Goal: Task Accomplishment & Management: Use online tool/utility

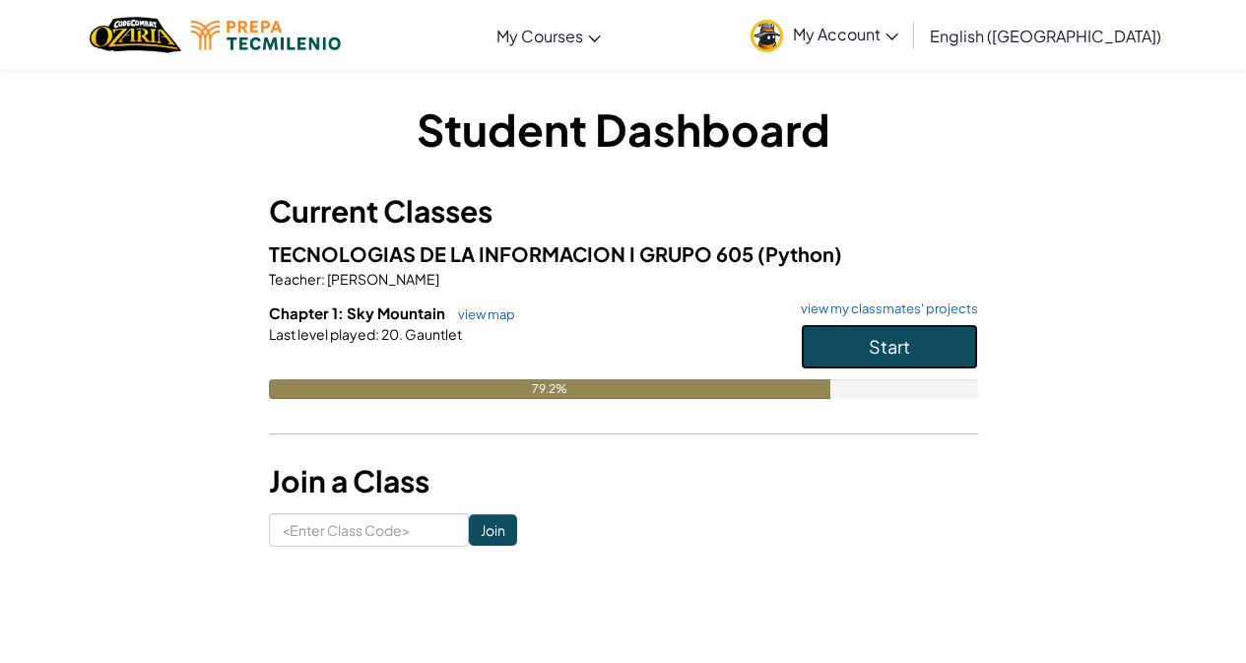
click at [926, 331] on button "Start" at bounding box center [889, 346] width 177 height 45
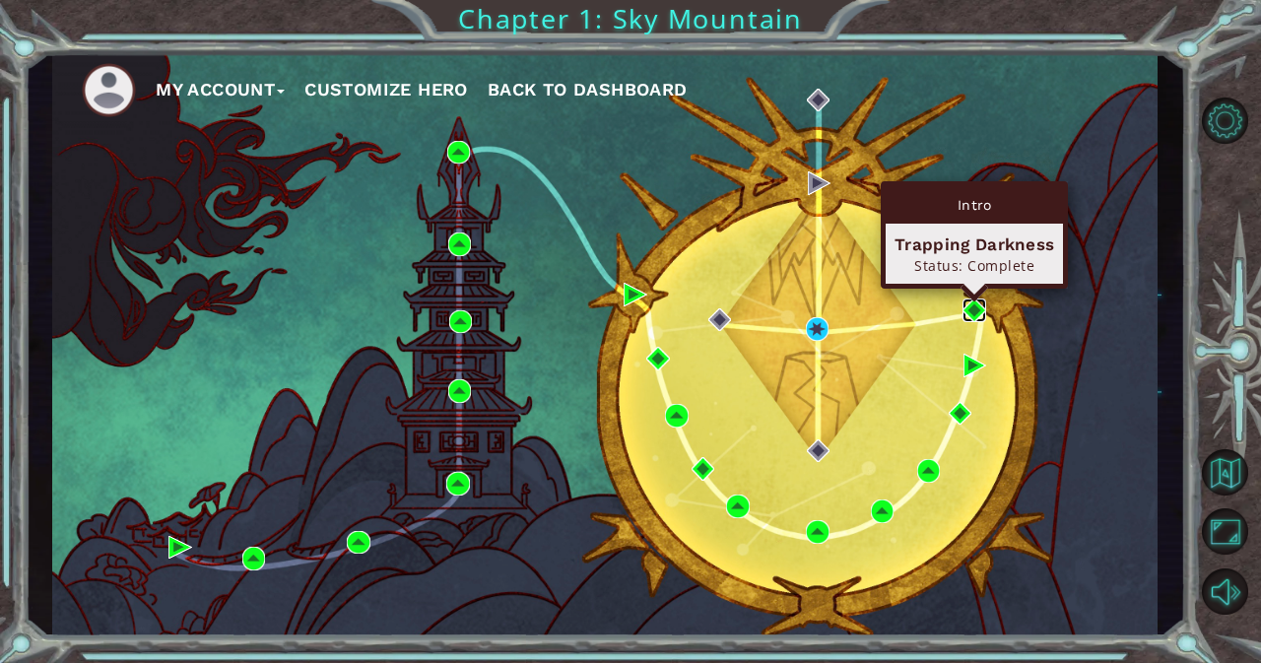
click at [977, 315] on img at bounding box center [974, 310] width 24 height 24
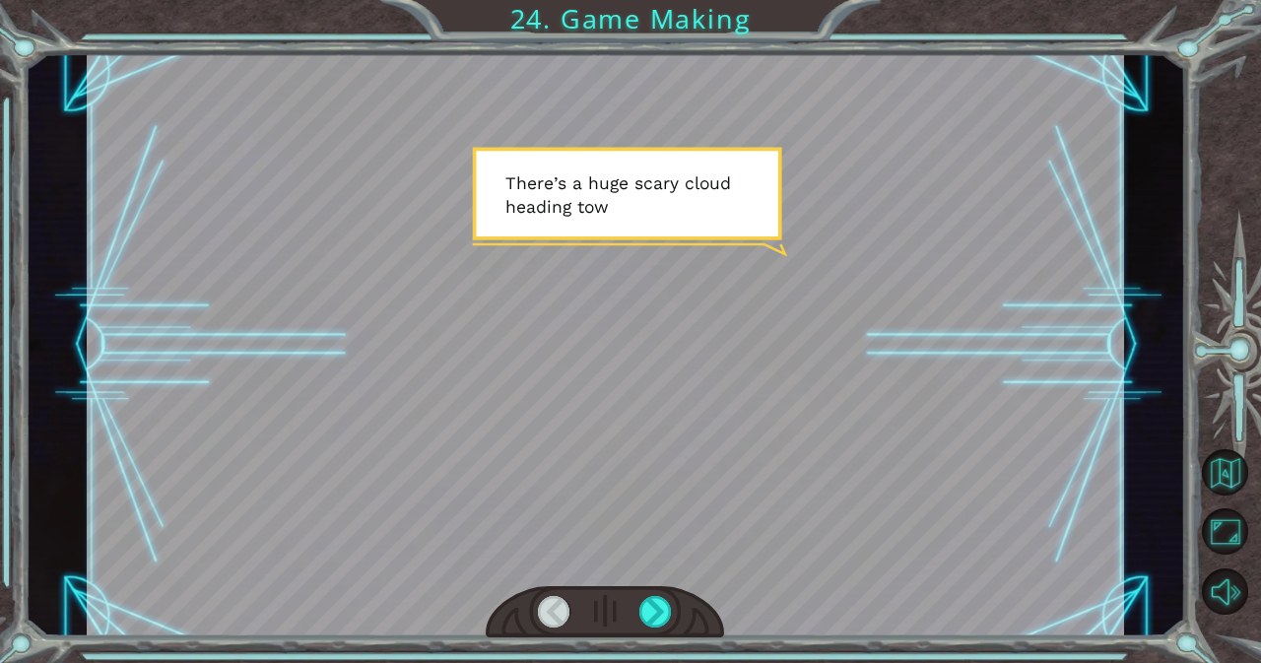
click at [977, 315] on div at bounding box center [605, 344] width 1037 height 583
click at [655, 613] on div at bounding box center [655, 612] width 33 height 32
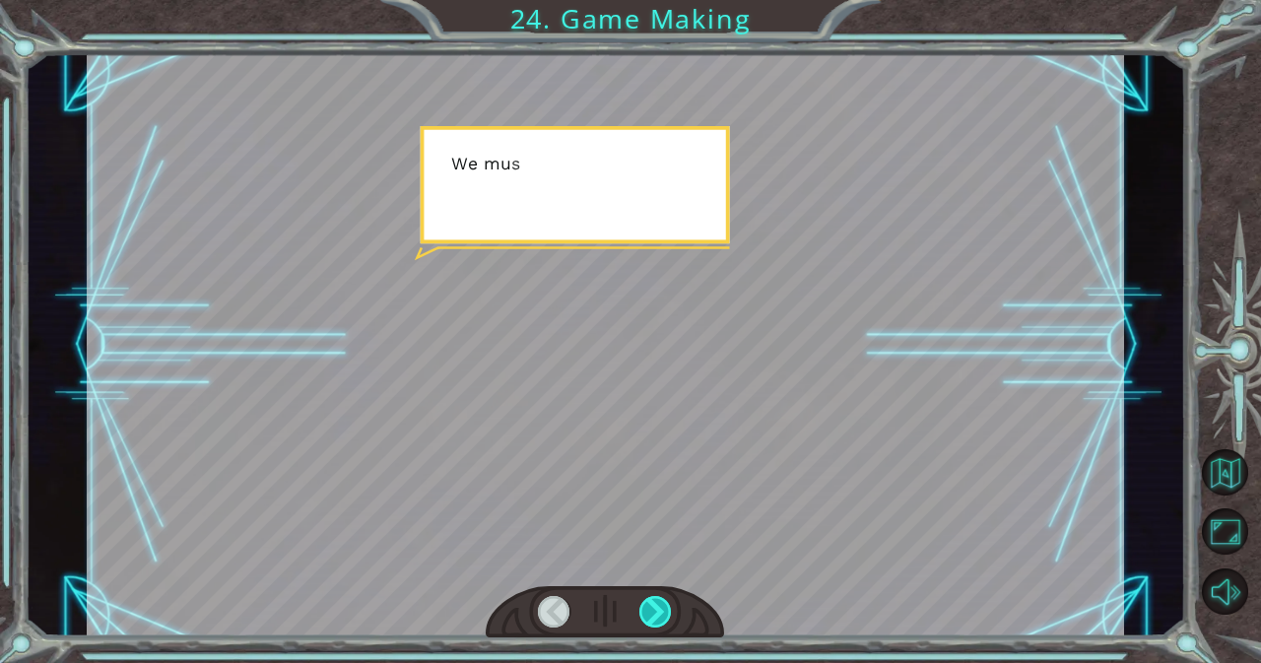
click at [655, 613] on div at bounding box center [655, 612] width 33 height 32
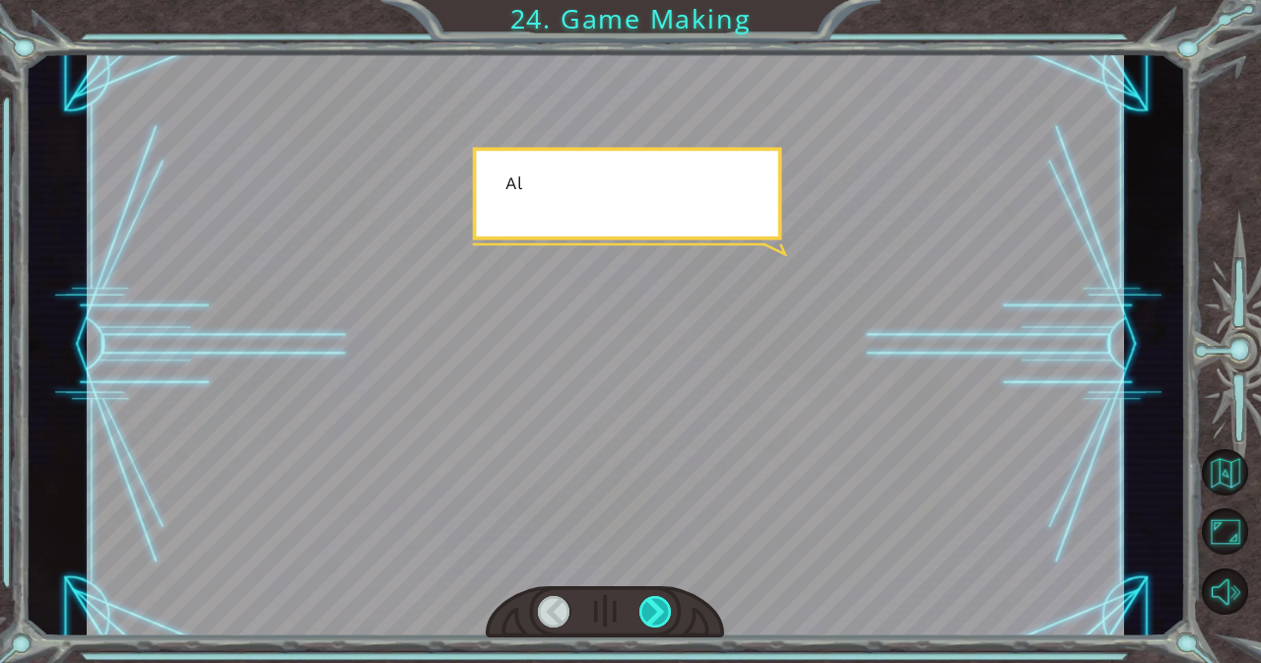
click at [655, 613] on div at bounding box center [655, 612] width 33 height 32
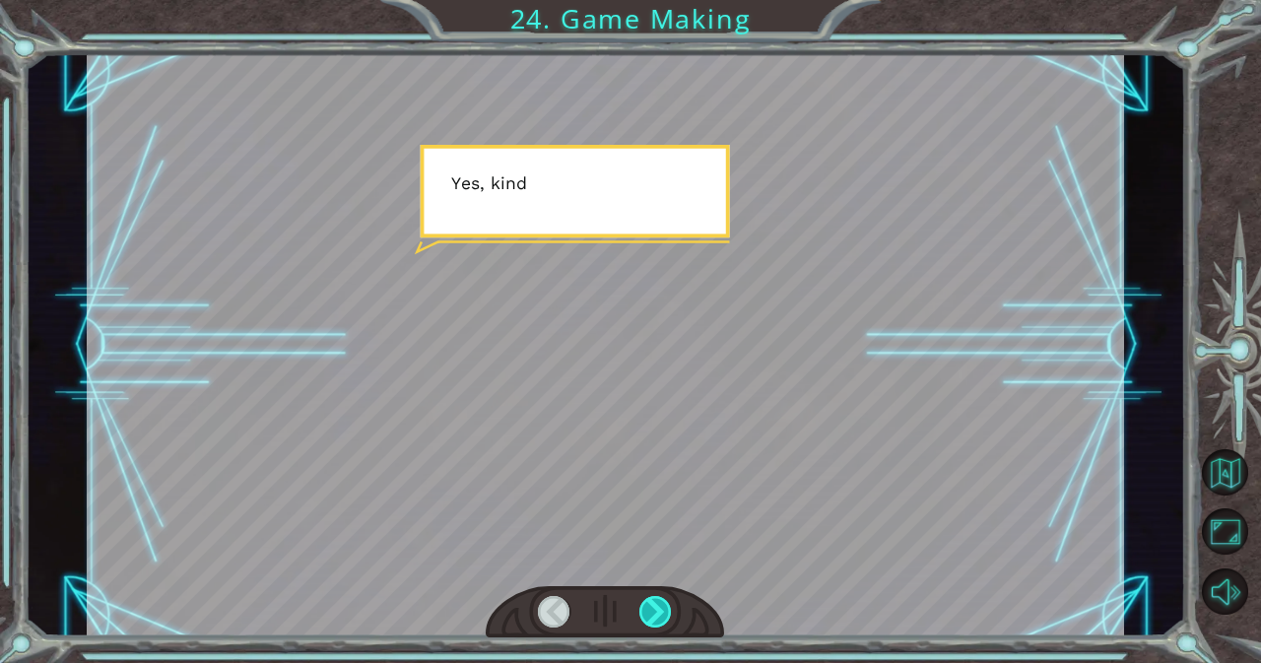
click at [655, 613] on div at bounding box center [655, 612] width 33 height 32
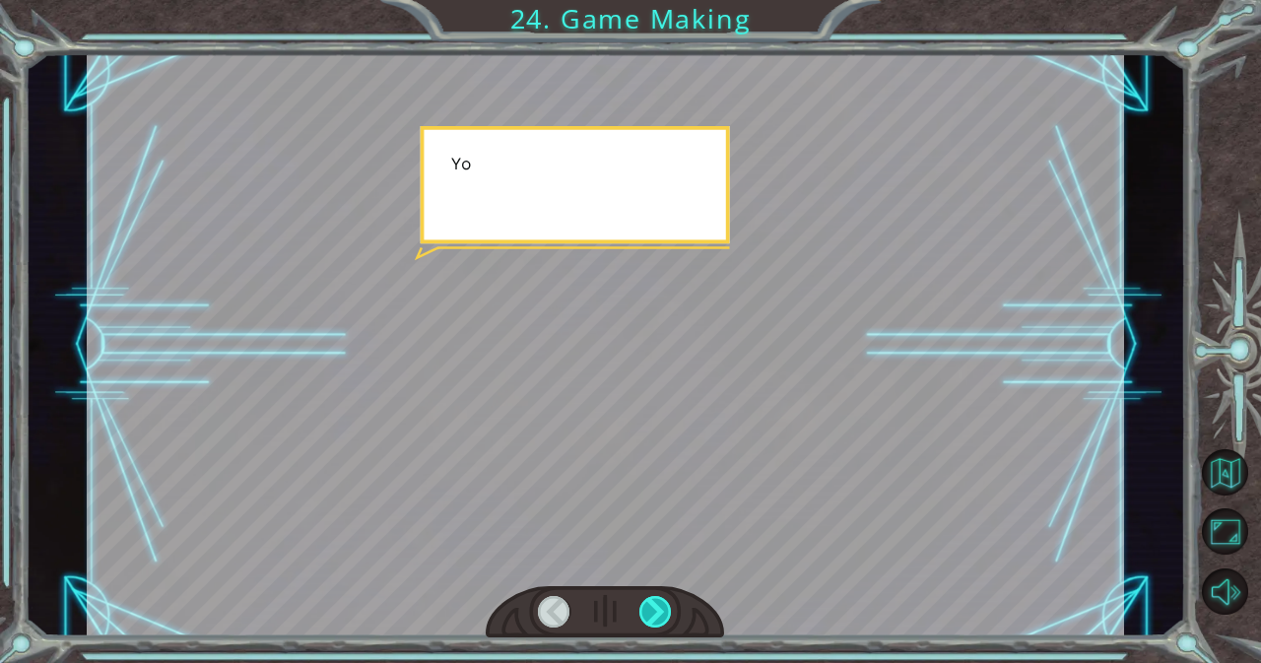
click at [655, 613] on div at bounding box center [655, 612] width 33 height 32
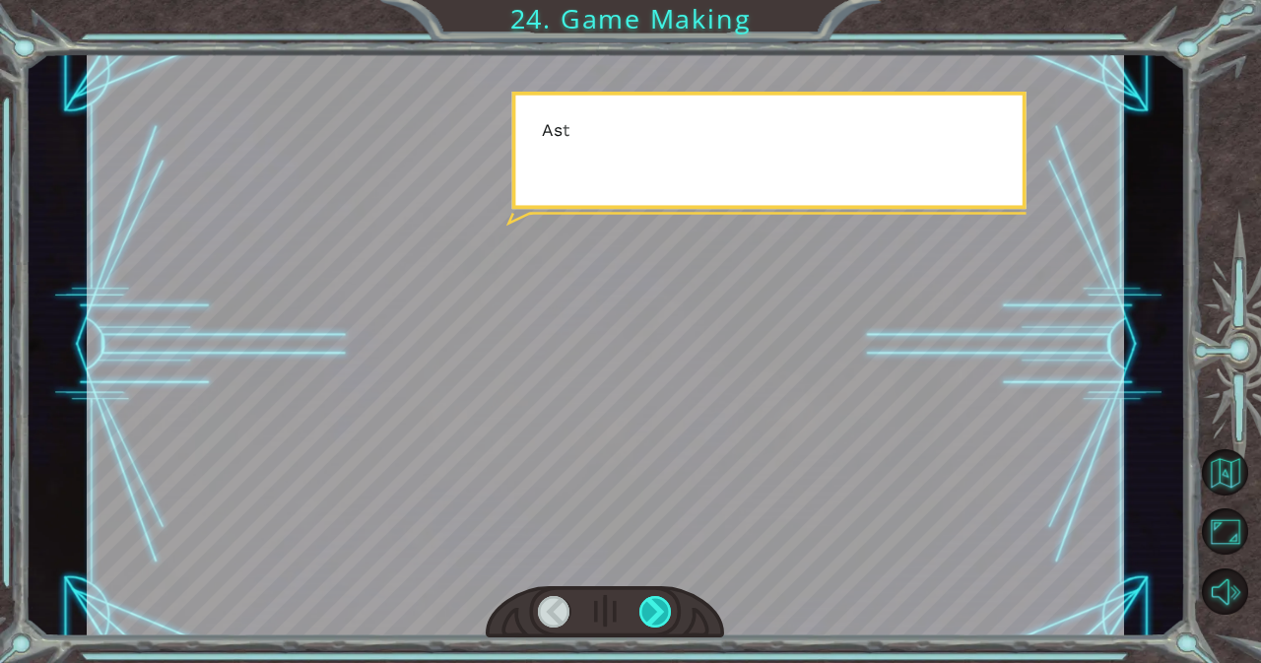
click at [655, 613] on div at bounding box center [655, 612] width 33 height 32
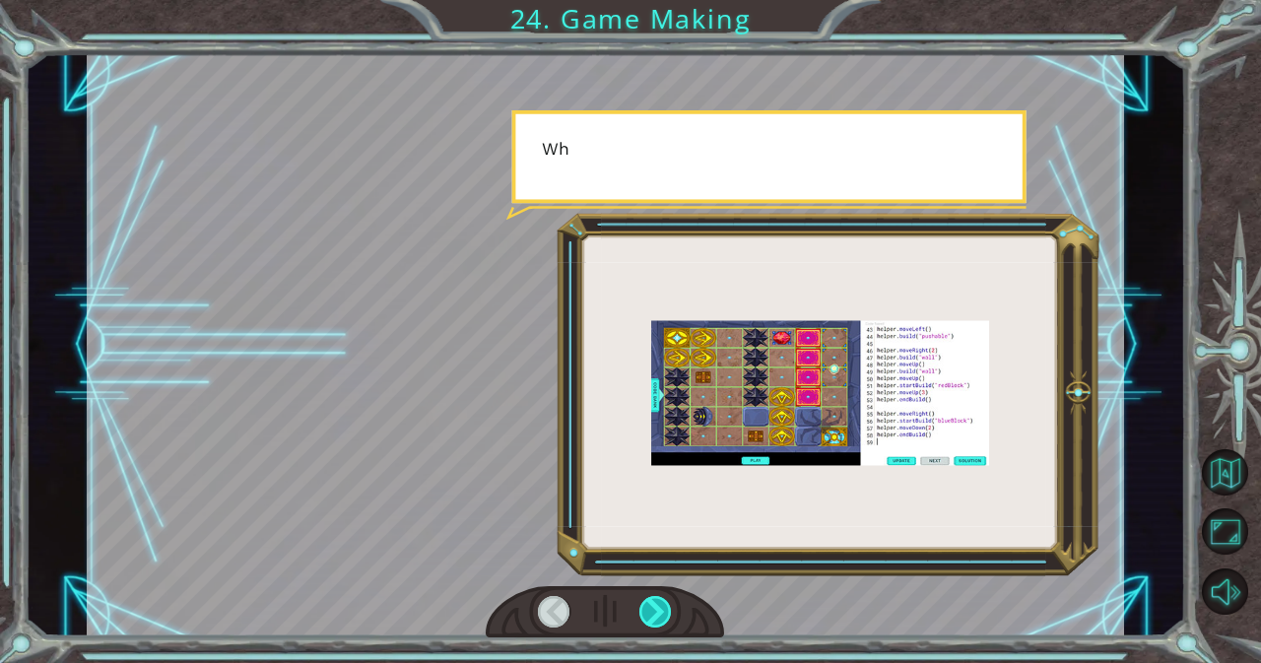
click at [655, 613] on div at bounding box center [655, 612] width 33 height 32
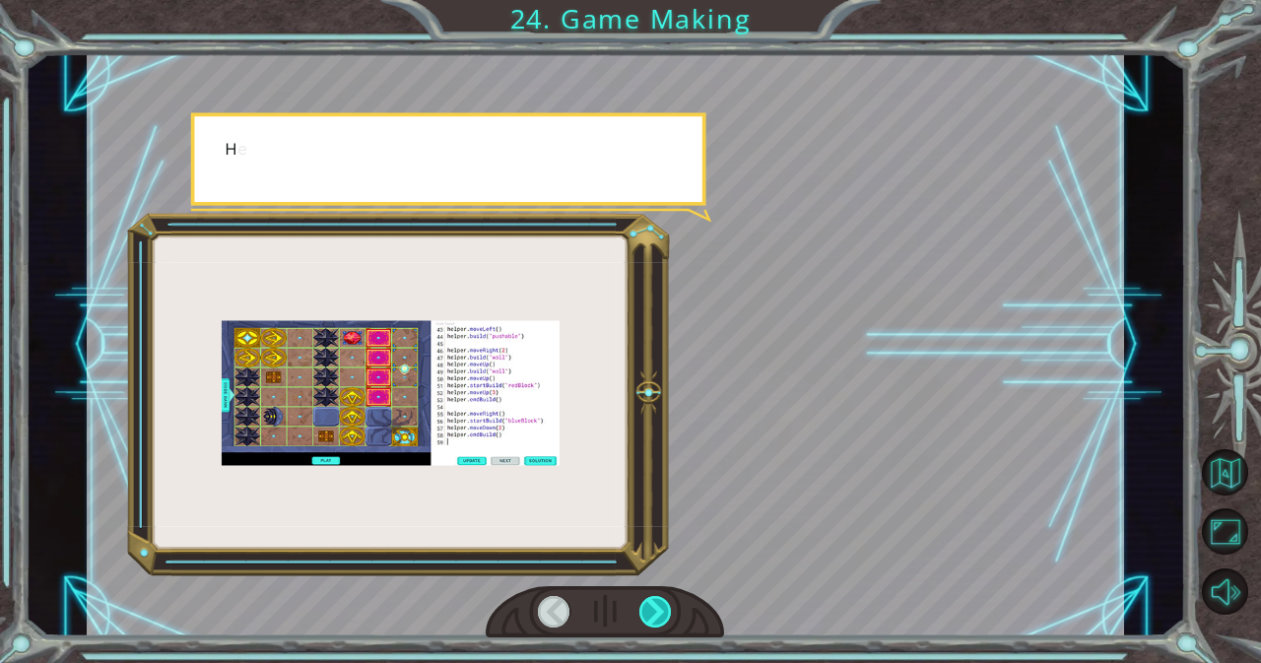
click at [655, 613] on div at bounding box center [655, 612] width 33 height 32
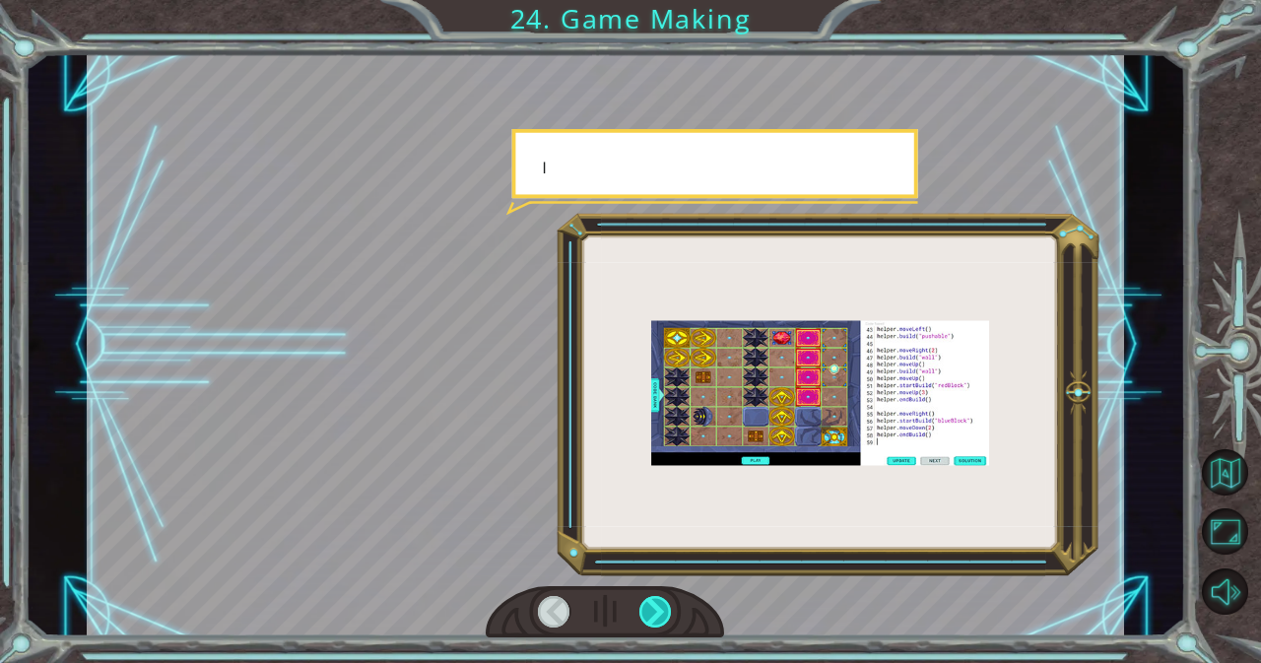
click at [655, 613] on div at bounding box center [655, 612] width 33 height 32
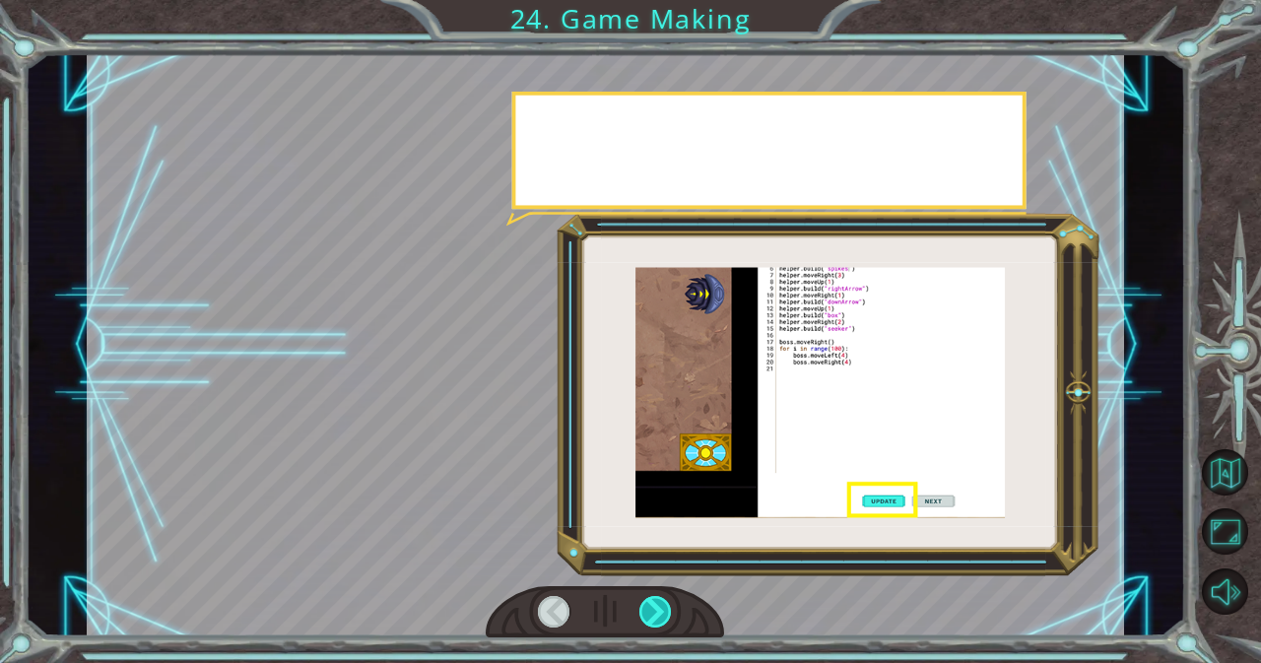
click at [655, 613] on div at bounding box center [655, 612] width 33 height 32
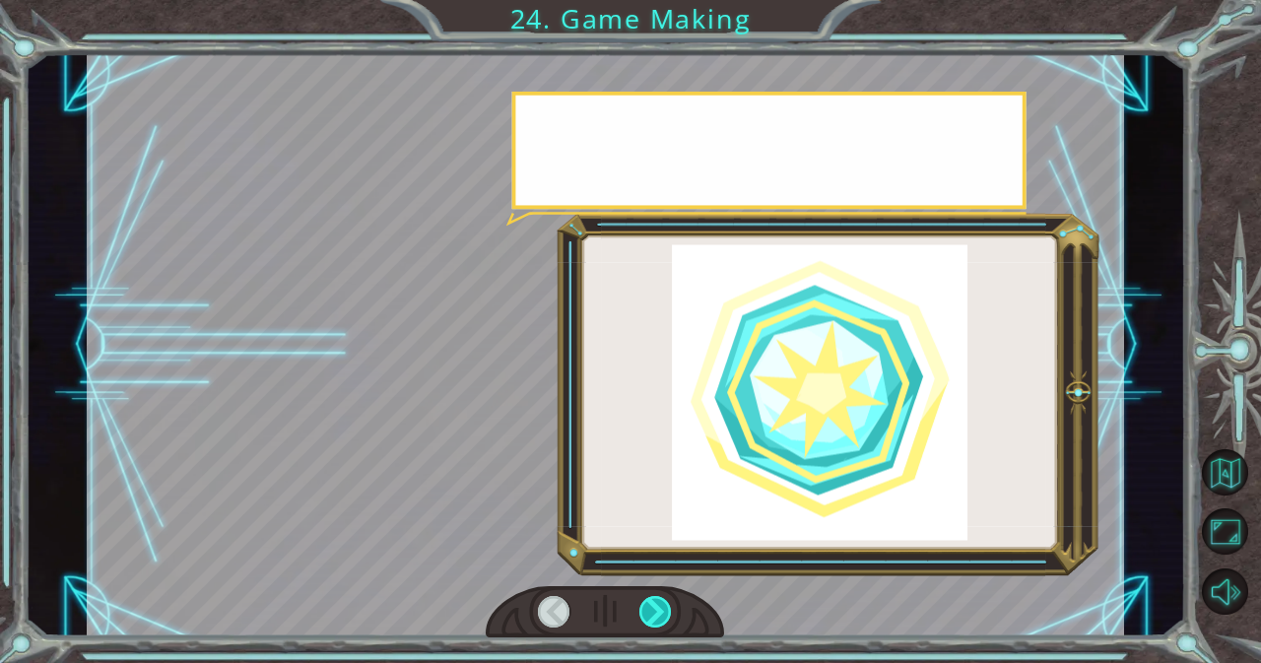
click at [655, 613] on div at bounding box center [655, 612] width 33 height 32
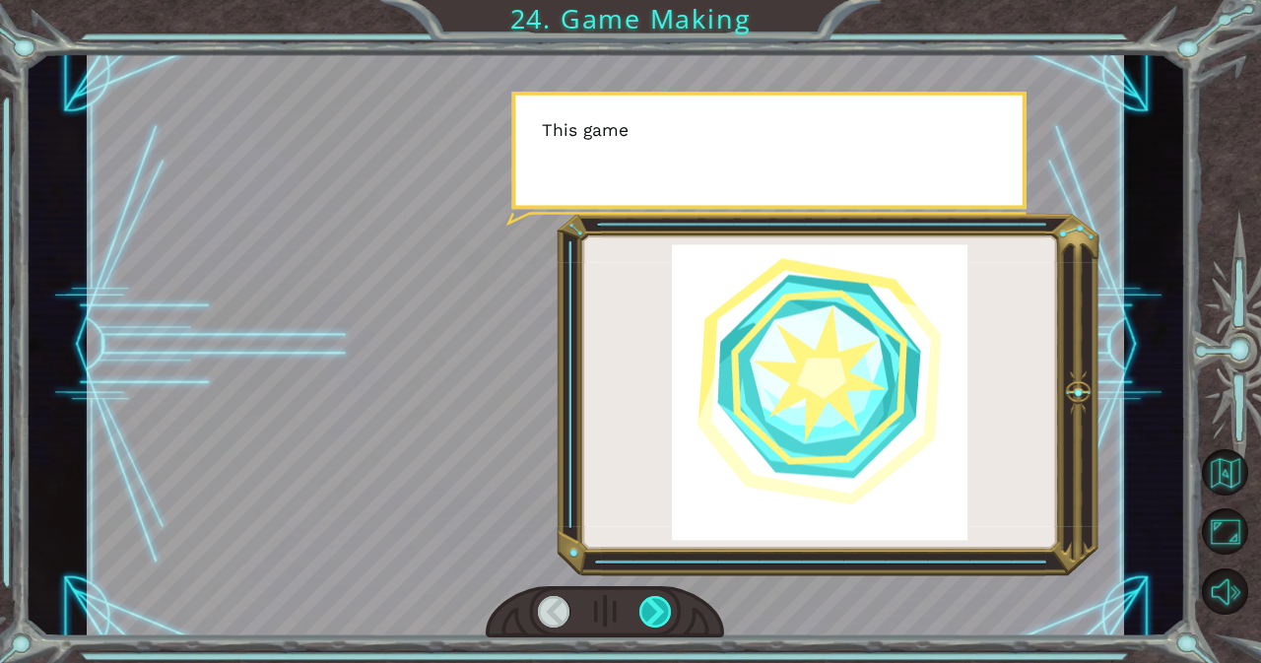
click at [655, 613] on div at bounding box center [655, 612] width 33 height 32
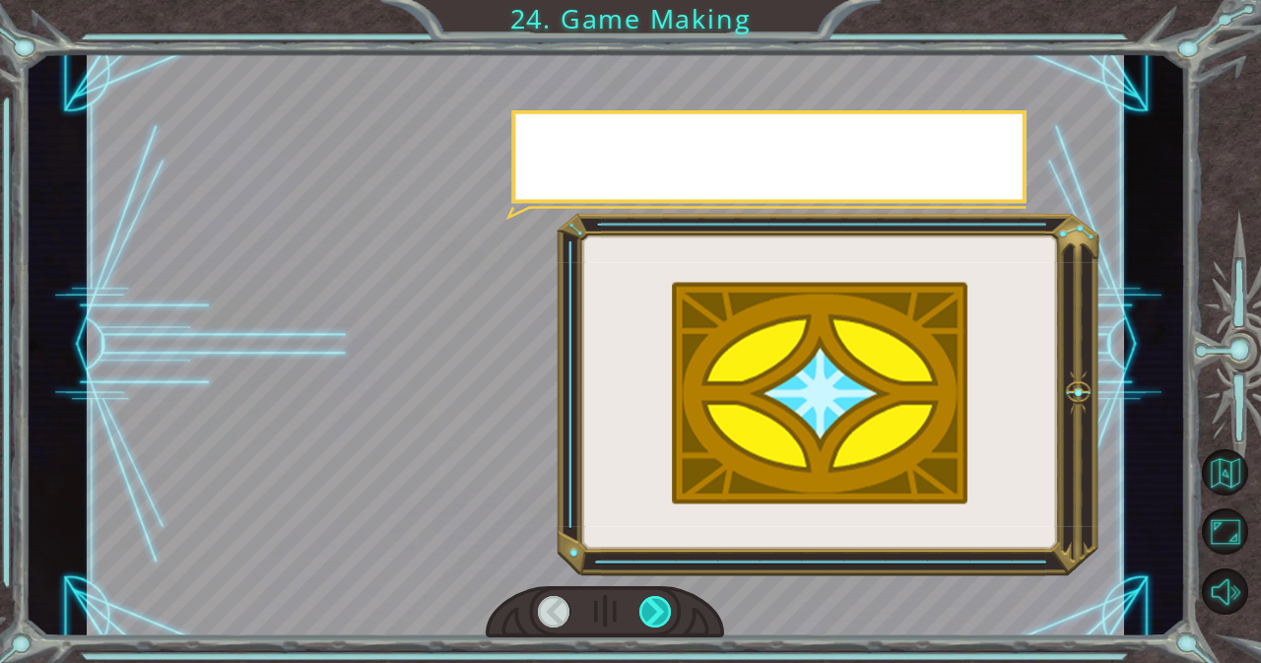
click at [655, 613] on div at bounding box center [655, 612] width 33 height 32
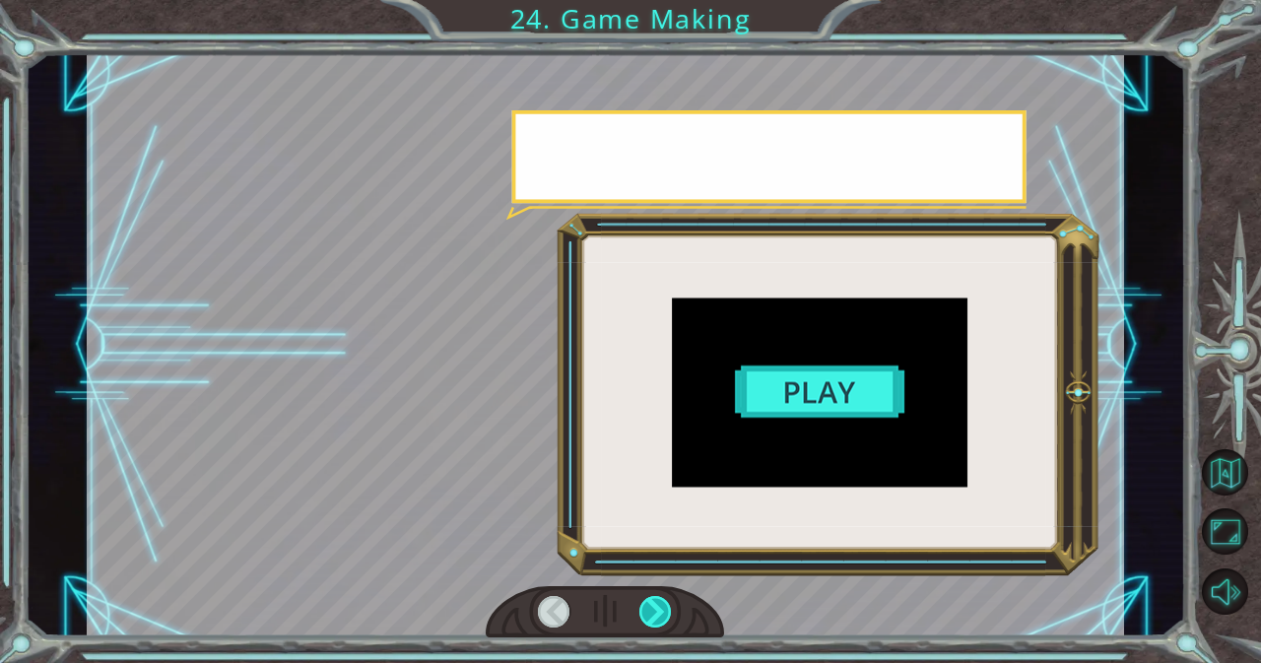
click at [655, 613] on div at bounding box center [655, 612] width 33 height 32
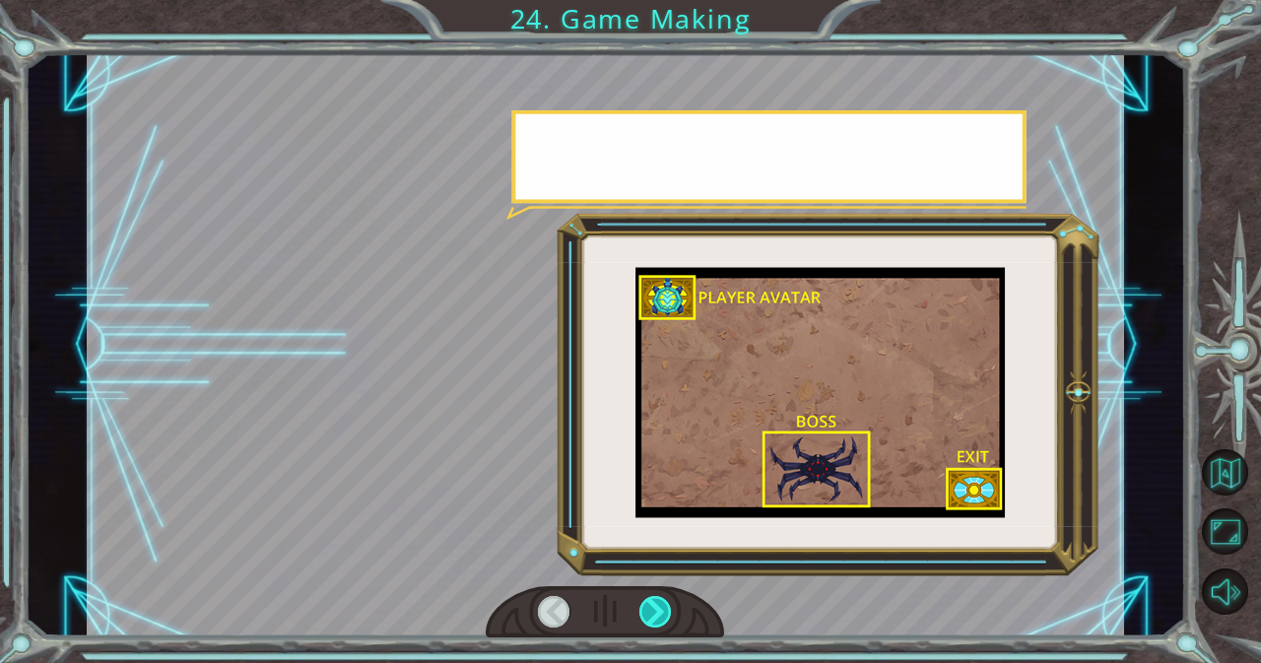
click at [655, 613] on div at bounding box center [655, 612] width 33 height 32
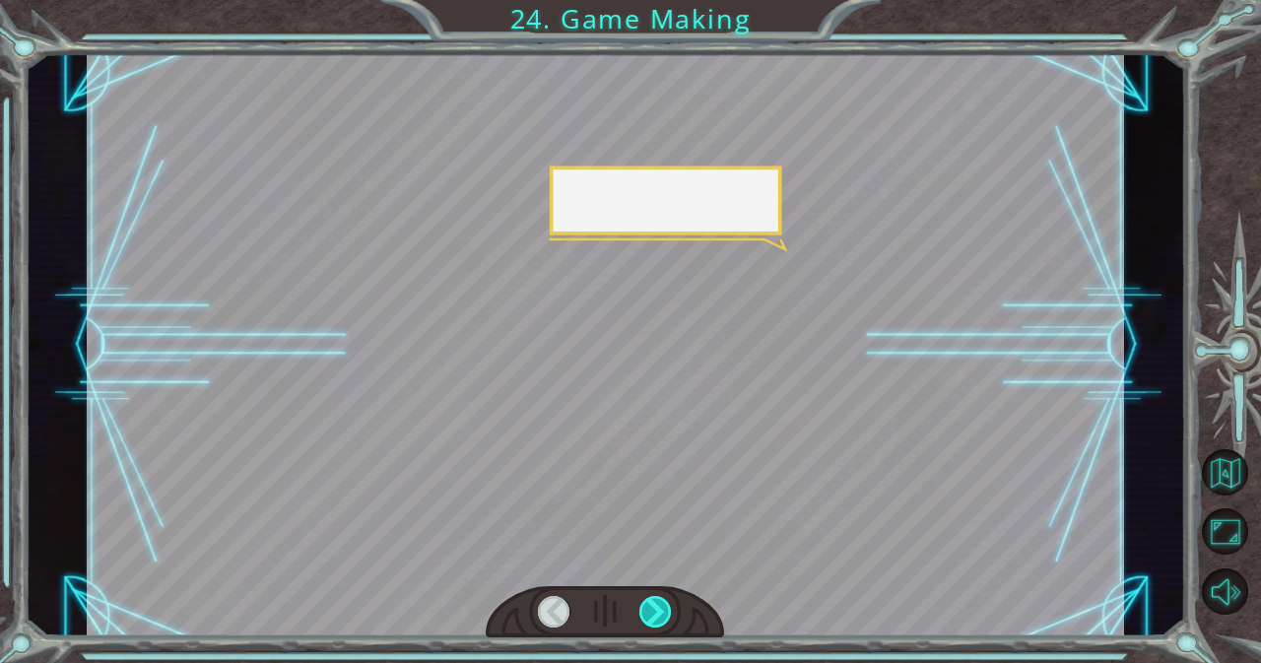
click at [655, 613] on div at bounding box center [655, 612] width 33 height 32
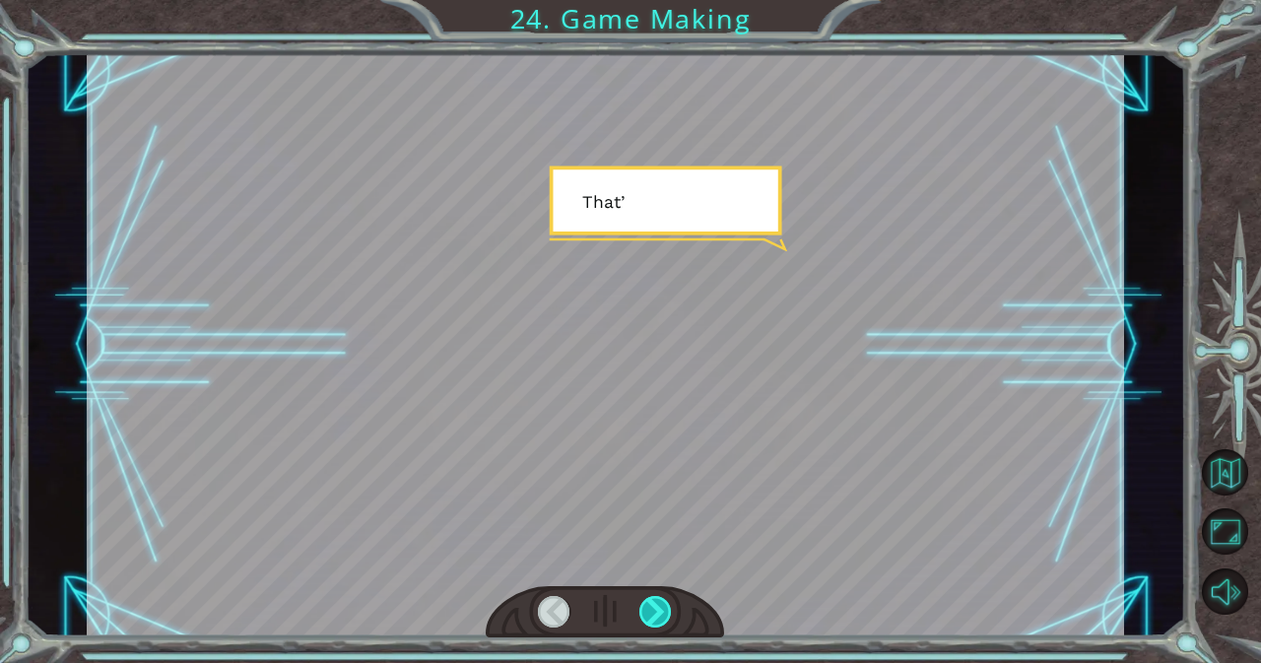
click at [655, 613] on div at bounding box center [655, 612] width 33 height 32
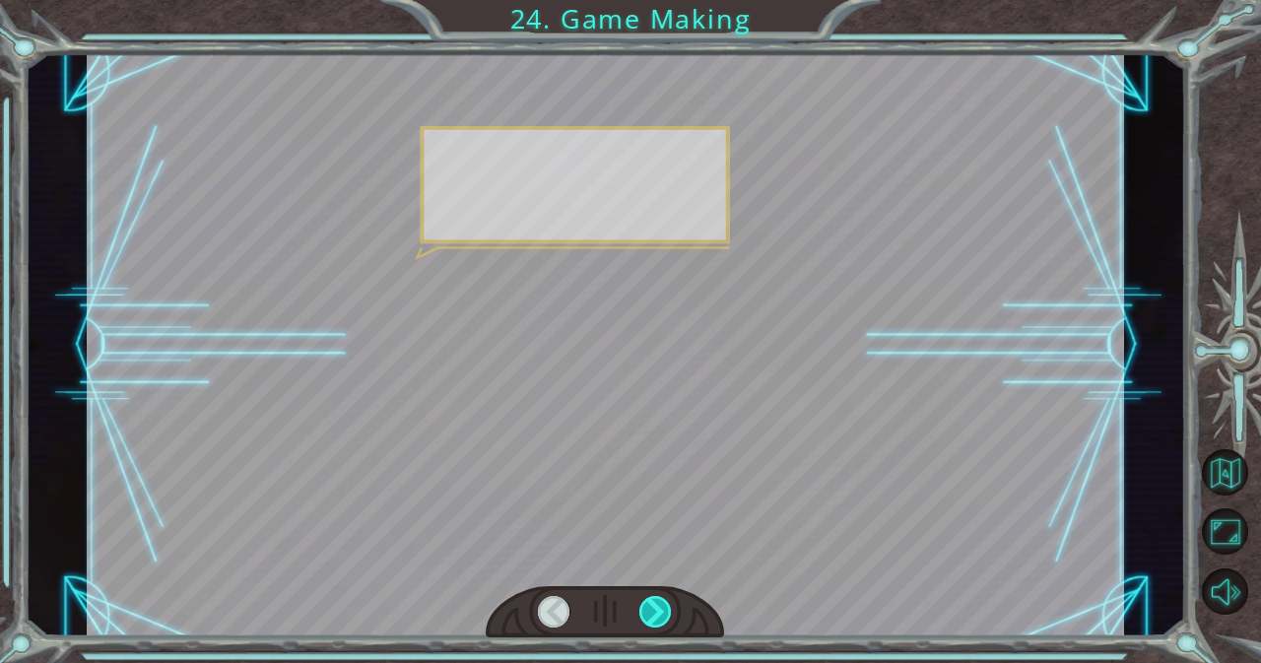
click at [655, 613] on div at bounding box center [655, 612] width 33 height 32
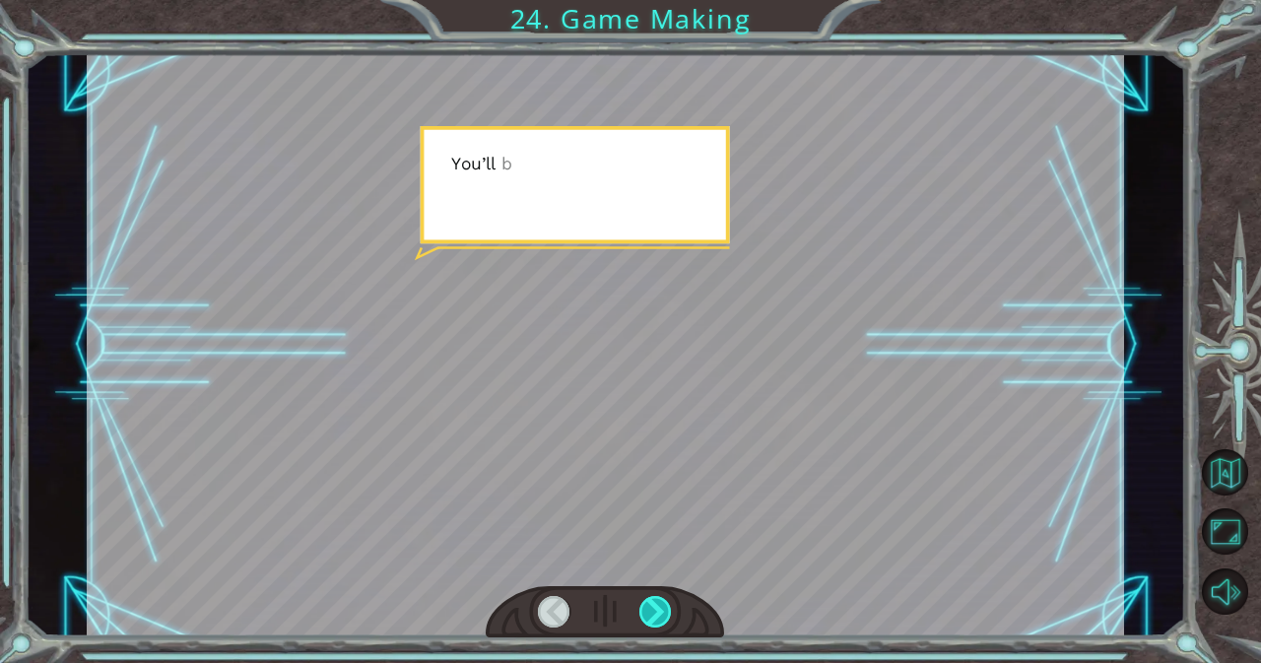
click at [655, 613] on div at bounding box center [655, 612] width 33 height 32
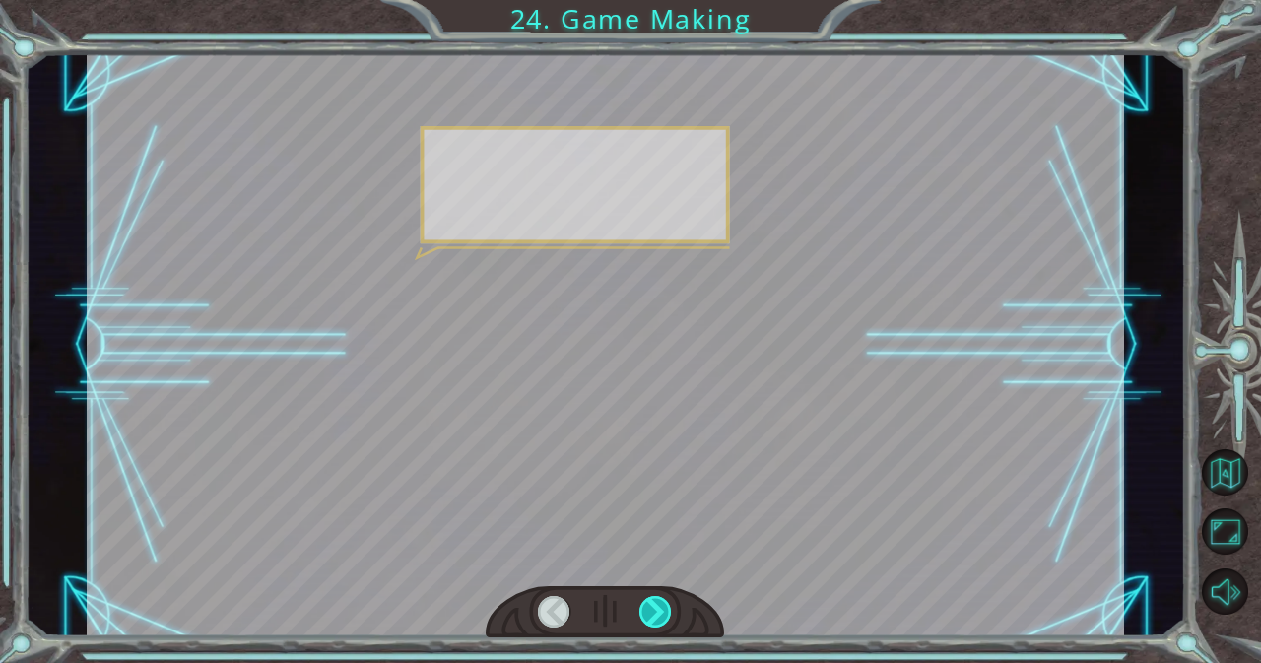
click at [655, 613] on div at bounding box center [655, 612] width 33 height 32
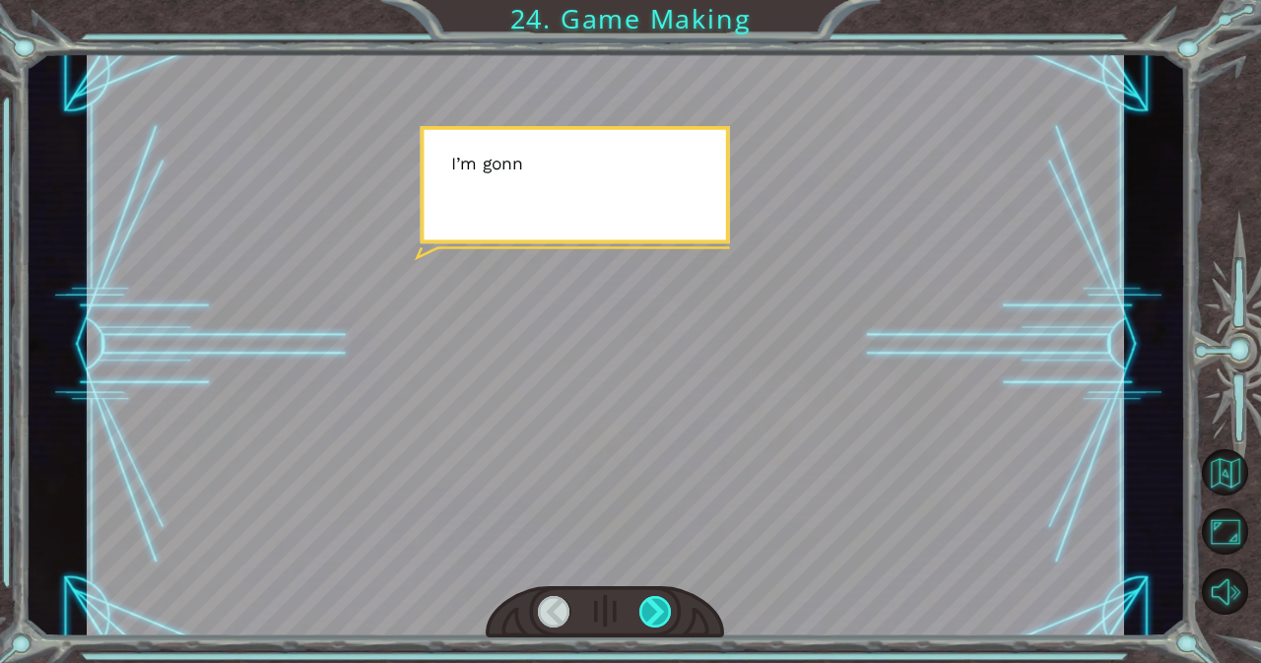
click at [655, 613] on div at bounding box center [655, 612] width 33 height 32
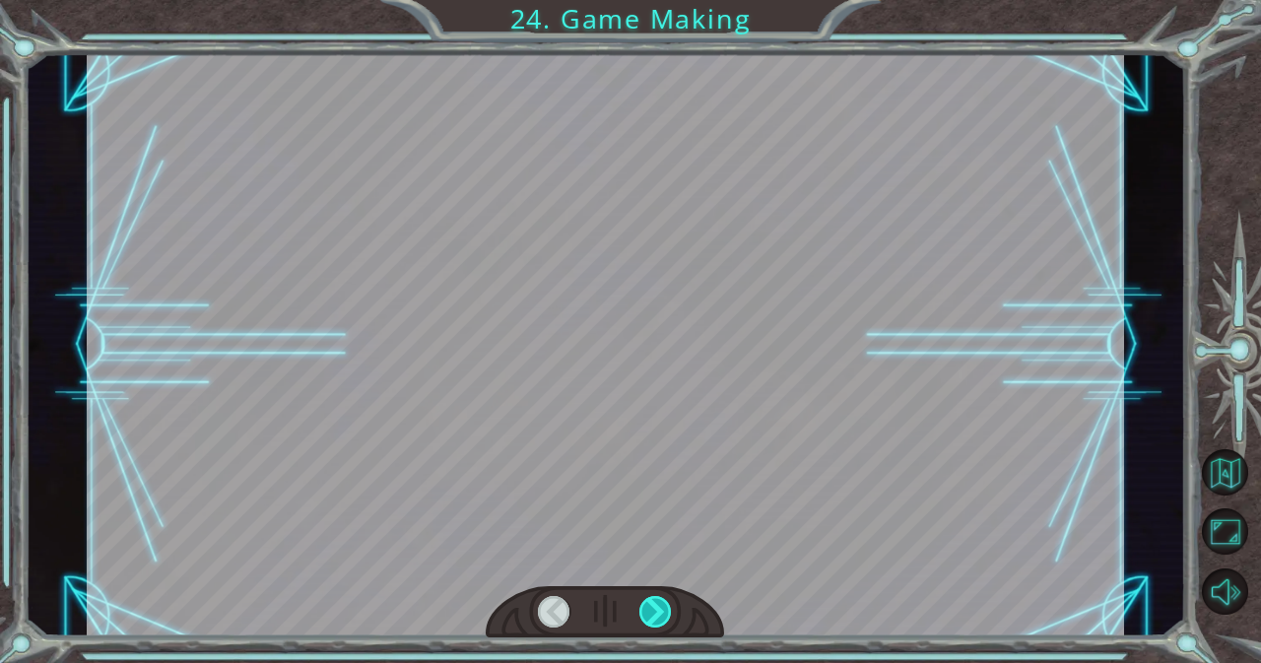
click at [655, 613] on div at bounding box center [655, 612] width 33 height 32
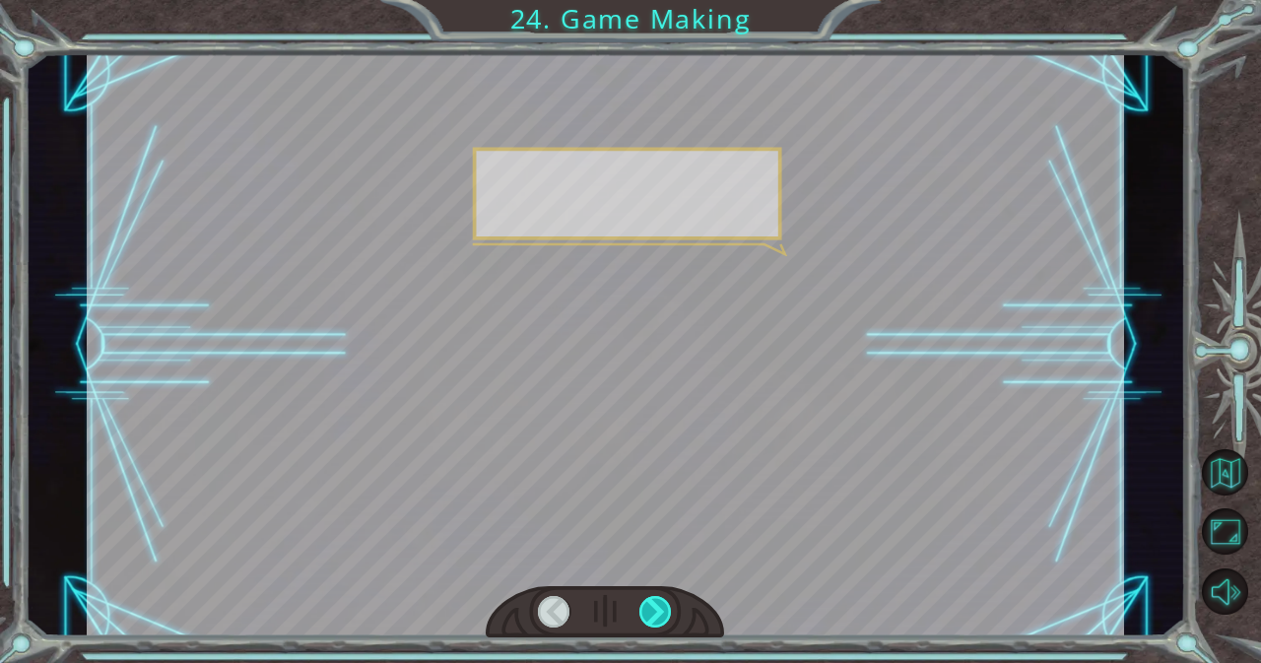
click at [655, 613] on div at bounding box center [655, 612] width 33 height 32
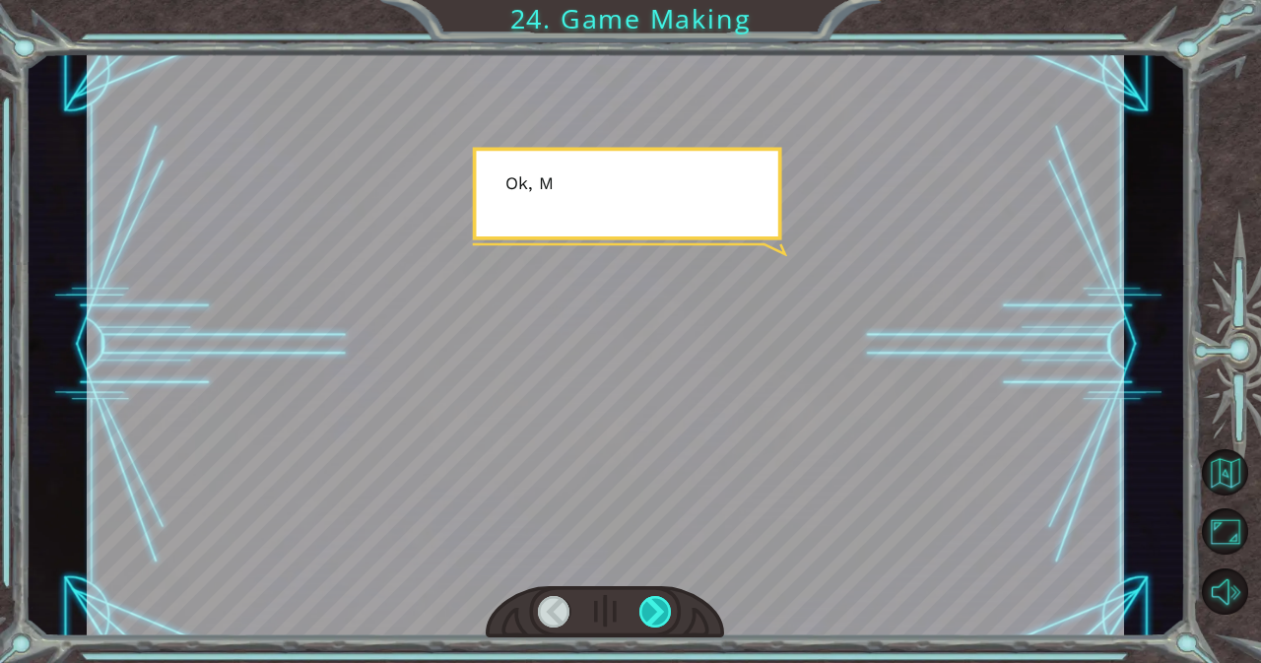
click at [655, 613] on div at bounding box center [655, 612] width 33 height 32
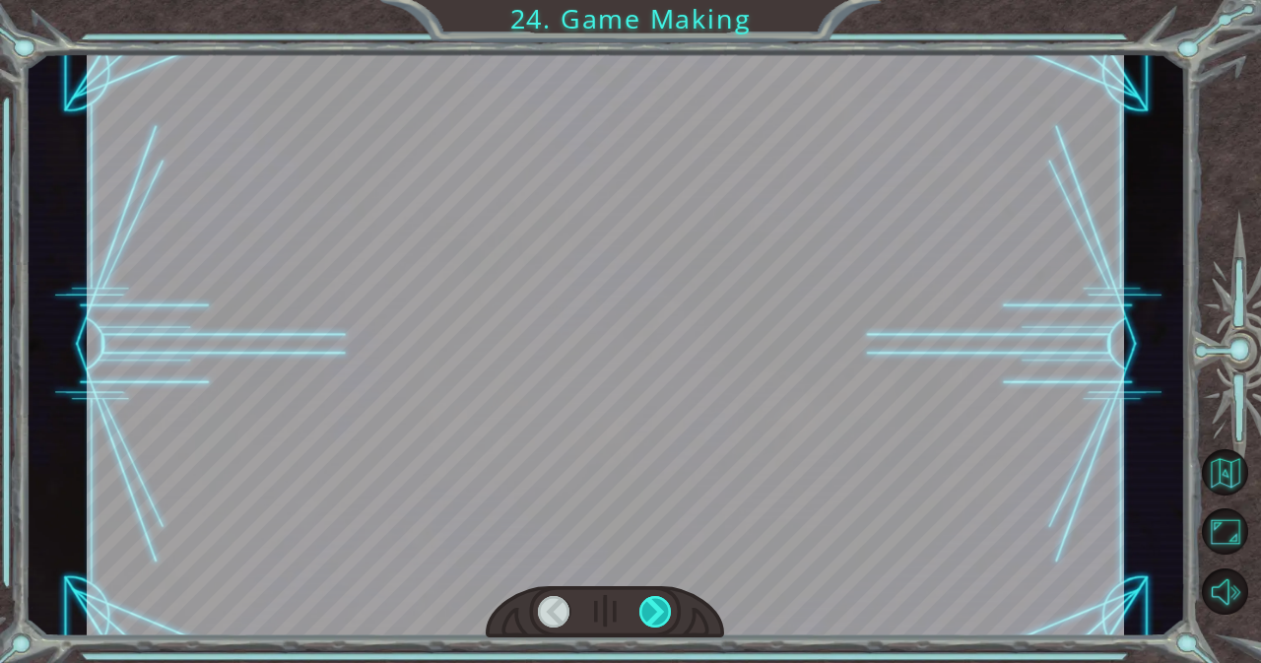
click at [655, 613] on div at bounding box center [655, 612] width 33 height 32
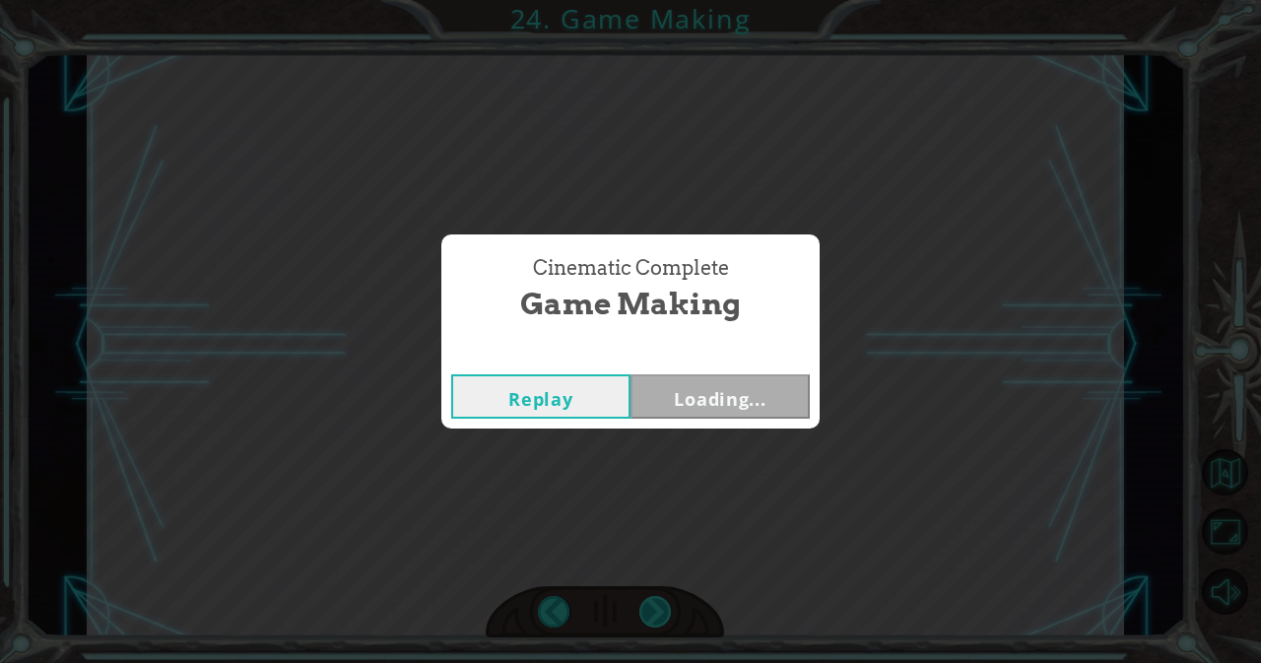
click at [655, 613] on div "Cinematic Complete Game Making Replay Loading..." at bounding box center [630, 331] width 1261 height 663
click at [655, 613] on div "Cinematic Complete Game Making Replay Next" at bounding box center [630, 331] width 1261 height 663
click at [685, 390] on button "Next" at bounding box center [719, 396] width 179 height 44
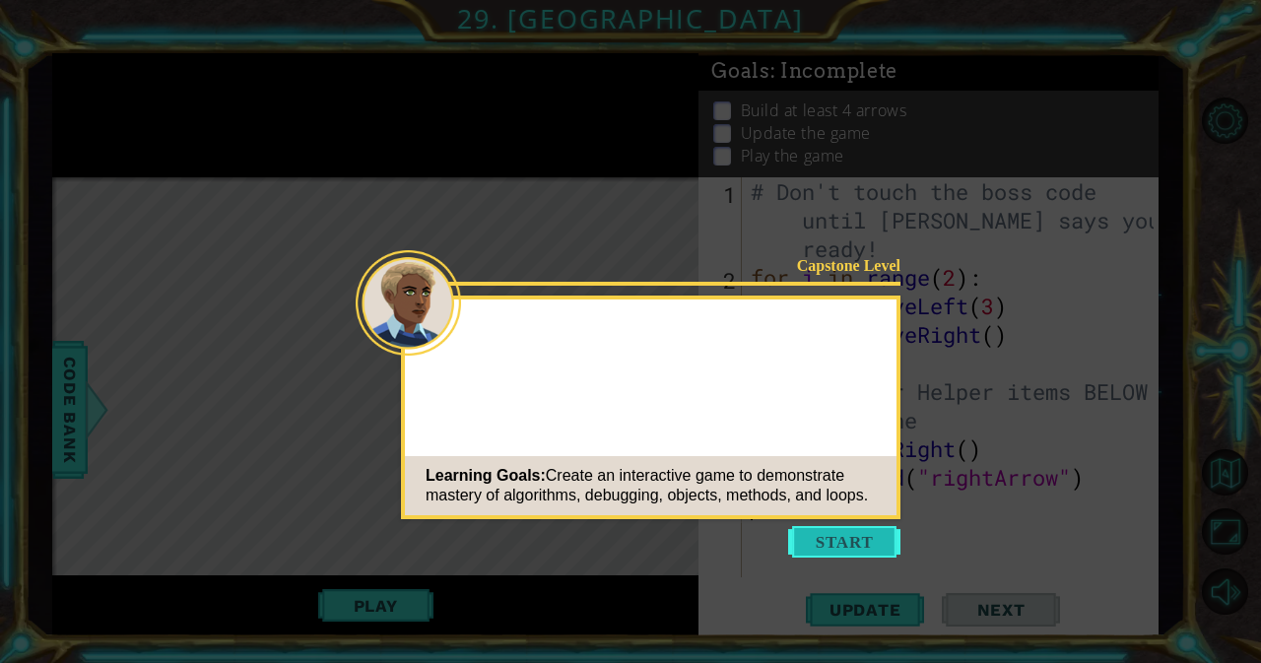
click at [845, 547] on button "Start" at bounding box center [844, 542] width 112 height 32
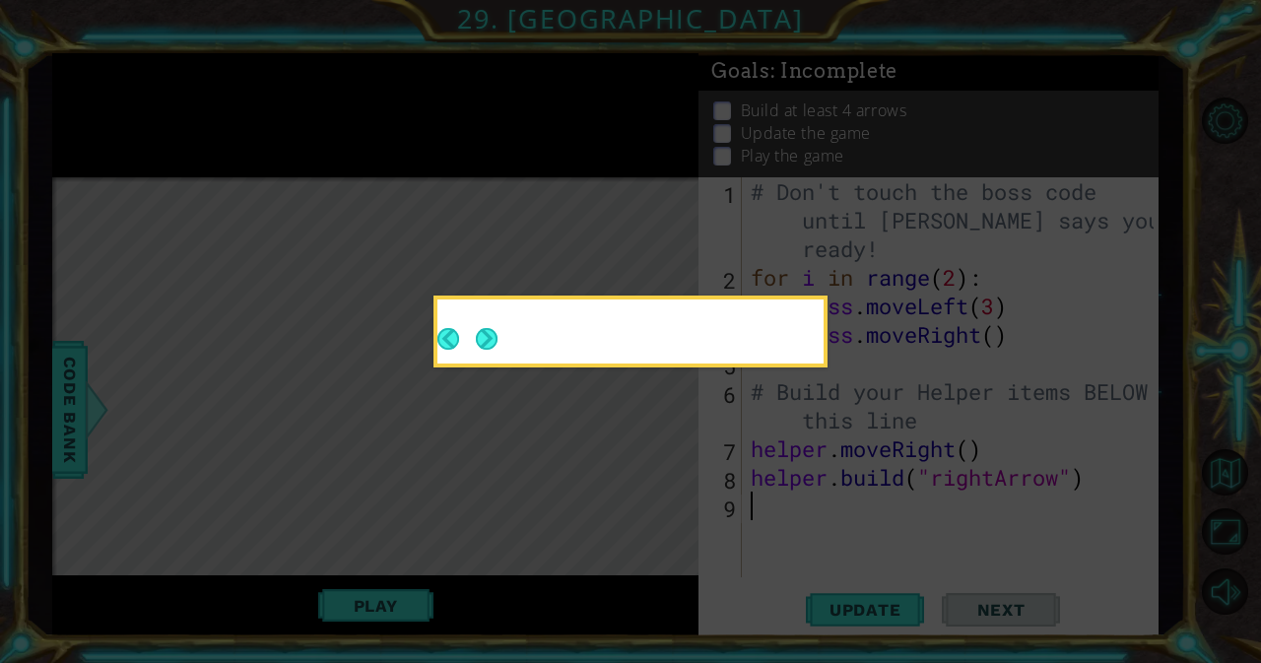
click at [702, 419] on icon at bounding box center [630, 331] width 1261 height 663
click at [685, 362] on div at bounding box center [630, 335] width 386 height 56
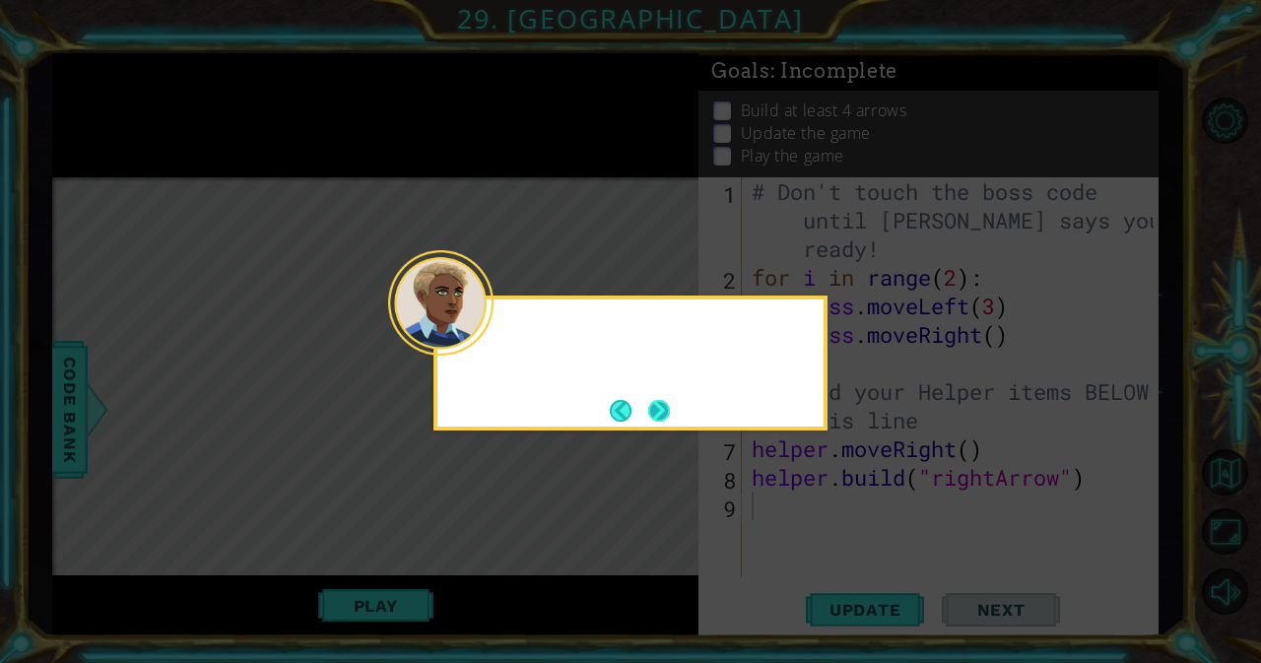
click at [670, 420] on button "Next" at bounding box center [659, 411] width 22 height 22
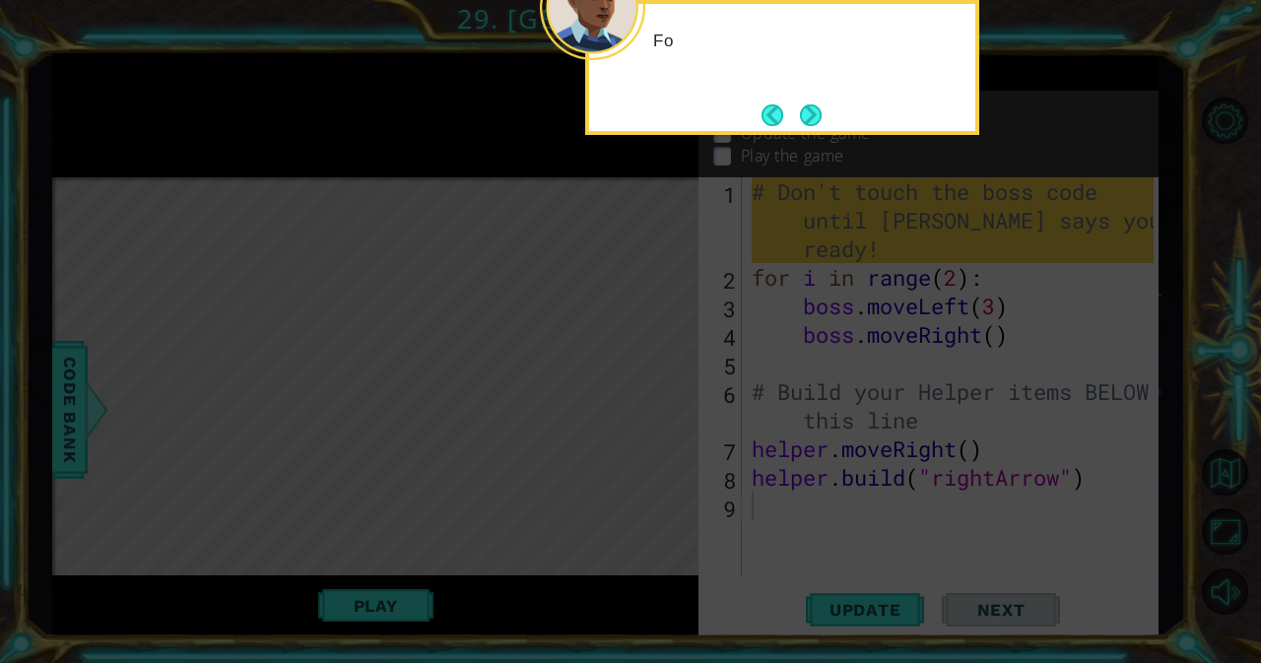
click at [620, 379] on icon at bounding box center [630, 99] width 1261 height 1128
click at [812, 104] on button "Next" at bounding box center [811, 115] width 22 height 22
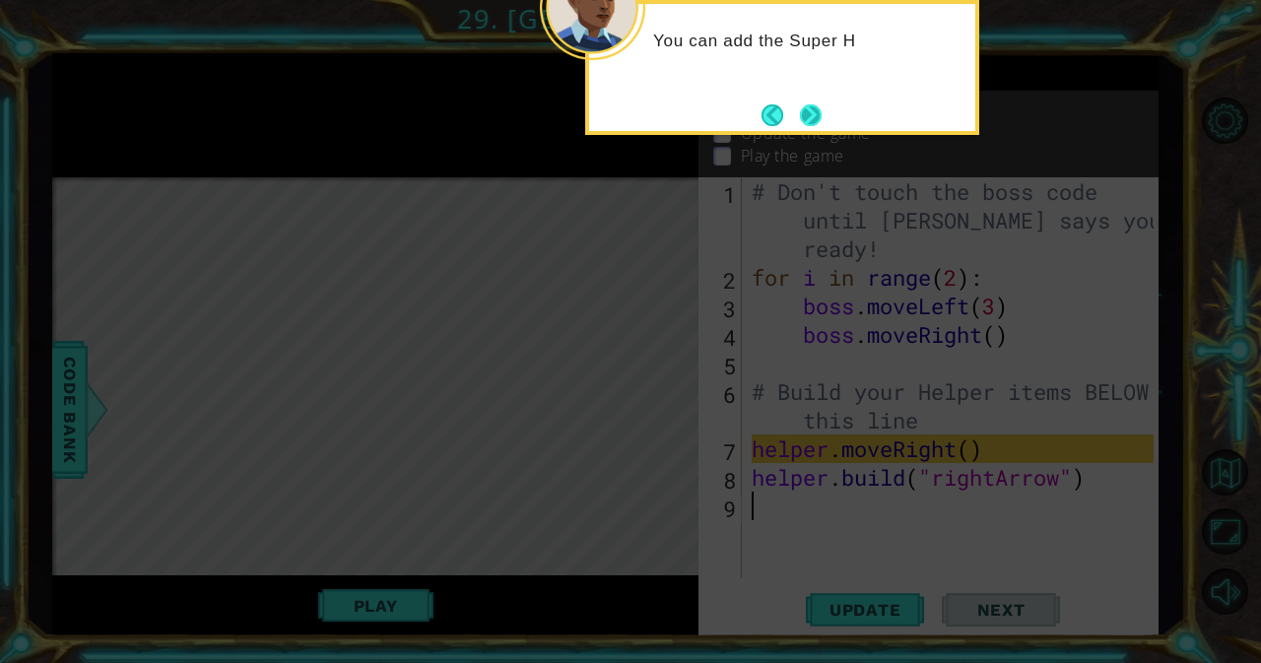
click at [800, 118] on button "Next" at bounding box center [811, 115] width 22 height 22
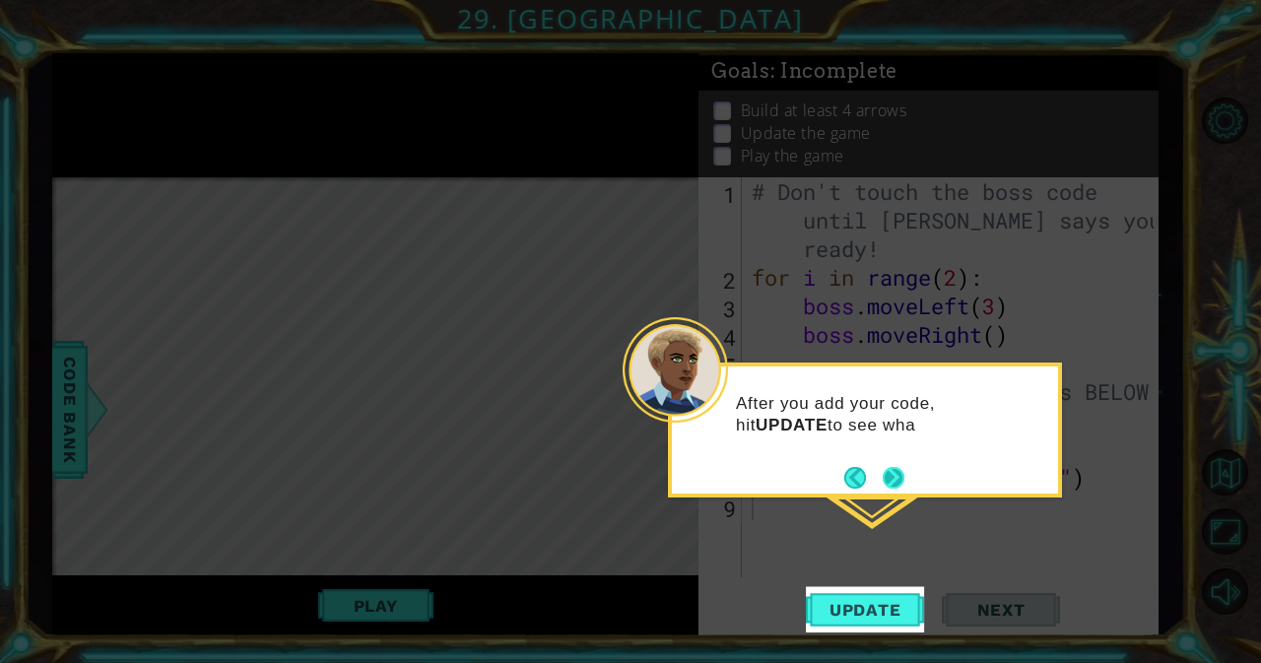
click at [887, 476] on button "Next" at bounding box center [894, 478] width 22 height 22
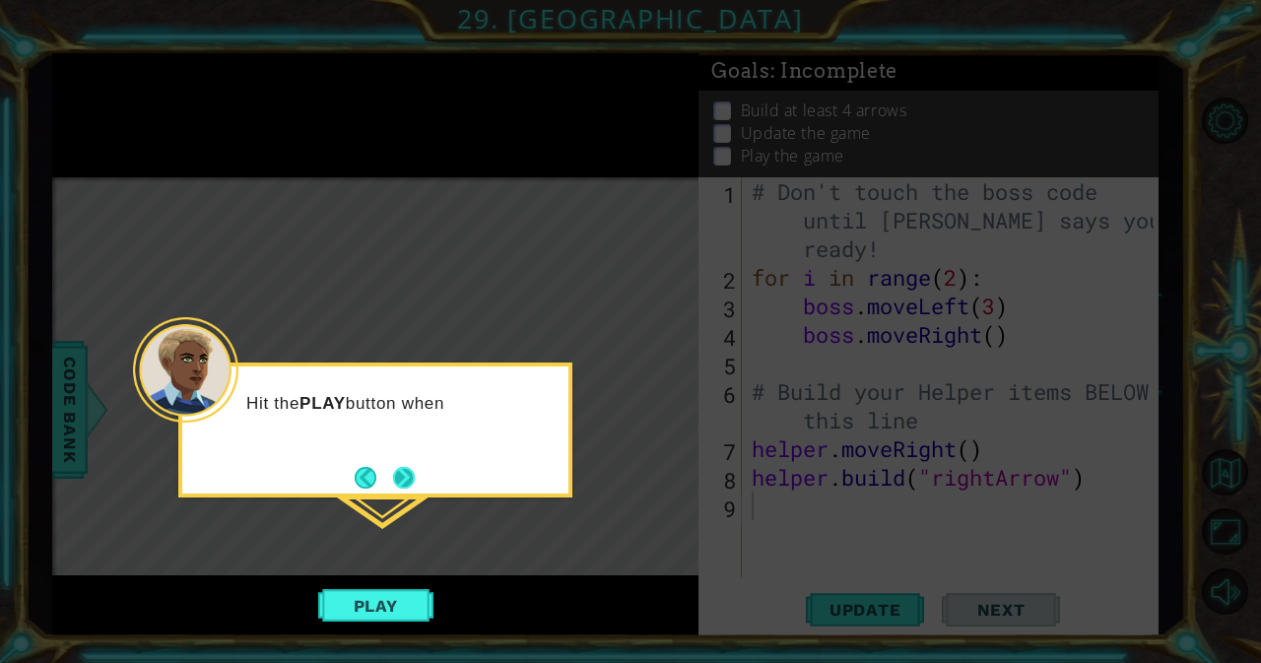
click at [409, 472] on button "Next" at bounding box center [404, 478] width 22 height 22
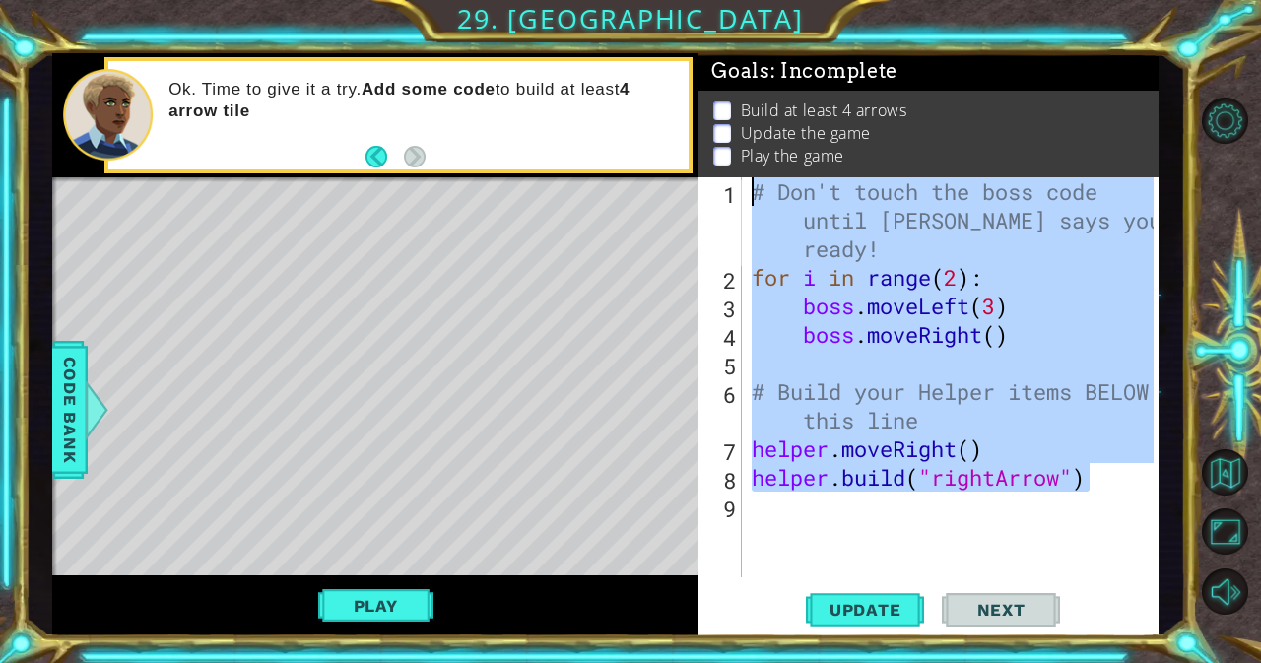
drag, startPoint x: 1103, startPoint y: 486, endPoint x: 754, endPoint y: 177, distance: 466.2
click at [754, 177] on div "# Don't touch the boss code until [PERSON_NAME] says you're ready! for i in ran…" at bounding box center [956, 434] width 416 height 514
type textarea "# Don't touch the boss code until [PERSON_NAME] says you're ready! for i in ran…"
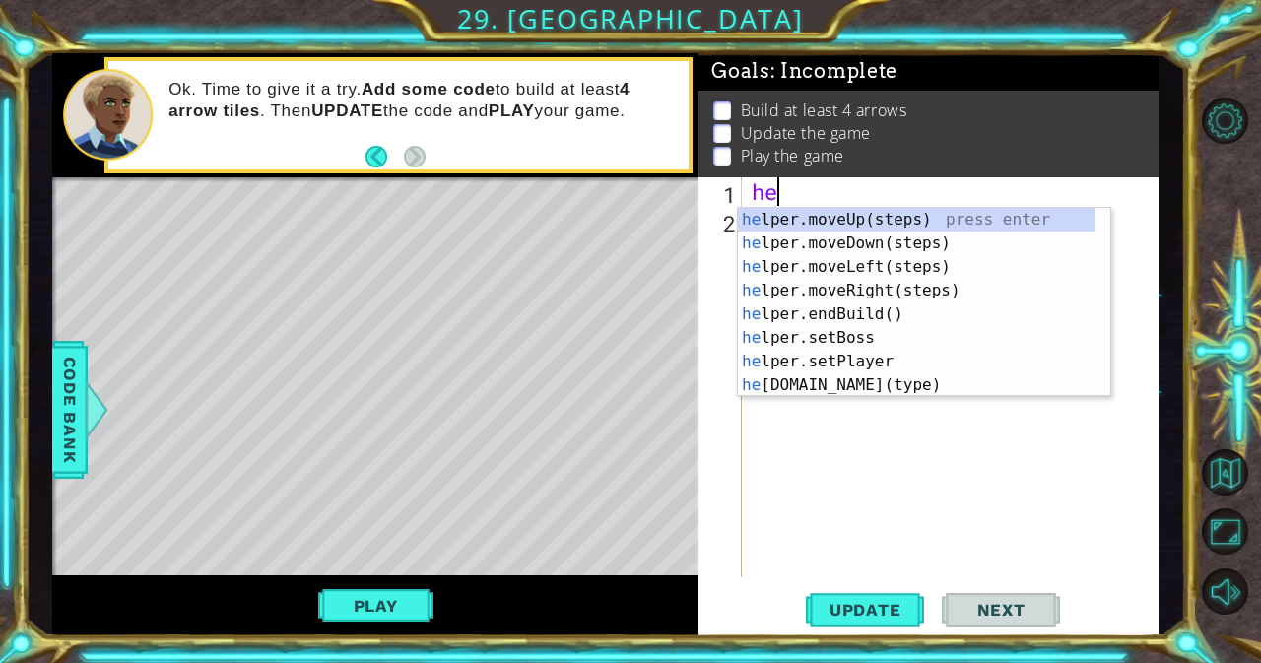
scroll to position [0, 1]
click at [773, 380] on div "hel per.moveUp(steps) press enter hel per.moveDown(steps) press enter hel per.m…" at bounding box center [917, 326] width 358 height 236
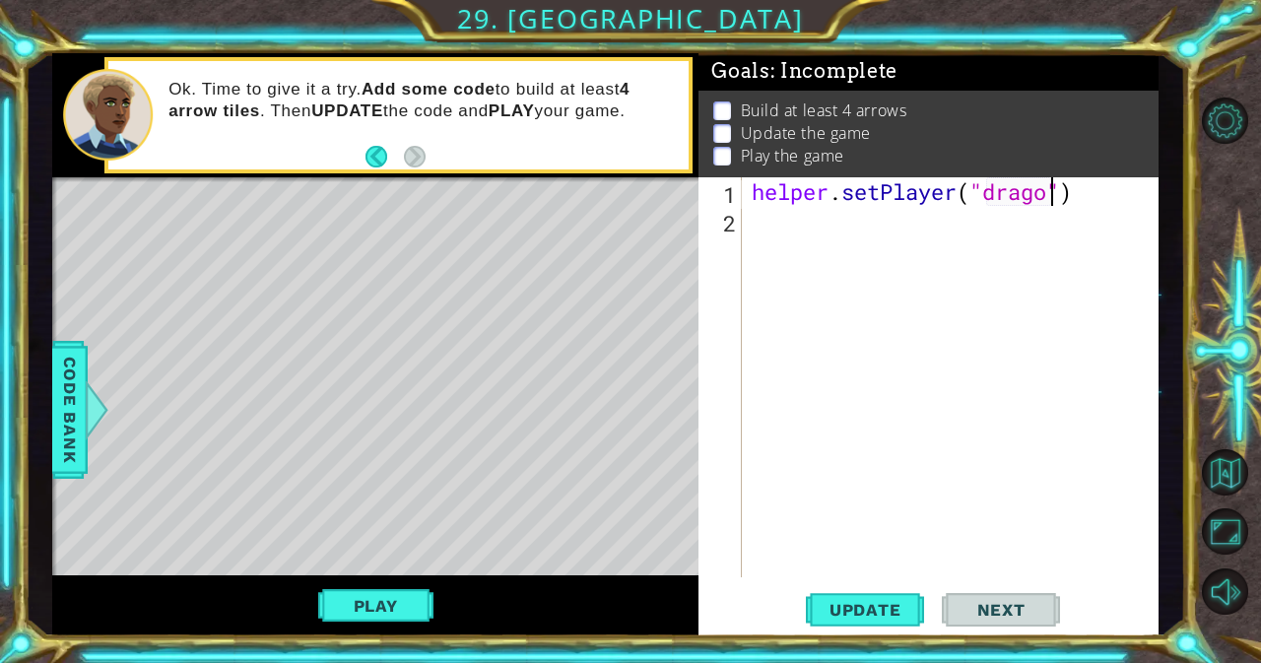
scroll to position [0, 15]
type textarea "helper.setPlayer("dragon")"
click at [839, 603] on span "Update" at bounding box center [865, 610] width 111 height 20
click at [393, 614] on button "Play" at bounding box center [375, 605] width 115 height 37
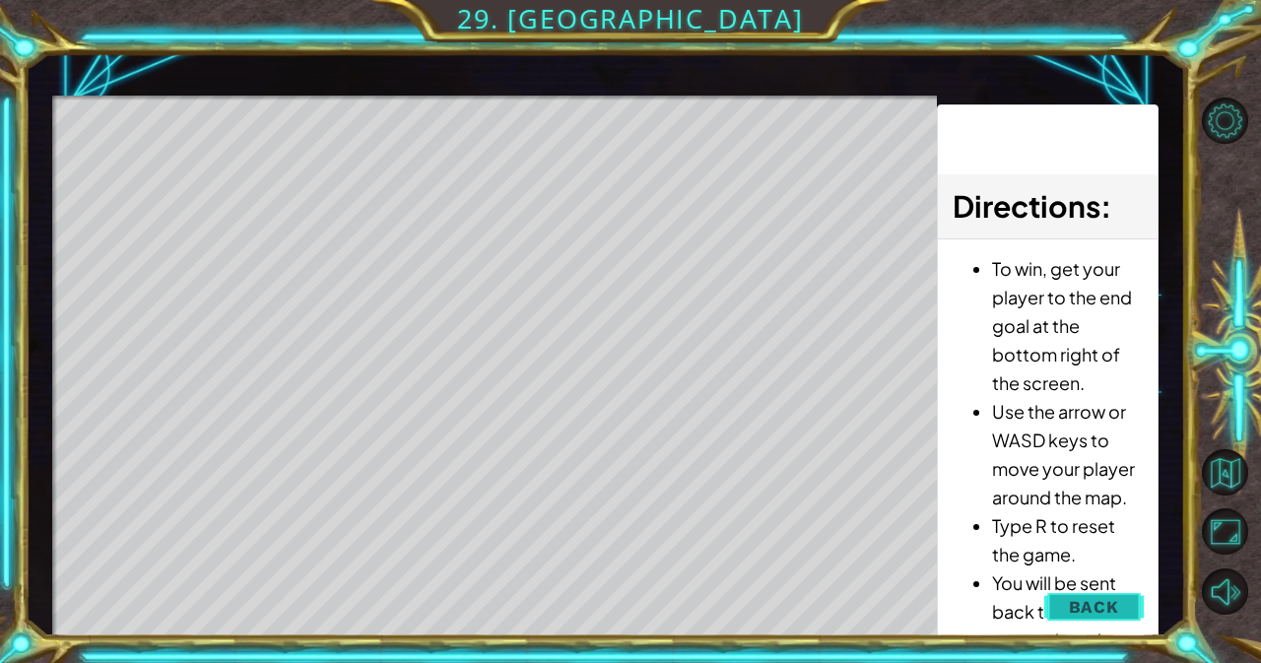
click at [1086, 602] on span "Back" at bounding box center [1094, 607] width 50 height 20
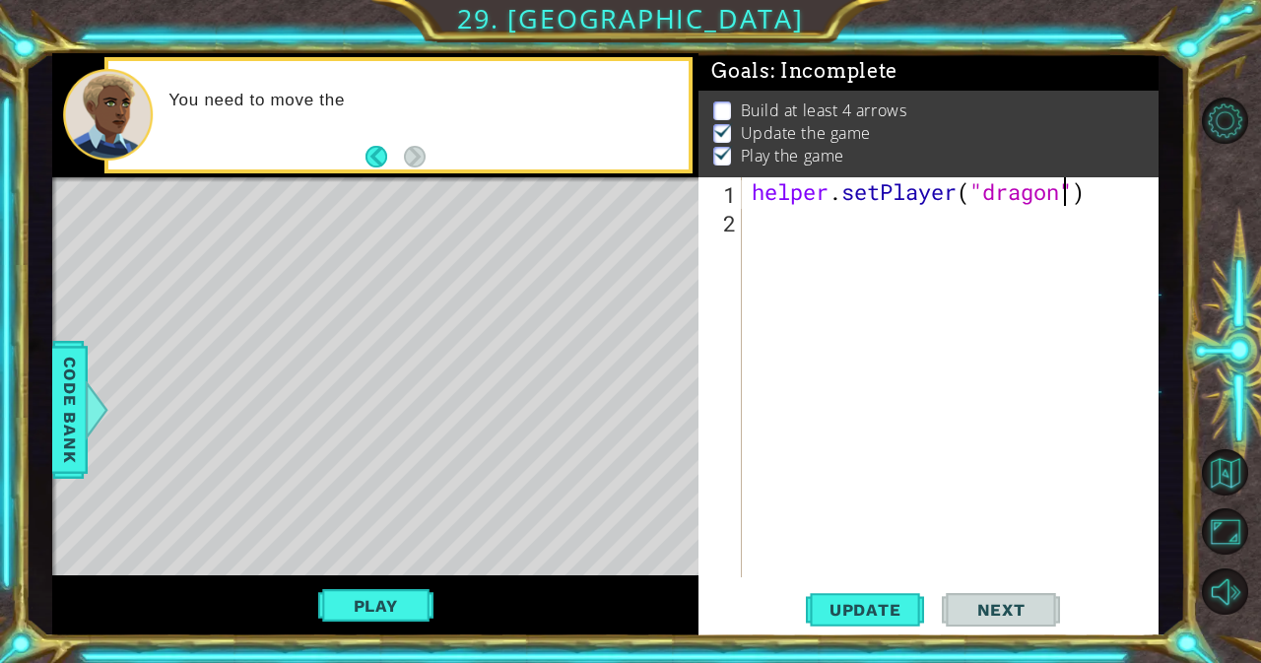
click at [848, 262] on div "helper . setPlayer ( "dragon" )" at bounding box center [956, 405] width 416 height 457
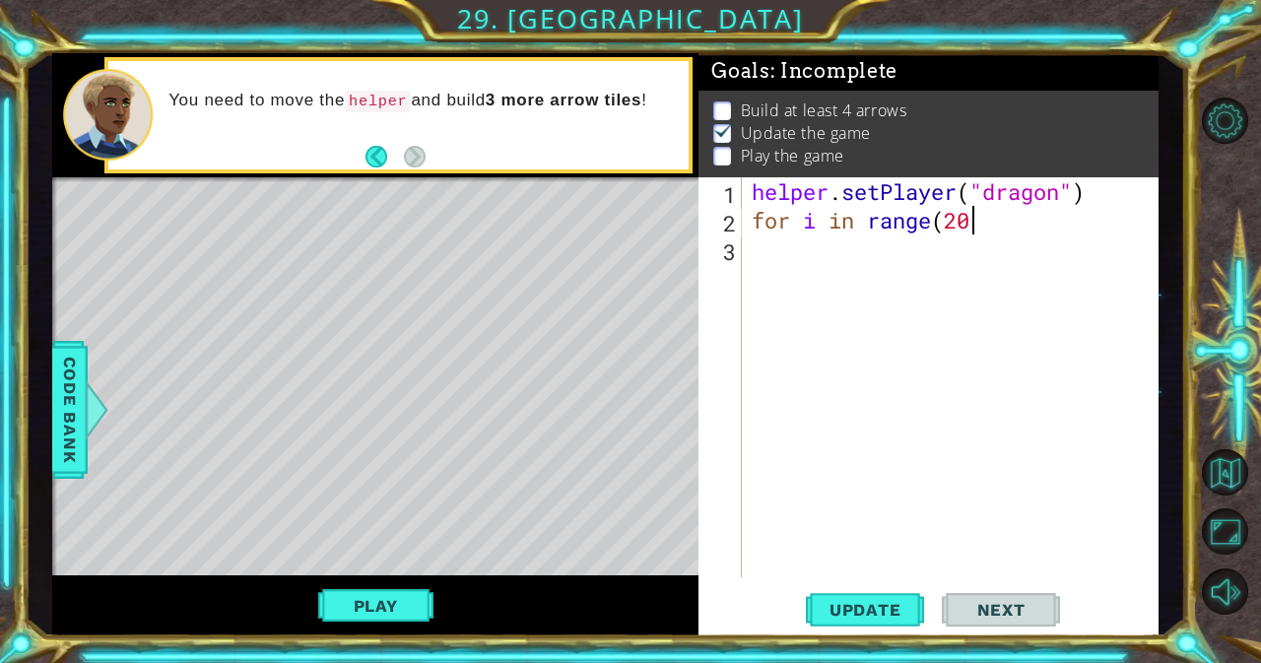
scroll to position [0, 10]
type textarea "for i in range(200):"
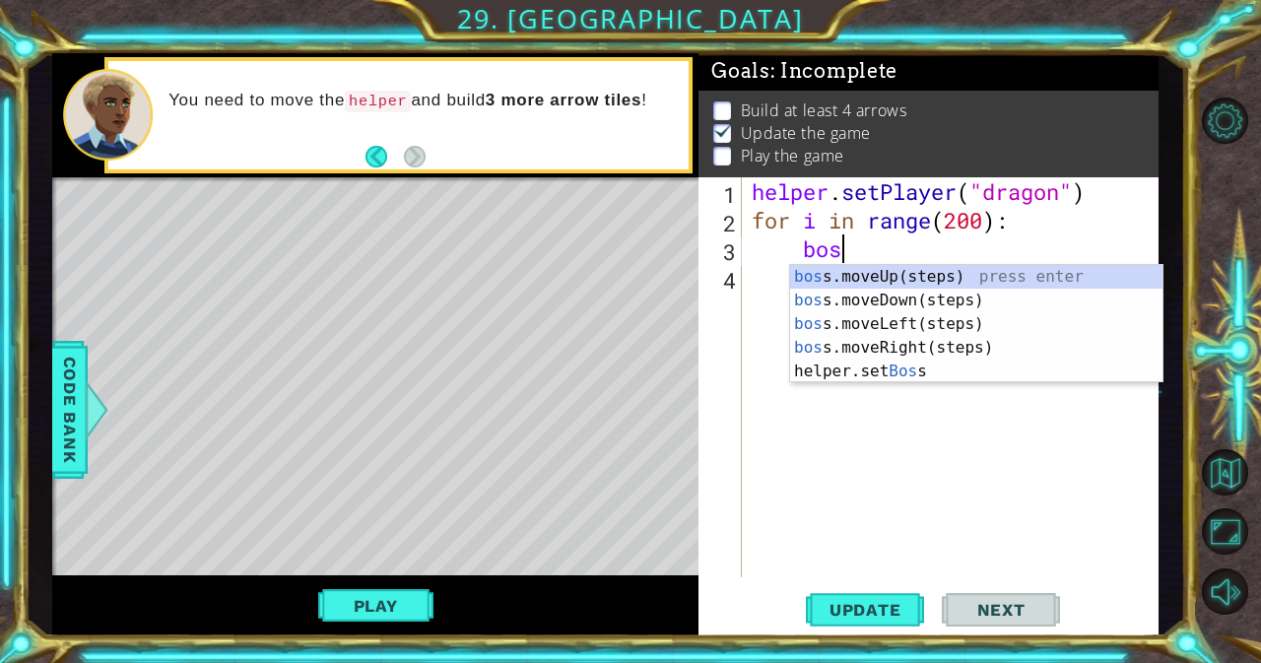
type textarea "boss"
click at [865, 275] on div "boss .moveUp(steps) press enter boss .moveDown(steps) press enter boss .moveLef…" at bounding box center [976, 347] width 372 height 165
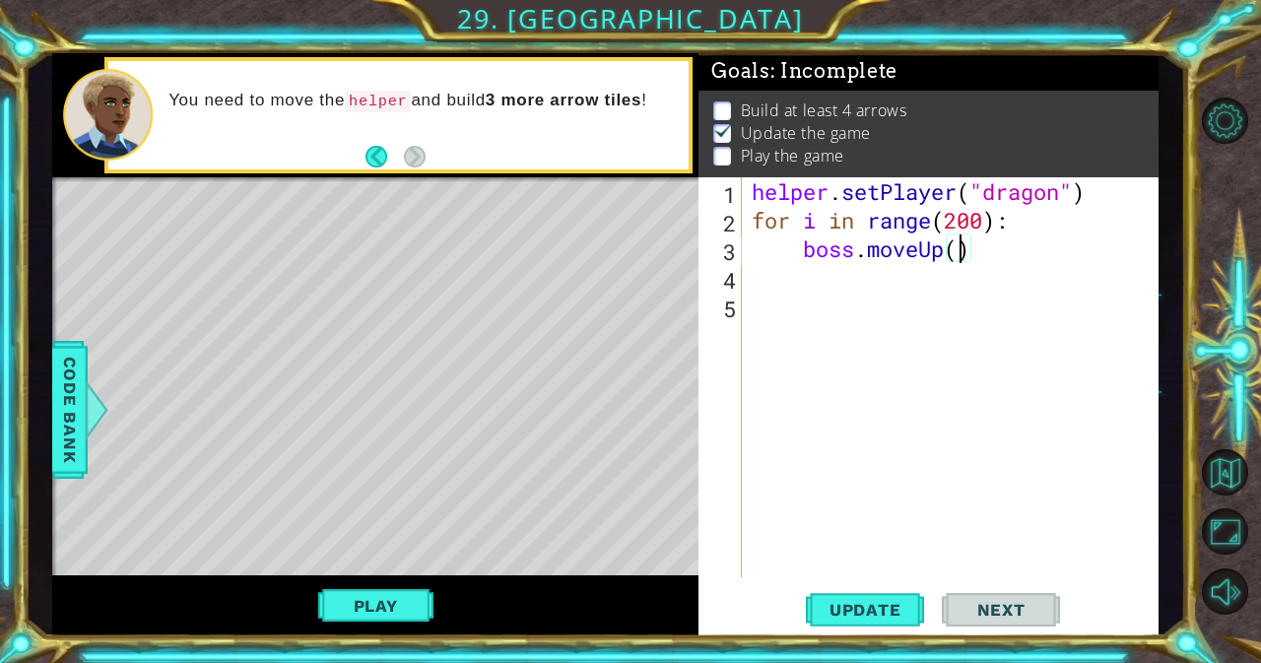
click at [961, 252] on div "helper . setPlayer ( "dragon" ) for i in range ( 200 ) : boss . moveUp ( )" at bounding box center [956, 405] width 416 height 457
type textarea "boss.moveUp(4)"
type textarea "b"
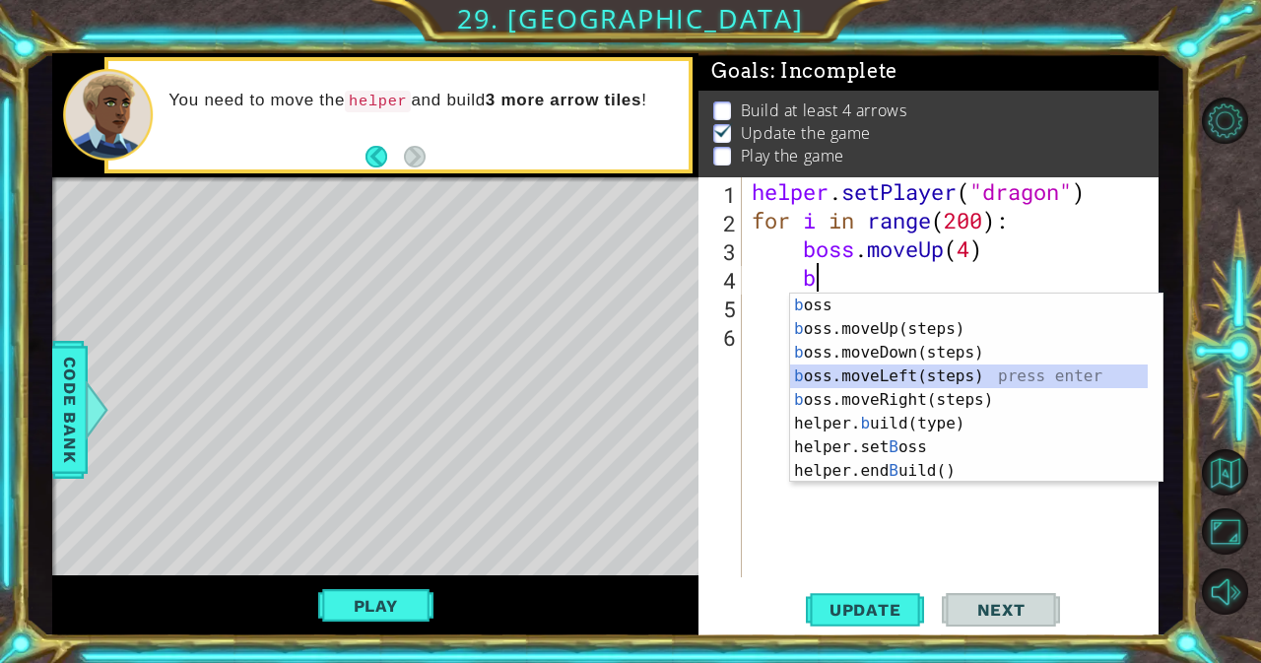
click at [910, 377] on div "b oss press enter b oss.moveUp(steps) press enter b oss.moveDown(steps) press e…" at bounding box center [969, 412] width 358 height 236
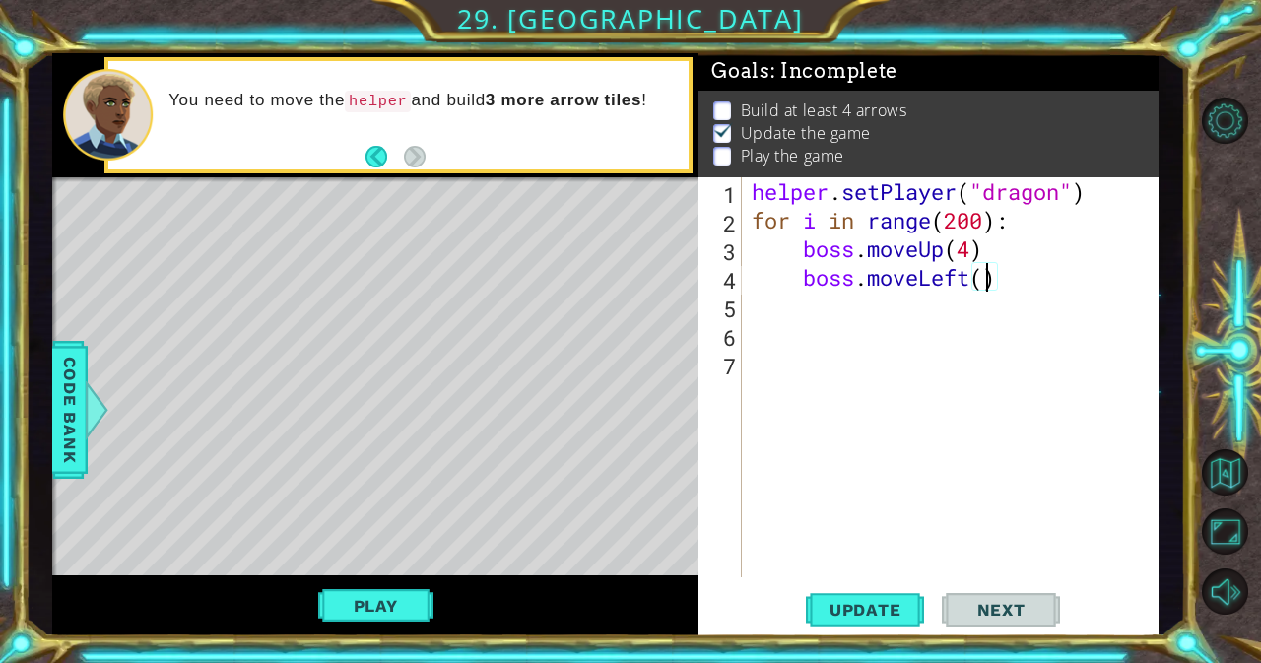
click at [982, 277] on div "helper . setPlayer ( "dragon" ) for i in range ( 200 ) : boss . moveUp ( 4 ) bo…" at bounding box center [956, 405] width 416 height 457
type textarea "boss.moveLeft(3)"
click at [814, 313] on div "helper . setPlayer ( "dragon" ) for i in range ( 200 ) : boss . moveUp ( 4 ) bo…" at bounding box center [956, 405] width 416 height 457
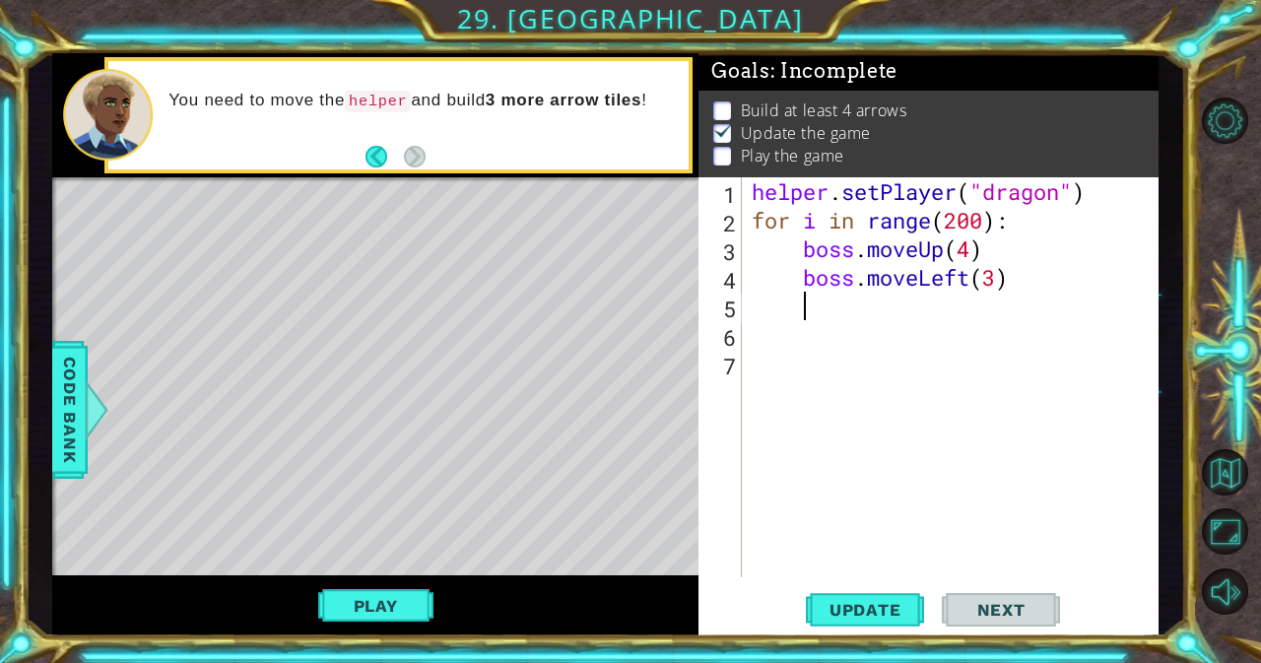
type textarea "b"
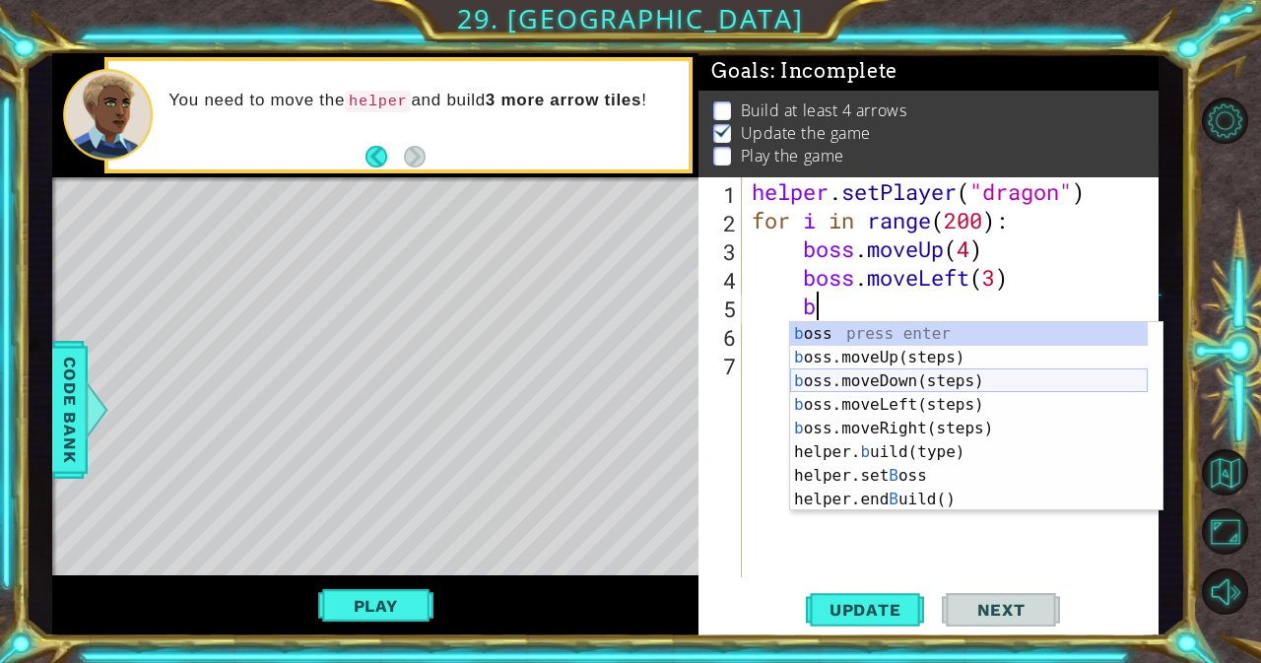
click at [889, 379] on div "b oss press enter b oss.moveUp(steps) press enter b oss.moveDown(steps) press e…" at bounding box center [969, 440] width 358 height 236
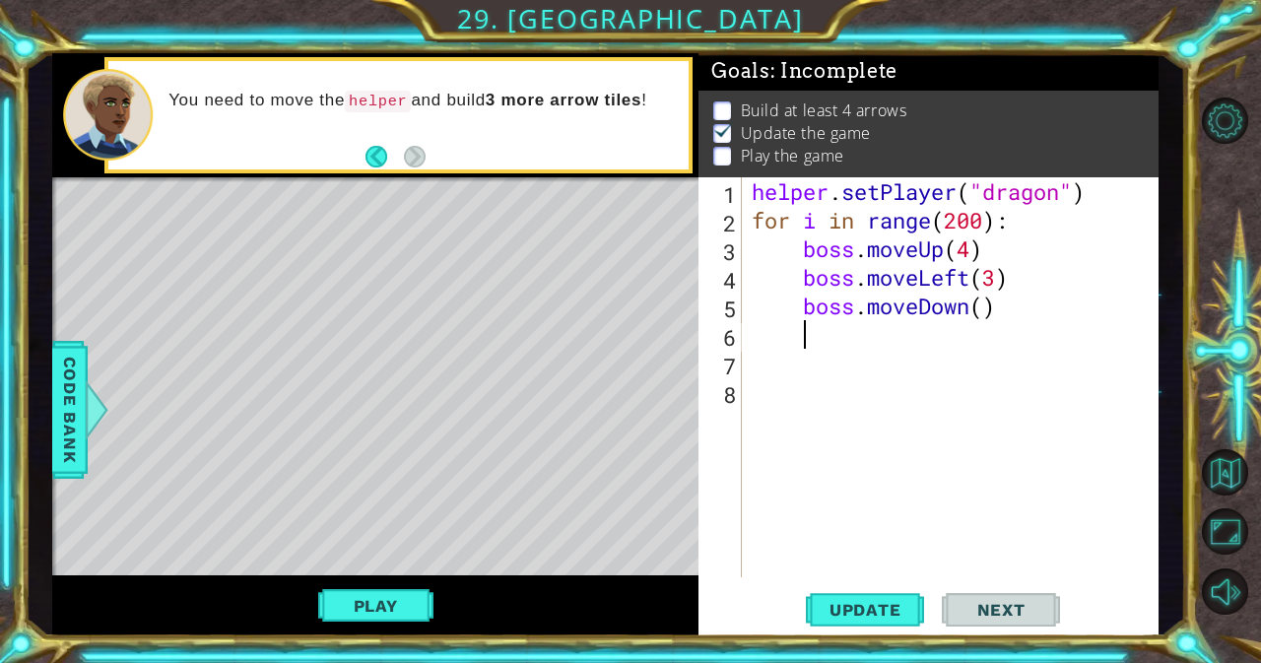
scroll to position [0, 1]
click at [987, 308] on div "helper . setPlayer ( "dragon" ) for i in range ( 200 ) : boss . moveUp ( 4 ) bo…" at bounding box center [956, 405] width 416 height 457
type textarea "boss.moveDown(4)"
click at [809, 331] on div "helper . setPlayer ( "dragon" ) for i in range ( 200 ) : boss . moveUp ( 4 ) bo…" at bounding box center [956, 405] width 416 height 457
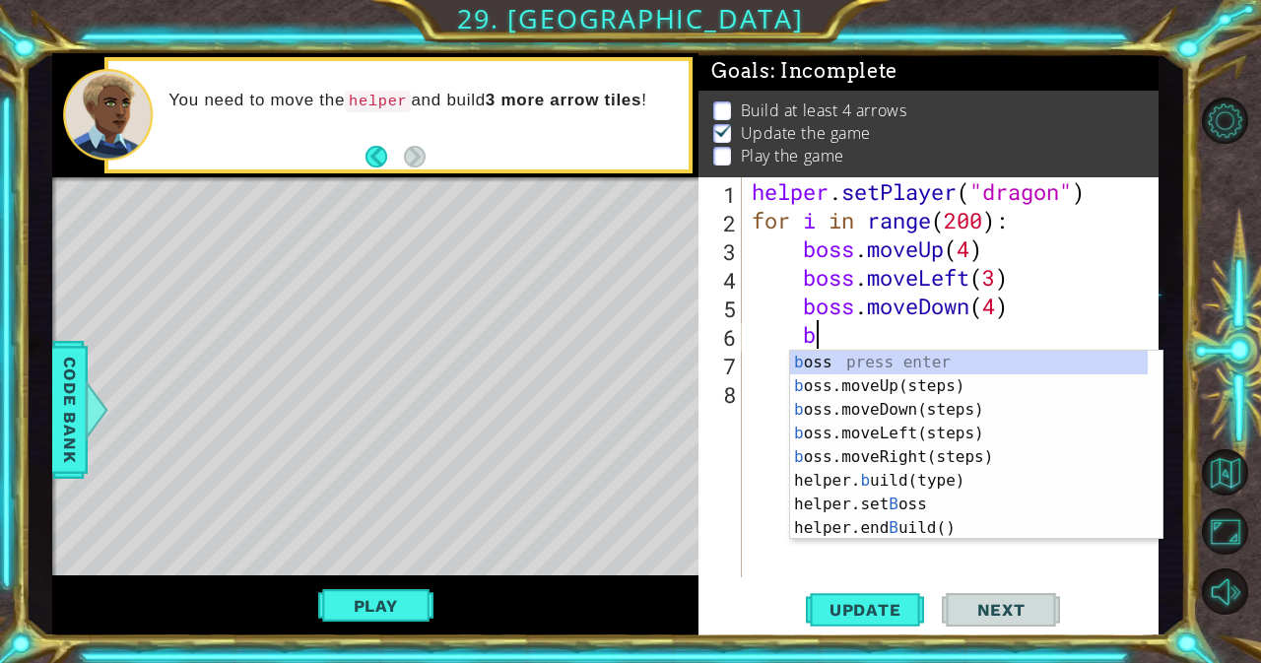
type textarea "bo"
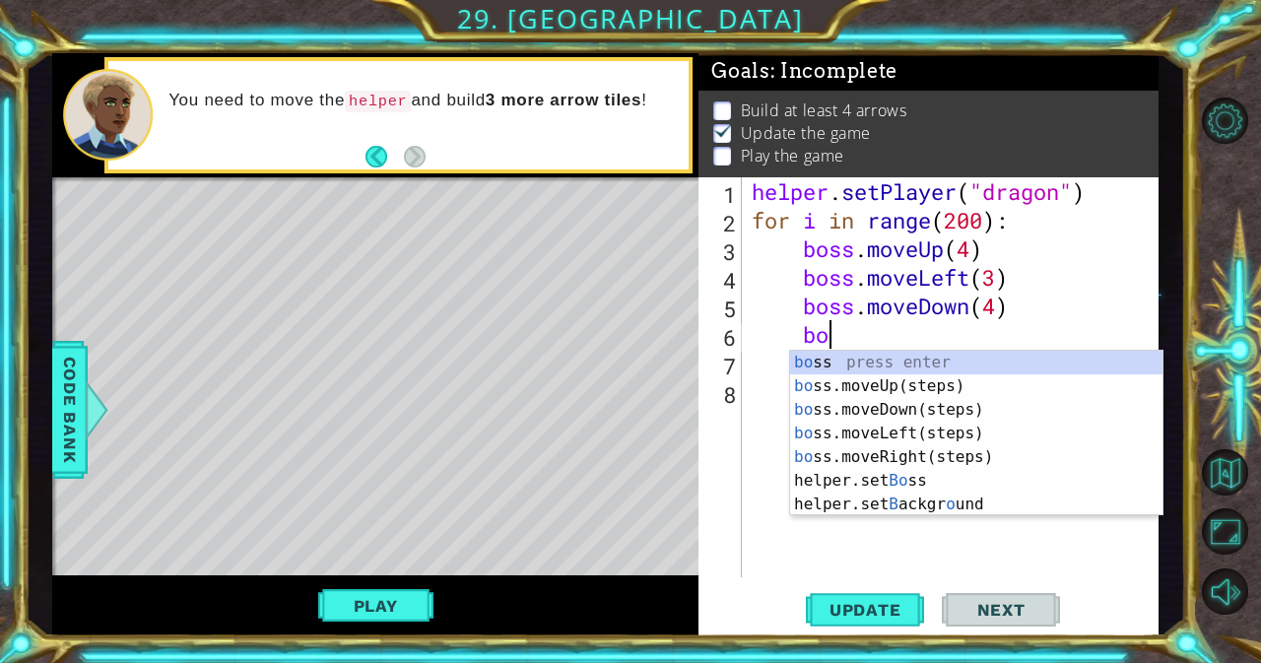
scroll to position [0, 3]
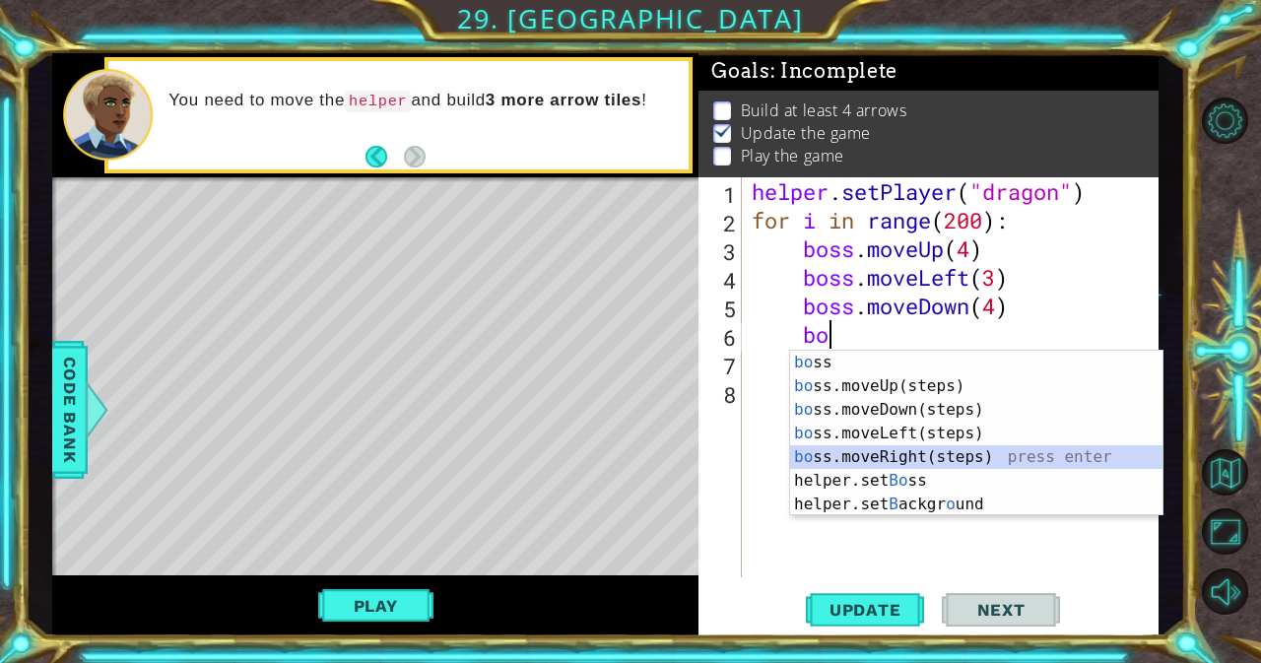
click at [861, 449] on div "bo ss press enter bo ss.moveUp(steps) press enter bo ss.moveDown(steps) press e…" at bounding box center [976, 457] width 372 height 213
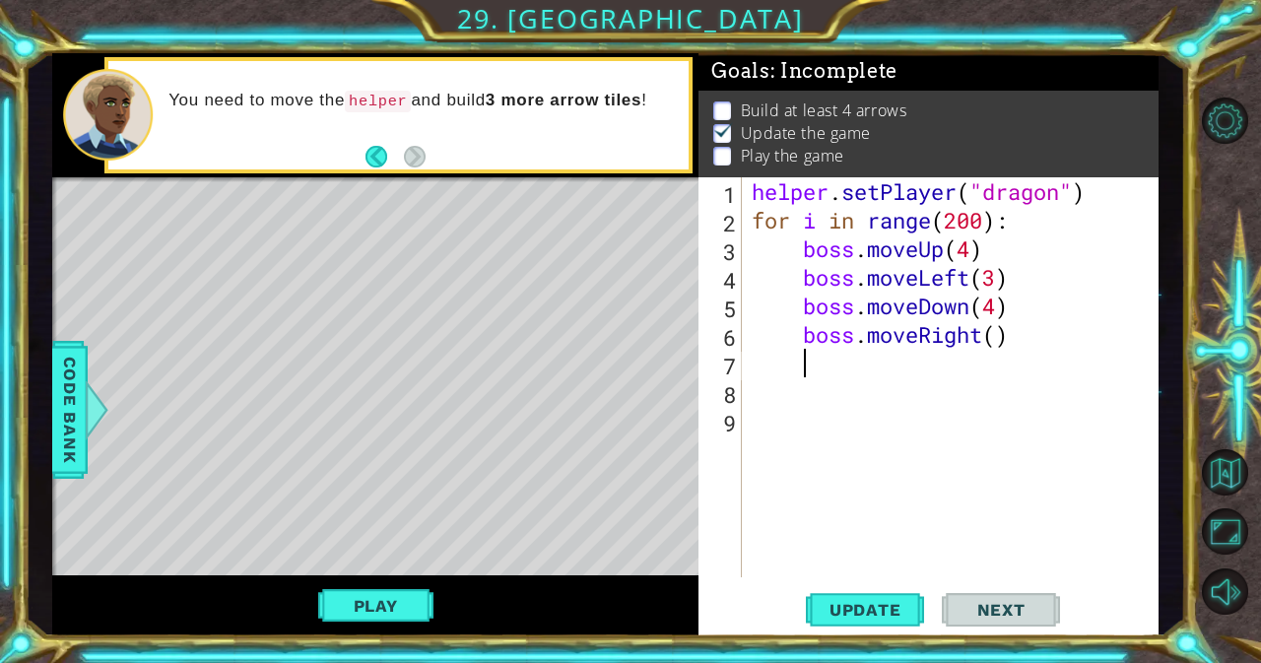
click at [998, 347] on div "helper . setPlayer ( "dragon" ) for i in range ( 200 ) : boss . moveUp ( 4 ) bo…" at bounding box center [956, 405] width 416 height 457
type textarea "boss.moveRight(3)"
click at [869, 374] on div "helper . setPlayer ( "dragon" ) for i in range ( 200 ) : boss . moveUp ( 4 ) bo…" at bounding box center [956, 405] width 416 height 457
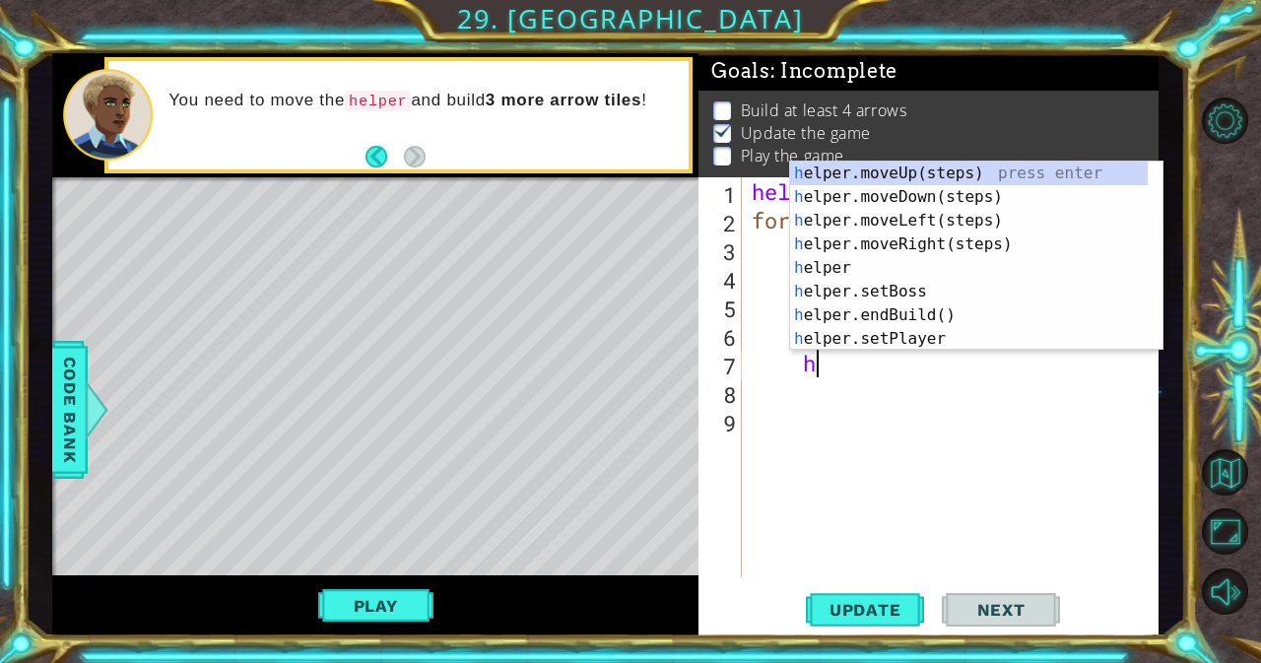
type textarea "he"
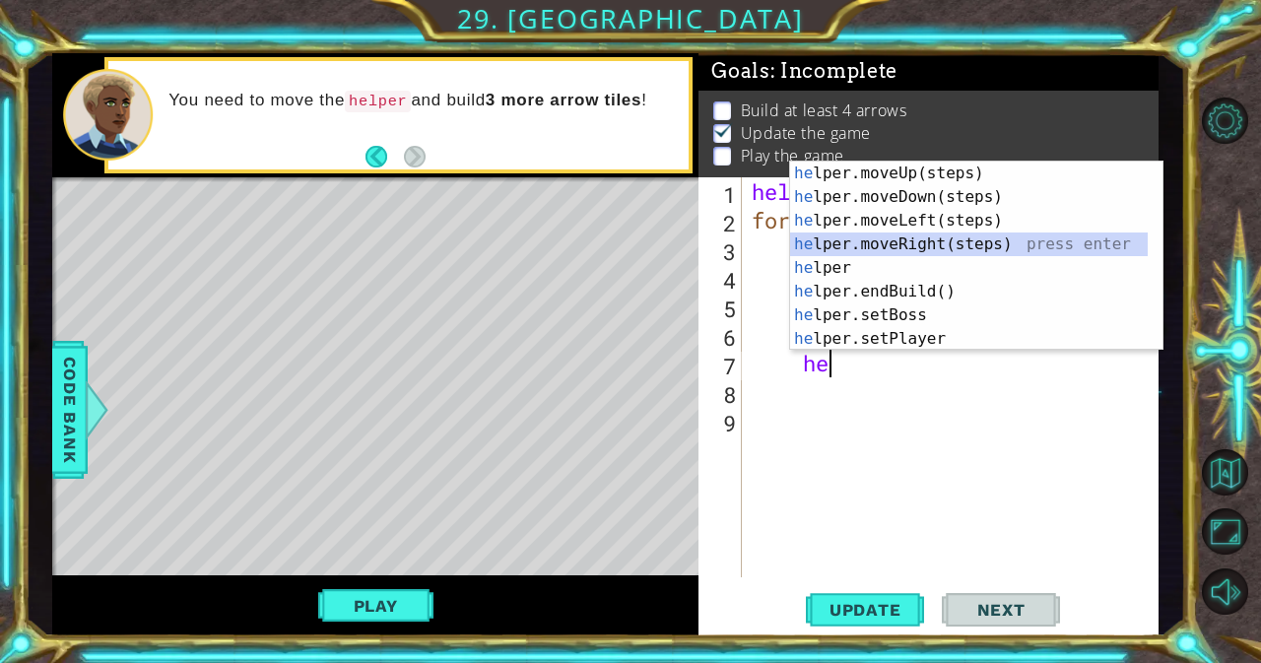
click at [850, 237] on div "he lper.moveUp(steps) press enter he lper.moveDown(steps) press enter he lper.m…" at bounding box center [969, 280] width 358 height 236
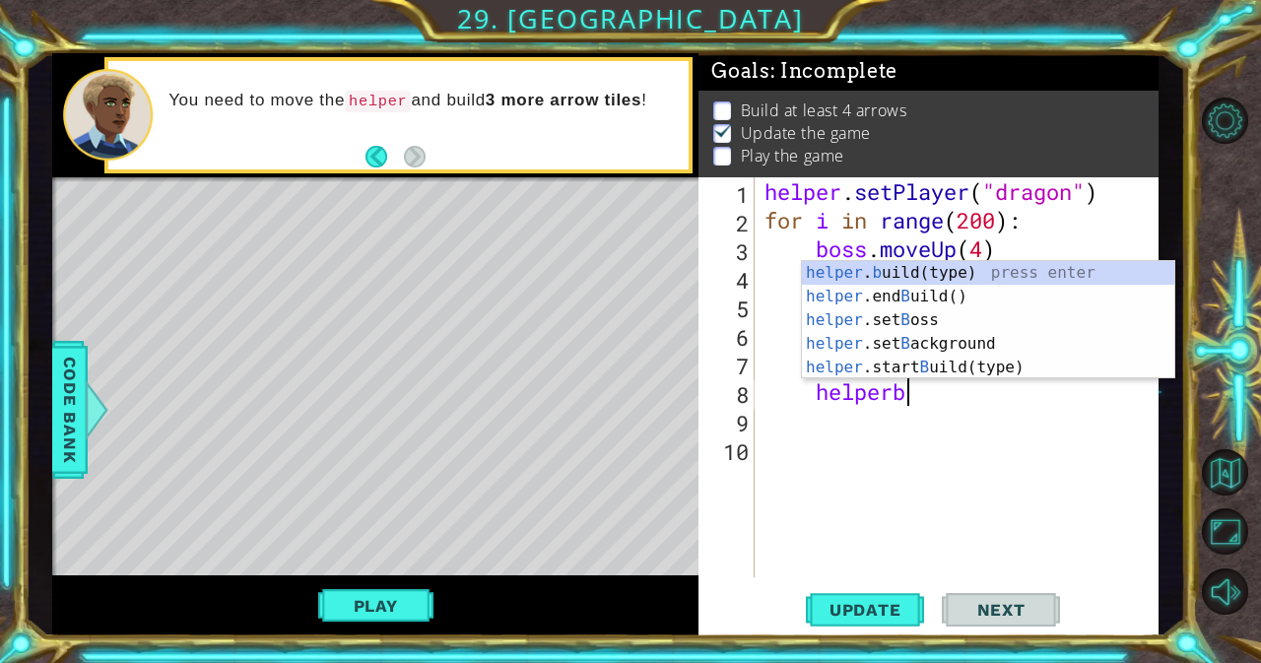
scroll to position [0, 6]
click at [889, 266] on div "helper . b uild(type) press enter helper .end B uild() press enter helper .set …" at bounding box center [988, 343] width 372 height 165
type textarea "[DOMAIN_NAME]("wall")"
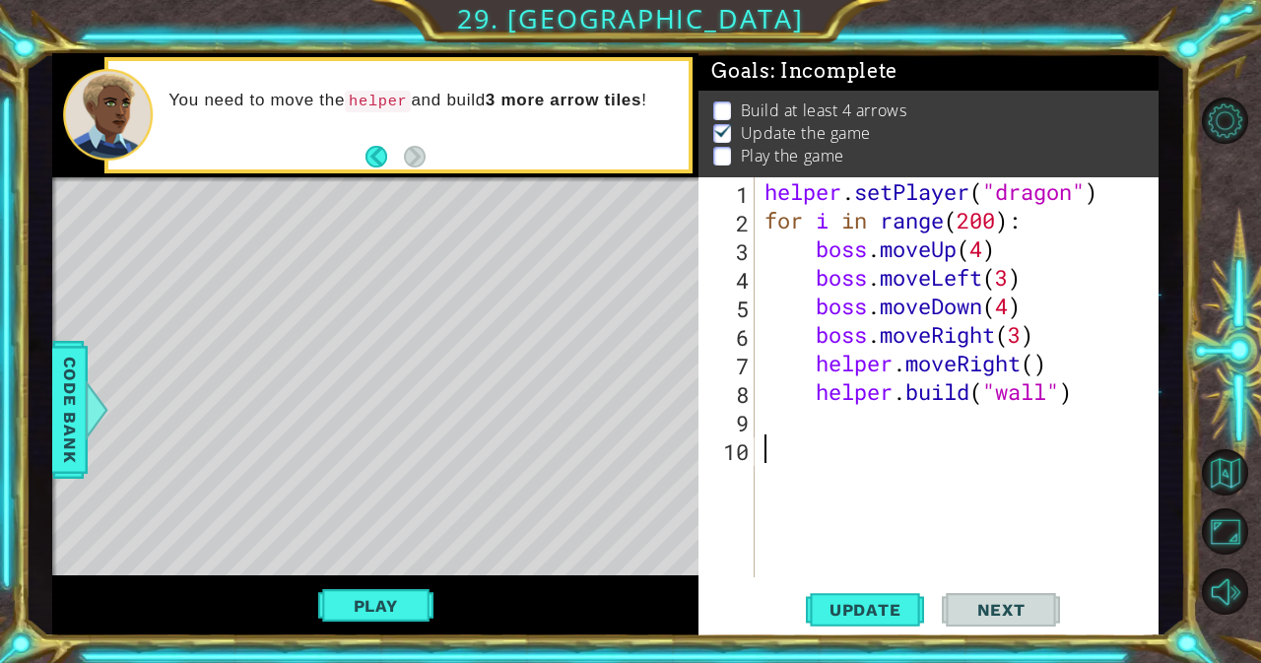
drag, startPoint x: 889, startPoint y: 266, endPoint x: 825, endPoint y: 491, distance: 233.3
click at [825, 491] on div "helper . setPlayer ( "dragon" ) for i in range ( 200 ) : boss . moveUp ( 4 ) bo…" at bounding box center [962, 405] width 404 height 457
click at [1047, 401] on div "helper . setPlayer ( "dragon" ) for i in range ( 200 ) : boss . moveUp ( 4 ) bo…" at bounding box center [962, 405] width 404 height 457
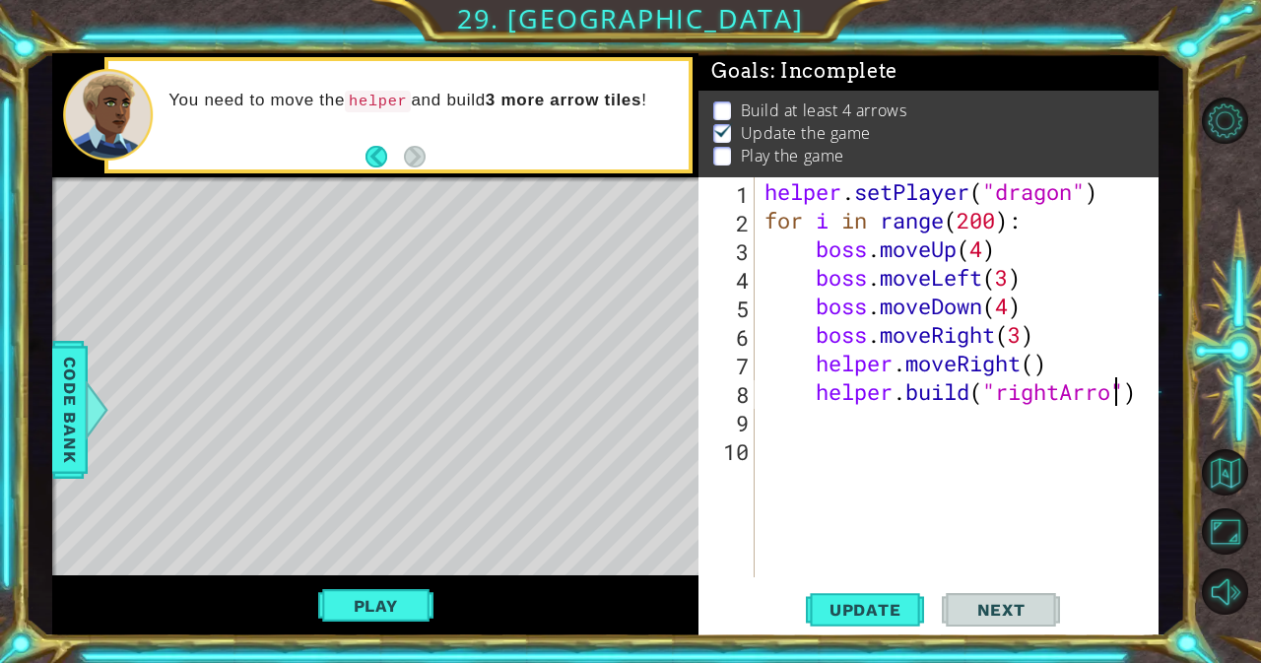
type textarea "[DOMAIN_NAME]("rightArrow")"
type textarea "h"
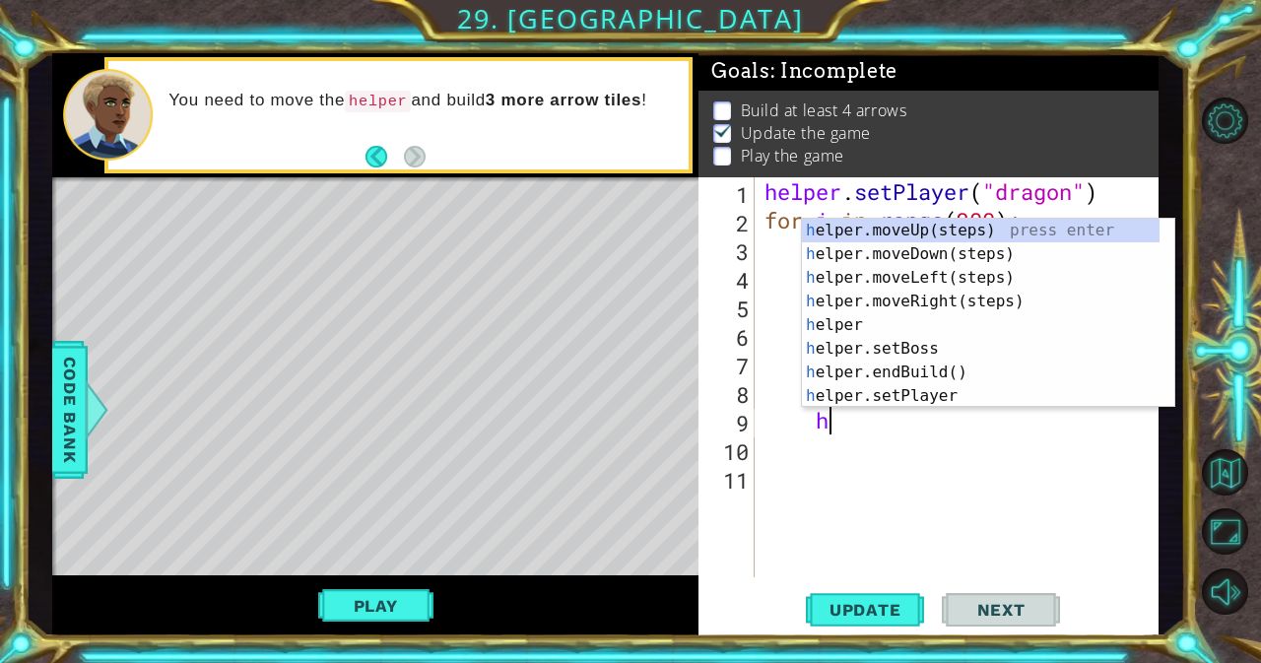
scroll to position [0, 2]
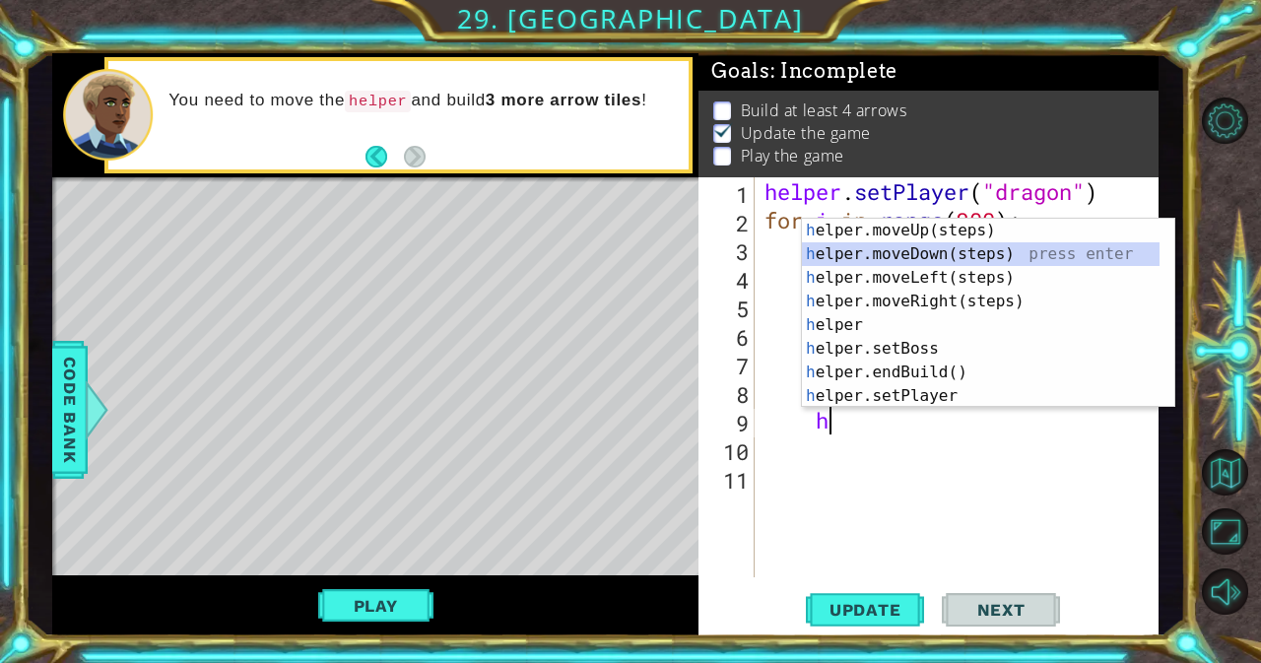
click at [910, 257] on div "h elper.moveUp(steps) press enter h elper.moveDown(steps) press enter h elper.m…" at bounding box center [988, 337] width 372 height 236
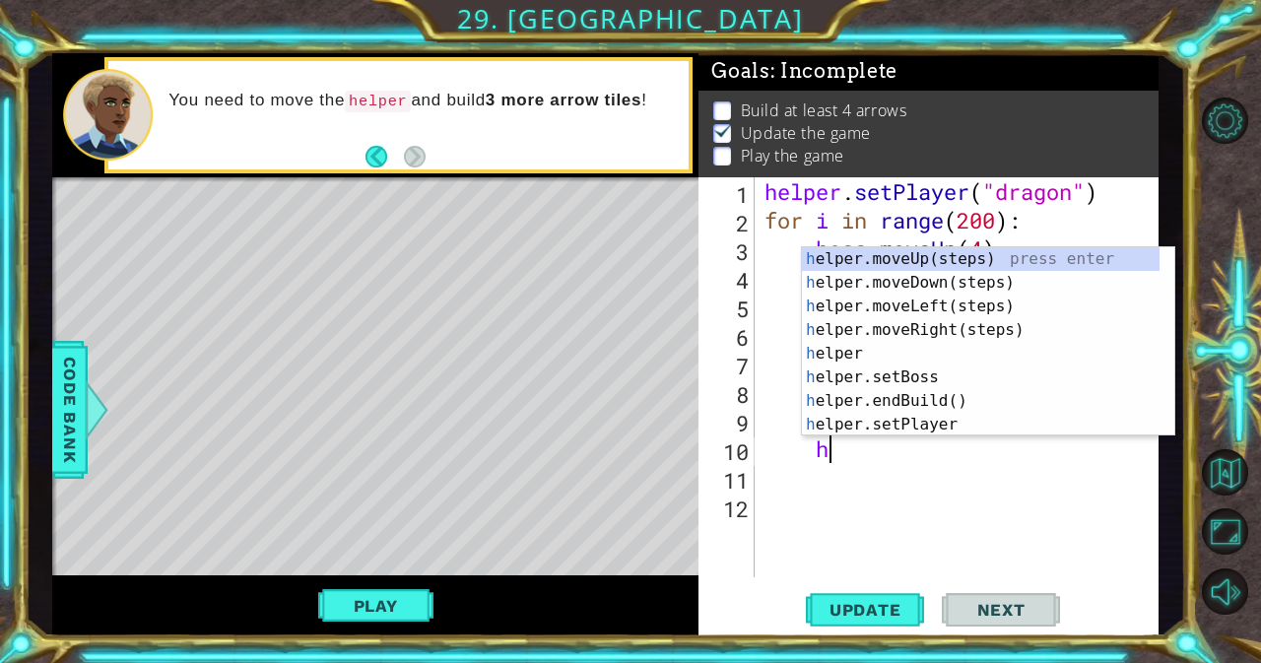
scroll to position [0, 3]
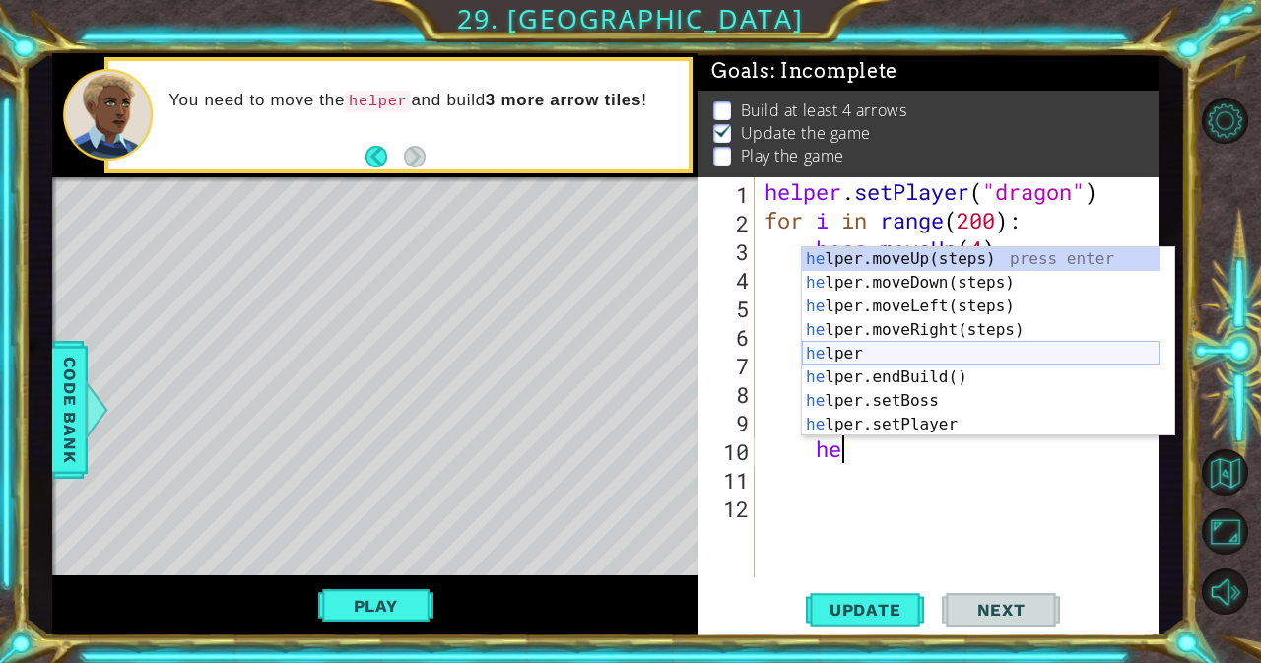
click at [857, 355] on div "he lper.moveUp(steps) press enter he lper.moveDown(steps) press enter he lper.m…" at bounding box center [981, 365] width 358 height 236
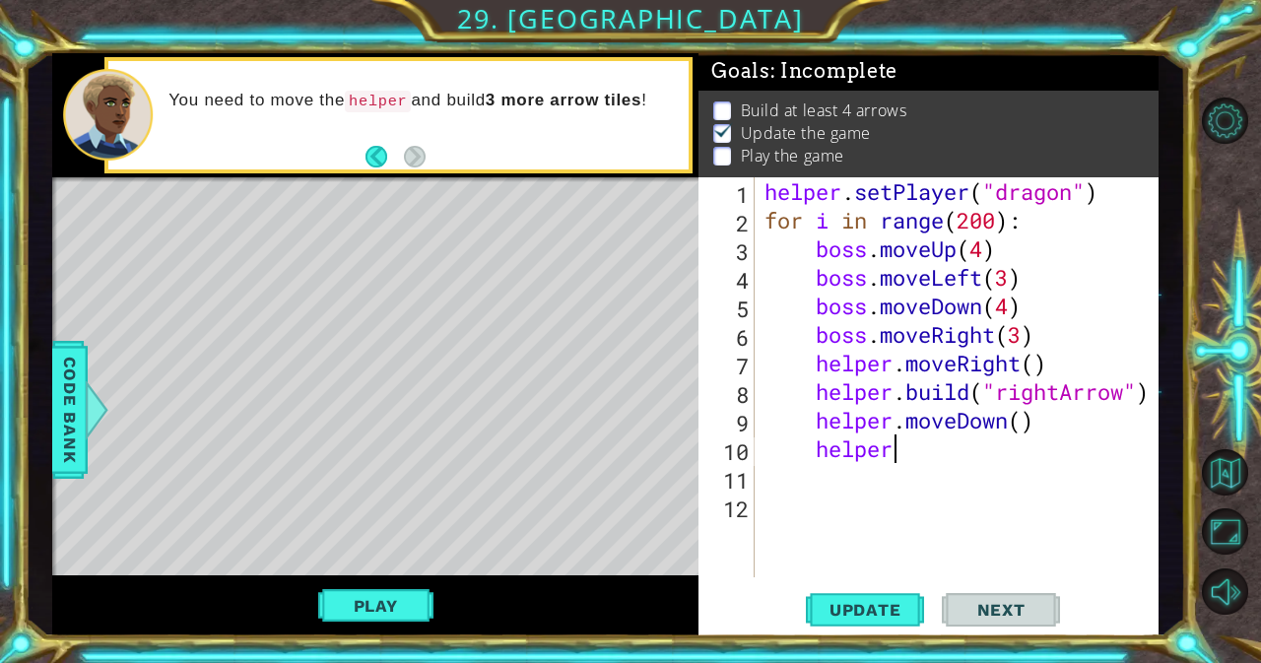
scroll to position [0, 6]
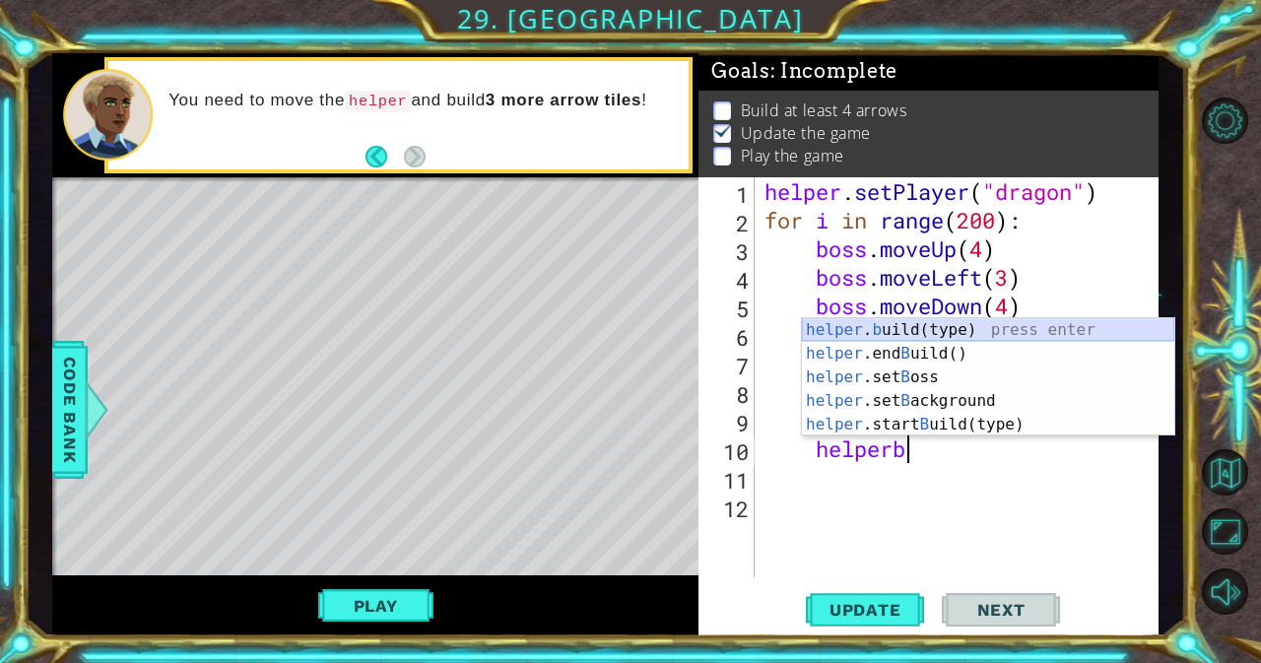
click at [868, 331] on div "helper . b uild(type) press enter helper .end B uild() press enter helper .set …" at bounding box center [988, 400] width 372 height 165
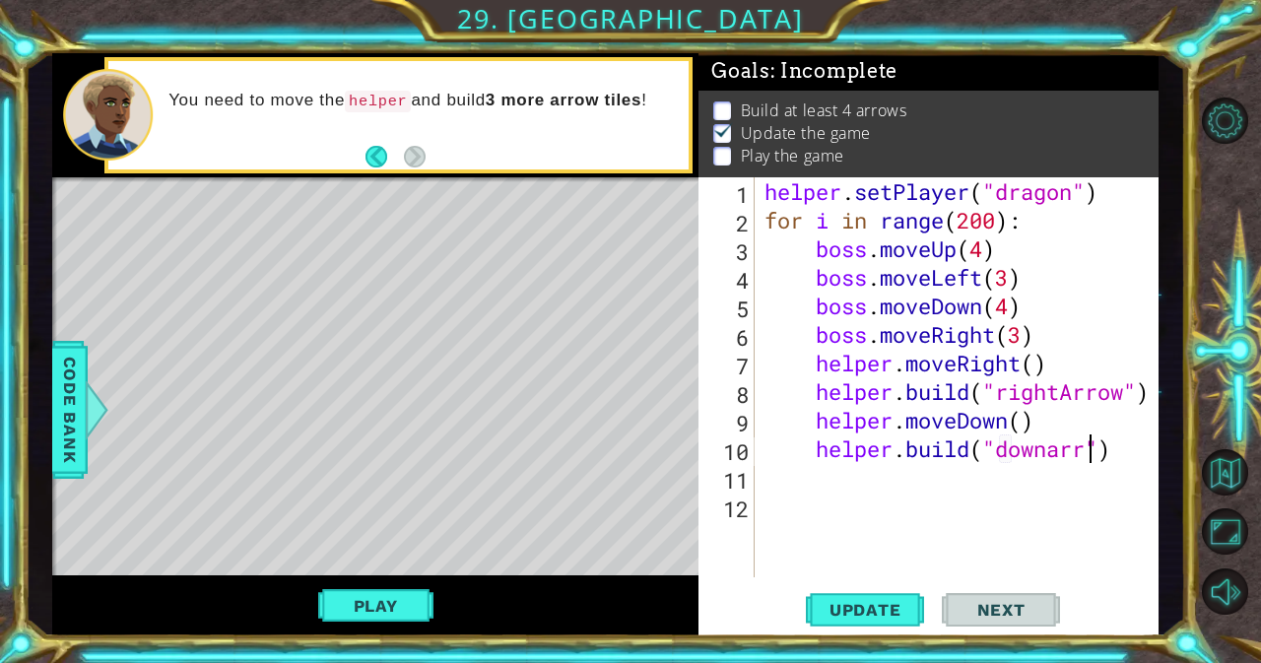
scroll to position [0, 16]
type textarea "[DOMAIN_NAME]("downArrow")"
click at [939, 497] on div "helper . setPlayer ( "dragon" ) for i in range ( 200 ) : boss . moveUp ( 4 ) bo…" at bounding box center [962, 405] width 404 height 457
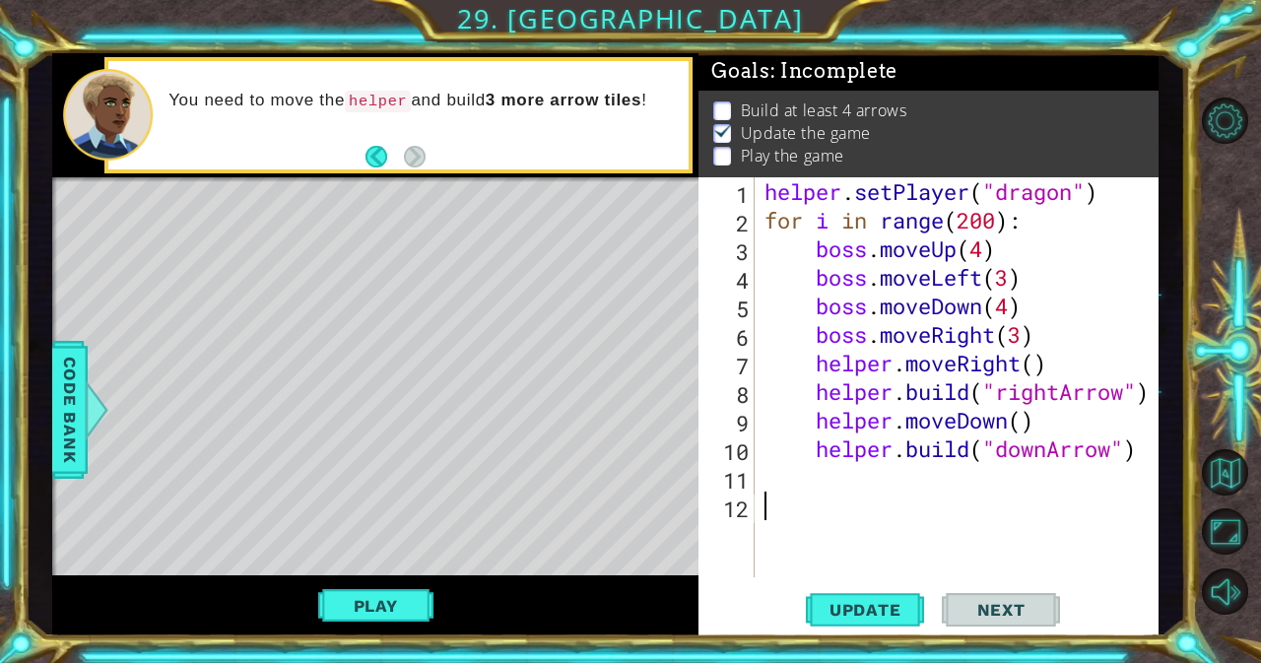
click at [846, 494] on div "helper . setPlayer ( "dragon" ) for i in range ( 200 ) : boss . moveUp ( 4 ) bo…" at bounding box center [962, 405] width 404 height 457
click at [813, 474] on div "helper . setPlayer ( "dragon" ) for i in range ( 200 ) : boss . moveUp ( 4 ) bo…" at bounding box center [962, 405] width 404 height 457
type textarea "for i in range(5)"
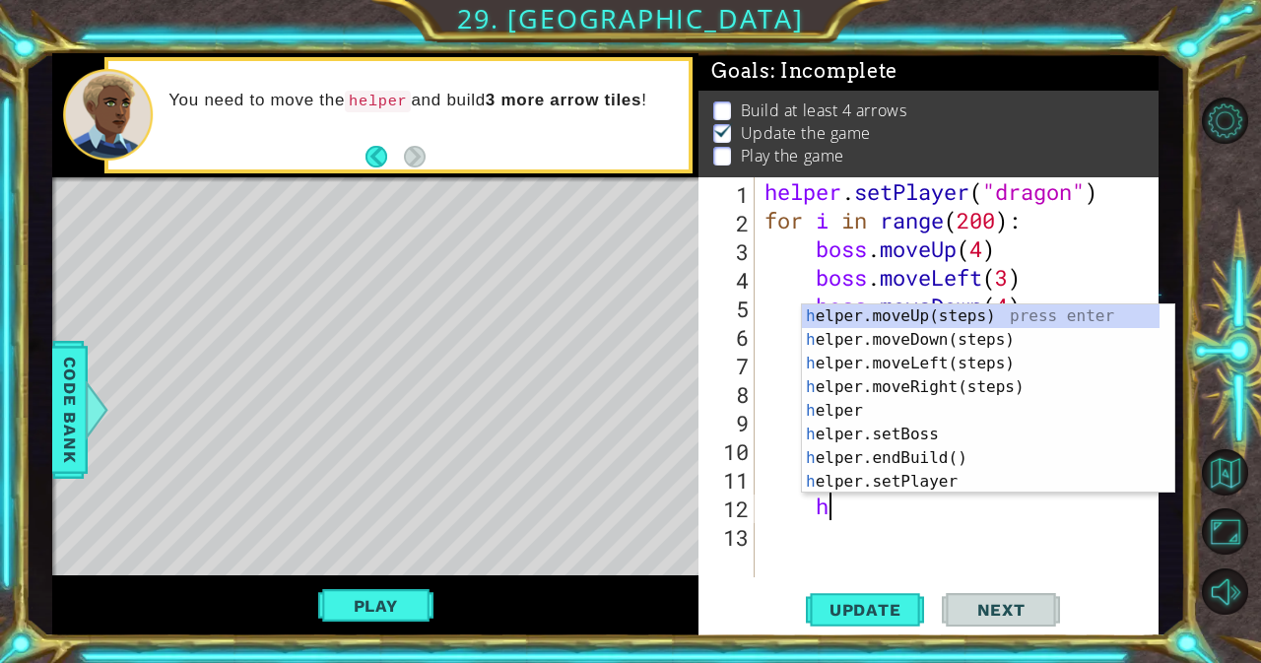
type textarea "he"
click at [908, 383] on div "he lper.moveUp(steps) press enter he lper.moveDown(steps) press enter he lper.m…" at bounding box center [981, 422] width 358 height 236
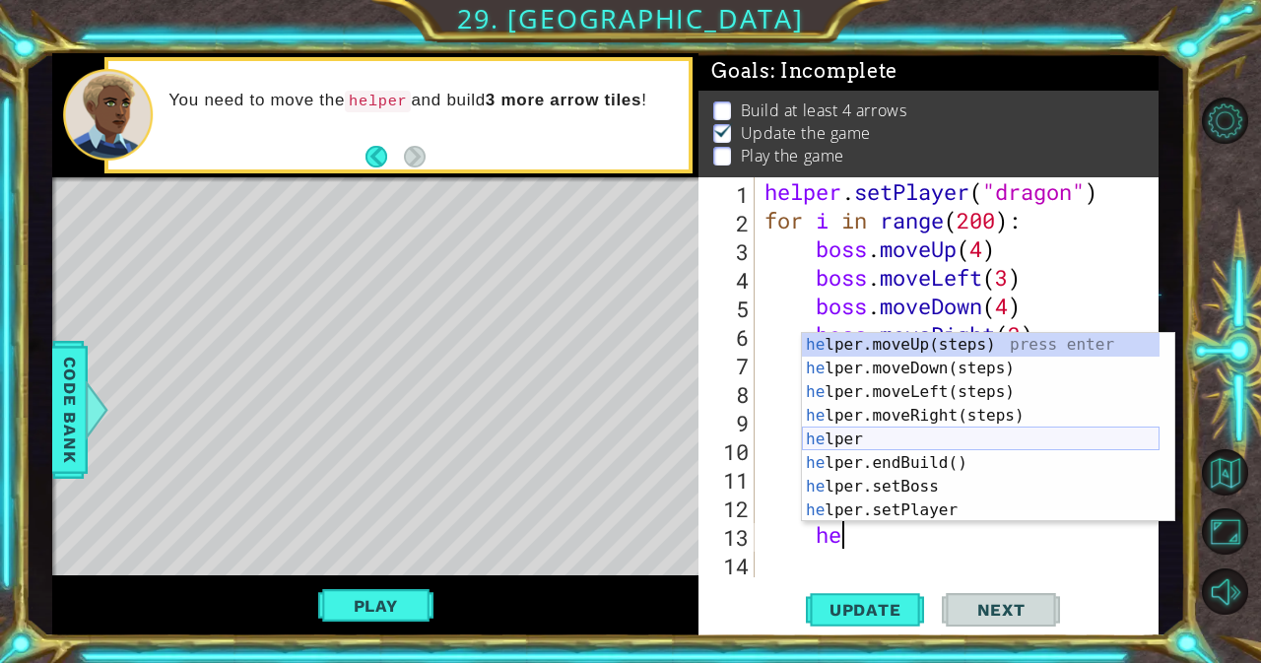
click at [885, 439] on div "he lper.moveUp(steps) press enter he lper.moveDown(steps) press enter he lper.m…" at bounding box center [981, 451] width 358 height 236
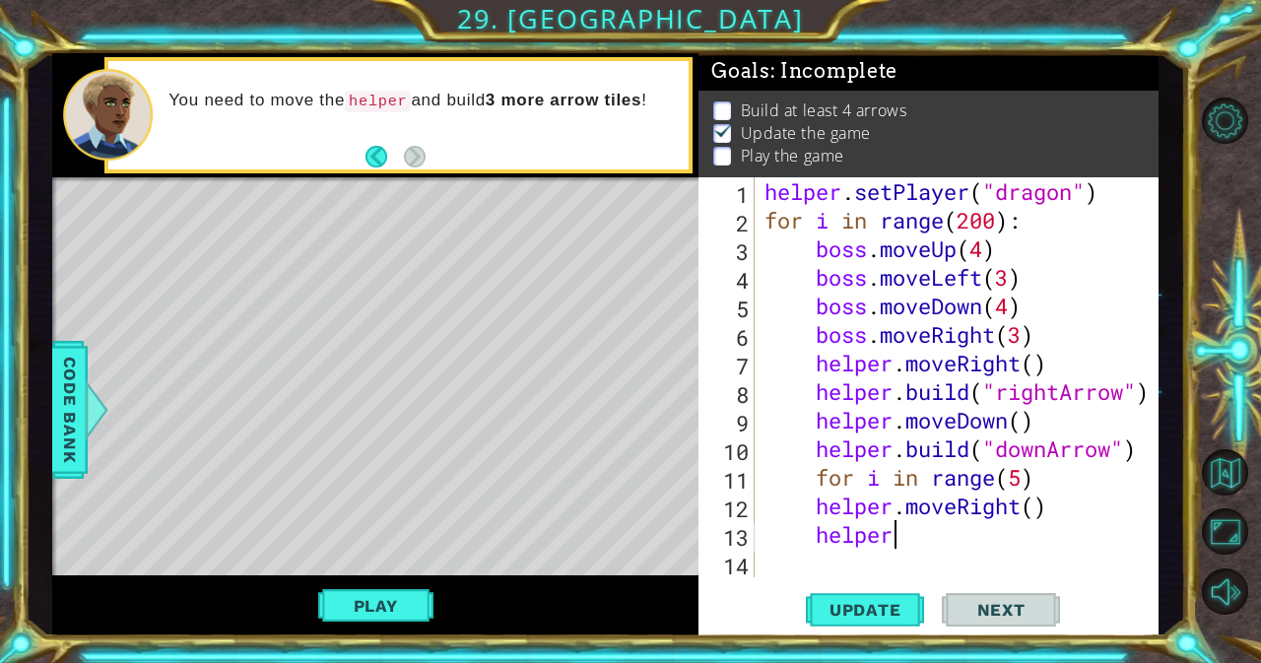
scroll to position [0, 6]
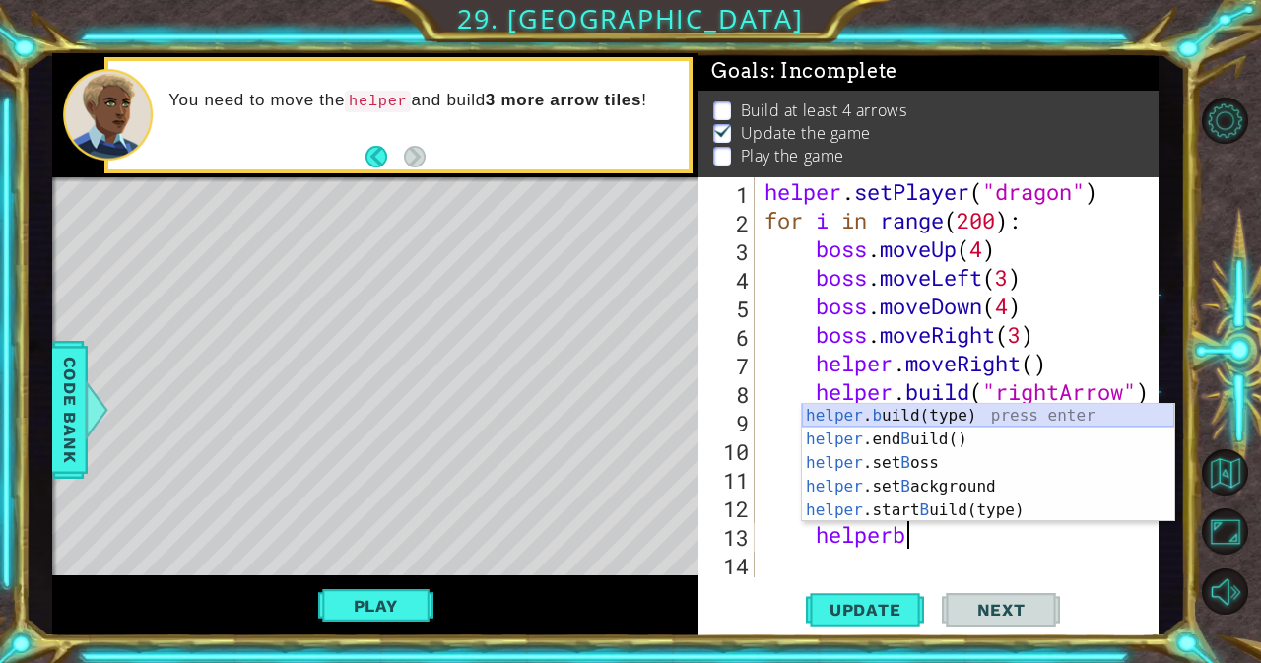
click at [889, 413] on div "helper . b uild(type) press enter helper .end B uild() press enter helper .set …" at bounding box center [988, 486] width 372 height 165
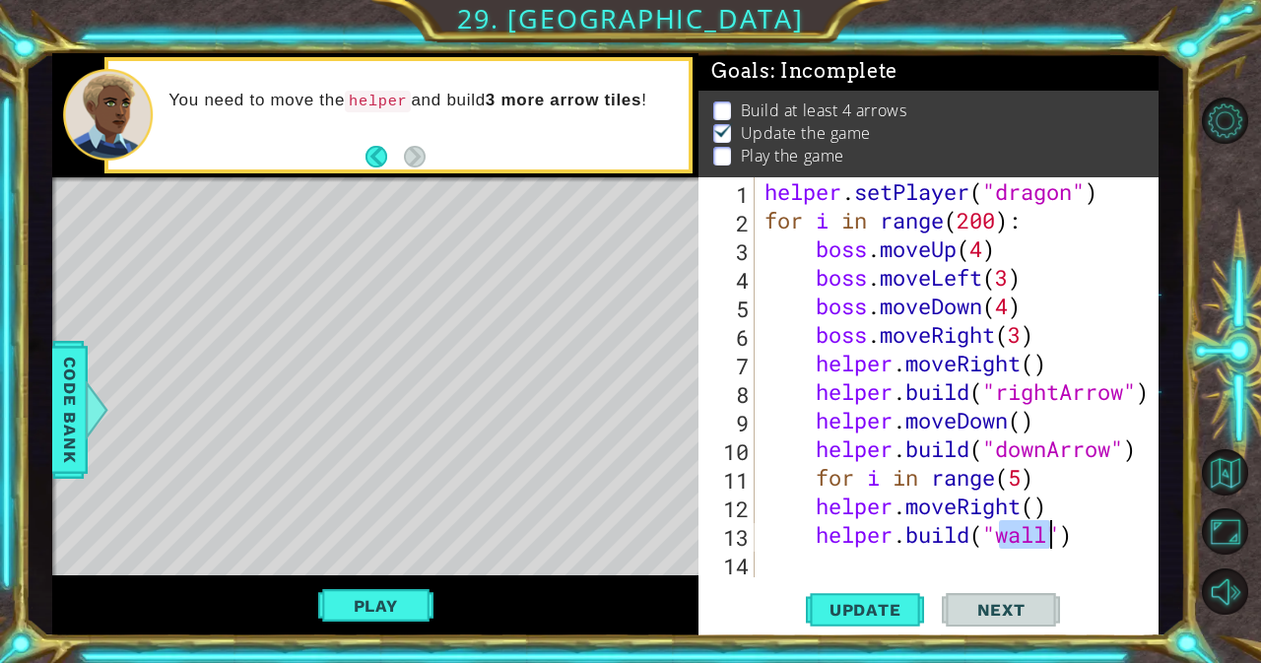
scroll to position [0, 12]
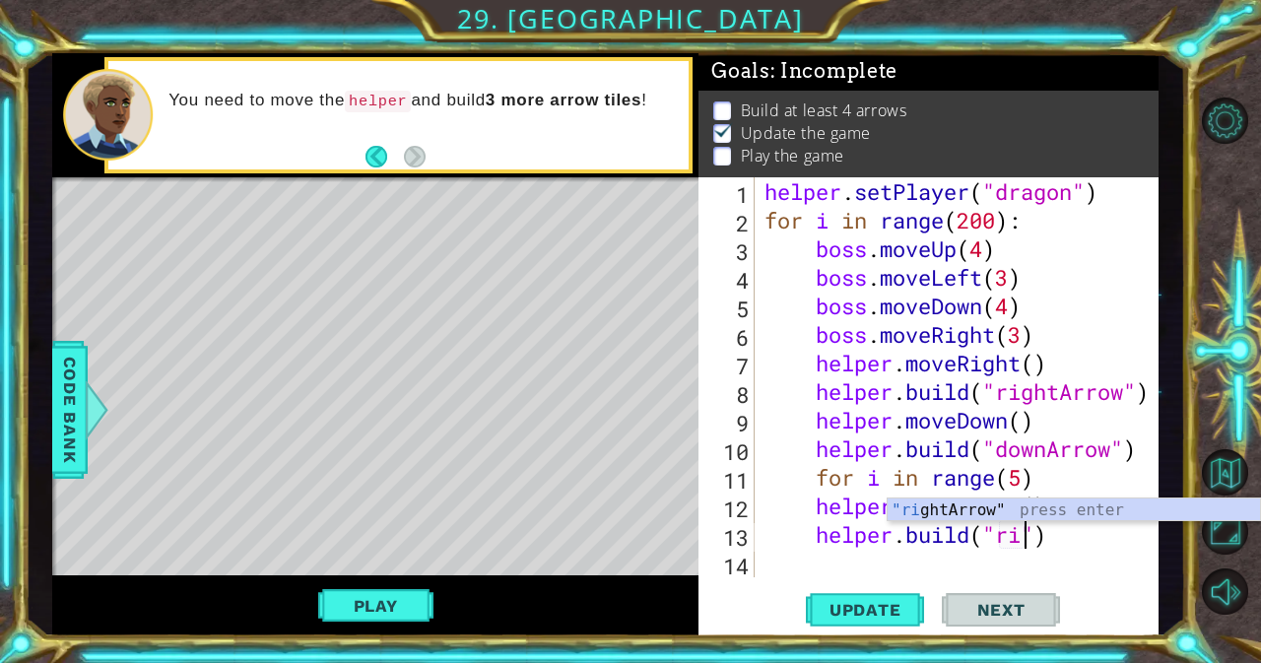
type textarea "[DOMAIN_NAME]("rightArrow")"
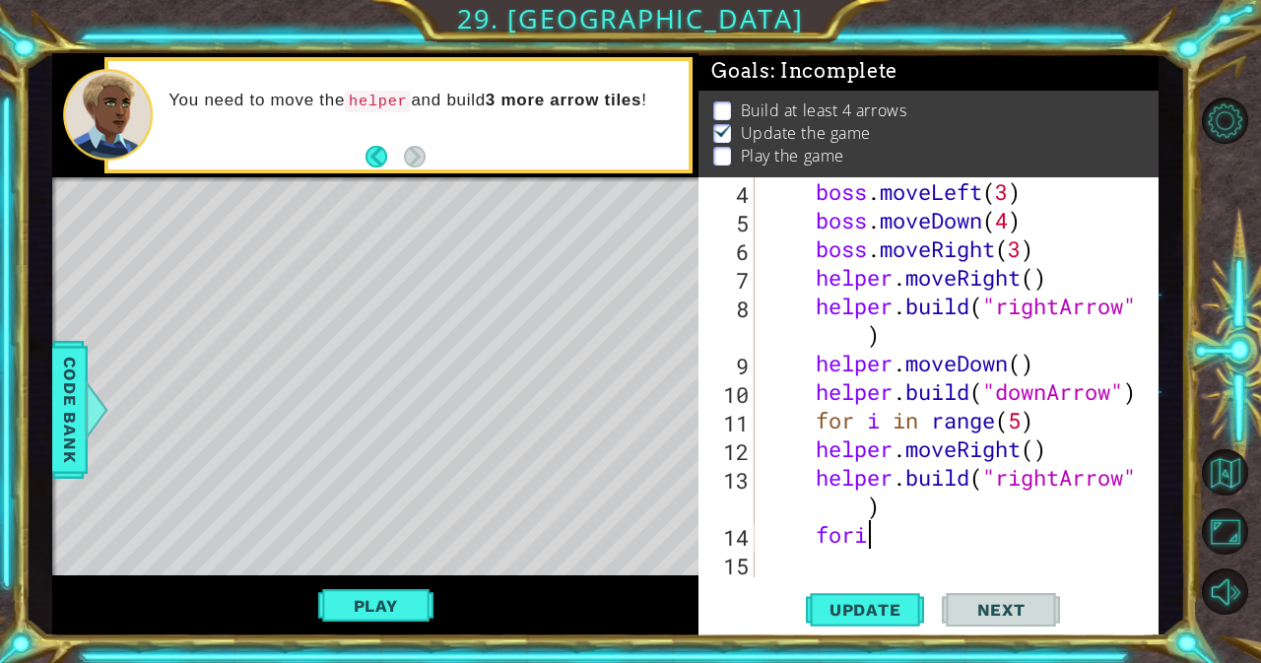
scroll to position [0, 4]
click at [856, 511] on div "boss . moveLeft ( 3 ) boss . moveDown ( 4 ) boss . moveRight ( 3 ) helper . mov…" at bounding box center [954, 405] width 388 height 457
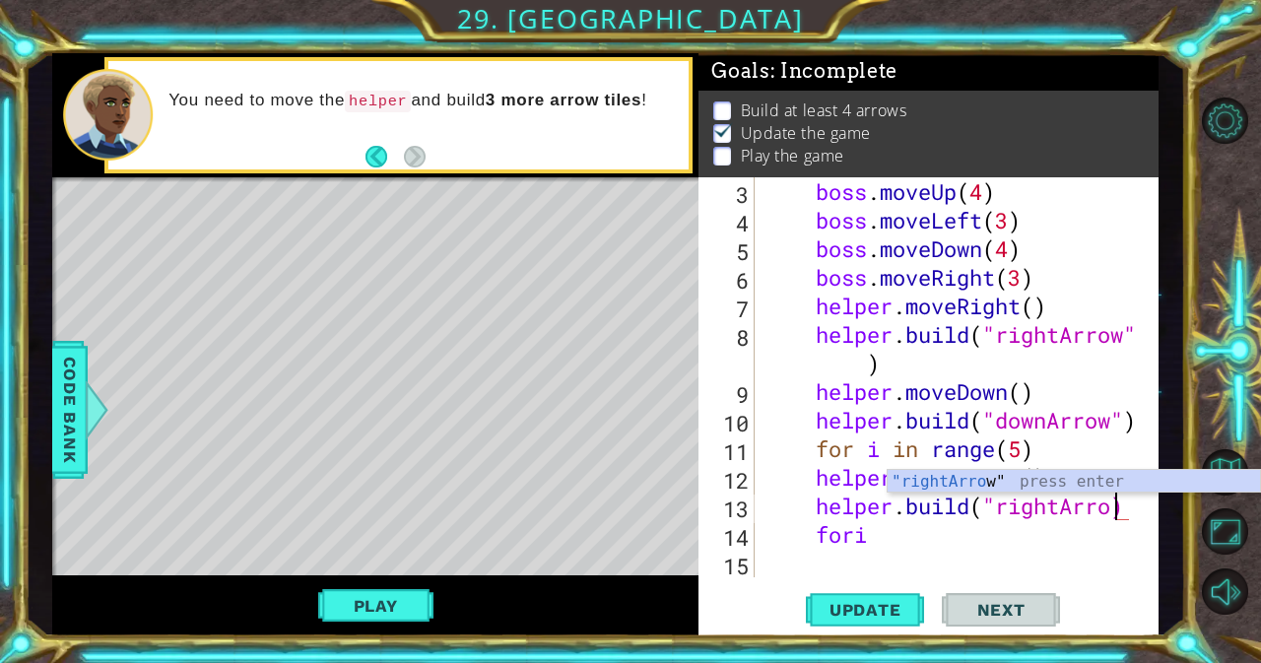
scroll to position [0, 16]
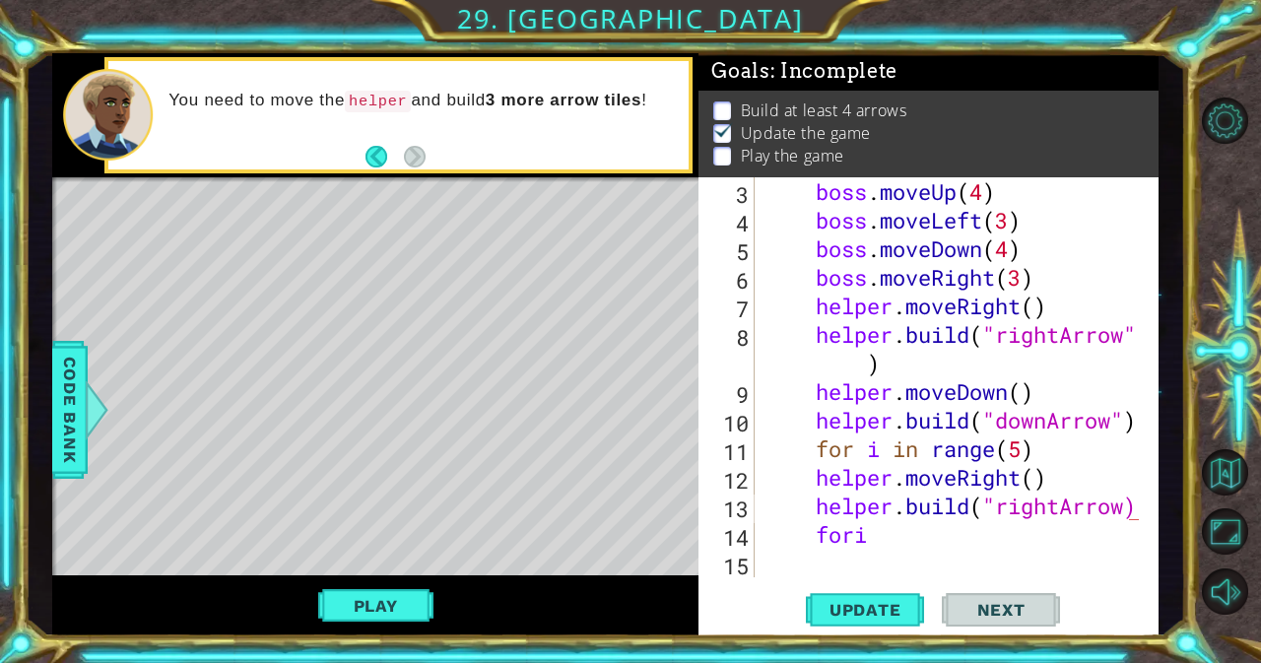
click at [1131, 508] on div "boss . moveUp ( 4 ) boss . moveLeft ( 3 ) boss . moveDown ( 4 ) boss . moveRigh…" at bounding box center [954, 405] width 388 height 457
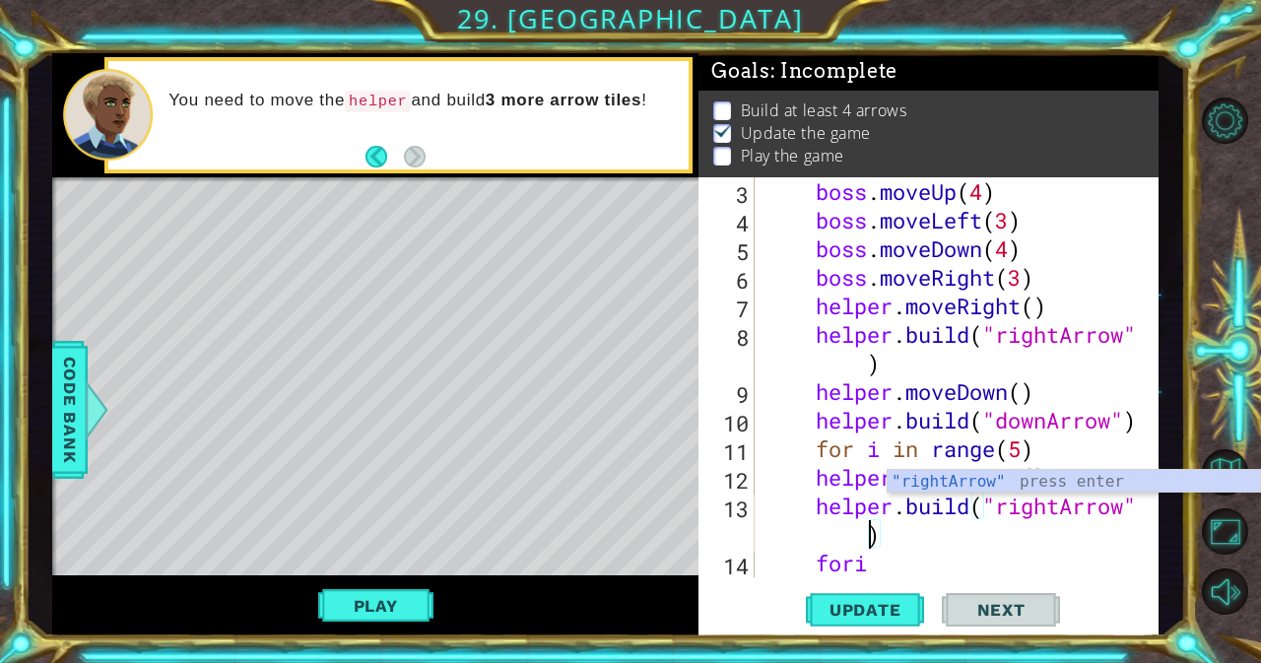
click at [989, 558] on div "boss . moveUp ( 4 ) boss . moveLeft ( 3 ) boss . moveDown ( 4 ) boss . moveRigh…" at bounding box center [954, 405] width 388 height 457
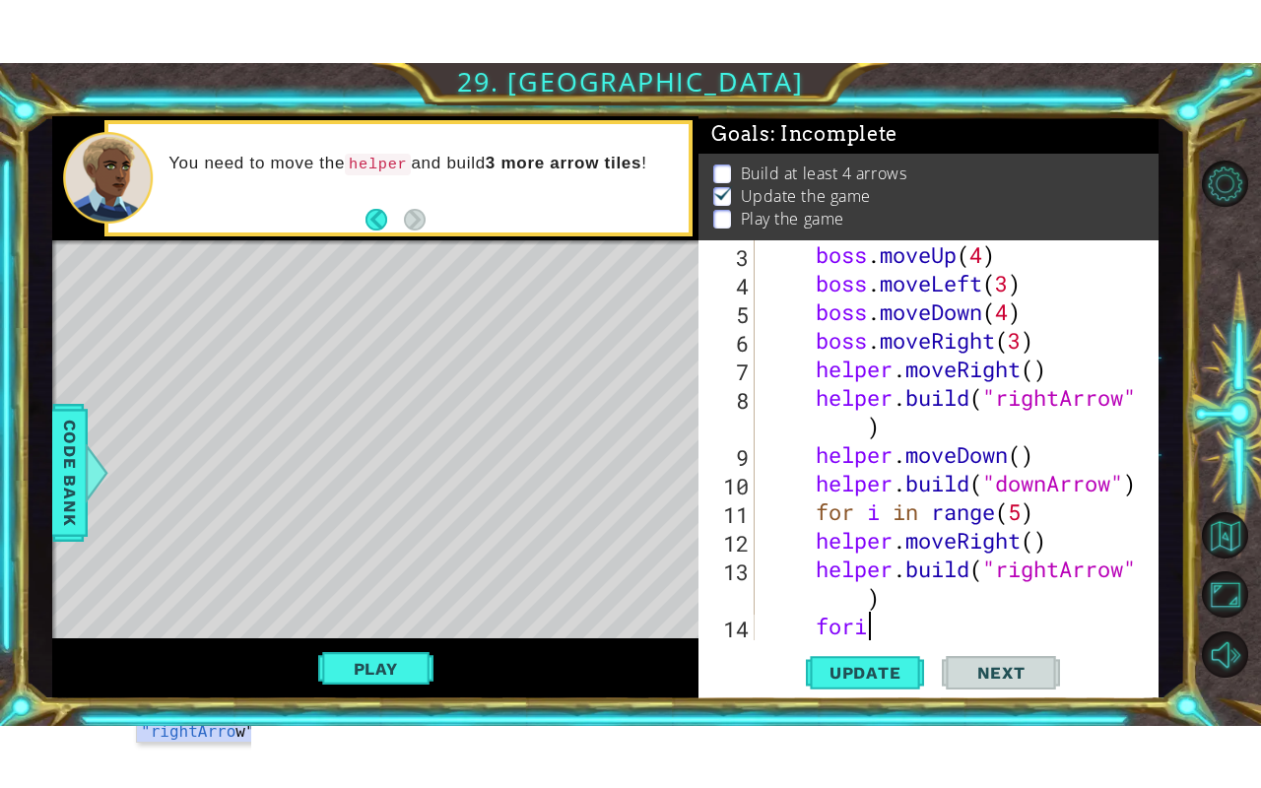
scroll to position [0, 4]
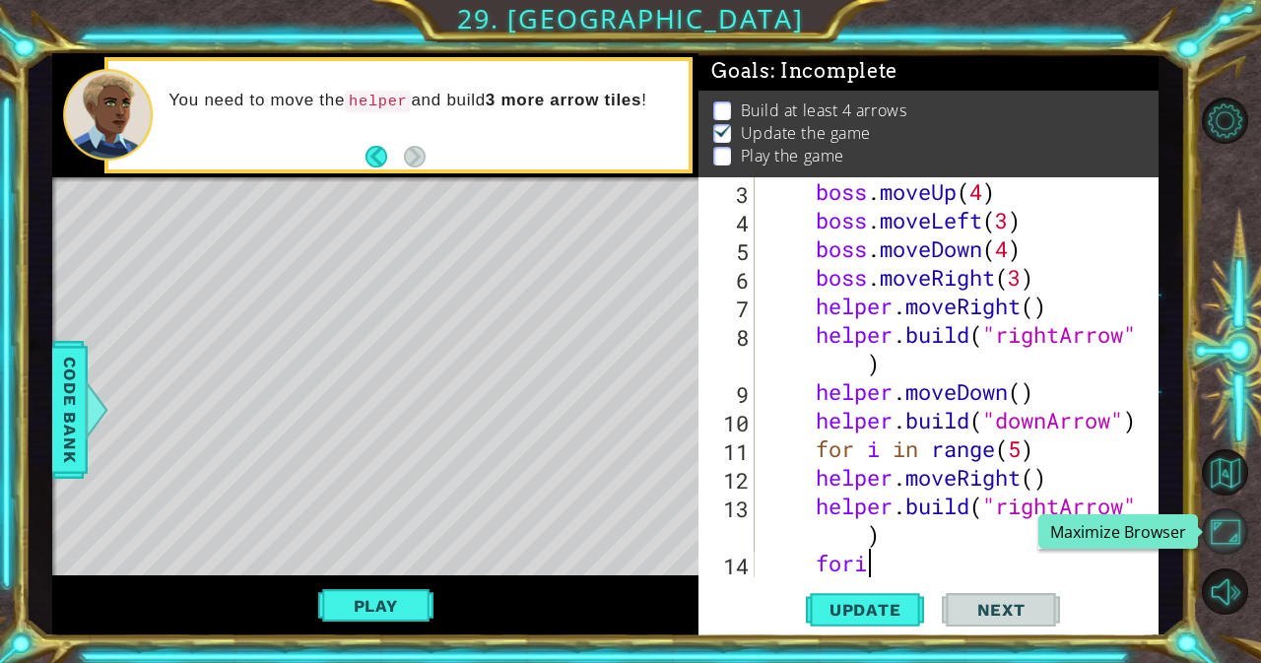
type textarea "fori"
click at [1231, 514] on button "Maximize Browser" at bounding box center [1225, 531] width 46 height 46
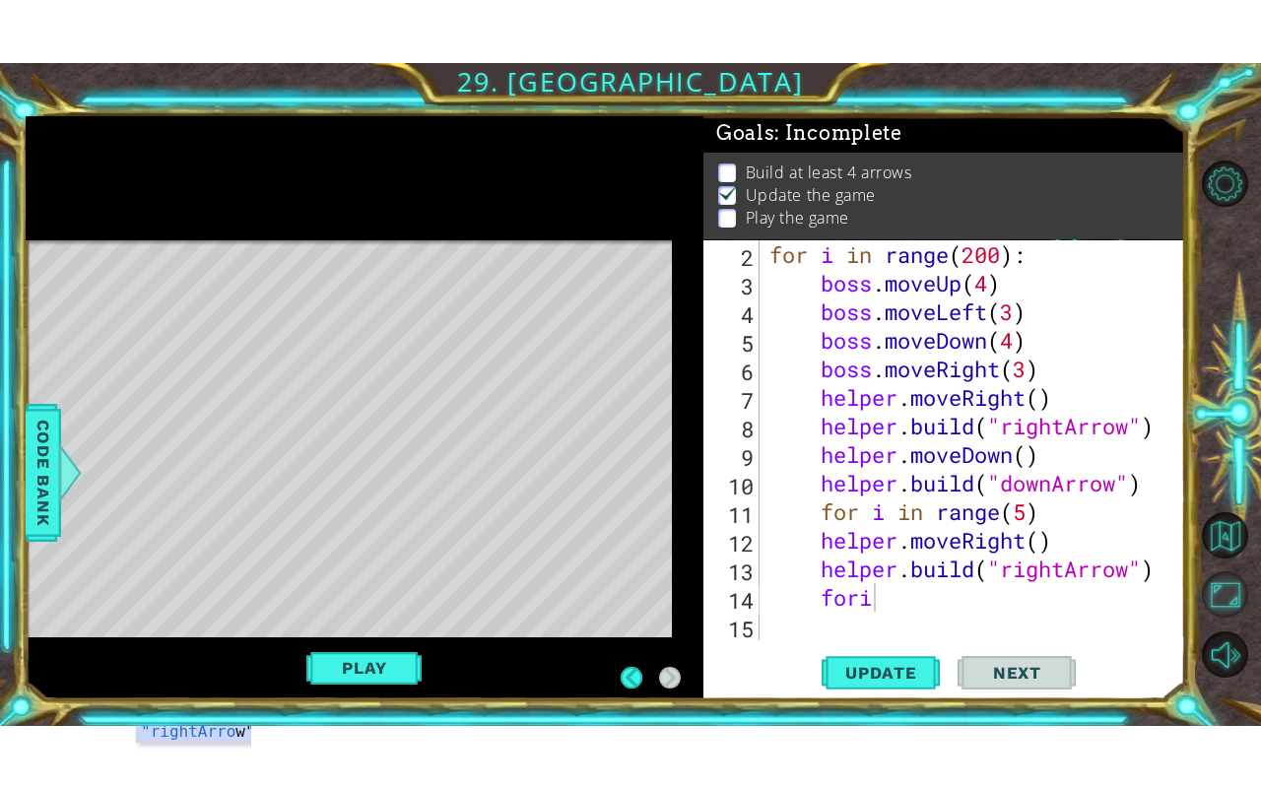
scroll to position [29, 0]
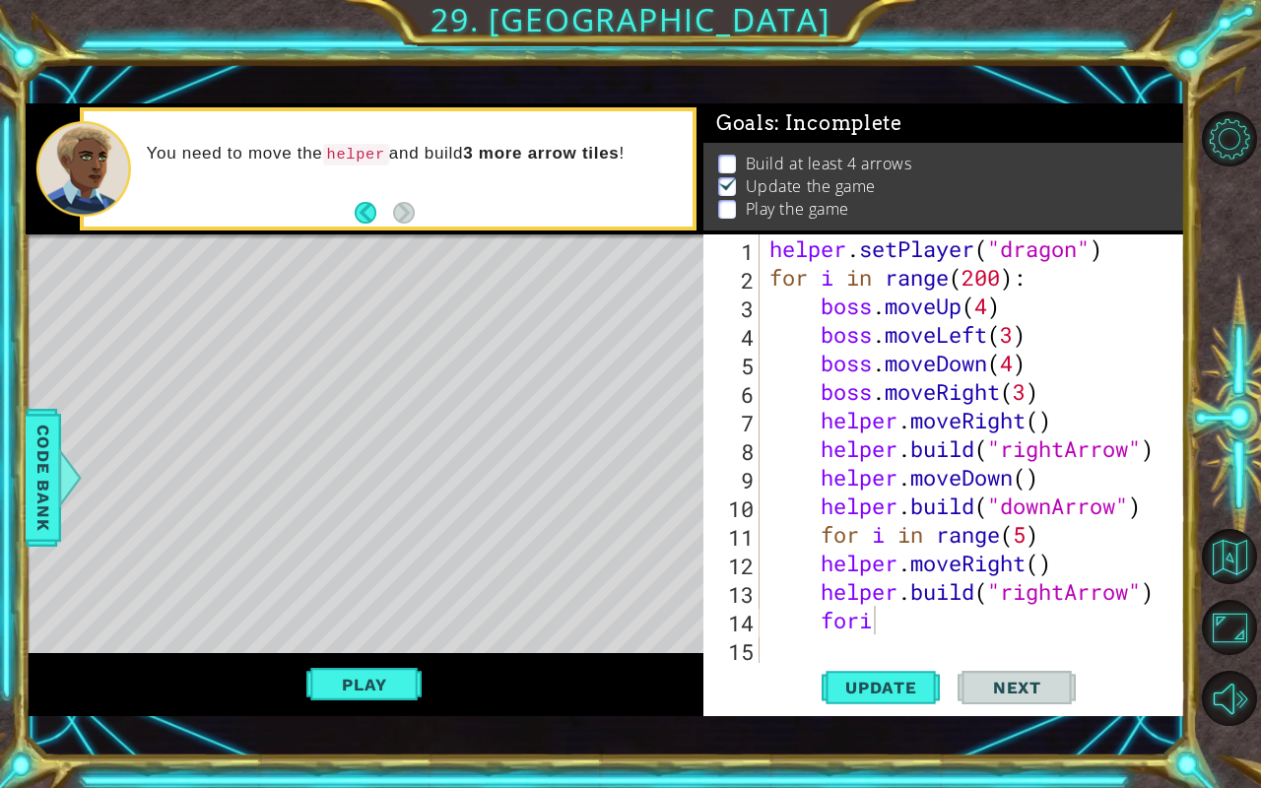
click at [936, 617] on div "helper . setPlayer ( "dragon" ) for i in range ( 200 ) : boss . moveUp ( 4 ) bo…" at bounding box center [977, 477] width 425 height 486
type textarea "for i in range(3)"
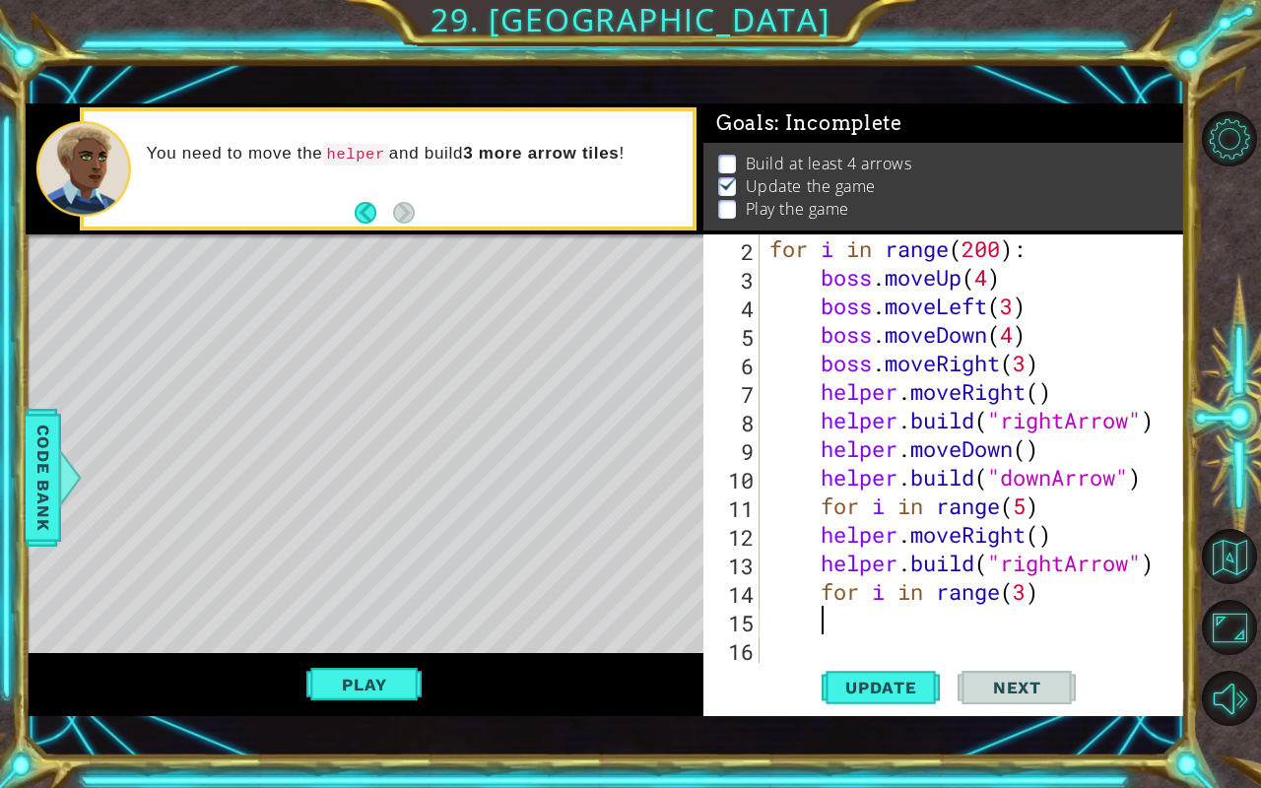
scroll to position [29, 0]
type textarea "g"
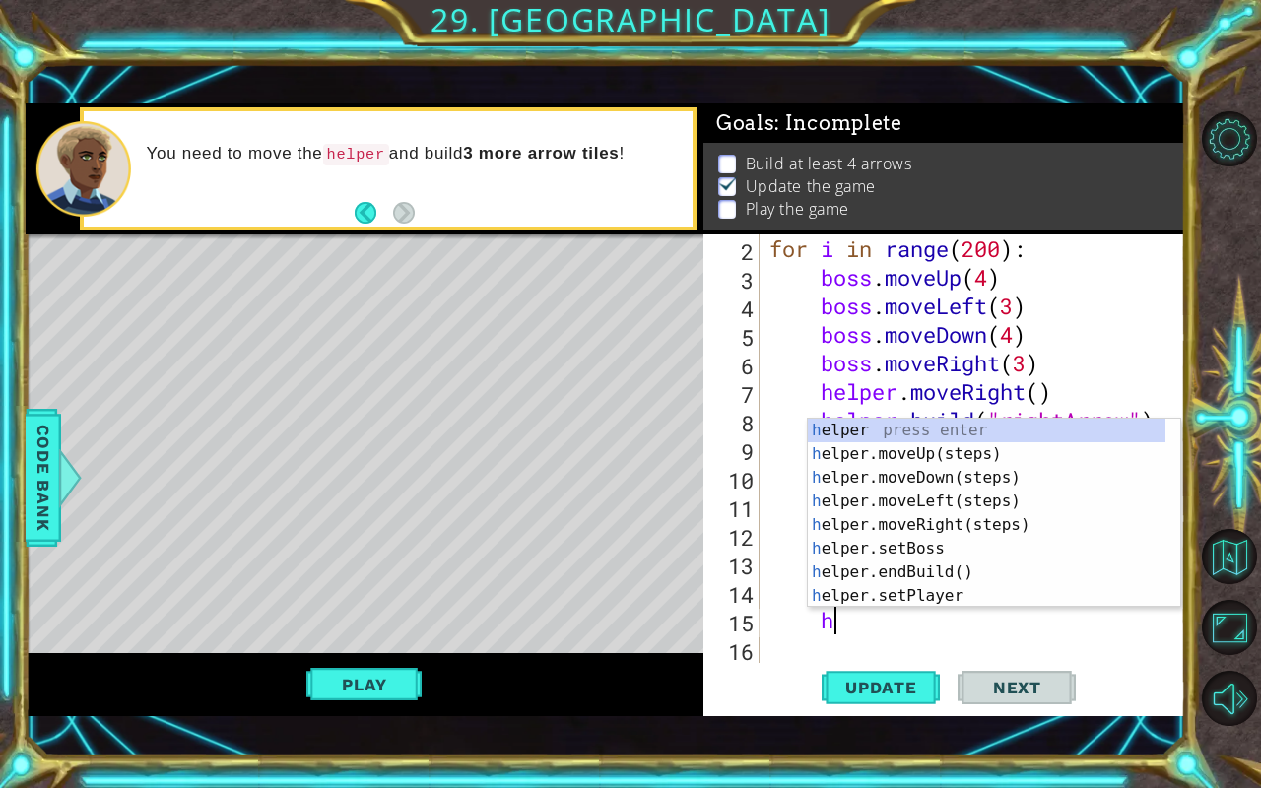
scroll to position [0, 2]
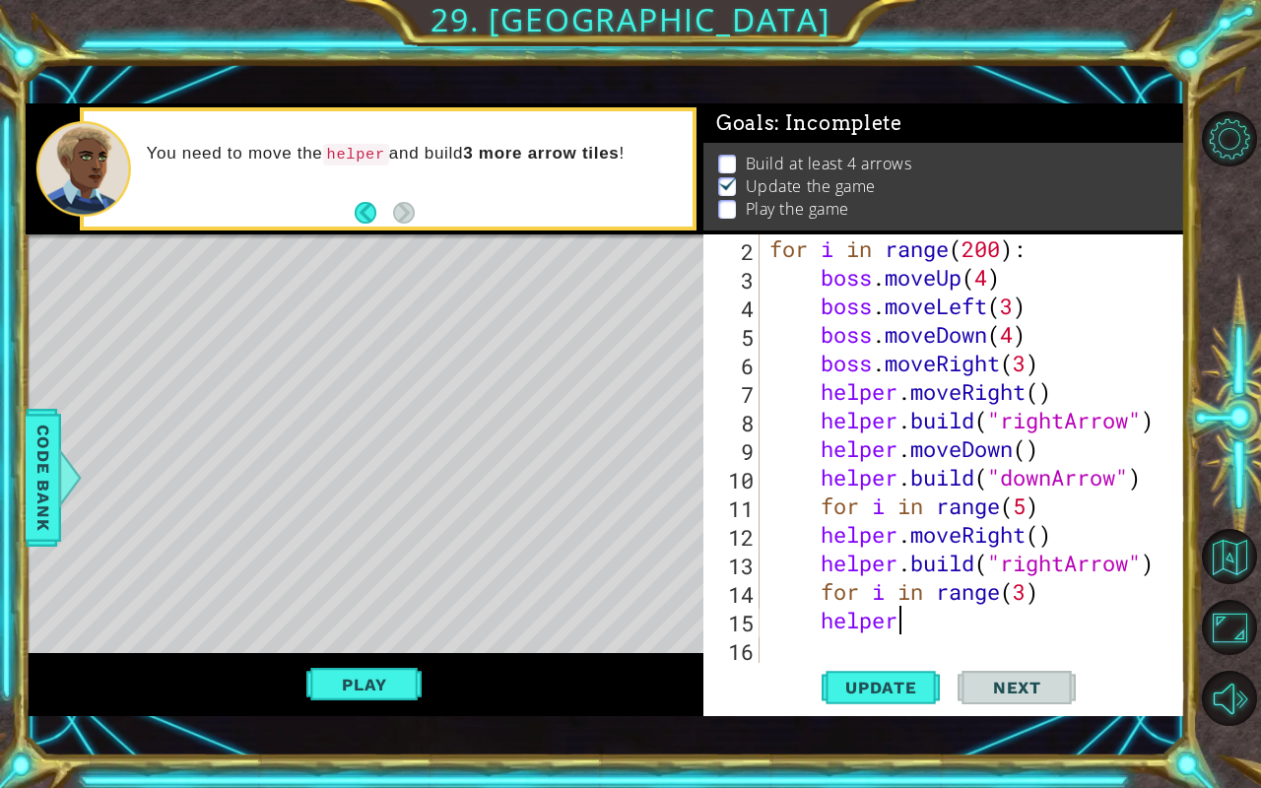
type textarea "helper."
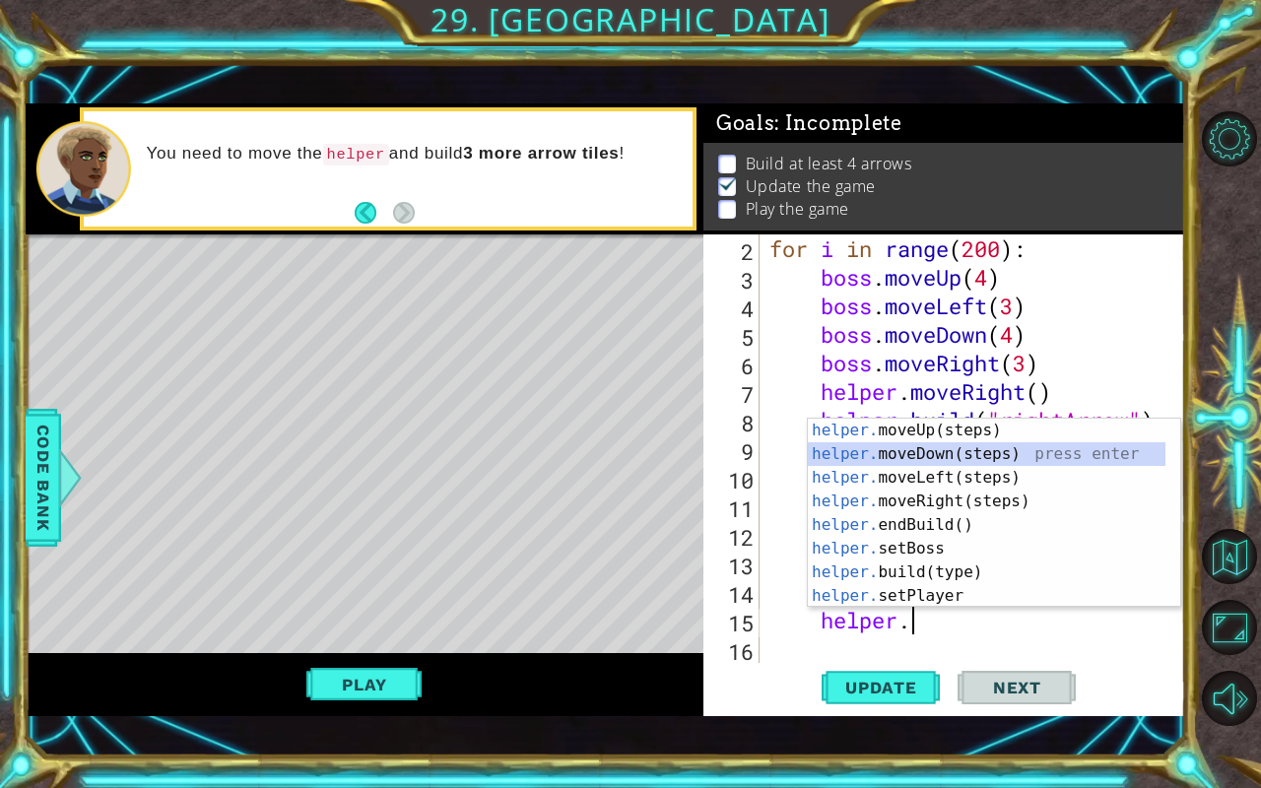
click at [868, 452] on div "helper. moveUp(steps) press enter helper. moveDown(steps) press enter helper. m…" at bounding box center [987, 537] width 358 height 236
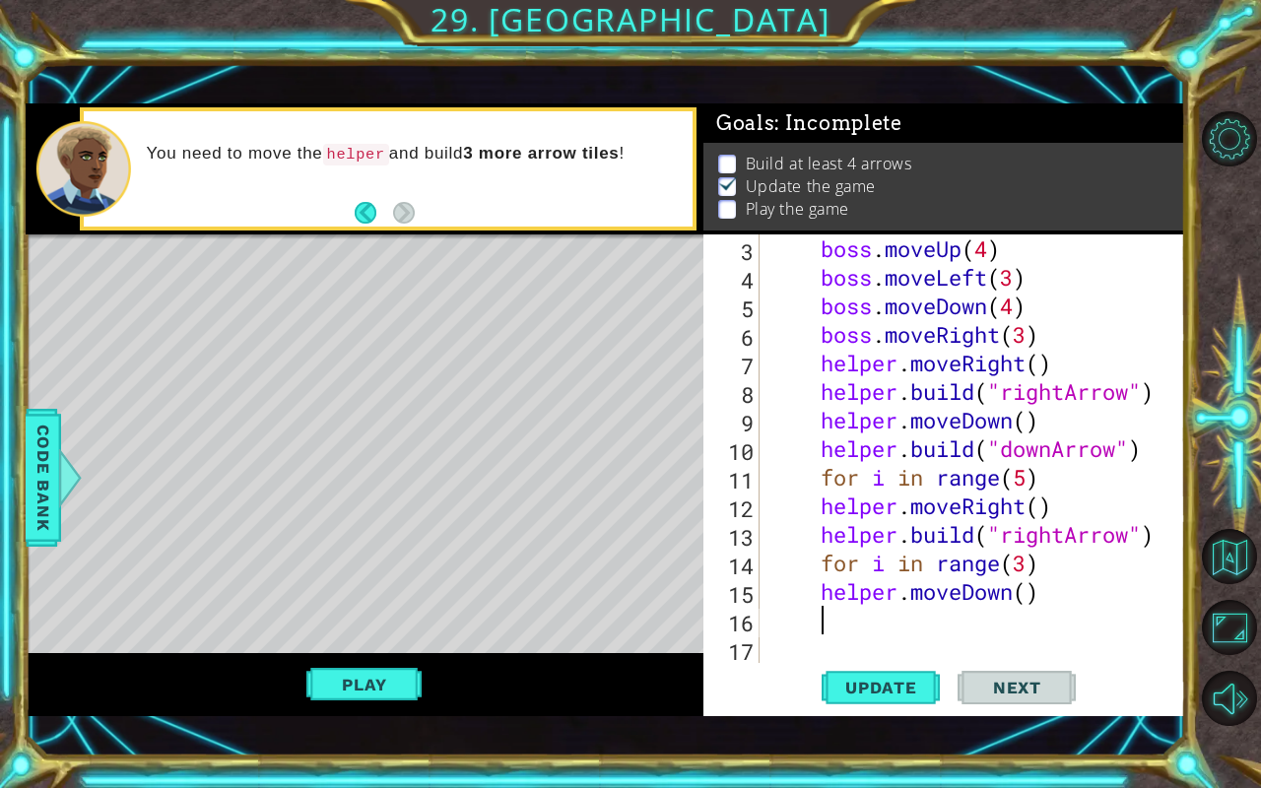
scroll to position [0, 2]
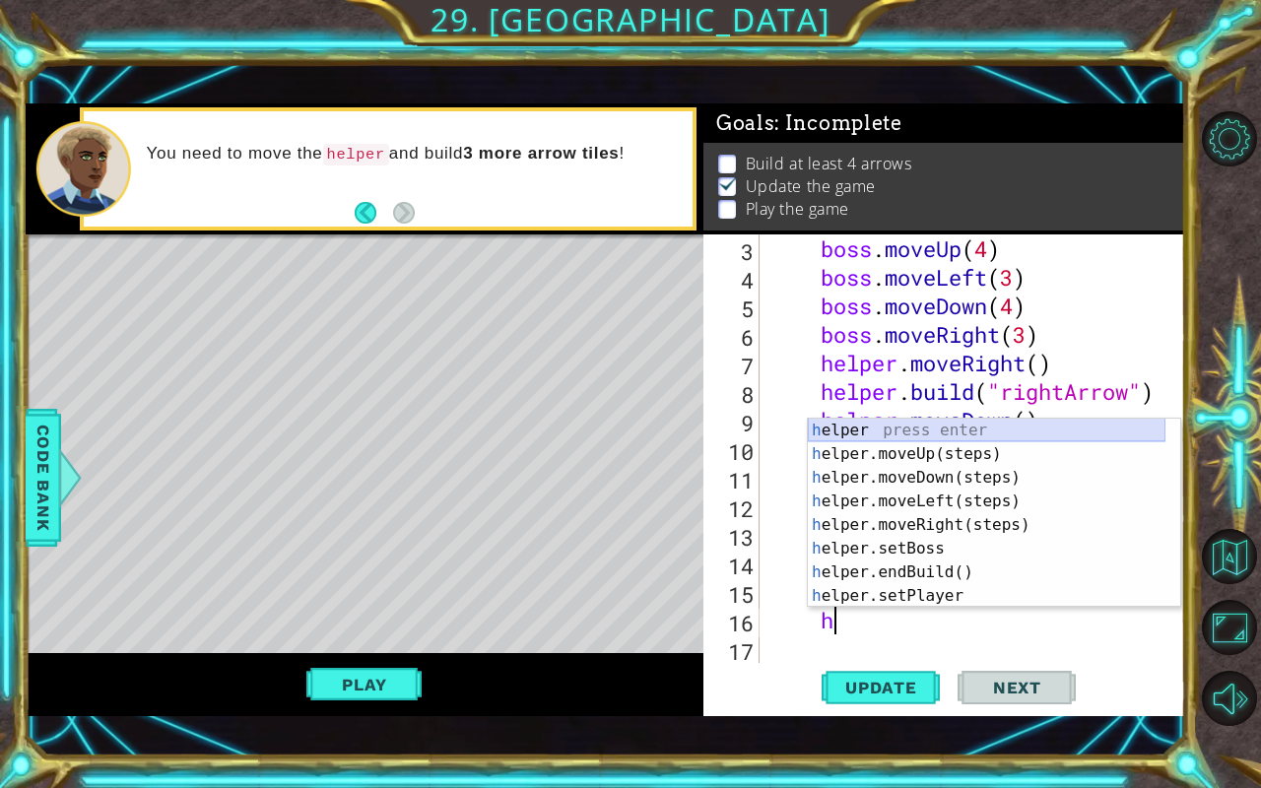
click at [855, 433] on div "h elper press enter h elper.moveUp(steps) press enter h elper.moveDown(steps) p…" at bounding box center [987, 537] width 358 height 236
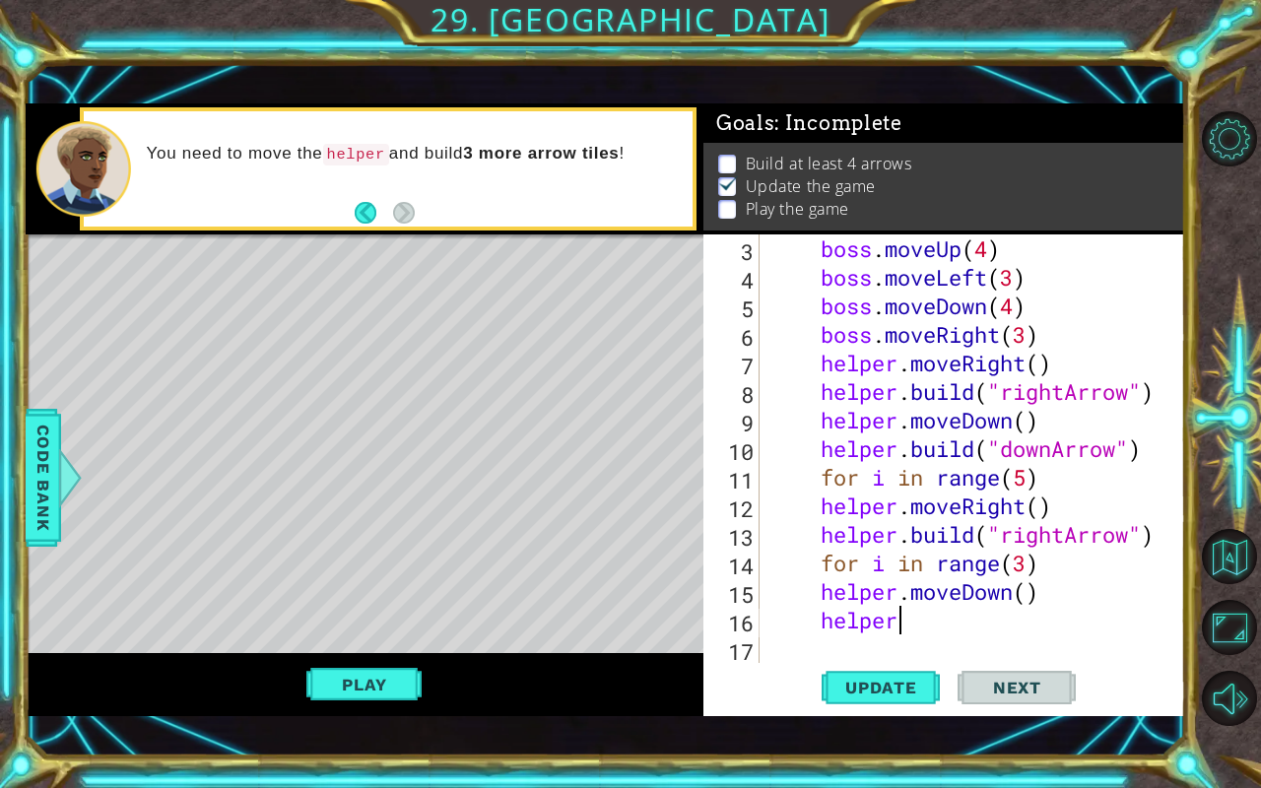
click at [855, 433] on div "boss . moveUp ( 4 ) boss . moveLeft ( 3 ) boss . moveDown ( 4 ) boss . moveRigh…" at bounding box center [970, 477] width 410 height 486
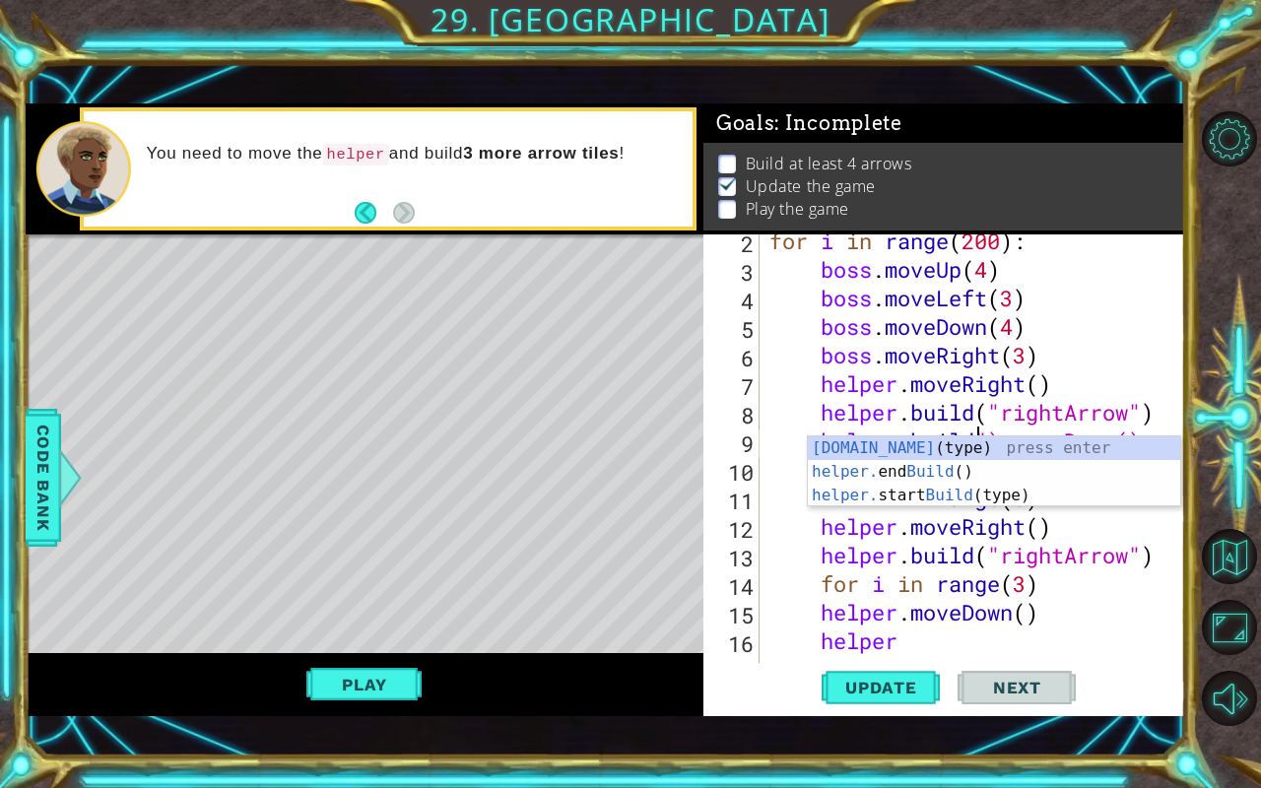
scroll to position [0, 0]
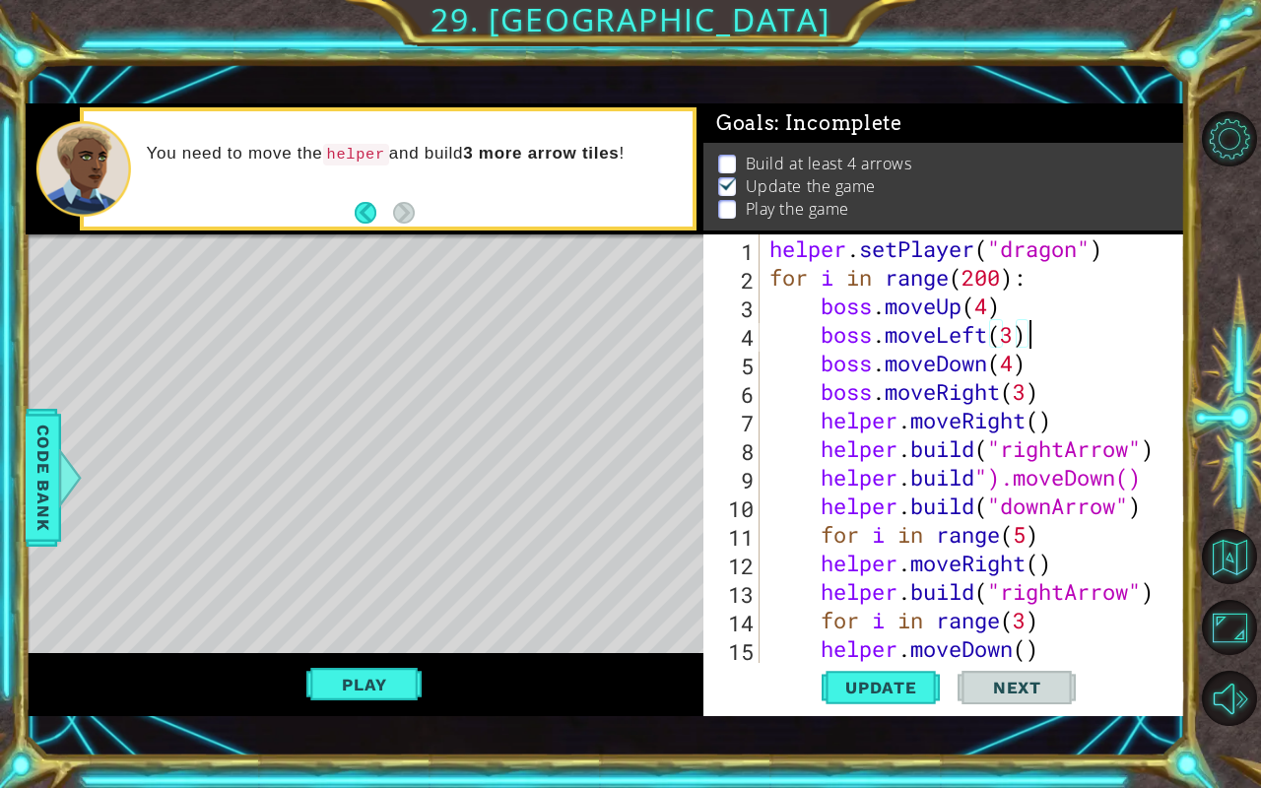
click at [1053, 324] on div "helper . setPlayer ( "dragon" ) for i in range ( 200 ) : boss . moveUp ( 4 ) bo…" at bounding box center [970, 477] width 410 height 486
click at [763, 281] on div "boss.moveLeft(3) 1 2 3 4 5 6 7 8 9 10 11 12 13 14 15 16 helper . setPlayer ( "d…" at bounding box center [941, 448] width 477 height 428
click at [773, 272] on div "helper . setPlayer ( "dragon" ) for i in range ( 200 ) : boss . moveUp ( 4 ) bo…" at bounding box center [970, 477] width 410 height 486
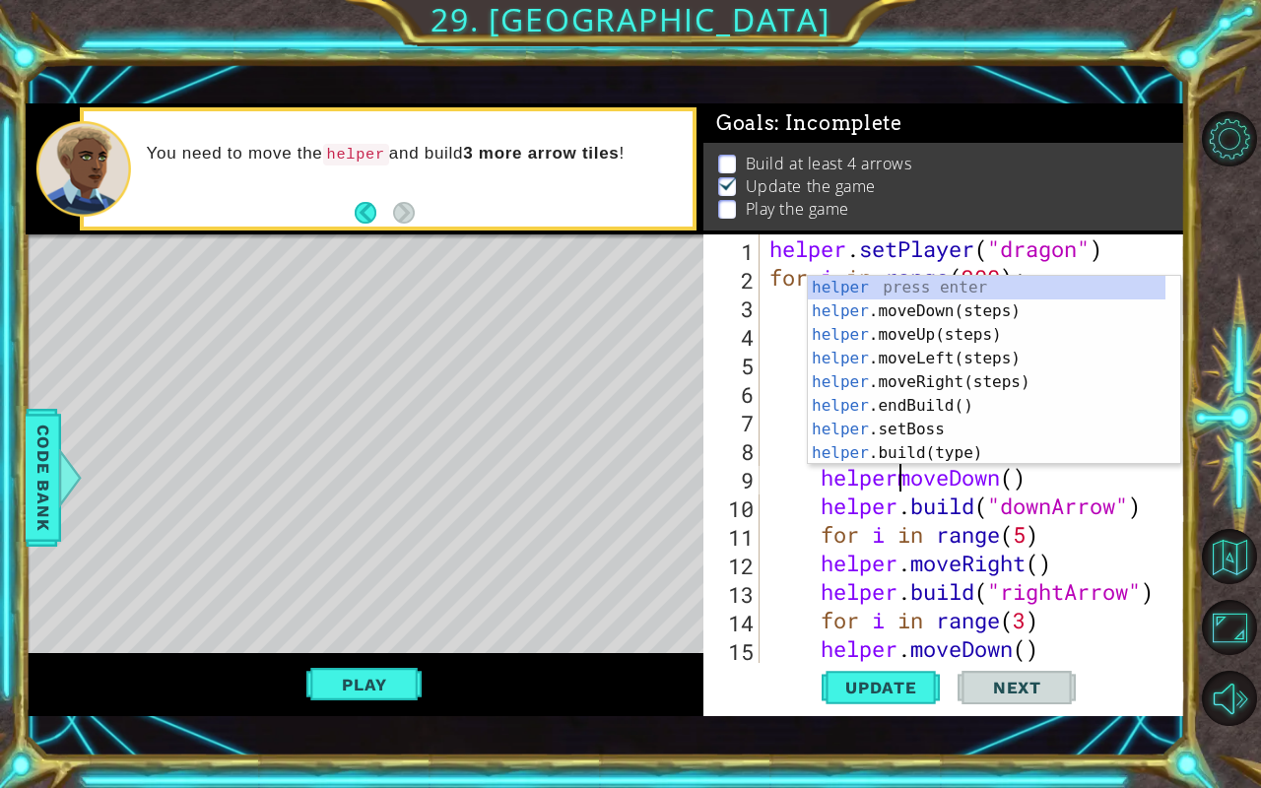
scroll to position [0, 6]
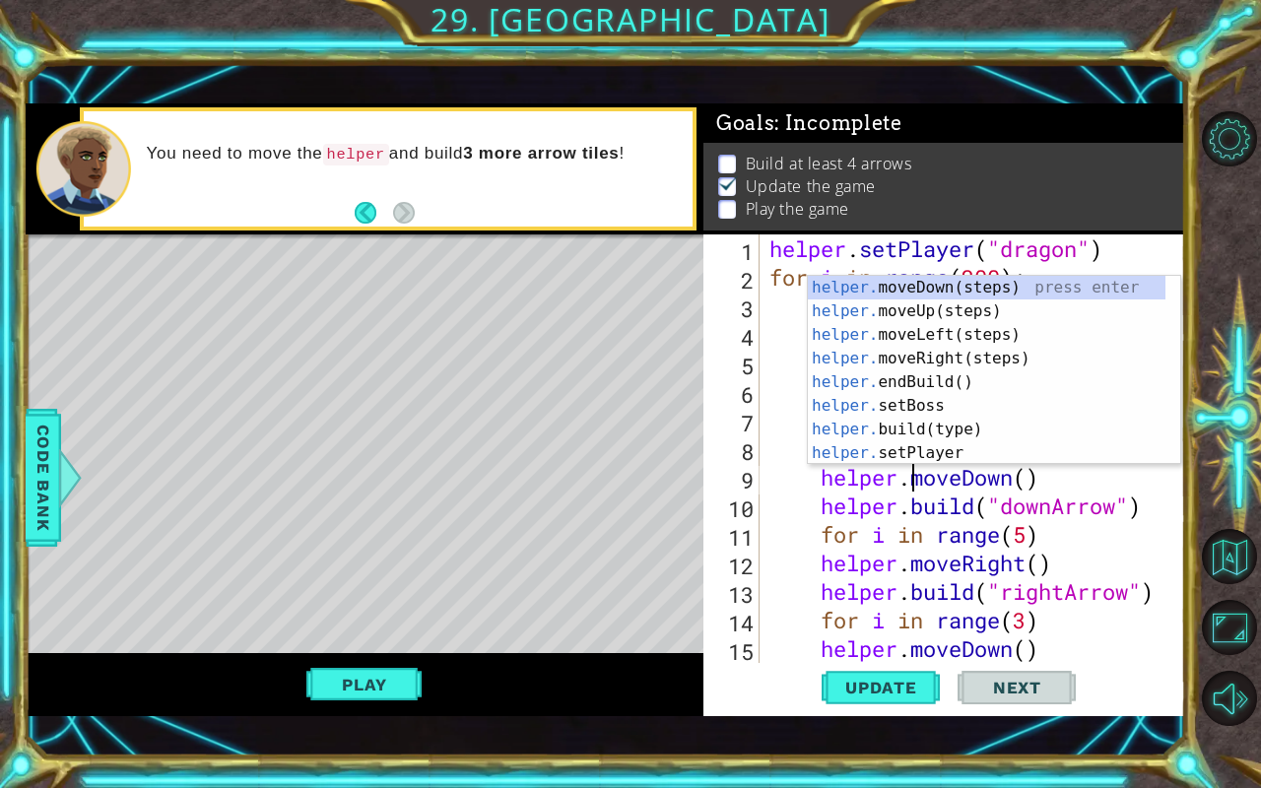
click at [1073, 475] on div "helper . setPlayer ( "dragon" ) for i in range ( 200 ) : boss . moveUp ( 4 ) bo…" at bounding box center [970, 477] width 410 height 486
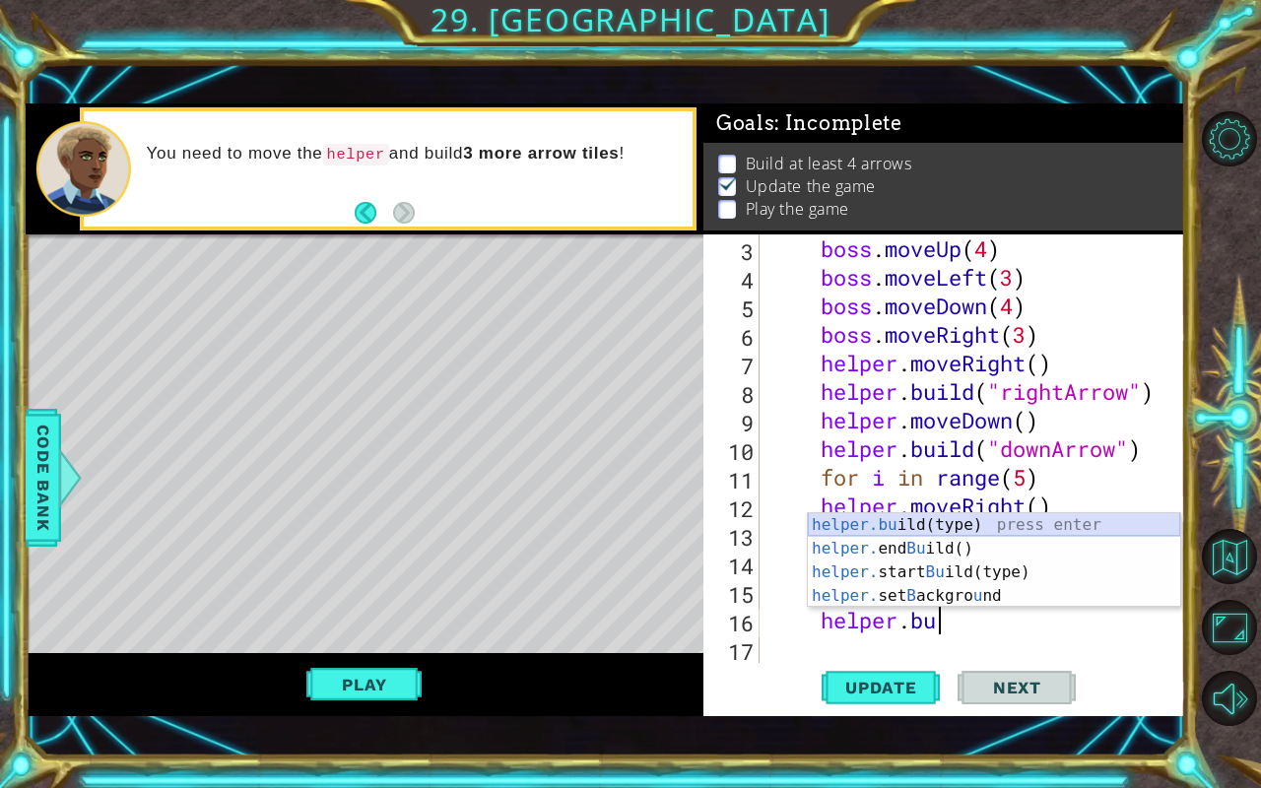
click at [936, 518] on div "helper.bu ild(type) press enter helper. end Bu ild() press enter helper. start …" at bounding box center [994, 584] width 372 height 142
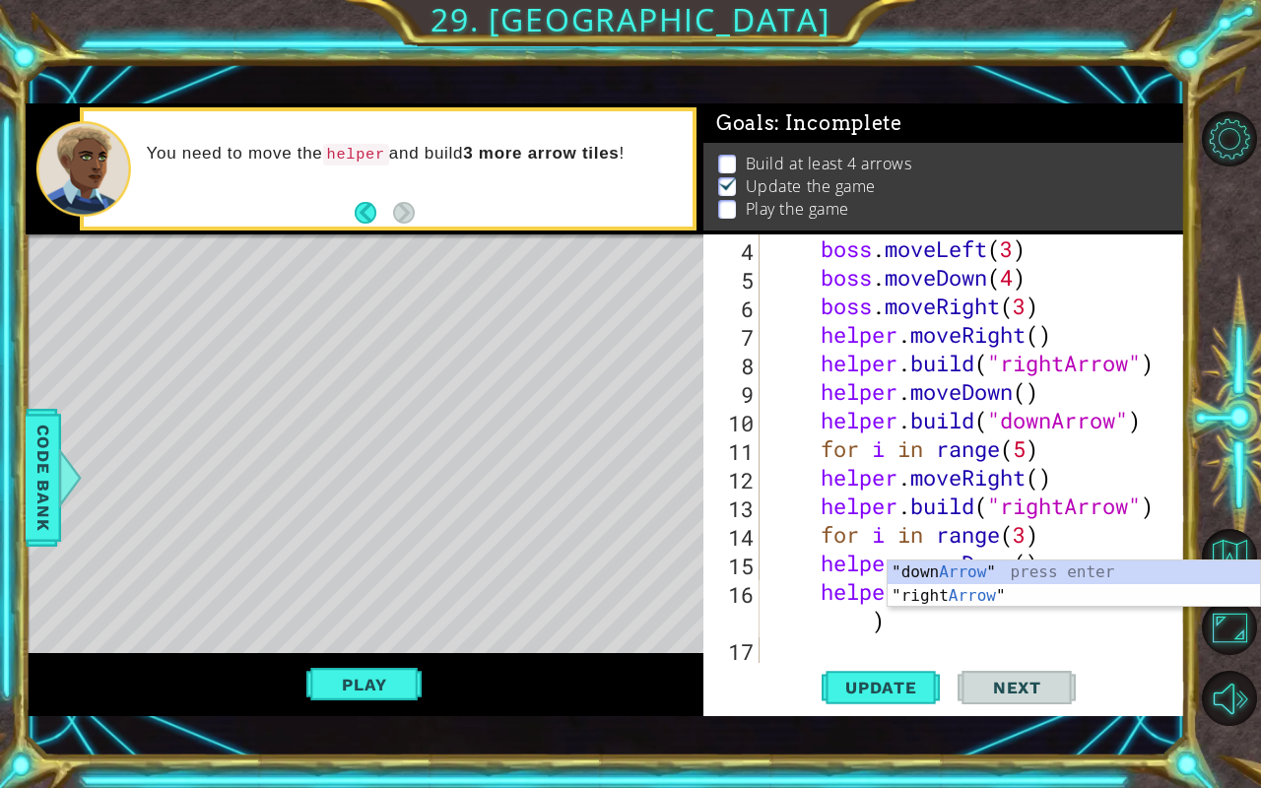
scroll to position [86, 0]
click at [943, 571] on div ""down Arrow " press enter "right Arrow " press enter" at bounding box center [1074, 607] width 372 height 95
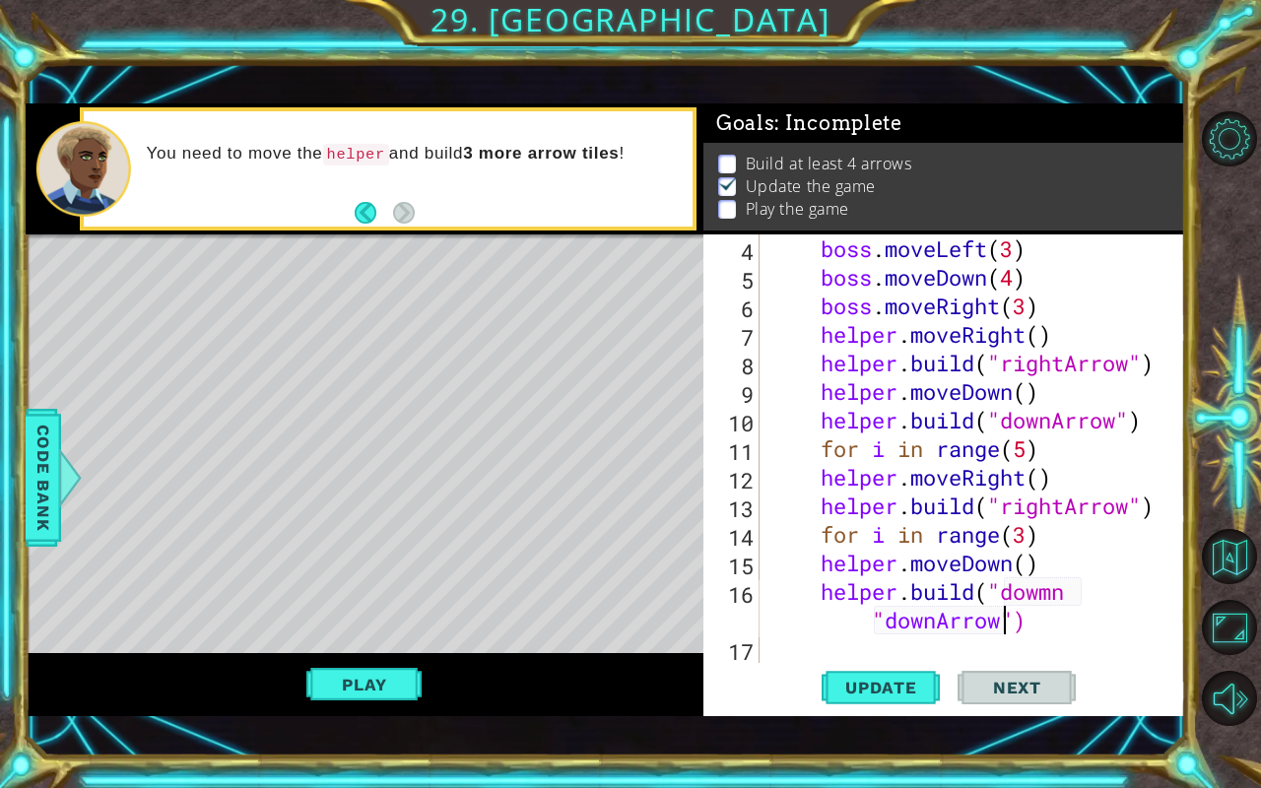
click at [1077, 591] on div "boss . moveLeft ( 3 ) boss . moveDown ( 4 ) boss . moveRight ( 3 ) helper . mov…" at bounding box center [970, 477] width 410 height 486
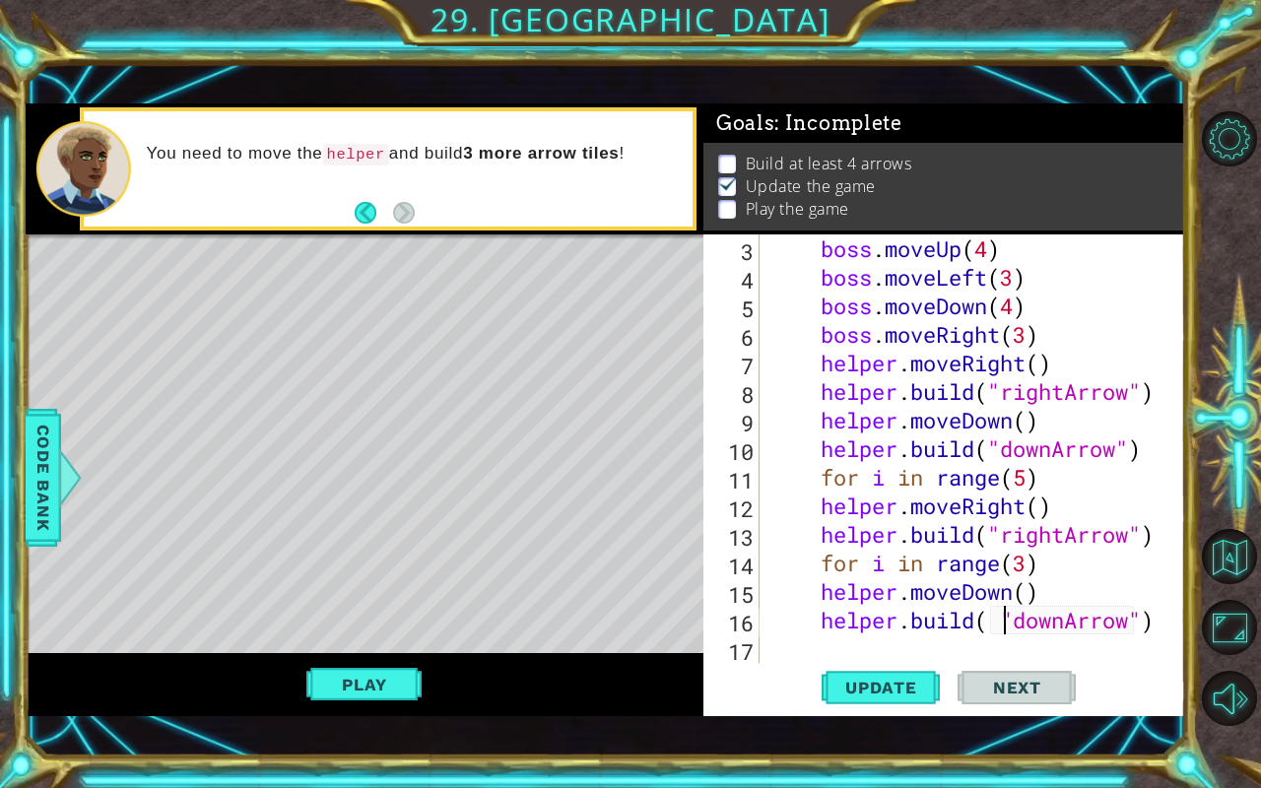
scroll to position [0, 16]
click at [861, 662] on span "Update" at bounding box center [880, 688] width 111 height 20
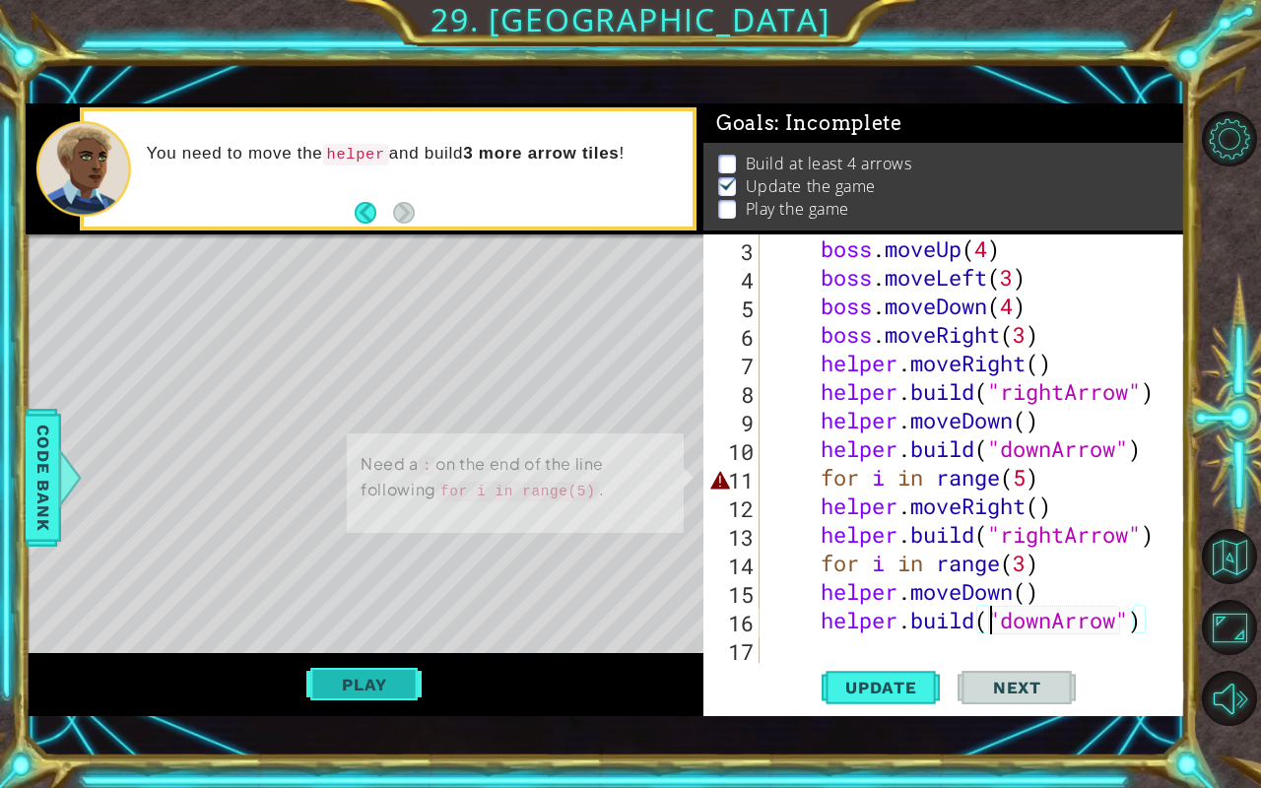
scroll to position [11, 0]
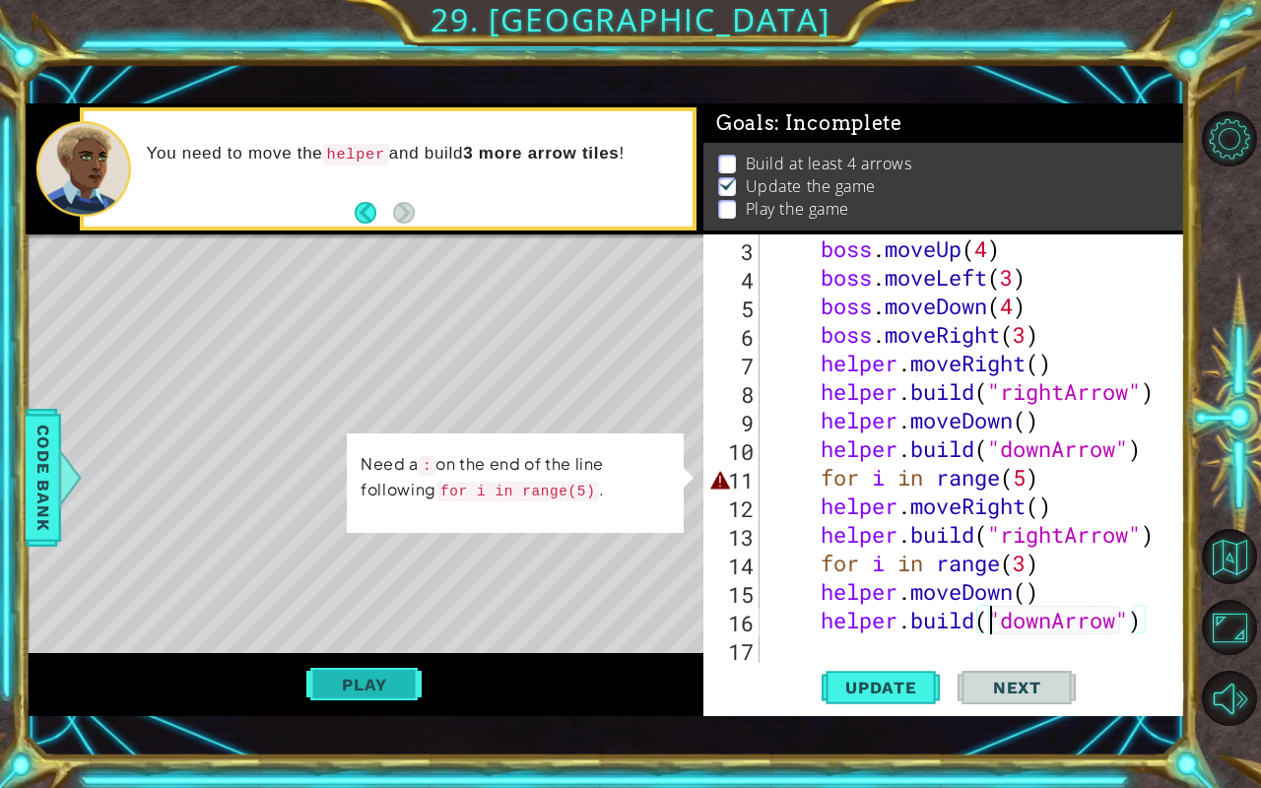
click at [364, 662] on button "Play" at bounding box center [363, 684] width 115 height 37
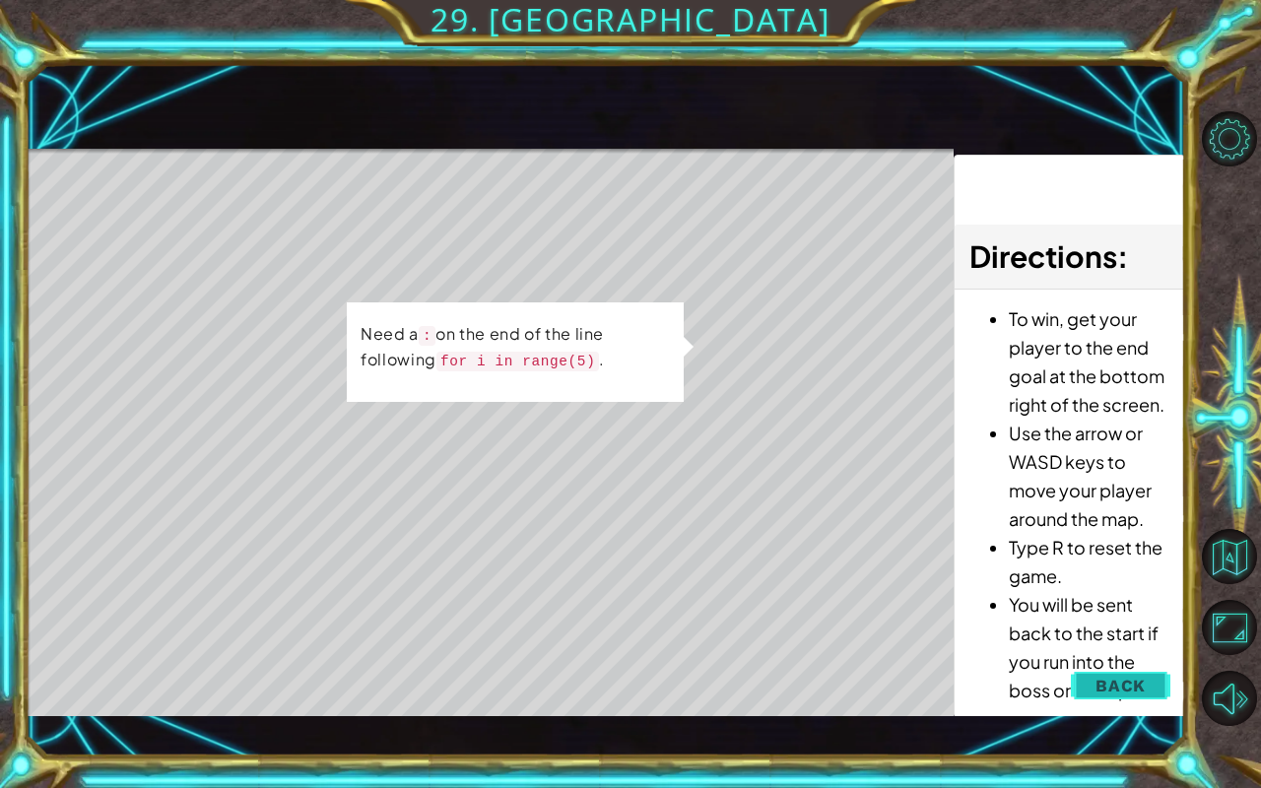
click at [1122, 662] on span "Back" at bounding box center [1120, 686] width 50 height 20
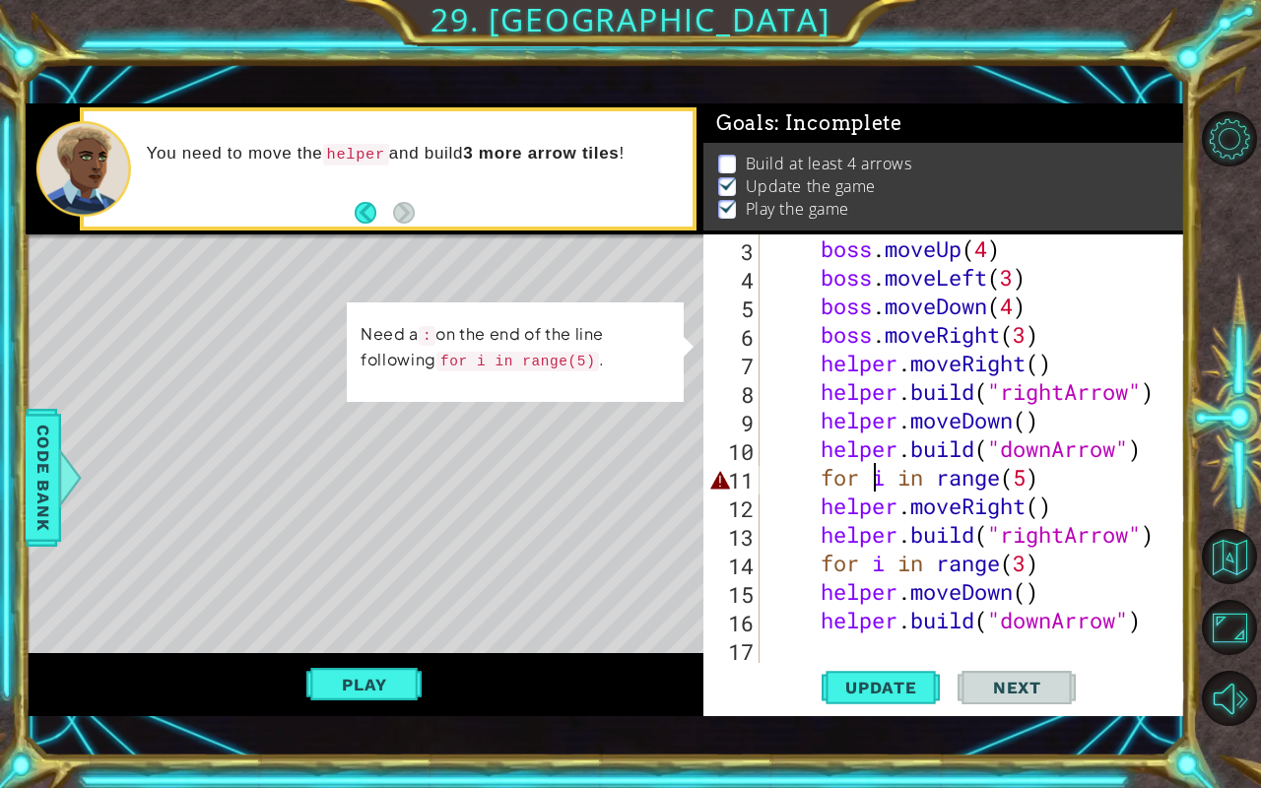
scroll to position [0, 12]
click at [871, 483] on div "boss . moveUp ( 4 ) boss . moveLeft ( 3 ) boss . moveDown ( 4 ) boss . moveRigh…" at bounding box center [970, 477] width 410 height 486
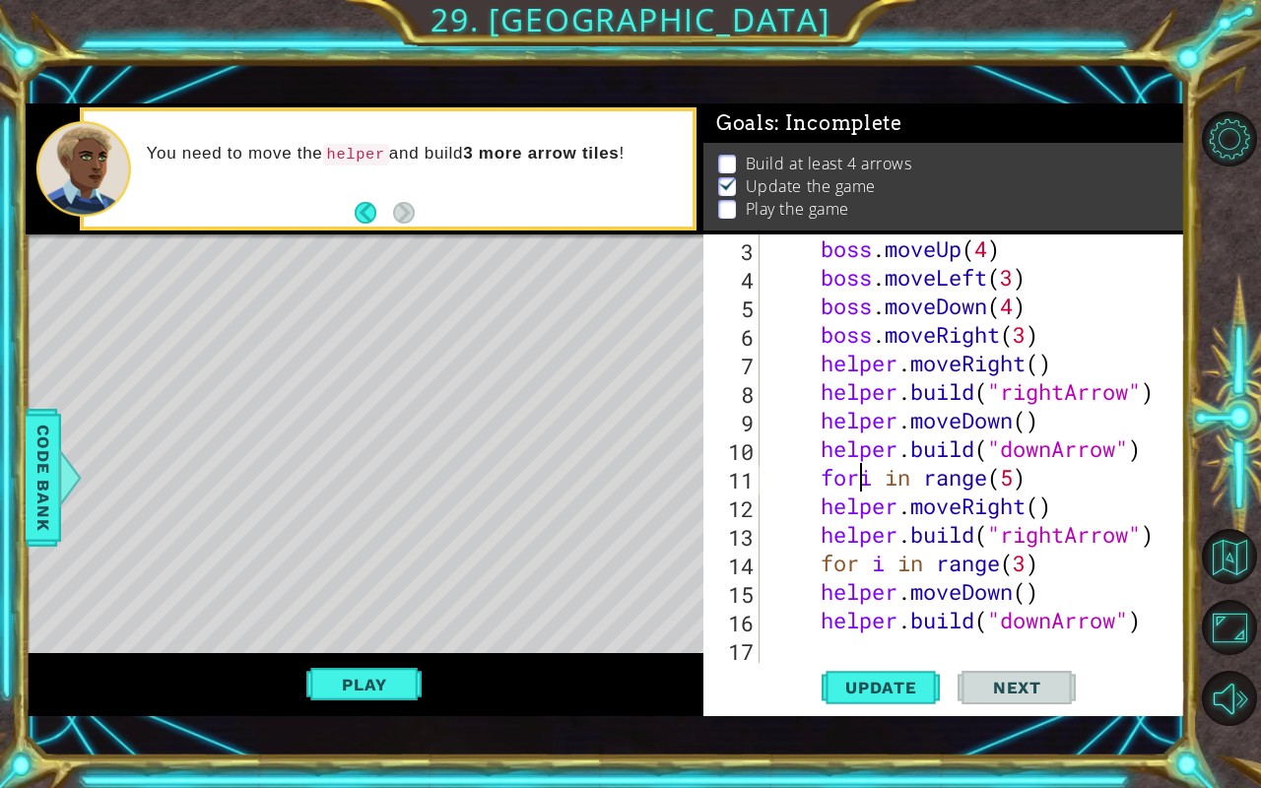
scroll to position [0, 11]
click at [891, 662] on span "Update" at bounding box center [880, 688] width 111 height 20
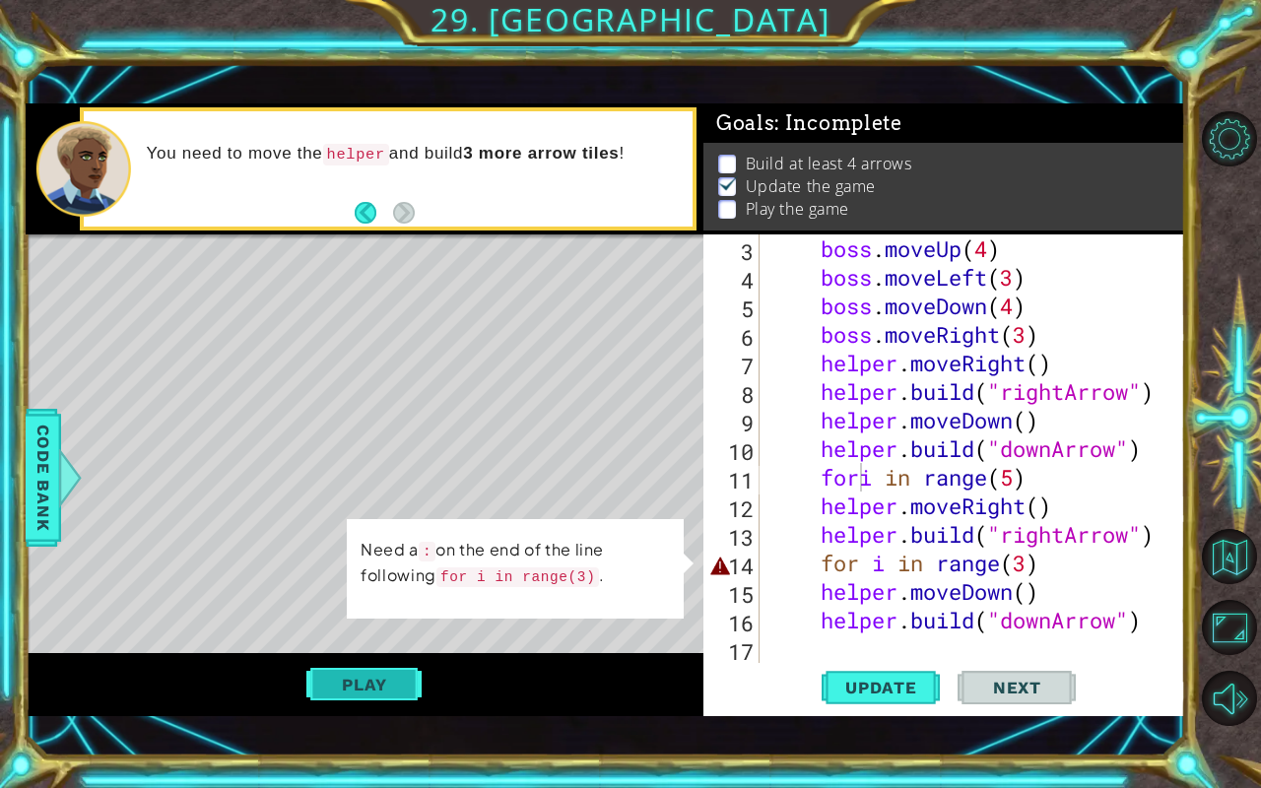
click at [362, 662] on button "Play" at bounding box center [363, 684] width 115 height 37
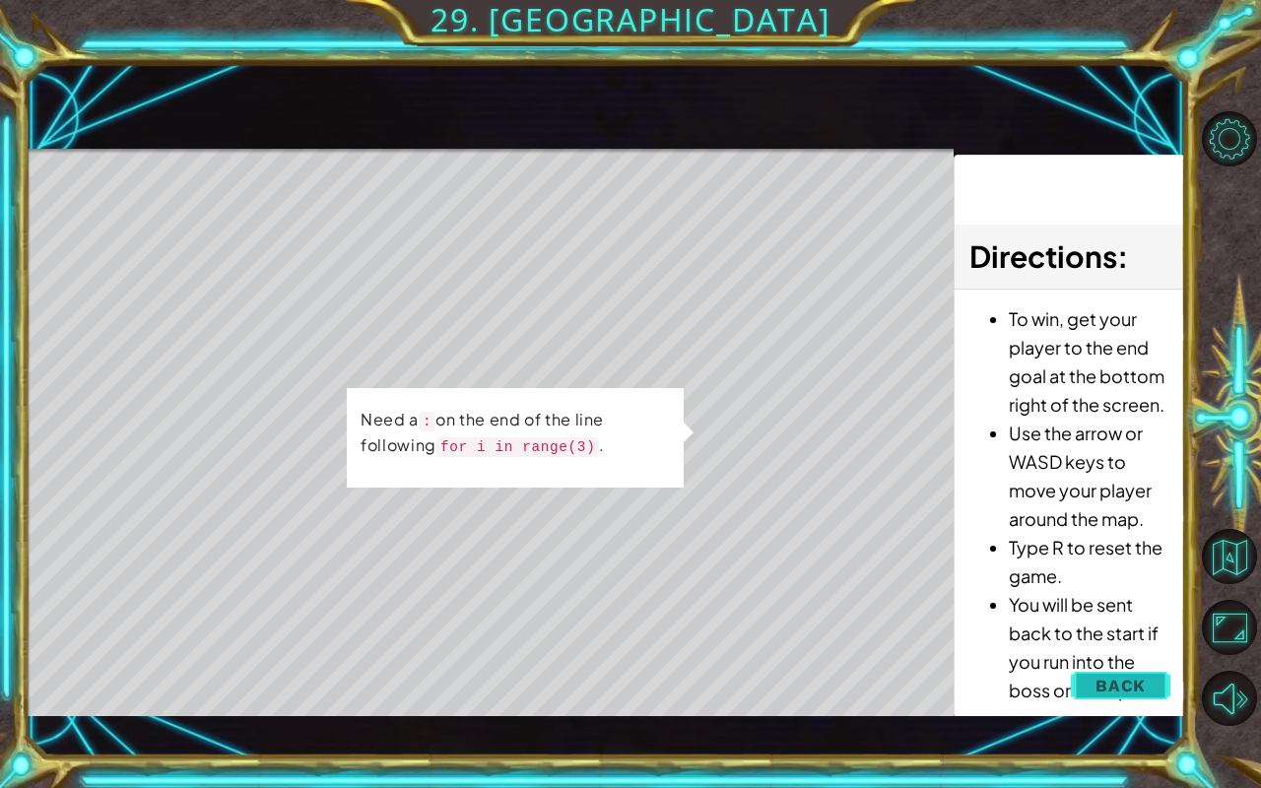
click at [1111, 662] on span "Back" at bounding box center [1120, 686] width 50 height 20
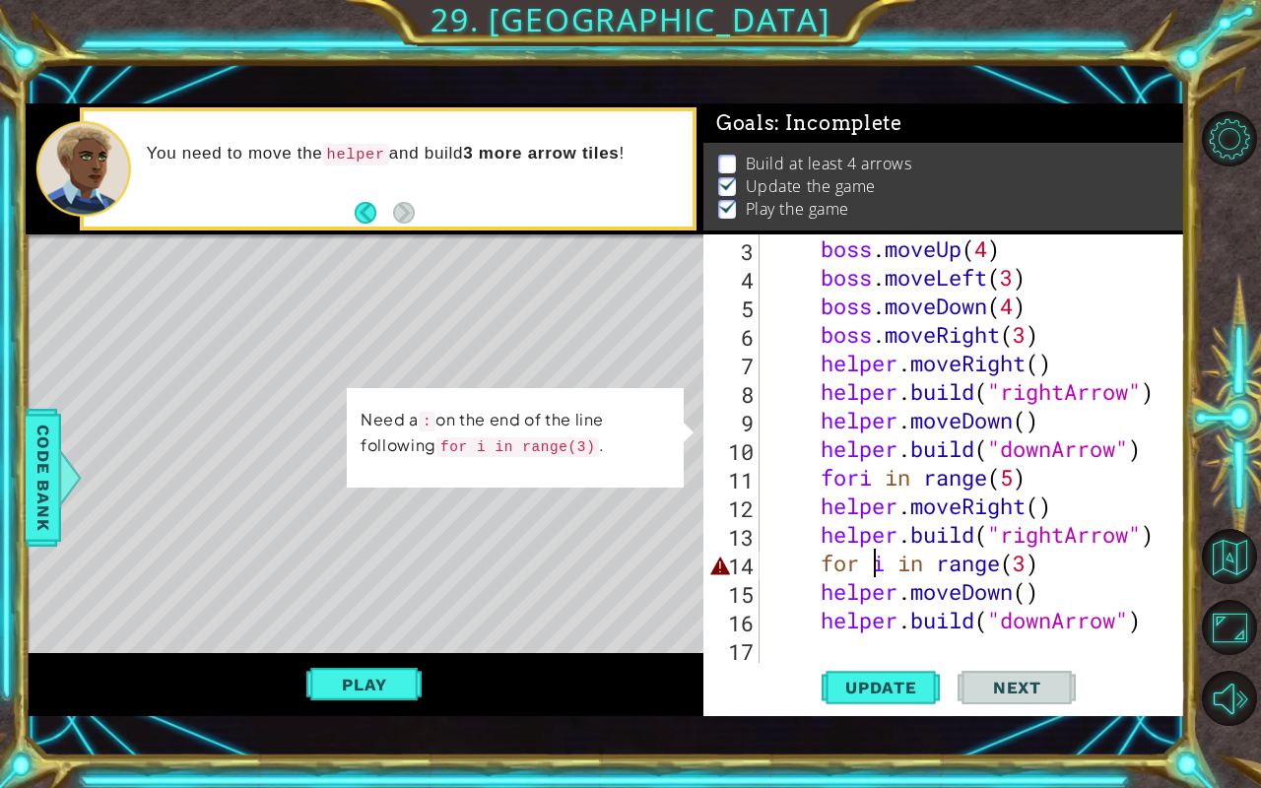
click at [876, 566] on div "boss . moveUp ( 4 ) boss . moveLeft ( 3 ) boss . moveDown ( 4 ) boss . moveRigh…" at bounding box center [970, 477] width 410 height 486
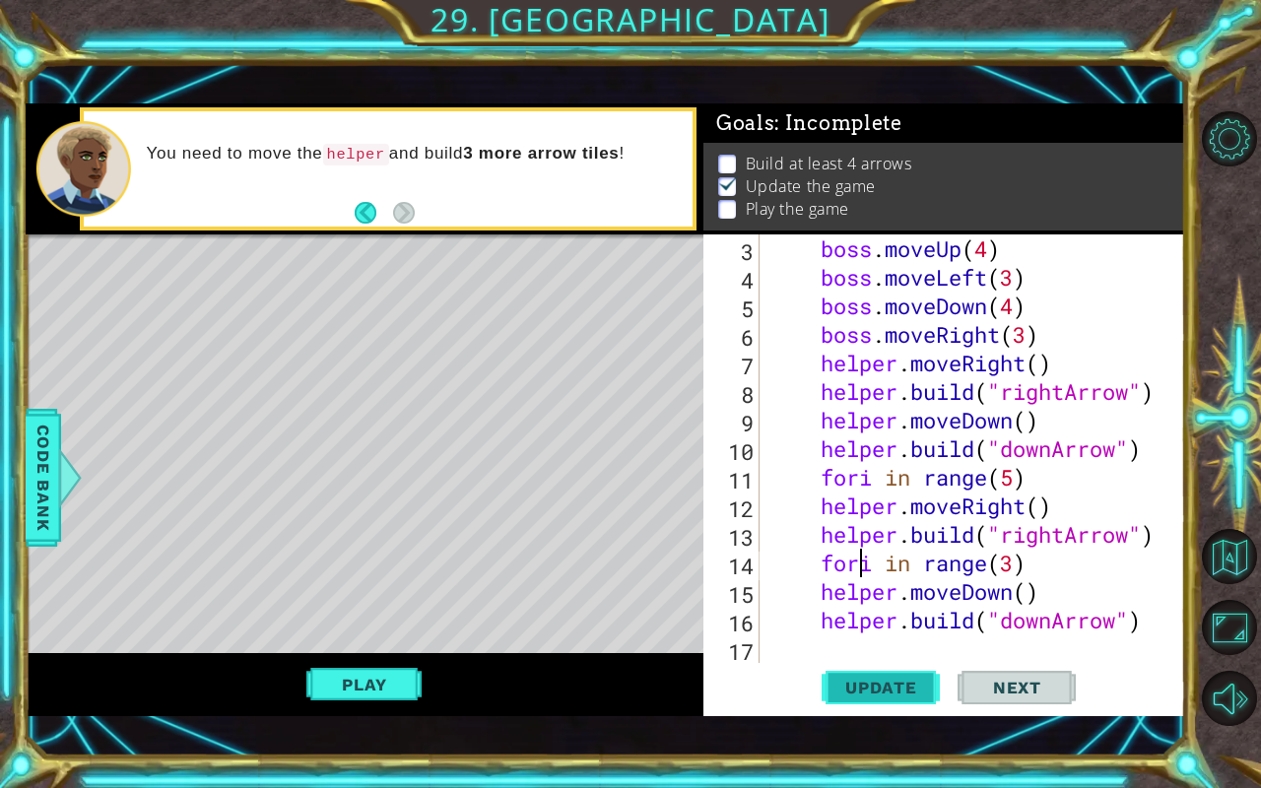
click at [882, 662] on span "Update" at bounding box center [880, 688] width 111 height 20
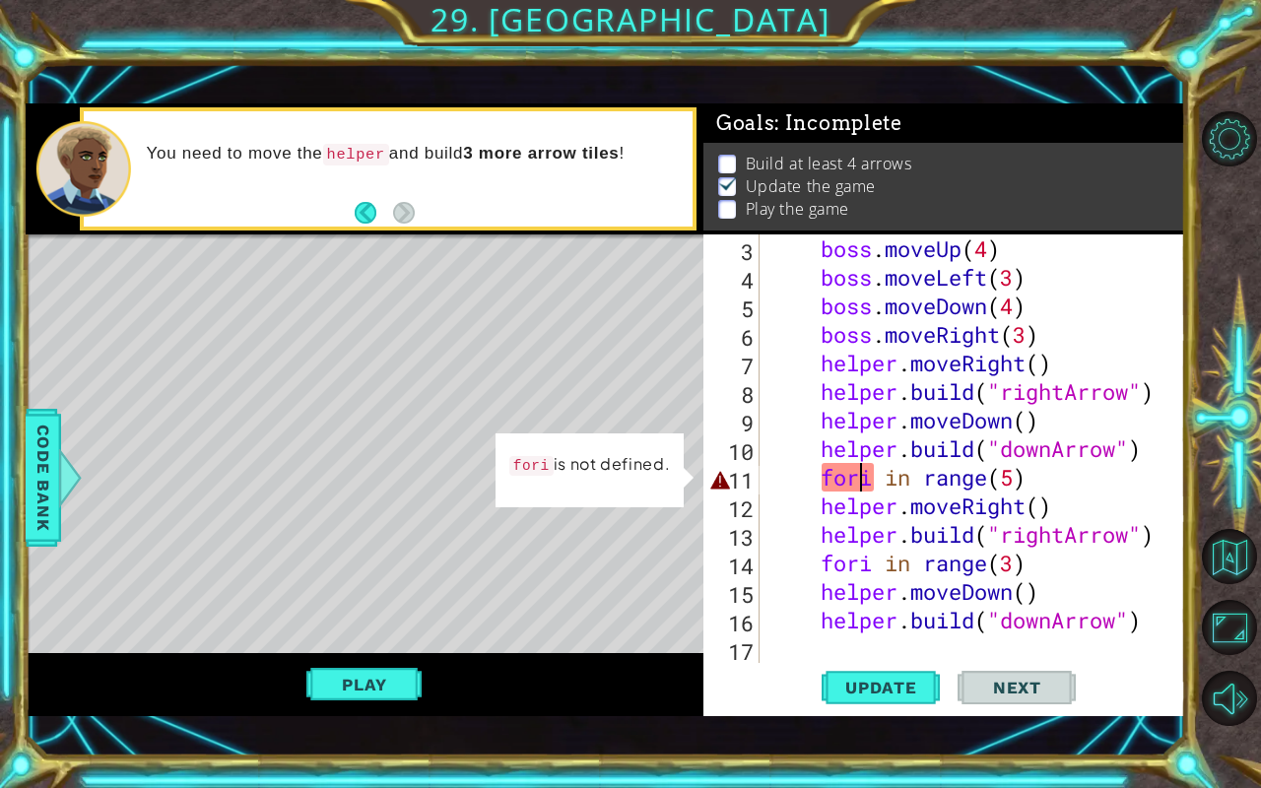
click at [863, 481] on div "boss . moveUp ( 4 ) boss . moveLeft ( 3 ) boss . moveDown ( 4 ) boss . moveRigh…" at bounding box center [970, 477] width 410 height 486
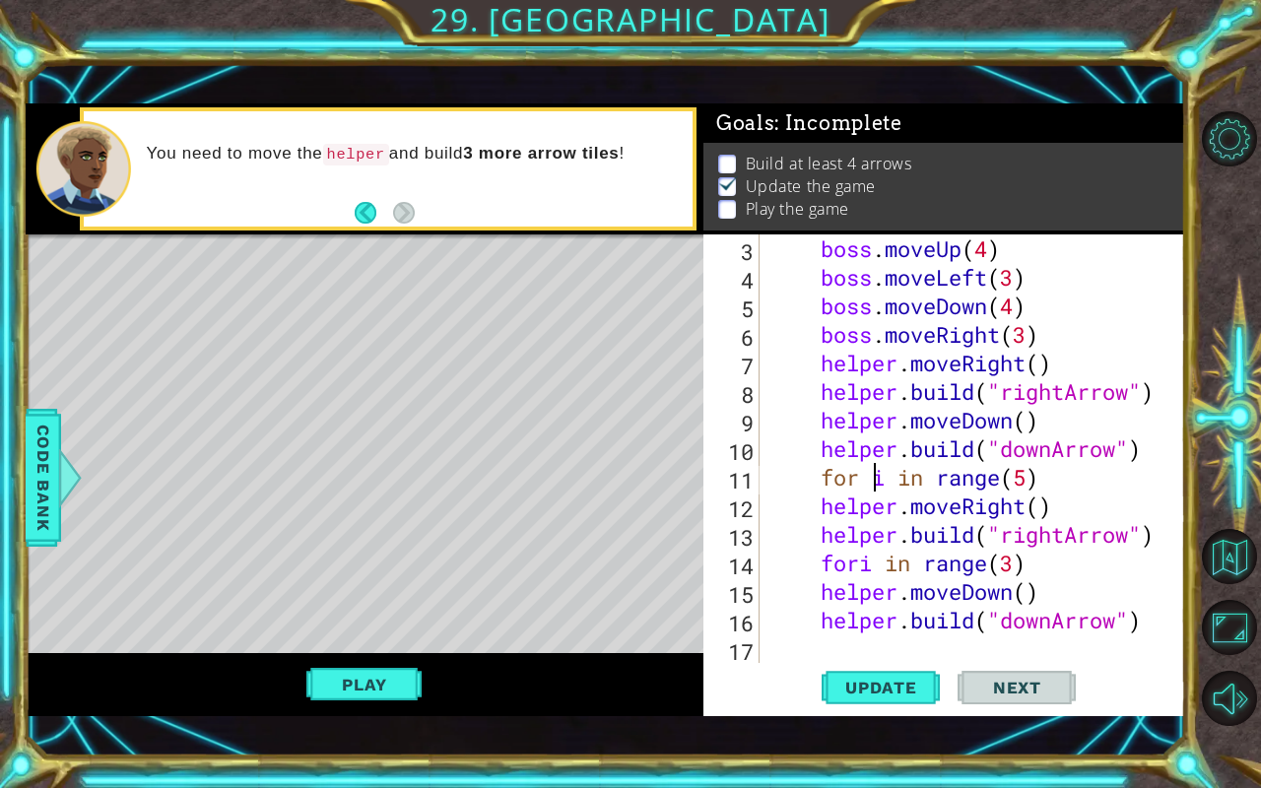
click at [901, 476] on div "boss . moveUp ( 4 ) boss . moveLeft ( 3 ) boss . moveDown ( 4 ) boss . moveRigh…" at bounding box center [970, 477] width 410 height 486
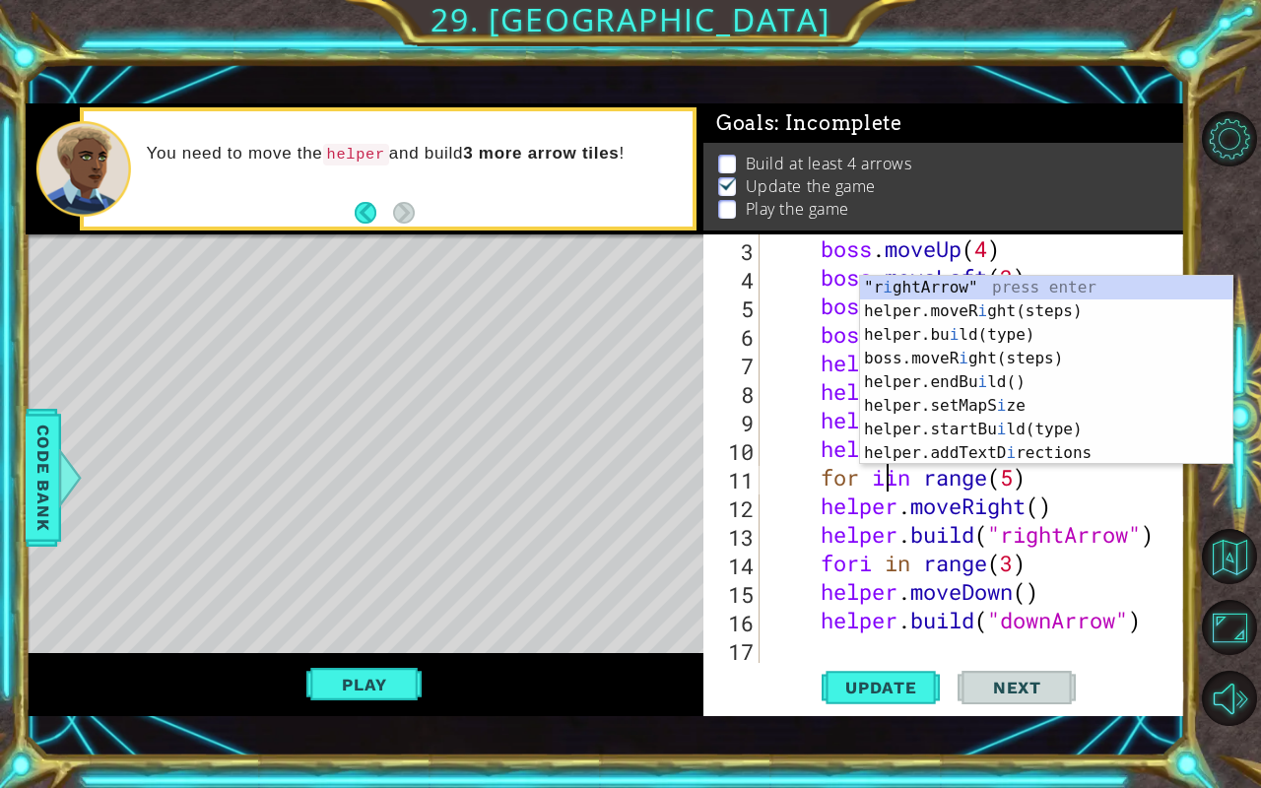
click at [887, 567] on div "boss . moveUp ( 4 ) boss . moveLeft ( 3 ) boss . moveDown ( 4 ) boss . moveRigh…" at bounding box center [970, 477] width 410 height 486
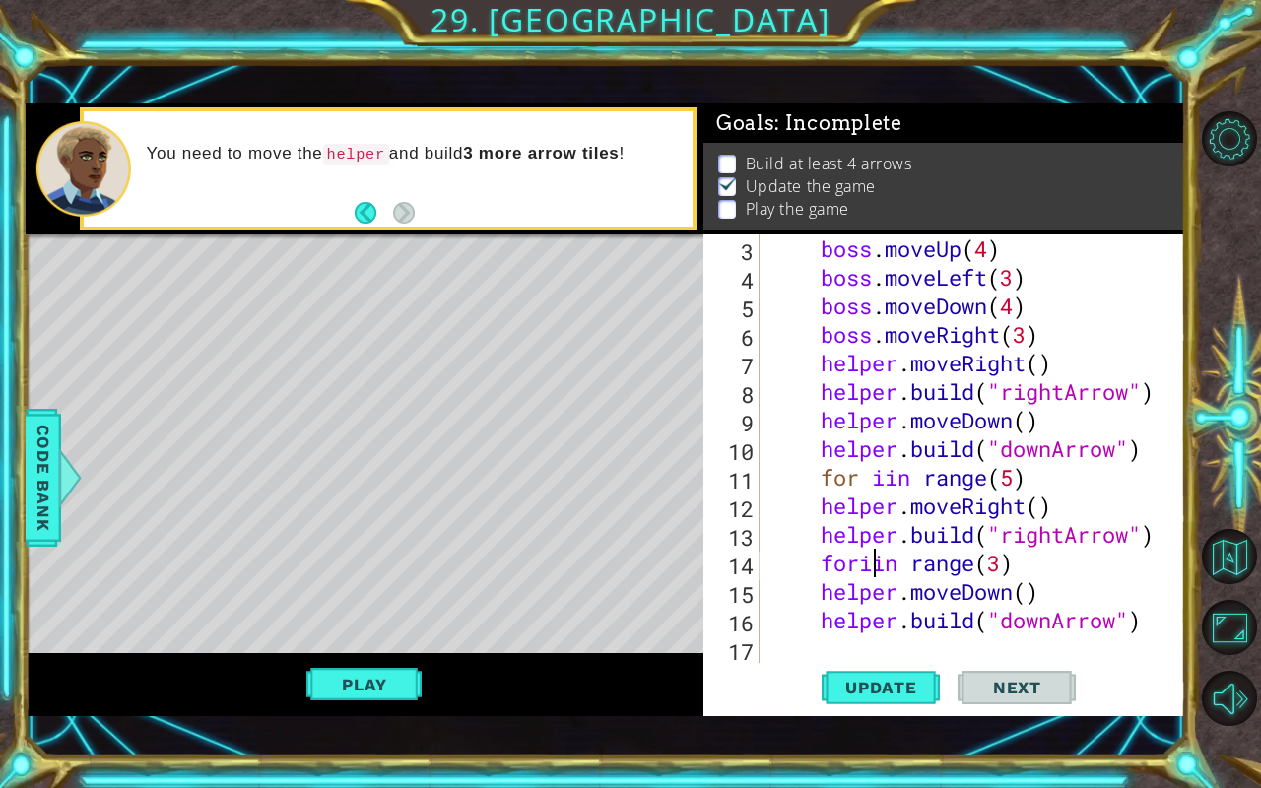
scroll to position [0, 10]
click at [893, 662] on button "Update" at bounding box center [881, 688] width 118 height 48
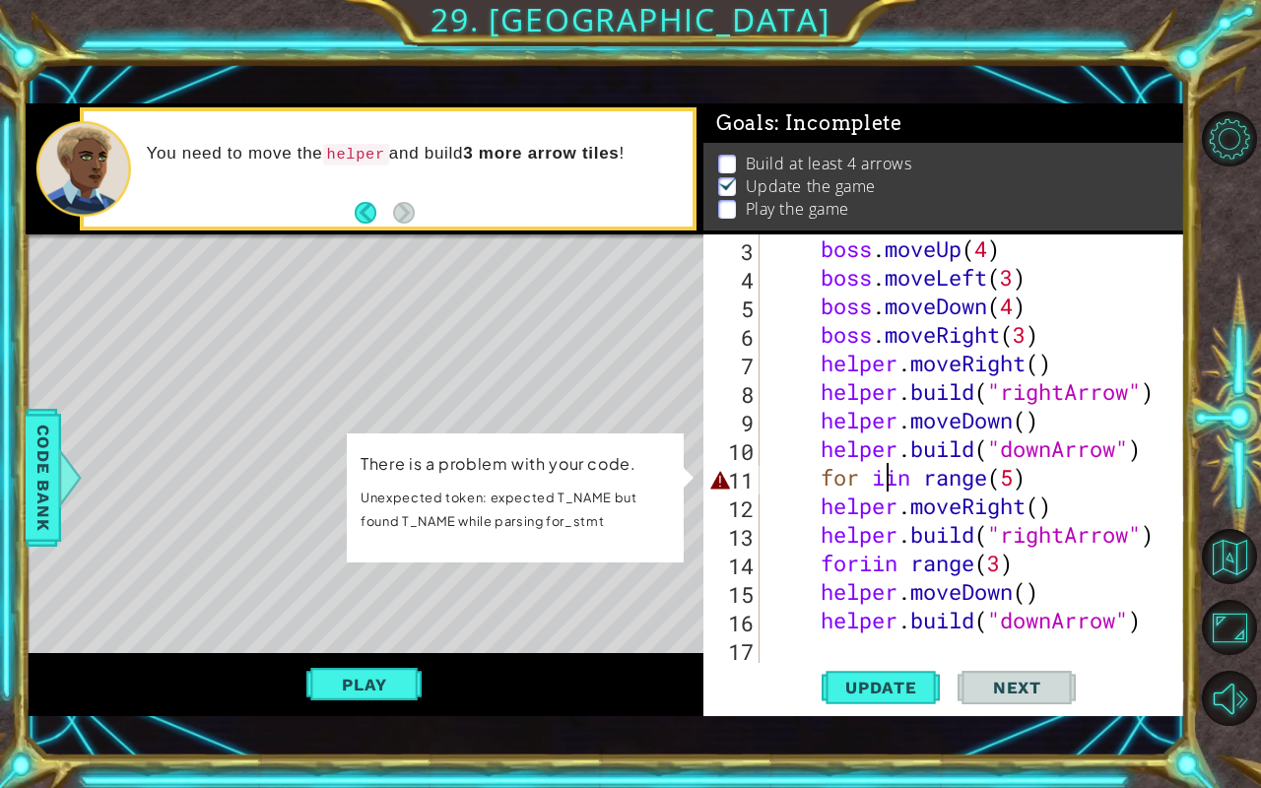
click at [891, 478] on div "boss . moveUp ( 4 ) boss . moveLeft ( 3 ) boss . moveDown ( 4 ) boss . moveRigh…" at bounding box center [970, 477] width 410 height 486
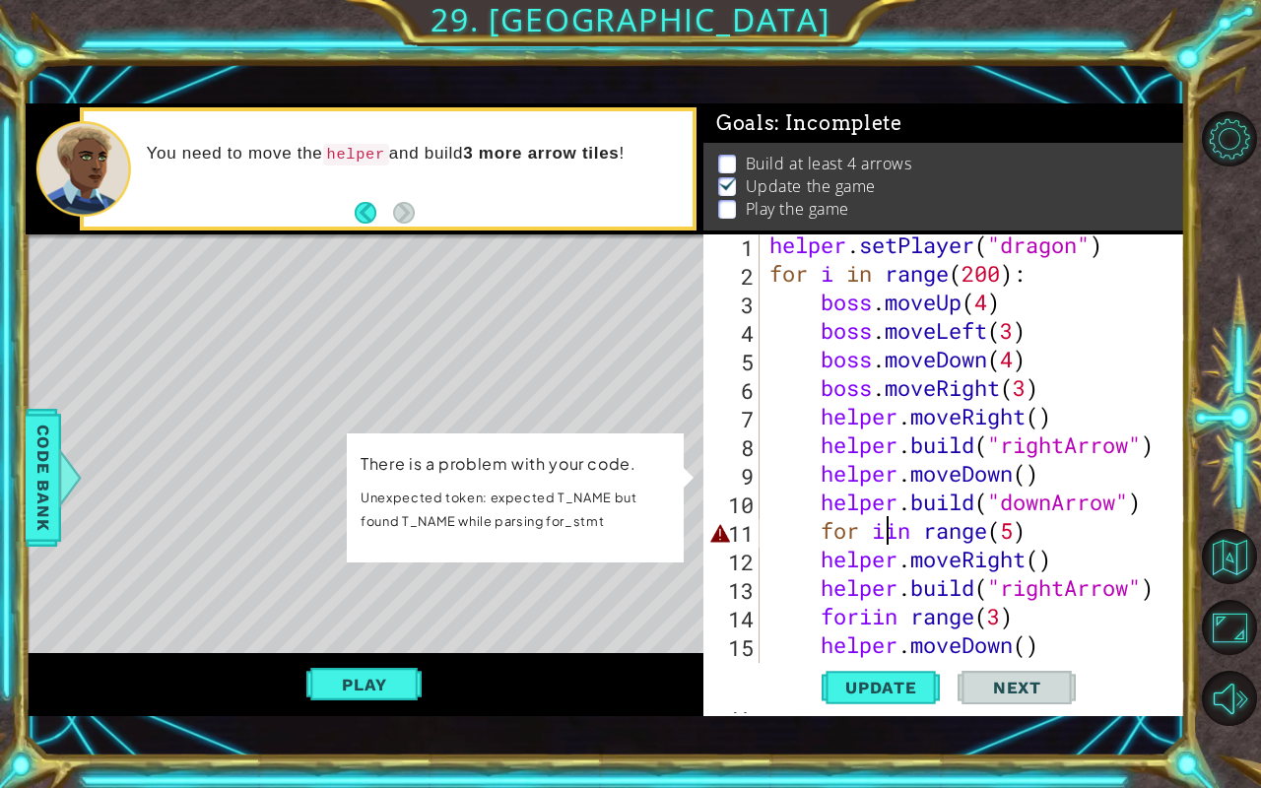
scroll to position [4, 0]
click at [822, 529] on div "helper . setPlayer ( "dragon" ) for i in range ( 200 ) : boss . moveUp ( 4 ) bo…" at bounding box center [970, 473] width 410 height 486
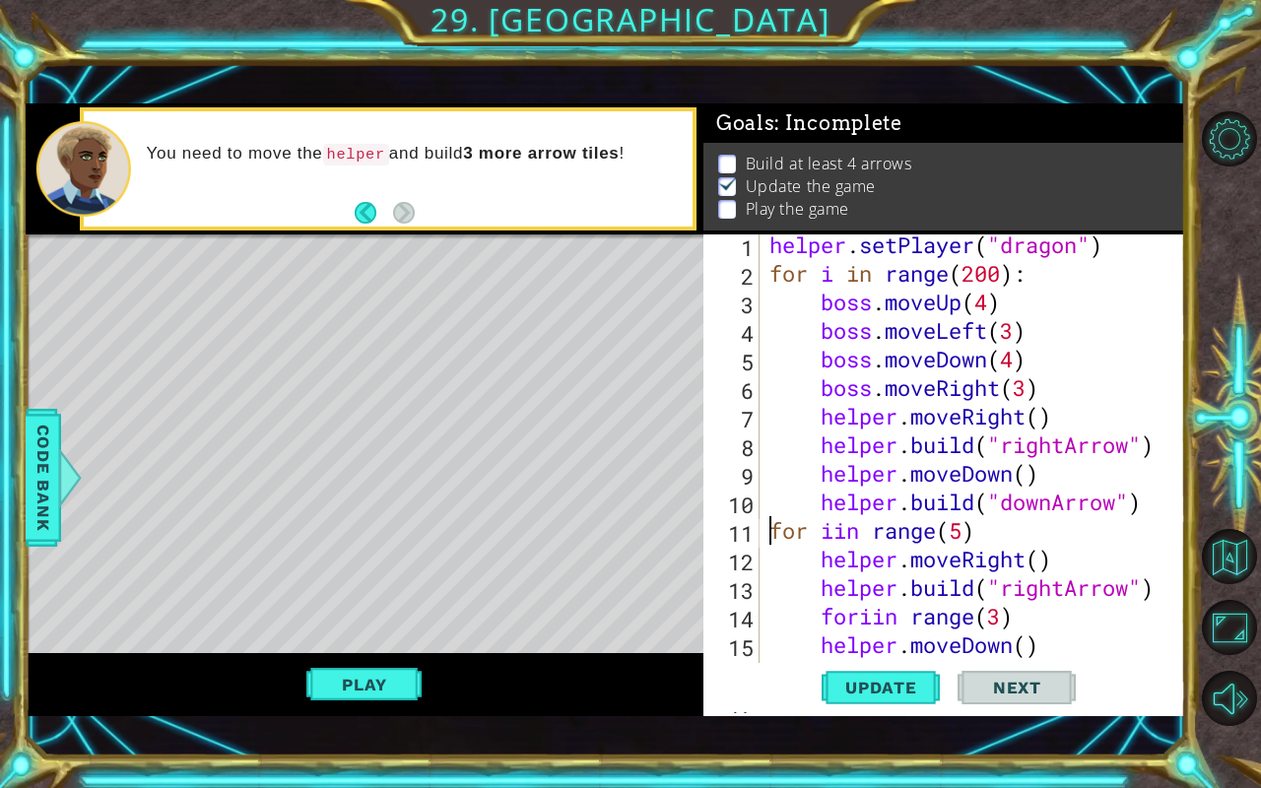
scroll to position [0, 9]
click at [810, 620] on div "helper . setPlayer ( "dragon" ) for i in range ( 200 ) : boss . moveUp ( 4 ) bo…" at bounding box center [970, 473] width 410 height 486
click at [850, 662] on button "Update" at bounding box center [881, 688] width 118 height 48
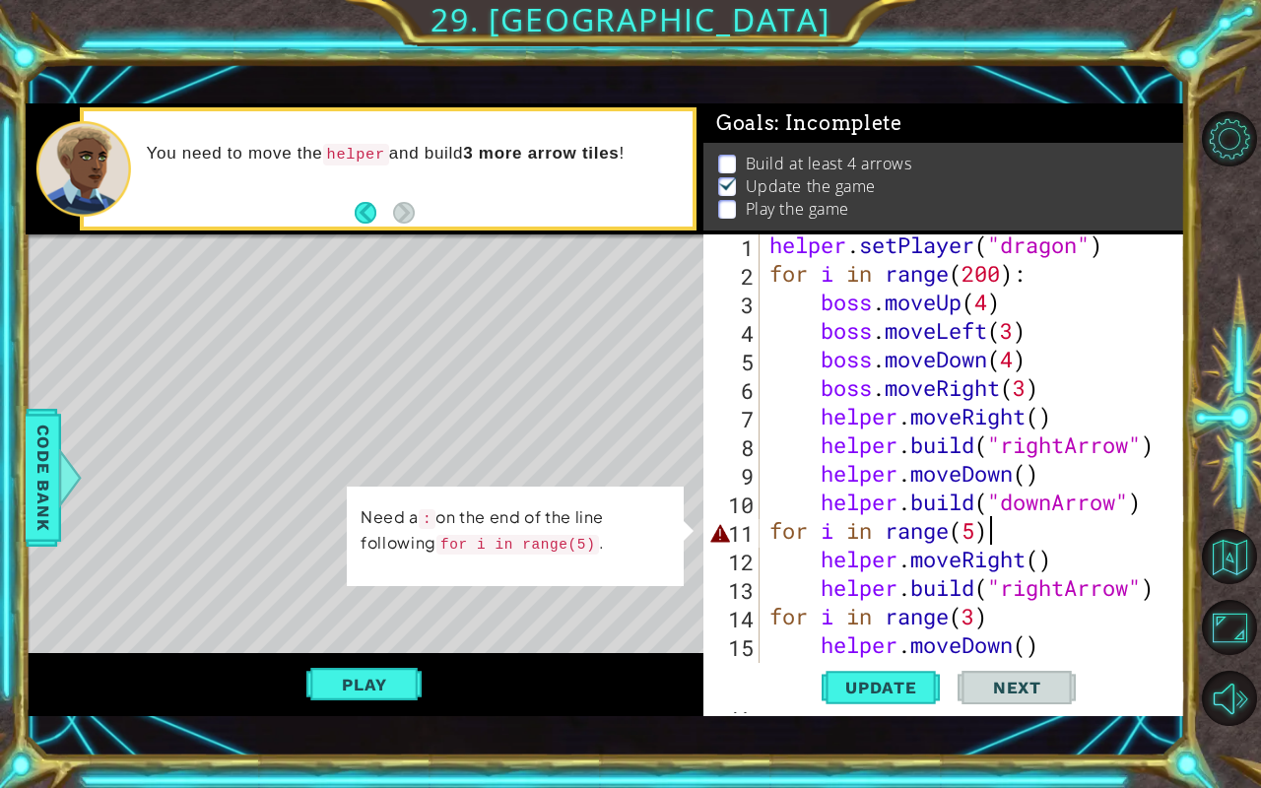
click at [994, 539] on div "helper . setPlayer ( "dragon" ) for i in range ( 200 ) : boss . moveUp ( 4 ) bo…" at bounding box center [970, 473] width 410 height 486
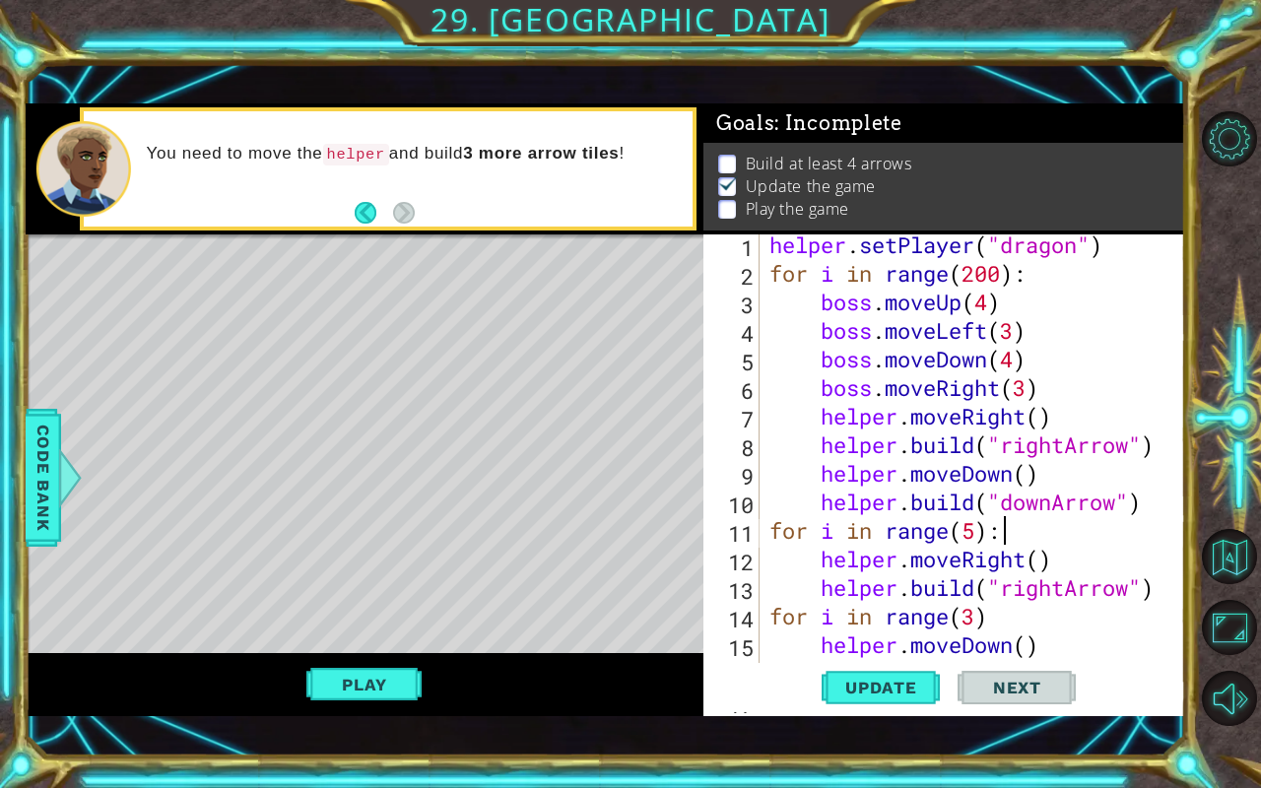
click at [982, 624] on div "helper . setPlayer ( "dragon" ) for i in range ( 200 ) : boss . moveUp ( 4 ) bo…" at bounding box center [970, 473] width 410 height 486
click at [875, 662] on span "Update" at bounding box center [880, 688] width 111 height 20
click at [376, 662] on button "Play" at bounding box center [363, 684] width 115 height 37
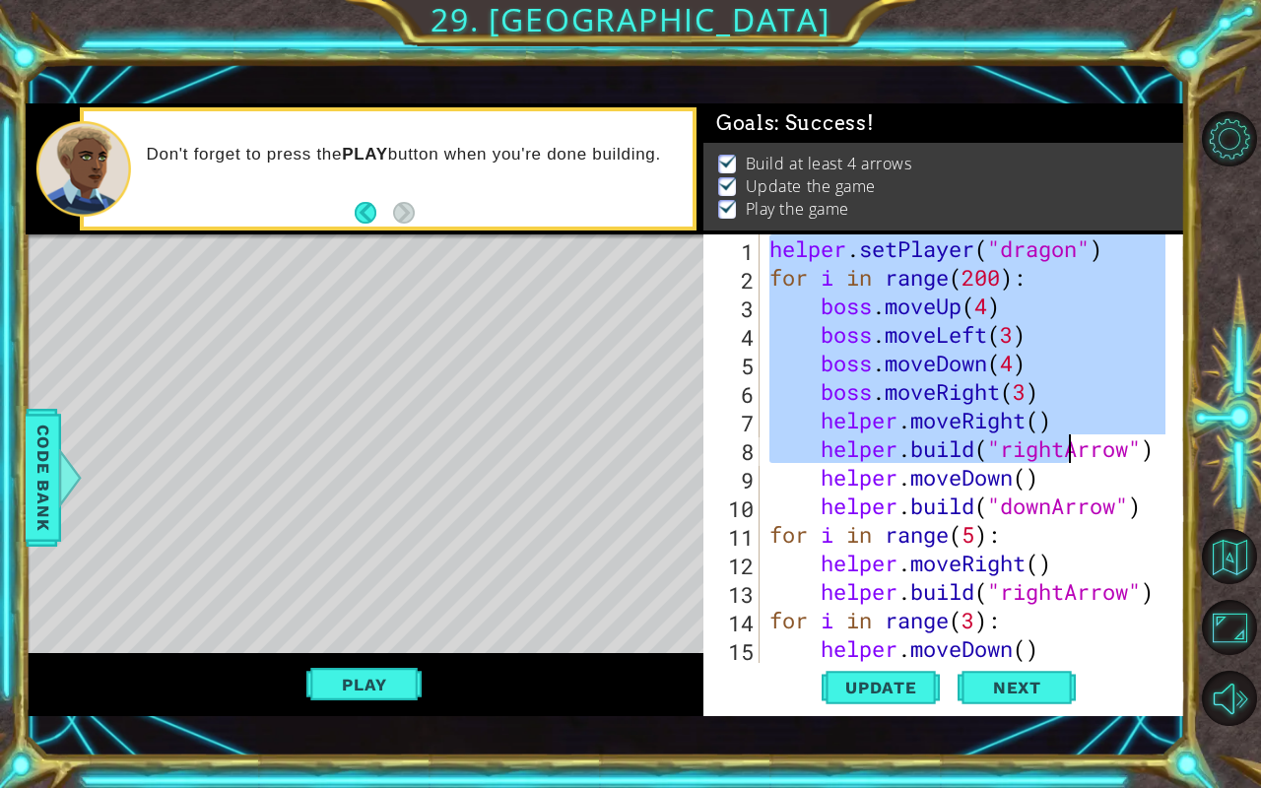
scroll to position [57, 0]
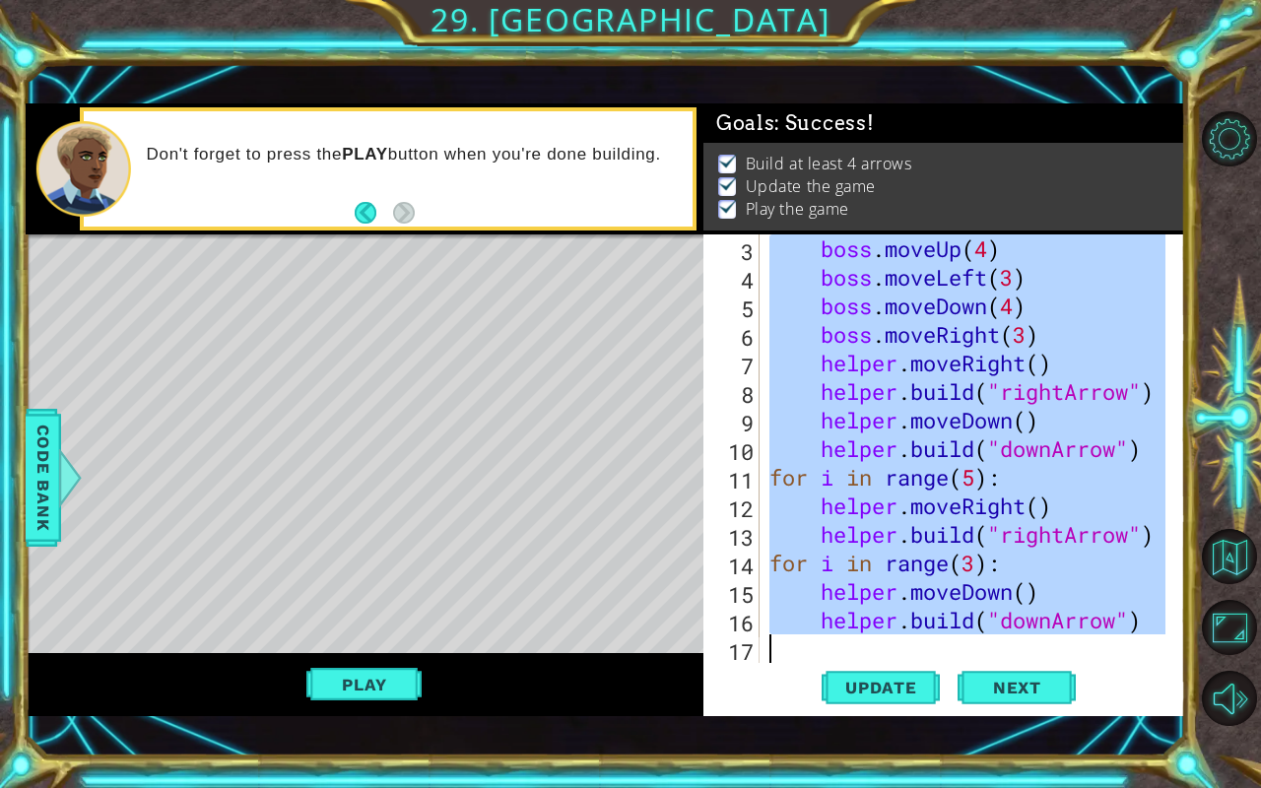
drag, startPoint x: 771, startPoint y: 237, endPoint x: 1136, endPoint y: 744, distance: 623.8
click at [1136, 662] on div "1 ההההההההההההההההההההההההההההההההההההההההההההההההההההההההההההההההההההההההההההה…" at bounding box center [606, 409] width 1160 height 693
type textarea "[DOMAIN_NAME]("downArrow")"
click at [1027, 662] on button "Next" at bounding box center [1016, 689] width 118 height 48
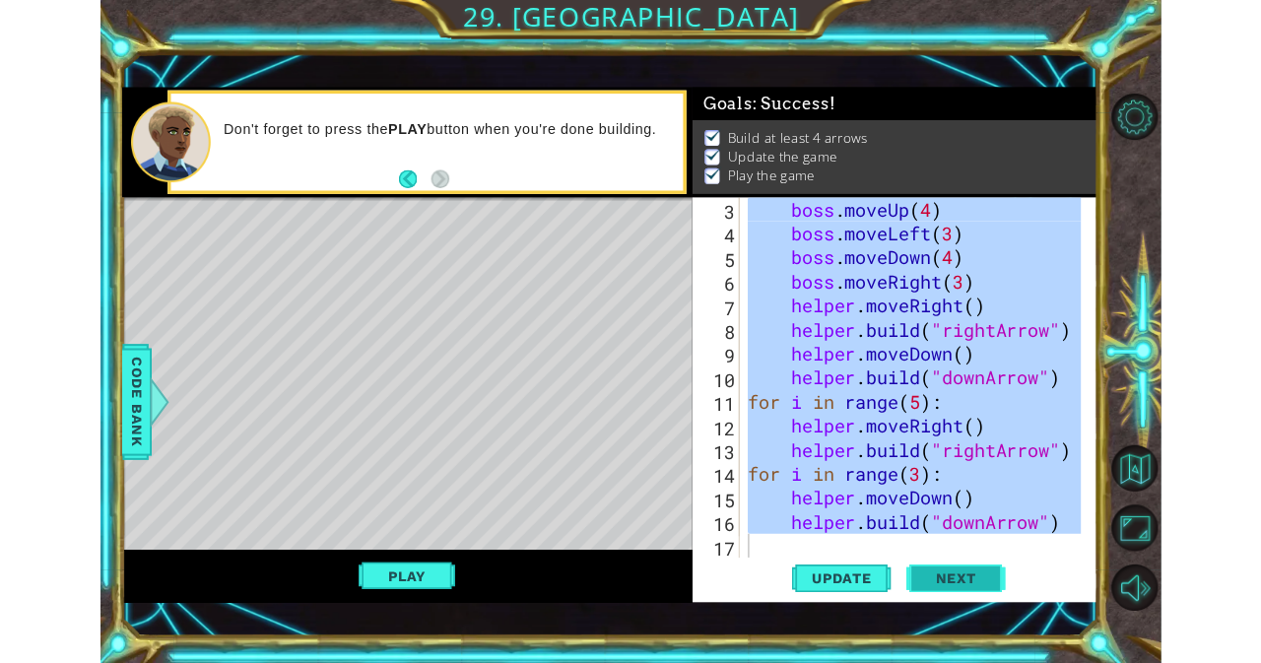
scroll to position [0, 0]
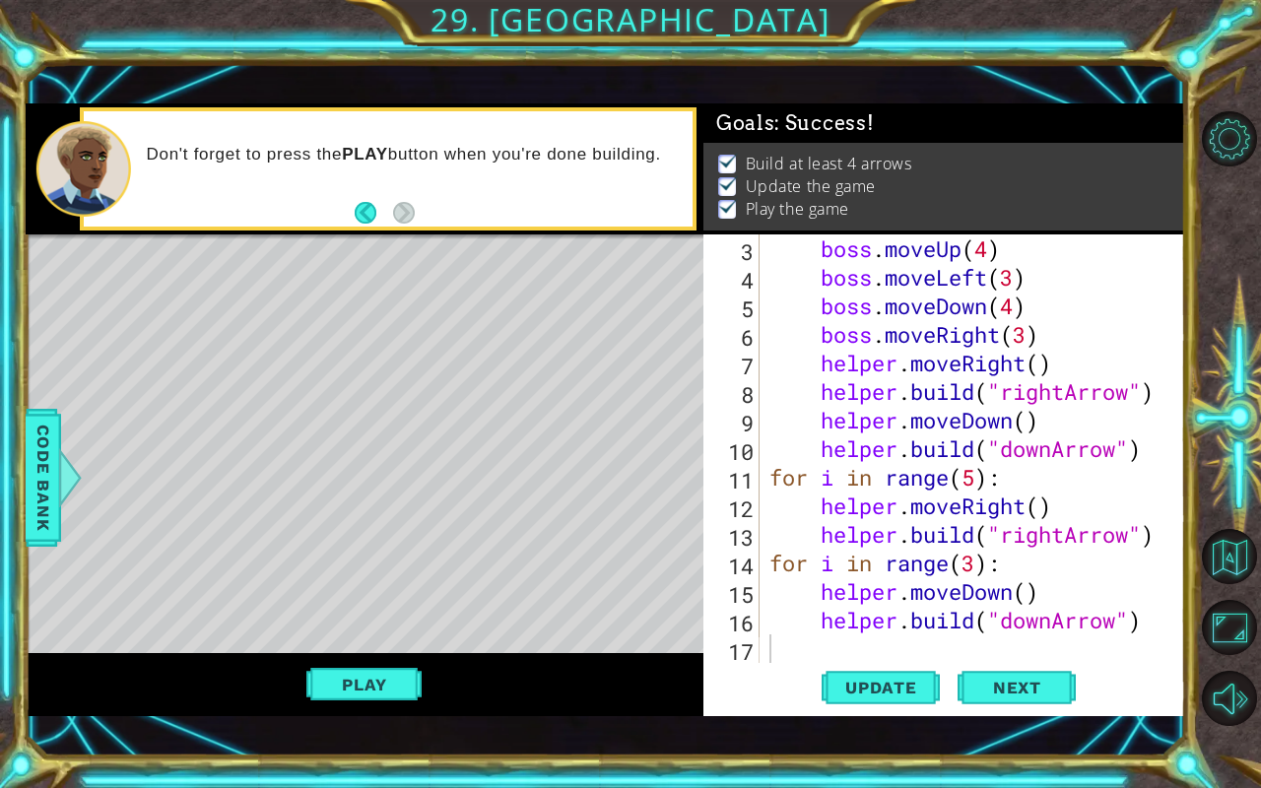
click at [1040, 662] on div at bounding box center [630, 394] width 1261 height 788
click at [993, 662] on div at bounding box center [630, 394] width 1261 height 788
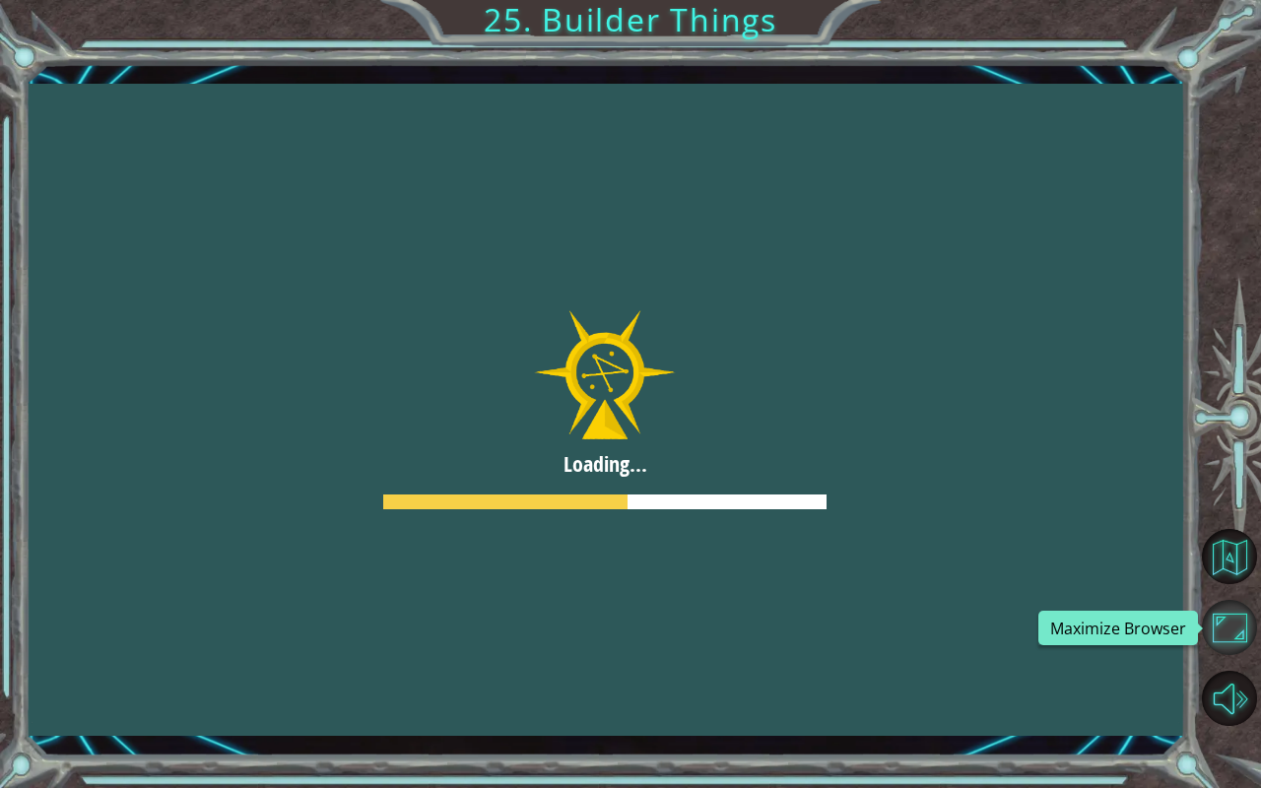
click at [1215, 621] on button "Maximize Browser" at bounding box center [1229, 627] width 55 height 55
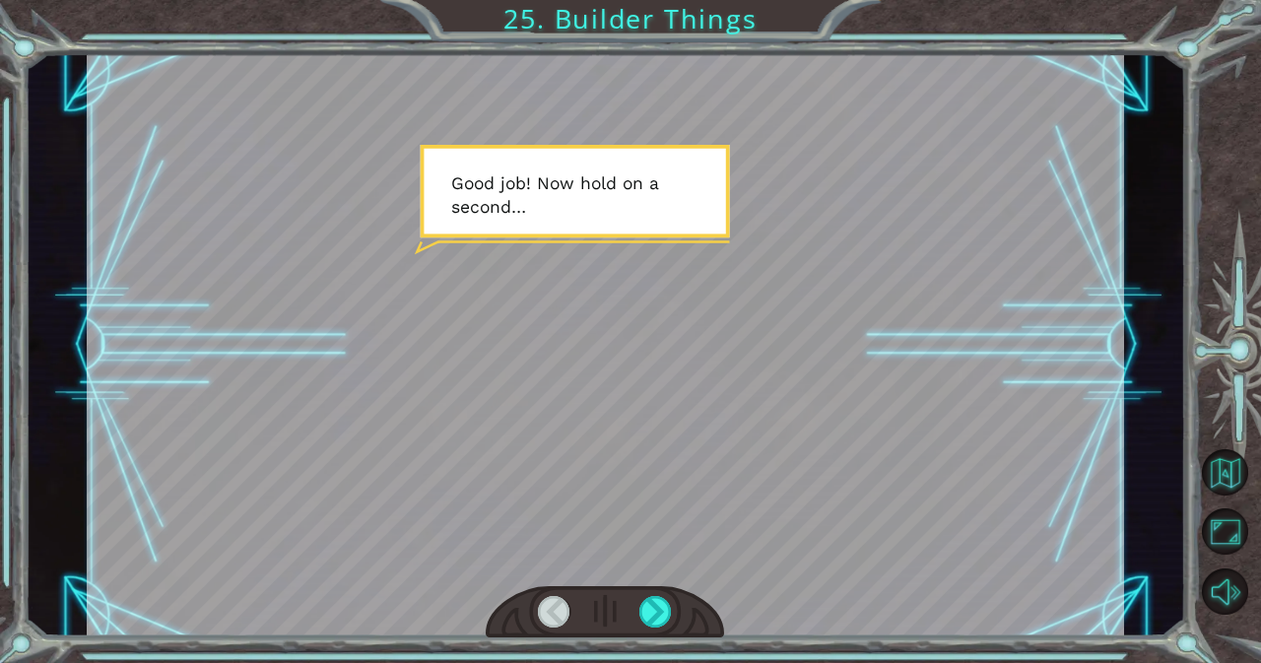
click at [757, 474] on div at bounding box center [605, 344] width 1037 height 583
click at [659, 598] on div at bounding box center [655, 612] width 33 height 32
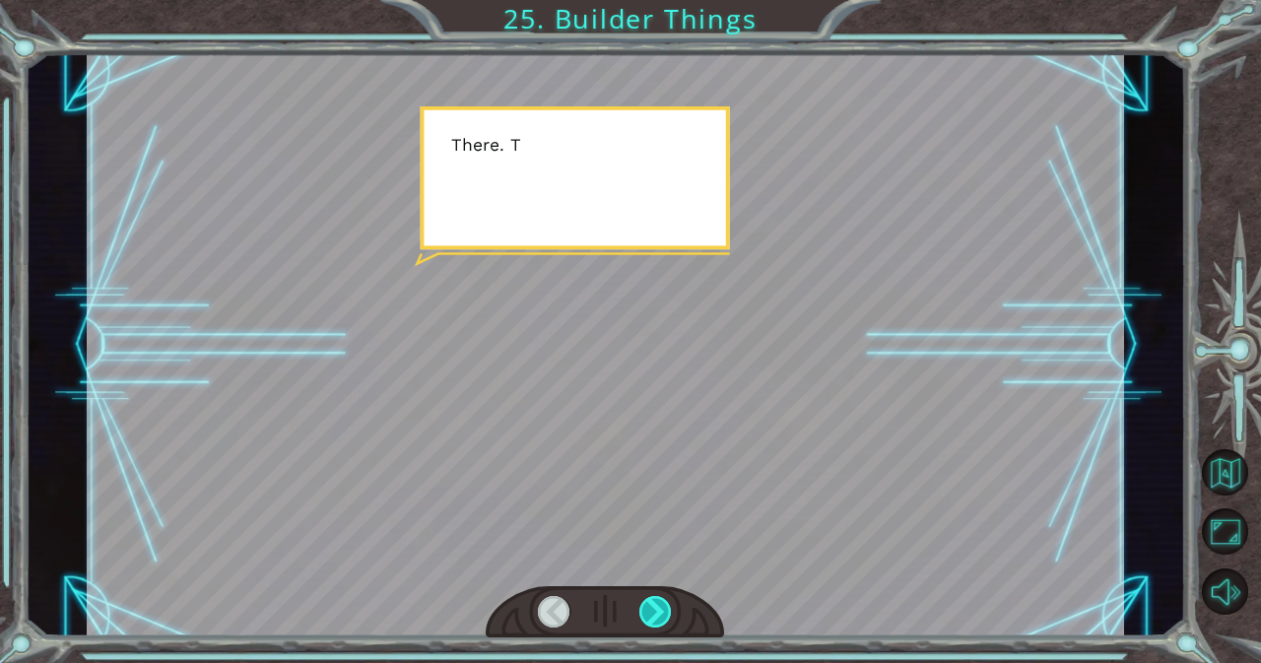
click at [659, 598] on div at bounding box center [655, 612] width 33 height 32
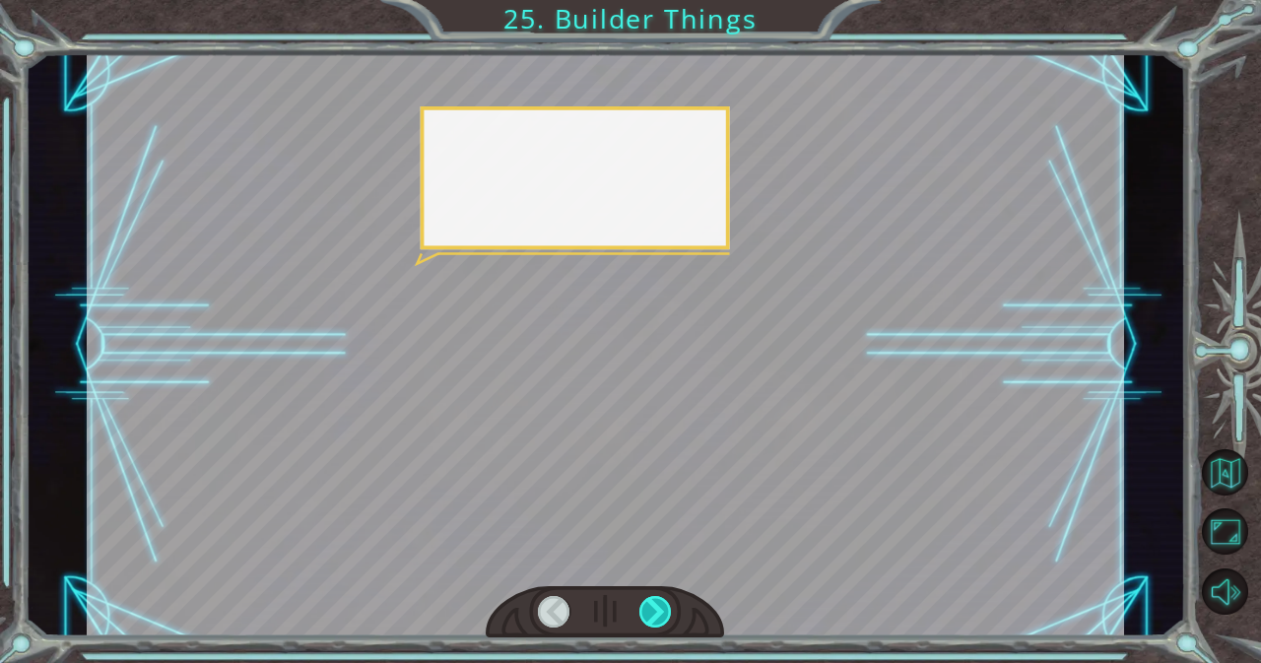
click at [659, 598] on div at bounding box center [655, 612] width 33 height 32
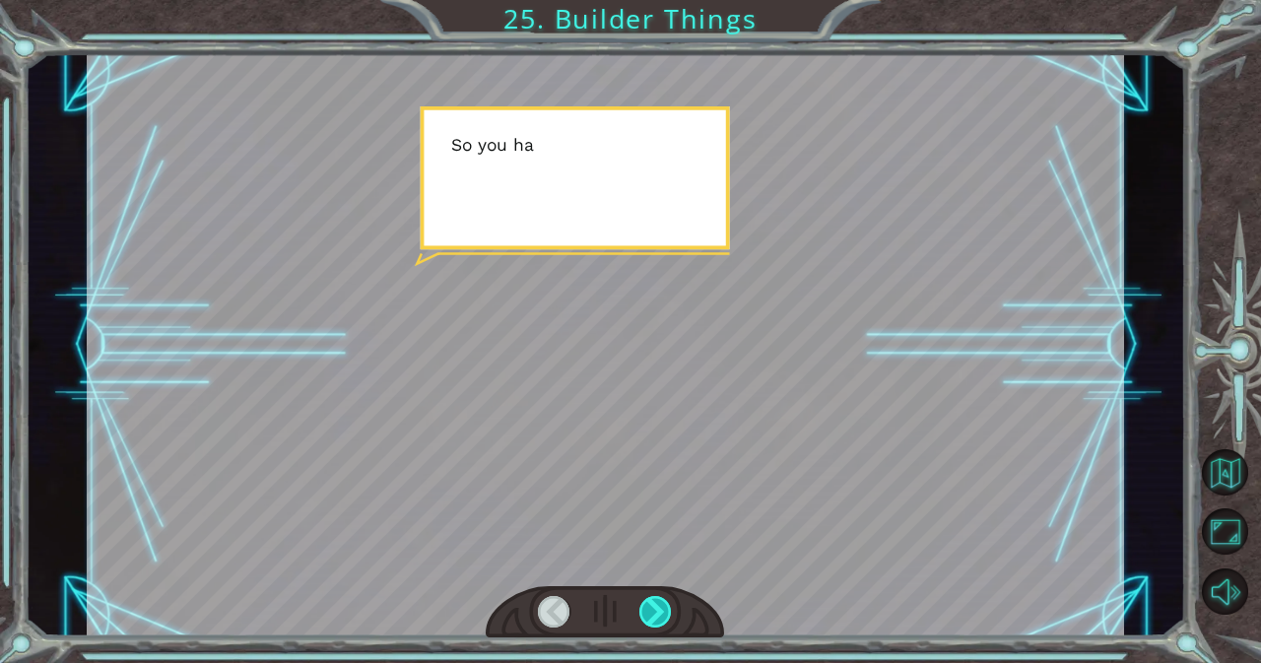
click at [659, 598] on div at bounding box center [655, 612] width 33 height 32
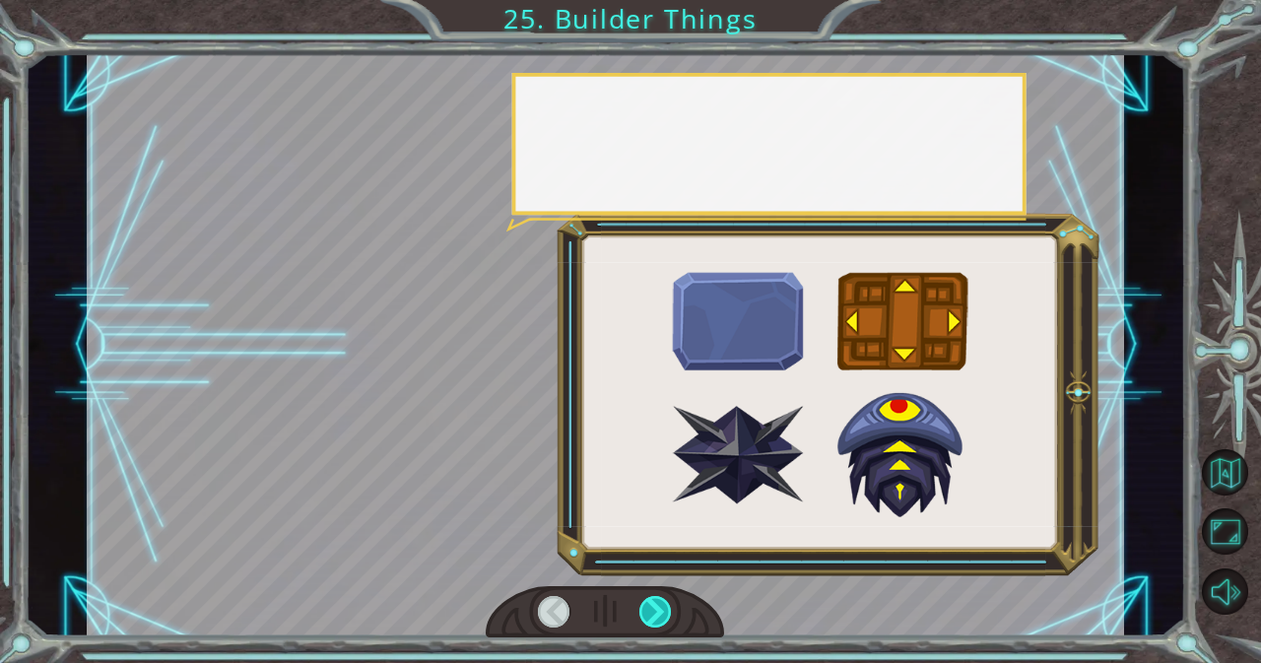
click at [659, 598] on div at bounding box center [655, 612] width 33 height 32
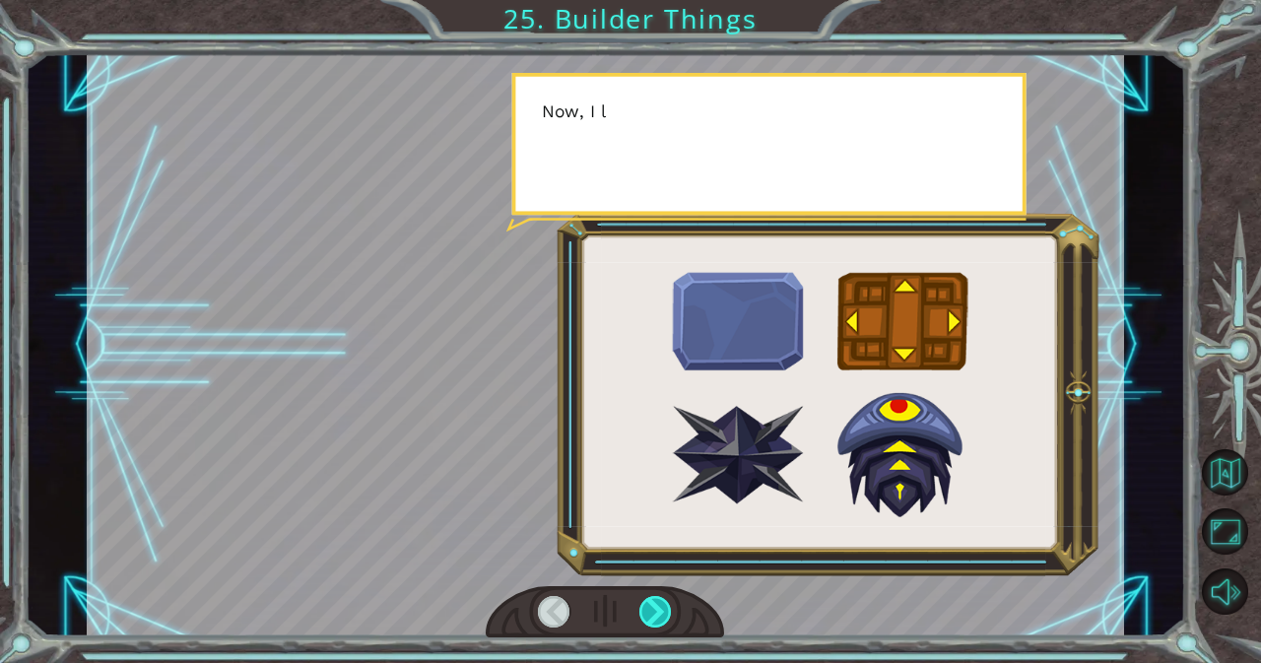
click at [659, 598] on div at bounding box center [655, 612] width 33 height 32
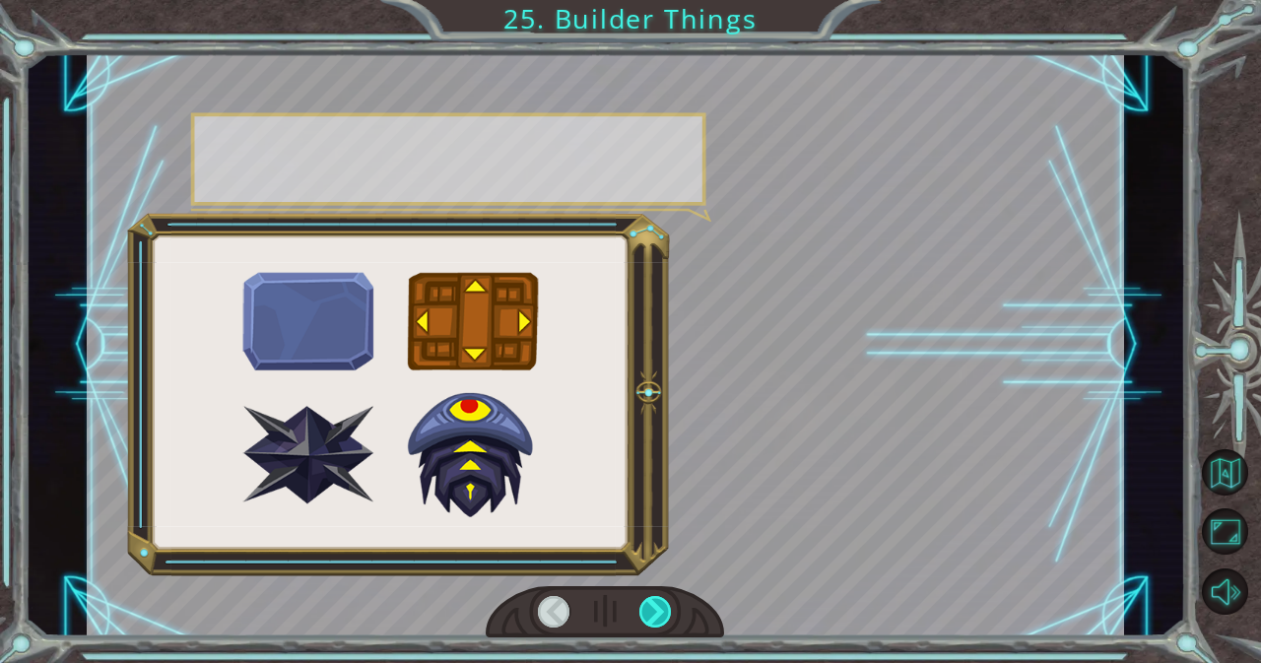
click at [659, 598] on div at bounding box center [655, 612] width 33 height 32
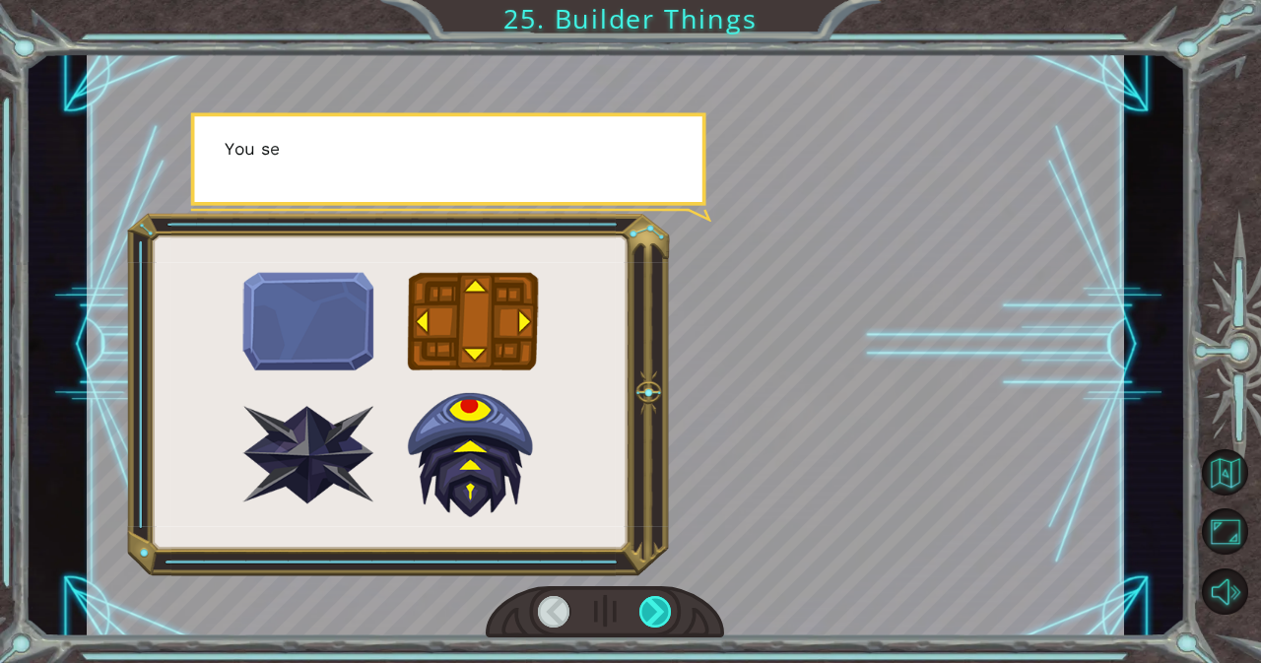
click at [659, 598] on div at bounding box center [655, 612] width 33 height 32
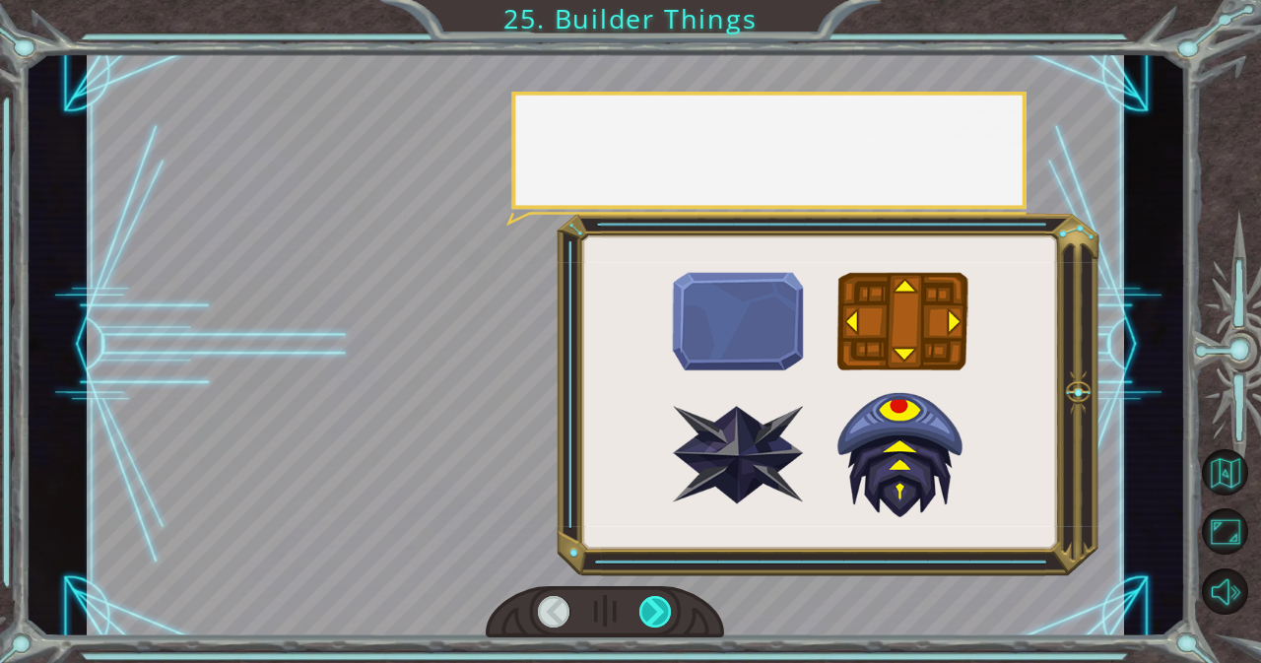
click at [659, 598] on div at bounding box center [655, 612] width 33 height 32
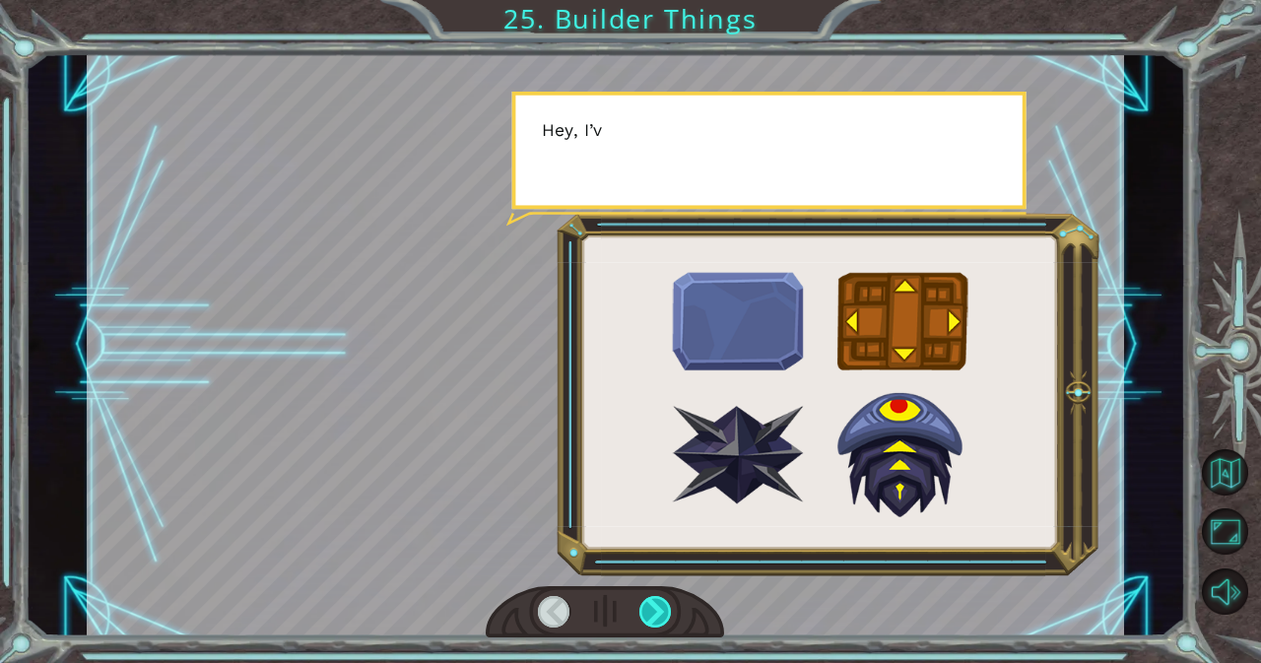
click at [659, 598] on div at bounding box center [655, 612] width 33 height 32
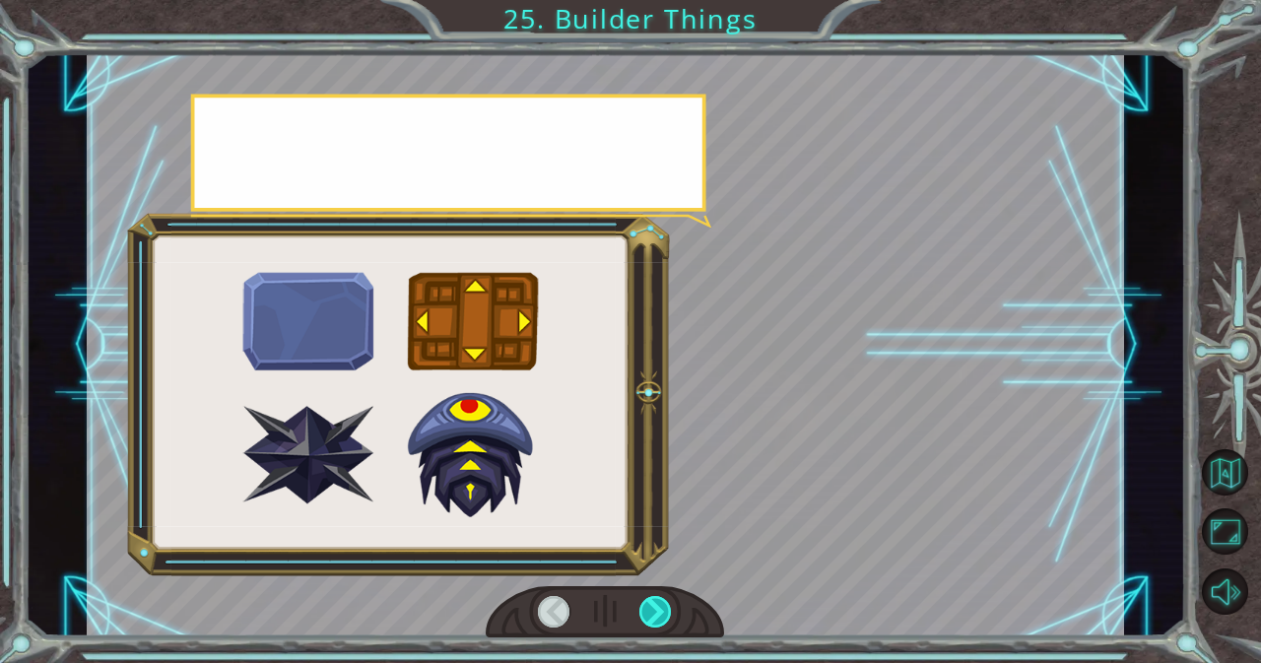
click at [659, 598] on div at bounding box center [655, 612] width 33 height 32
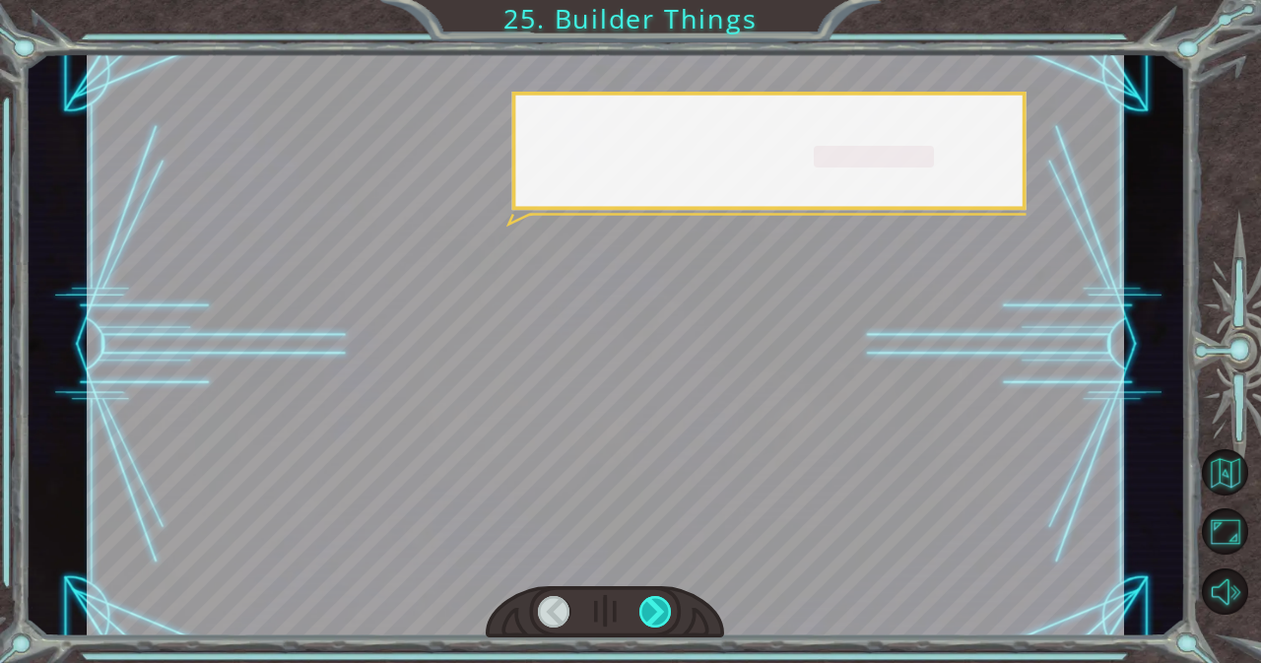
click at [659, 598] on div at bounding box center [655, 612] width 33 height 32
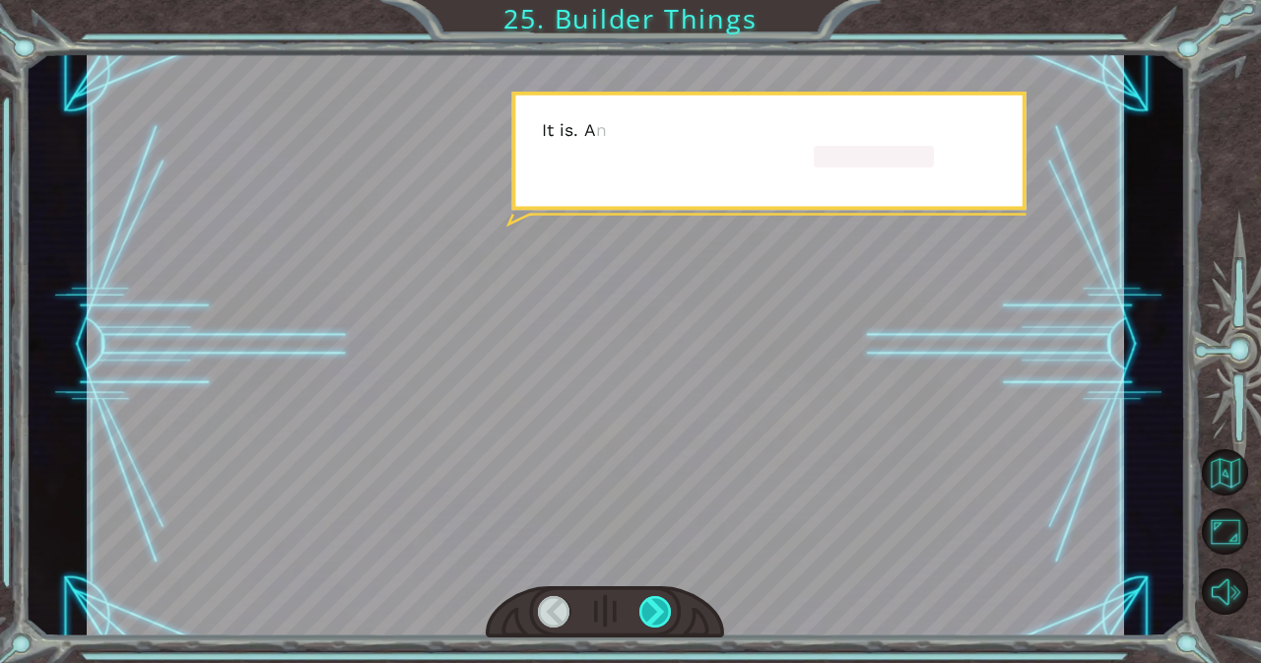
click at [659, 598] on div at bounding box center [655, 612] width 33 height 32
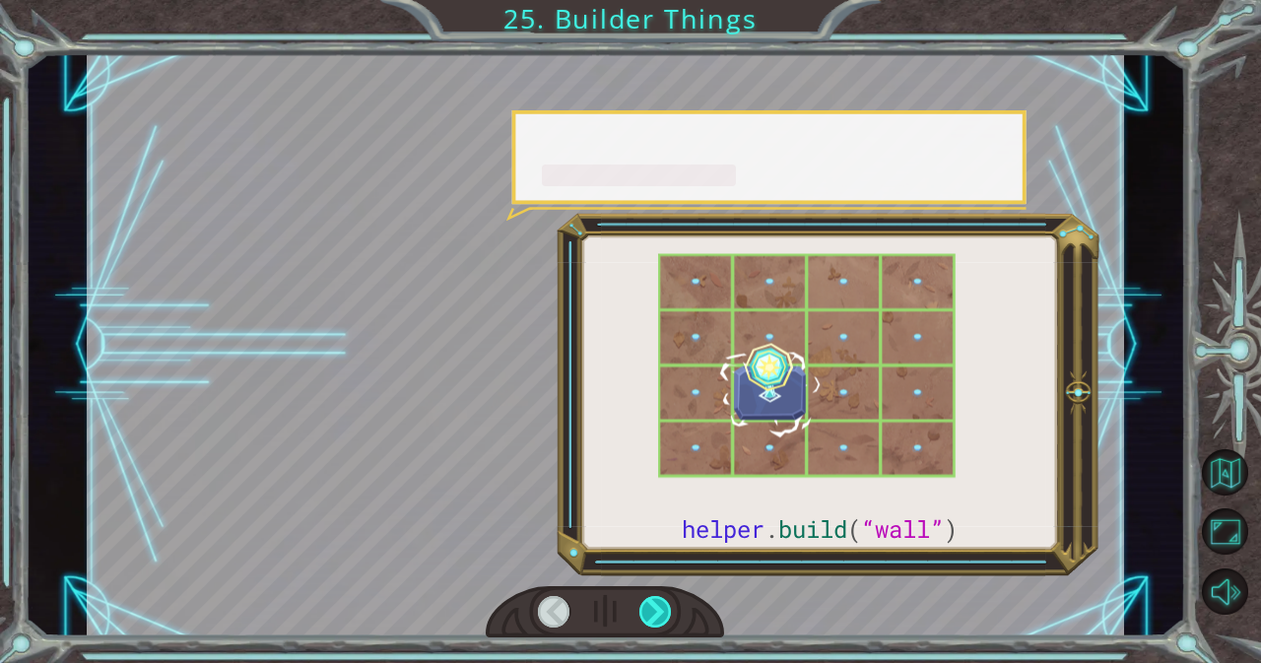
click at [659, 598] on div at bounding box center [655, 612] width 33 height 32
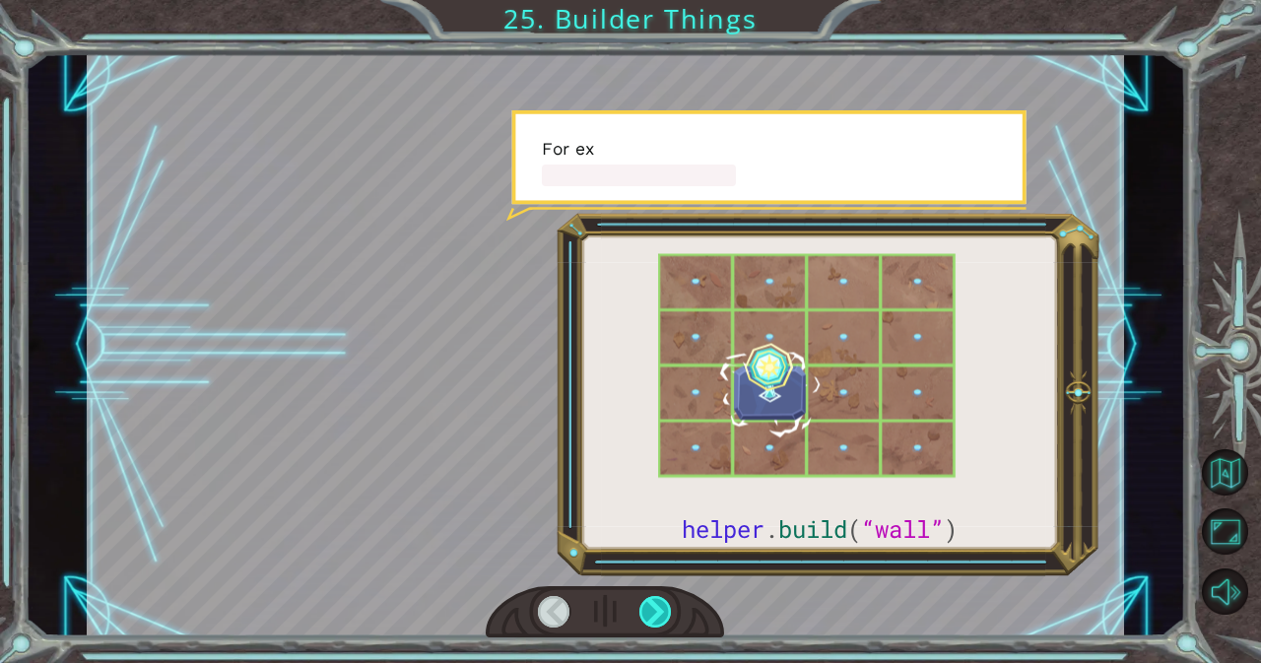
click at [659, 598] on div at bounding box center [655, 612] width 33 height 32
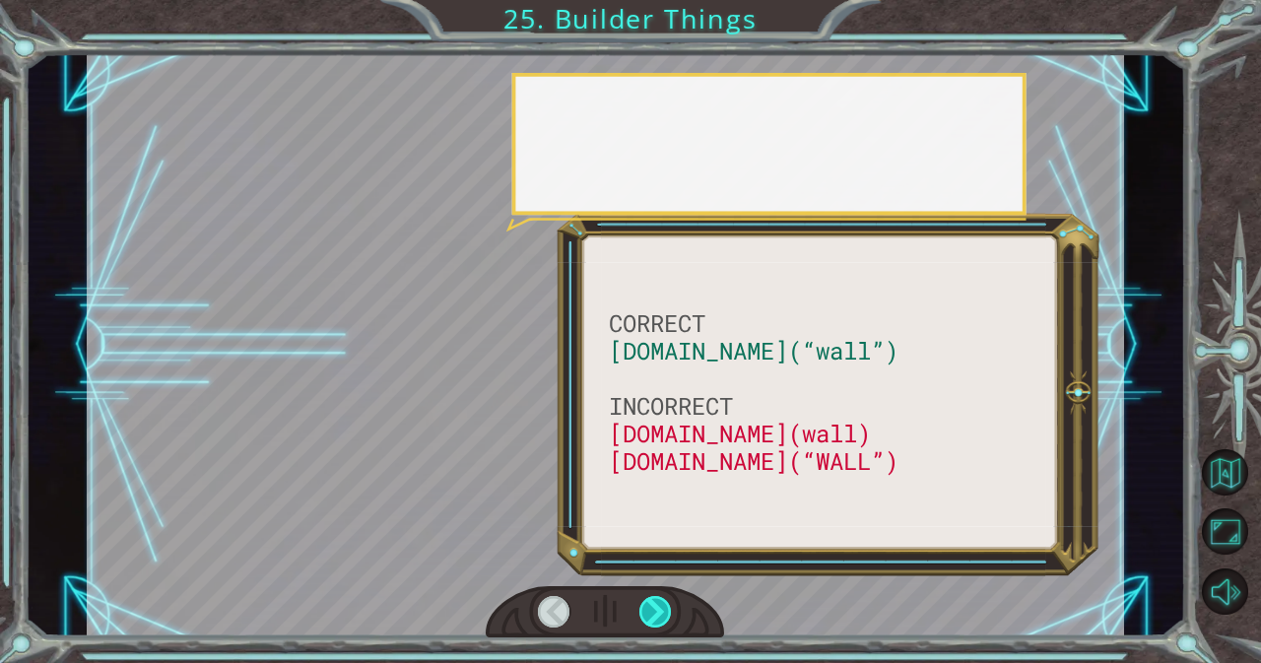
click at [659, 598] on div at bounding box center [655, 612] width 33 height 32
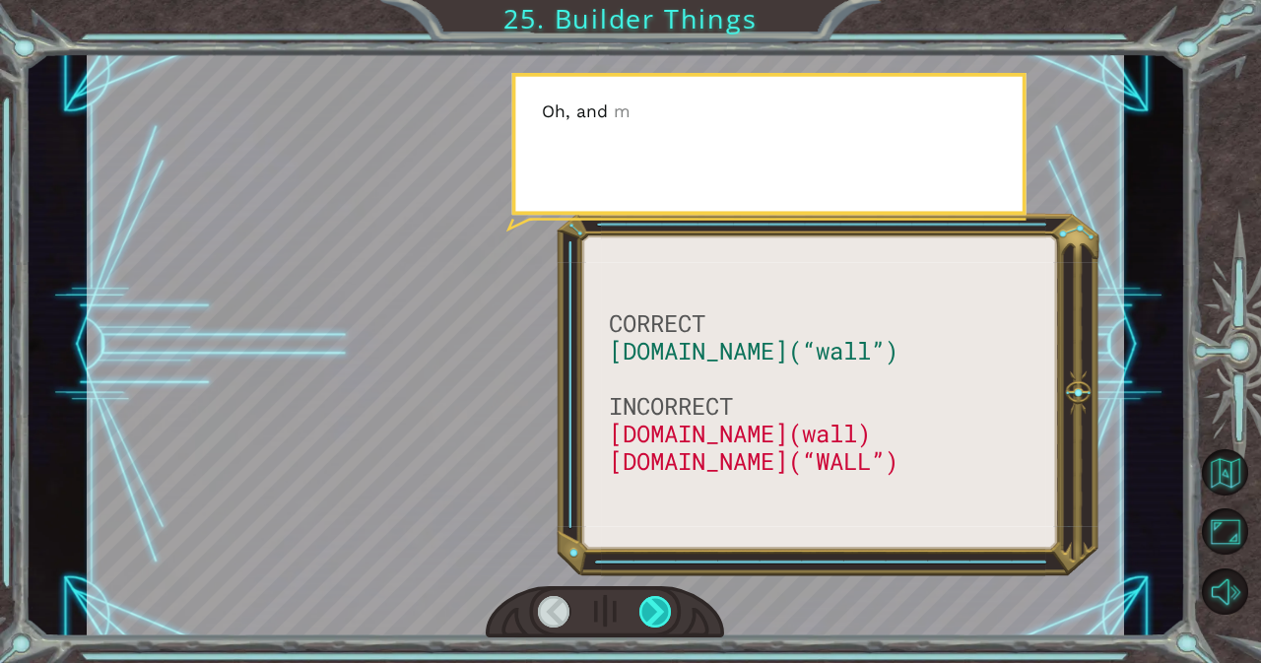
click at [659, 598] on div at bounding box center [655, 612] width 33 height 32
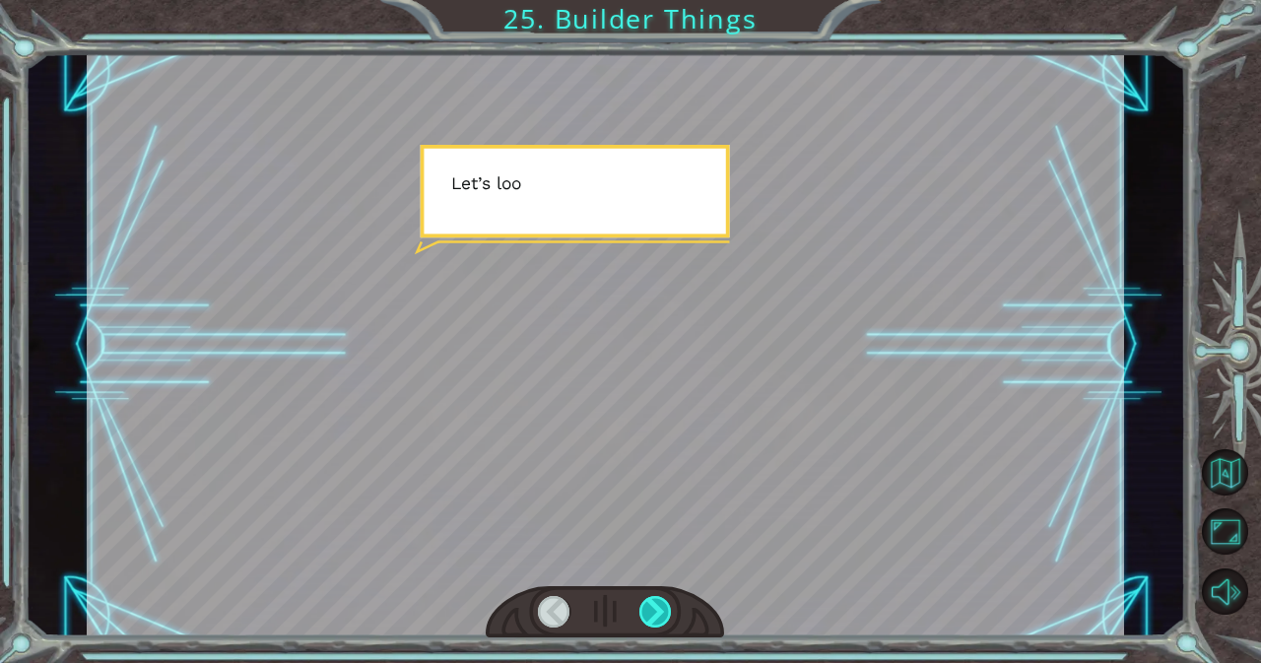
click at [659, 598] on div at bounding box center [655, 612] width 33 height 32
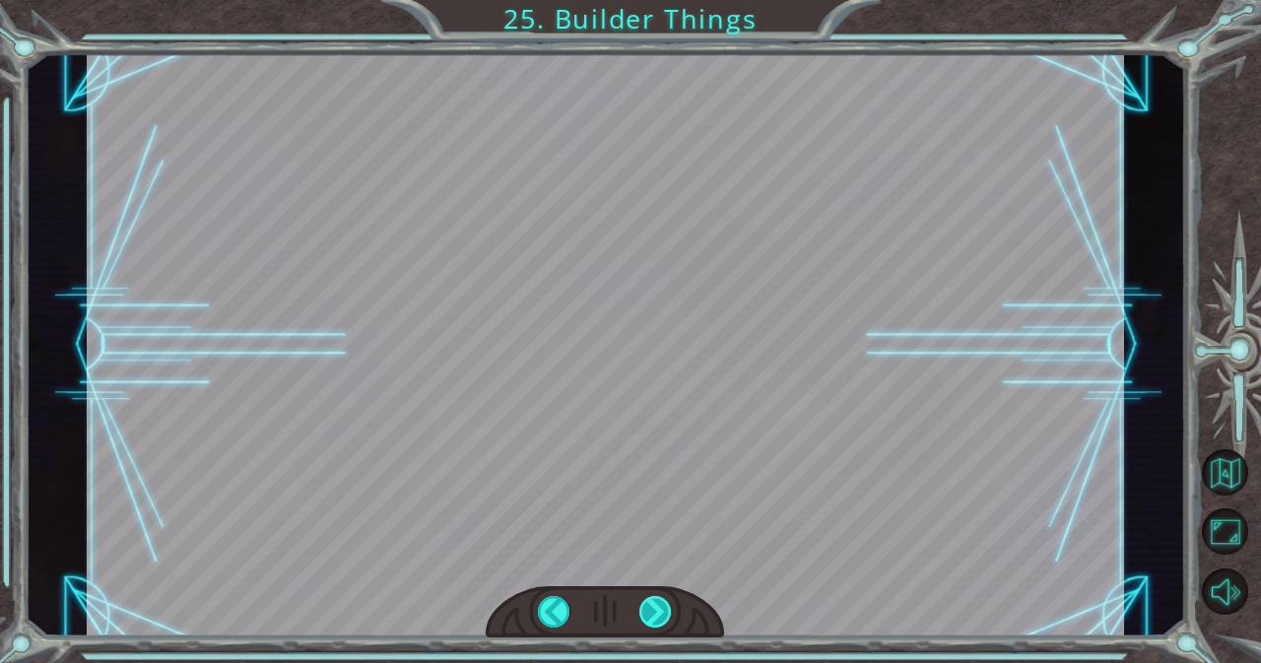
click at [659, 598] on div at bounding box center [655, 612] width 33 height 32
click at [658, 0] on div "CORRECT [DOMAIN_NAME](“wall”) INCORRECT [DOMAIN_NAME](wall) [DOMAIN_NAME](“WALL…" at bounding box center [630, 0] width 1261 height 0
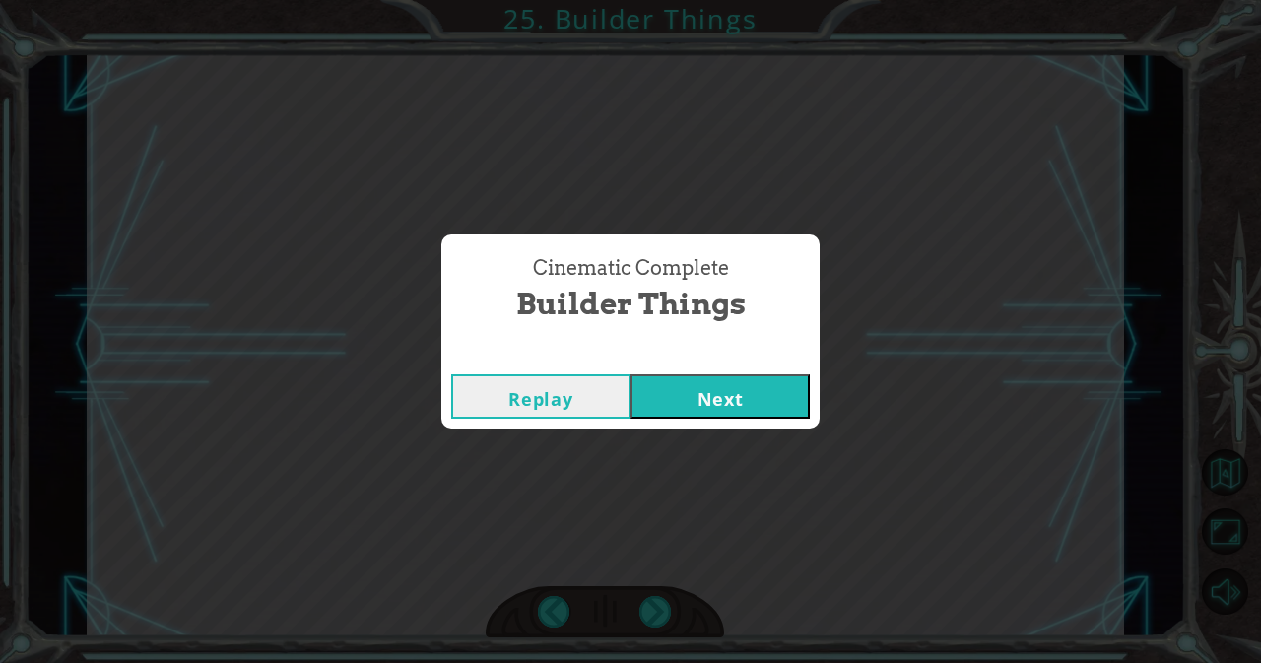
click at [704, 395] on button "Next" at bounding box center [719, 396] width 179 height 44
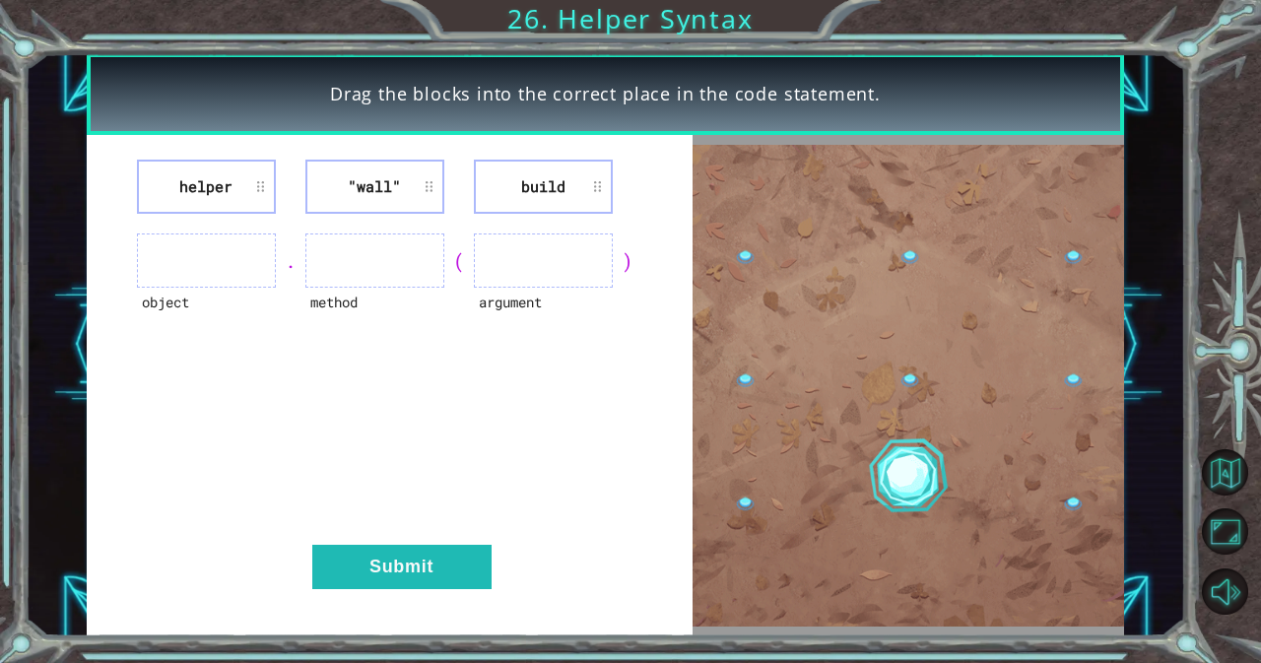
drag, startPoint x: 526, startPoint y: 181, endPoint x: 409, endPoint y: 340, distance: 197.2
click at [409, 340] on div "method" at bounding box center [374, 315] width 139 height 54
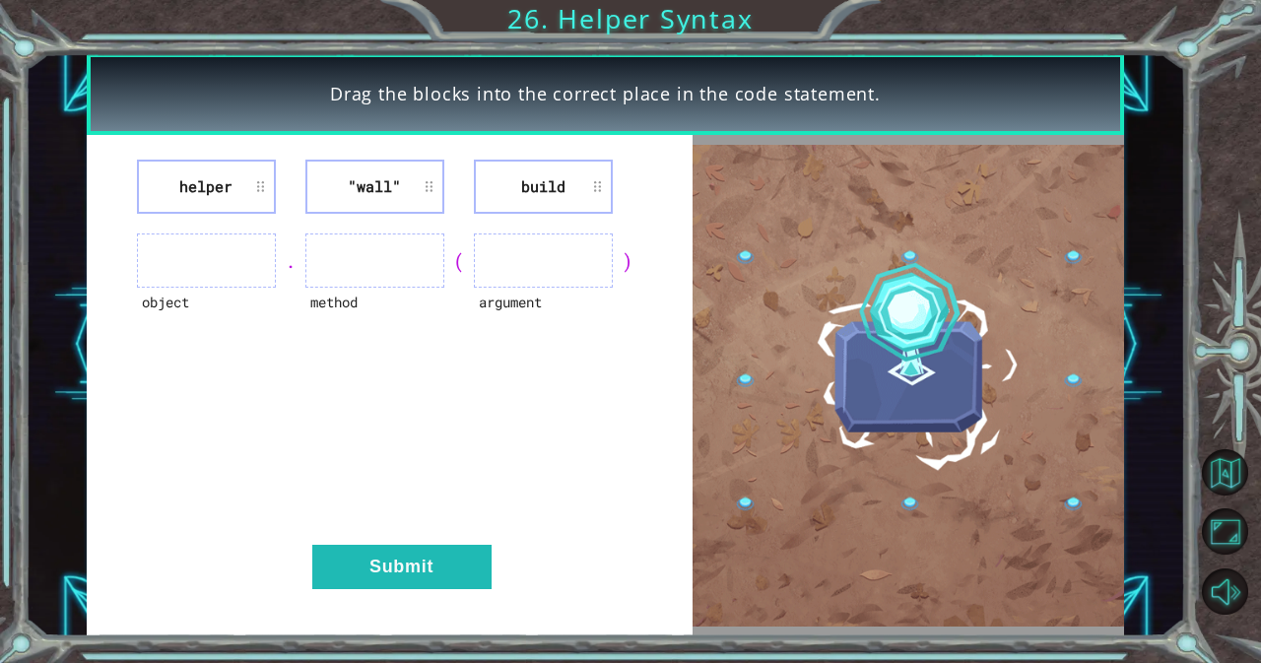
click at [252, 195] on li "helper" at bounding box center [206, 187] width 139 height 54
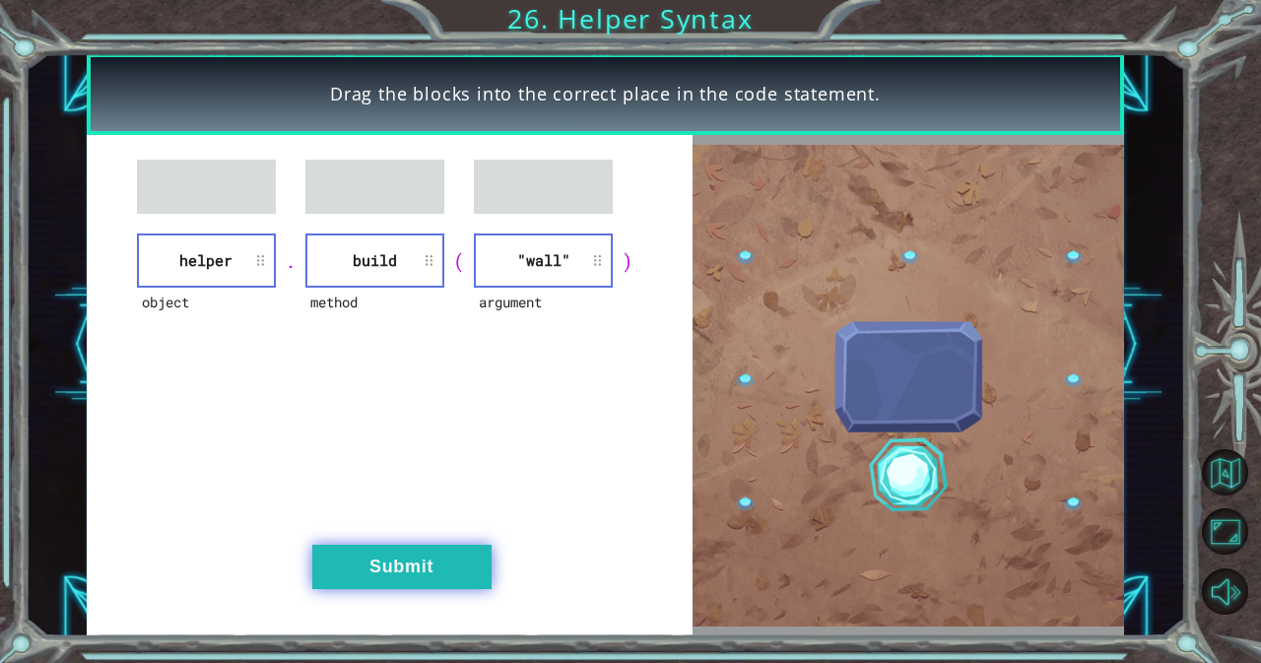
click at [407, 548] on button "Submit" at bounding box center [401, 567] width 179 height 44
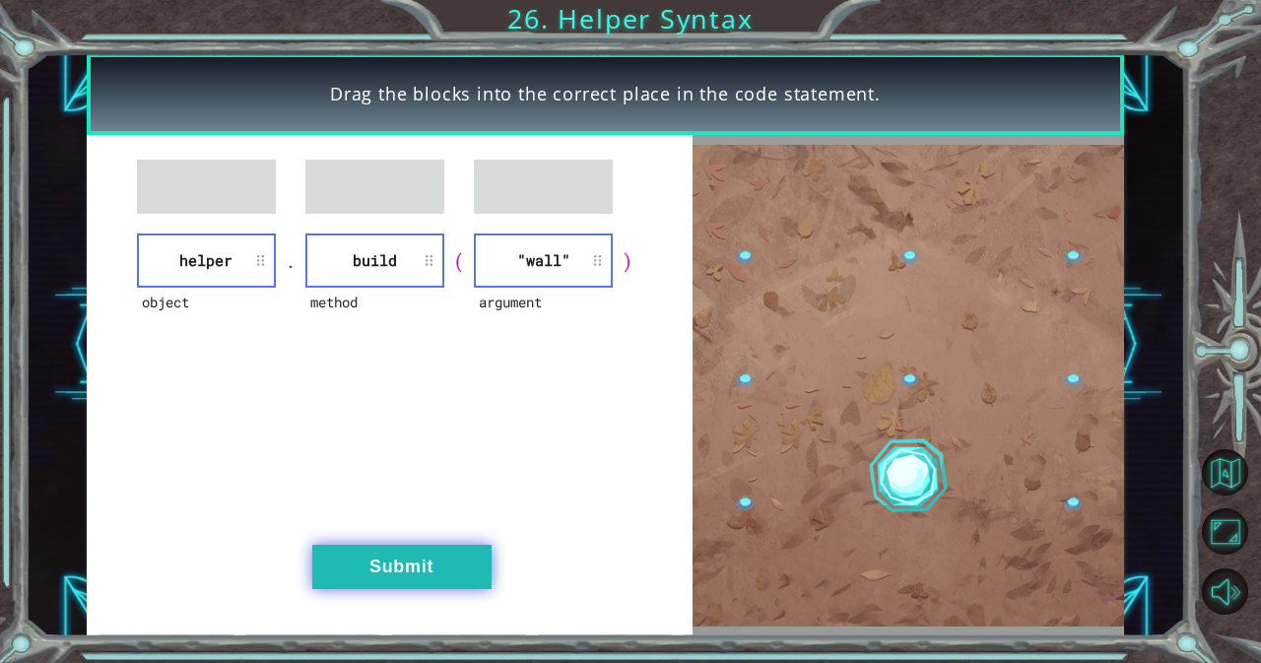
click at [407, 548] on button "Submit" at bounding box center [401, 567] width 179 height 44
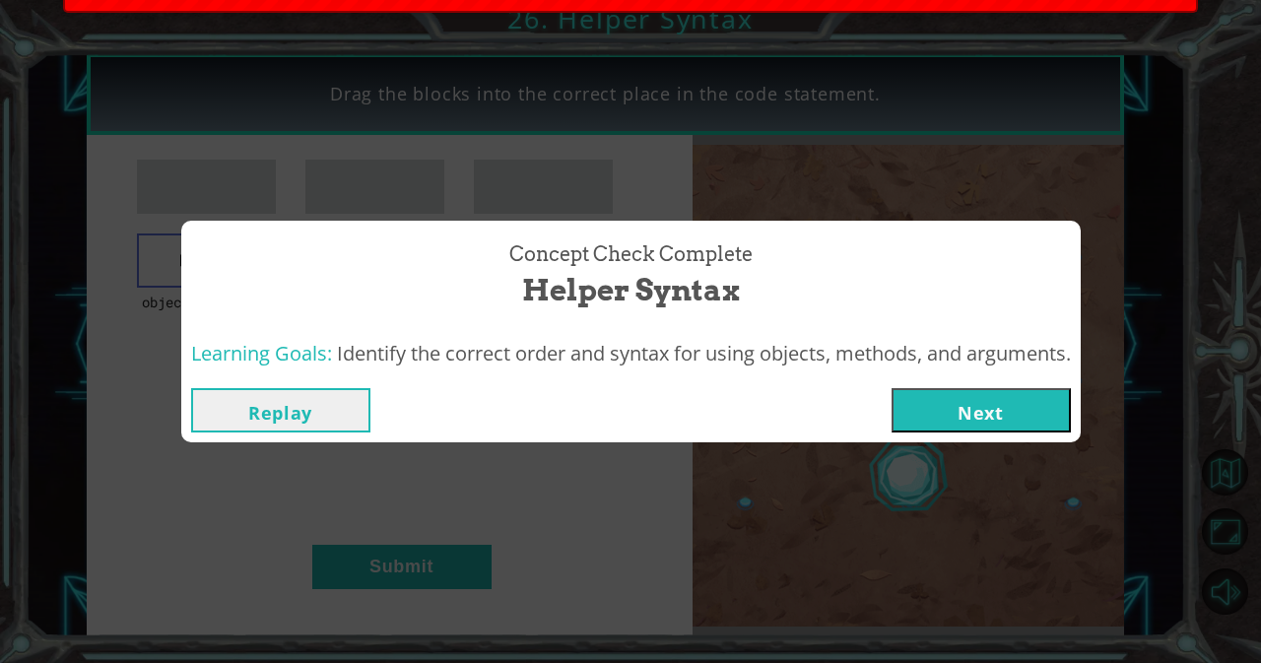
click at [988, 420] on button "Next" at bounding box center [980, 410] width 179 height 44
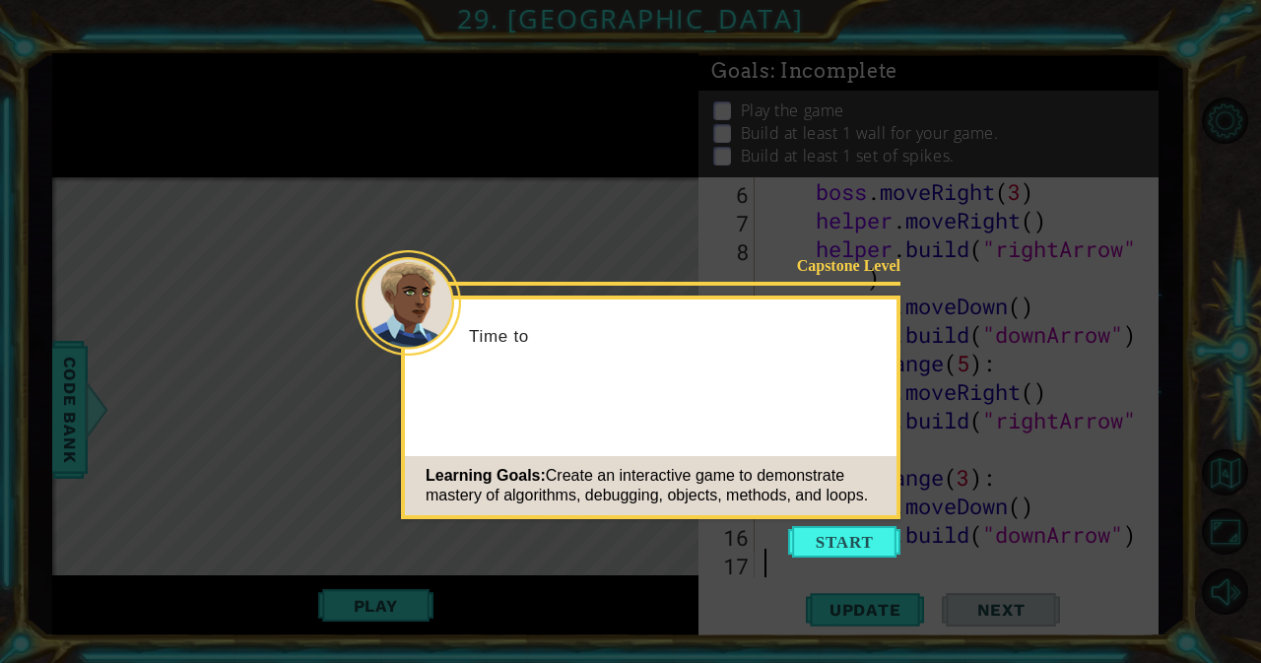
scroll to position [143, 0]
click at [844, 536] on button "Start" at bounding box center [844, 542] width 112 height 32
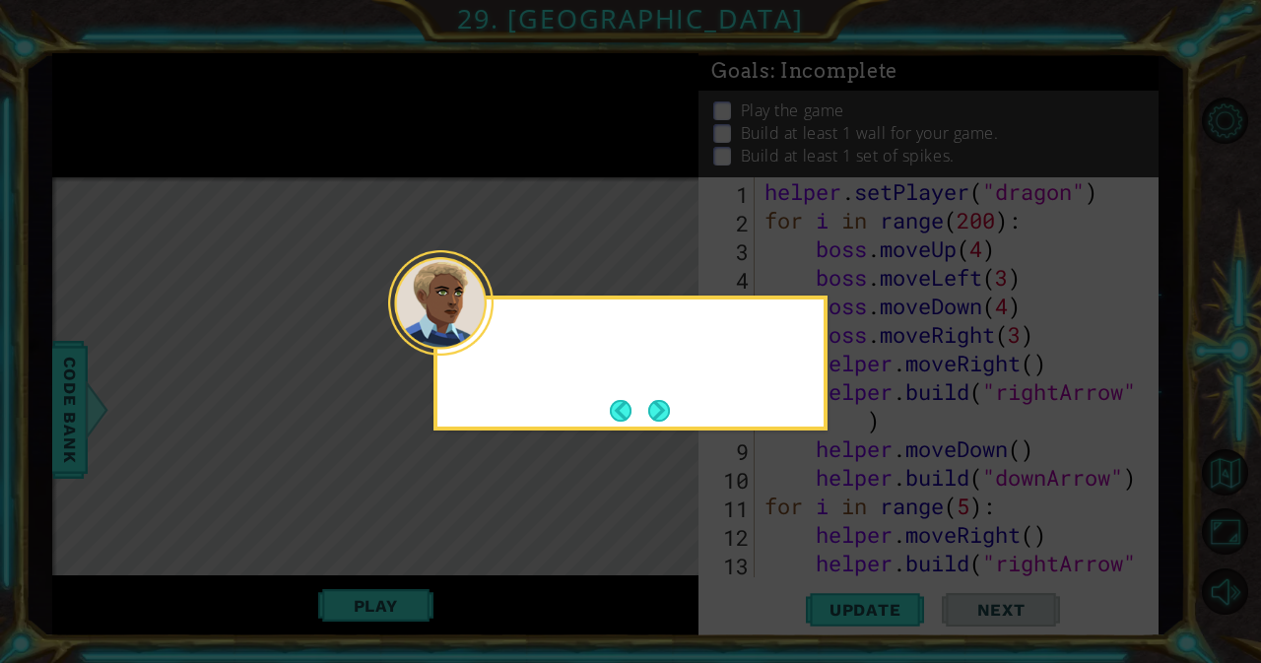
scroll to position [0, 0]
click at [656, 404] on button "Next" at bounding box center [659, 411] width 22 height 22
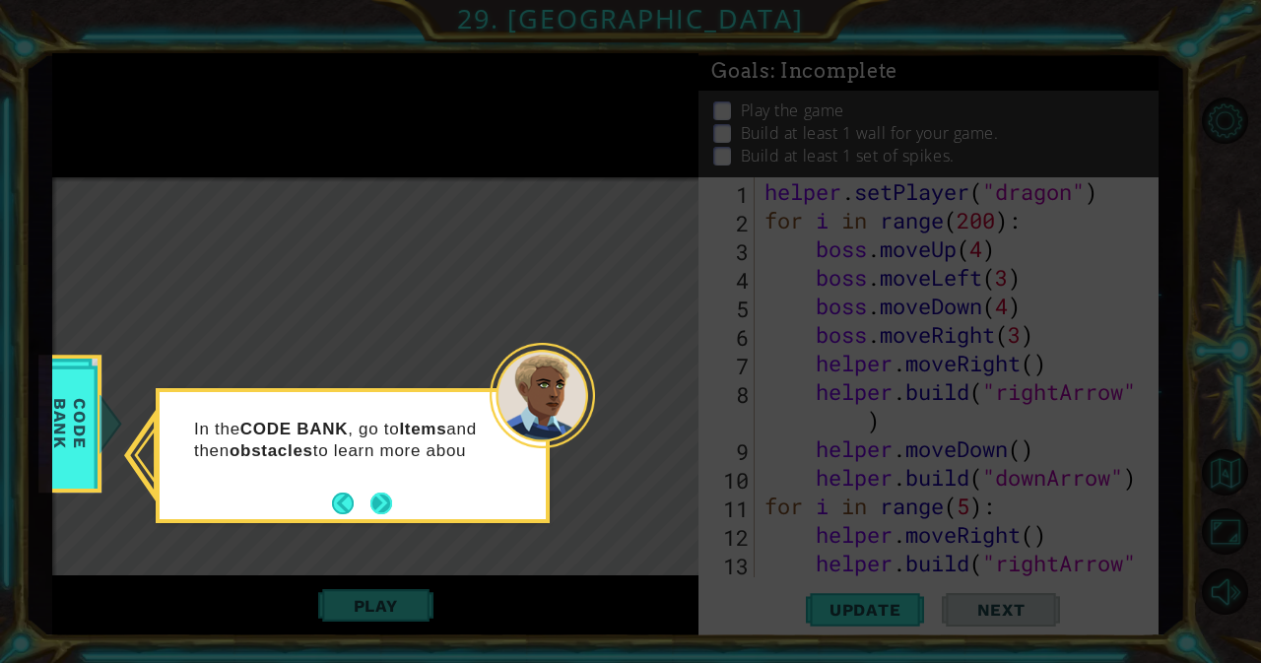
click at [376, 494] on button "Next" at bounding box center [381, 504] width 22 height 22
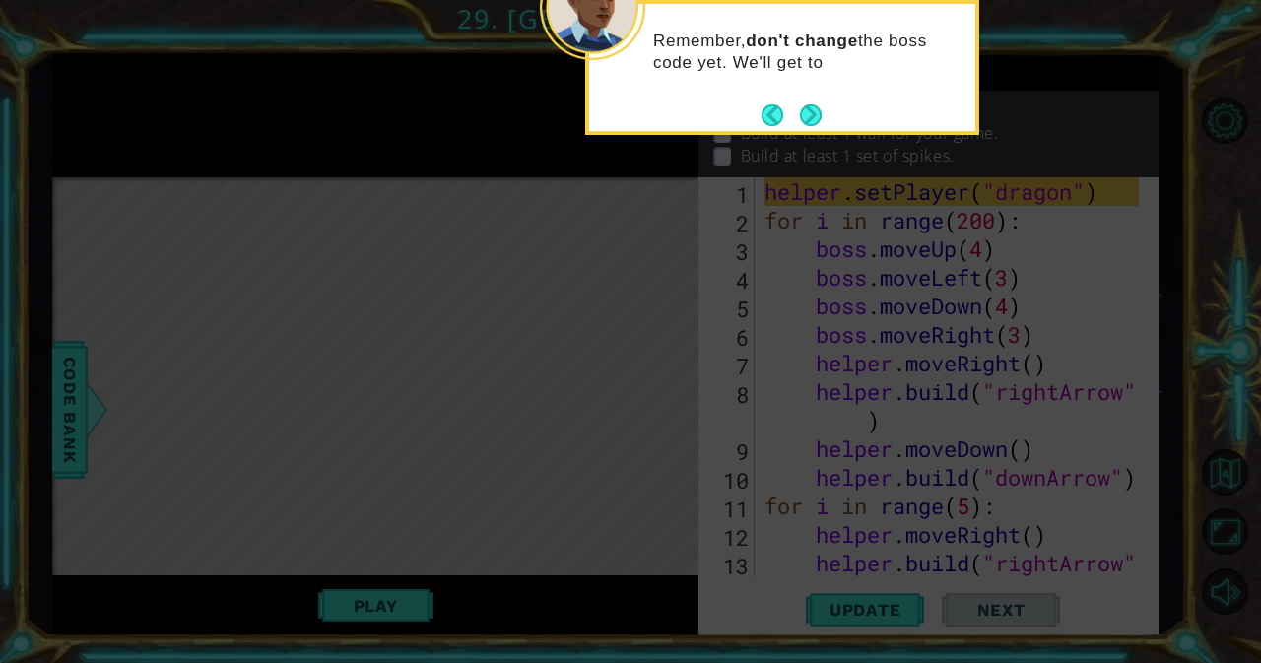
click at [810, 96] on div "Remember, don't change the boss code yet. We'll get to" at bounding box center [782, 61] width 386 height 99
click at [804, 109] on button "Next" at bounding box center [811, 115] width 22 height 22
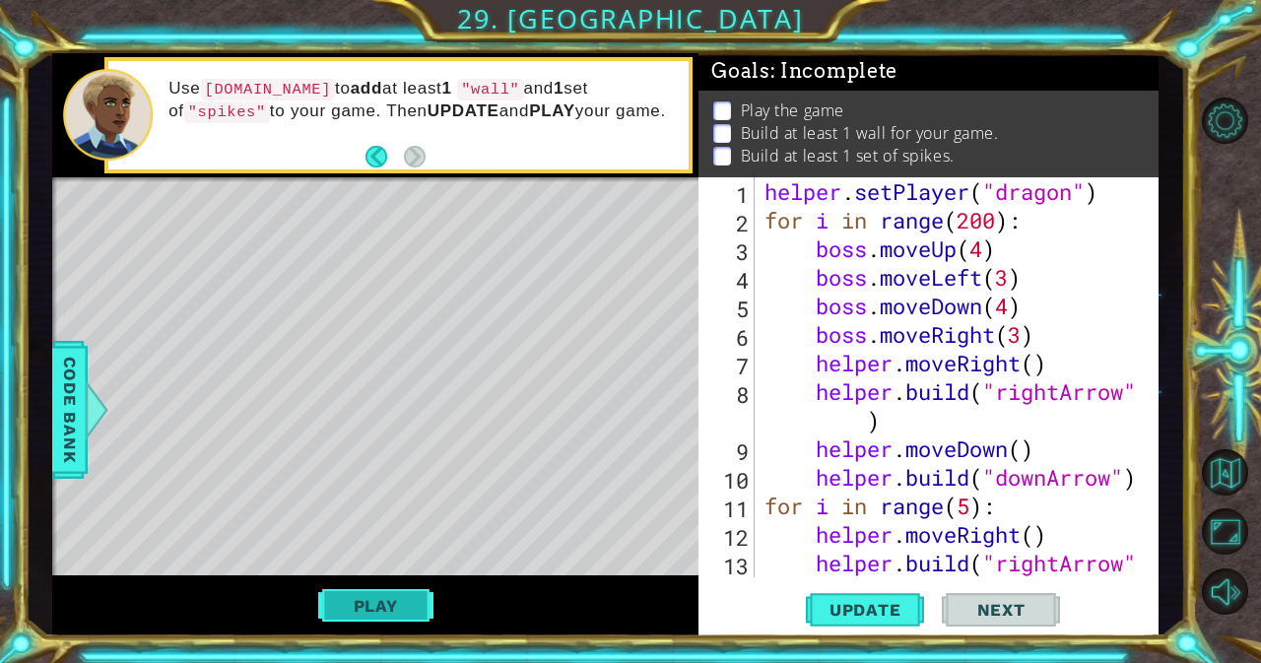
click at [353, 612] on button "Play" at bounding box center [375, 605] width 115 height 37
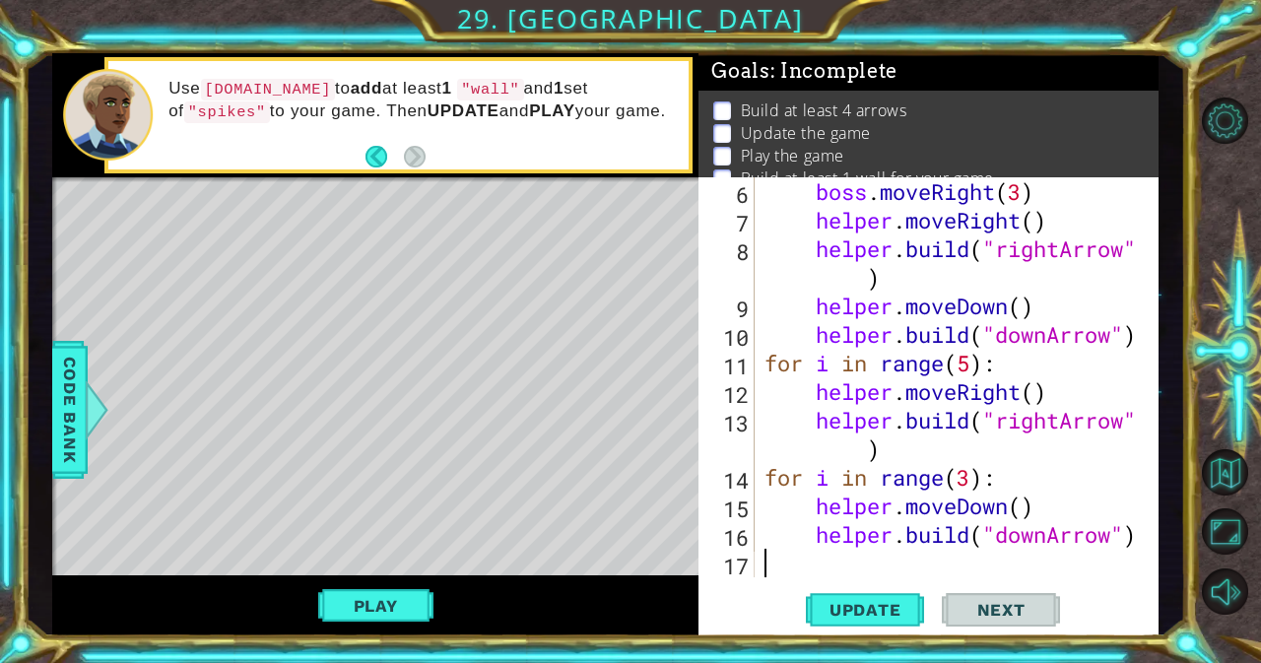
scroll to position [143, 0]
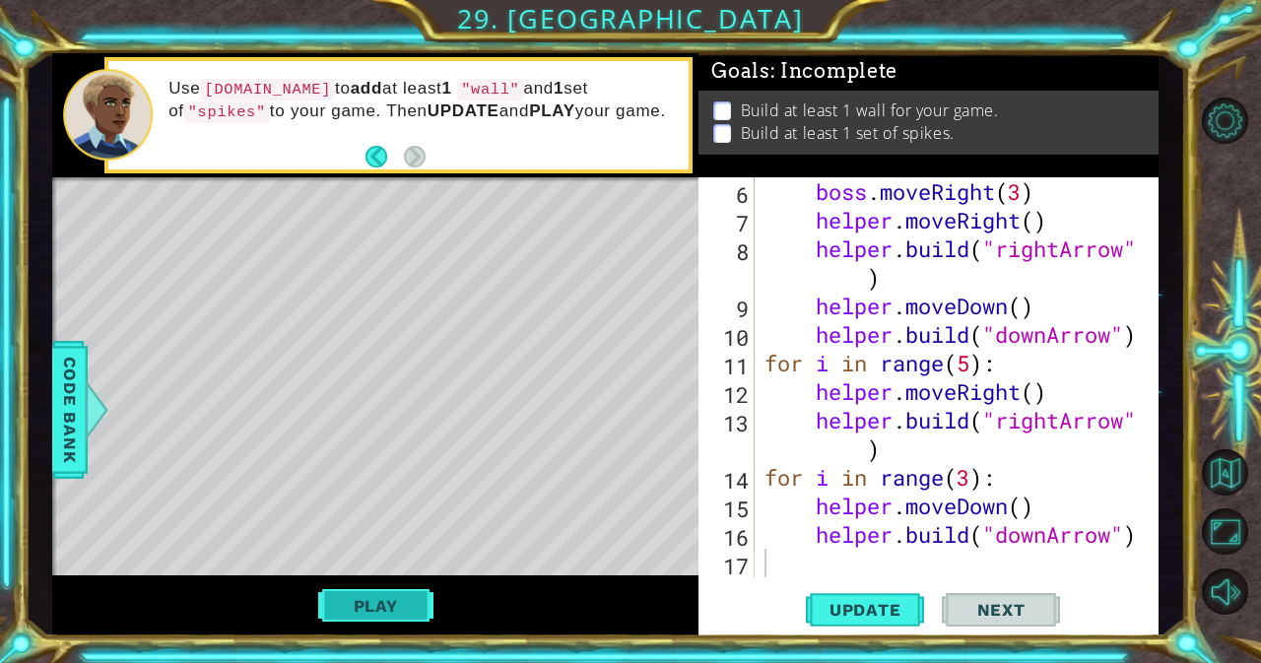
click at [366, 589] on button "Play" at bounding box center [375, 605] width 115 height 37
click at [992, 620] on button "Next" at bounding box center [1001, 609] width 118 height 46
click at [511, 92] on code ""wall"" at bounding box center [490, 90] width 66 height 22
click at [787, 555] on div "boss . moveRight ( 3 ) helper . moveRight ( ) helper . build ( "rightArrow" ) h…" at bounding box center [954, 405] width 388 height 457
click at [844, 596] on button "Update" at bounding box center [865, 609] width 118 height 46
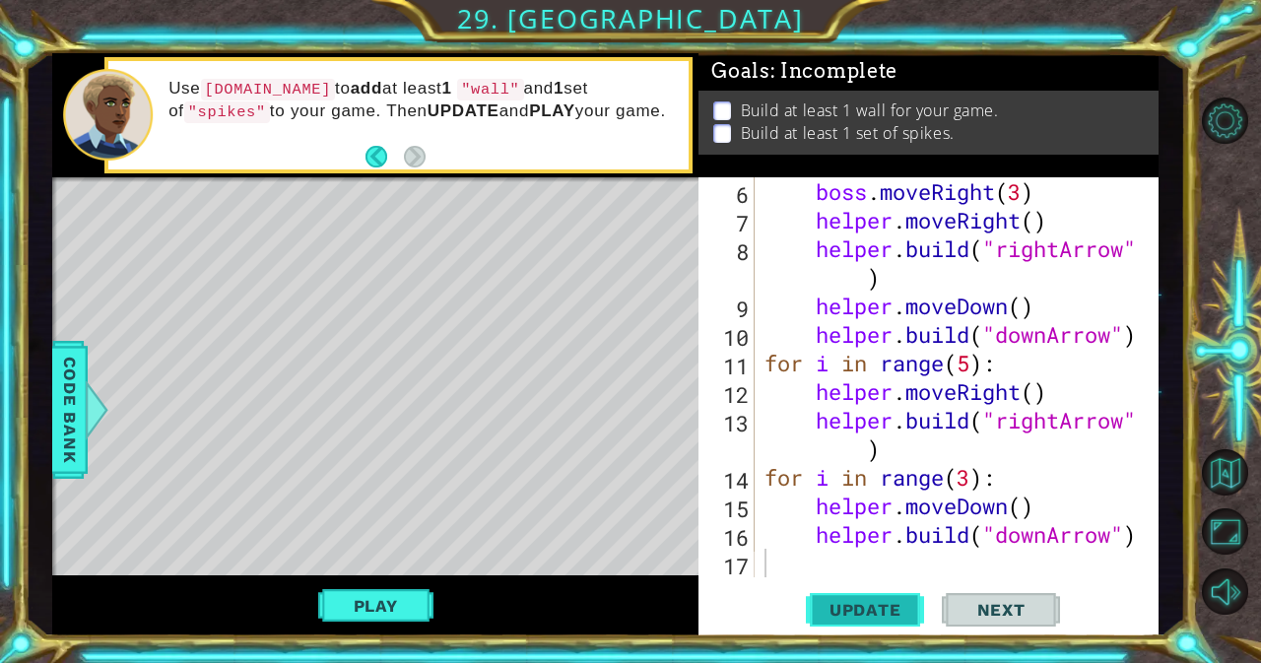
click at [844, 596] on button "Update" at bounding box center [865, 609] width 118 height 46
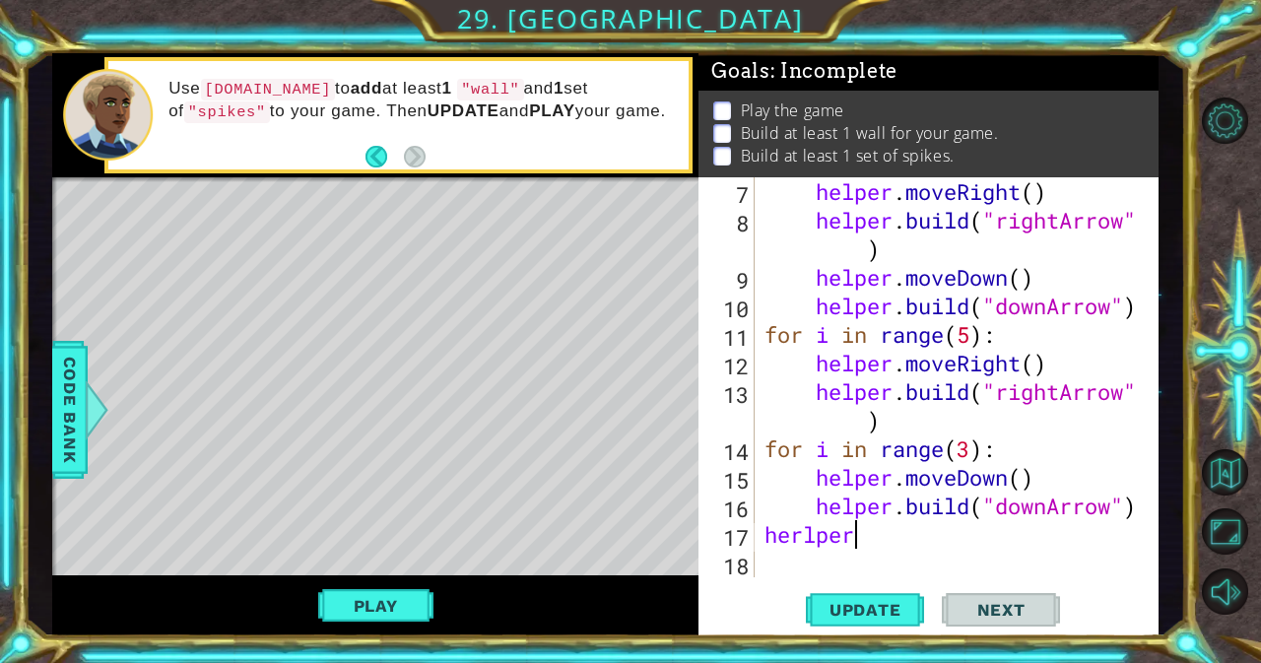
scroll to position [0, 3]
type textarea "herlper m"
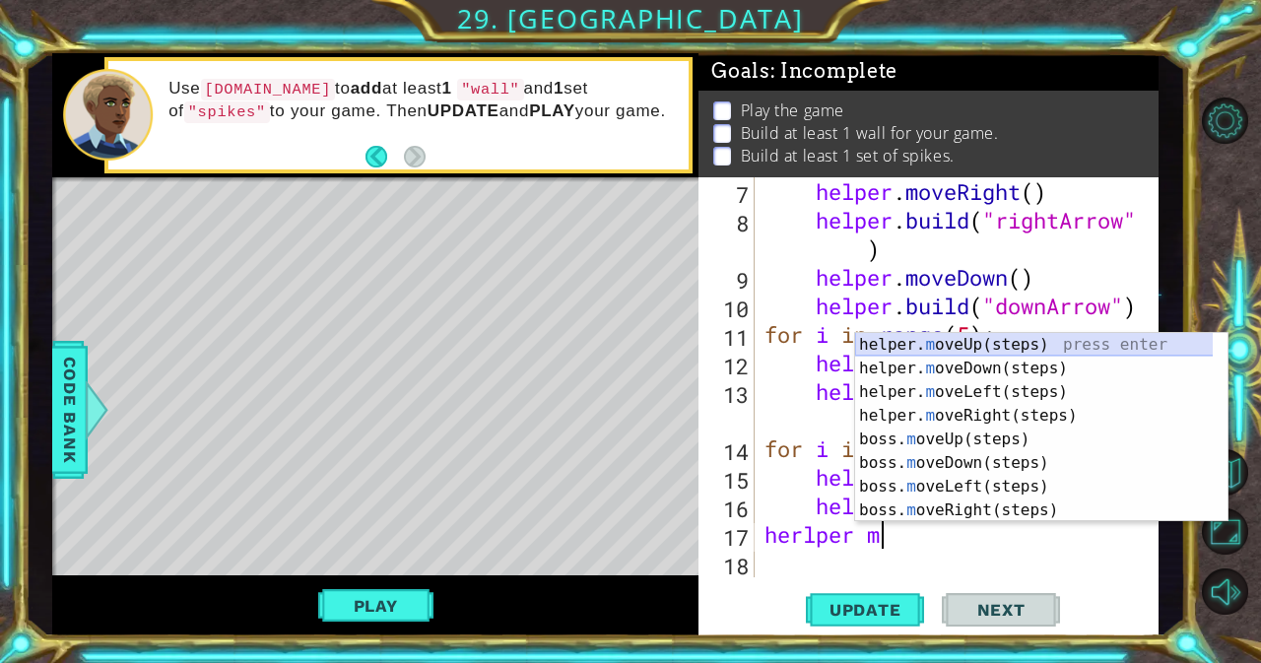
click at [969, 342] on div "helper. m oveUp(steps) press enter helper. m oveDown(steps) press enter helper.…" at bounding box center [1041, 451] width 372 height 236
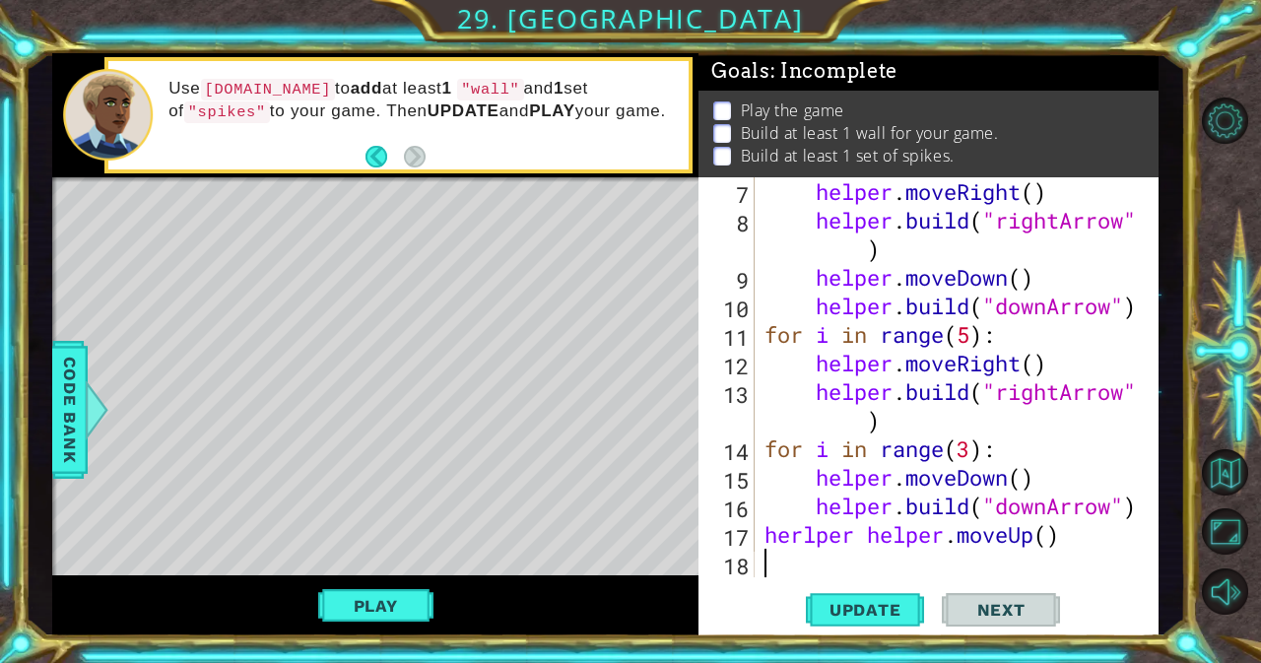
scroll to position [200, 0]
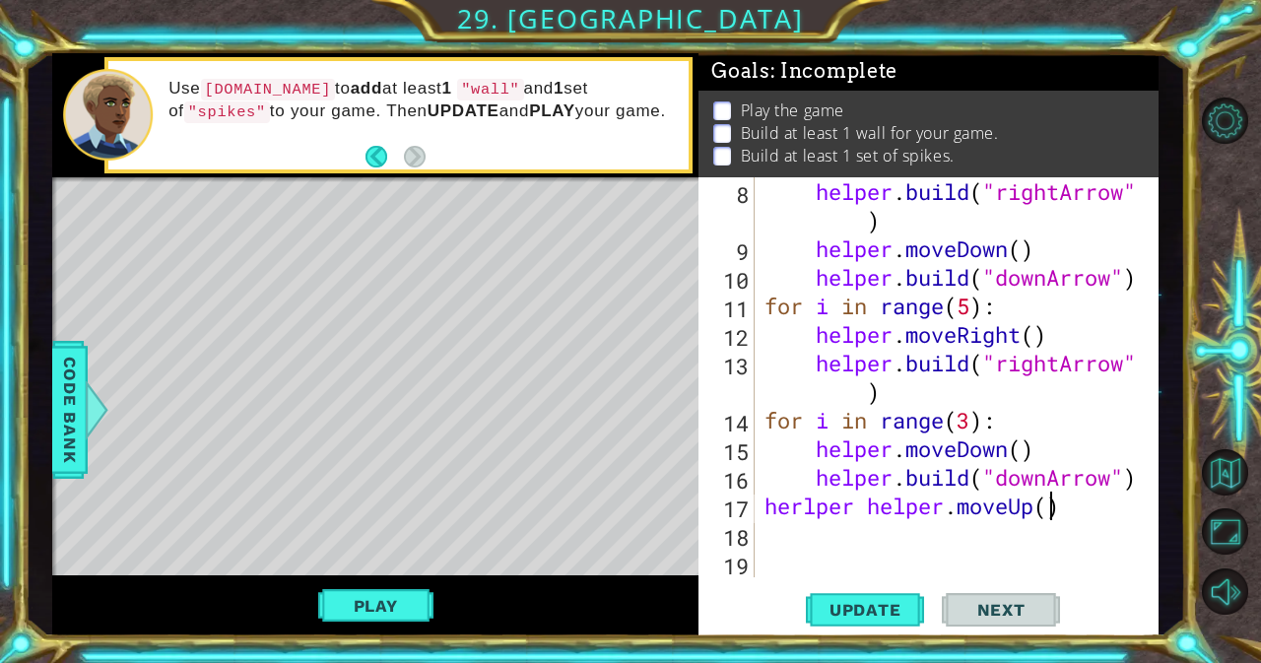
click at [1048, 509] on div "helper . build ( "rightArrow" ) helper . moveDown ( ) helper . build ( "downArr…" at bounding box center [954, 420] width 388 height 486
click at [870, 508] on div "helper . build ( "rightArrow" ) helper . moveDown ( ) helper . build ( "downArr…" at bounding box center [954, 420] width 388 height 486
type textarea "helper.moveUp(4)"
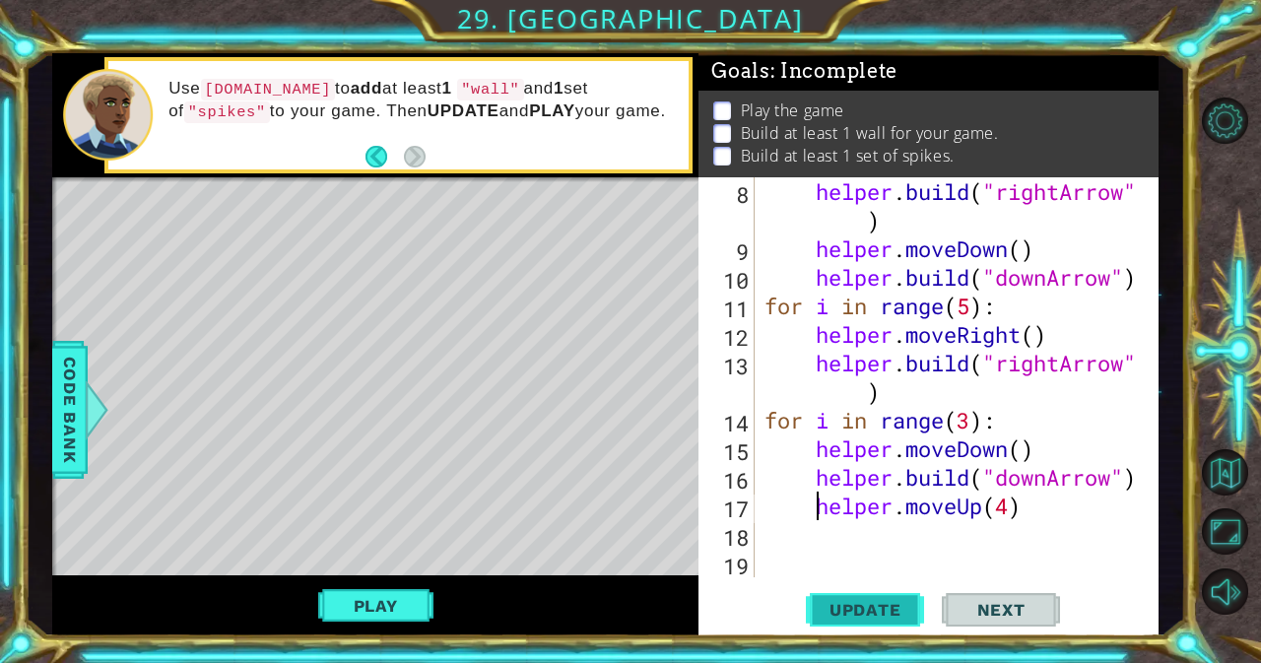
click at [854, 608] on span "Update" at bounding box center [865, 610] width 111 height 20
click at [1019, 520] on div "helper . build ( "rightArrow" ) helper . moveDown ( ) helper . build ( "downArr…" at bounding box center [954, 420] width 388 height 486
click at [1019, 508] on div "helper . build ( "rightArrow" ) helper . moveDown ( ) helper . build ( "downArr…" at bounding box center [954, 420] width 388 height 486
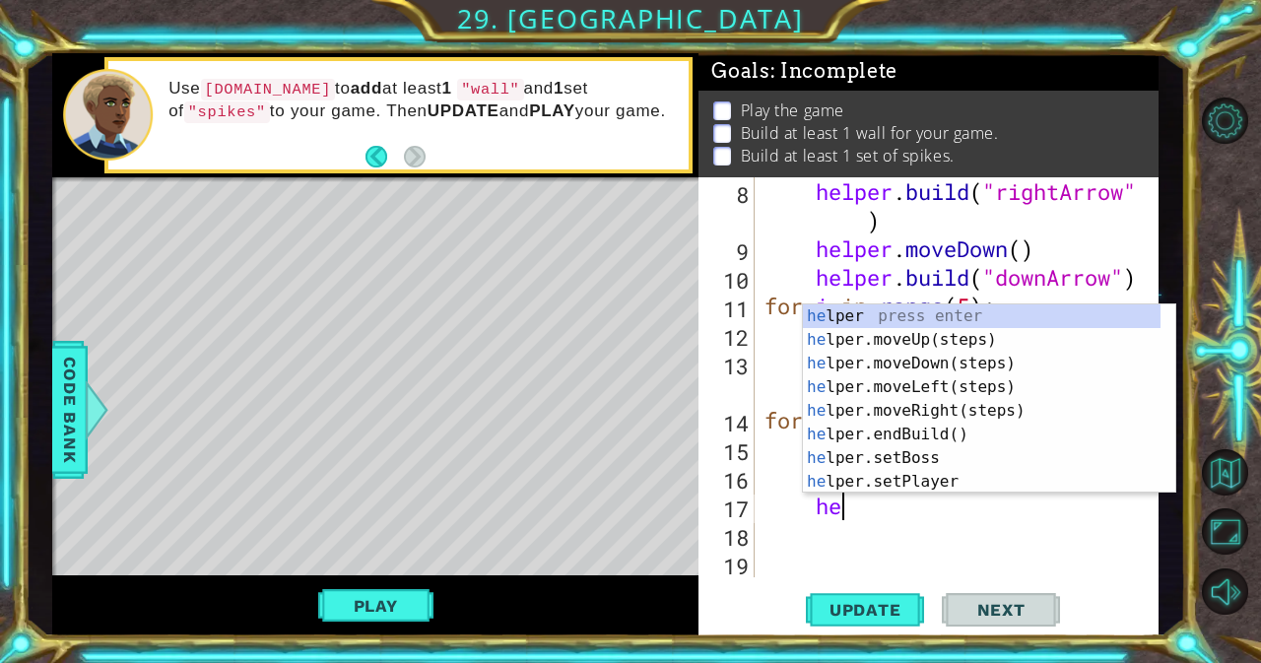
type textarea "h"
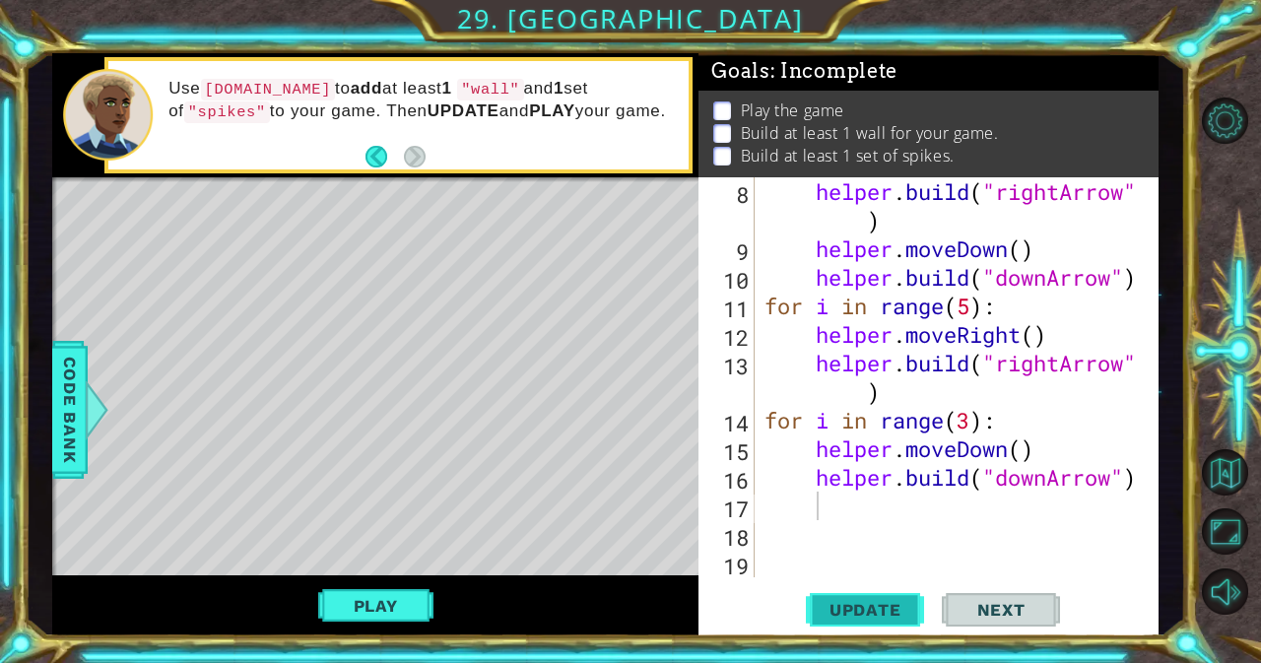
click at [890, 600] on span "Update" at bounding box center [865, 610] width 111 height 20
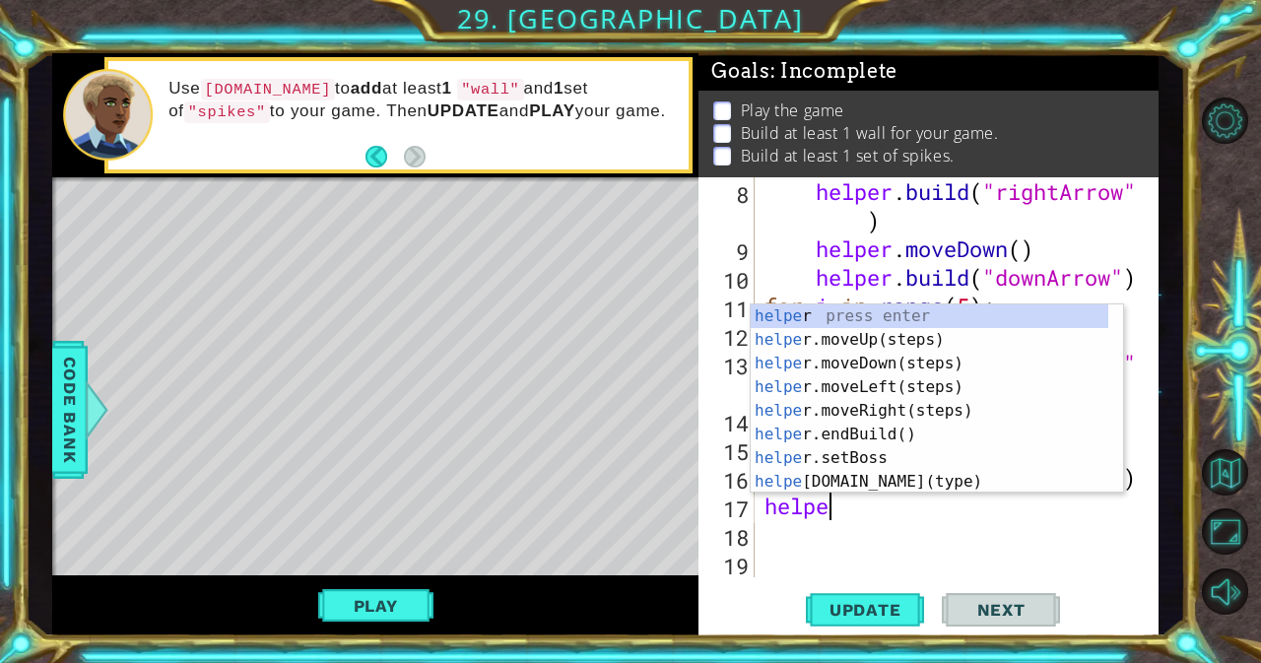
scroll to position [0, 3]
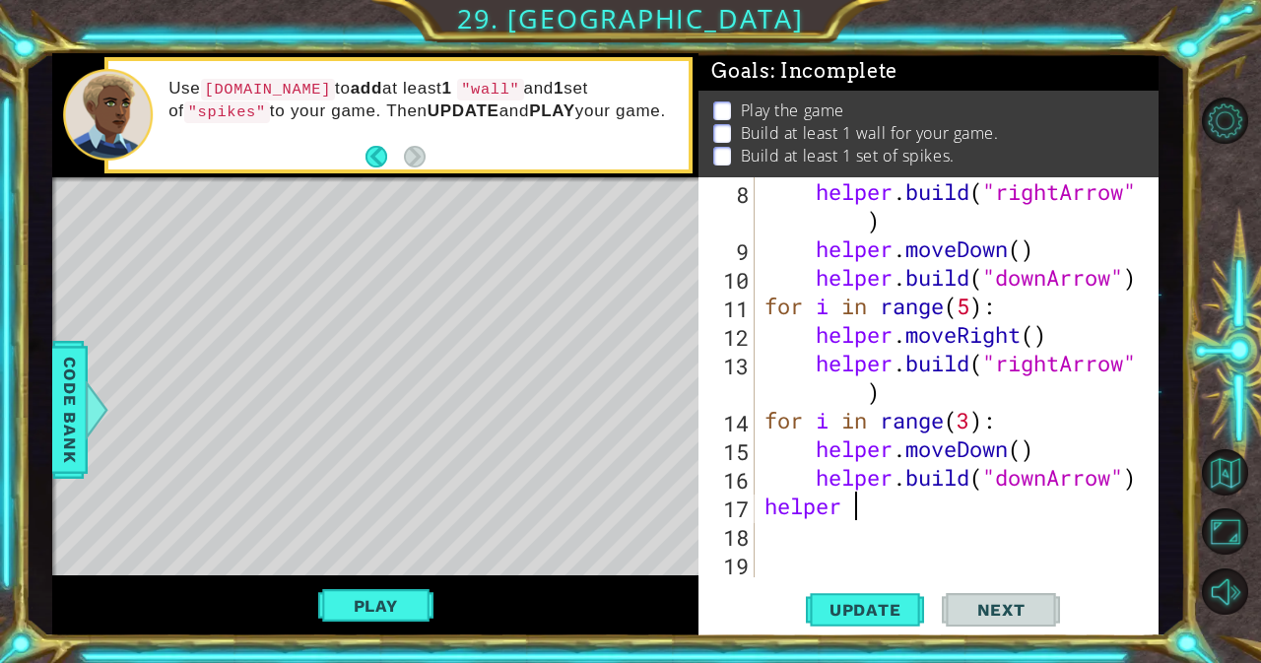
type textarea "helper m"
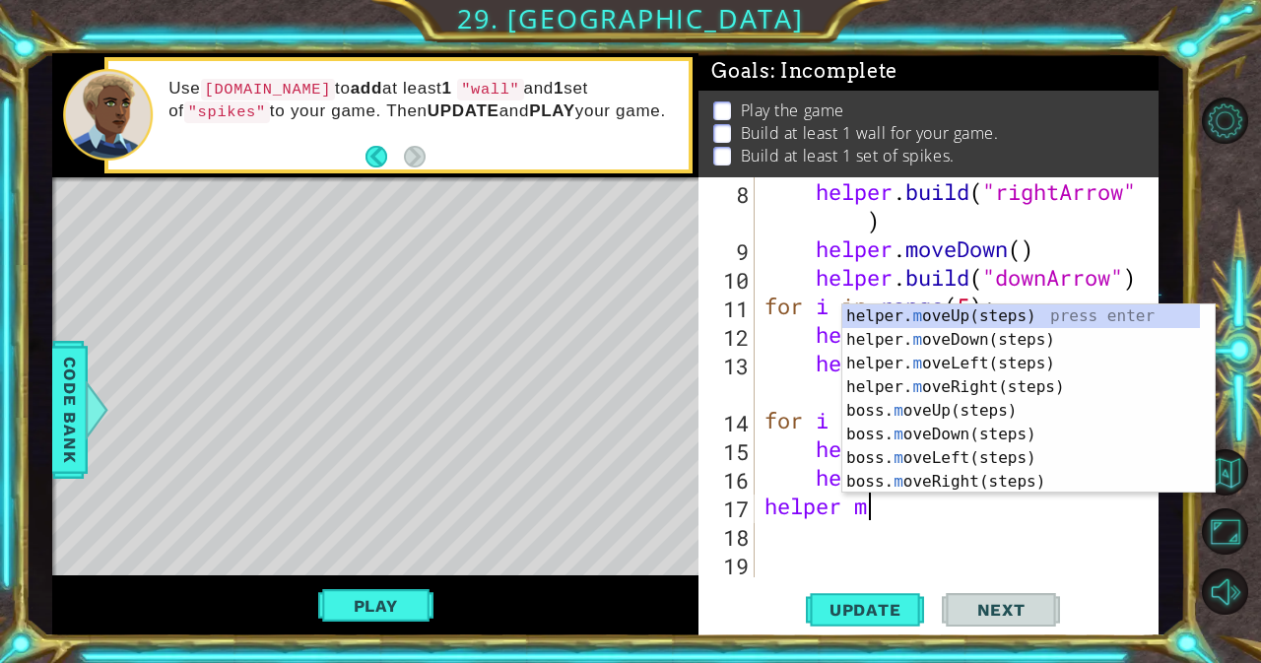
scroll to position [0, 4]
click at [949, 319] on div "helper. m oveUp(steps) press enter helper. m oveDown(steps) press enter helper.…" at bounding box center [1021, 422] width 358 height 236
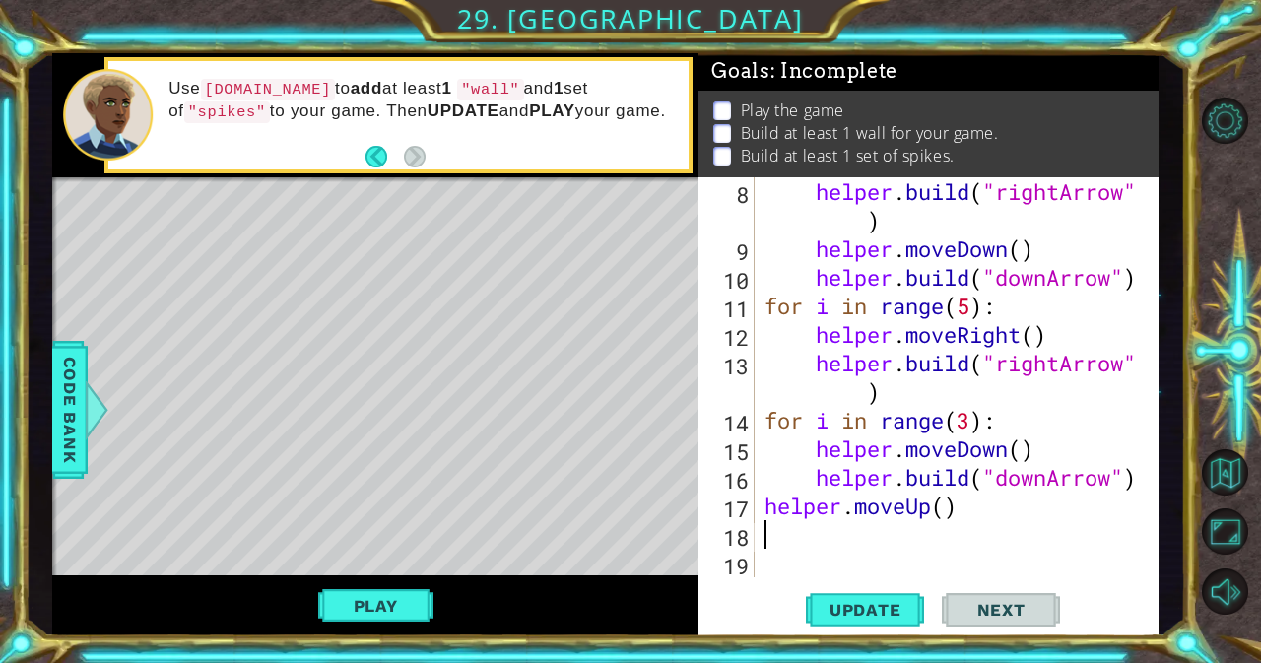
scroll to position [0, 0]
click at [942, 513] on div "helper . build ( "rightArrow" ) helper . moveDown ( ) helper . build ( "downArr…" at bounding box center [954, 420] width 388 height 486
type textarea "helper.moveUp(4)"
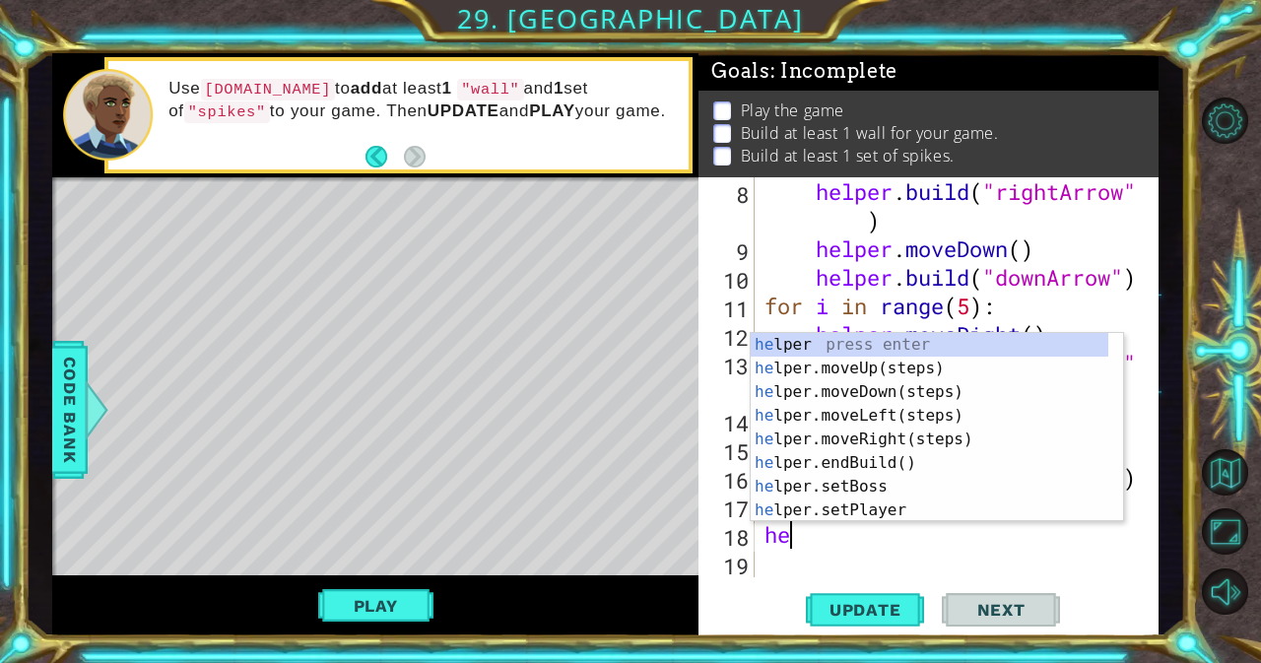
type textarea "her"
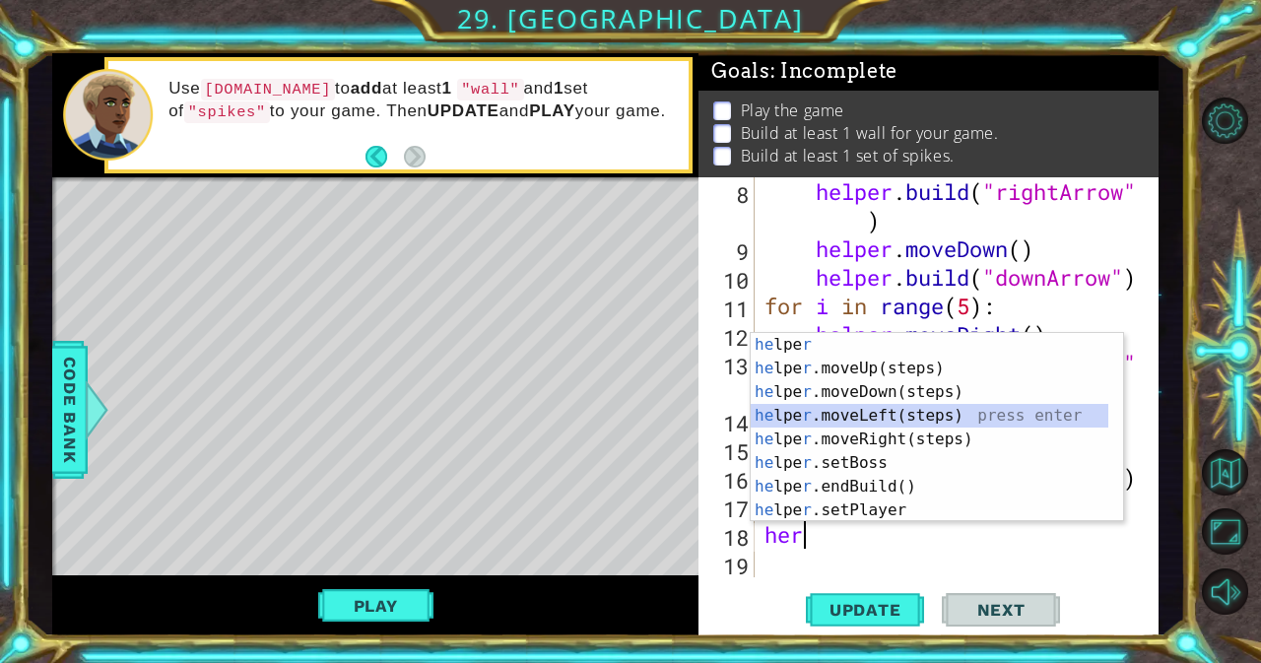
click at [889, 415] on div "he lpe r press enter he lpe r .moveUp(steps) press enter he lpe r .moveDown(ste…" at bounding box center [930, 451] width 358 height 236
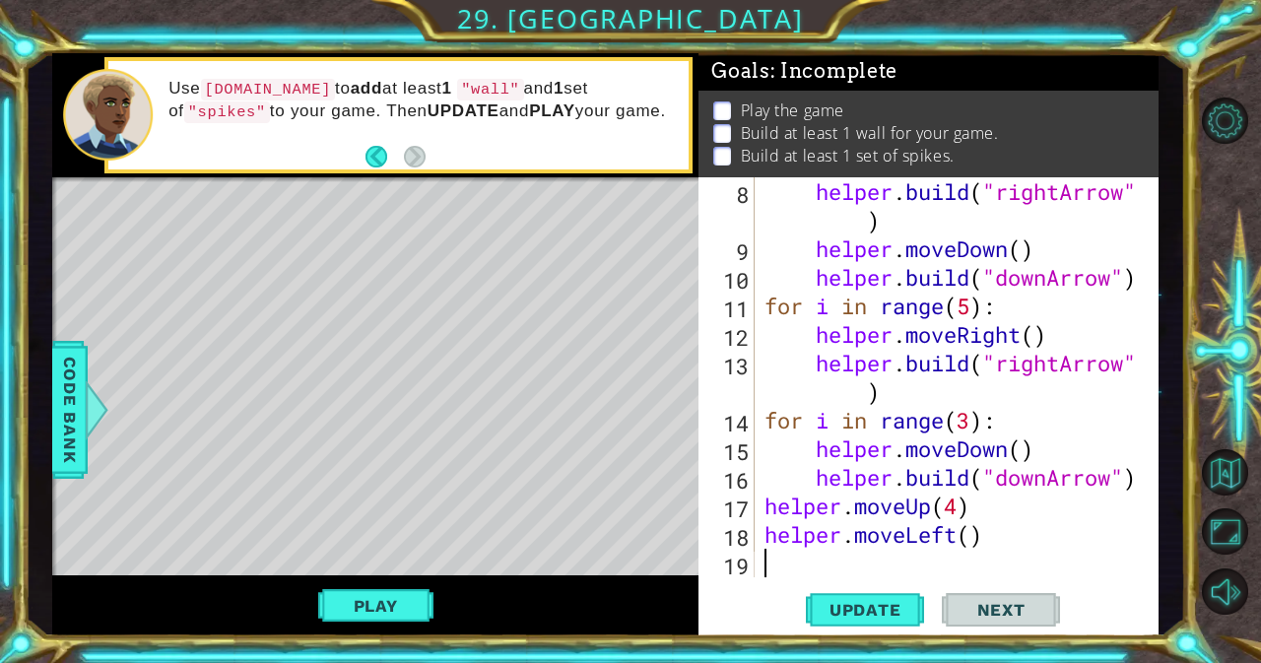
click at [973, 538] on div "helper . build ( "rightArrow" ) helper . moveDown ( ) helper . build ( "downArr…" at bounding box center [954, 420] width 388 height 486
type textarea "helper.moveLeft(6)"
click at [807, 559] on div "helper . build ( "rightArrow" ) helper . moveDown ( ) helper . build ( "downArr…" at bounding box center [954, 420] width 388 height 486
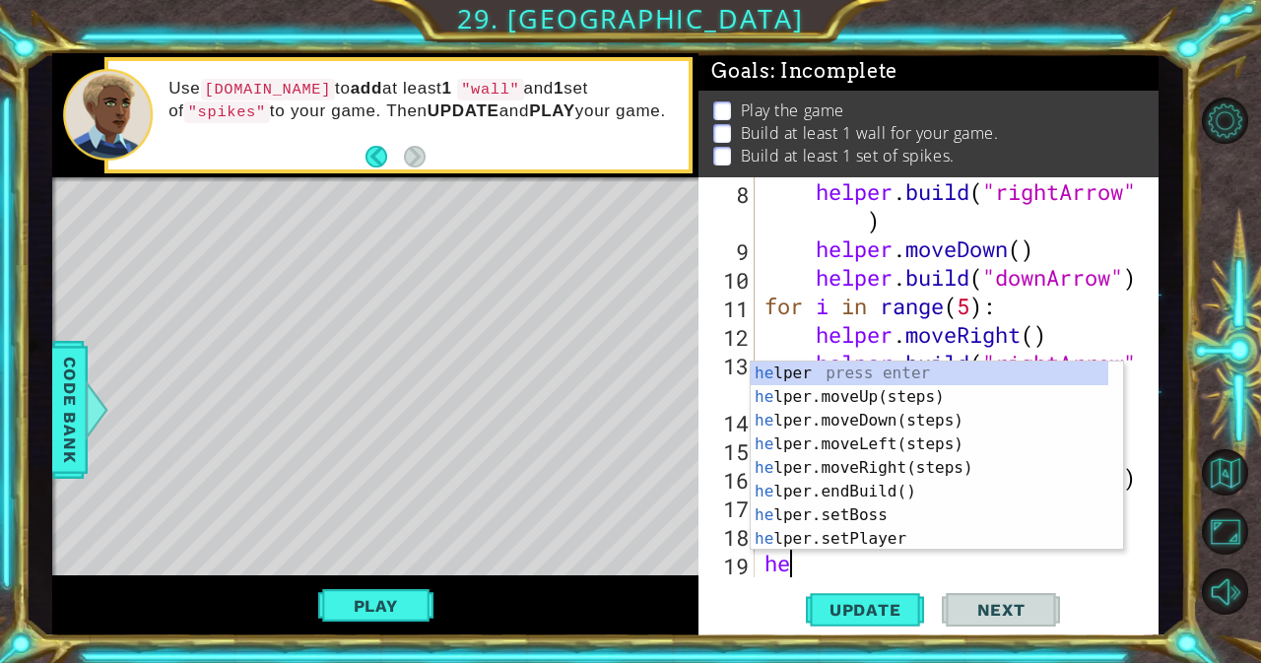
scroll to position [0, 1]
click at [864, 363] on div "hel per press enter hel per.moveUp(steps) press enter hel per.moveDown(steps) p…" at bounding box center [930, 480] width 358 height 236
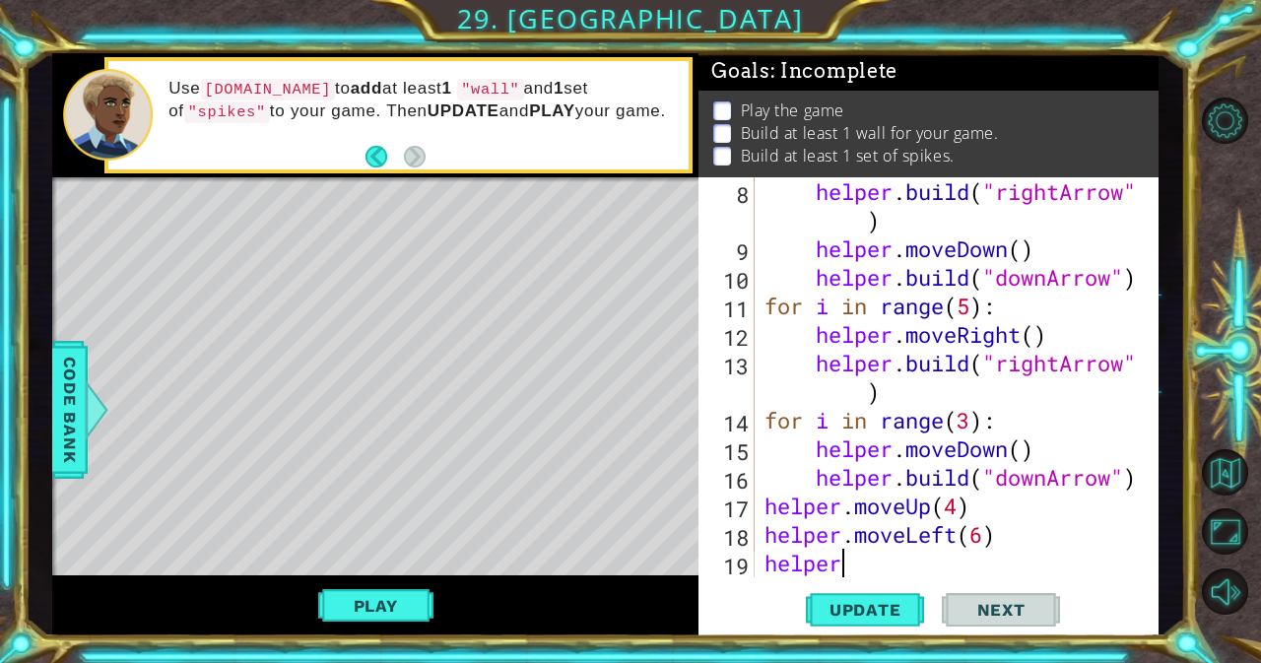
scroll to position [0, 3]
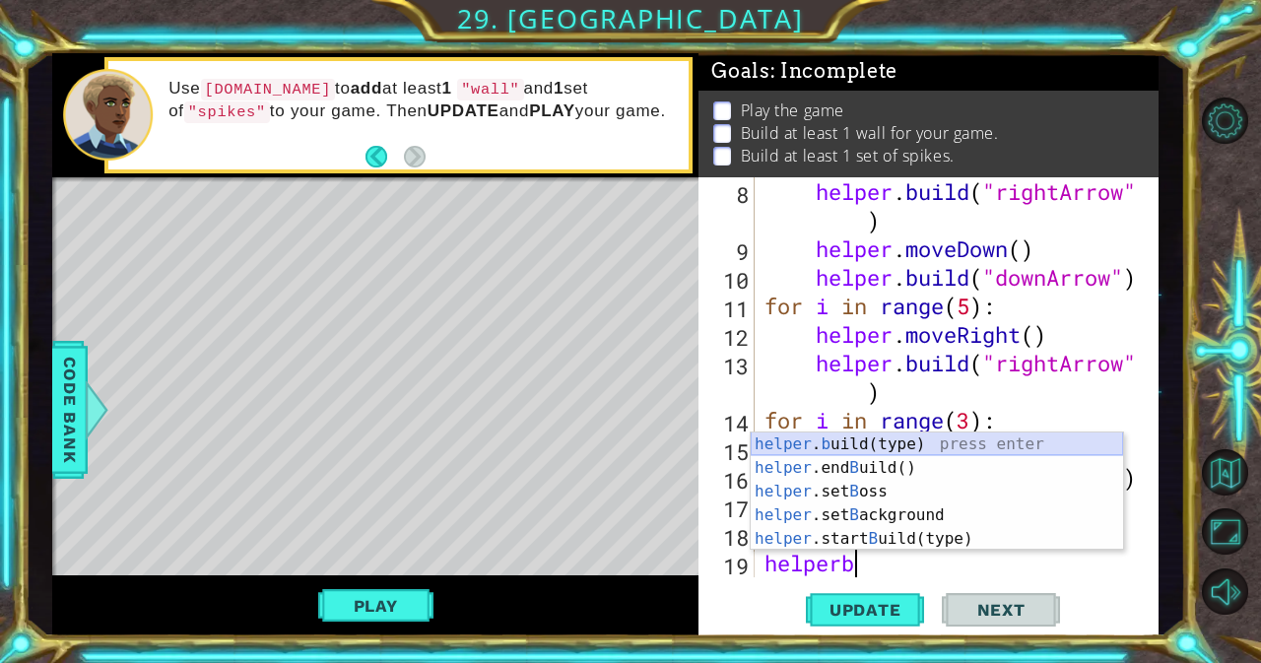
click at [866, 444] on div "helper . b uild(type) press enter helper .end B uild() press enter helper .set …" at bounding box center [937, 514] width 372 height 165
type textarea "[DOMAIN_NAME]("wall")"
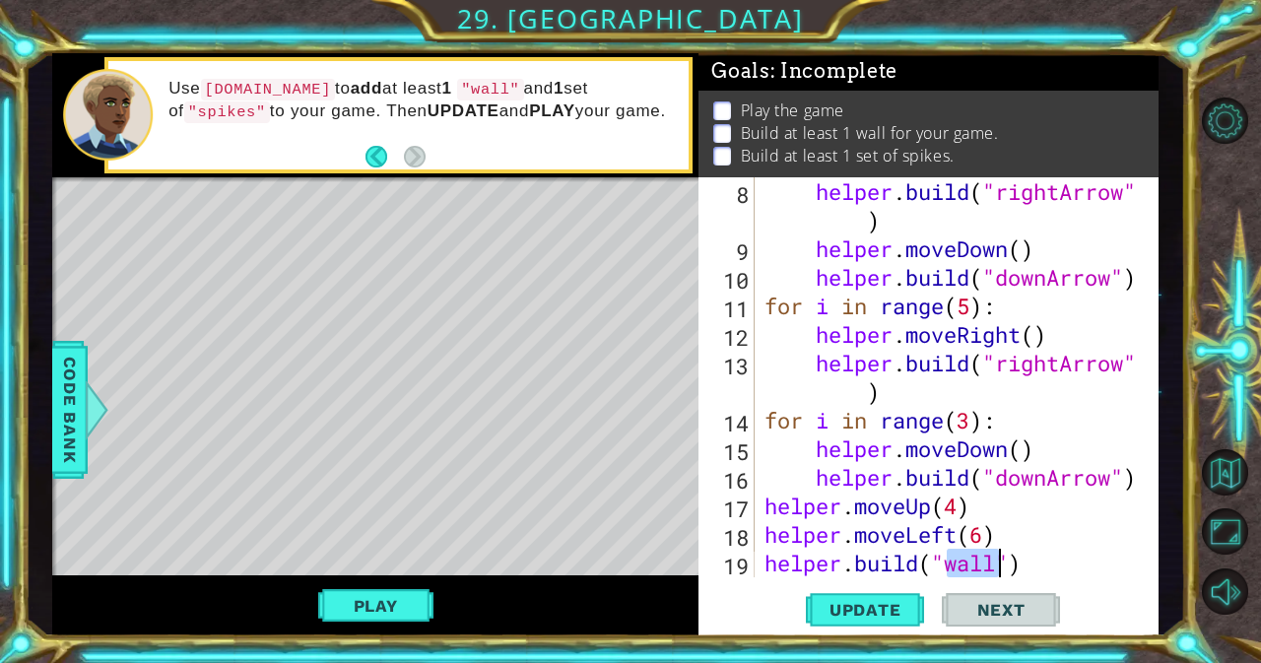
click at [1054, 572] on div "helper . build ( "rightArrow" ) helper . moveDown ( ) helper . build ( "downArr…" at bounding box center [954, 420] width 388 height 486
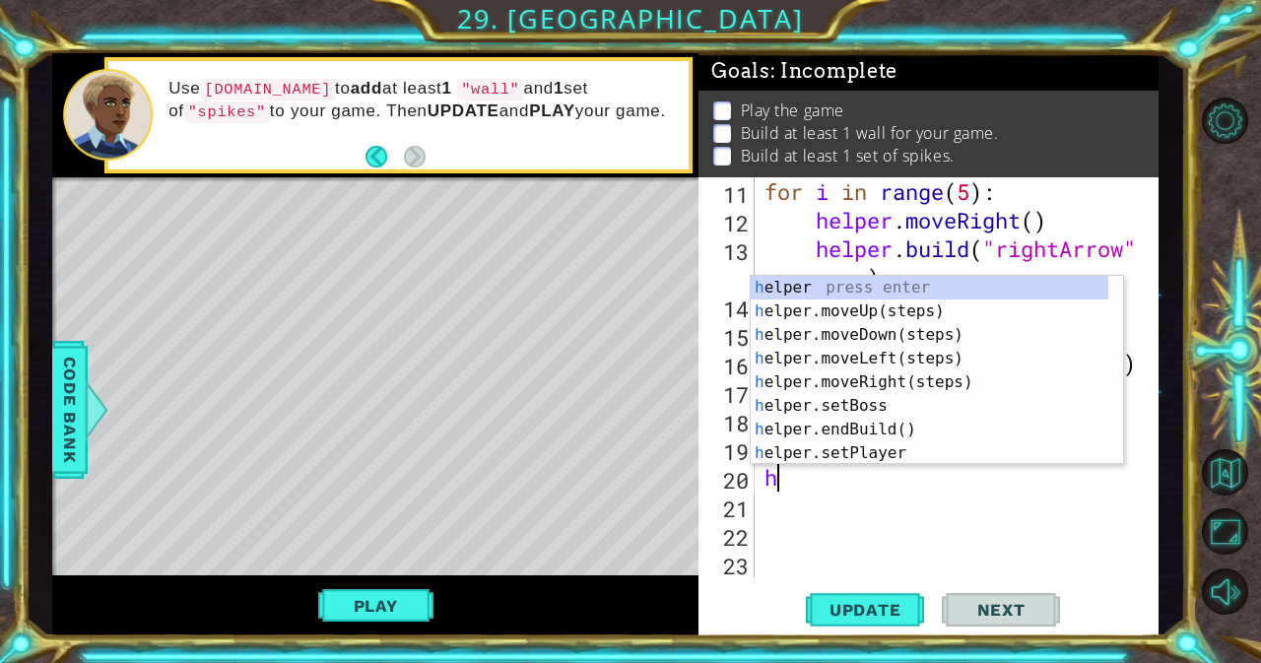
type textarea "he"
click at [916, 333] on div "he lper press enter he lper.moveUp(steps) press enter he lper.moveDown(steps) p…" at bounding box center [930, 394] width 358 height 236
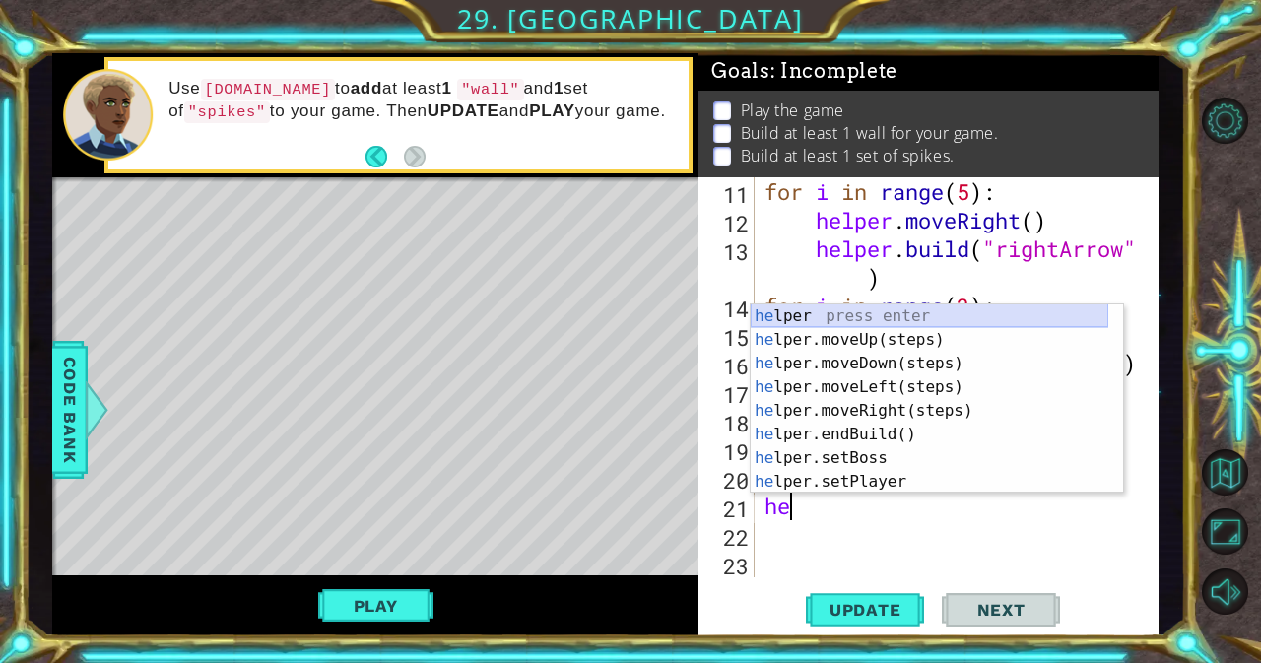
click at [856, 322] on div "he lper press enter he lper.moveUp(steps) press enter he lper.moveDown(steps) p…" at bounding box center [930, 422] width 358 height 236
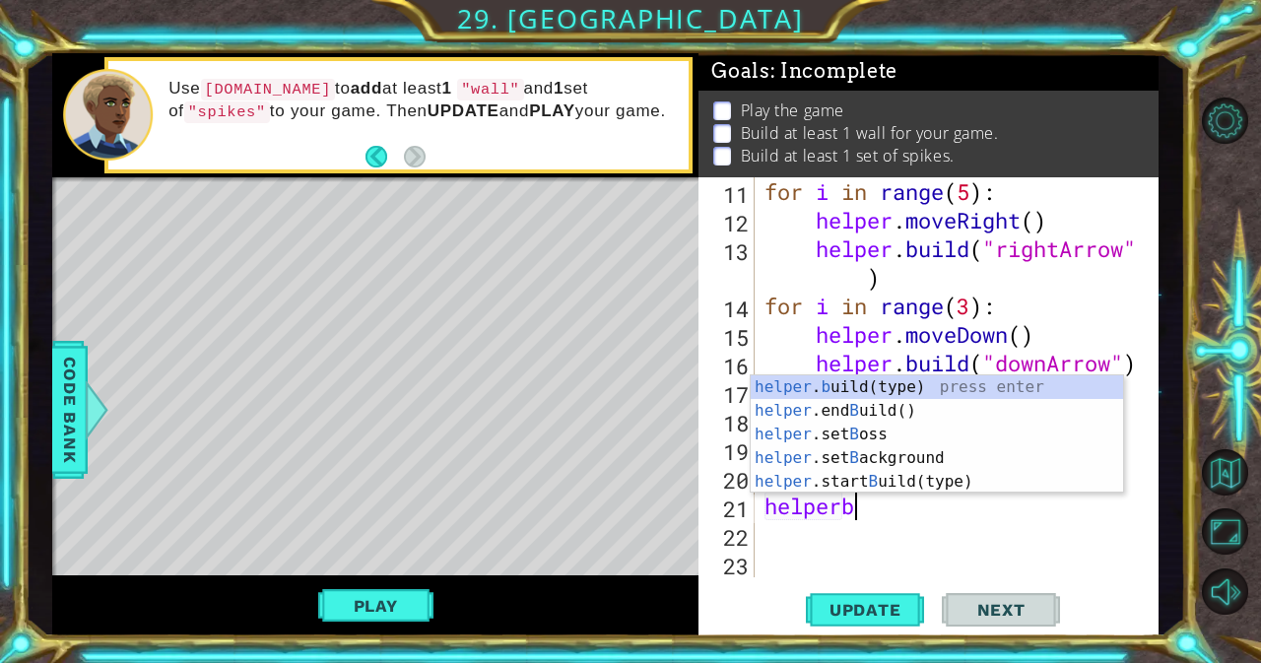
scroll to position [0, 4]
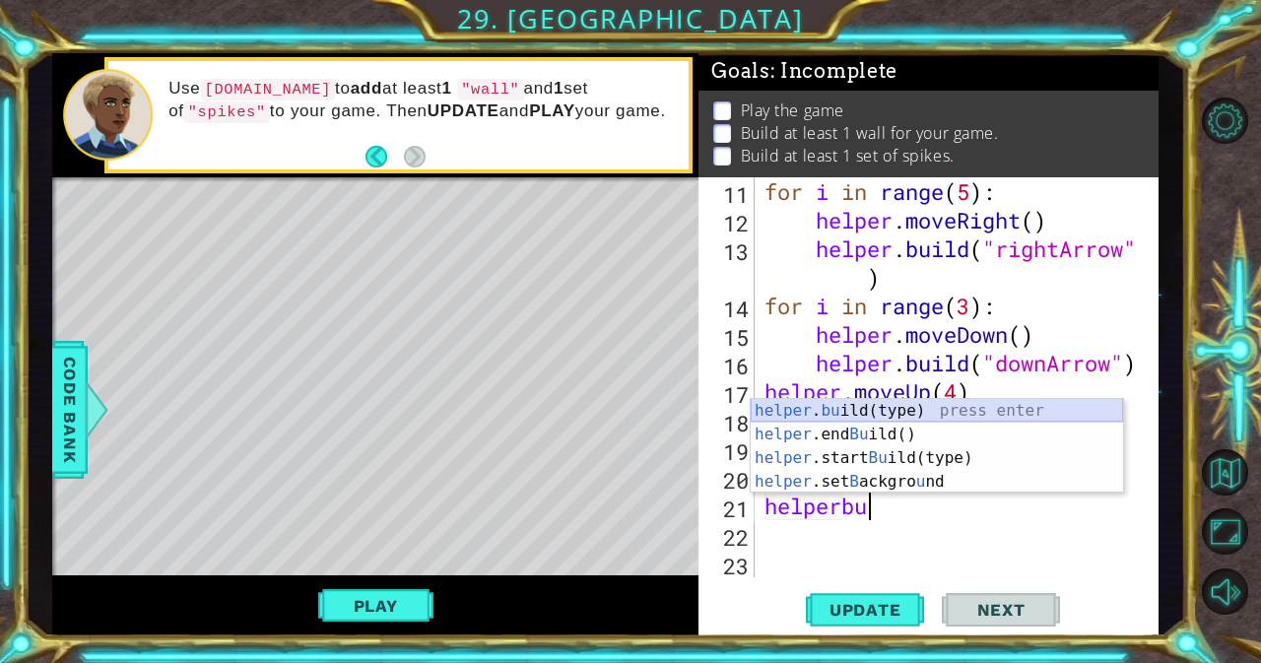
click at [845, 406] on div "helper . bu ild(type) press enter helper .end Bu ild() press enter helper .star…" at bounding box center [937, 470] width 372 height 142
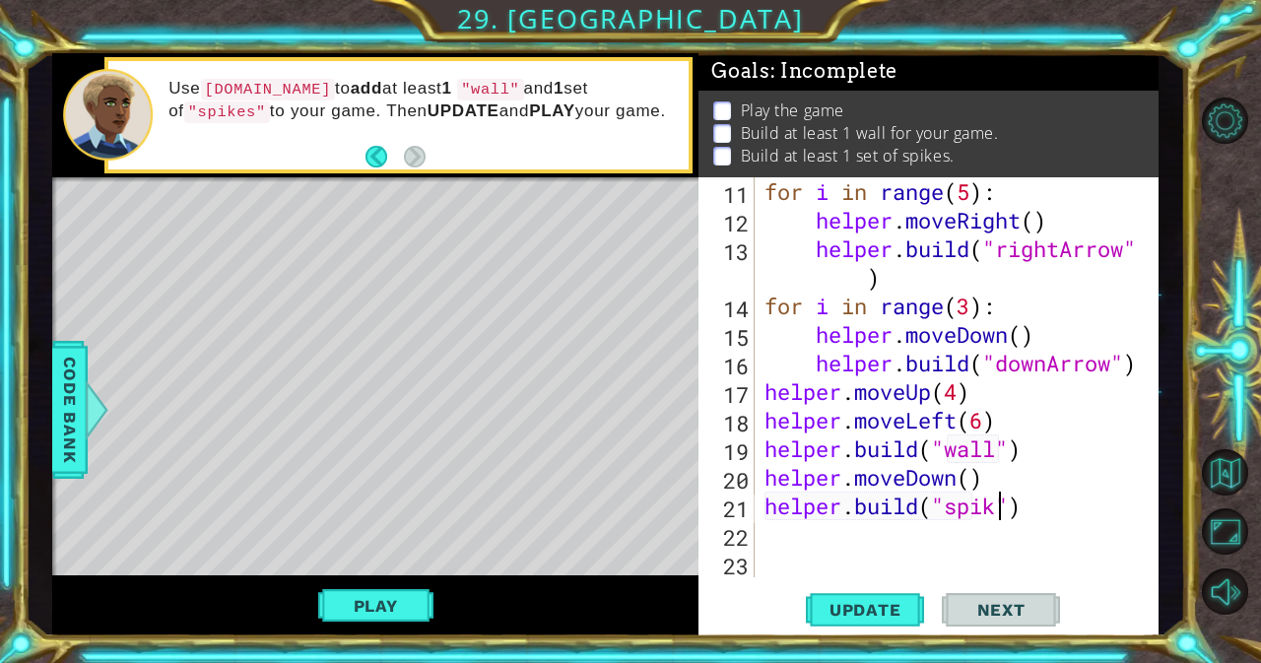
scroll to position [0, 12]
click at [895, 597] on button "Update" at bounding box center [865, 609] width 118 height 46
click at [372, 603] on button "Play" at bounding box center [375, 605] width 115 height 37
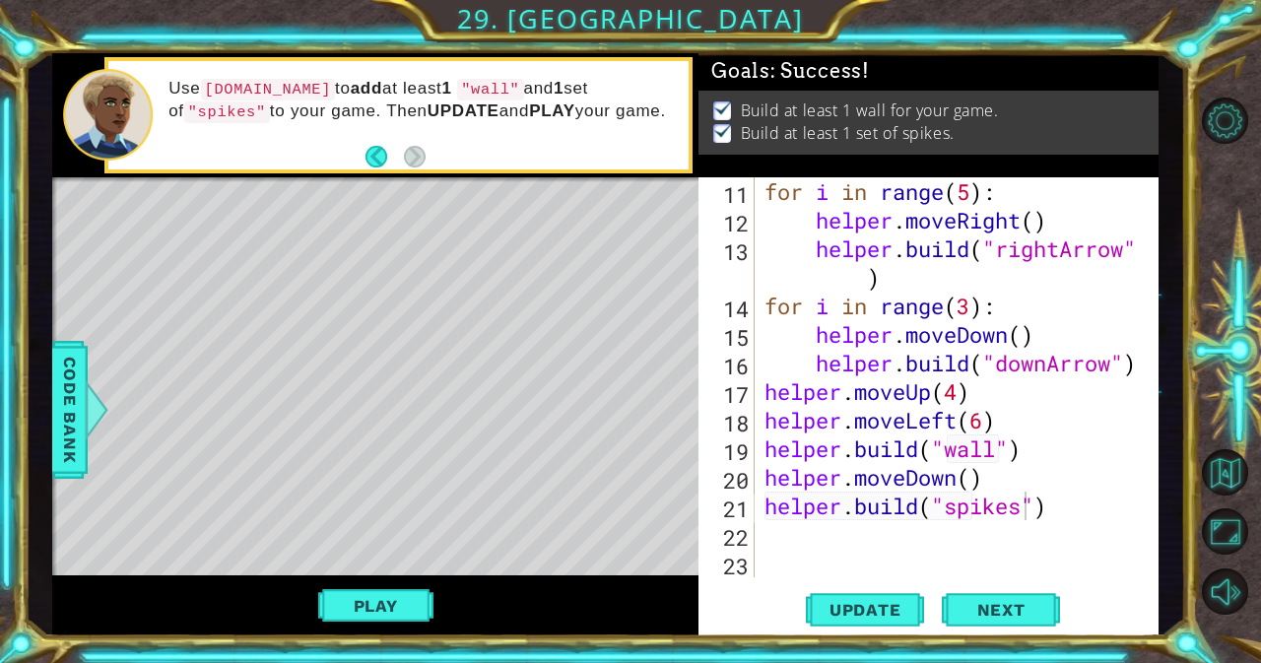
scroll to position [2, 0]
click at [1075, 513] on div "for i in range ( 5 ) : helper . moveRight ( ) helper . build ( "rightArrow" ) f…" at bounding box center [954, 405] width 388 height 457
drag, startPoint x: 1075, startPoint y: 513, endPoint x: 1088, endPoint y: 517, distance: 14.3
click at [1088, 517] on div "for i in range ( 5 ) : helper . moveRight ( ) helper . build ( "rightArrow" ) f…" at bounding box center [954, 405] width 388 height 457
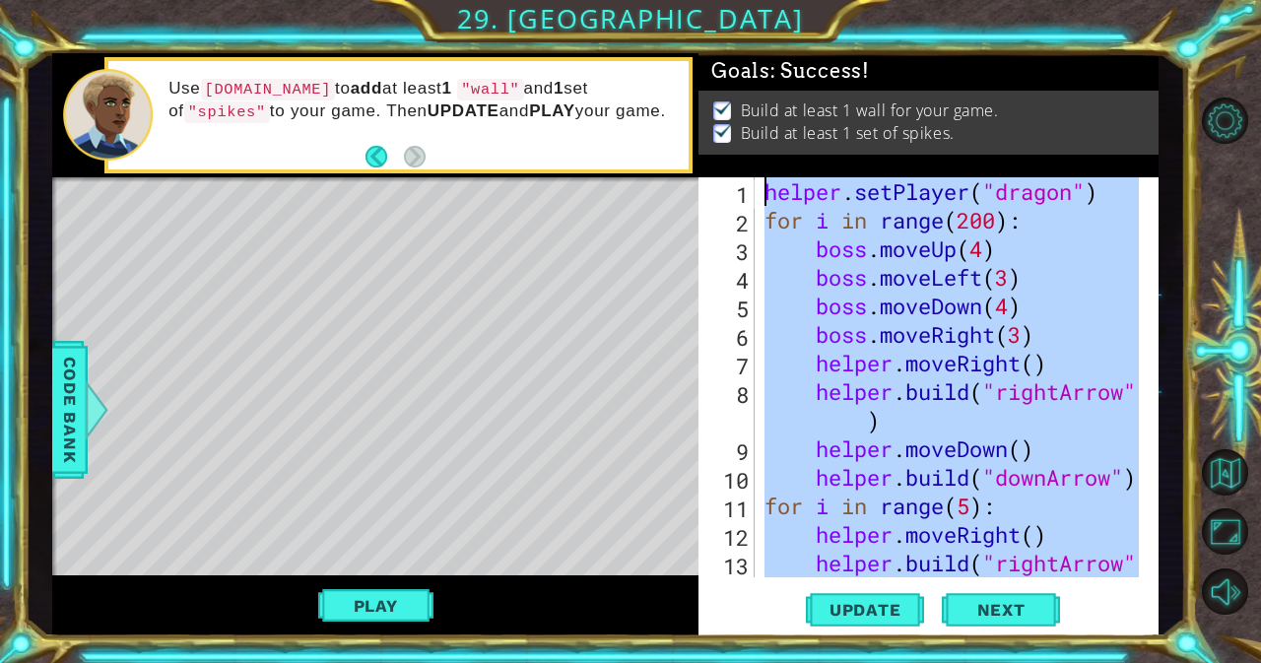
drag, startPoint x: 1070, startPoint y: 510, endPoint x: 757, endPoint y: 145, distance: 481.3
click at [757, 145] on div "Goals : Success! Build at least 1 wall for your game. Build at least 1 set of s…" at bounding box center [927, 344] width 459 height 583
click at [1008, 608] on span "Next" at bounding box center [1001, 610] width 88 height 20
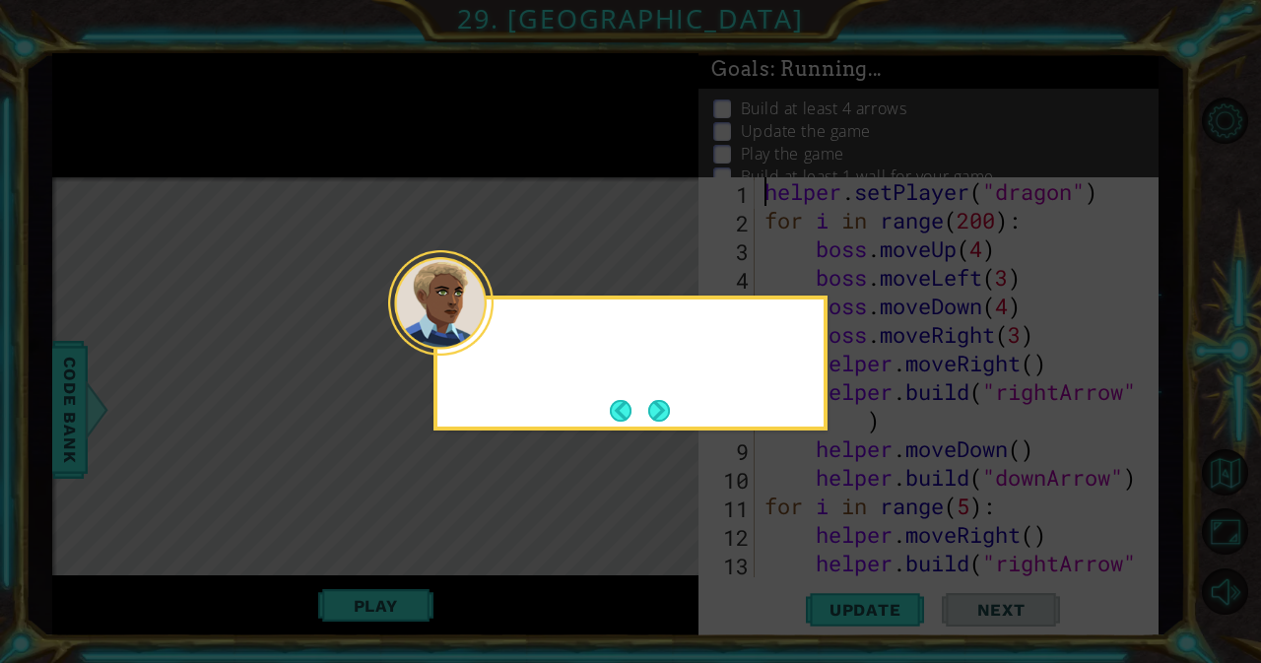
scroll to position [25, 0]
click at [664, 417] on button "Next" at bounding box center [659, 411] width 22 height 22
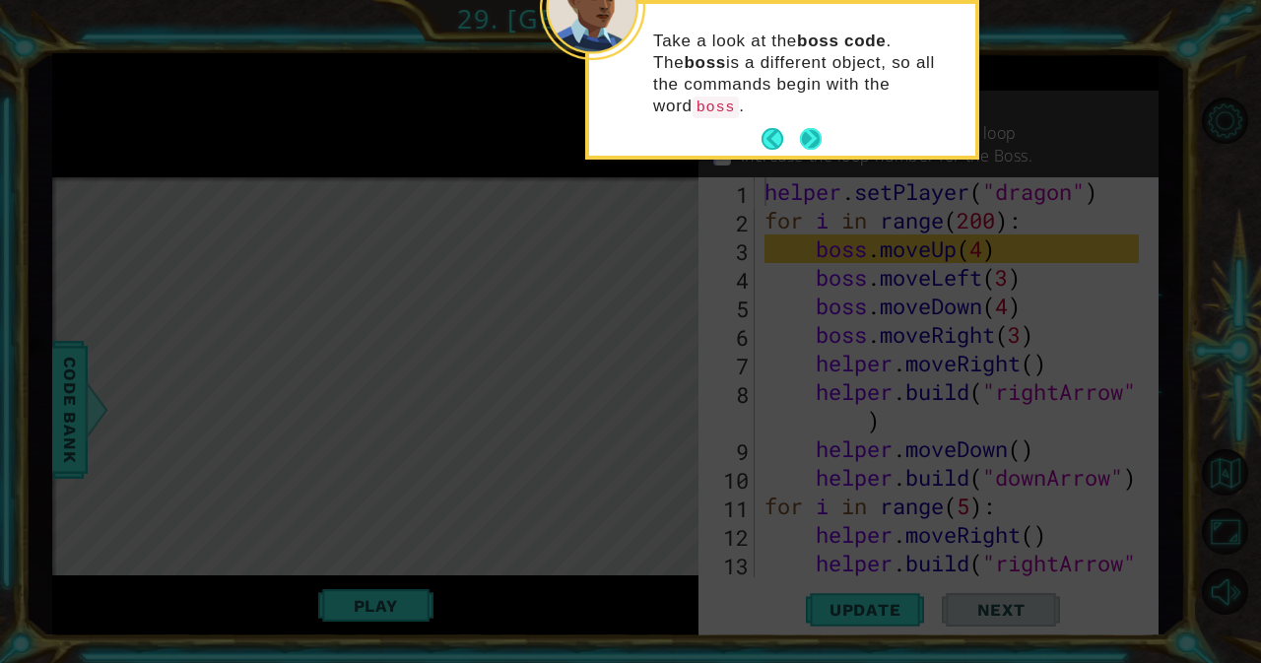
click at [803, 128] on button "Next" at bounding box center [811, 139] width 22 height 22
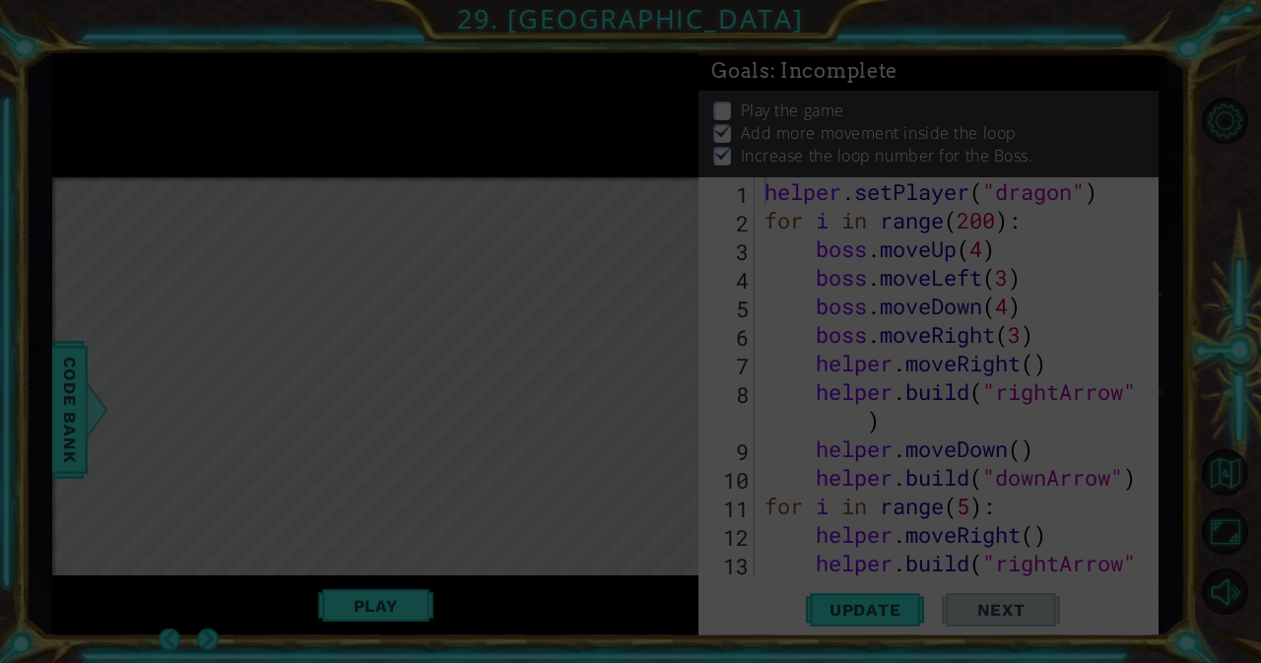
click at [815, 115] on icon at bounding box center [630, 331] width 1261 height 663
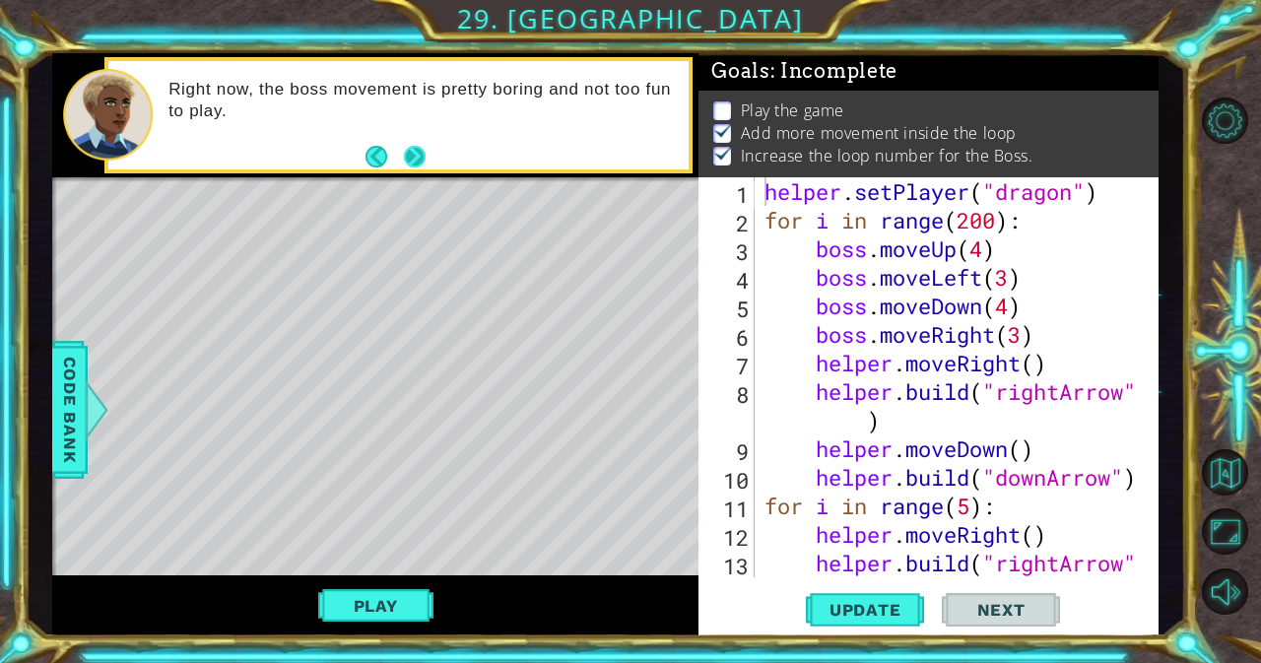
click at [416, 151] on button "Next" at bounding box center [415, 157] width 22 height 22
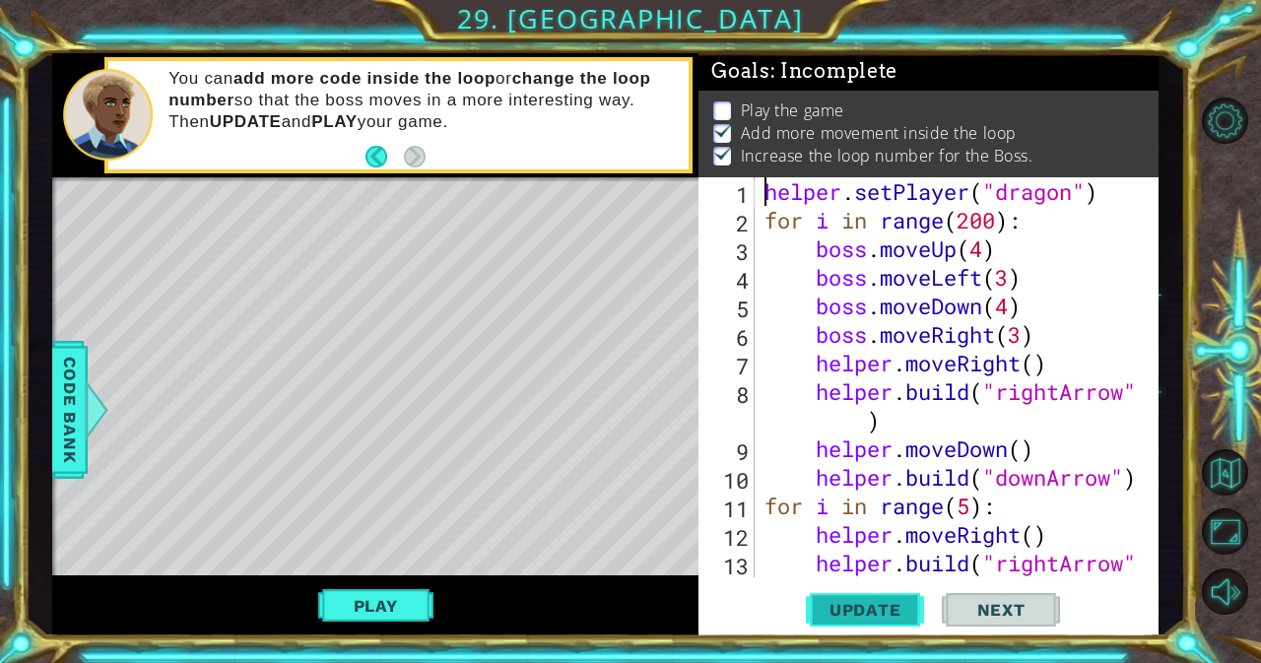
click at [889, 608] on span "Update" at bounding box center [865, 610] width 111 height 20
click at [428, 607] on button "Play" at bounding box center [375, 605] width 115 height 37
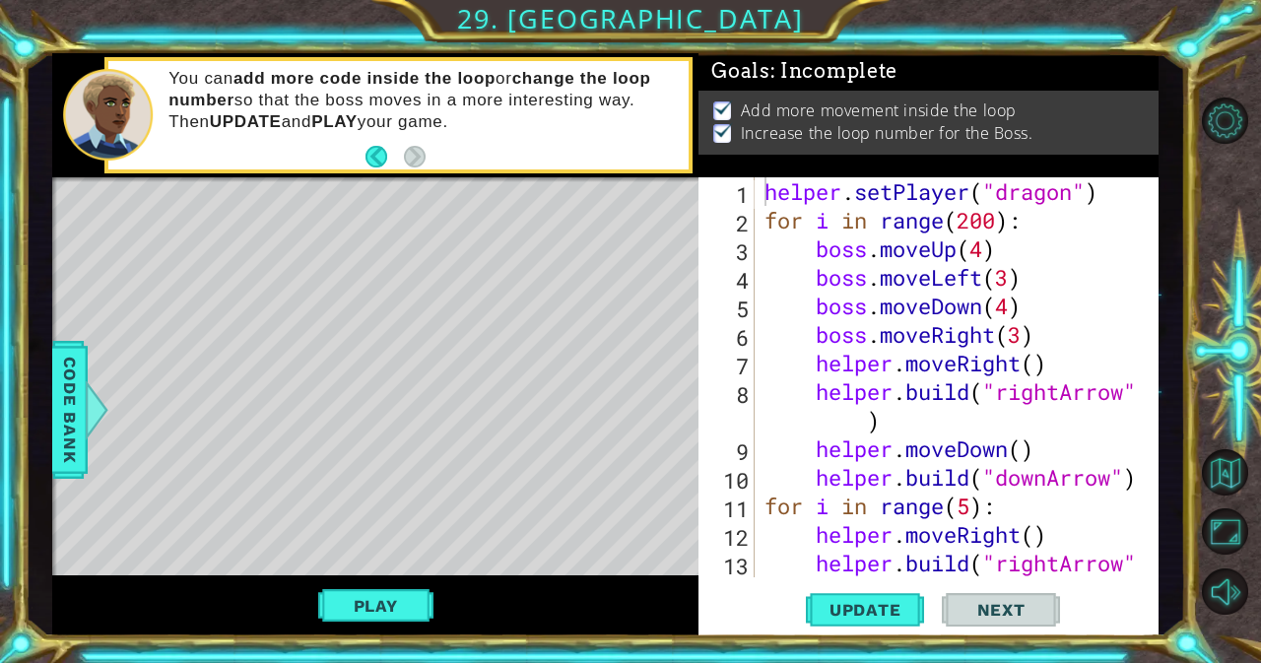
scroll to position [2, 0]
click at [865, 416] on div "helper . setPlayer ( "dragon" ) for i in range ( 200 ) : boss . moveUp ( 4 ) bo…" at bounding box center [954, 420] width 388 height 486
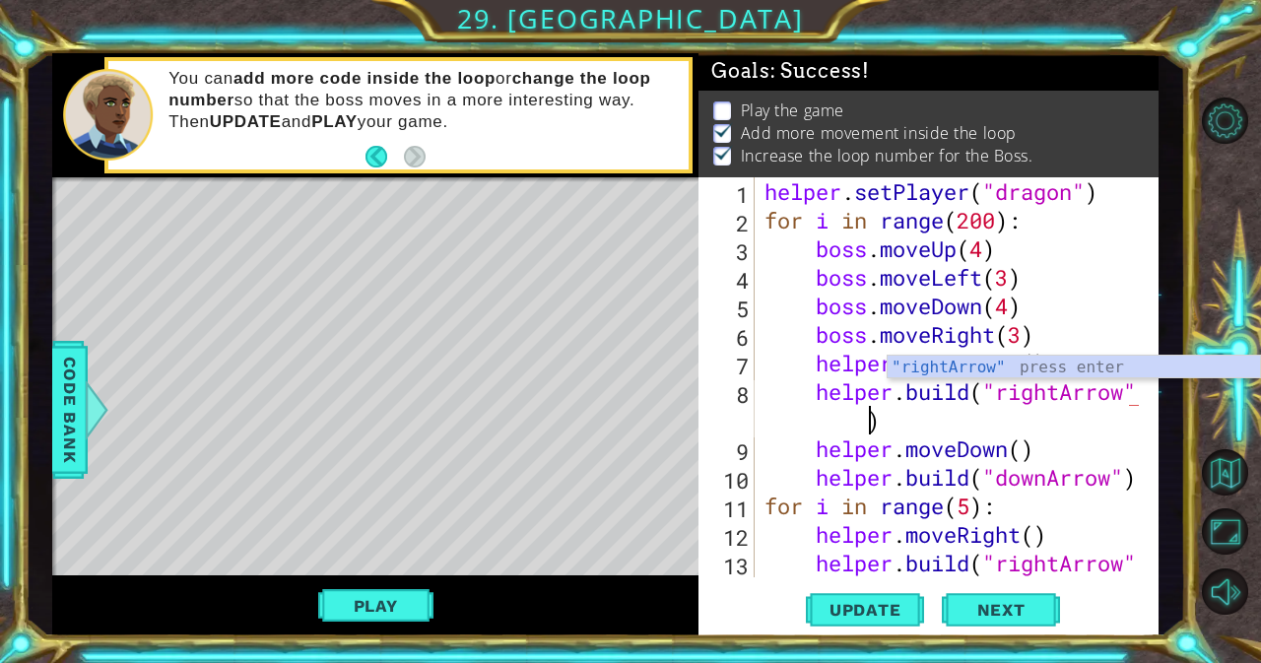
scroll to position [0, 17]
click at [1061, 453] on div "helper . setPlayer ( "dragon" ) for i in range ( 200 ) : boss . moveUp ( 4 ) bo…" at bounding box center [954, 420] width 388 height 486
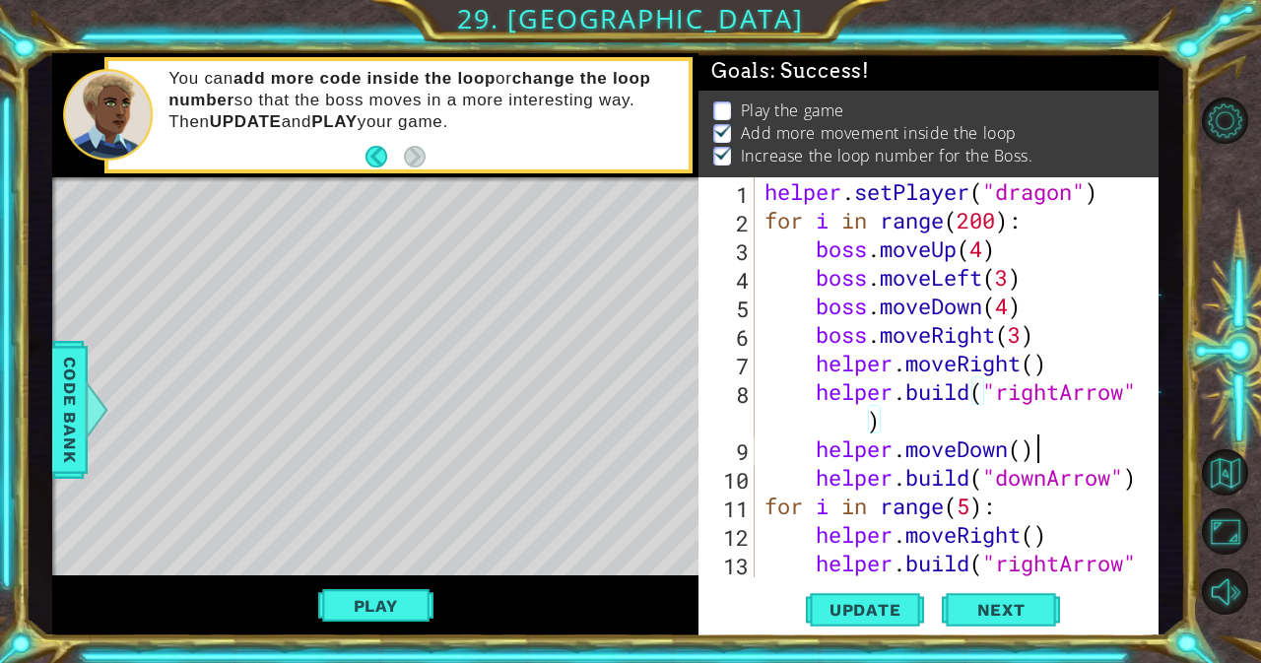
scroll to position [0, 12]
type textarea "helper.moveDown()"
click at [1009, 607] on span "Next" at bounding box center [1001, 611] width 88 height 20
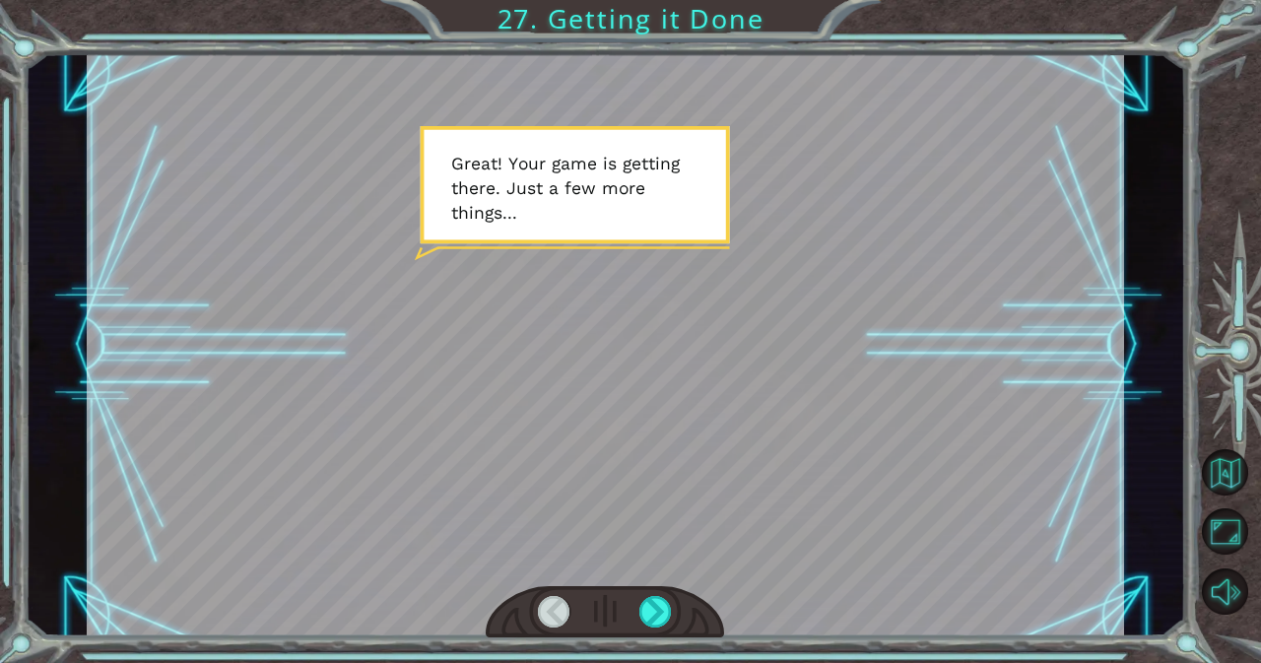
click at [637, 611] on div at bounding box center [605, 612] width 238 height 52
click at [649, 611] on div at bounding box center [655, 612] width 33 height 32
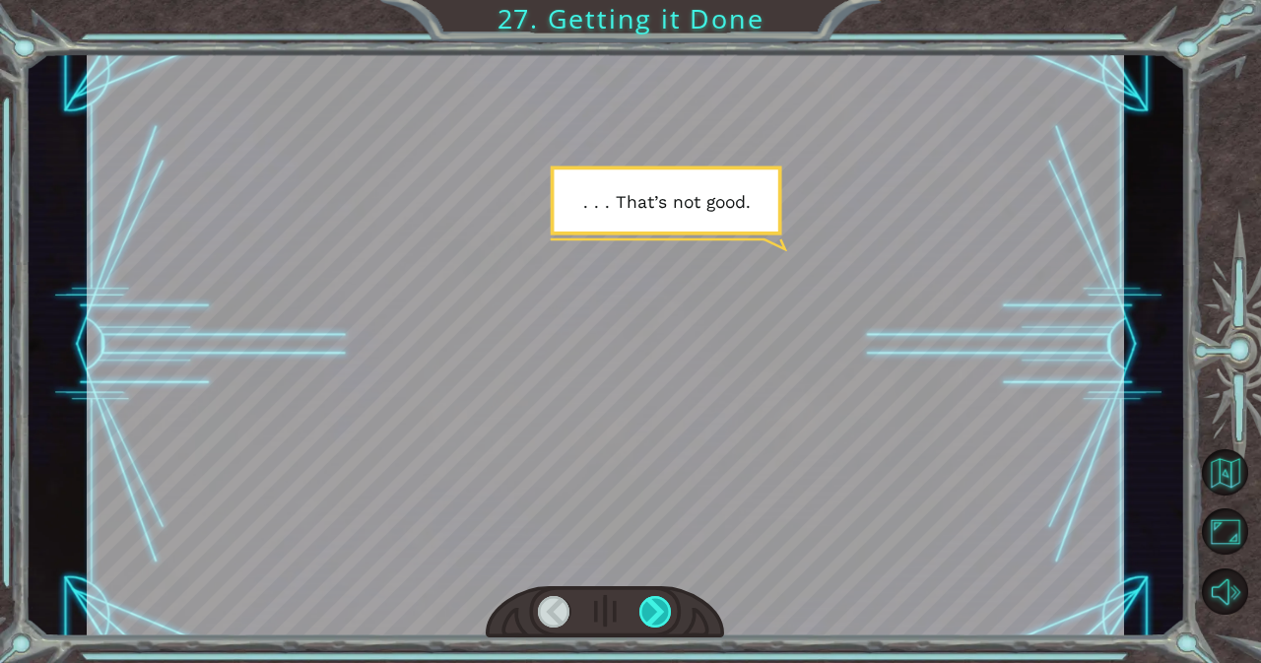
click at [649, 611] on div at bounding box center [655, 612] width 33 height 32
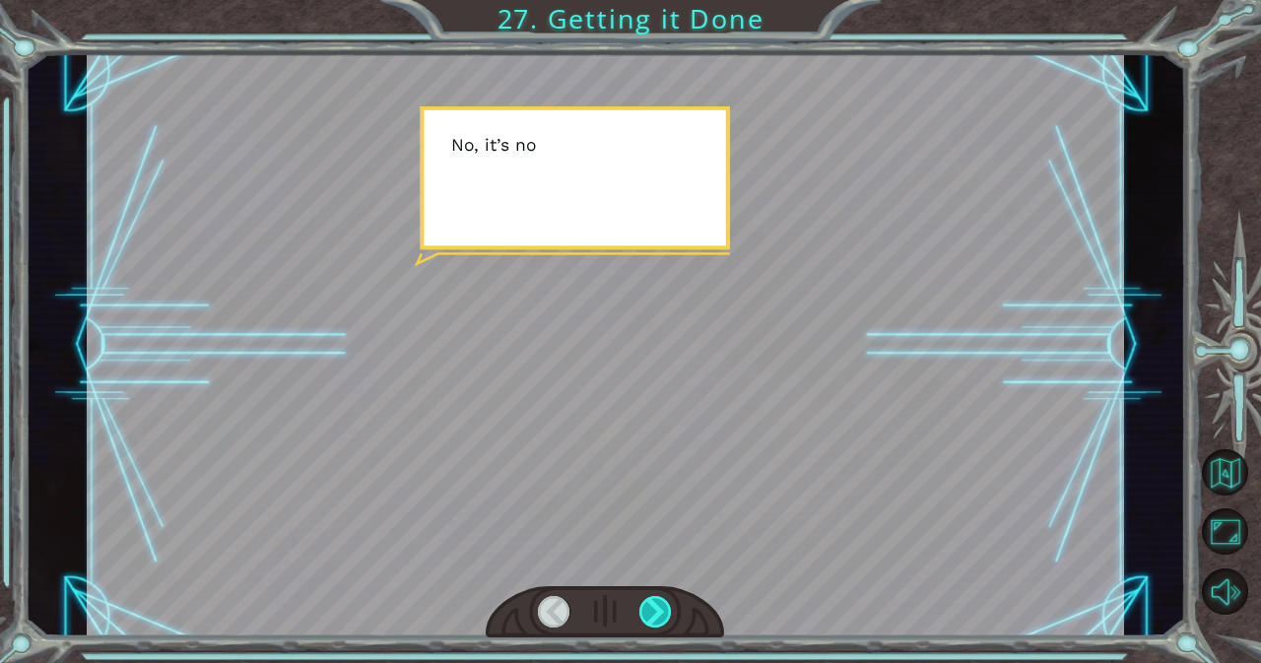
click at [649, 611] on div at bounding box center [655, 612] width 33 height 32
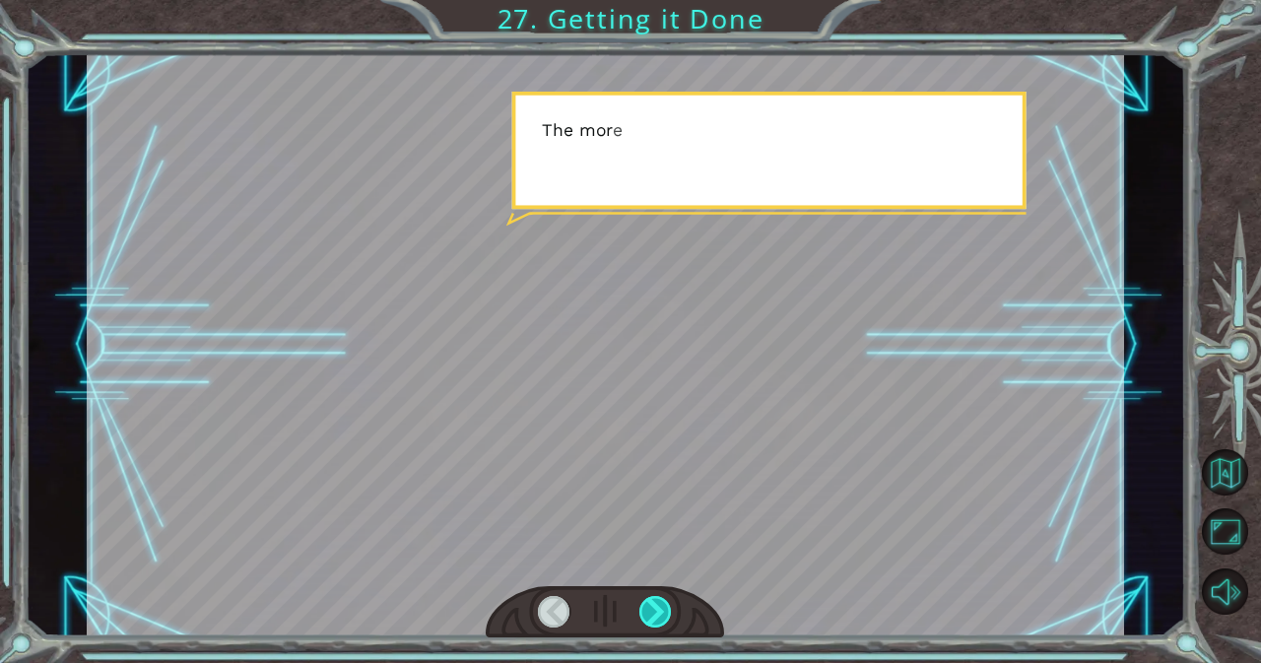
click at [649, 611] on div at bounding box center [655, 612] width 33 height 32
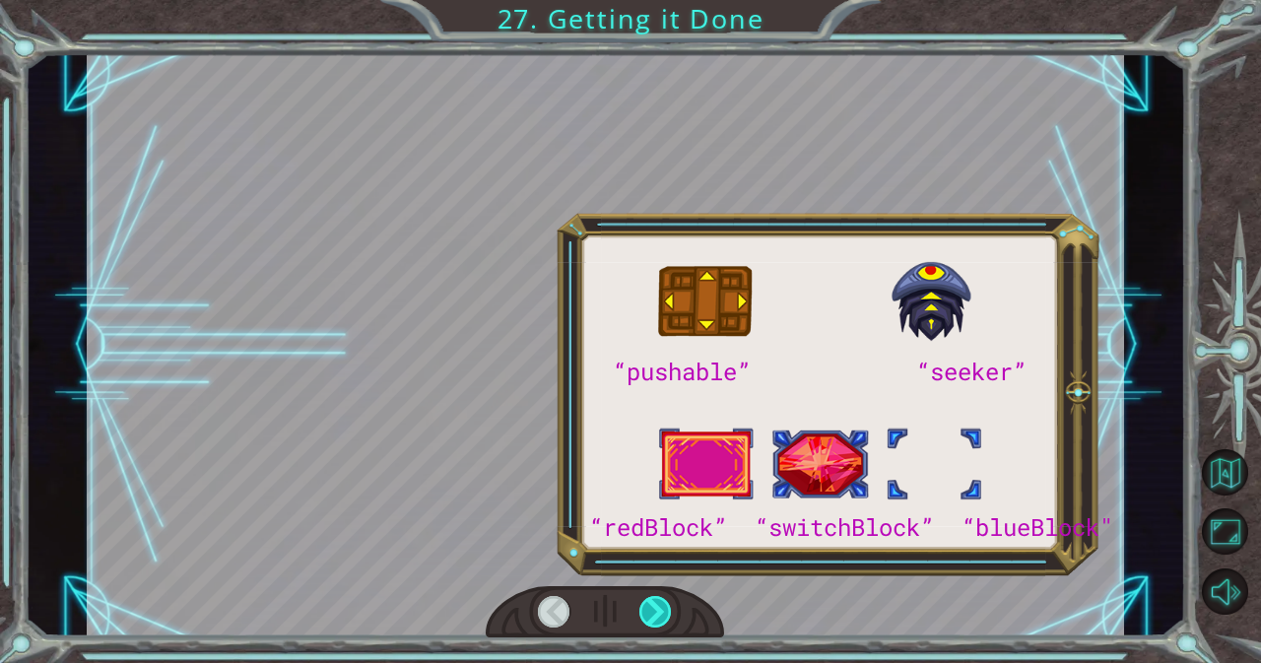
click at [649, 611] on div at bounding box center [655, 612] width 33 height 32
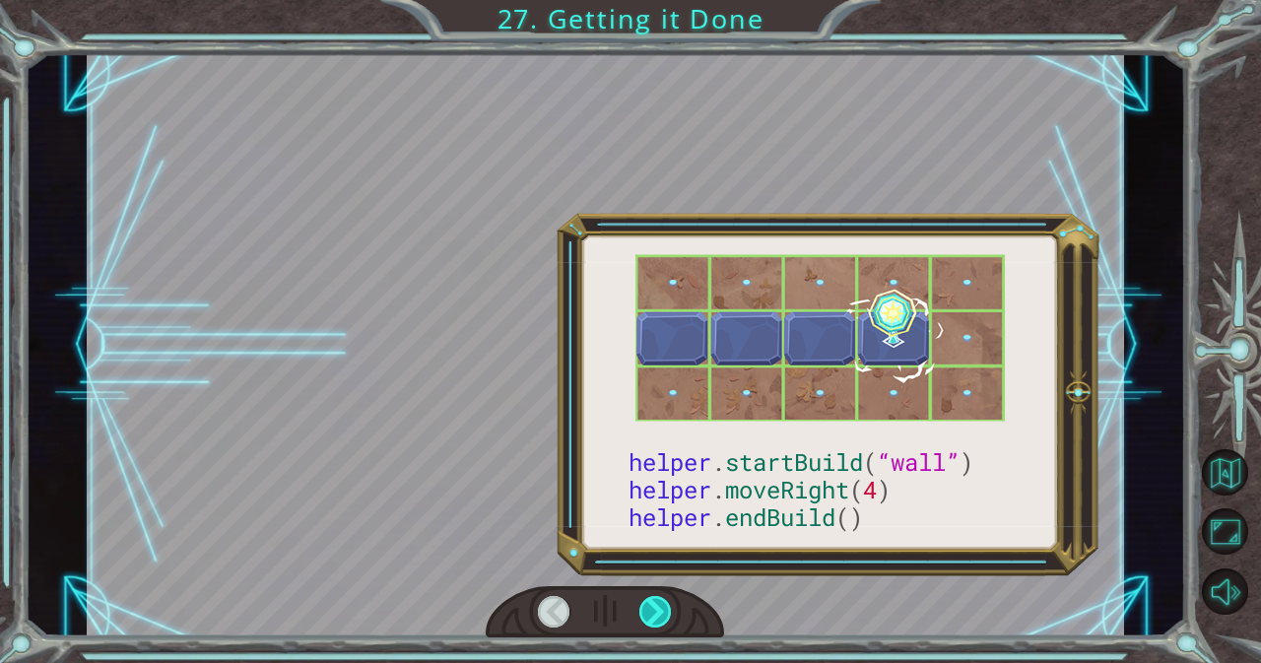
click at [649, 611] on div at bounding box center [655, 612] width 33 height 32
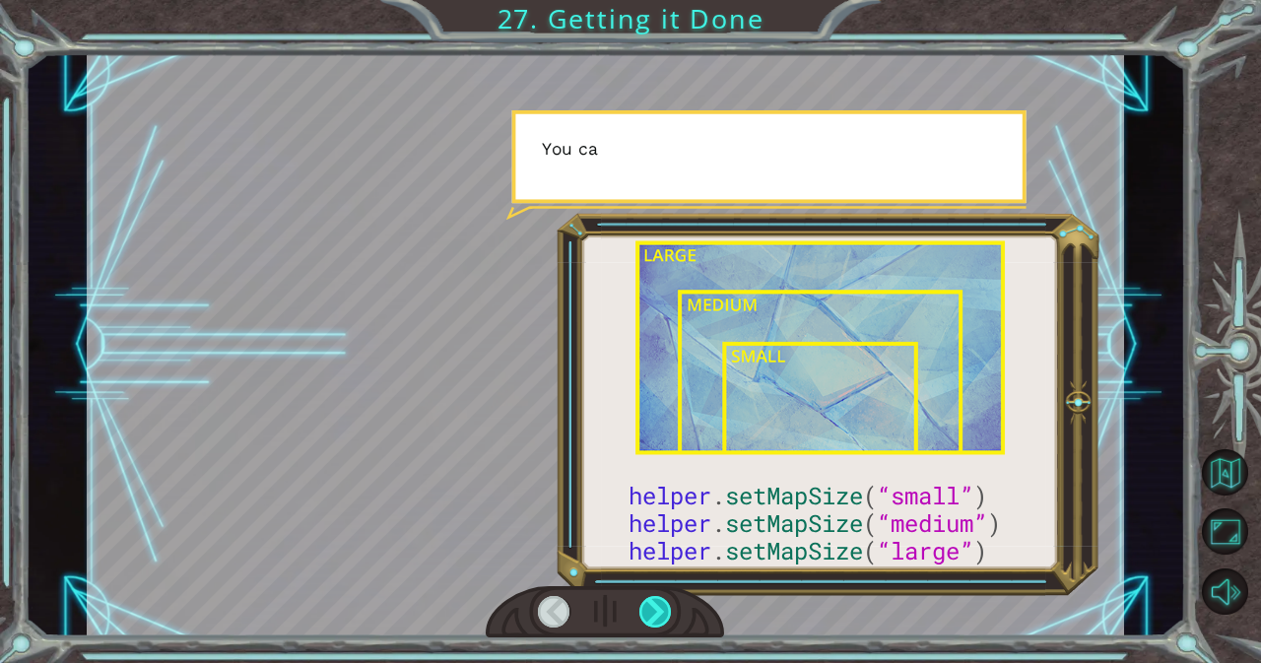
click at [650, 608] on div at bounding box center [655, 612] width 33 height 32
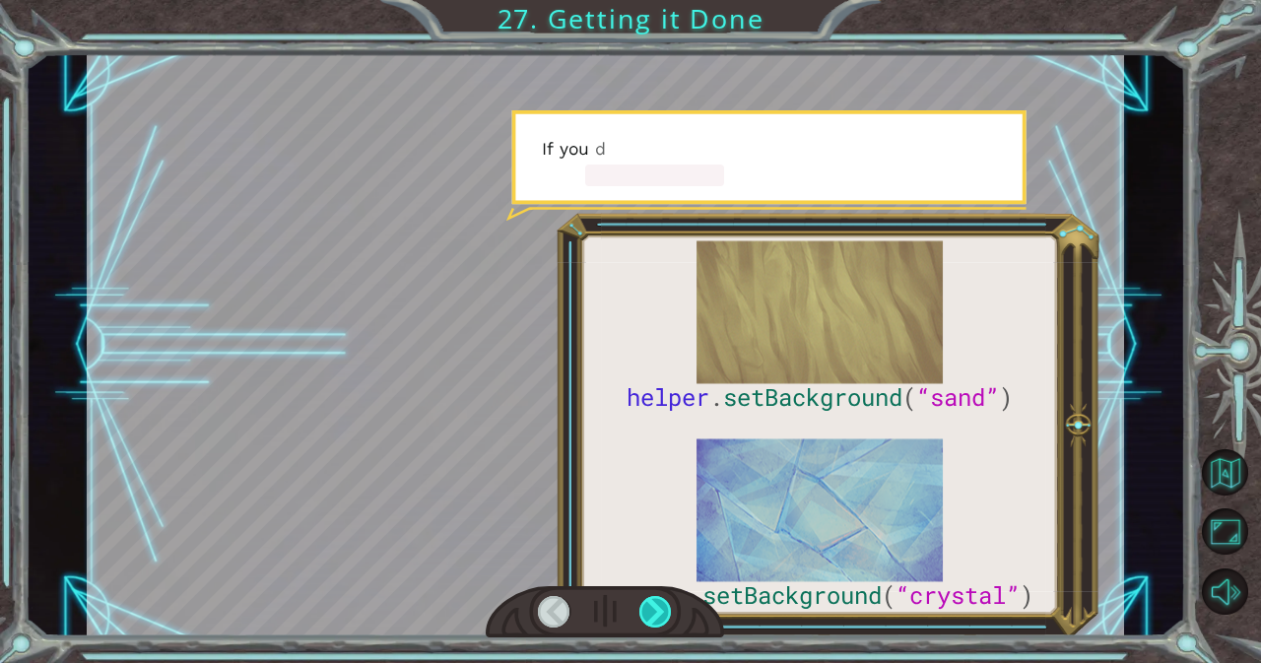
click at [652, 608] on div at bounding box center [655, 612] width 33 height 32
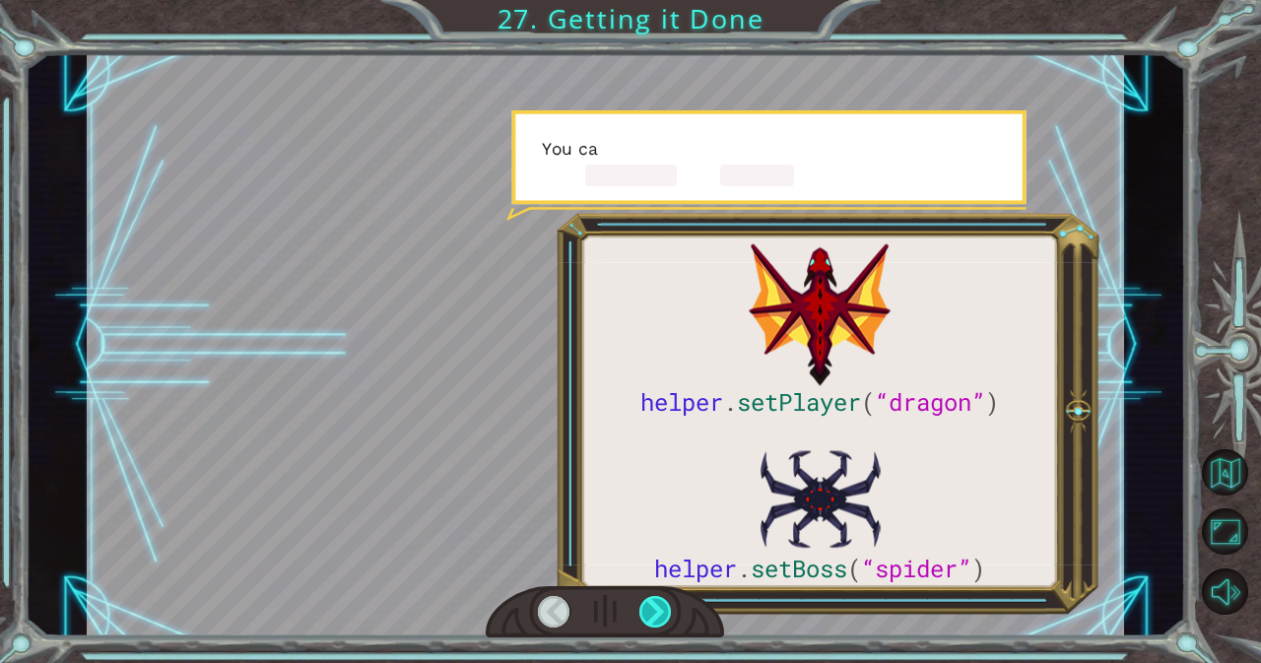
click at [652, 608] on div at bounding box center [655, 612] width 33 height 32
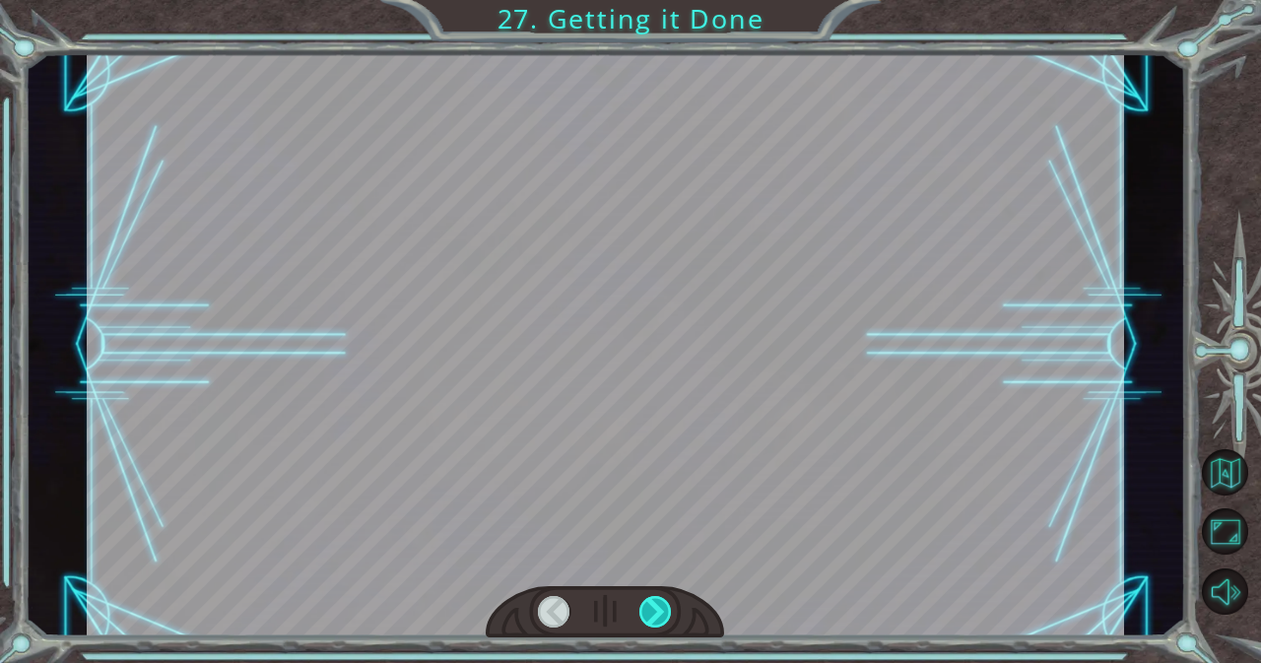
click at [652, 608] on div at bounding box center [655, 612] width 33 height 32
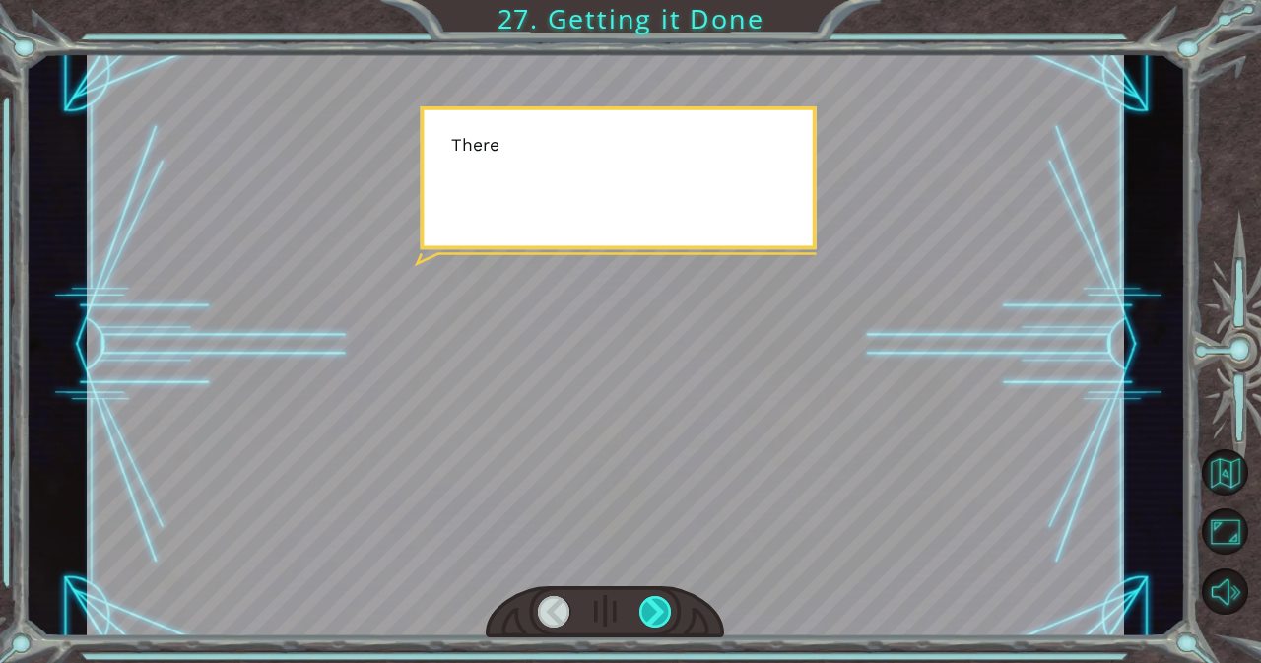
click at [652, 608] on div at bounding box center [655, 612] width 33 height 32
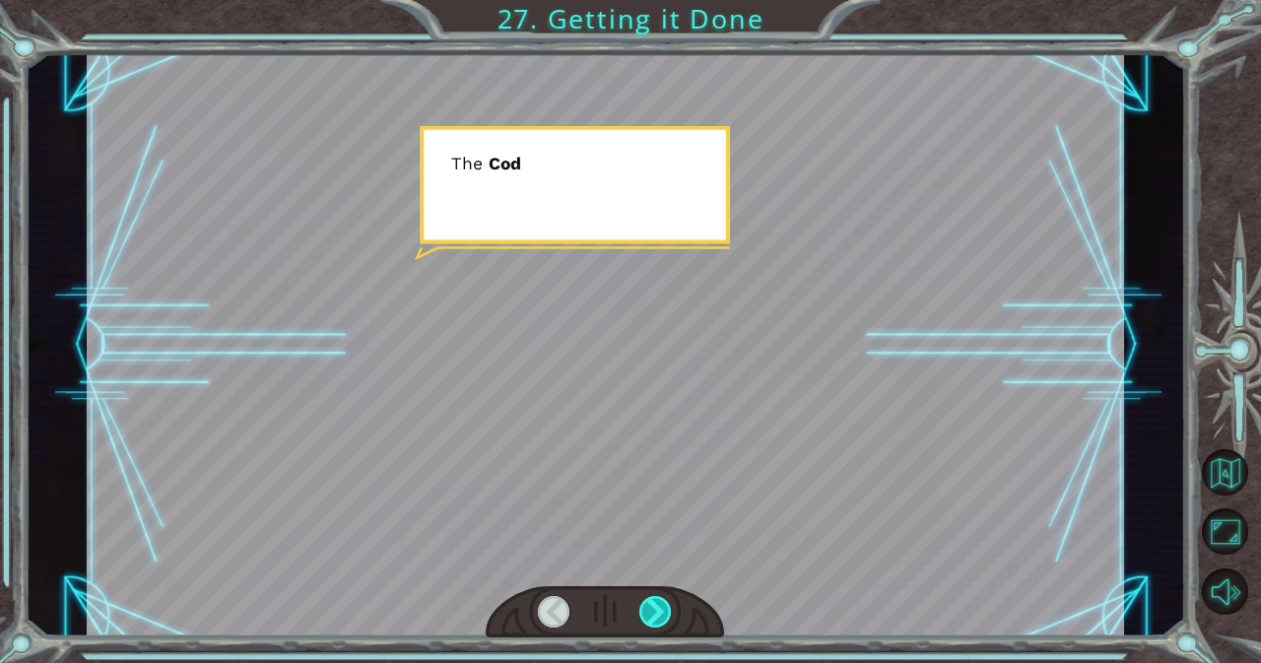
click at [653, 608] on div at bounding box center [655, 612] width 33 height 32
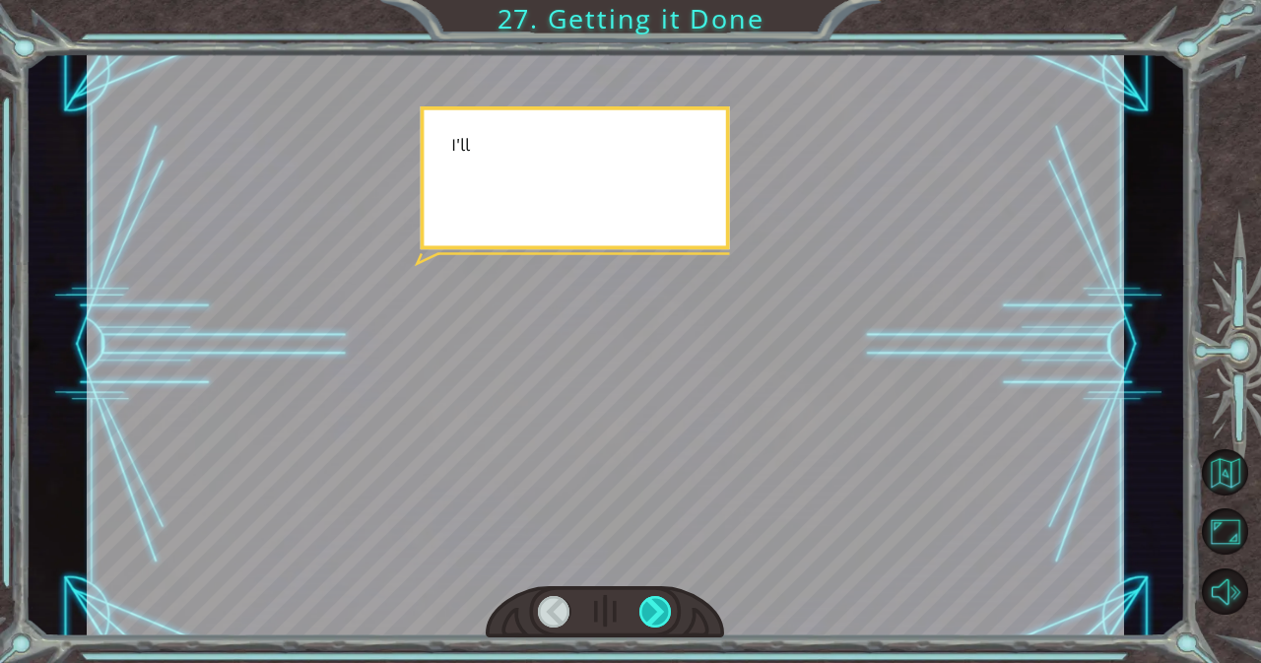
click at [653, 608] on div at bounding box center [655, 612] width 33 height 32
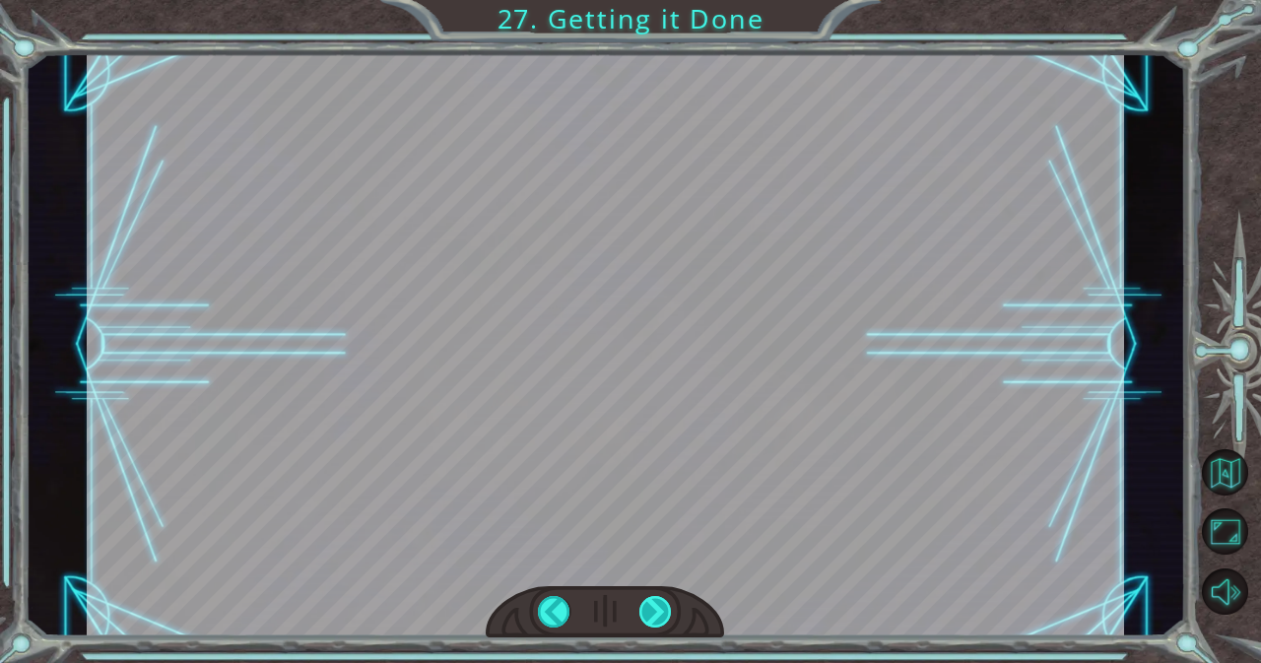
click at [653, 0] on div "helper . setPlayer ( “dragon” ) helper . setBoss ( “spider” ) G r e a t ! Y o u…" at bounding box center [630, 0] width 1261 height 0
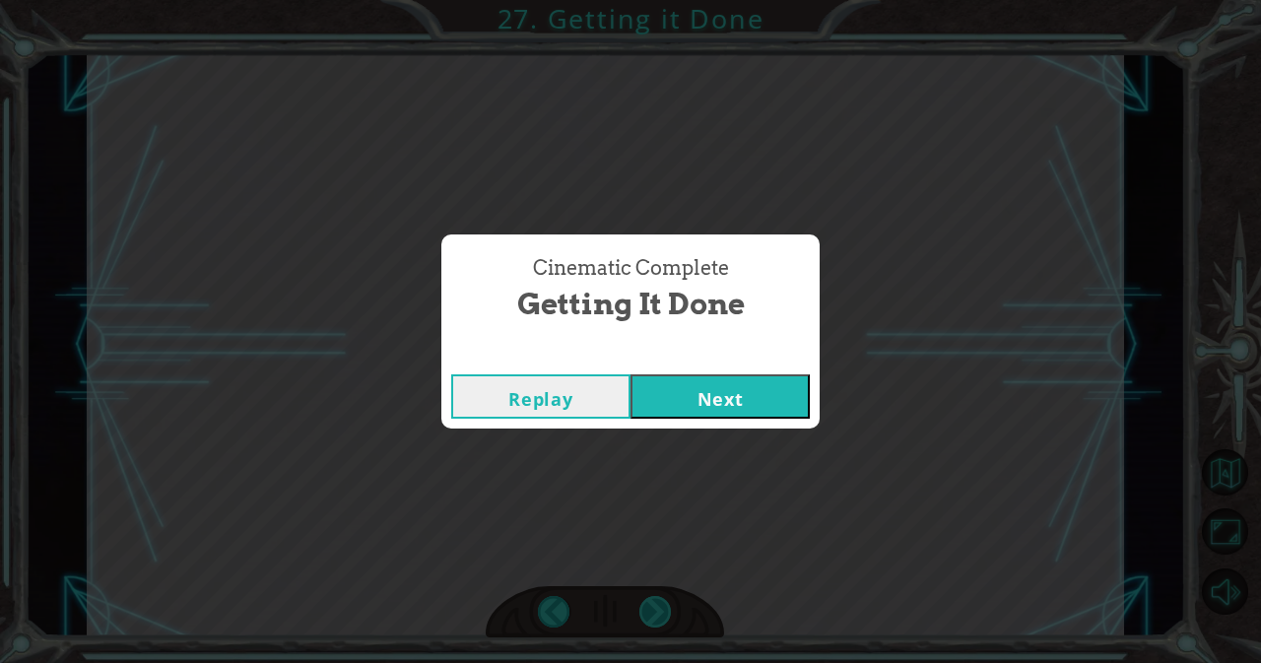
click at [653, 608] on div "Cinematic Complete Getting it Done Replay Next" at bounding box center [630, 331] width 1261 height 663
click at [753, 379] on button "Next" at bounding box center [719, 396] width 179 height 44
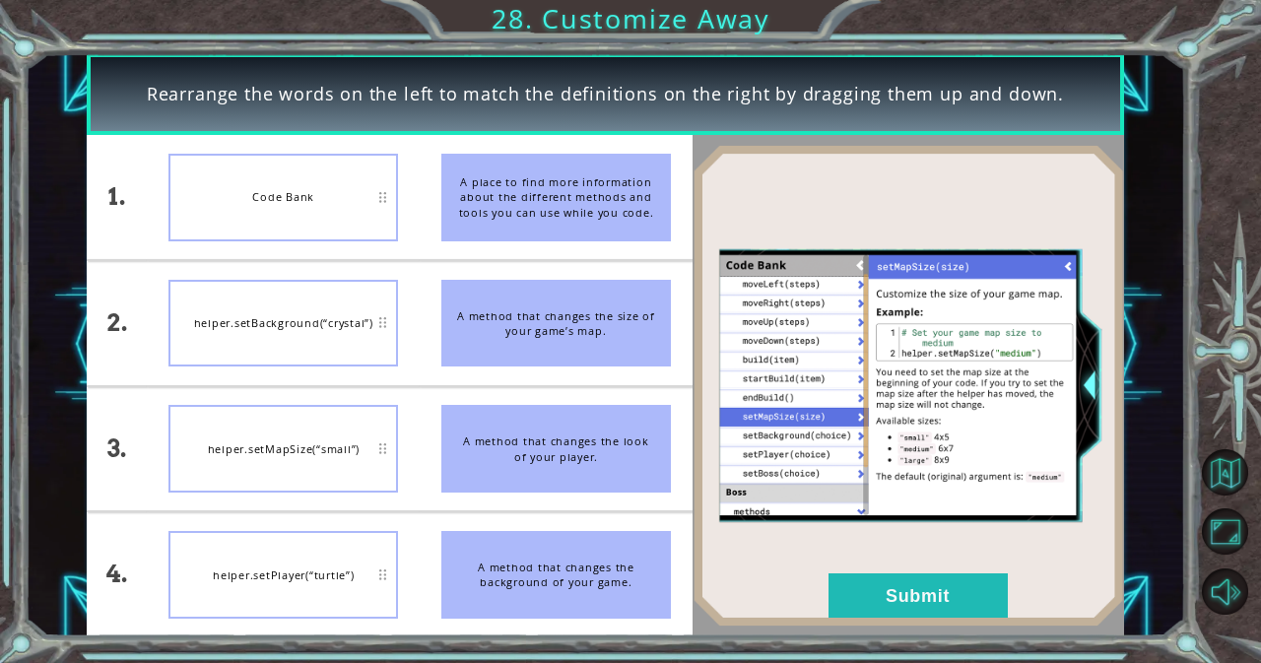
drag, startPoint x: 375, startPoint y: 309, endPoint x: 376, endPoint y: 358, distance: 48.3
drag, startPoint x: 376, startPoint y: 358, endPoint x: 293, endPoint y: 428, distance: 109.7
click at [293, 428] on div "helper.setMapSize(“small”)" at bounding box center [283, 449] width 230 height 88
click at [873, 585] on button "Submit" at bounding box center [917, 595] width 179 height 44
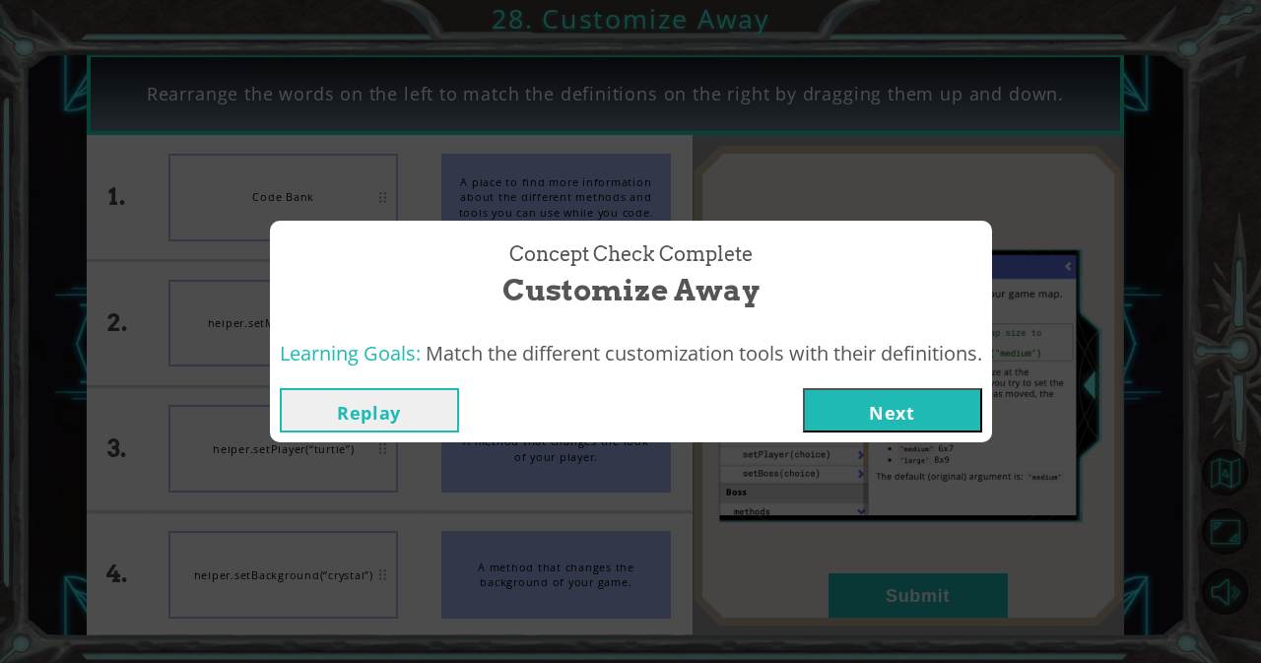
click at [879, 401] on button "Next" at bounding box center [892, 410] width 179 height 44
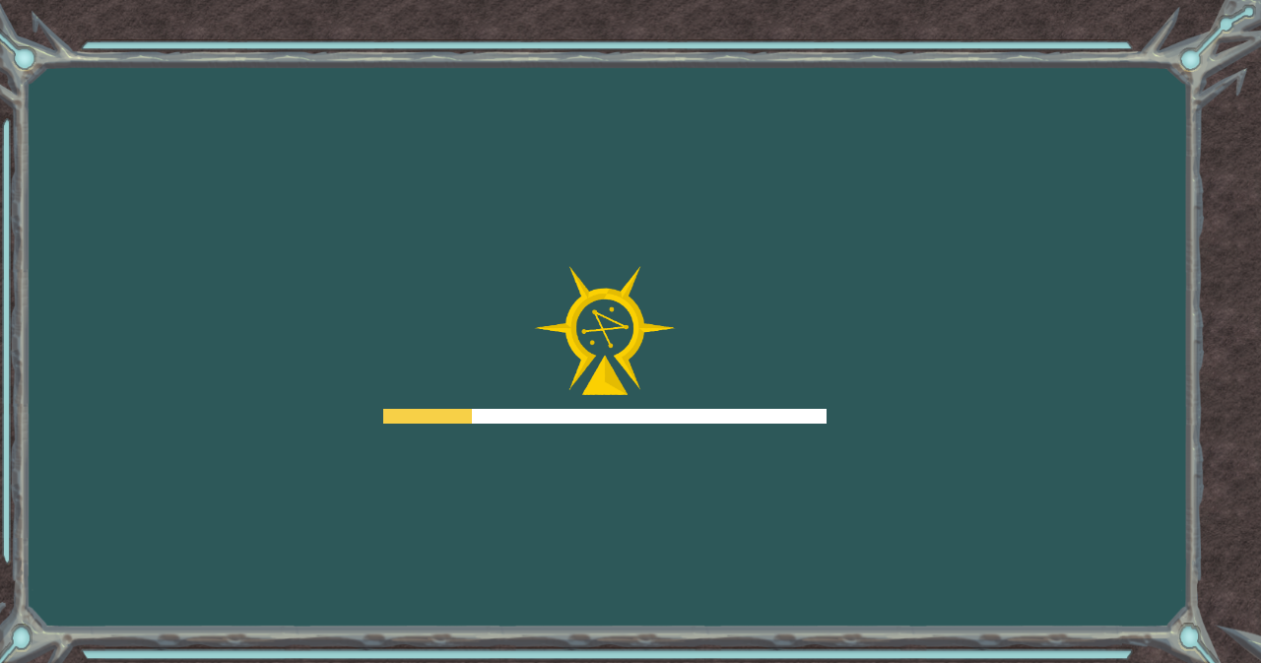
click at [879, 401] on div "Goals Error loading from server. Try refreshing the page. You'll need to join a…" at bounding box center [630, 331] width 1261 height 663
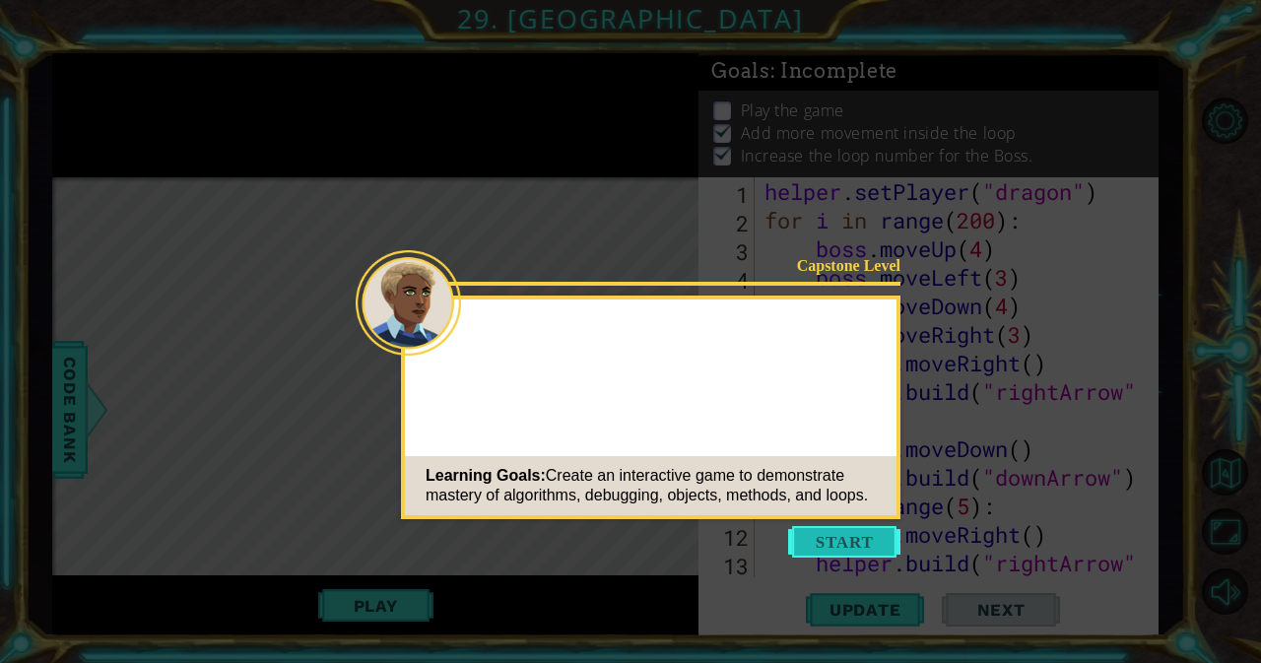
click at [852, 551] on button "Start" at bounding box center [844, 542] width 112 height 32
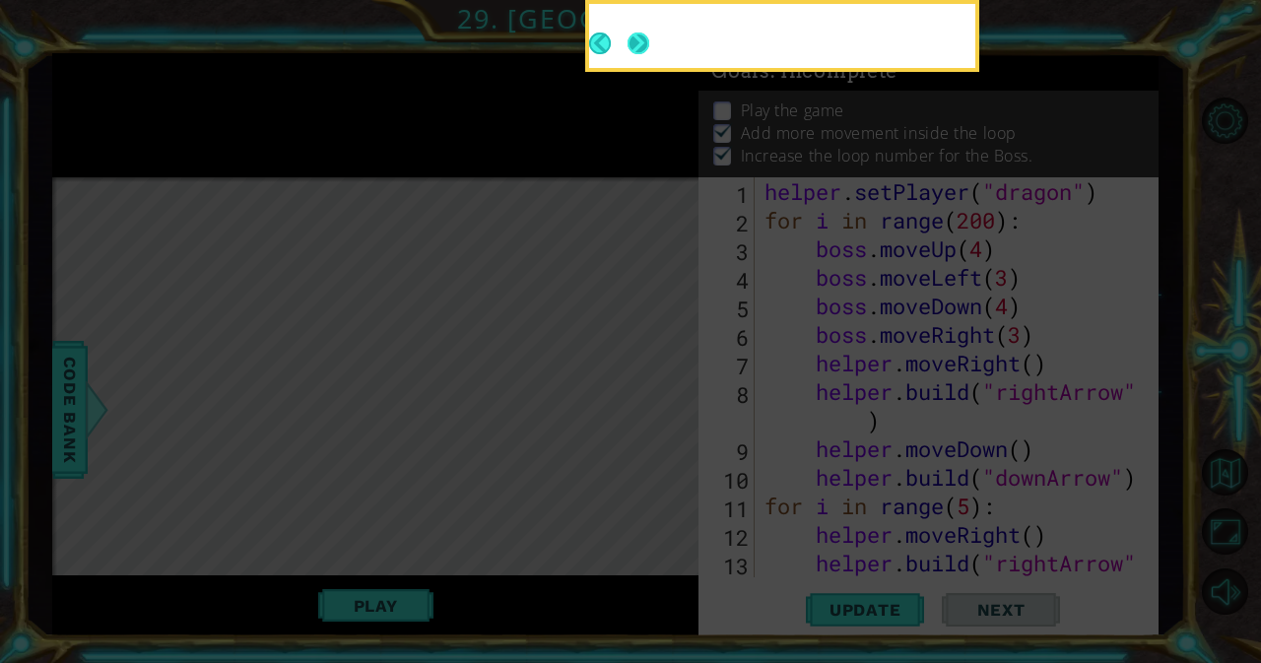
click at [639, 47] on button "Next" at bounding box center [638, 44] width 22 height 22
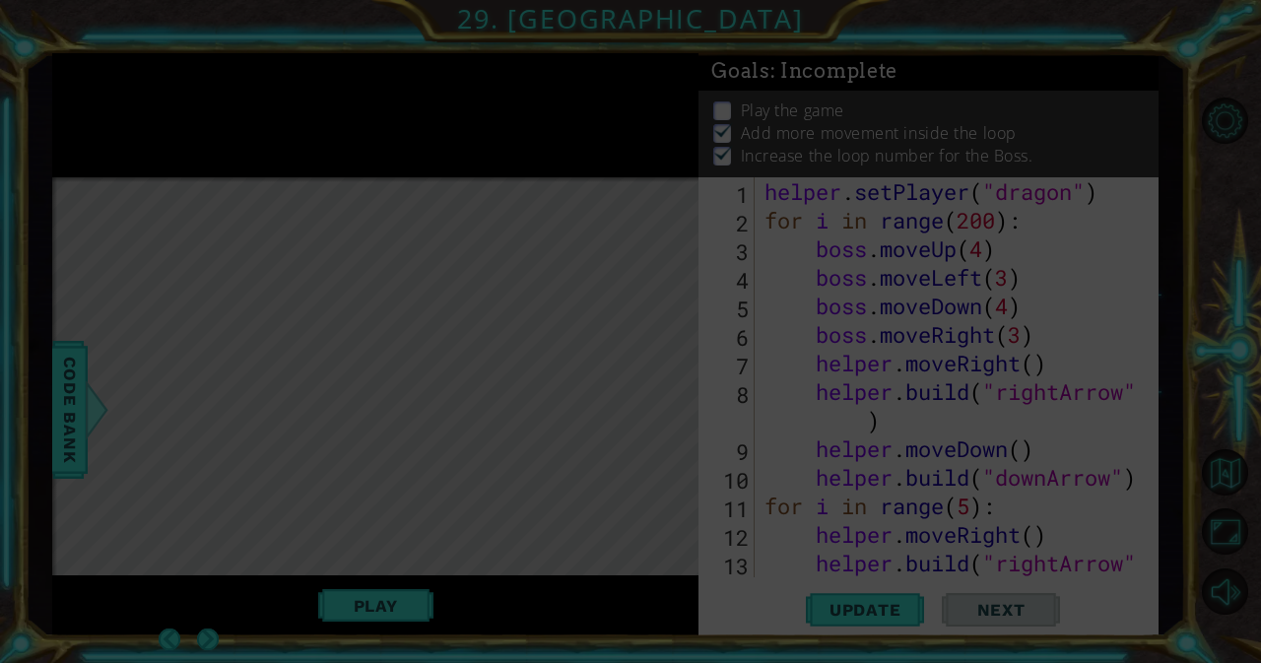
click at [639, 47] on icon at bounding box center [630, 331] width 1261 height 663
click at [656, 212] on icon at bounding box center [630, 331] width 1261 height 663
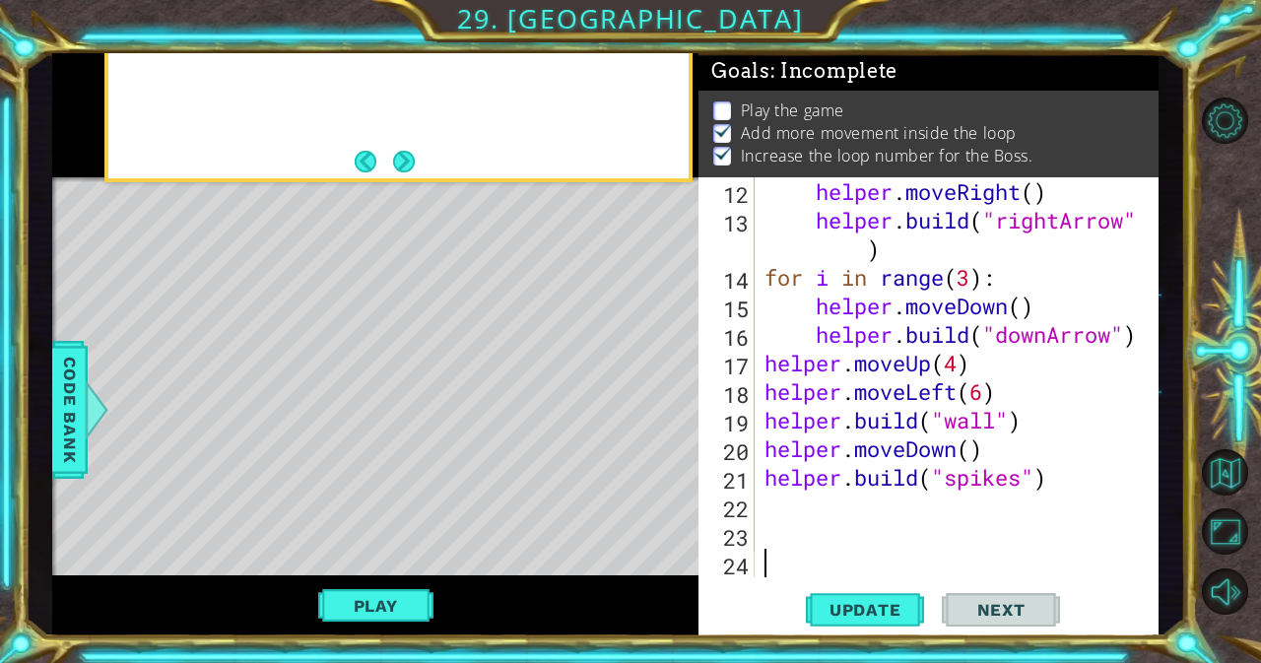
scroll to position [343, 0]
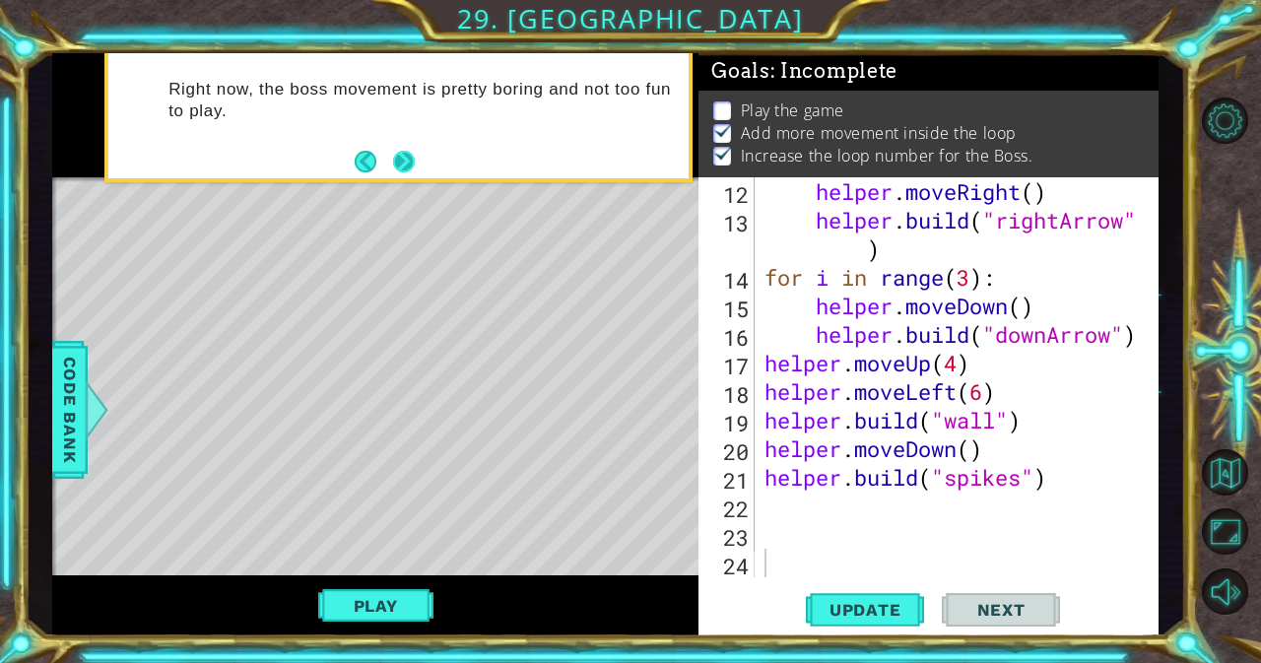
click at [402, 159] on button "Next" at bounding box center [404, 162] width 22 height 22
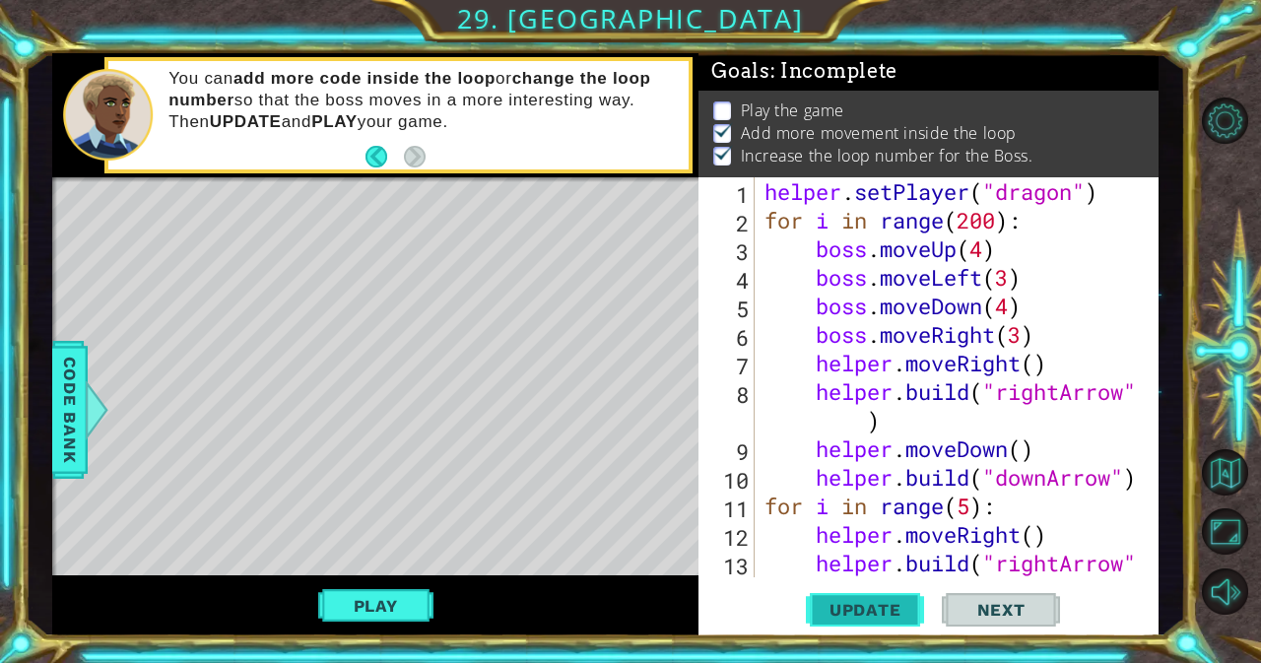
click at [872, 608] on span "Update" at bounding box center [865, 610] width 111 height 20
click at [367, 596] on button "Play" at bounding box center [375, 605] width 115 height 37
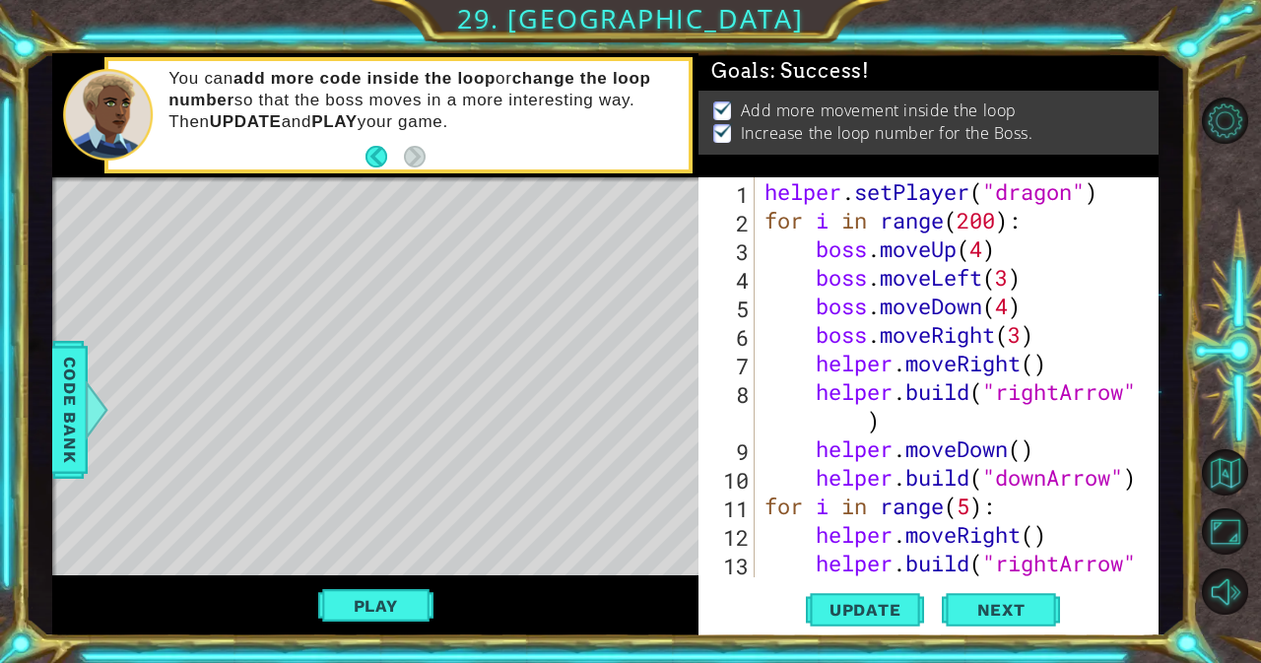
scroll to position [2, 0]
click at [1001, 608] on span "Next" at bounding box center [1001, 610] width 88 height 20
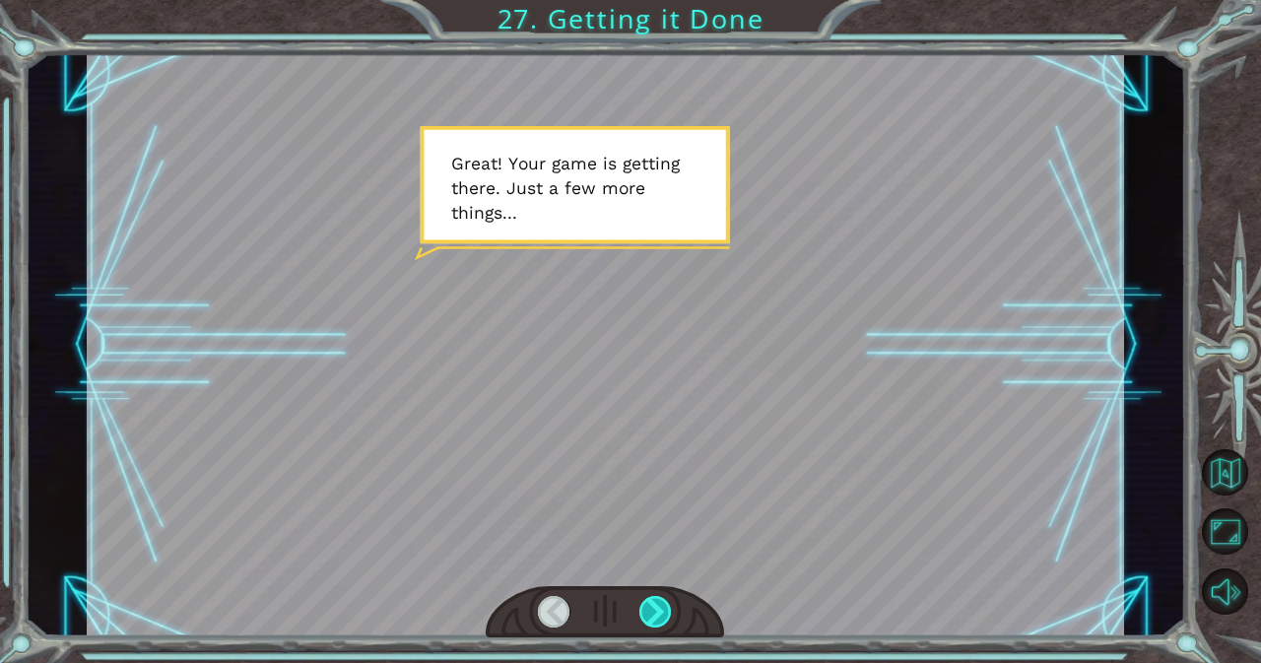
click at [663, 625] on div at bounding box center [655, 612] width 33 height 32
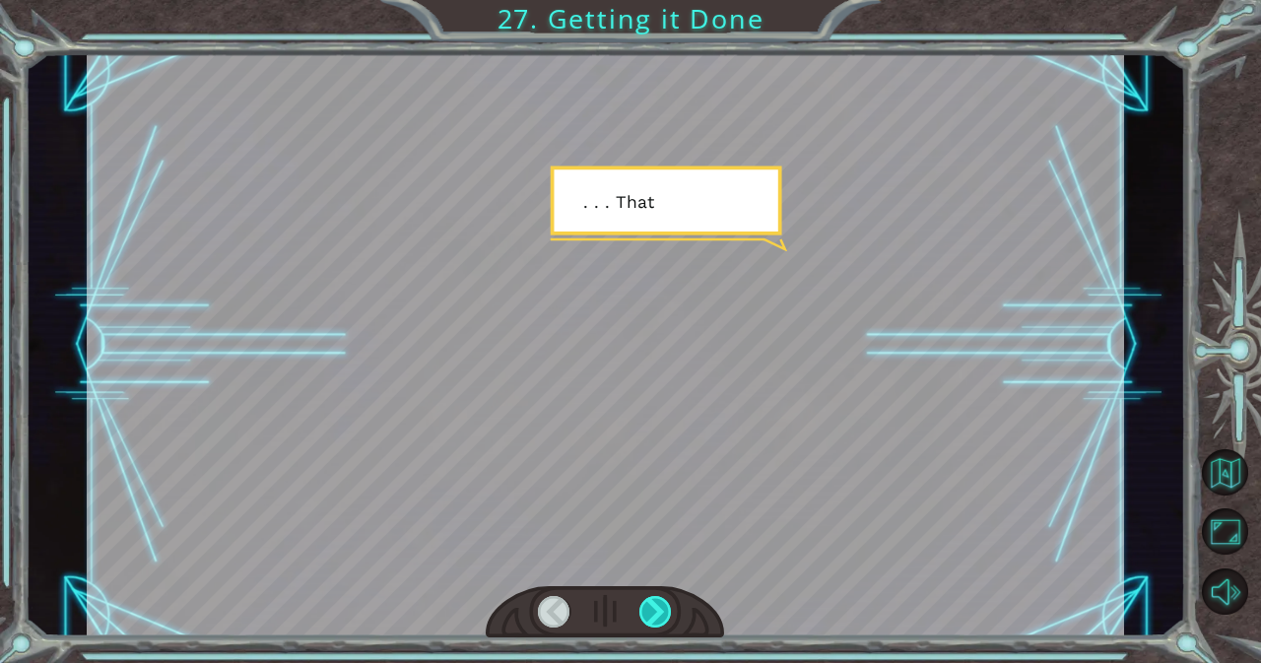
click at [660, 600] on div at bounding box center [655, 612] width 33 height 32
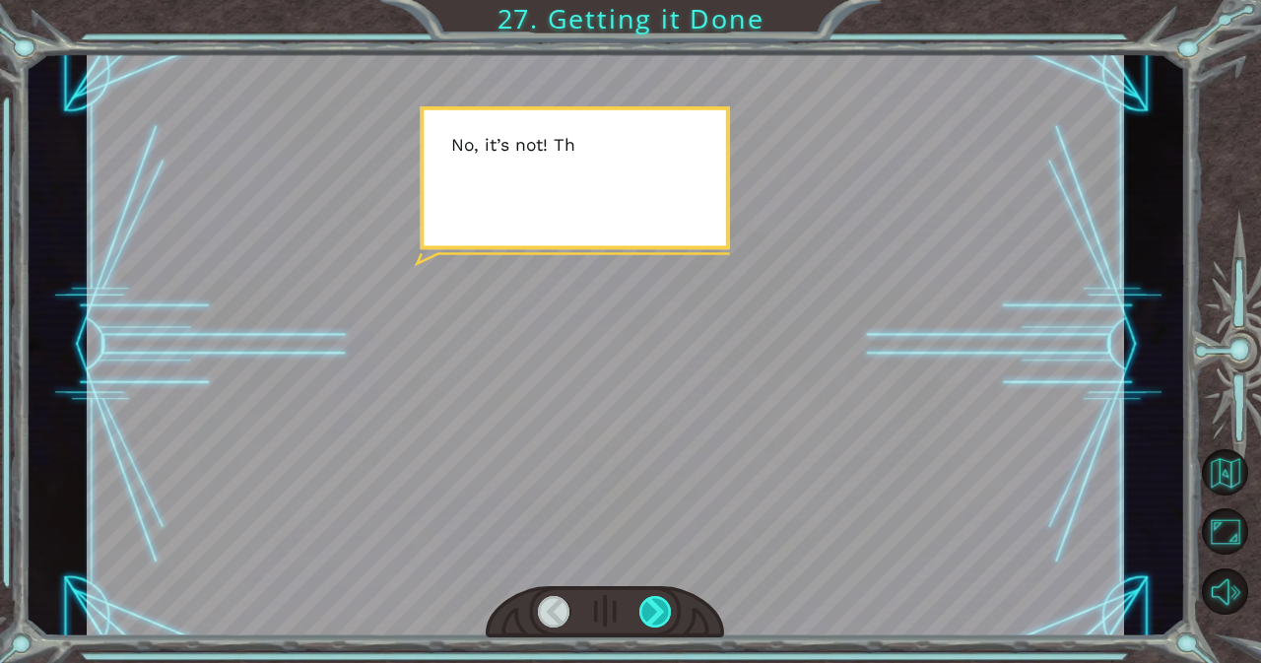
click at [660, 598] on div at bounding box center [655, 612] width 33 height 32
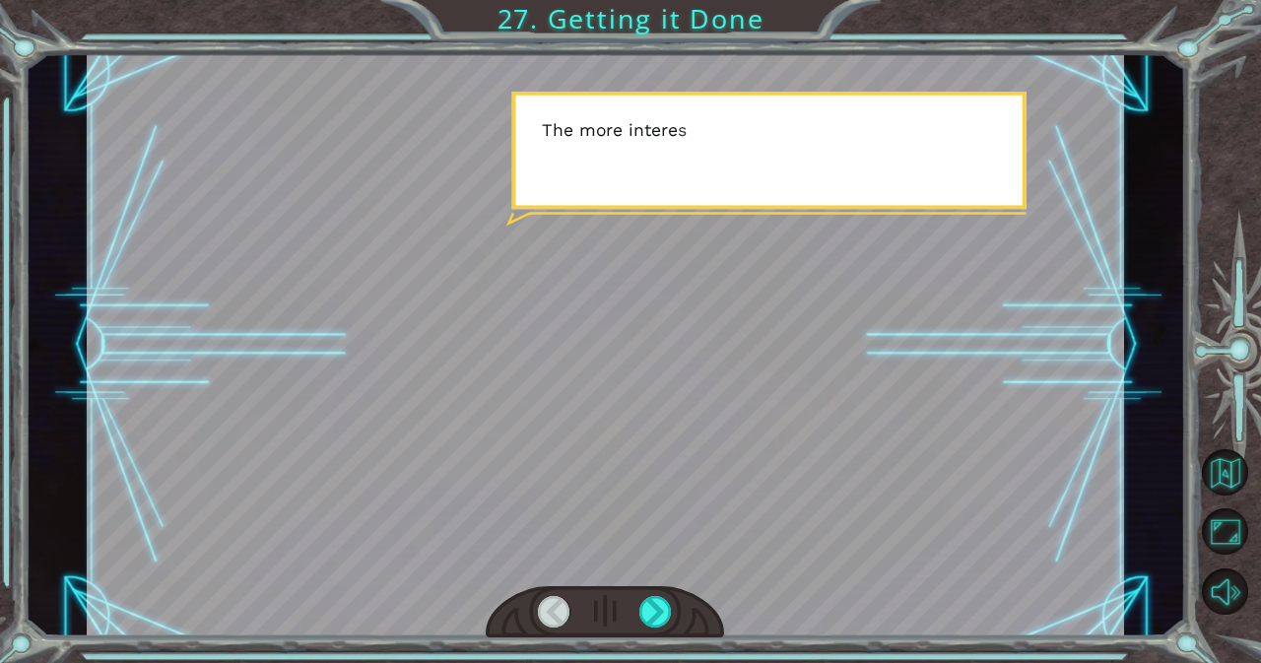
click at [651, 592] on div at bounding box center [605, 612] width 238 height 52
click at [651, 589] on div at bounding box center [605, 612] width 238 height 52
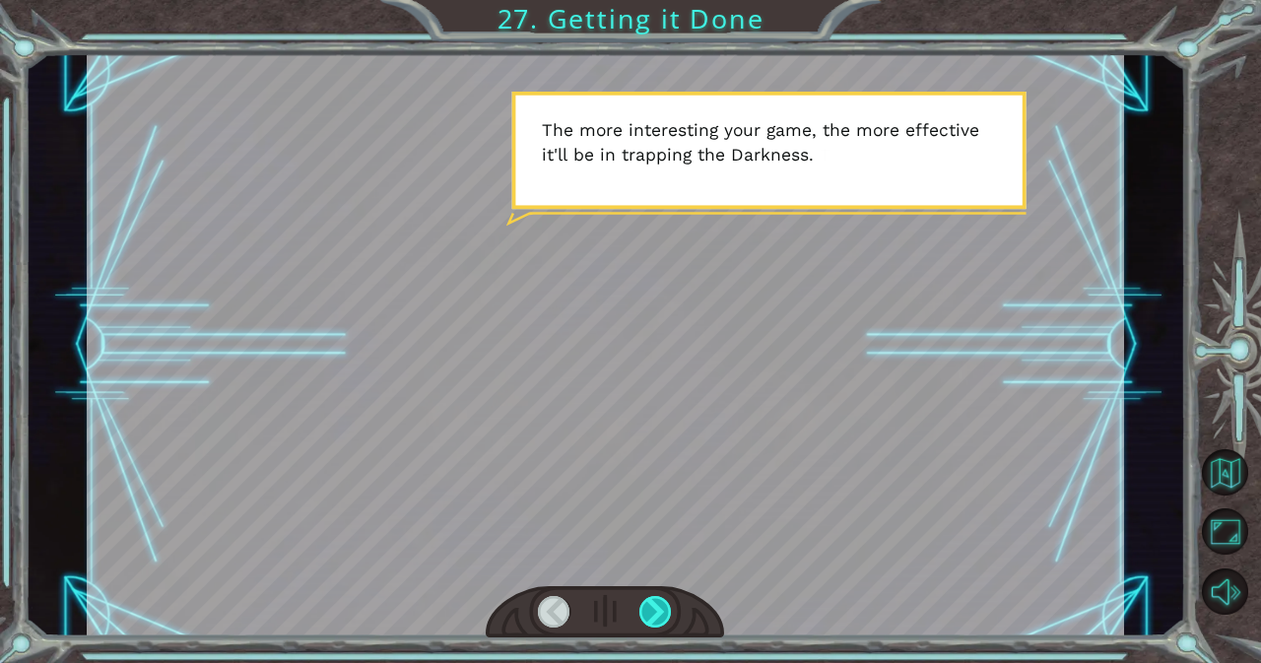
click at [661, 606] on div at bounding box center [655, 612] width 33 height 32
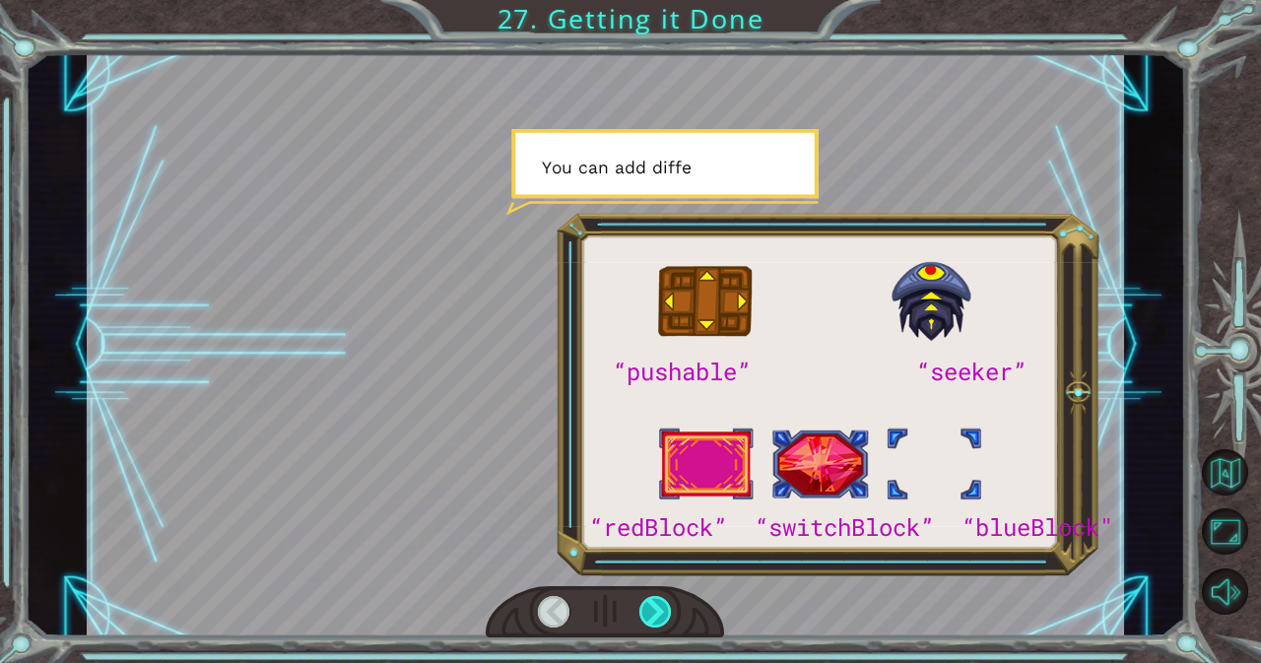
click at [661, 623] on div at bounding box center [655, 612] width 33 height 32
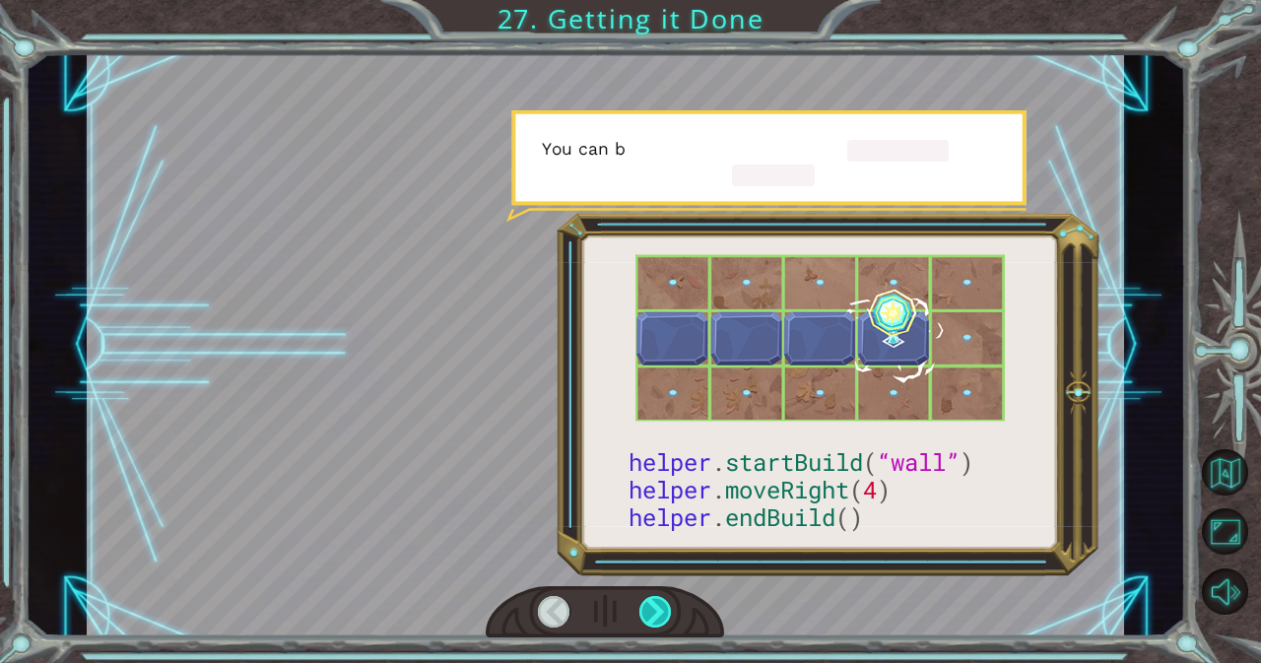
click at [661, 623] on div at bounding box center [655, 612] width 33 height 32
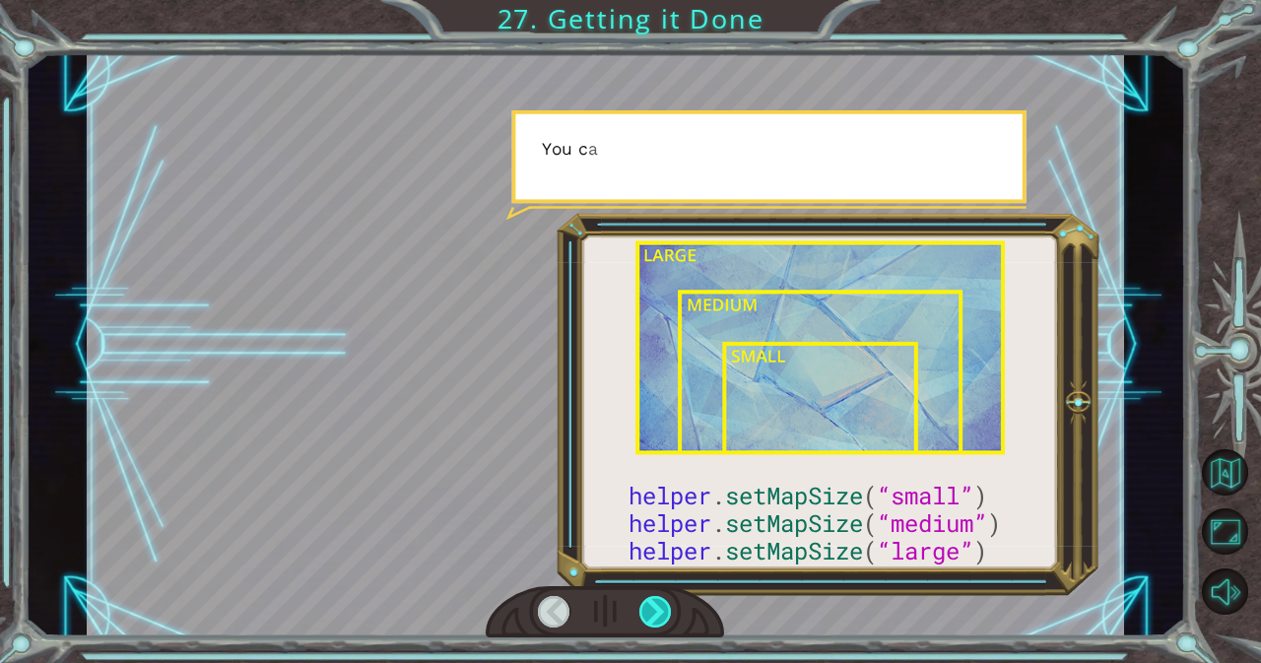
click at [661, 623] on div at bounding box center [655, 612] width 33 height 32
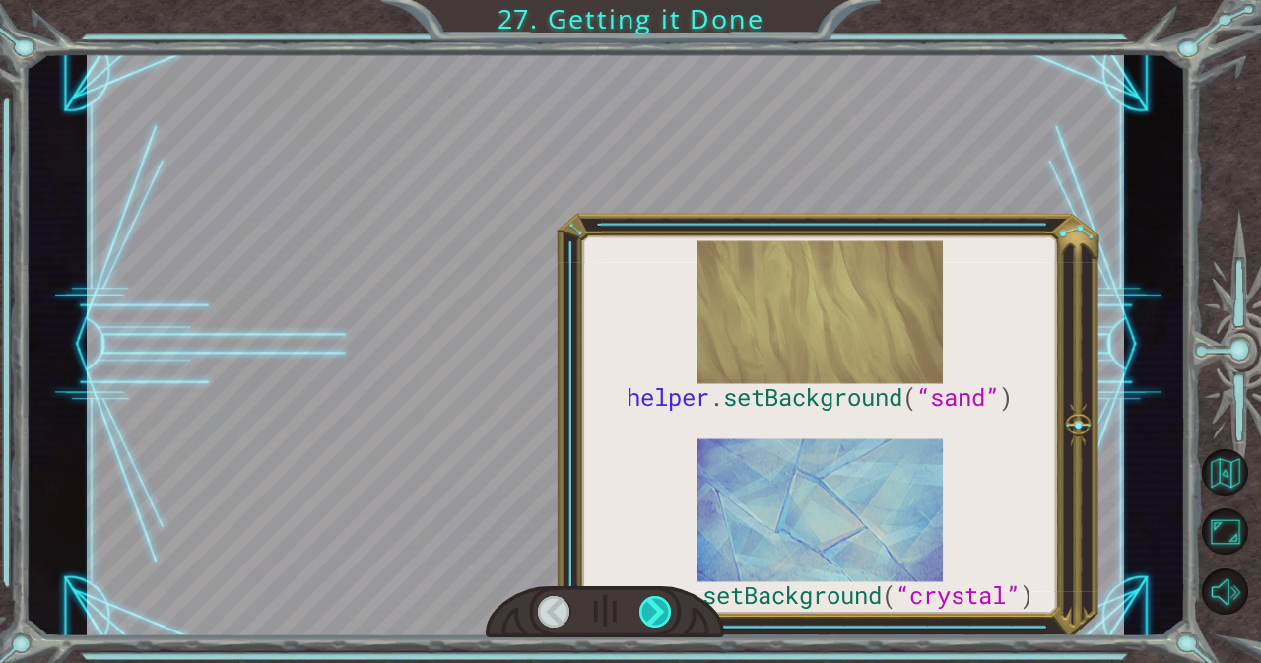
click at [661, 623] on div at bounding box center [655, 612] width 33 height 32
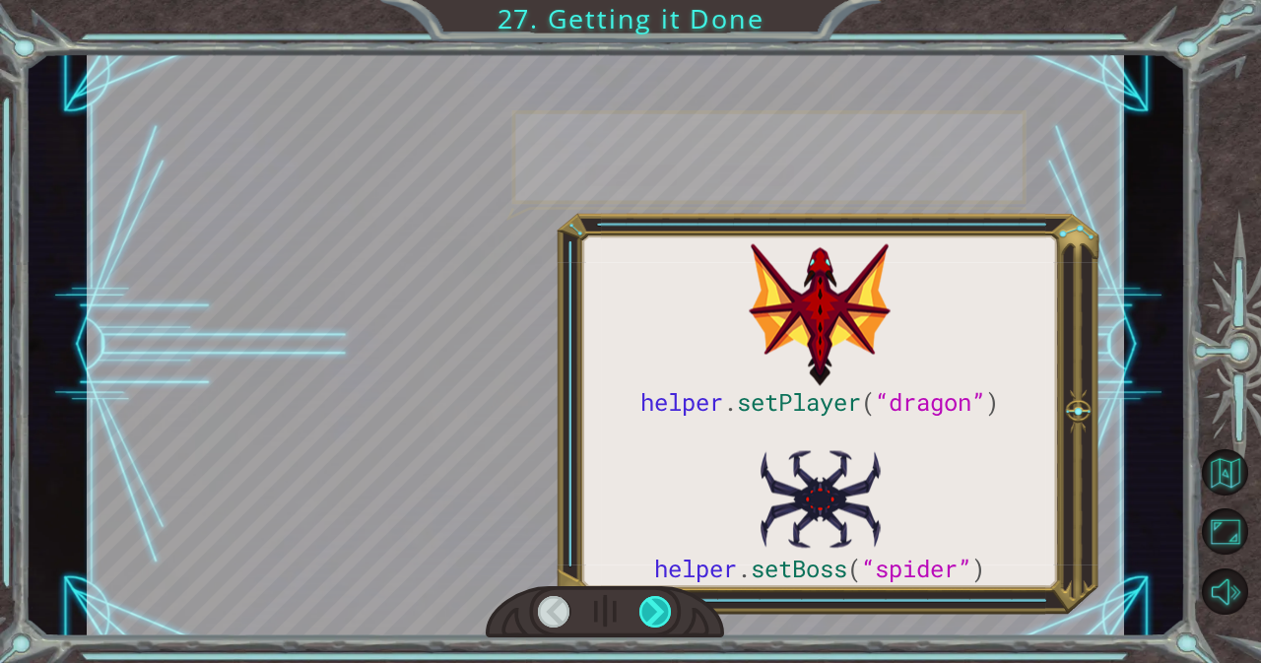
click at [661, 623] on div at bounding box center [655, 612] width 33 height 32
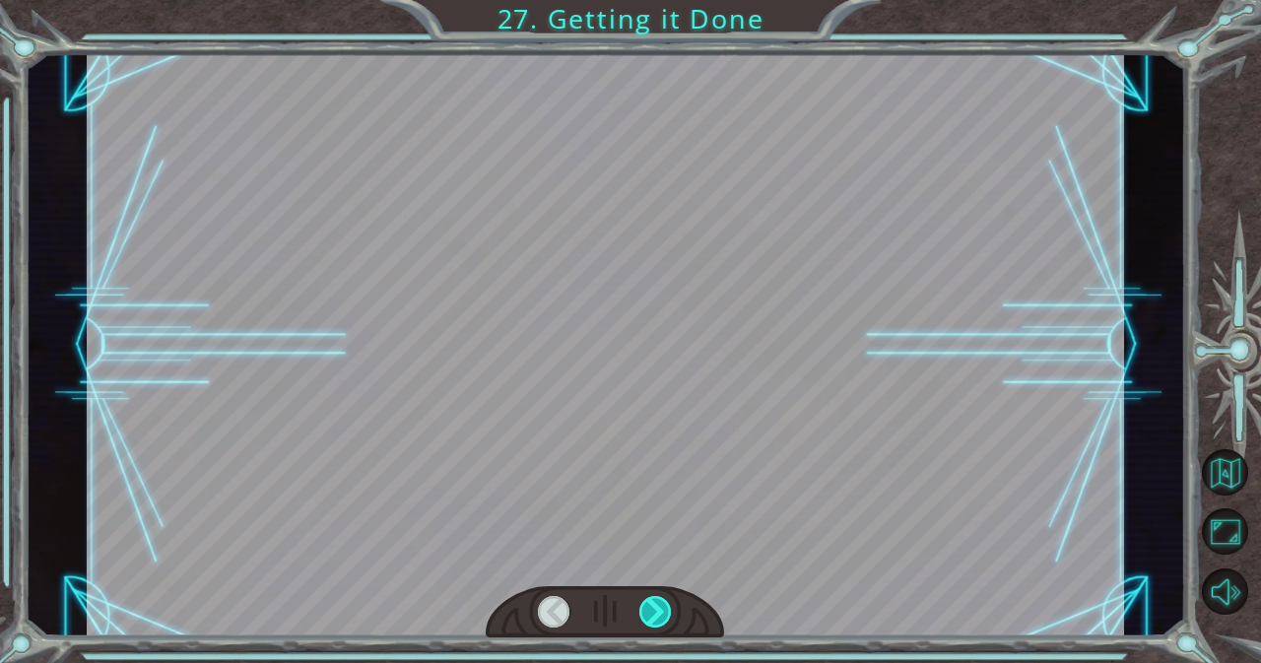
click at [661, 623] on div at bounding box center [655, 612] width 33 height 32
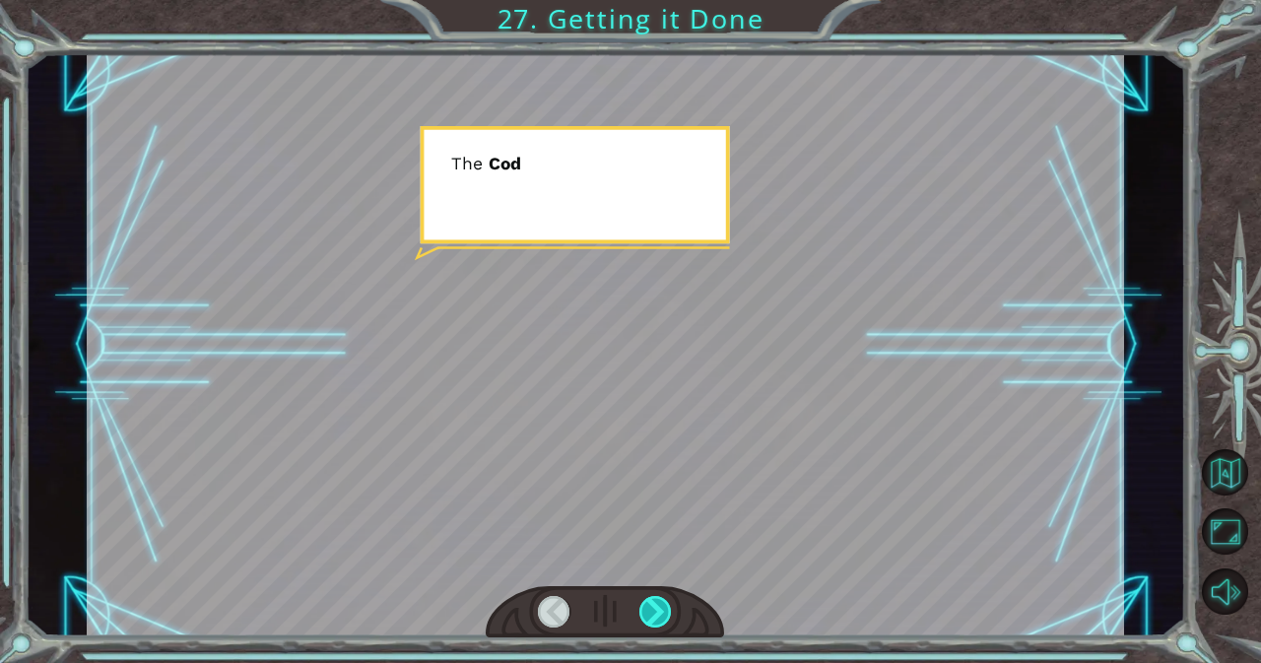
click at [661, 622] on div at bounding box center [655, 612] width 33 height 32
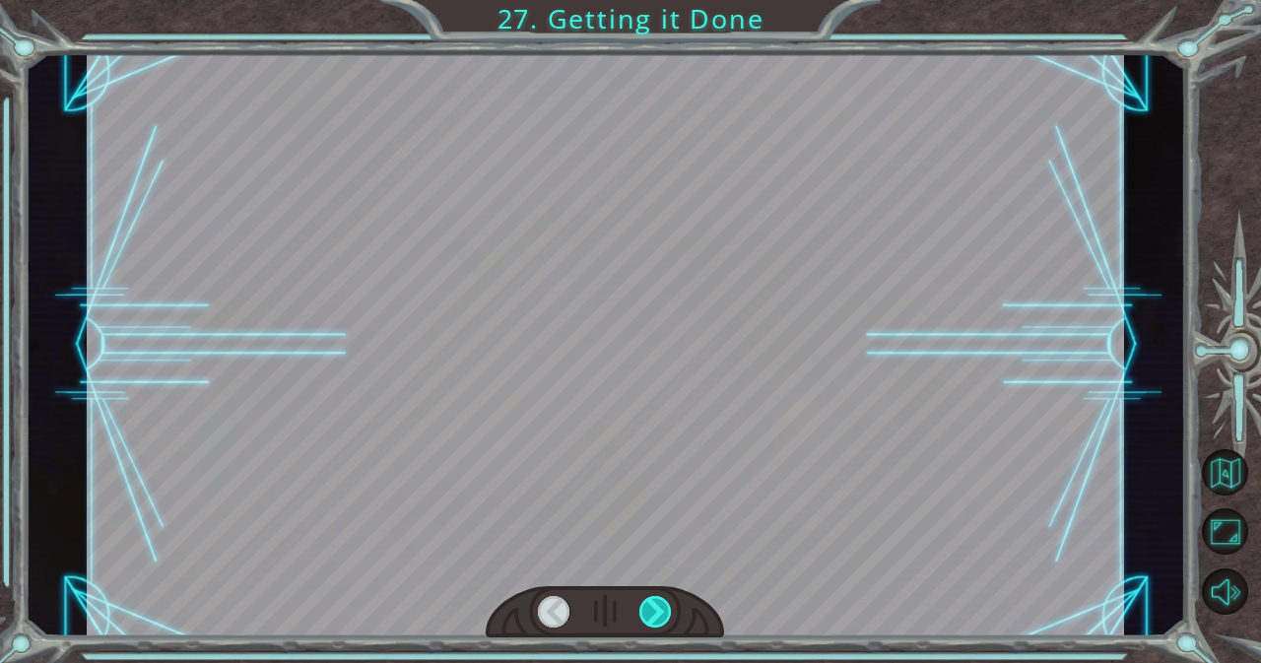
click at [661, 622] on div at bounding box center [655, 612] width 33 height 32
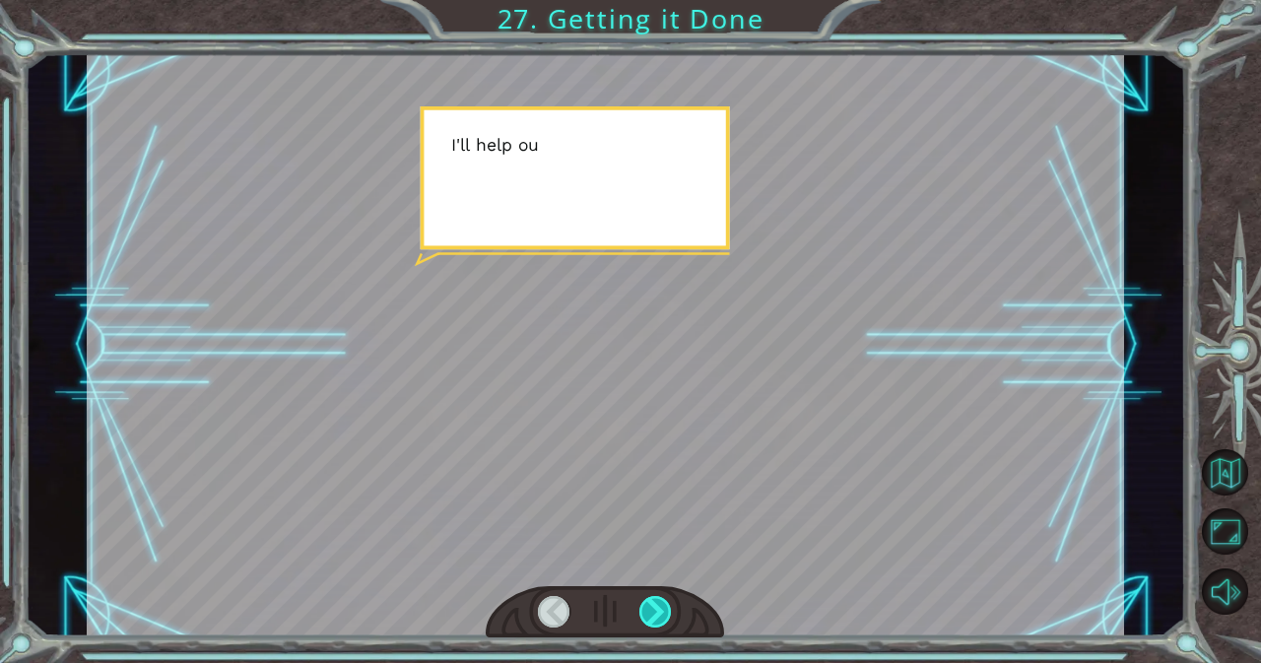
click at [661, 622] on div at bounding box center [655, 612] width 33 height 32
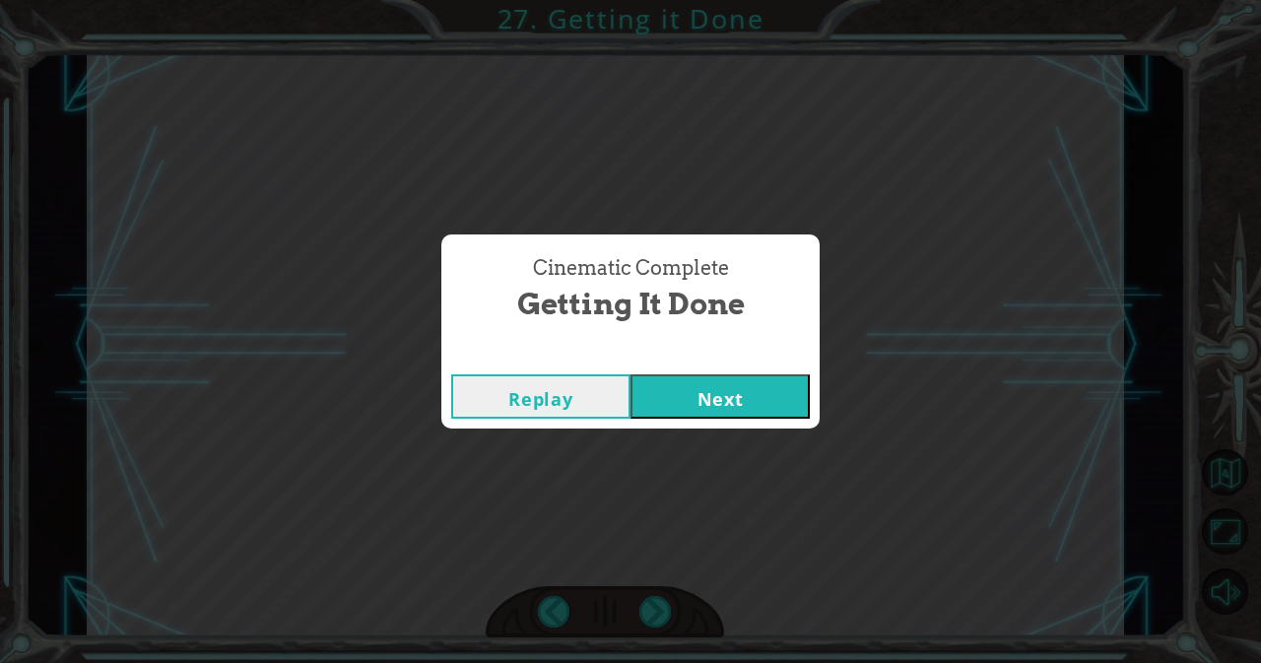
click at [763, 410] on button "Next" at bounding box center [719, 396] width 179 height 44
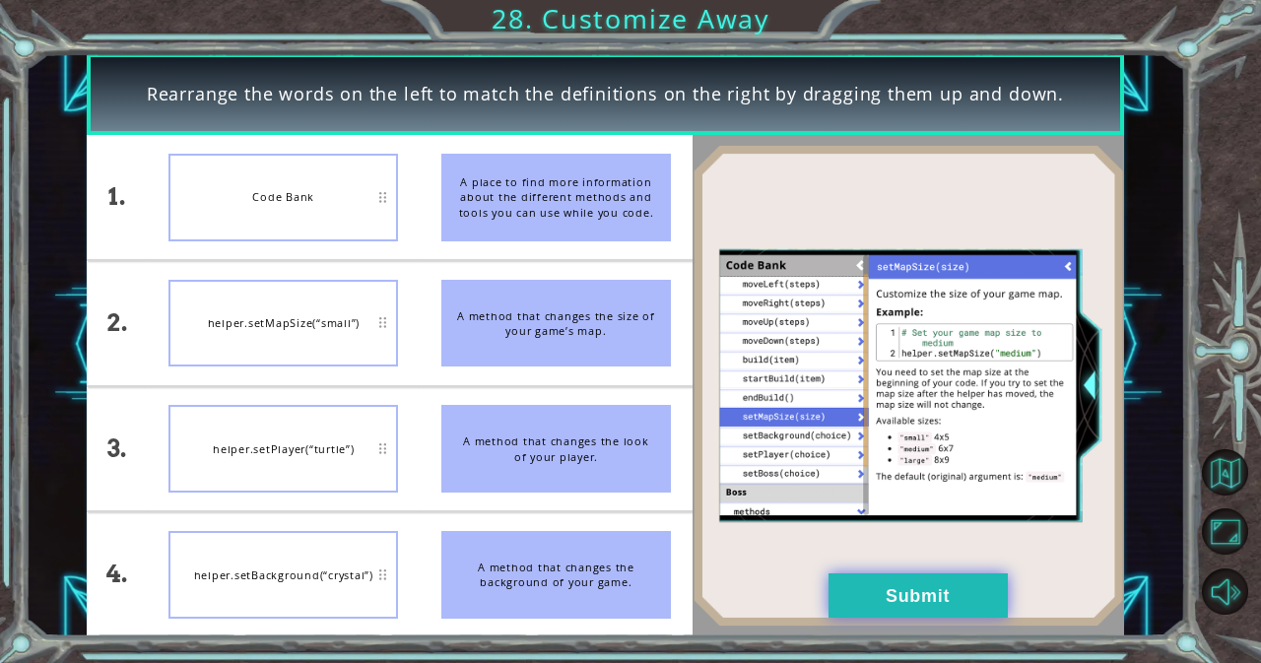
click at [908, 576] on button "Submit" at bounding box center [917, 595] width 179 height 44
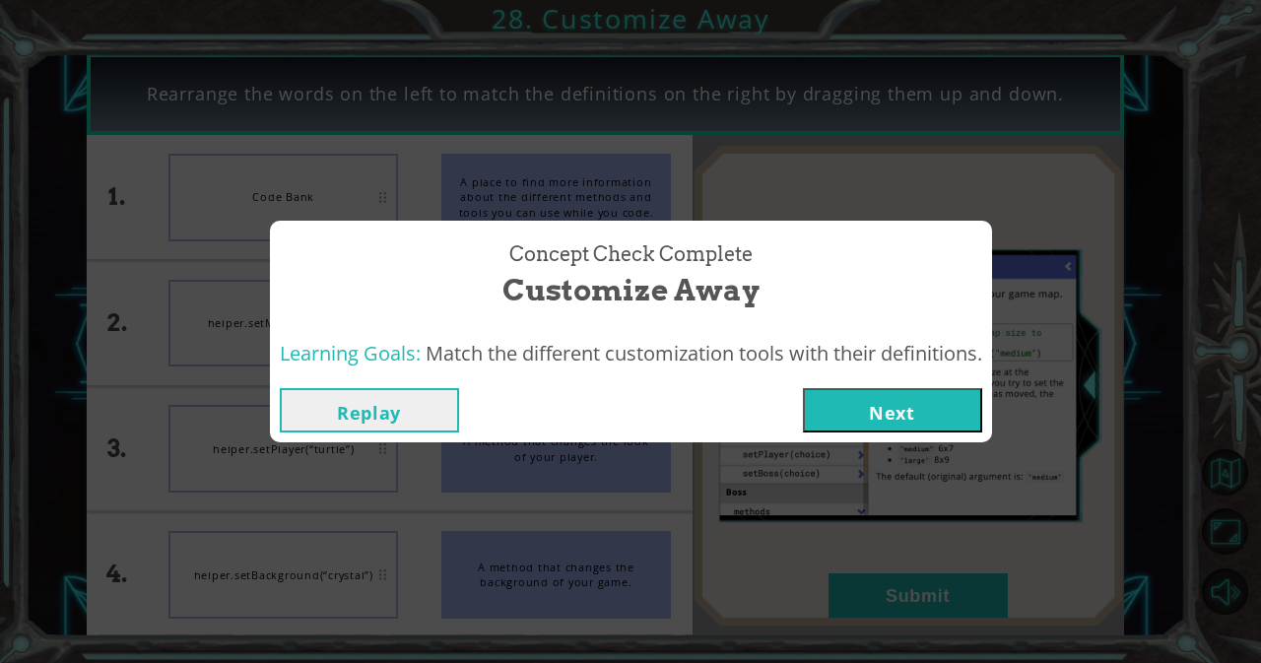
click at [880, 400] on button "Next" at bounding box center [892, 410] width 179 height 44
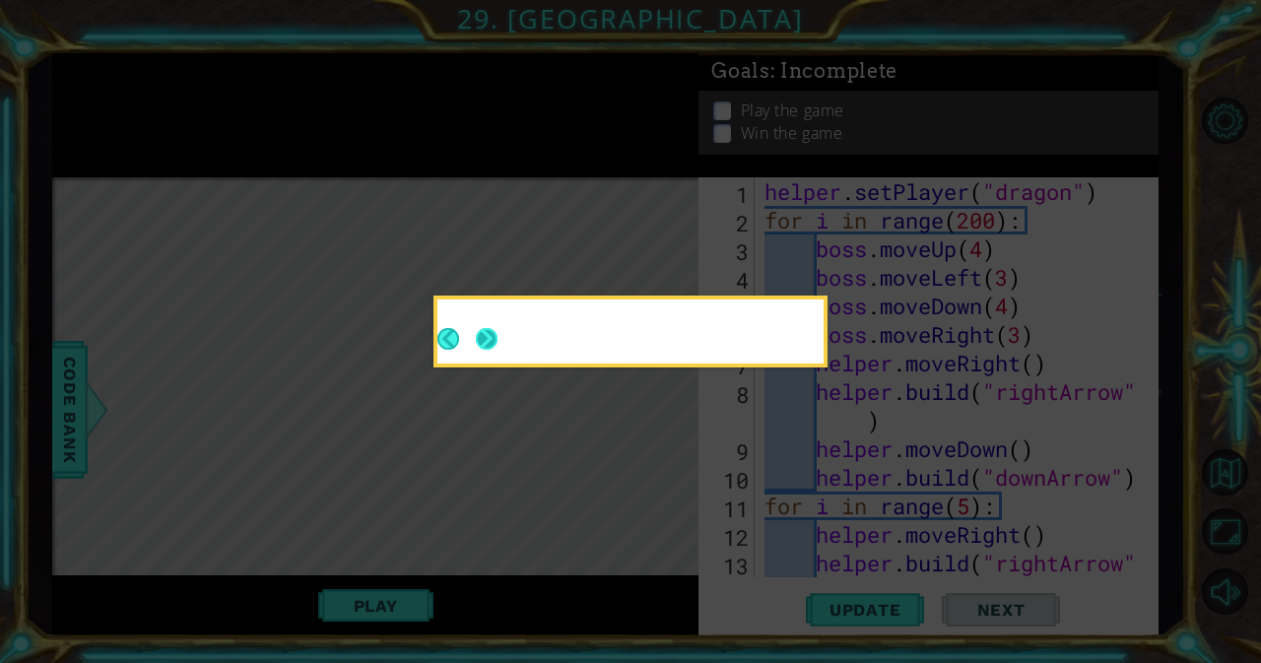
click at [486, 337] on button "Next" at bounding box center [487, 339] width 22 height 22
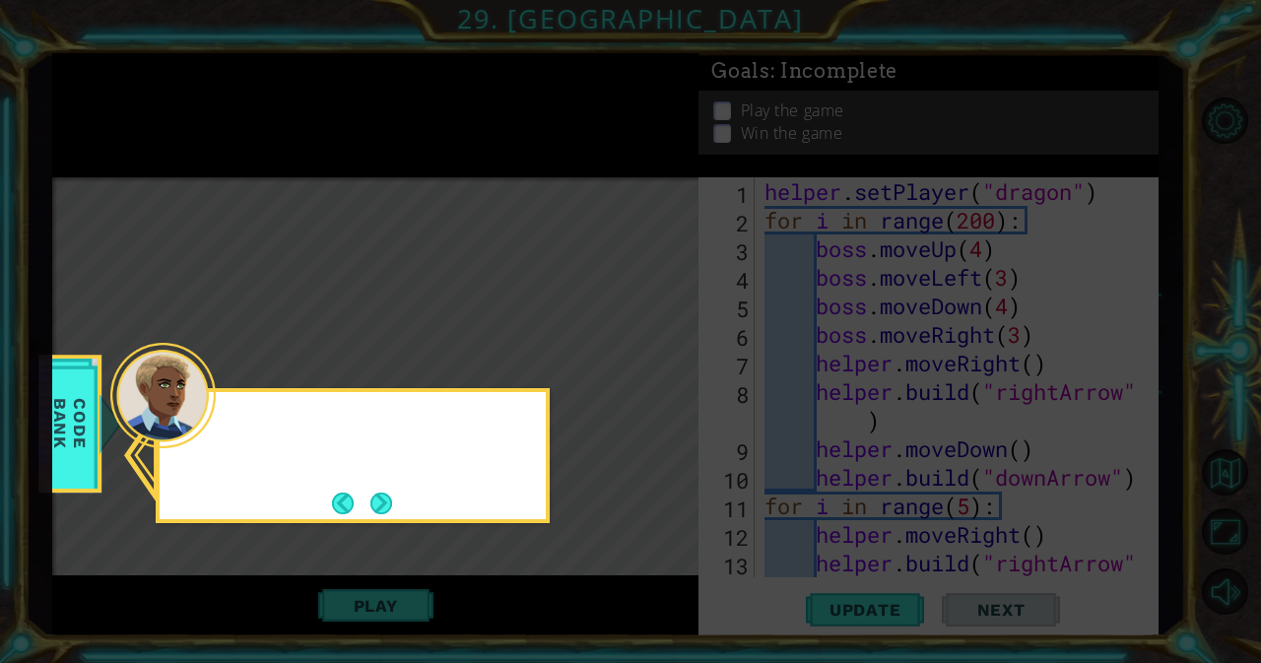
click at [486, 337] on icon at bounding box center [630, 331] width 1261 height 663
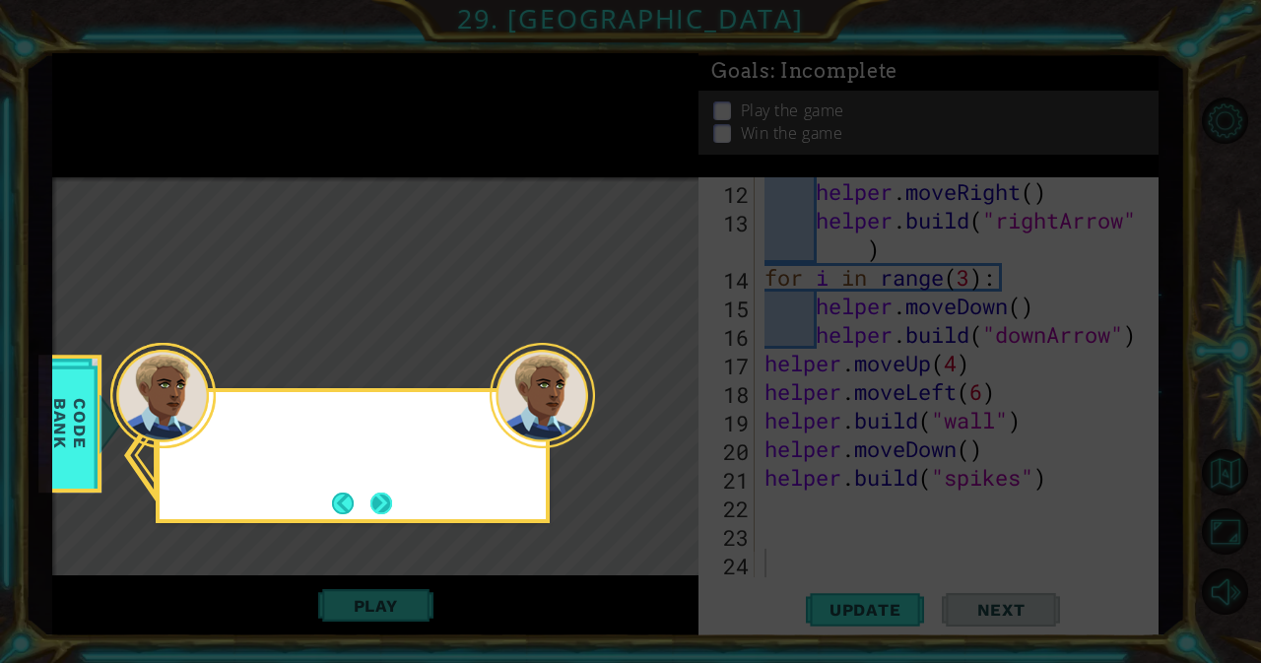
scroll to position [343, 0]
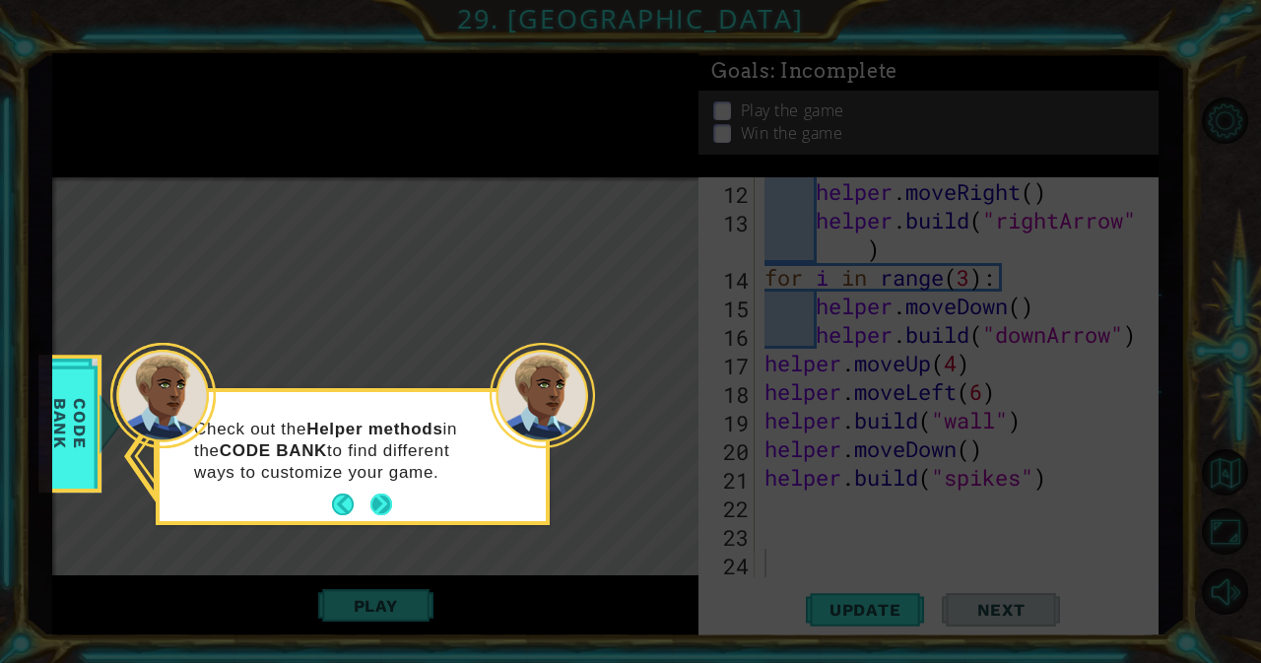
click at [370, 503] on button "Next" at bounding box center [381, 505] width 27 height 27
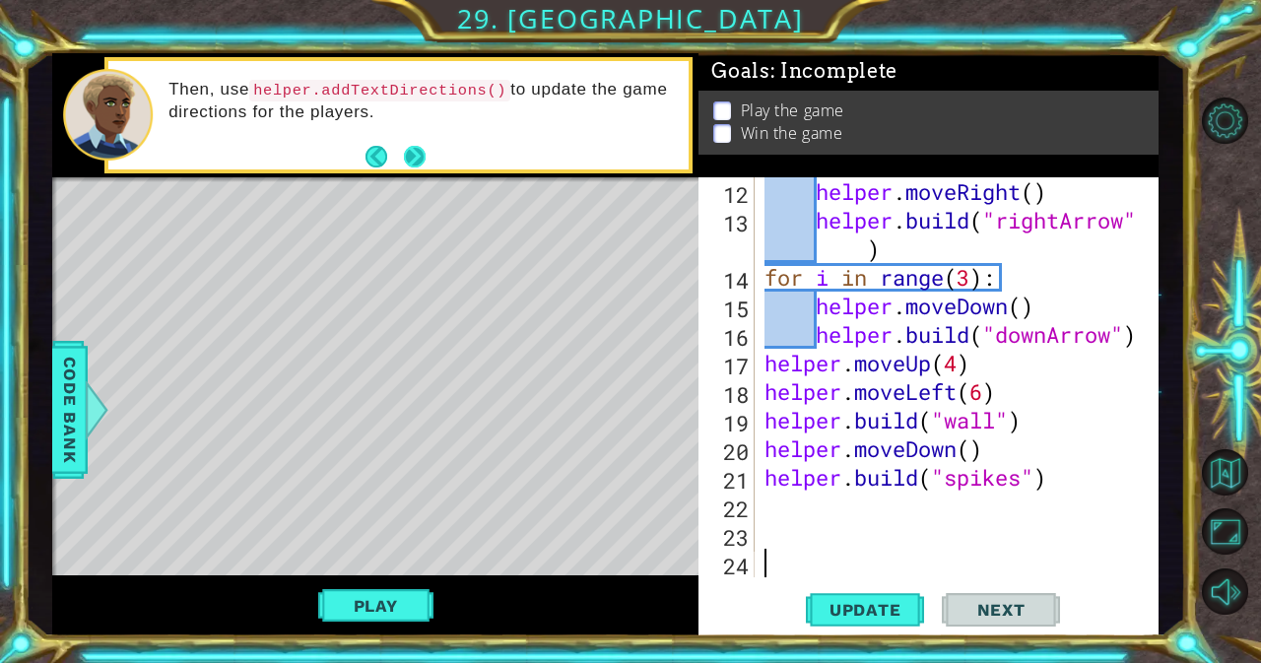
click at [416, 165] on button "Next" at bounding box center [415, 157] width 22 height 22
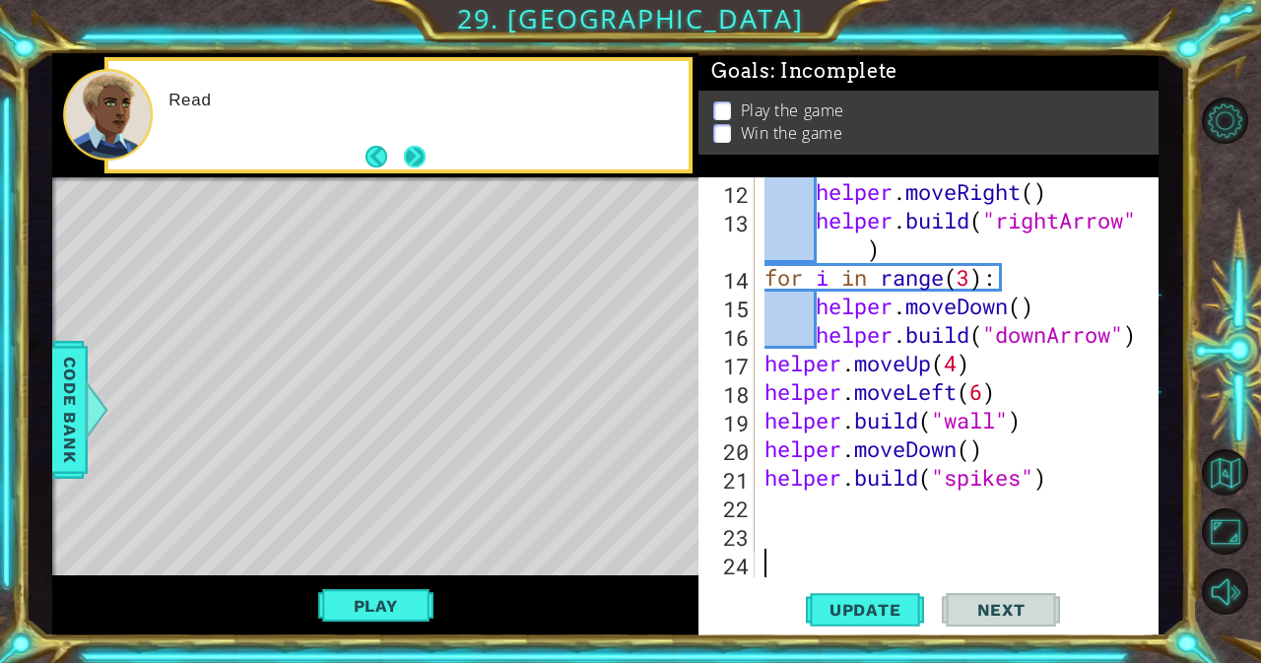
click at [416, 165] on button "Next" at bounding box center [415, 156] width 22 height 22
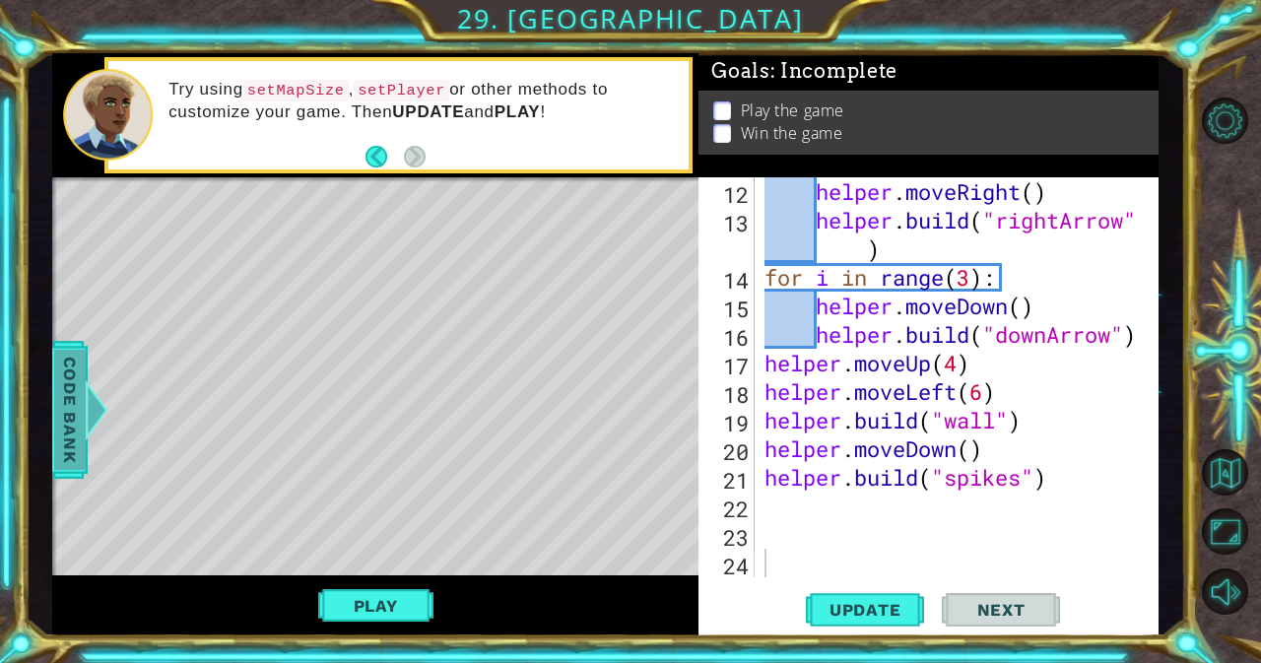
click at [75, 403] on span "Code Bank" at bounding box center [70, 410] width 32 height 120
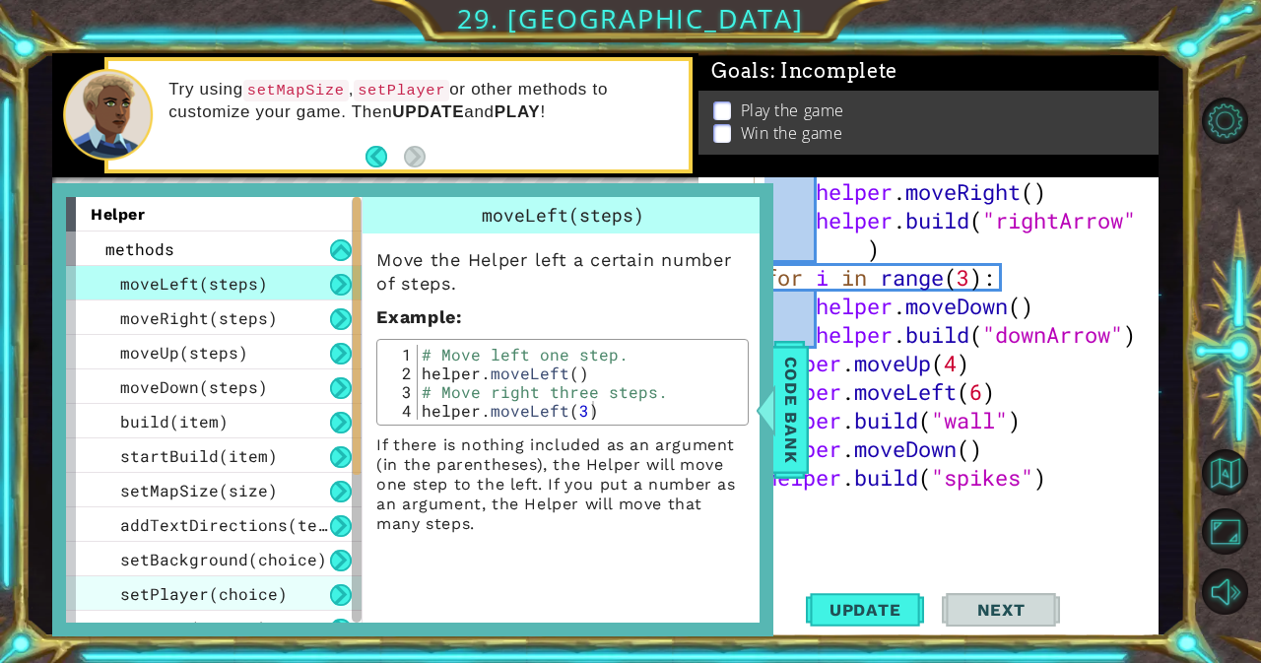
click at [239, 594] on span "setPlayer(choice)" at bounding box center [203, 593] width 167 height 21
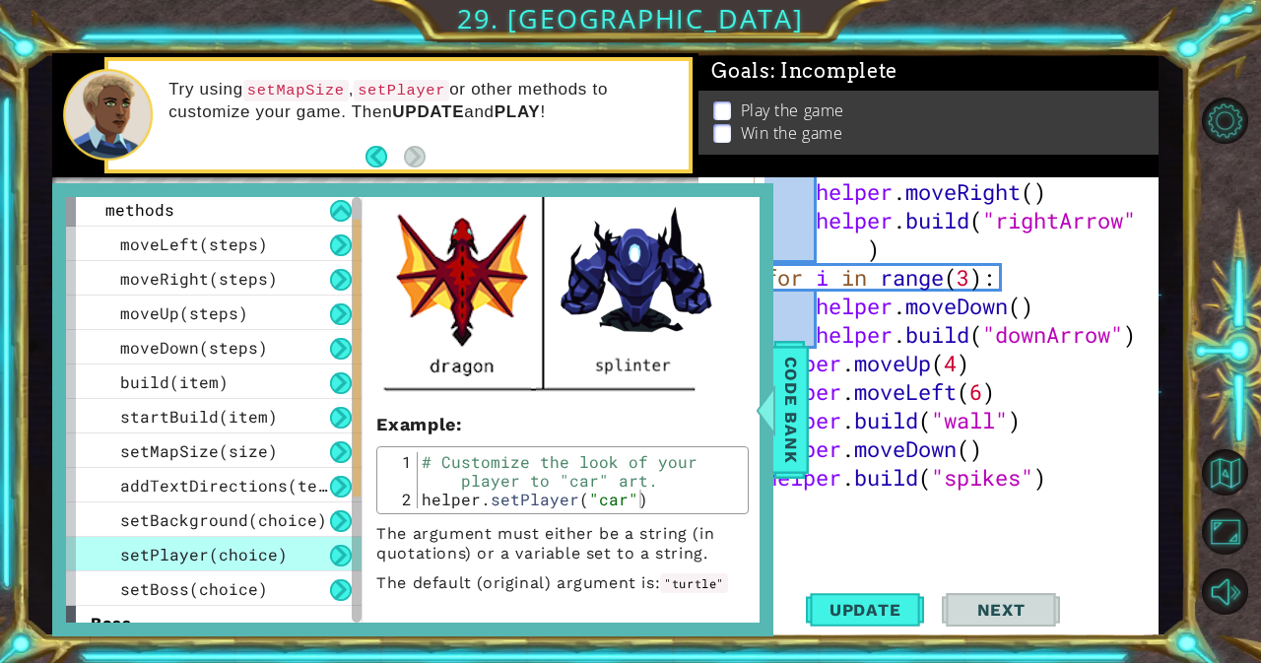
scroll to position [798, 0]
click at [257, 575] on div "setBoss(choice)" at bounding box center [214, 588] width 296 height 34
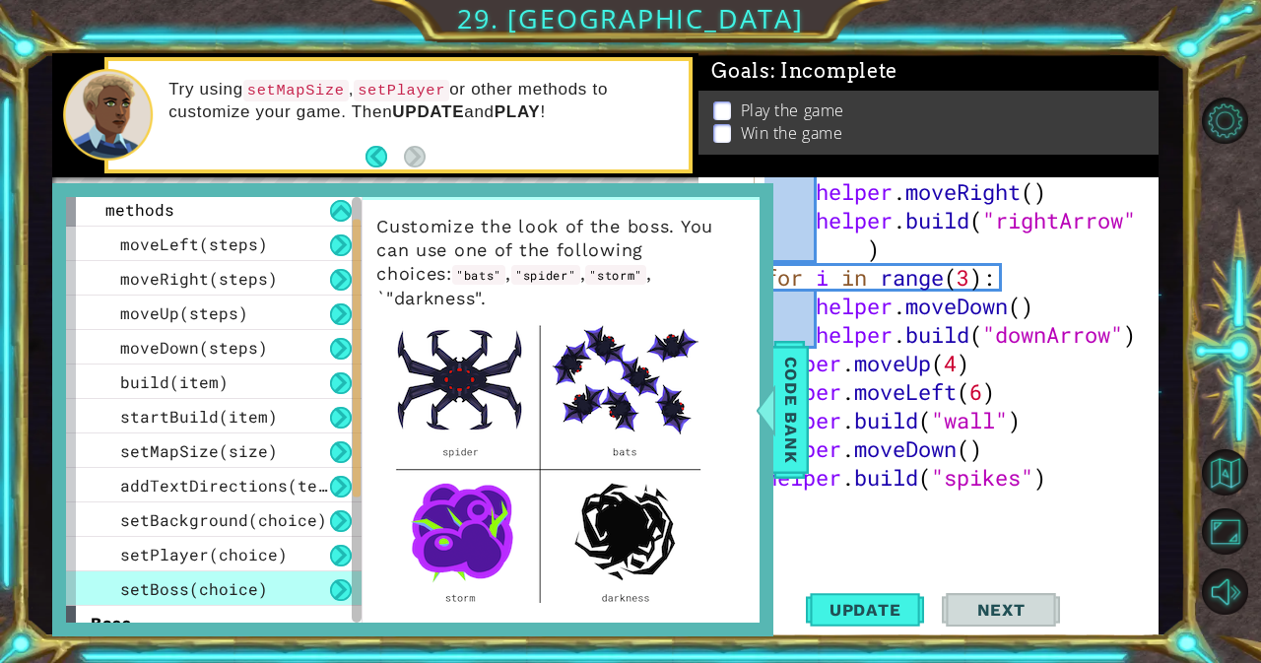
scroll to position [0, 0]
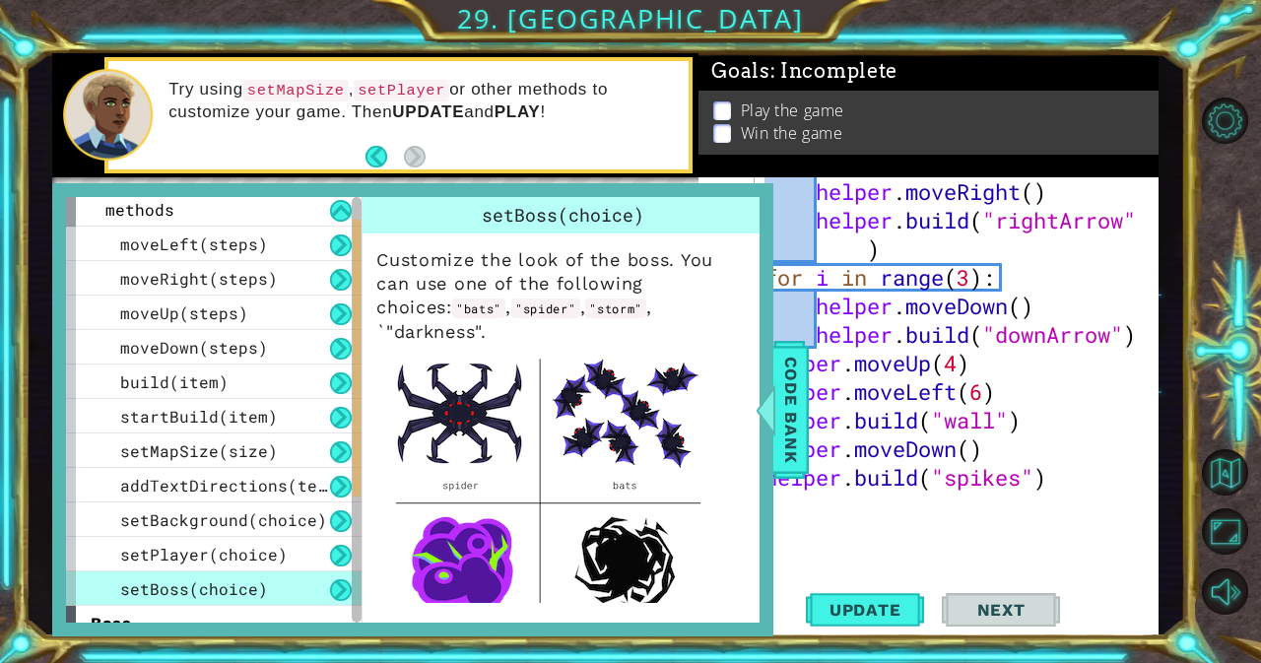
click at [1086, 528] on div "helper . moveRight ( ) helper . build ( "rightArrow" ) for i in range ( 3 ) : h…" at bounding box center [954, 405] width 388 height 457
click at [995, 237] on div "helper . moveRight ( ) helper . build ( "rightArrow" ) for i in range ( 3 ) : h…" at bounding box center [954, 405] width 388 height 457
type textarea "[DOMAIN_NAME]("rightArrow")"
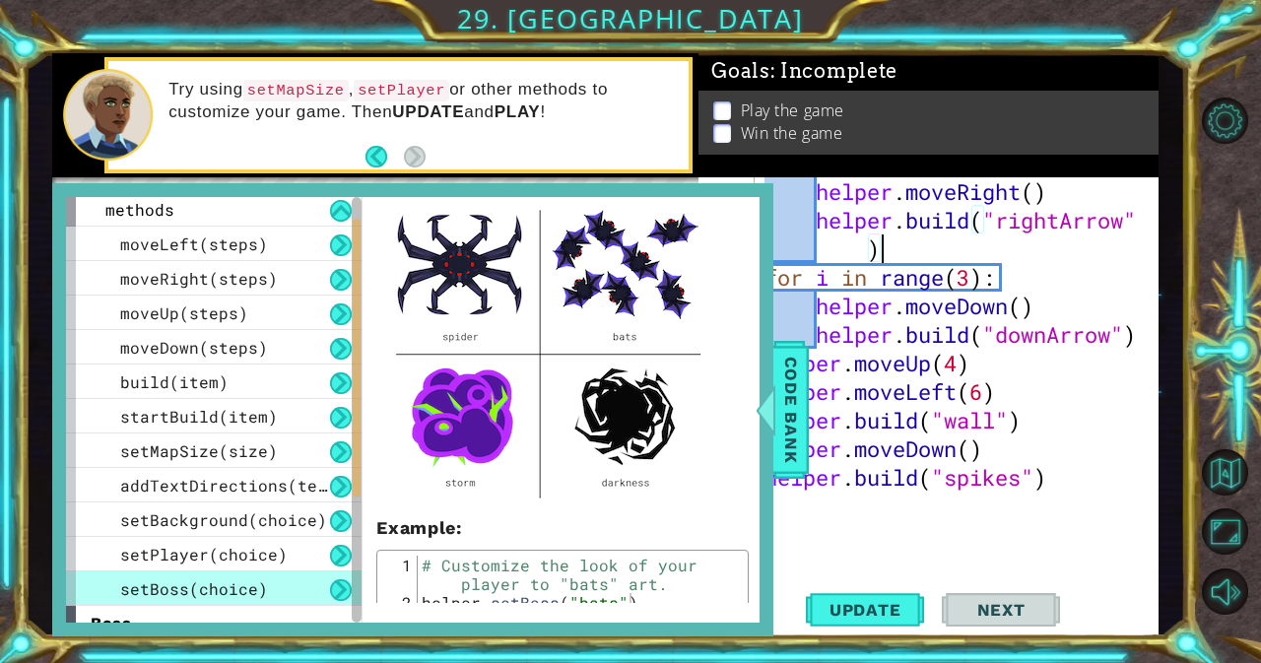
scroll to position [156, 0]
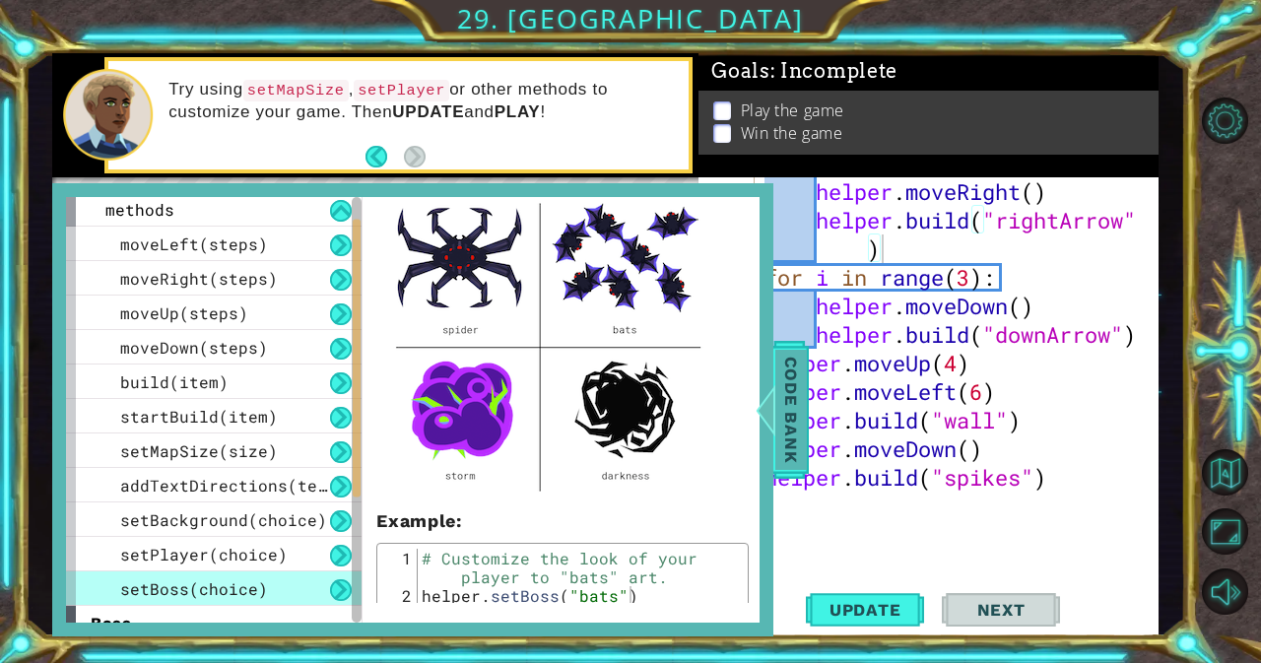
click at [797, 407] on span "Code Bank" at bounding box center [791, 410] width 32 height 120
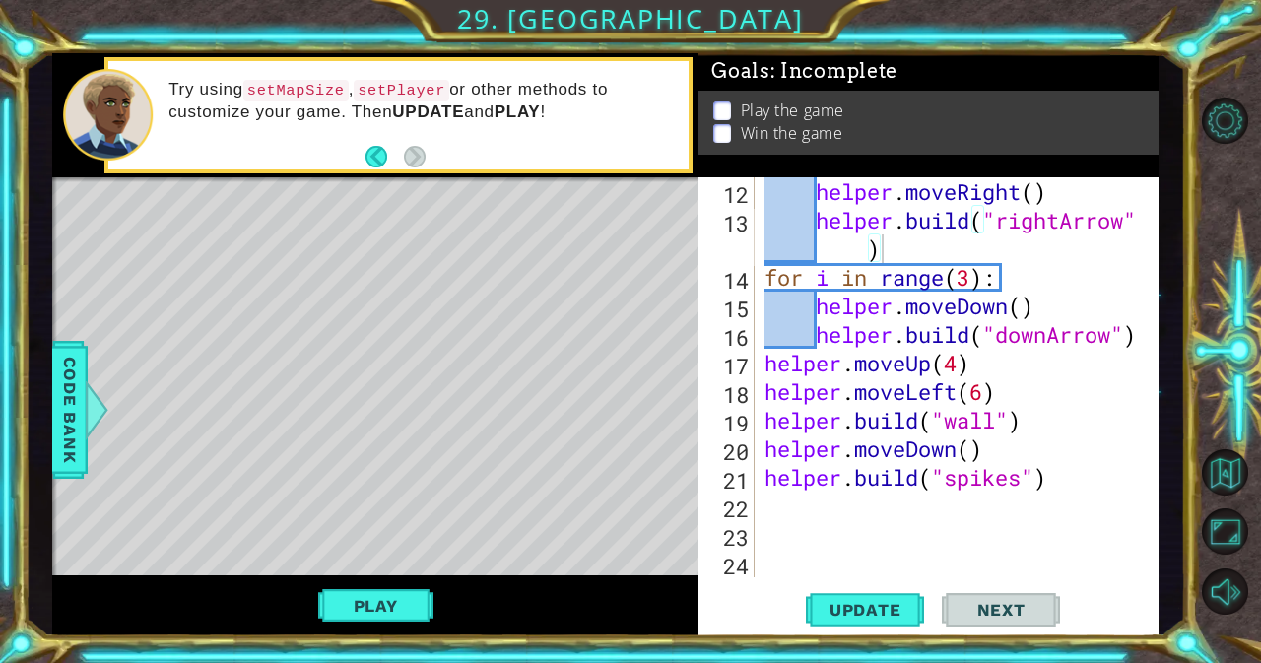
click at [1067, 520] on div "helper . moveRight ( ) helper . build ( "rightArrow" ) for i in range ( 3 ) : h…" at bounding box center [954, 405] width 388 height 457
type textarea "[DOMAIN_NAME]("rightArrow")"
drag, startPoint x: 757, startPoint y: 552, endPoint x: 840, endPoint y: 566, distance: 85.0
click at [840, 566] on div "helper . moveRight ( ) helper . build ( "rightArrow" ) for i in range ( 3 ) : h…" at bounding box center [954, 405] width 388 height 457
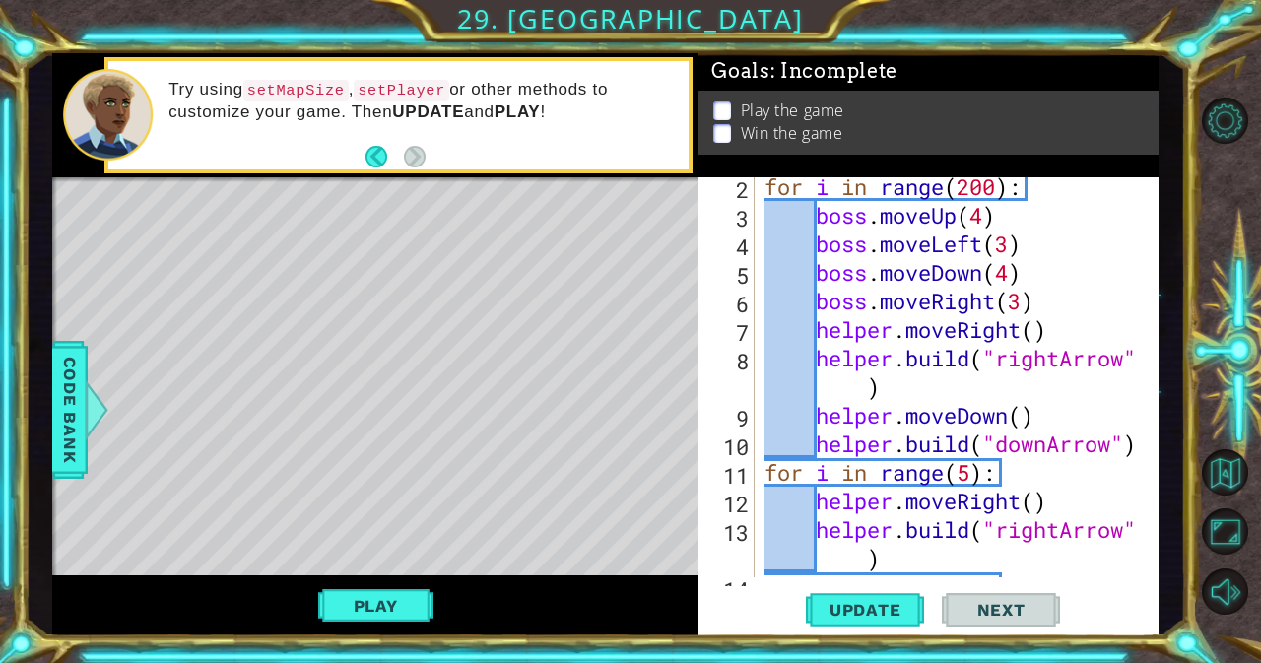
scroll to position [0, 0]
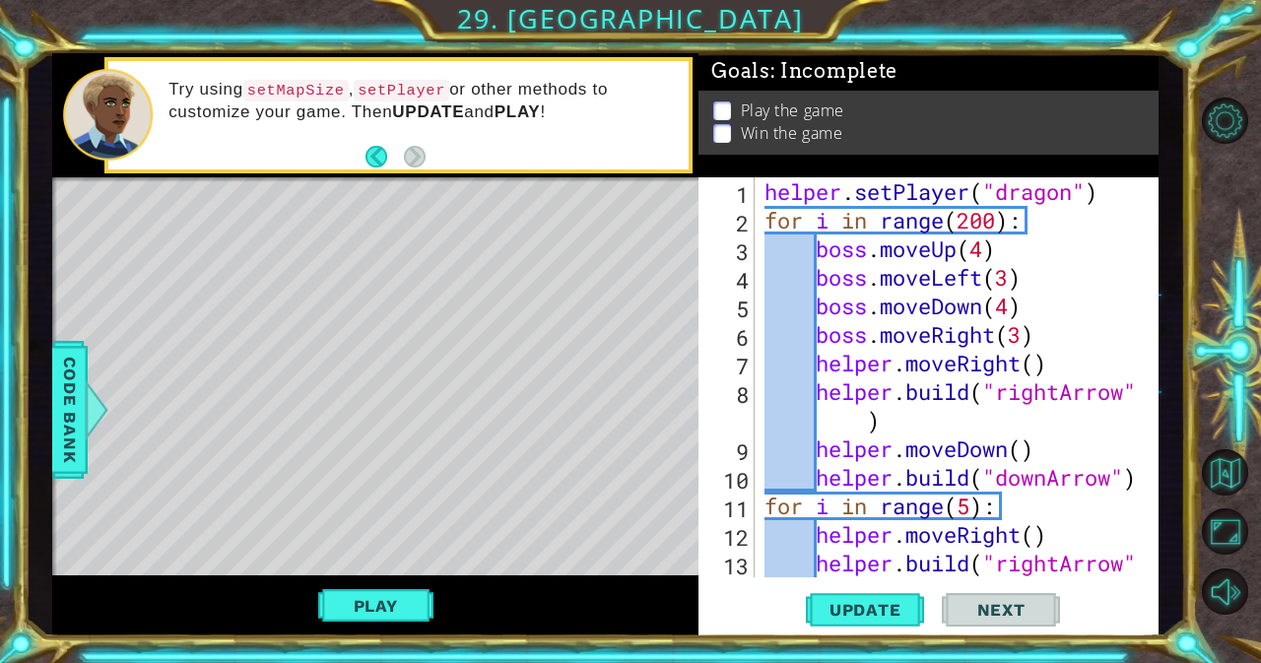
click at [1107, 192] on div "helper . setPlayer ( "dragon" ) for i in range ( 200 ) : boss . moveUp ( 4 ) bo…" at bounding box center [954, 420] width 388 height 486
type textarea "helper.setPlayer("dragon")"
click at [1107, 192] on div "helper . setPlayer ( "dragon" ) for i in range ( 200 ) : boss . moveUp ( 4 ) bo…" at bounding box center [954, 420] width 388 height 486
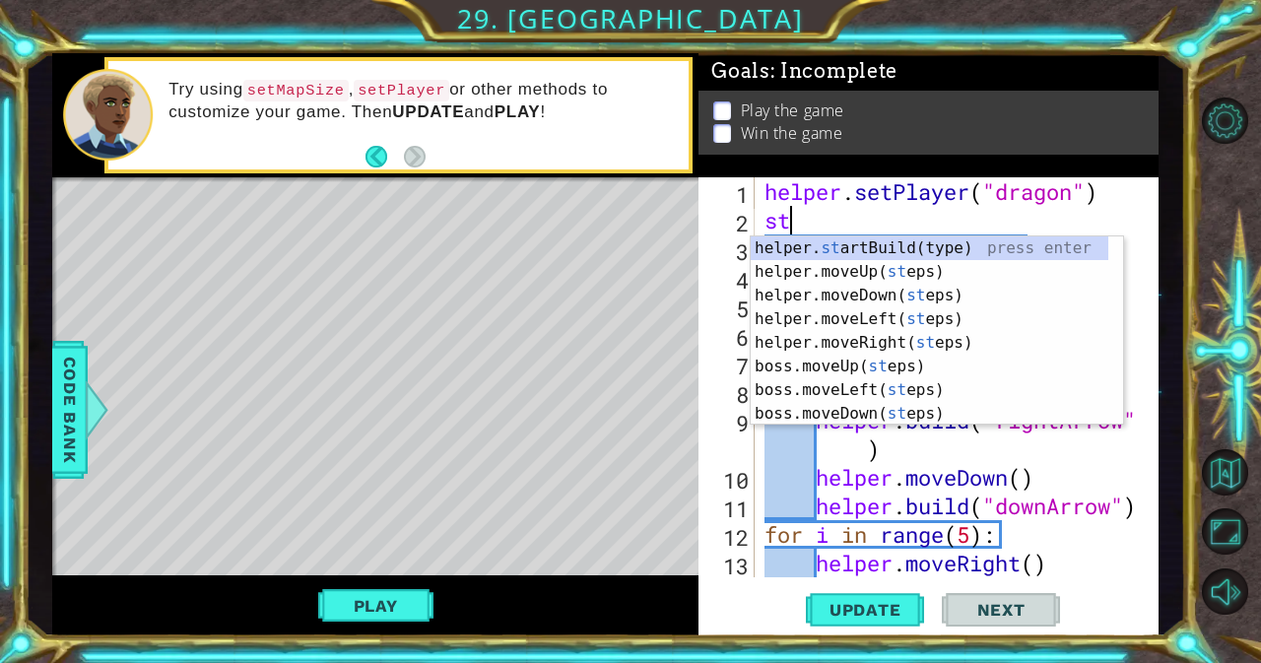
scroll to position [0, 1]
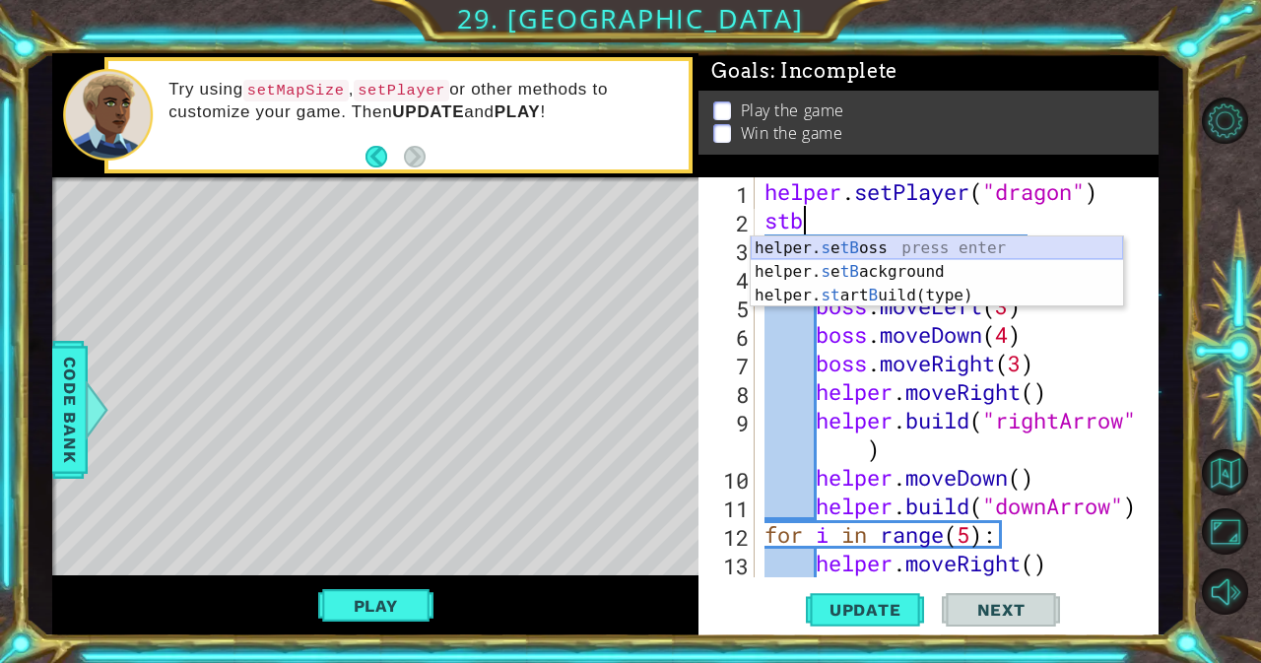
click at [1028, 241] on div "helper. s e tB oss press enter helper. s e tB ackground press enter helper. st …" at bounding box center [937, 295] width 372 height 118
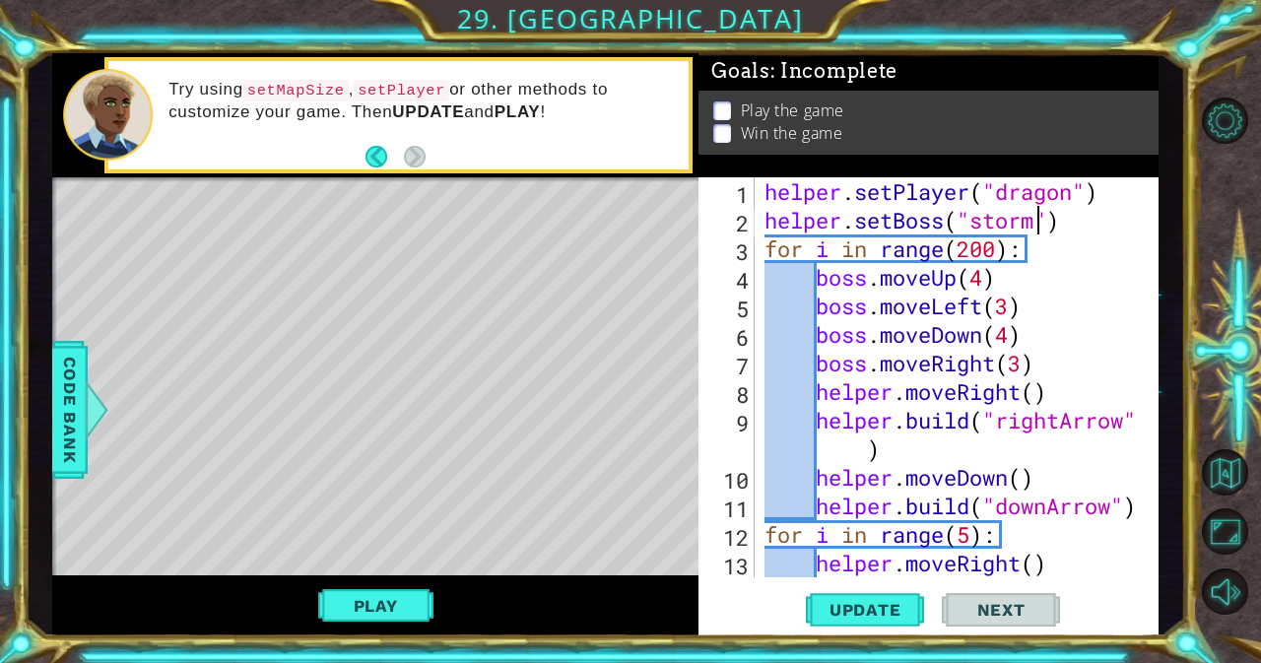
scroll to position [0, 13]
type textarea "helper.setBoss("storm")"
click at [875, 625] on button "Update" at bounding box center [865, 609] width 118 height 46
click at [850, 596] on button "Update" at bounding box center [865, 609] width 118 height 46
click at [370, 614] on button "Play" at bounding box center [375, 605] width 115 height 37
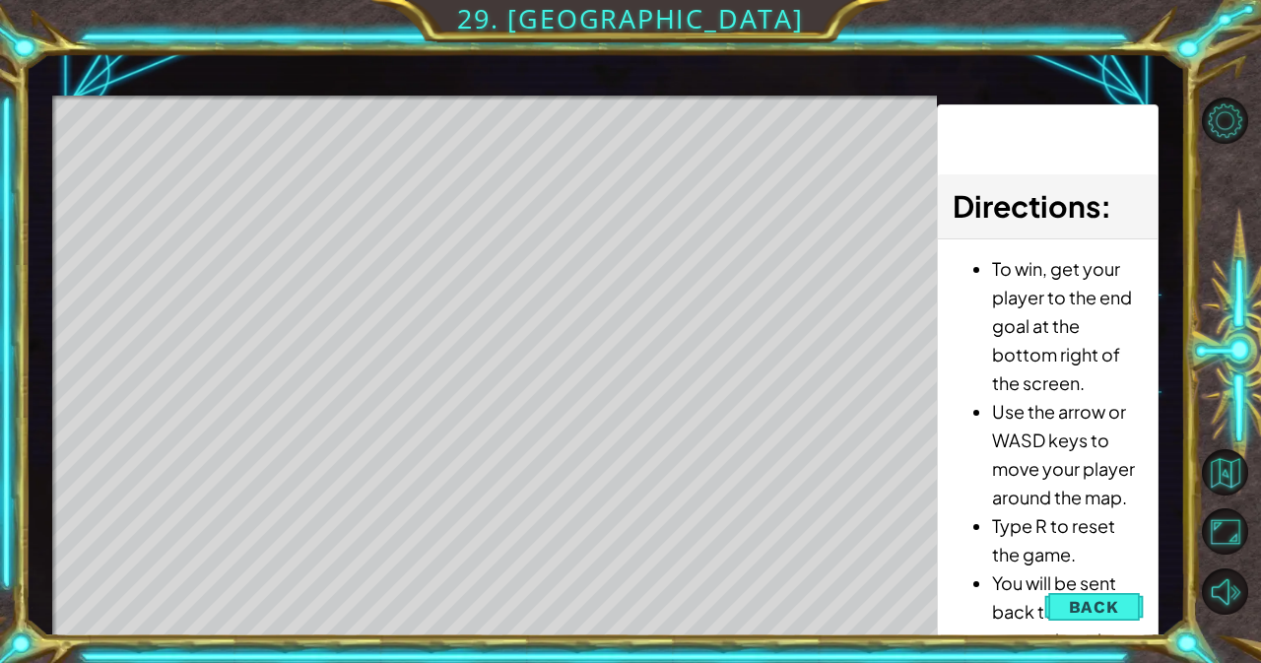
click at [1126, 629] on li "You will be sent back to the start if you run into the boss or into spikes." at bounding box center [1067, 639] width 150 height 143
click at [925, 604] on div "1 ההההההההההההההההההההההההההההההההההההההההההההההההההההההההההההההההההההההההההההה…" at bounding box center [604, 344] width 1105 height 583
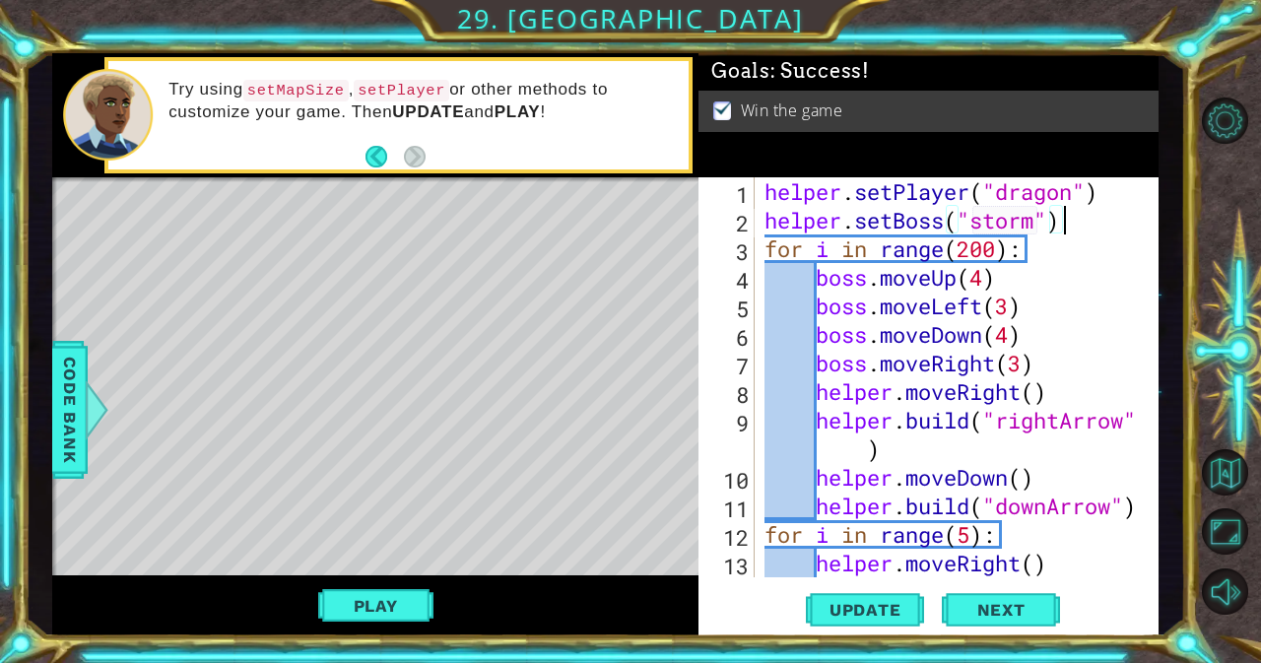
click at [1085, 225] on div "helper . setPlayer ( "dragon" ) helper . setBoss ( "storm" ) for i in range ( 2…" at bounding box center [954, 420] width 388 height 486
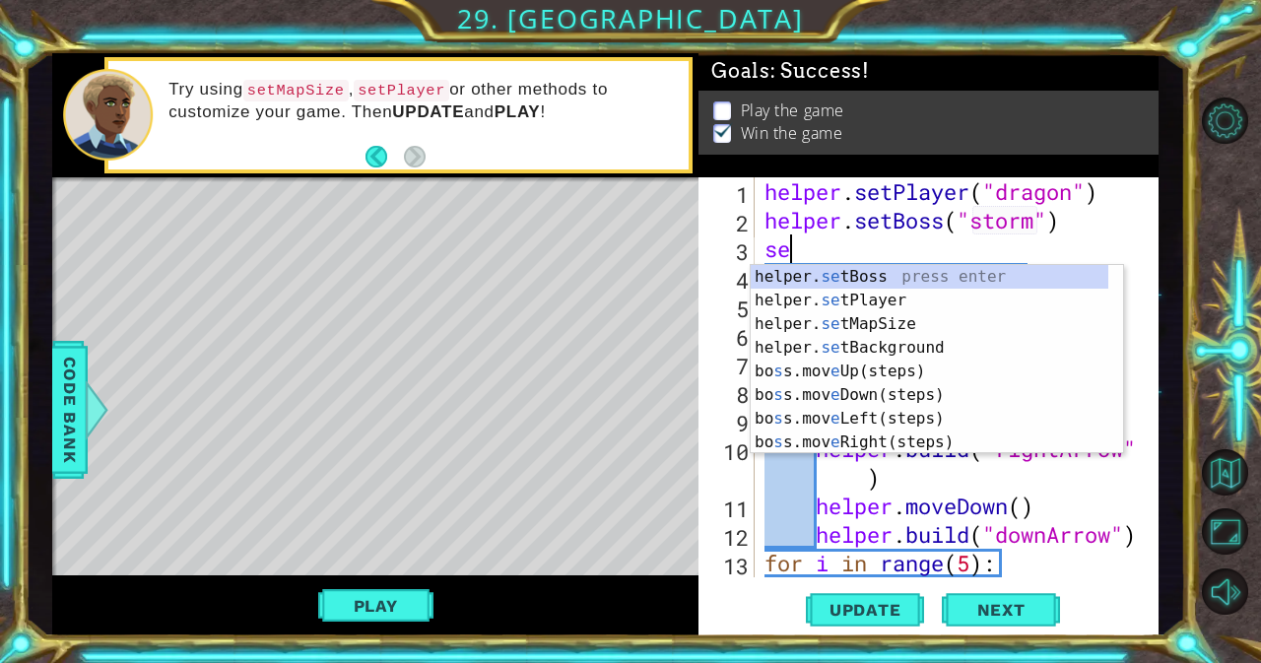
scroll to position [0, 1]
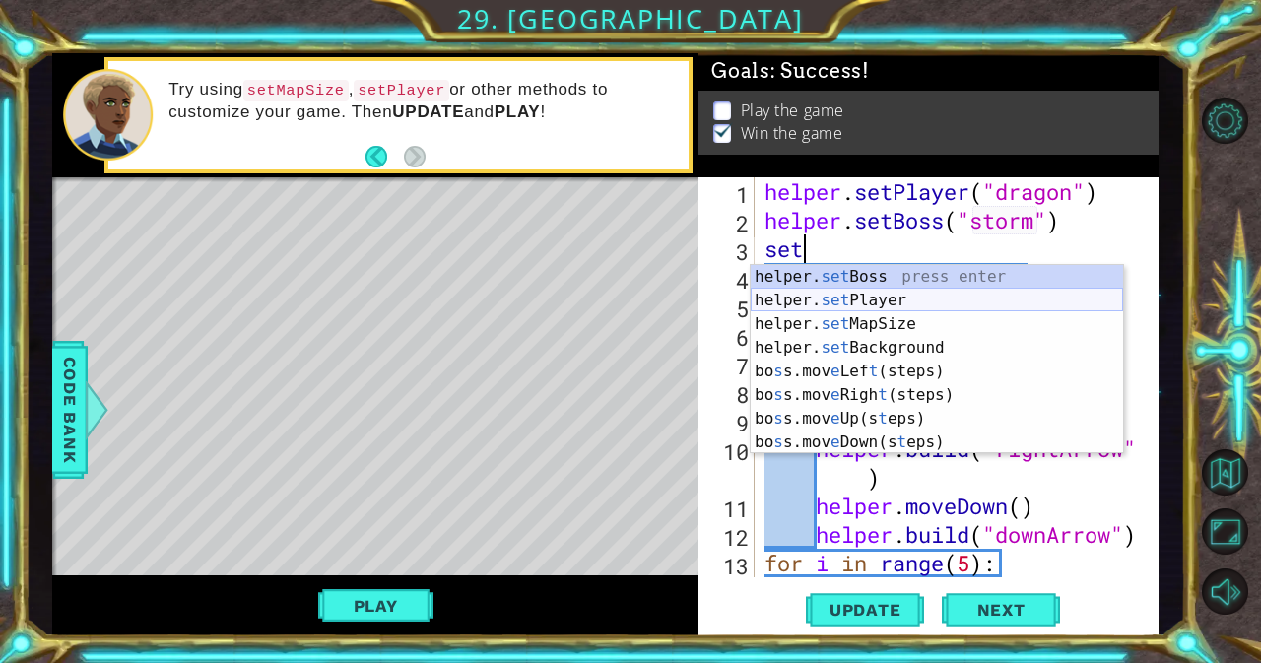
click at [943, 298] on div "helper. set Boss press enter helper. set Player press enter helper. set MapSize…" at bounding box center [937, 383] width 372 height 236
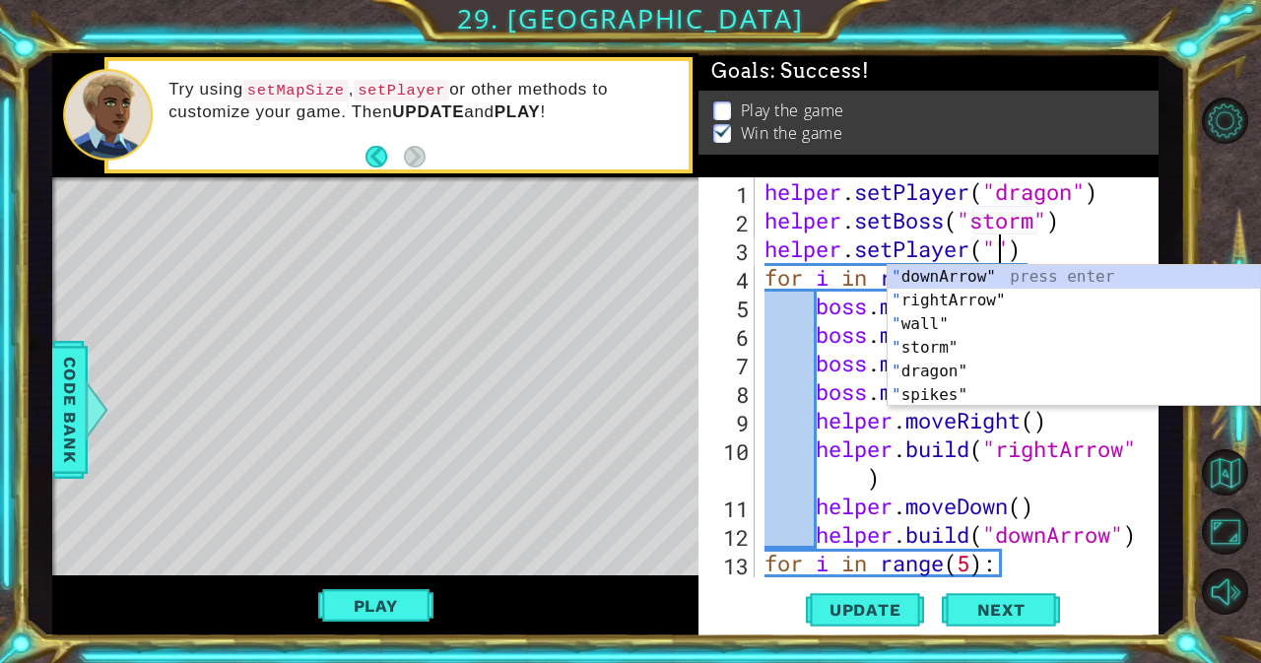
click at [1070, 243] on div "helper . setPlayer ( "dragon" ) helper . setBoss ( "storm" ) helper . setPlayer…" at bounding box center [954, 405] width 388 height 457
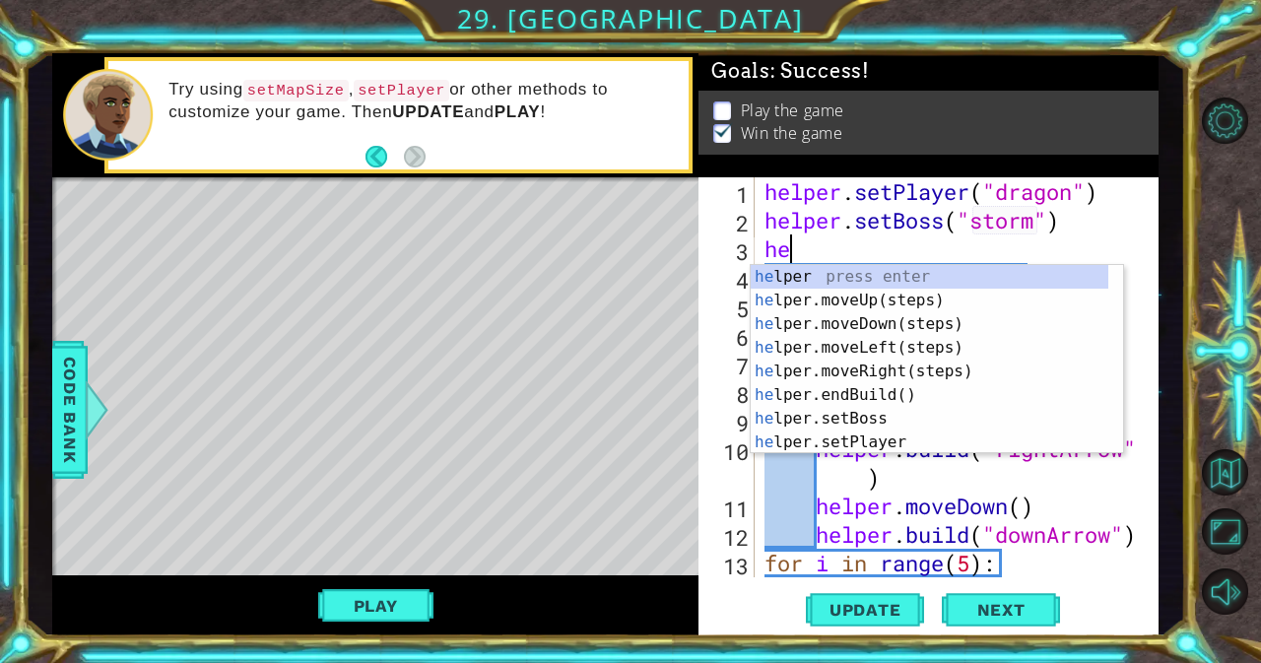
scroll to position [0, 0]
type textarea "h"
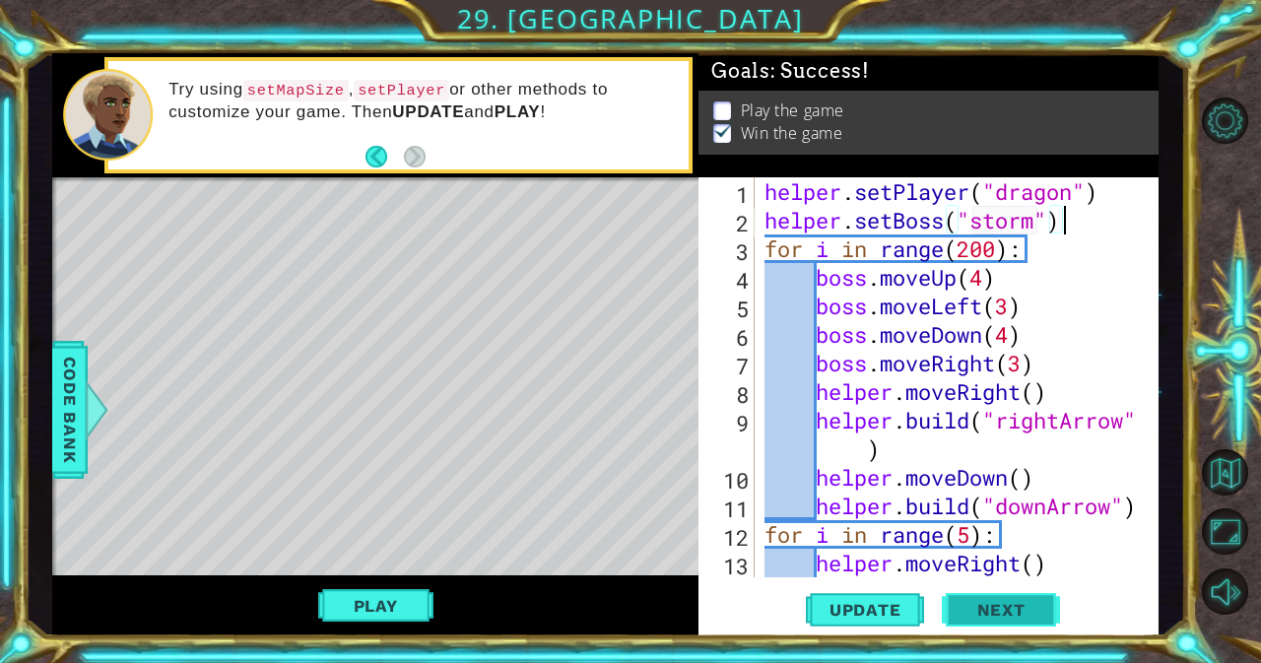
type textarea "helper.setBoss("storm")"
click at [1010, 616] on span "Next" at bounding box center [1001, 610] width 88 height 20
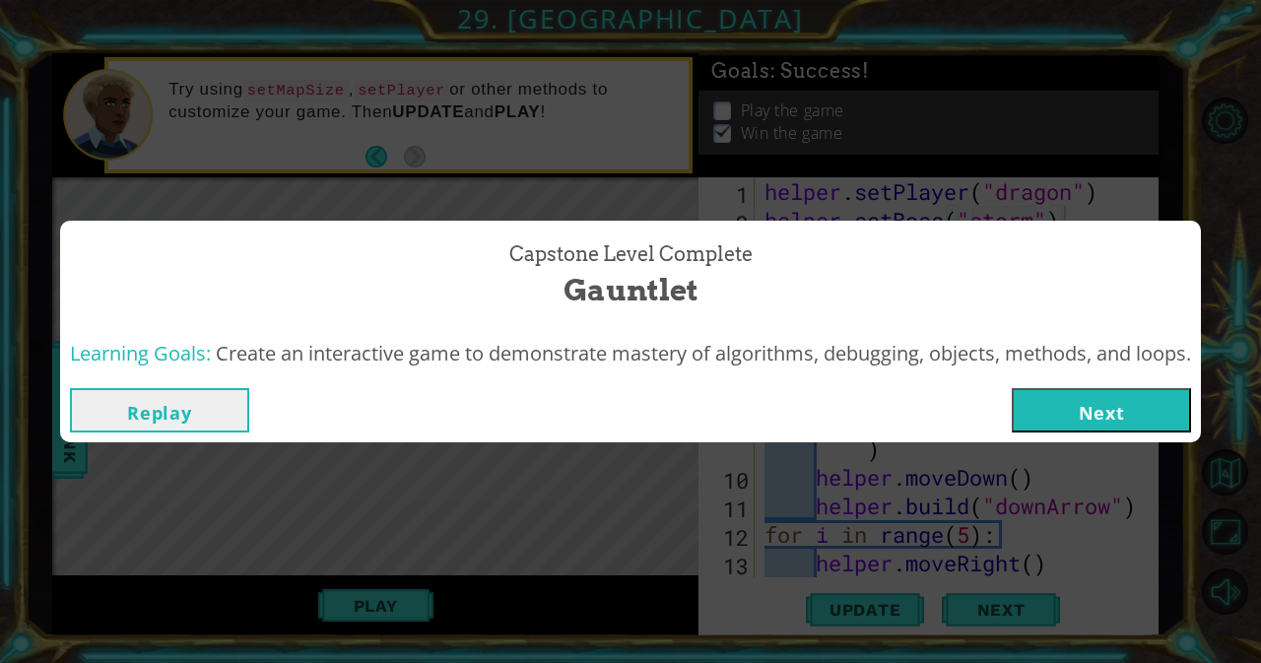
click at [1064, 399] on button "Next" at bounding box center [1101, 410] width 179 height 44
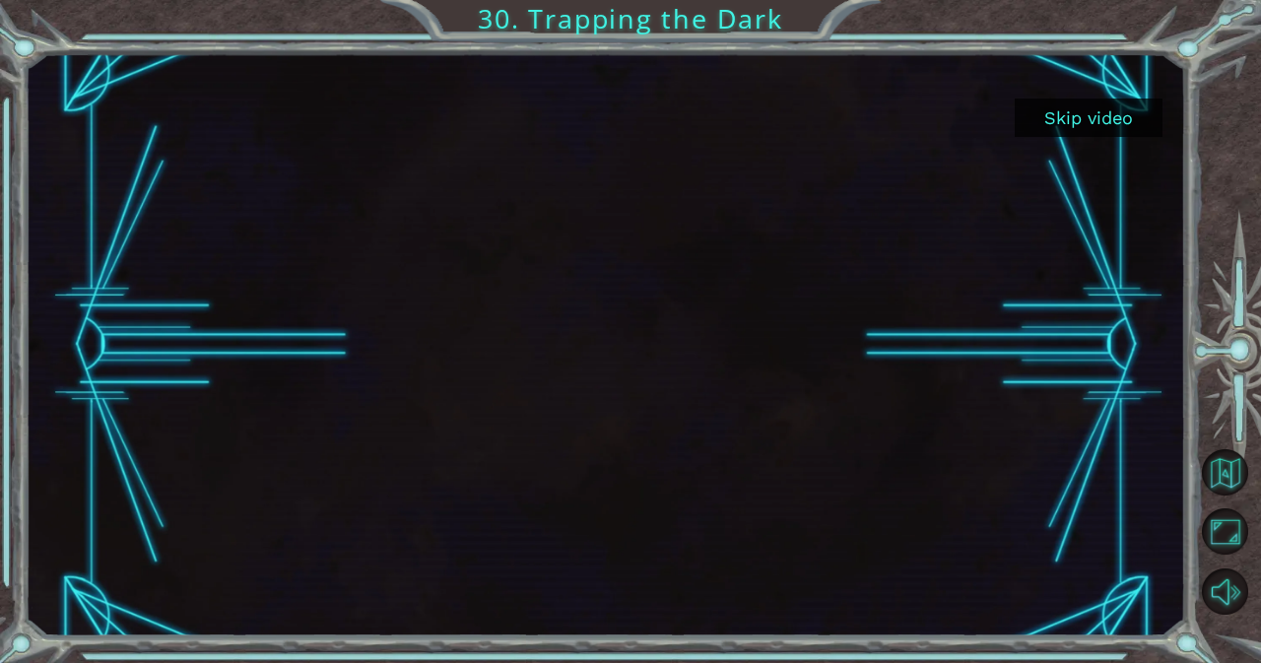
click at [1086, 111] on button "Skip video" at bounding box center [1089, 118] width 148 height 38
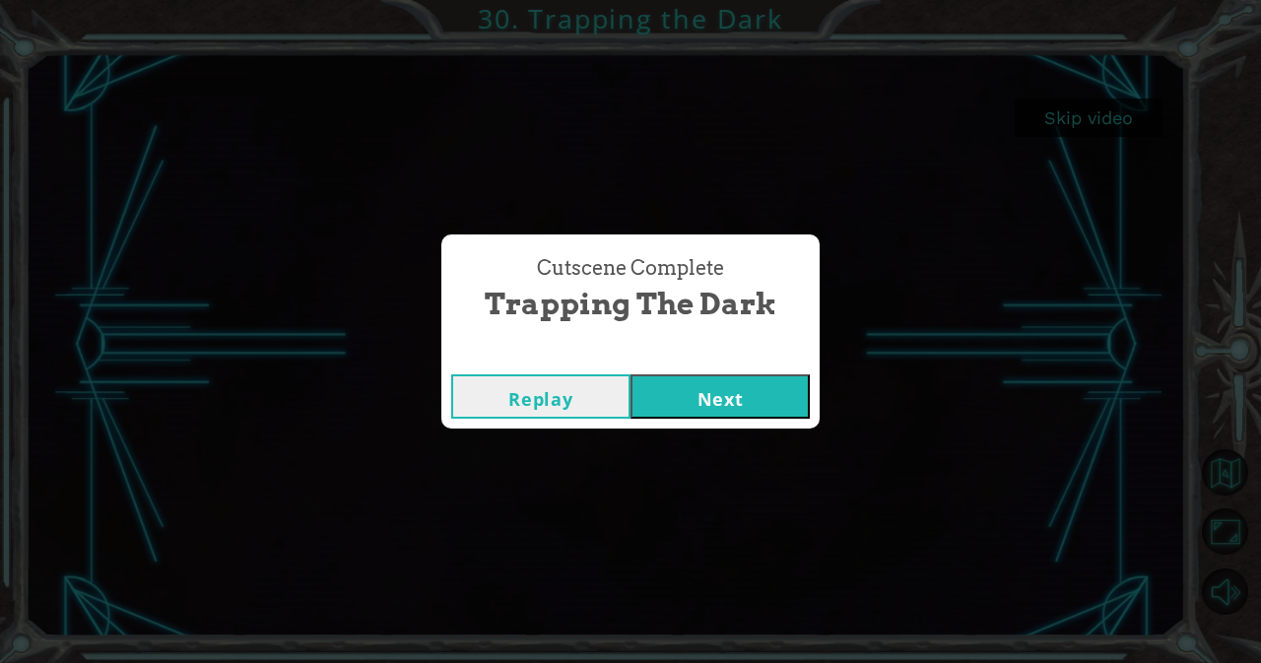
click at [778, 391] on button "Next" at bounding box center [719, 396] width 179 height 44
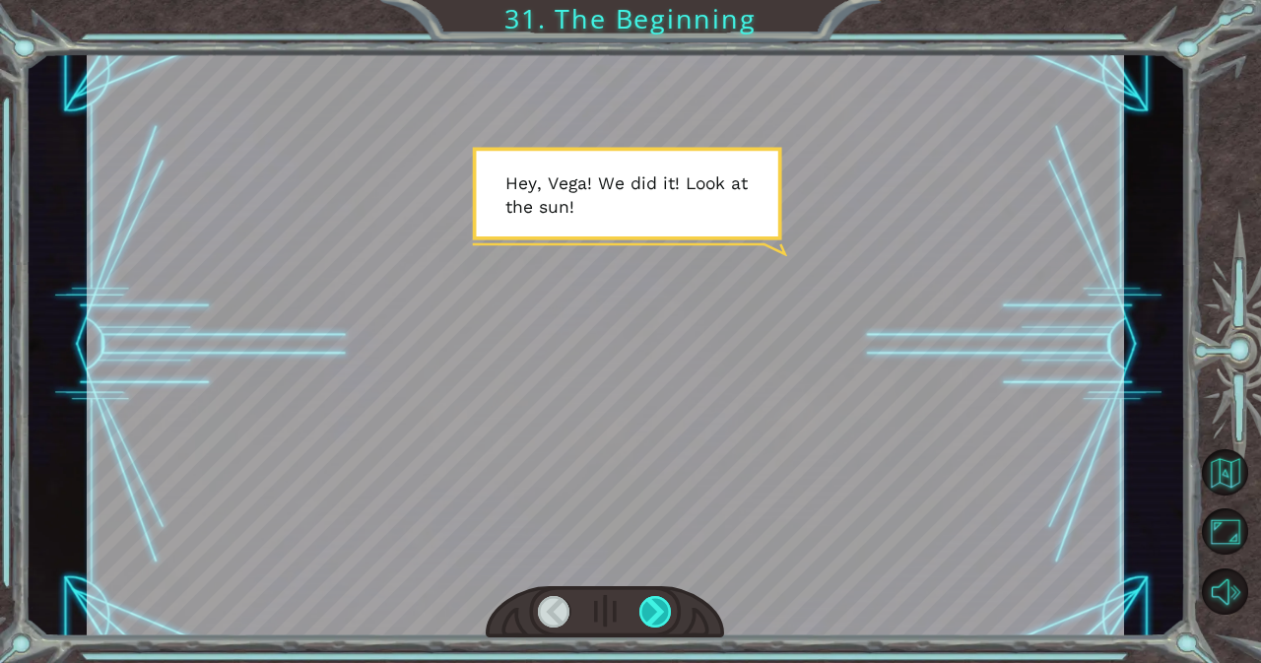
click at [649, 613] on div at bounding box center [655, 612] width 33 height 32
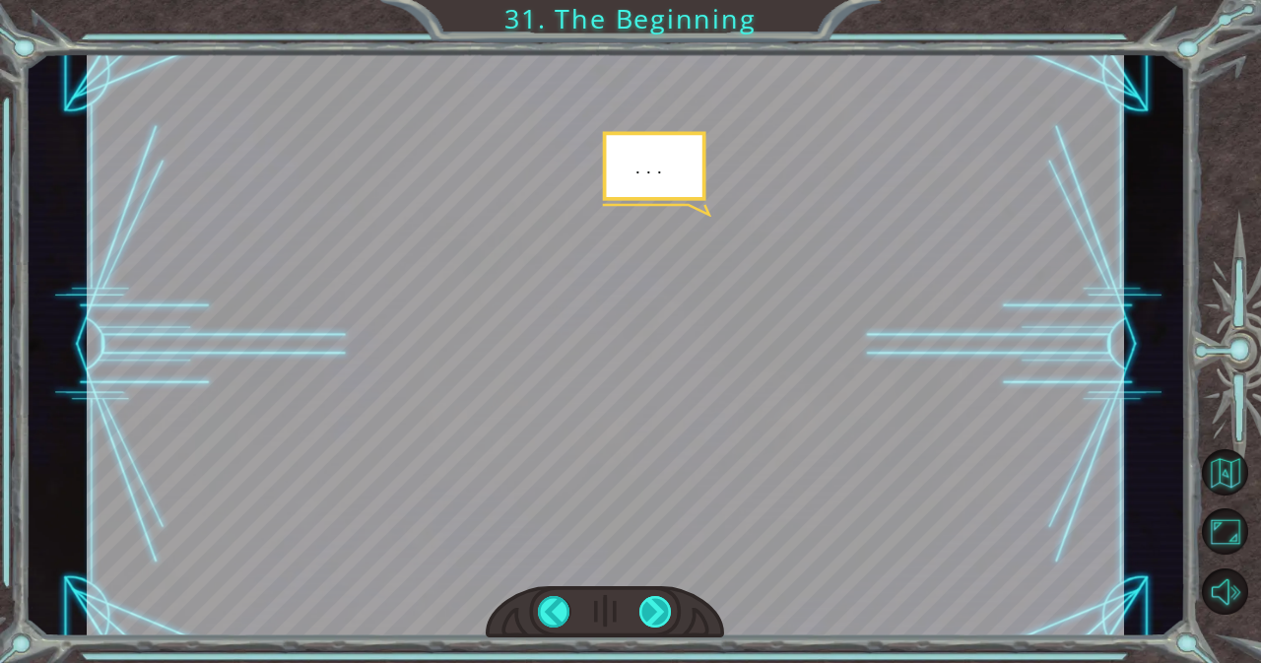
click at [649, 613] on div at bounding box center [655, 612] width 33 height 32
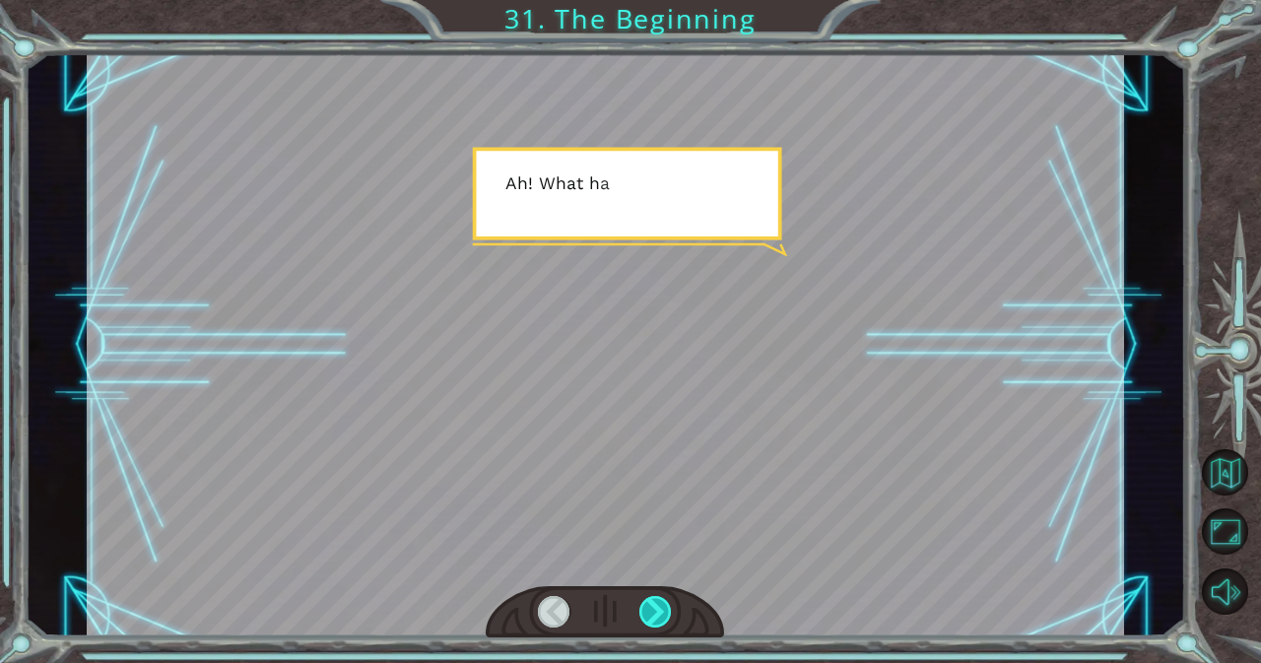
click at [649, 613] on div at bounding box center [655, 612] width 33 height 32
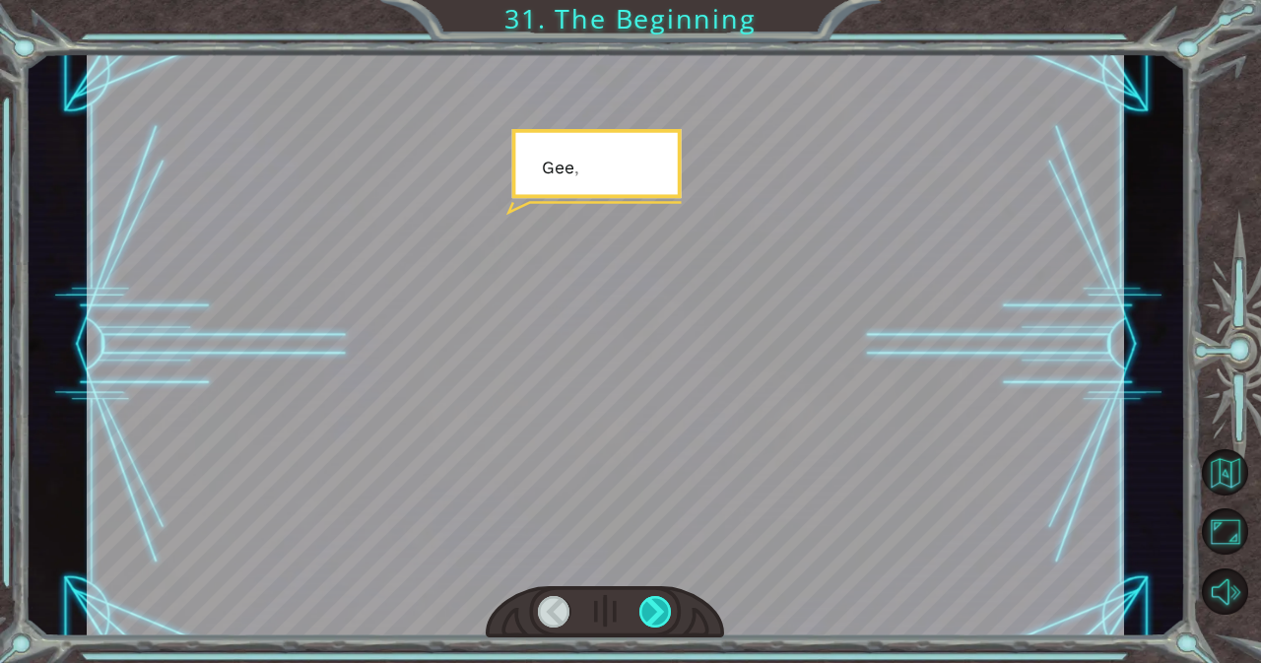
click at [649, 613] on div at bounding box center [655, 612] width 33 height 32
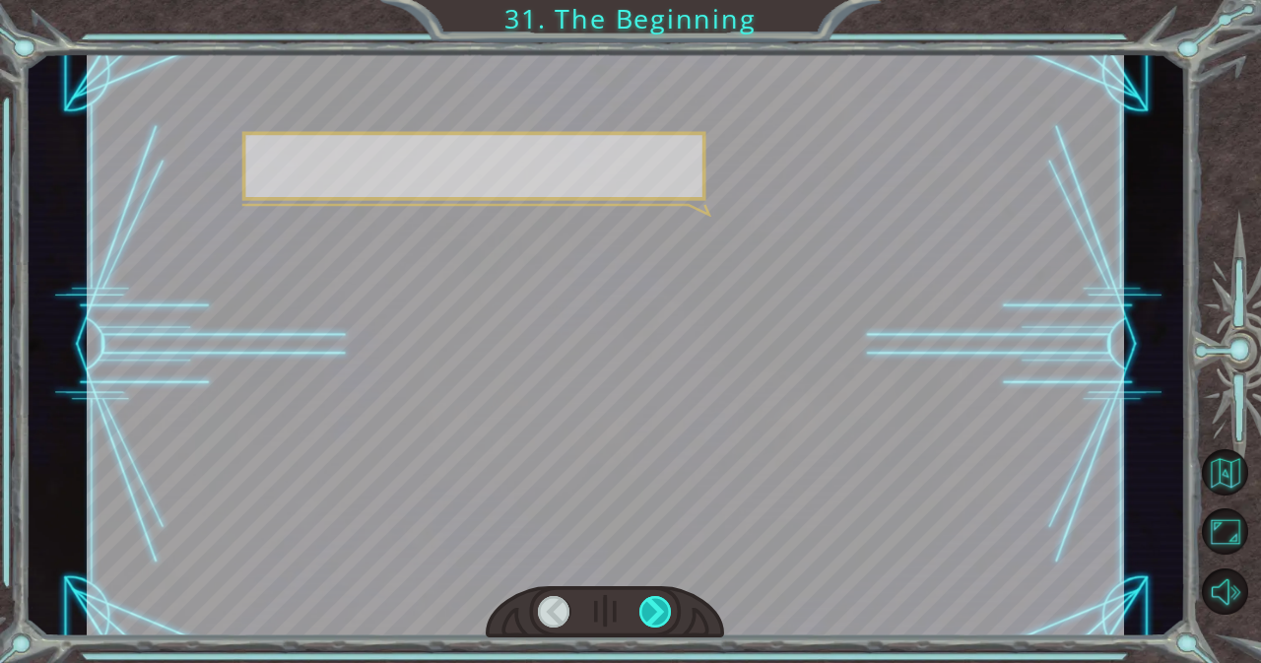
click at [649, 613] on div at bounding box center [655, 612] width 33 height 32
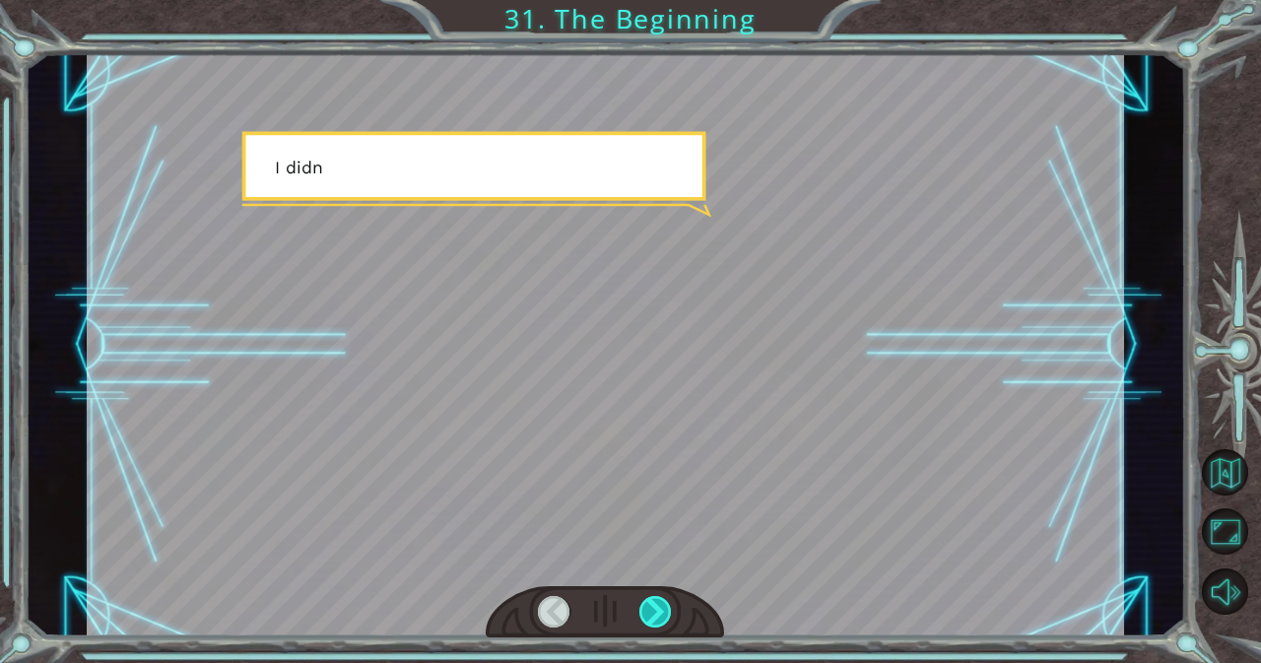
click at [649, 613] on div at bounding box center [655, 612] width 33 height 32
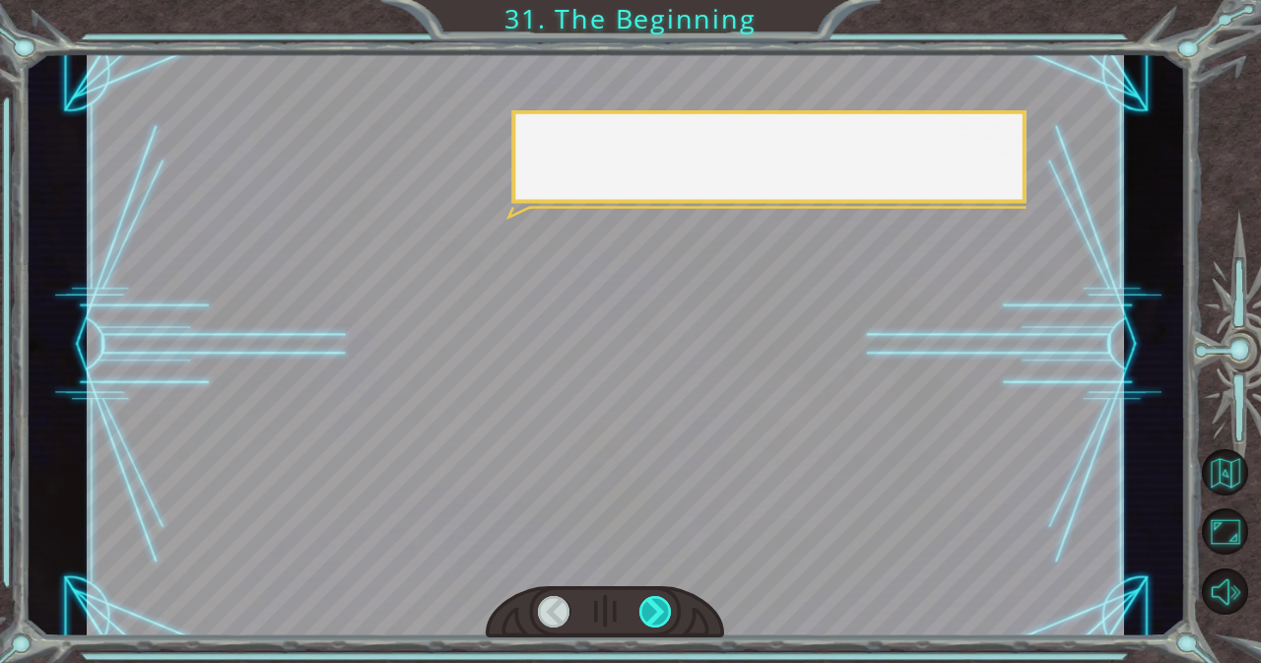
click at [649, 613] on div at bounding box center [655, 612] width 33 height 32
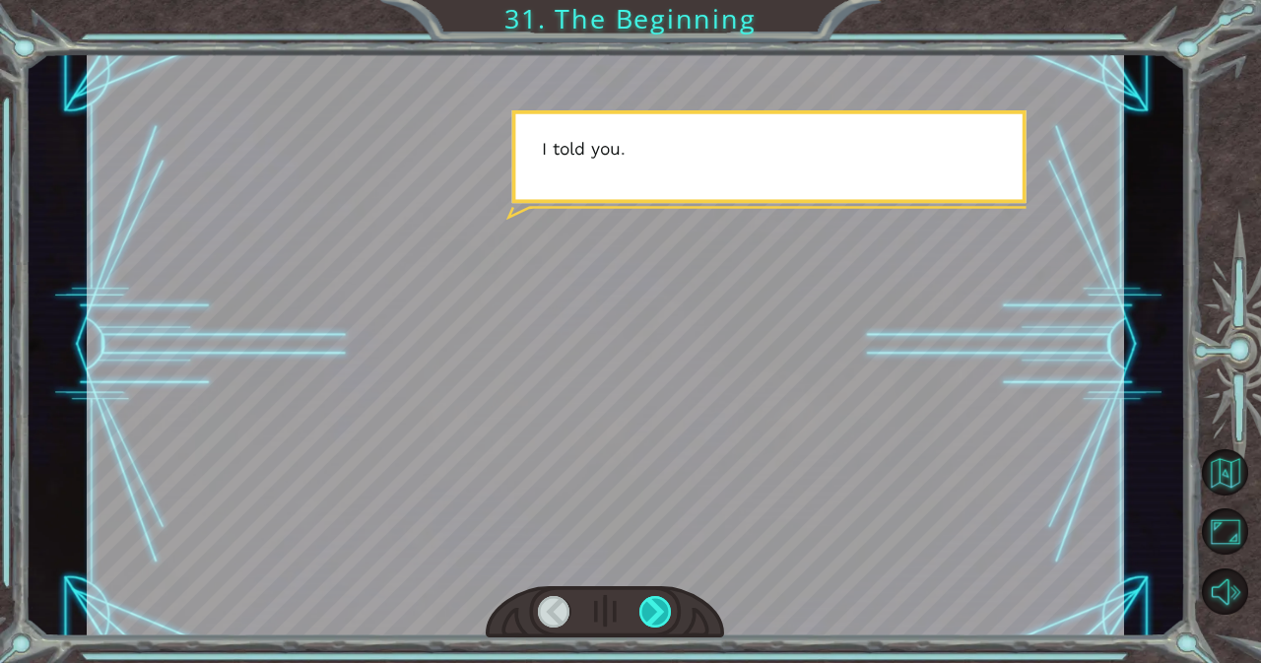
click at [649, 613] on div at bounding box center [655, 612] width 33 height 32
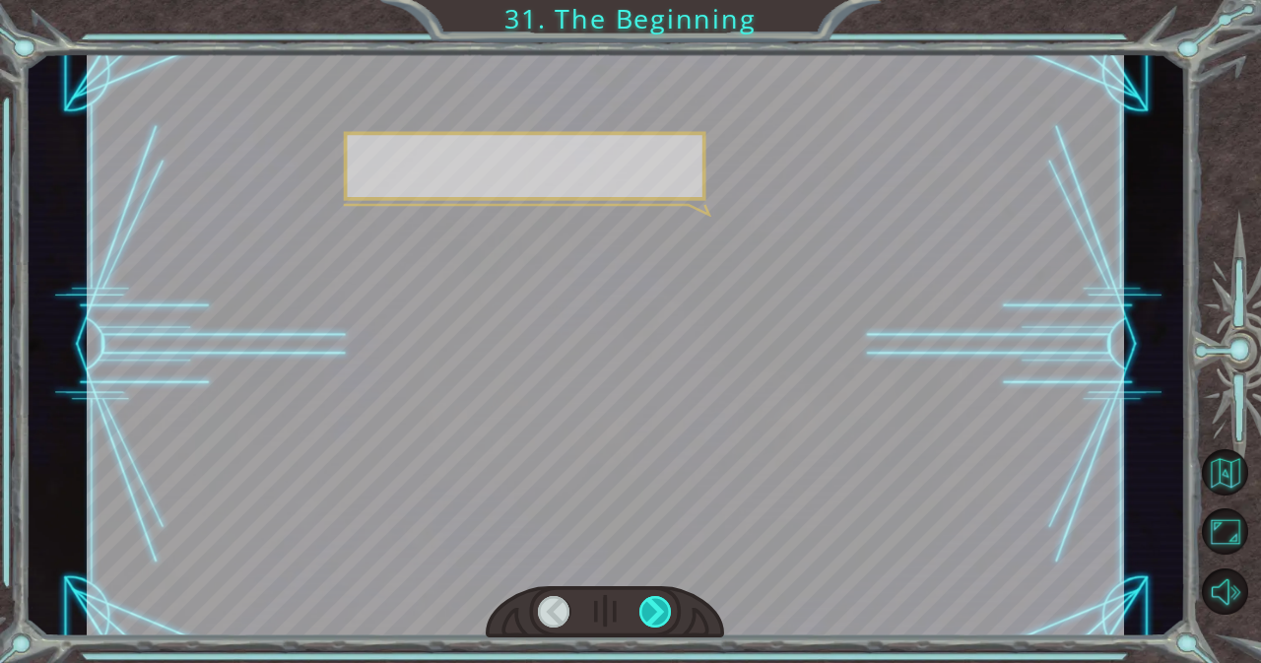
click at [649, 613] on div at bounding box center [655, 612] width 33 height 32
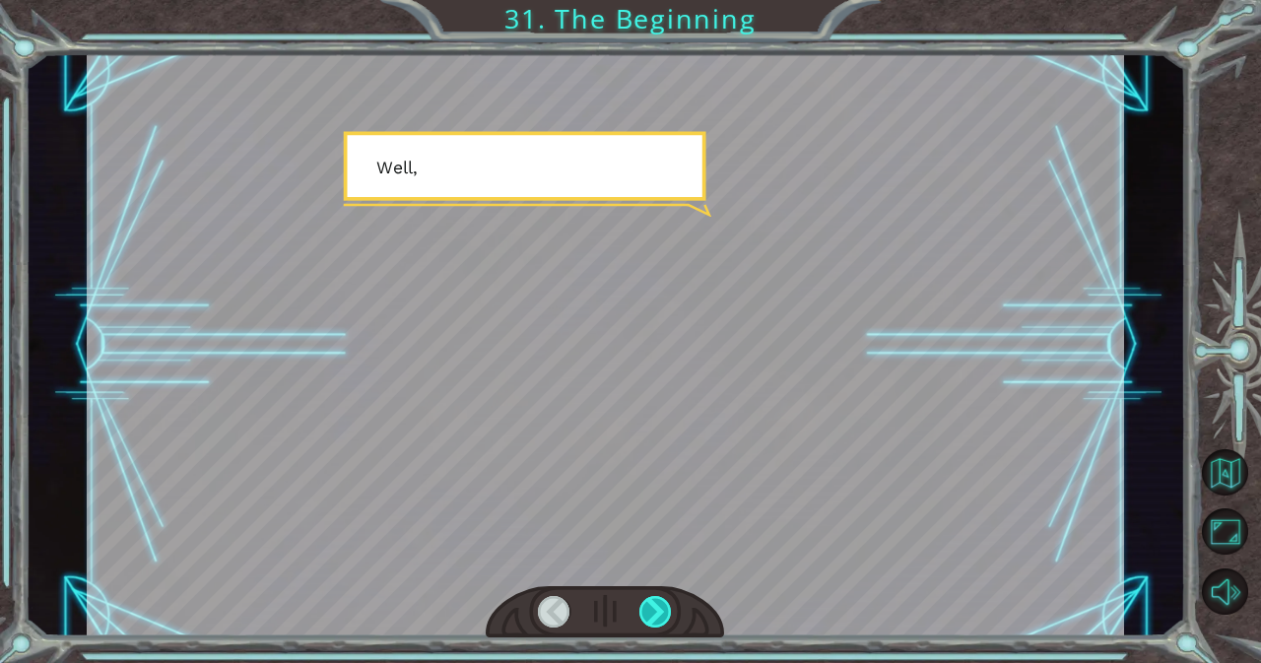
click at [649, 613] on div at bounding box center [655, 612] width 33 height 32
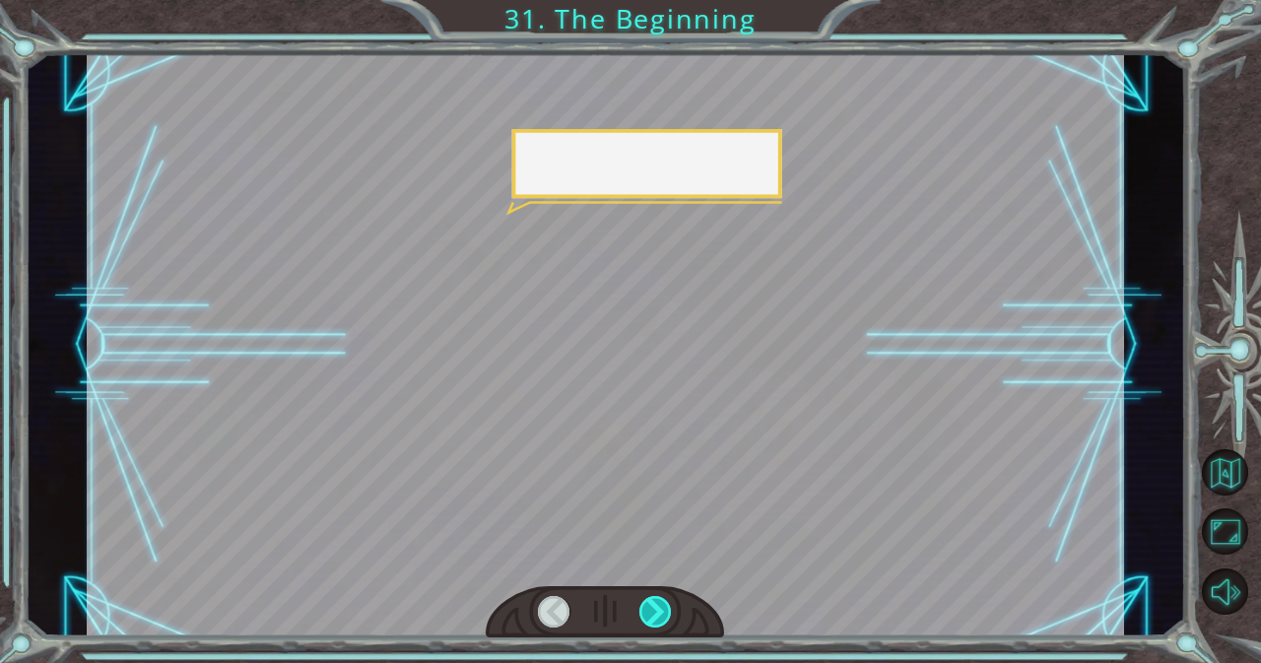
click at [649, 613] on div at bounding box center [655, 612] width 33 height 32
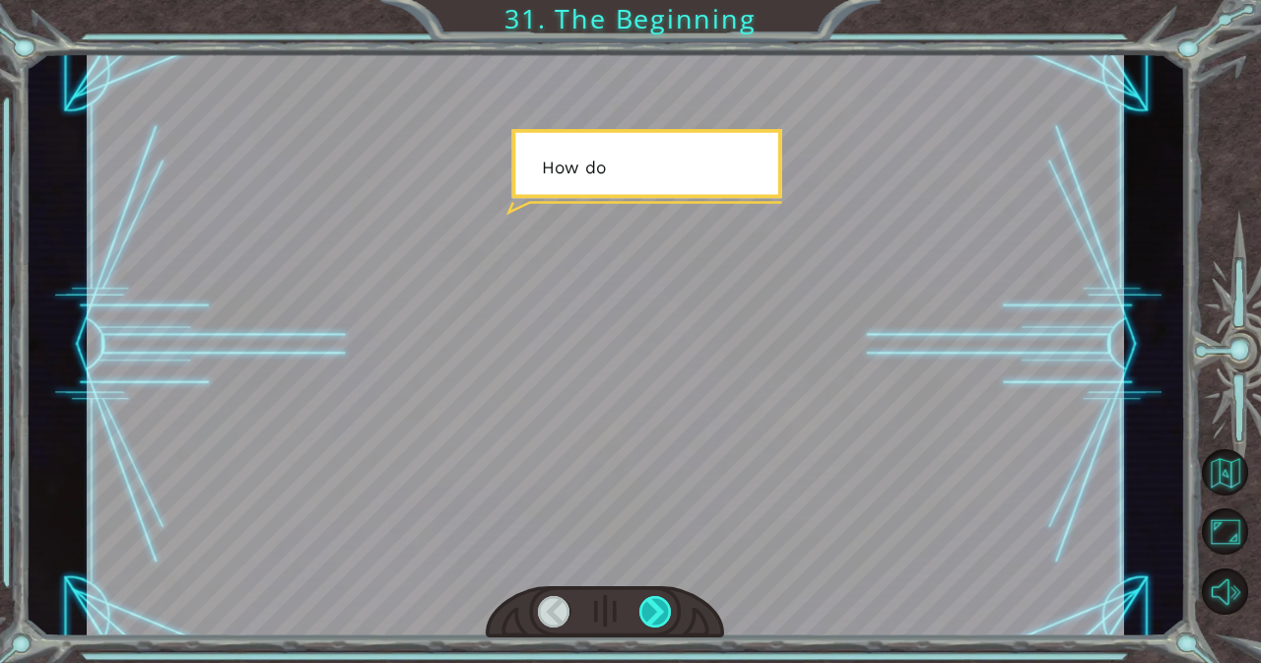
click at [649, 613] on div at bounding box center [655, 612] width 33 height 32
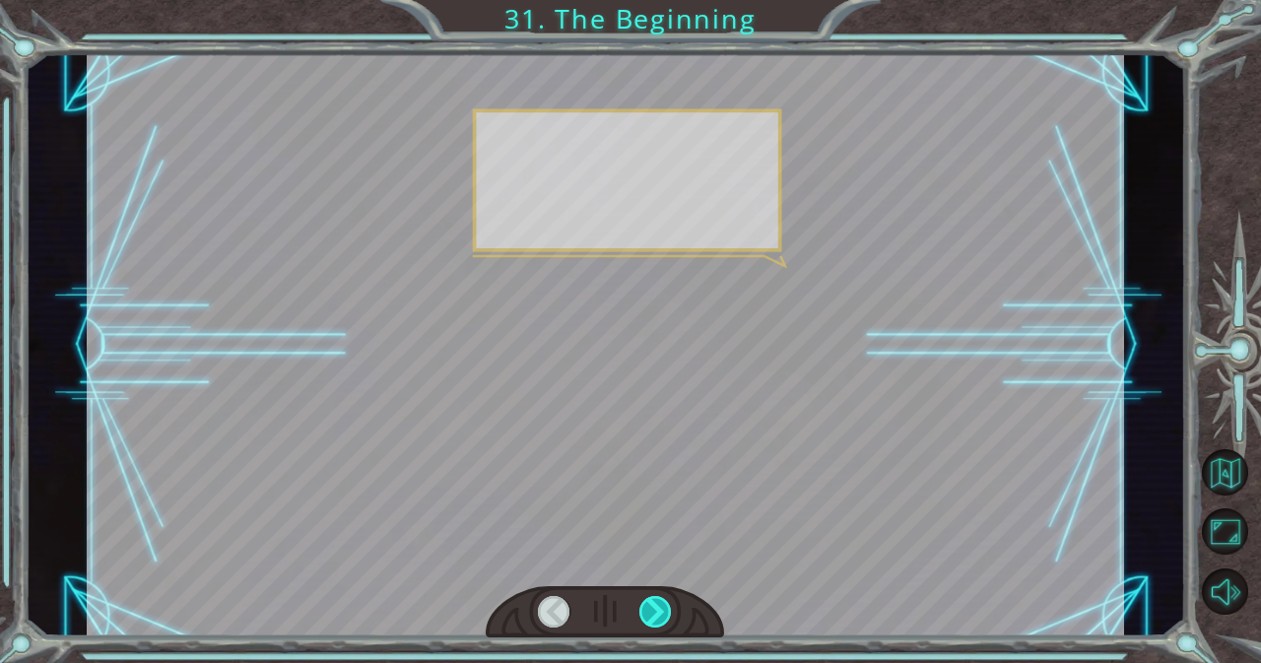
click at [649, 613] on div at bounding box center [655, 612] width 33 height 32
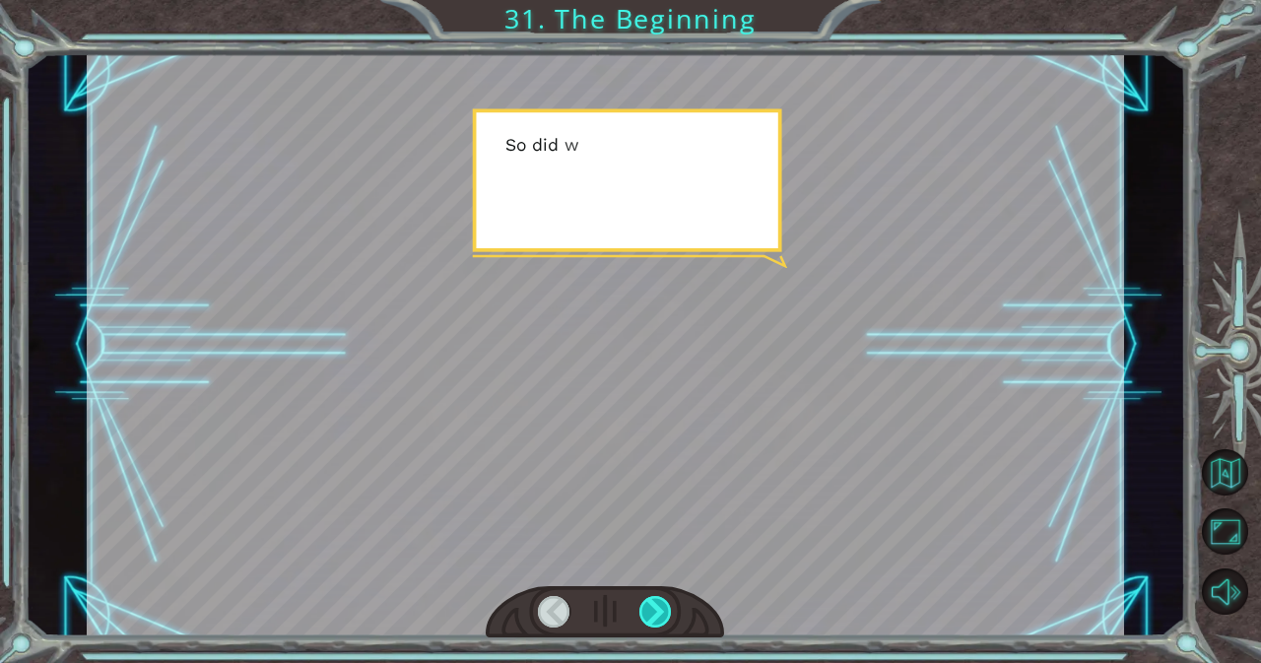
click at [649, 613] on div at bounding box center [655, 612] width 33 height 32
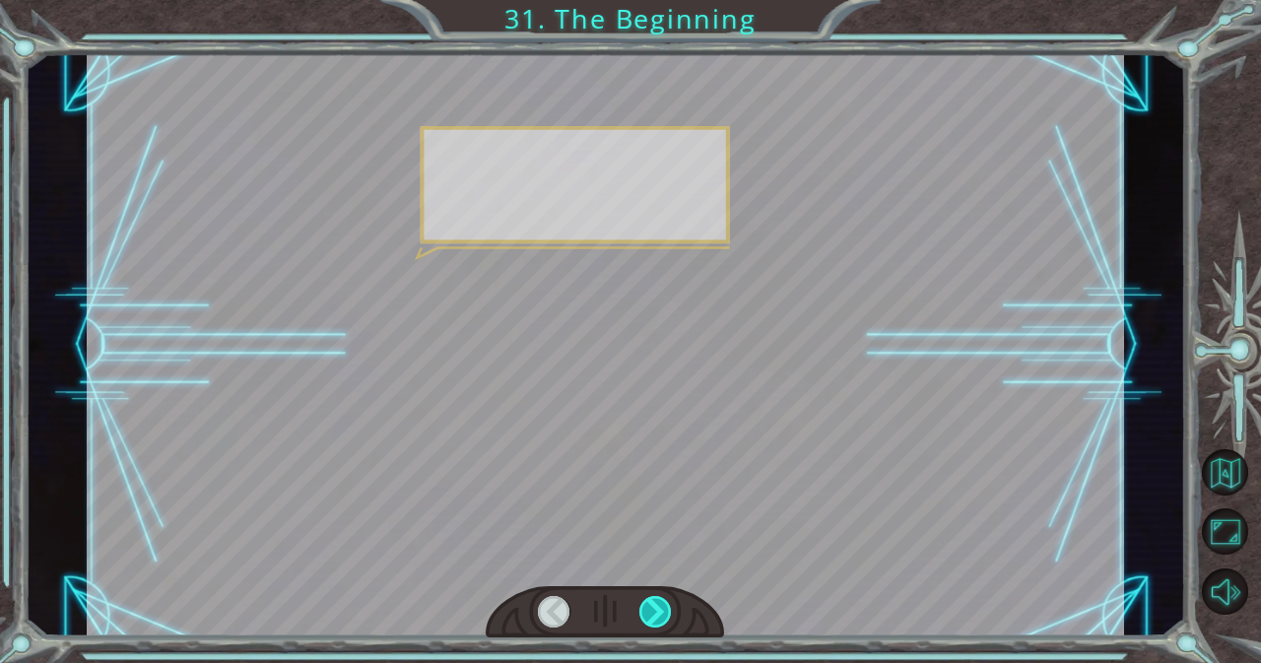
click at [649, 613] on div at bounding box center [655, 612] width 33 height 32
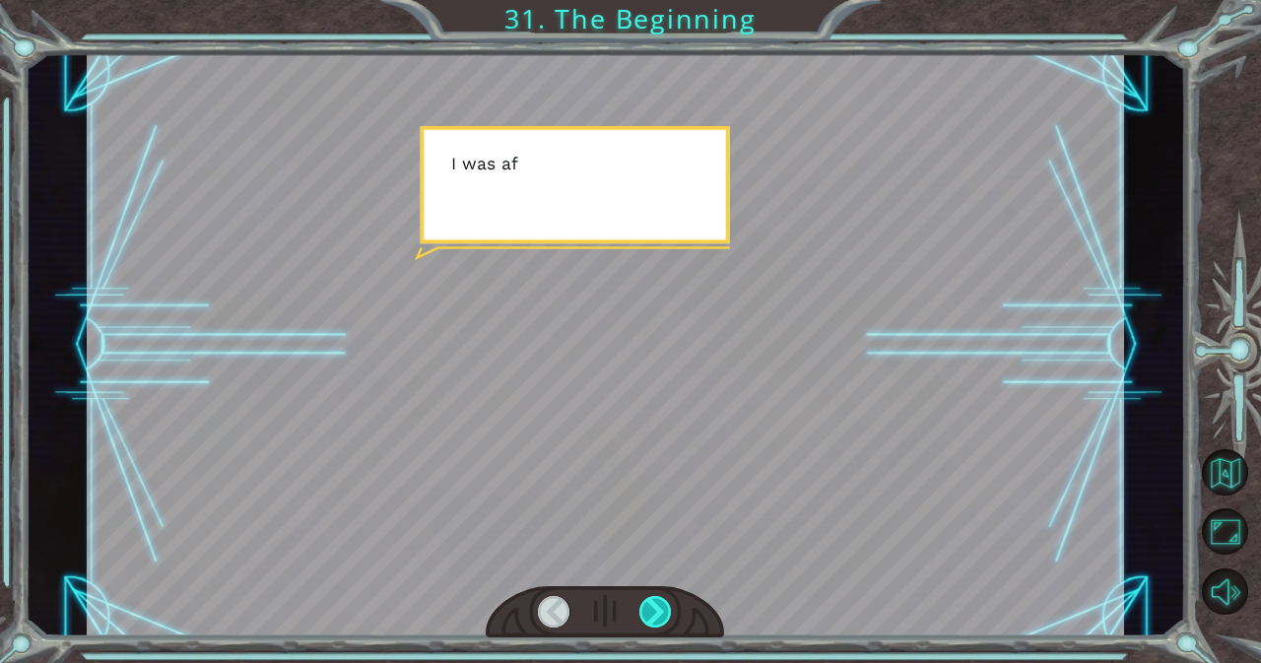
click at [649, 613] on div at bounding box center [655, 612] width 33 height 32
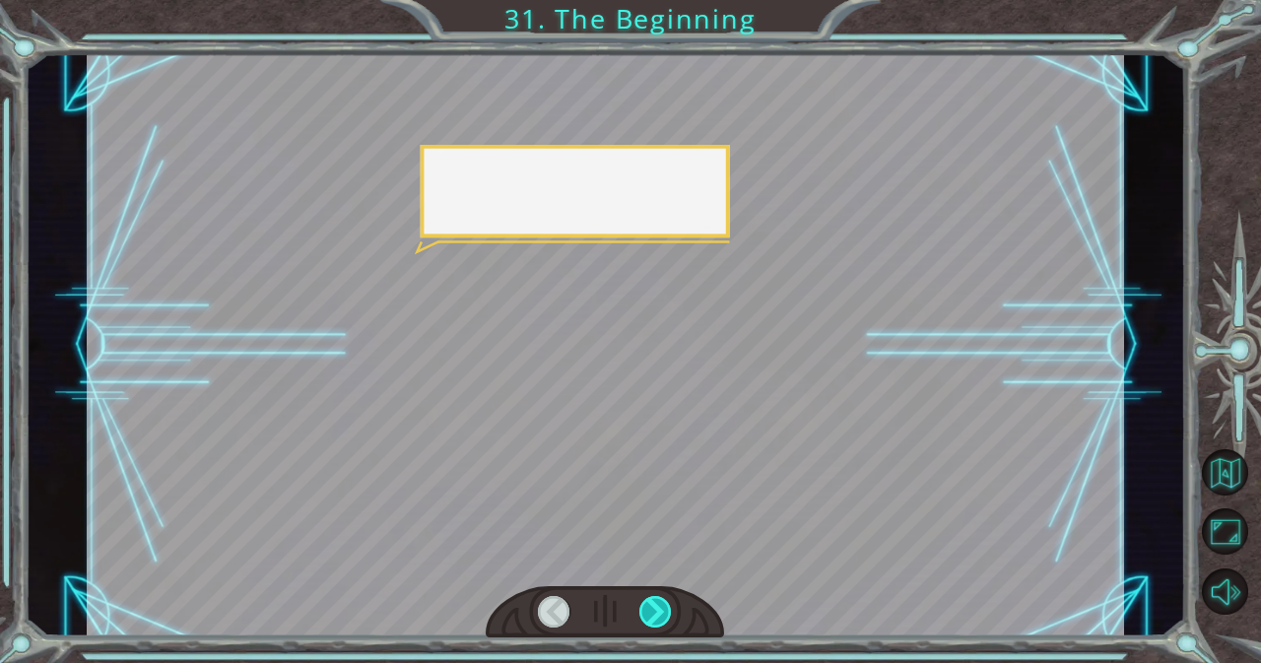
click at [649, 613] on div at bounding box center [655, 612] width 33 height 32
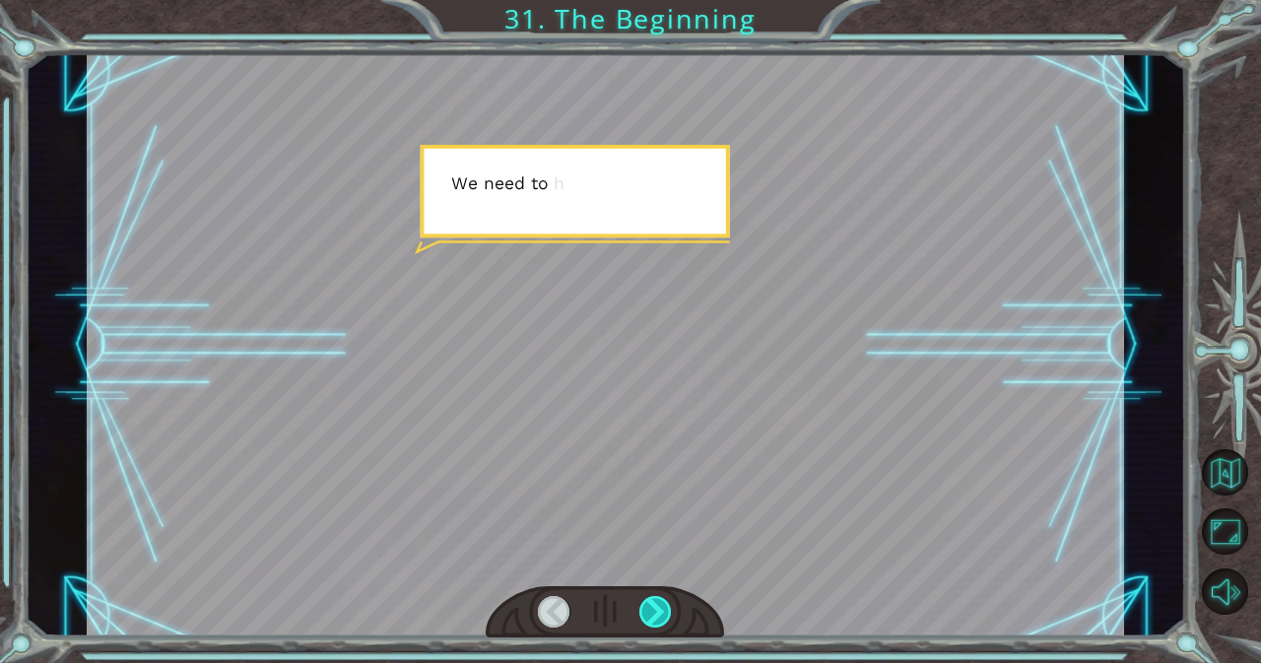
click at [649, 613] on div at bounding box center [655, 612] width 33 height 32
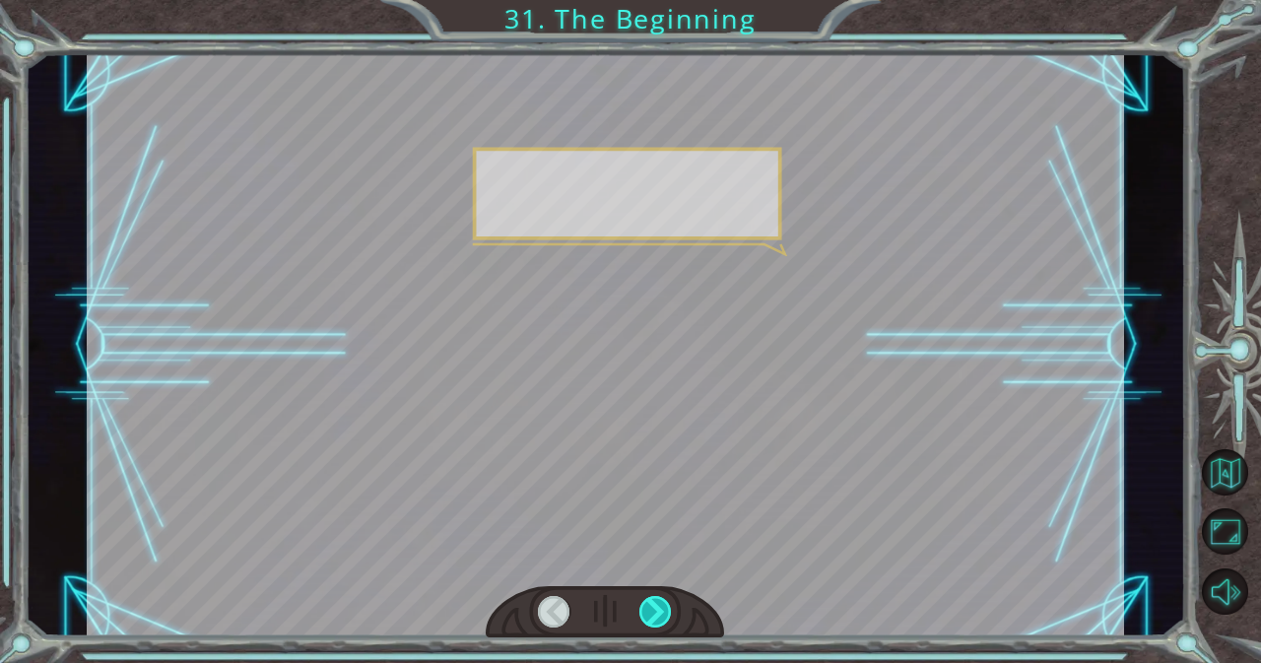
click at [649, 613] on div at bounding box center [655, 612] width 33 height 32
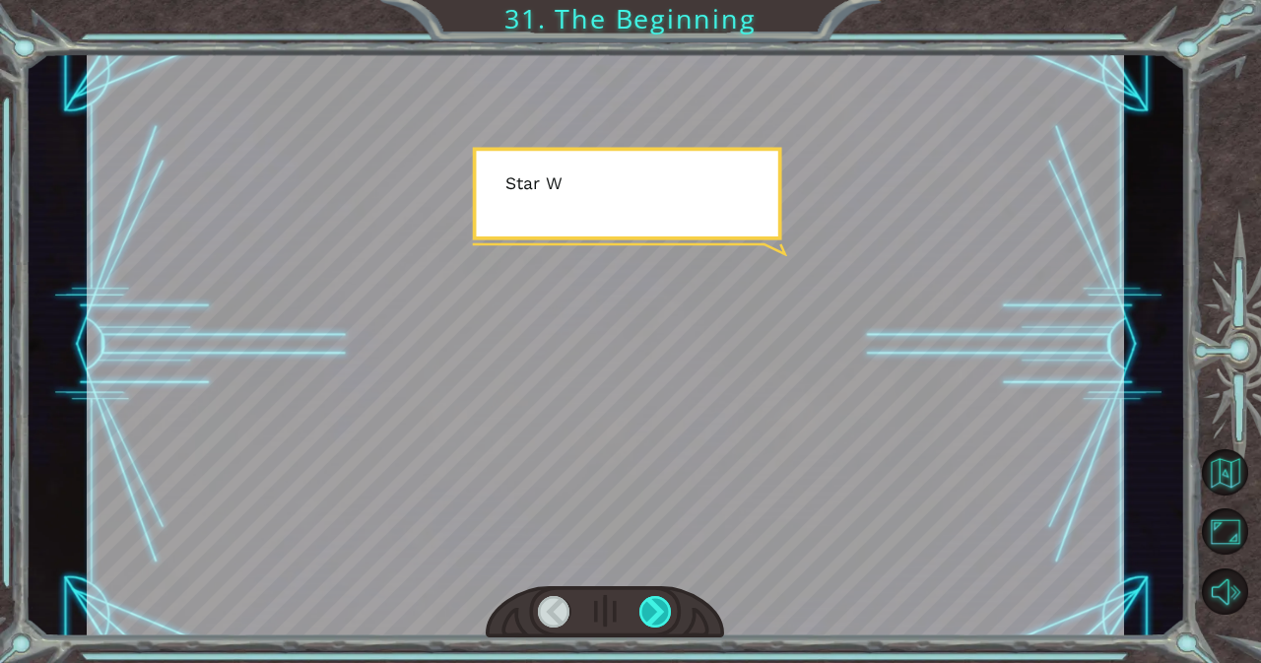
click at [649, 613] on div at bounding box center [655, 612] width 33 height 32
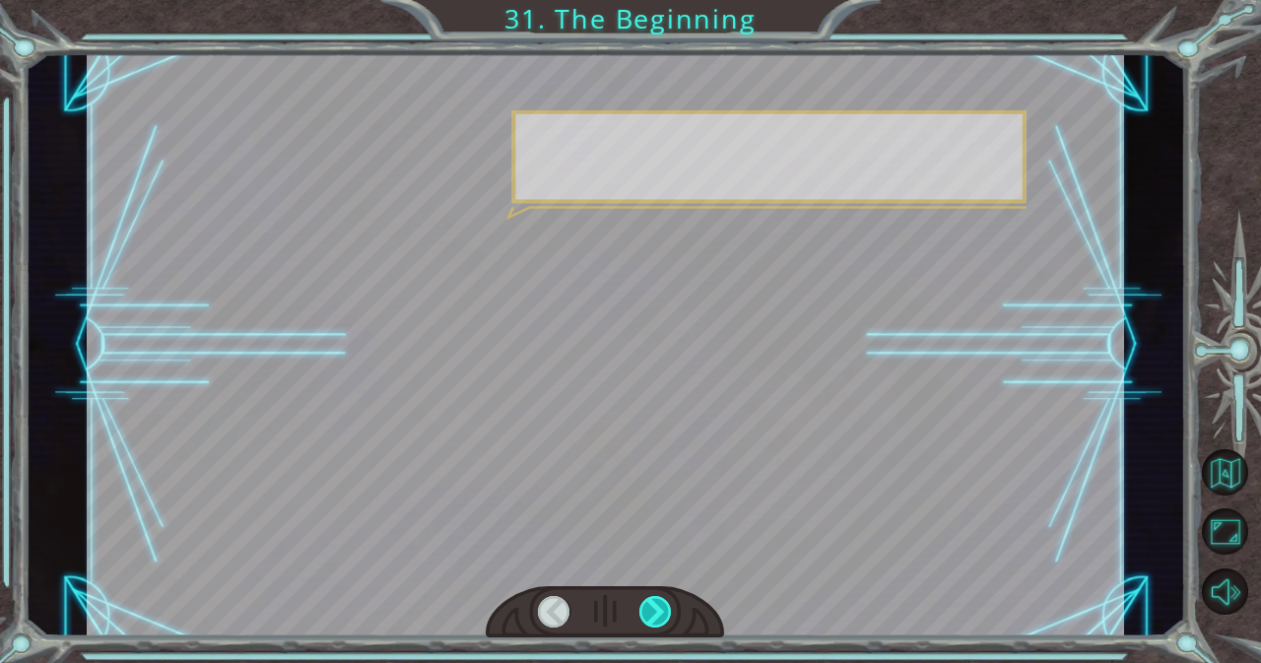
click at [649, 613] on div at bounding box center [655, 612] width 33 height 32
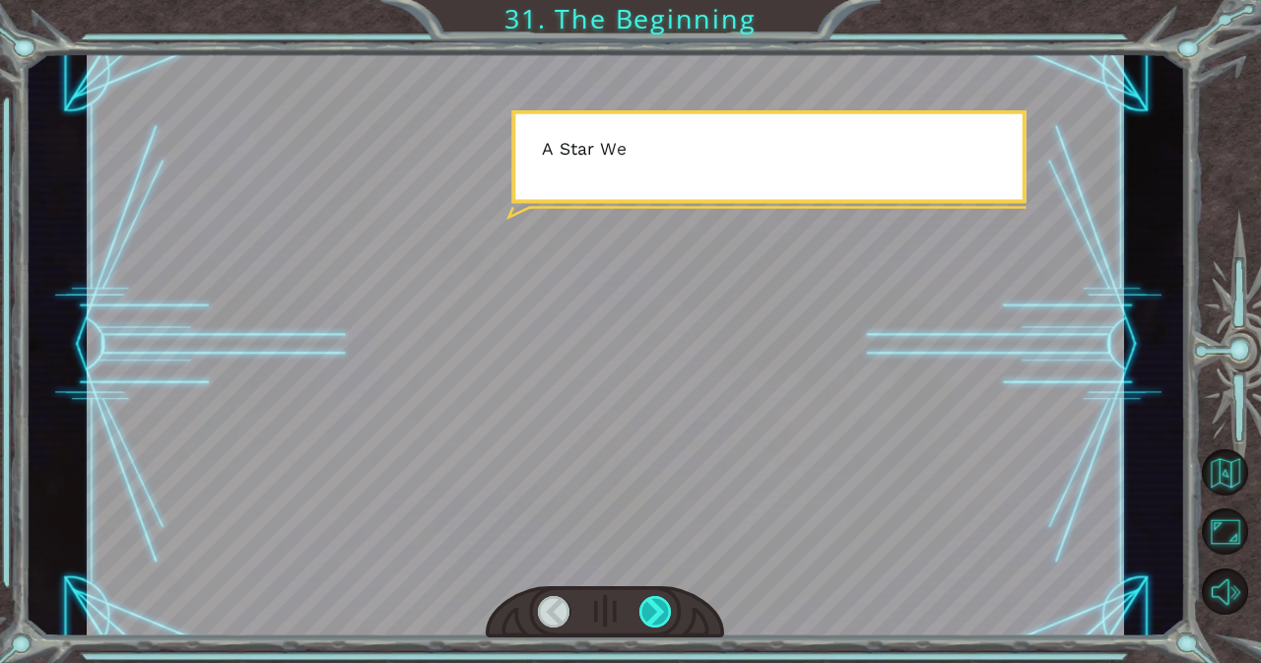
click at [649, 613] on div at bounding box center [655, 612] width 33 height 32
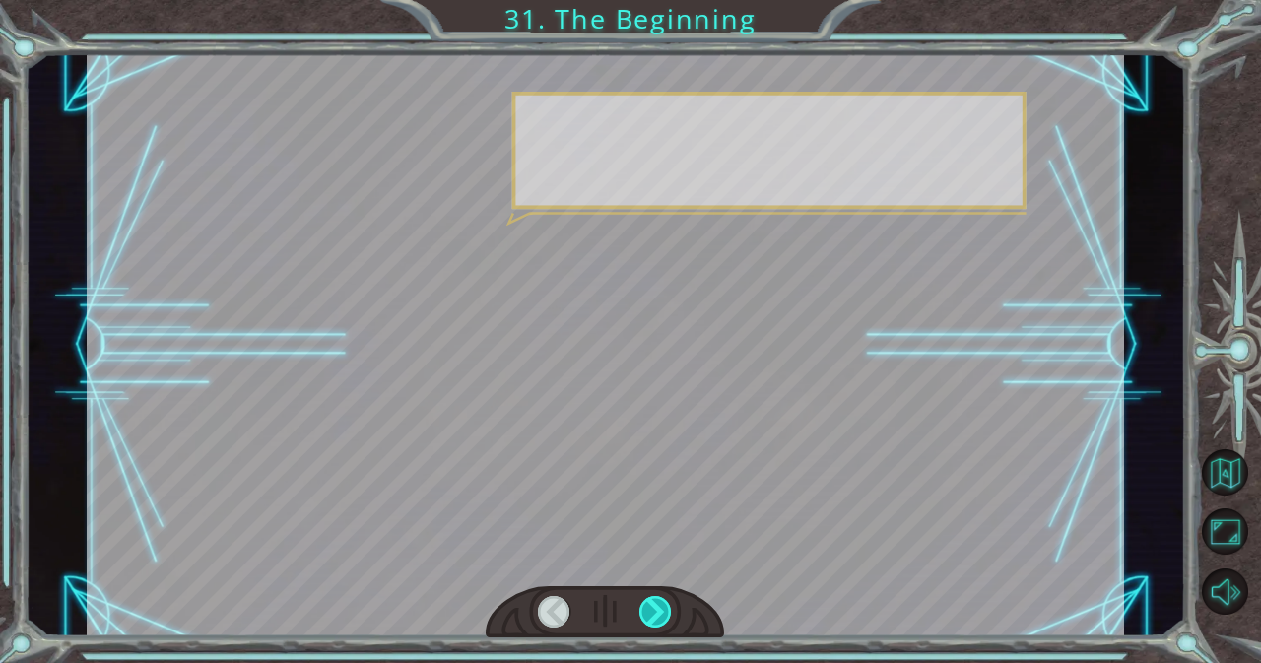
click at [649, 613] on div at bounding box center [655, 612] width 33 height 32
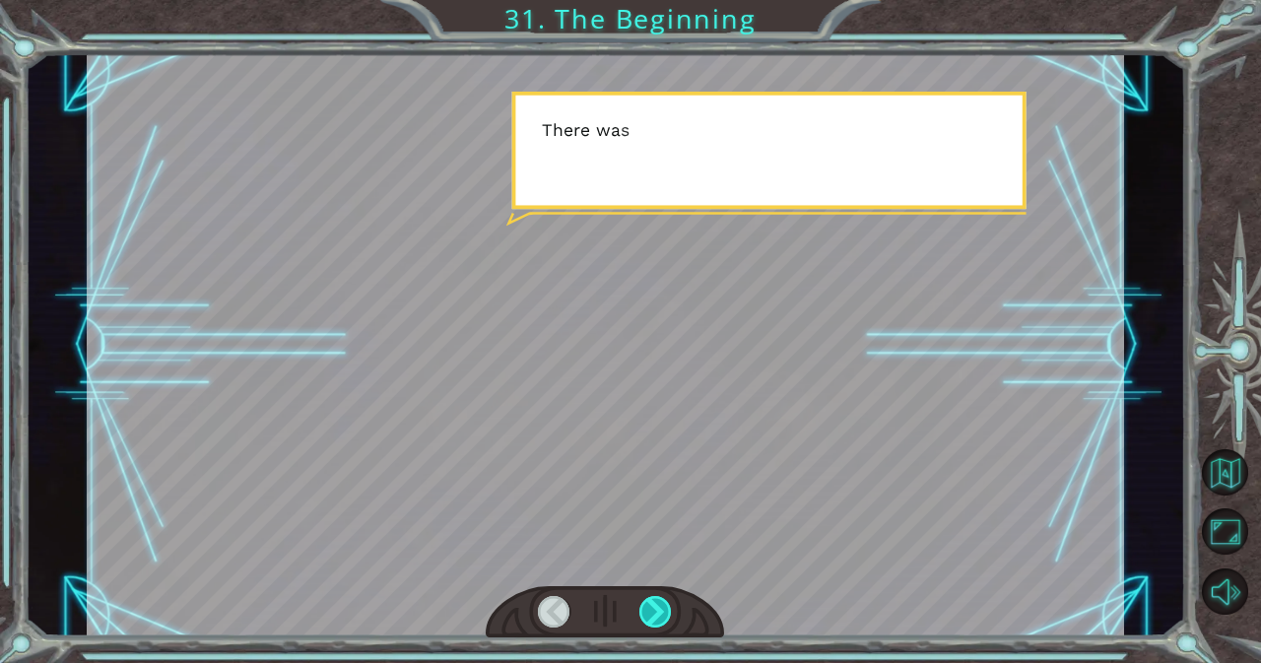
click at [649, 613] on div at bounding box center [655, 612] width 33 height 32
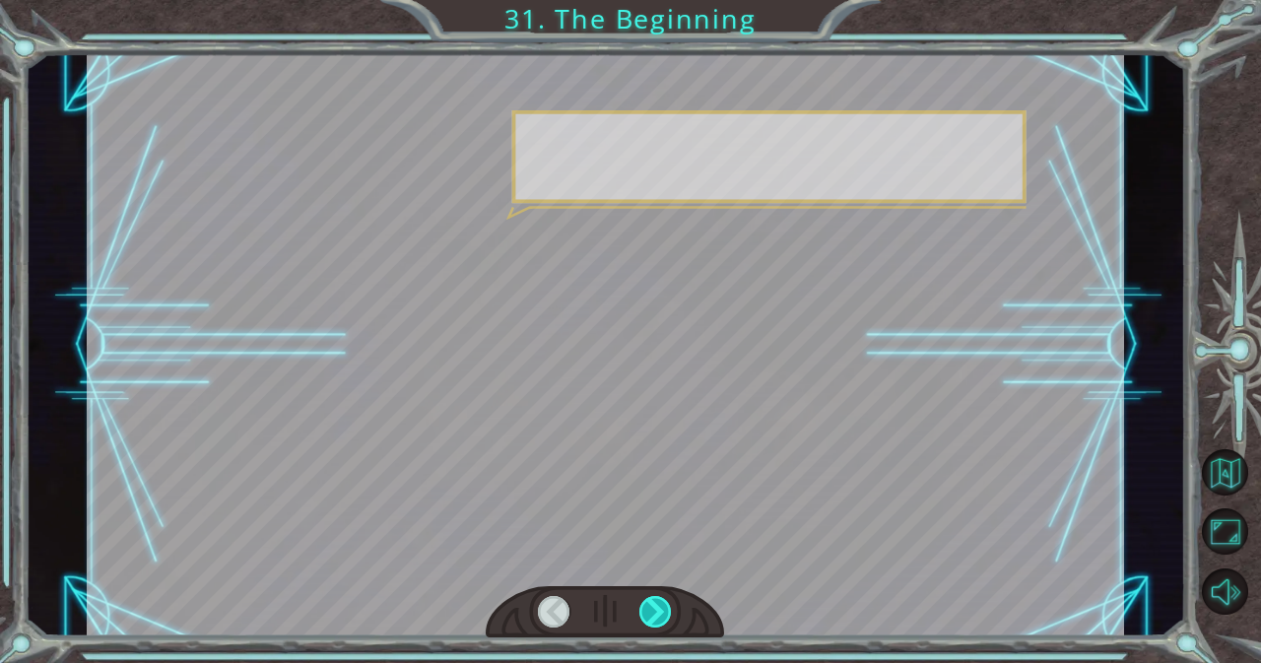
click at [649, 613] on div at bounding box center [655, 612] width 33 height 32
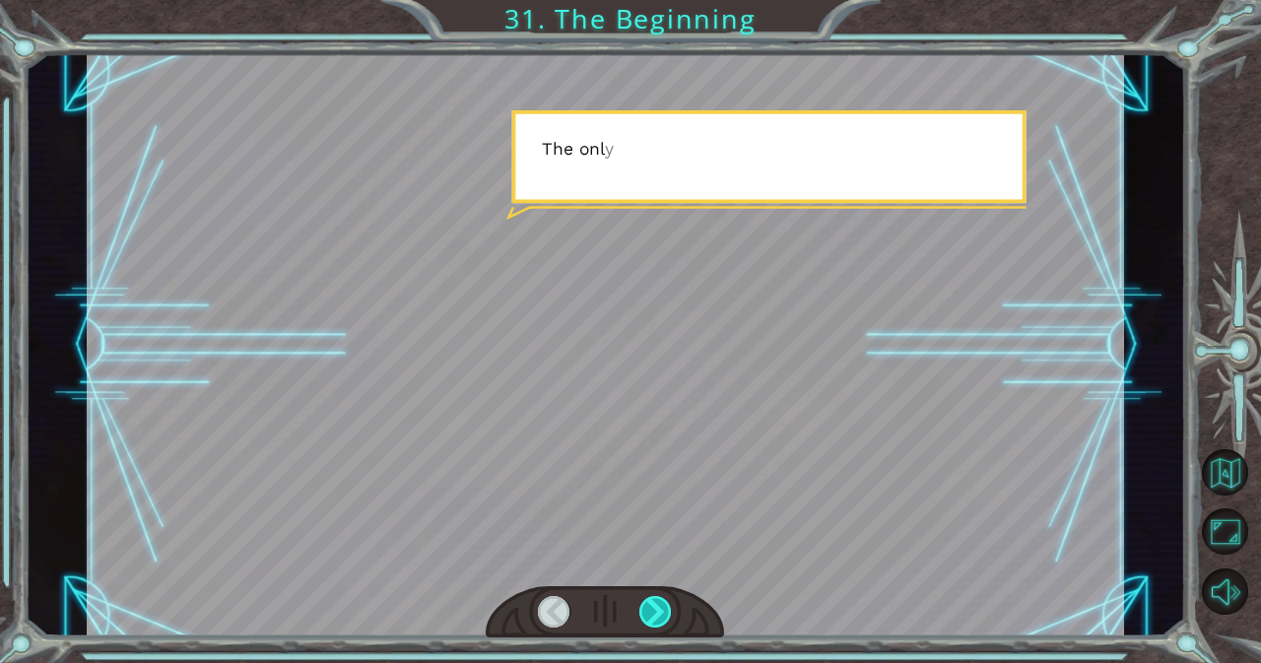
click at [649, 613] on div at bounding box center [655, 612] width 33 height 32
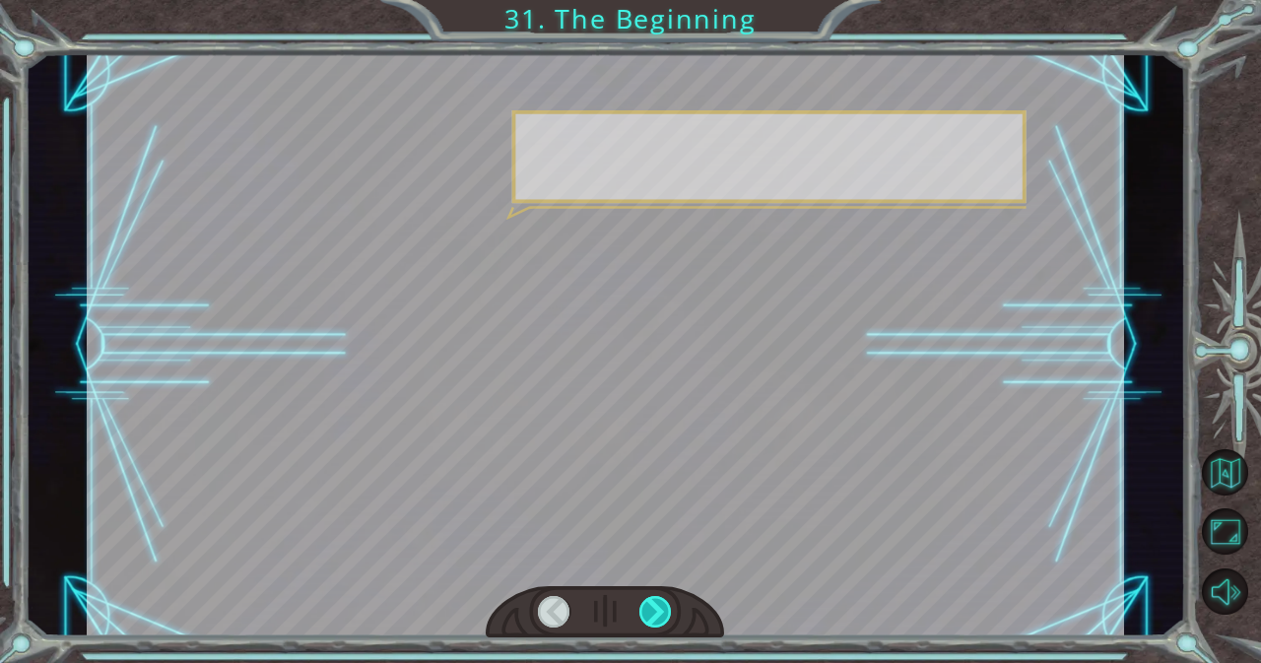
click at [649, 613] on div at bounding box center [655, 612] width 33 height 32
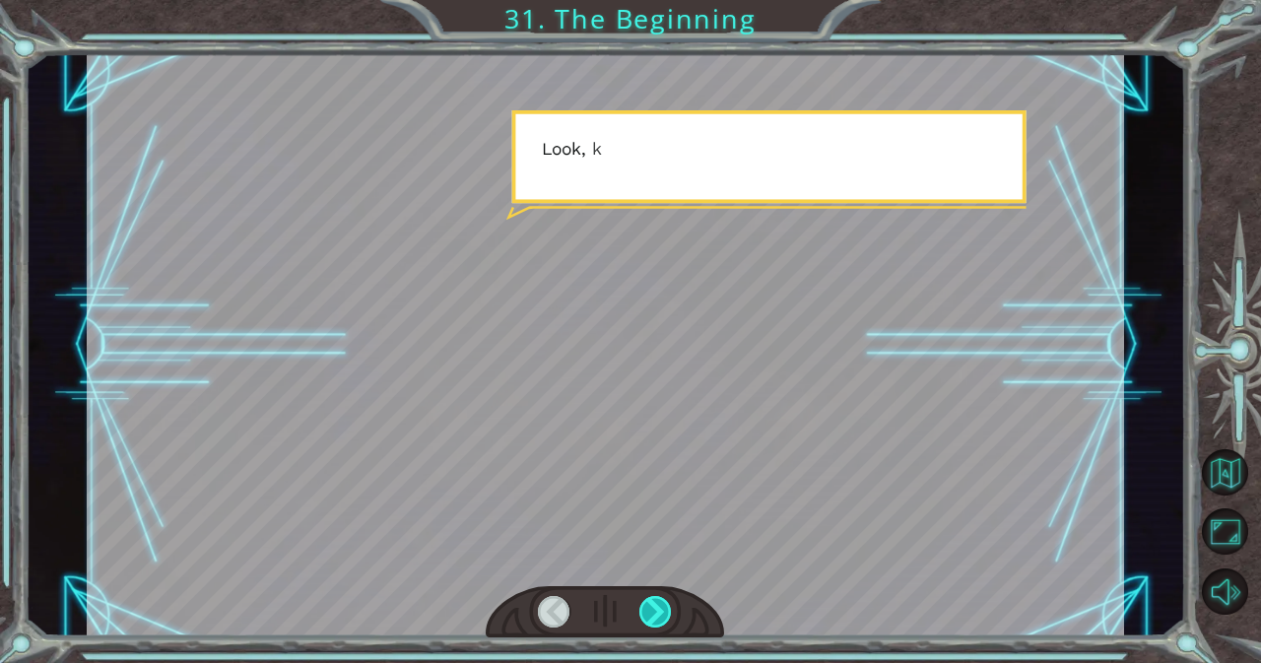
click at [649, 613] on div at bounding box center [655, 612] width 33 height 32
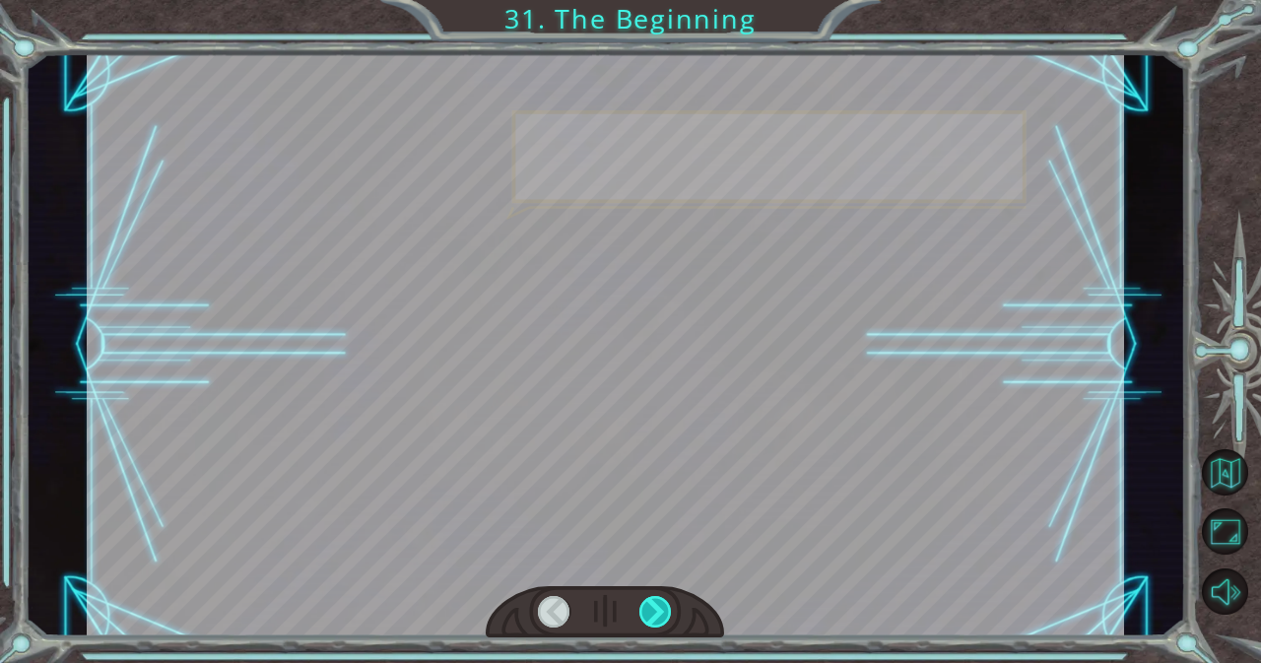
click at [649, 613] on div at bounding box center [655, 612] width 33 height 32
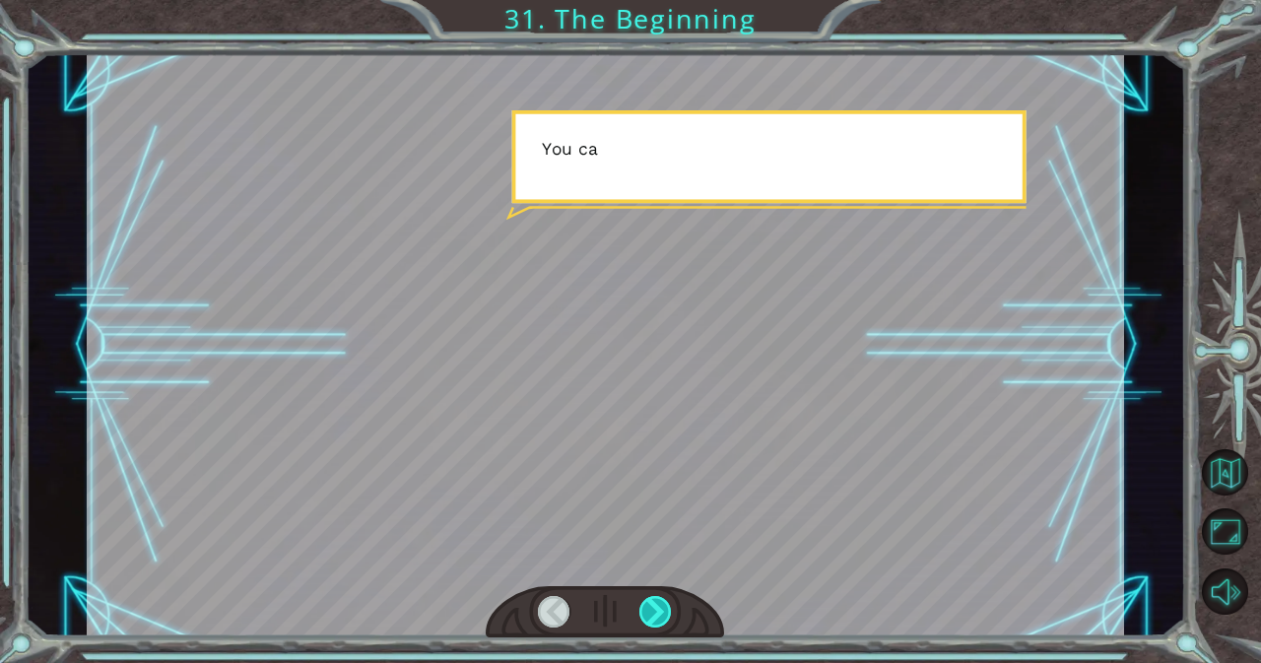
click at [649, 613] on div at bounding box center [655, 612] width 33 height 32
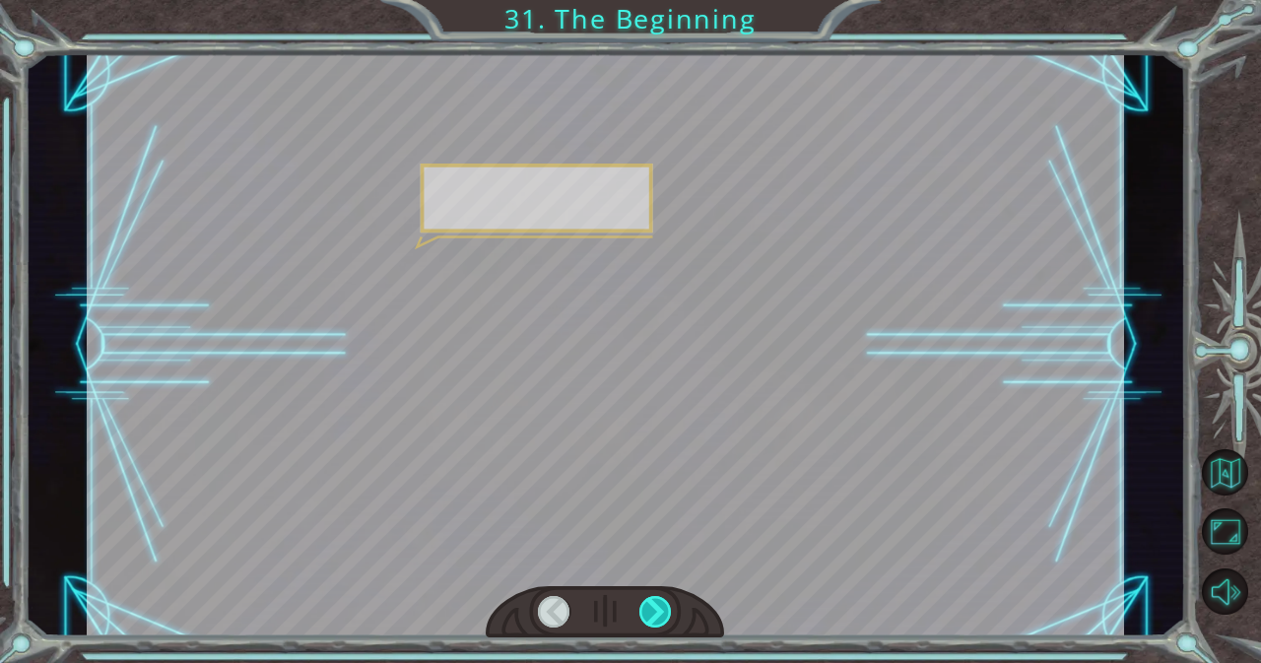
click at [649, 613] on div at bounding box center [655, 612] width 33 height 32
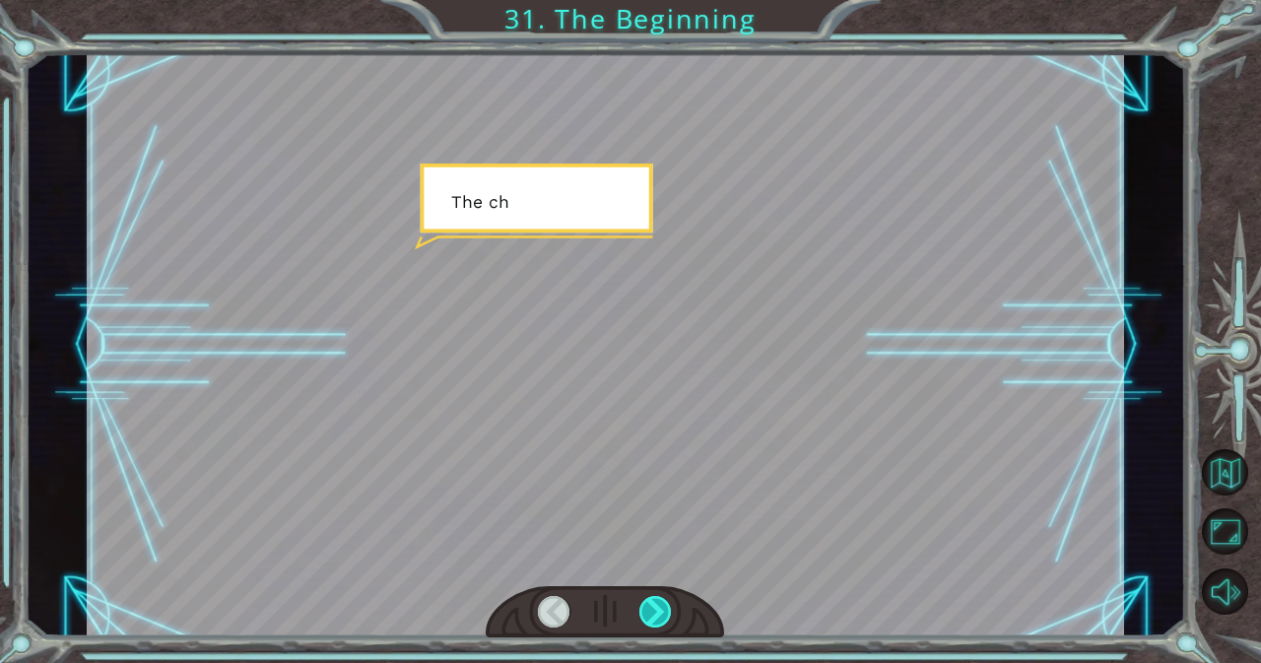
click at [649, 613] on div at bounding box center [655, 612] width 33 height 32
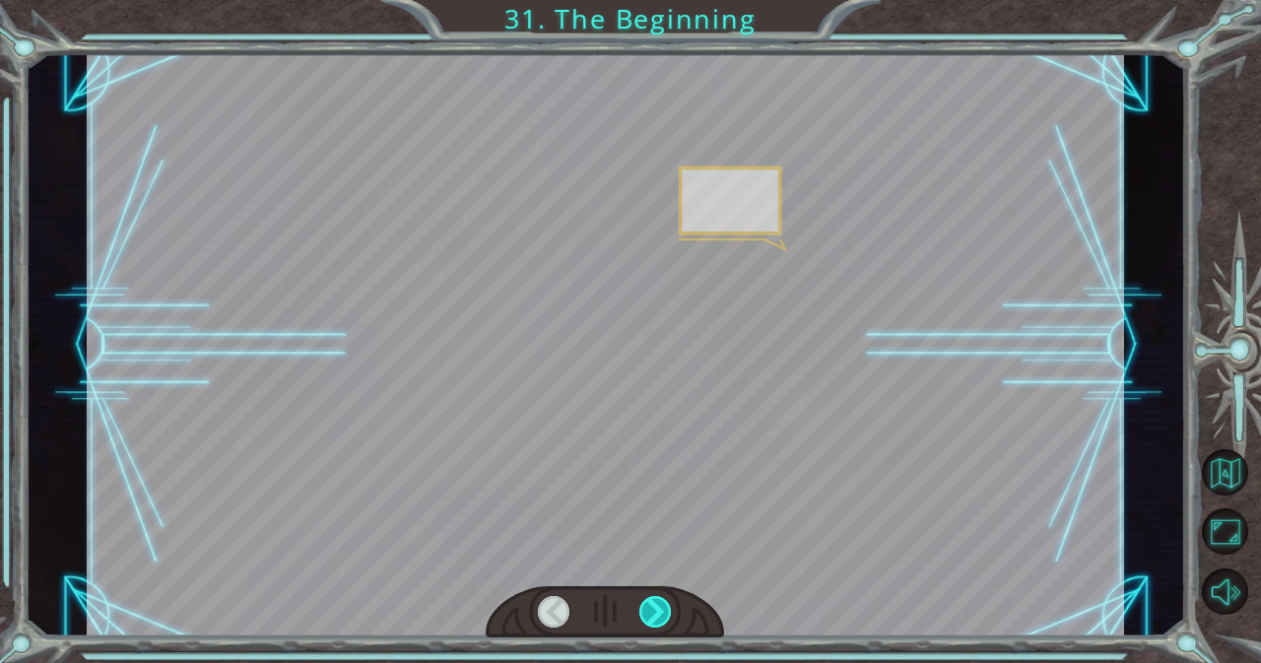
click at [649, 613] on div at bounding box center [655, 612] width 33 height 32
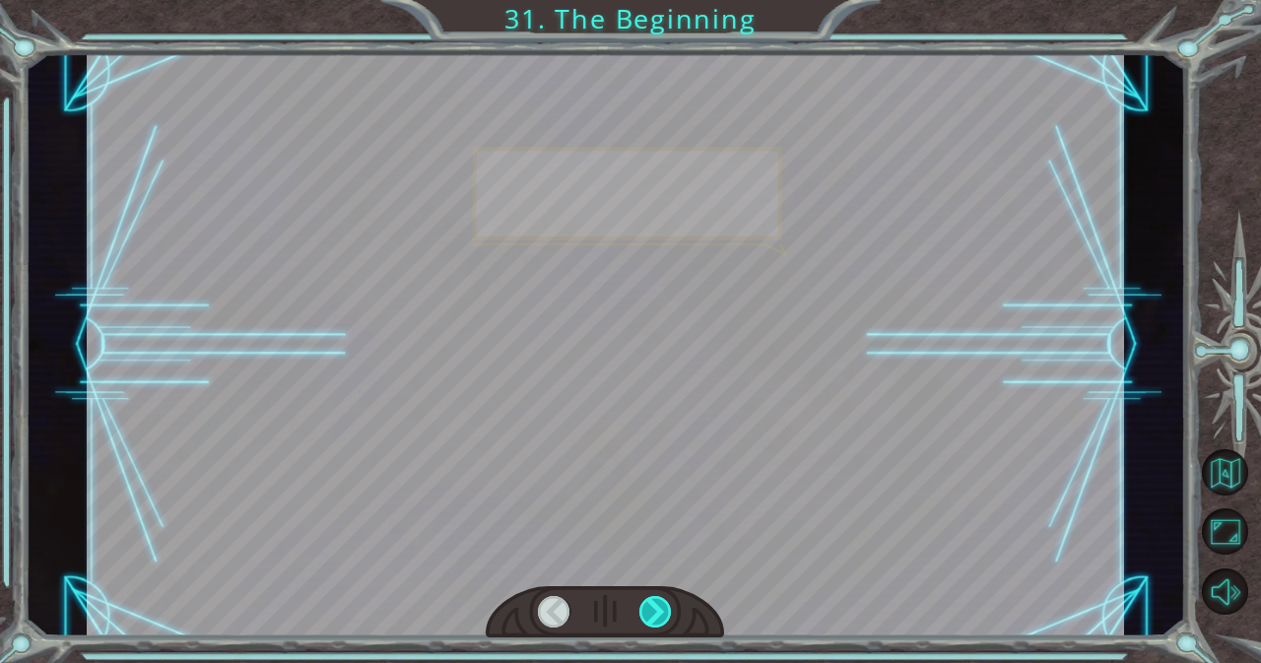
click at [649, 613] on div at bounding box center [655, 612] width 33 height 32
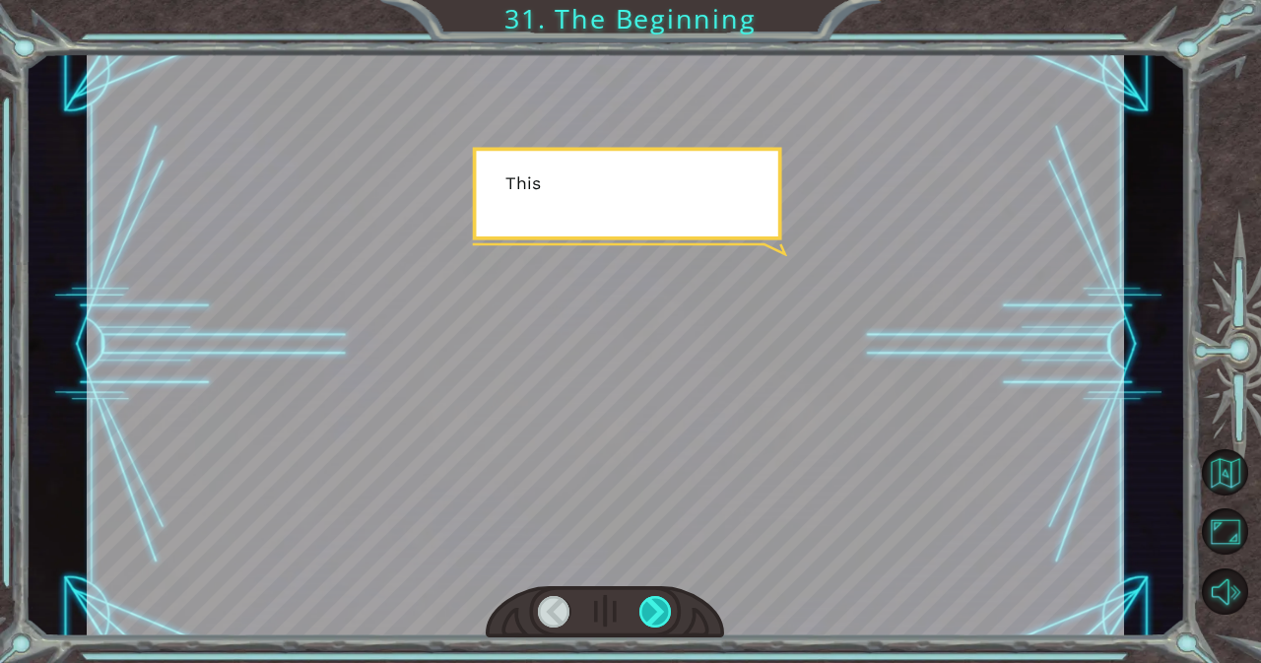
click at [649, 613] on div at bounding box center [655, 612] width 33 height 32
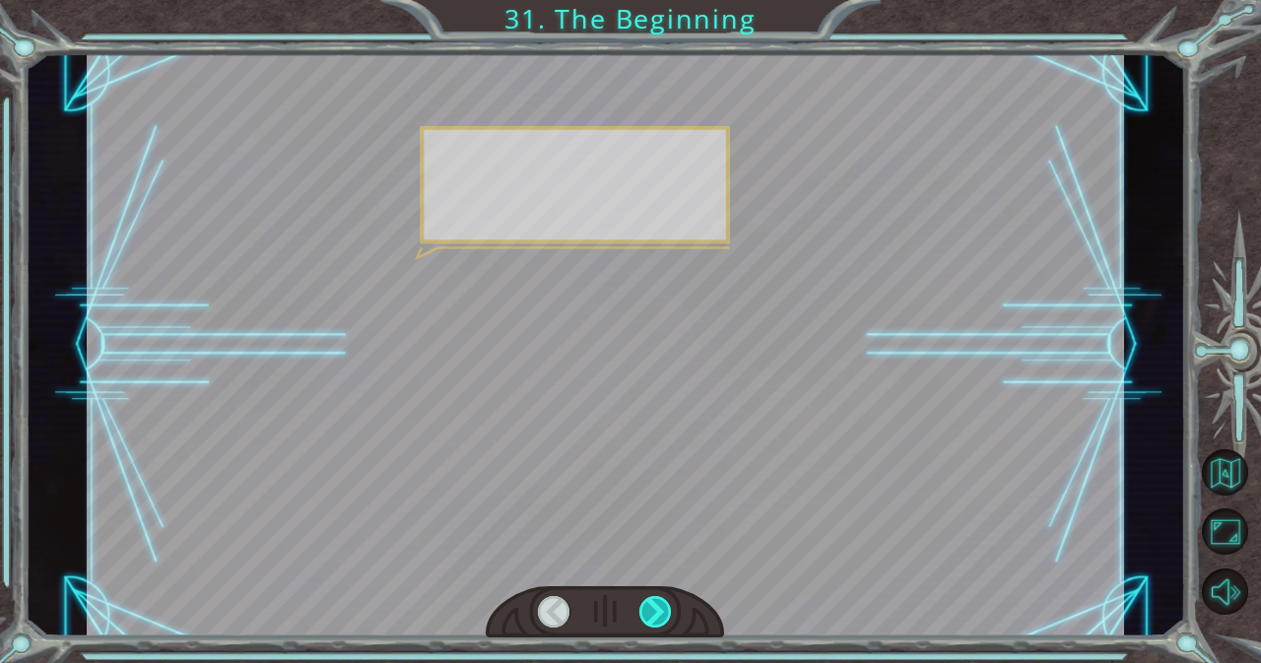
click at [649, 613] on div at bounding box center [655, 612] width 33 height 32
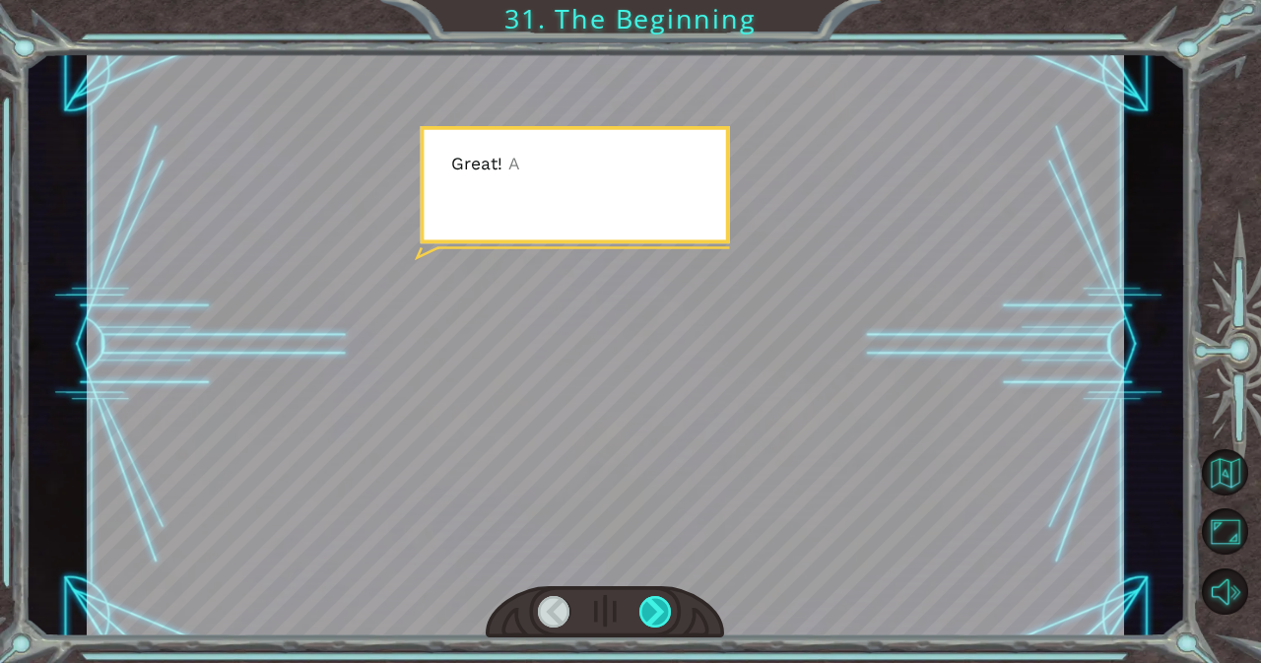
click at [649, 613] on div at bounding box center [655, 612] width 33 height 32
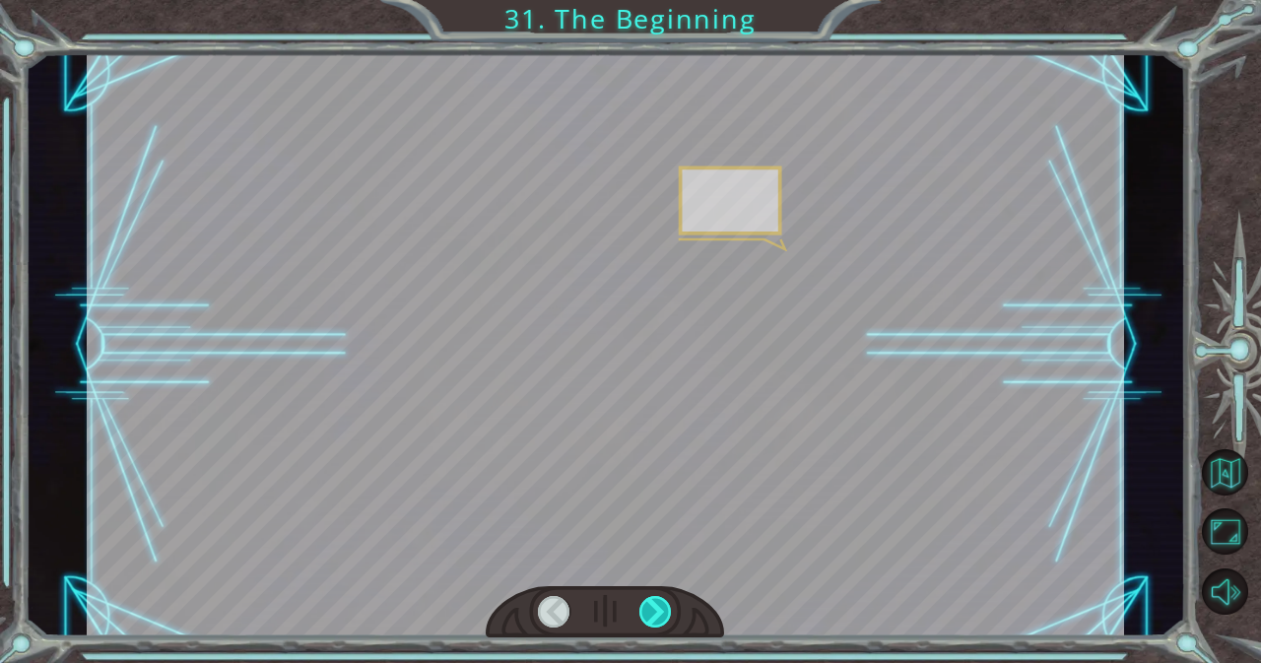
click at [649, 613] on div at bounding box center [655, 612] width 33 height 32
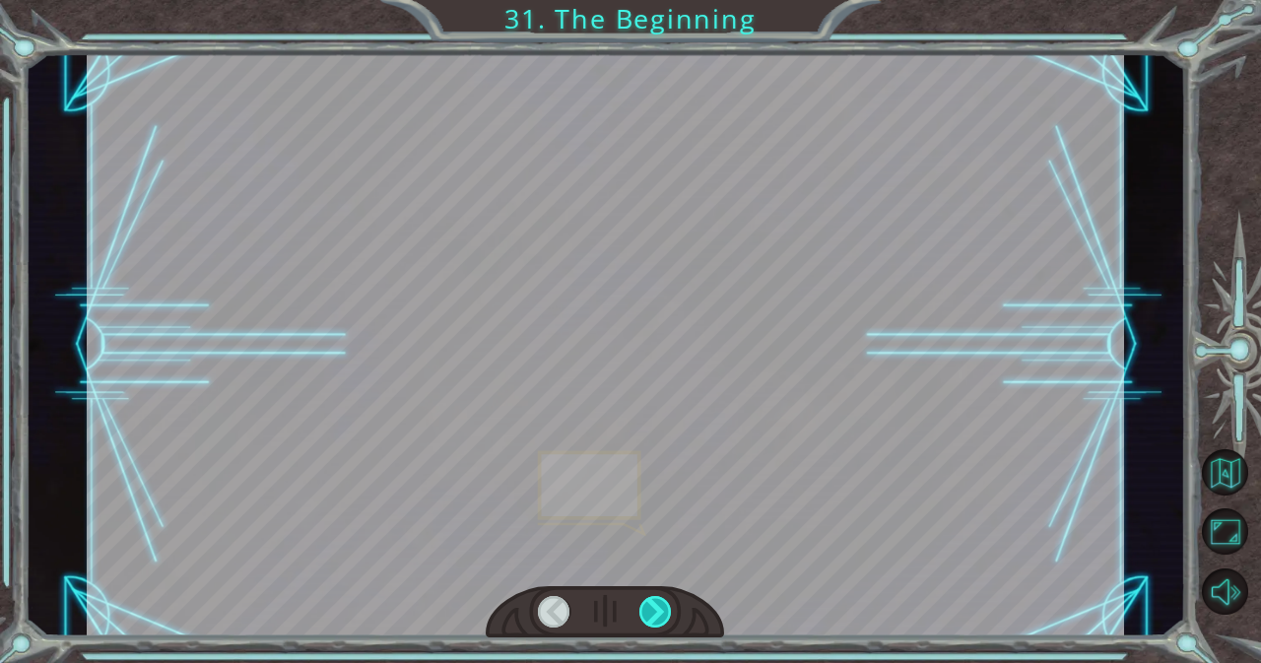
click at [649, 613] on div at bounding box center [655, 612] width 33 height 32
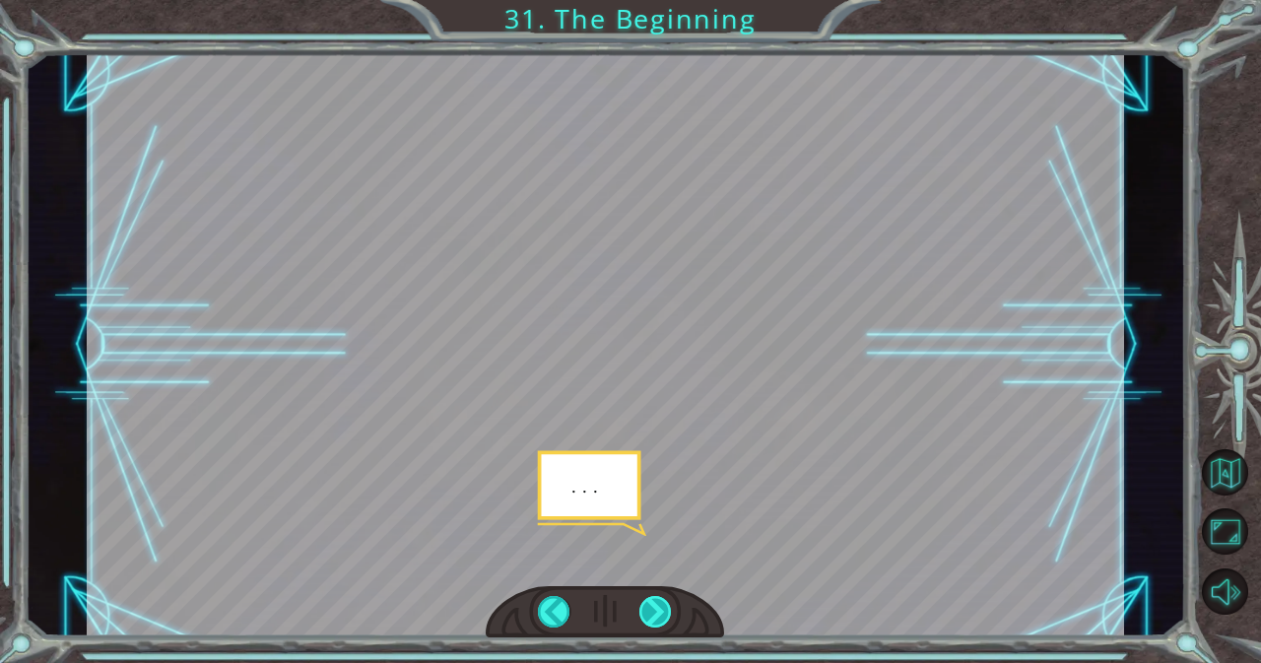
click at [649, 613] on div at bounding box center [655, 612] width 33 height 32
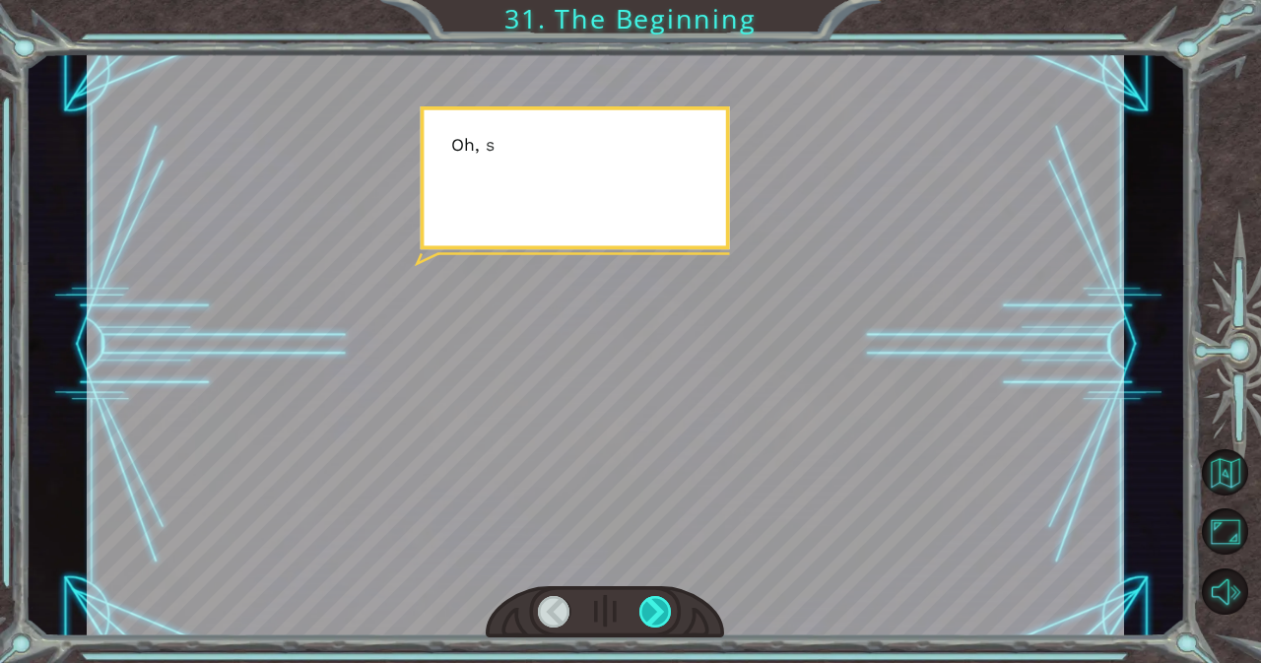
click at [649, 613] on div at bounding box center [655, 612] width 33 height 32
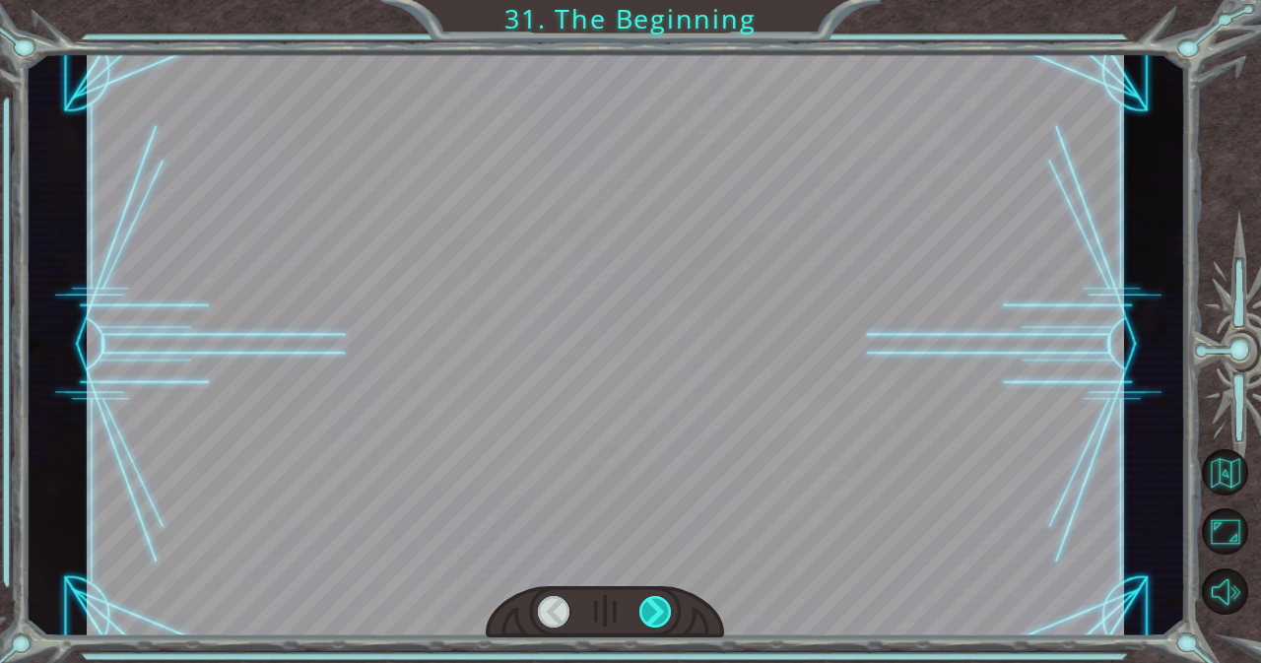
click at [649, 613] on div at bounding box center [655, 612] width 33 height 32
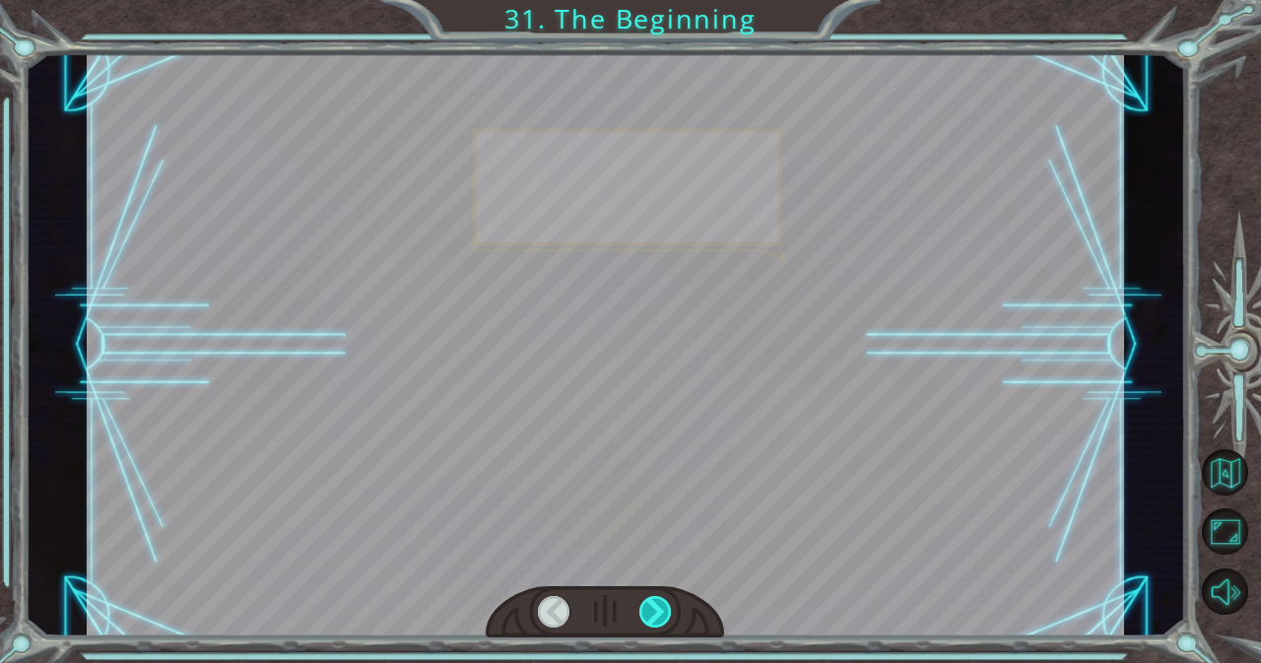
click at [649, 613] on div at bounding box center [655, 612] width 33 height 32
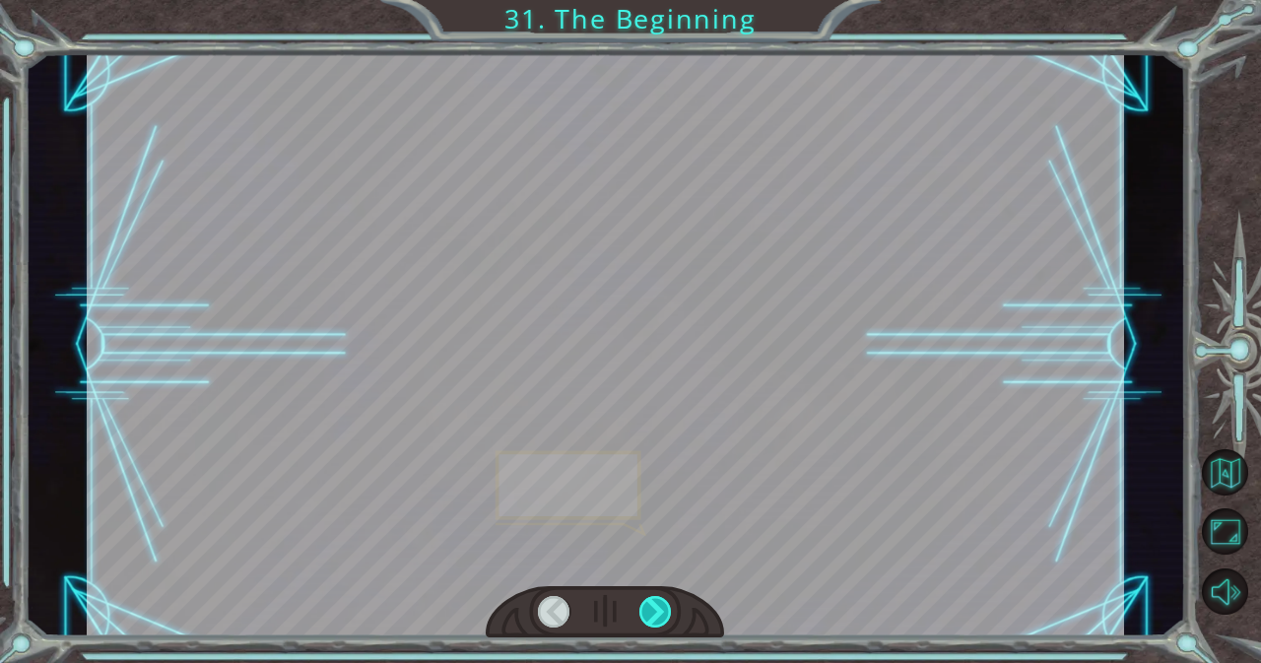
click at [649, 613] on div at bounding box center [655, 612] width 33 height 32
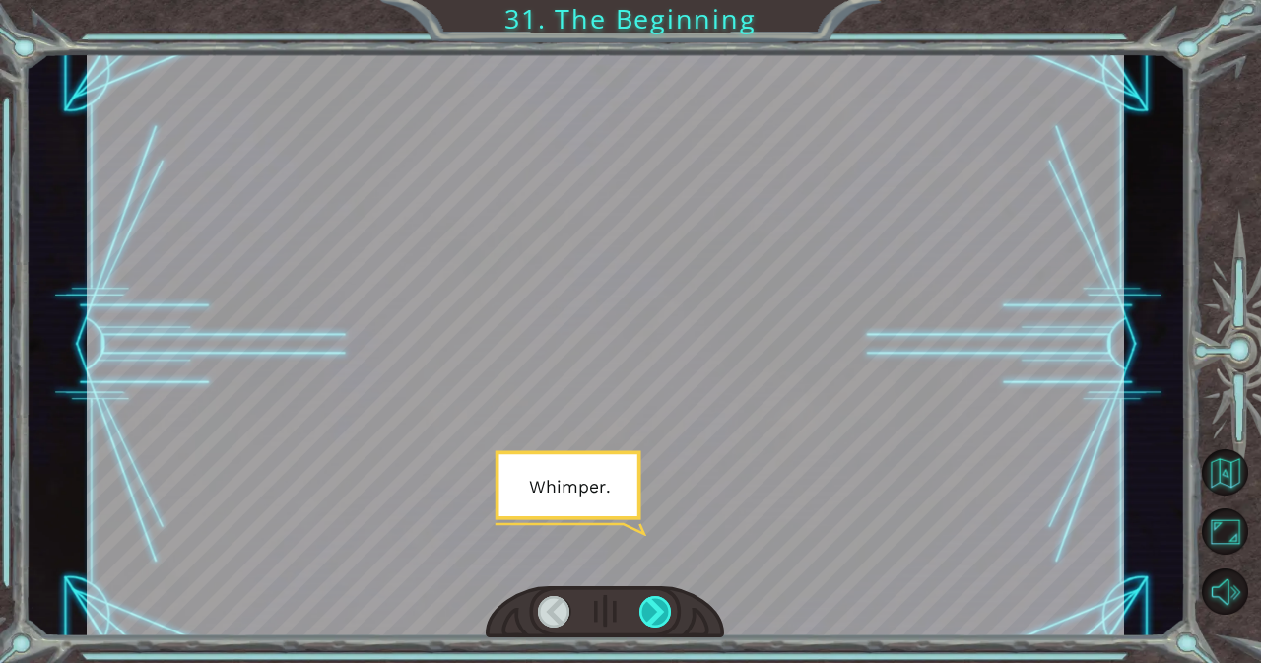
click at [649, 613] on div at bounding box center [655, 612] width 33 height 32
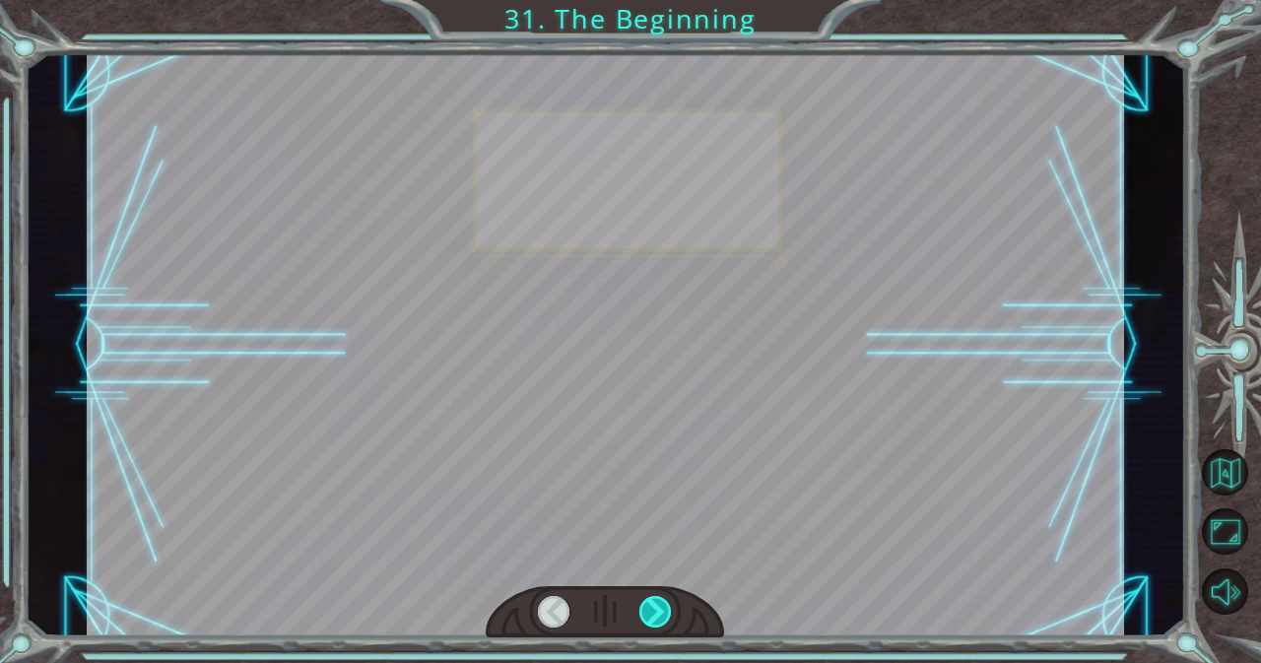
click at [649, 613] on div at bounding box center [655, 612] width 33 height 32
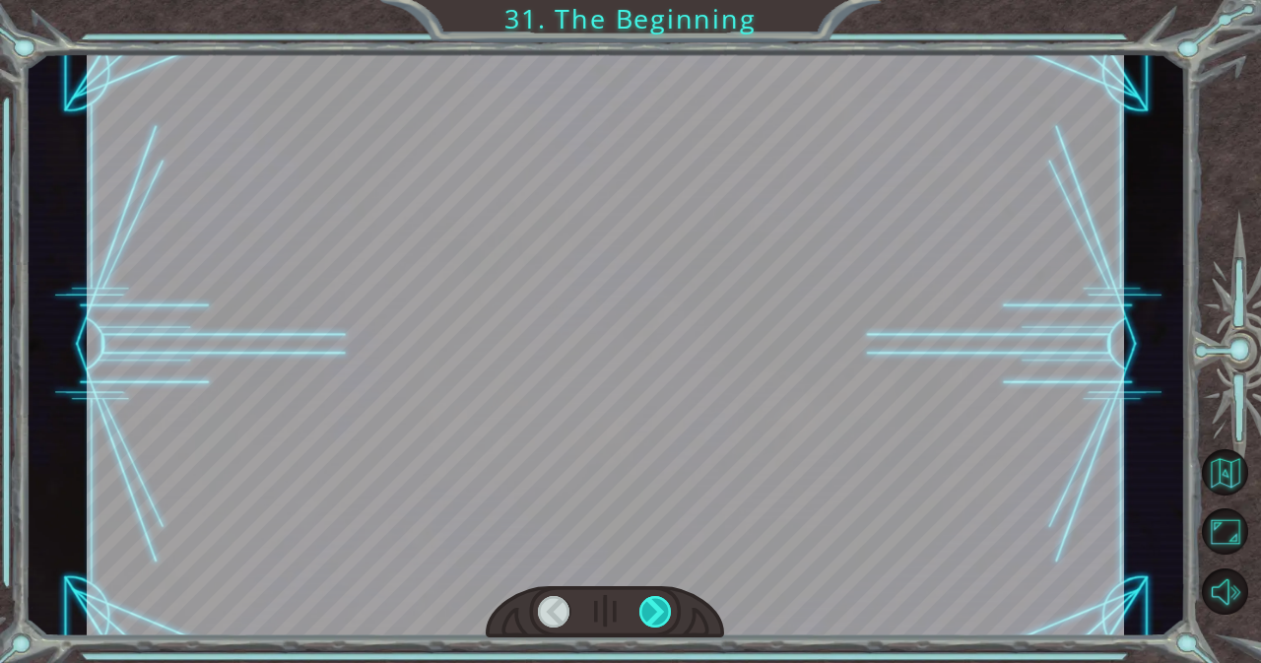
click at [649, 613] on div at bounding box center [655, 612] width 33 height 32
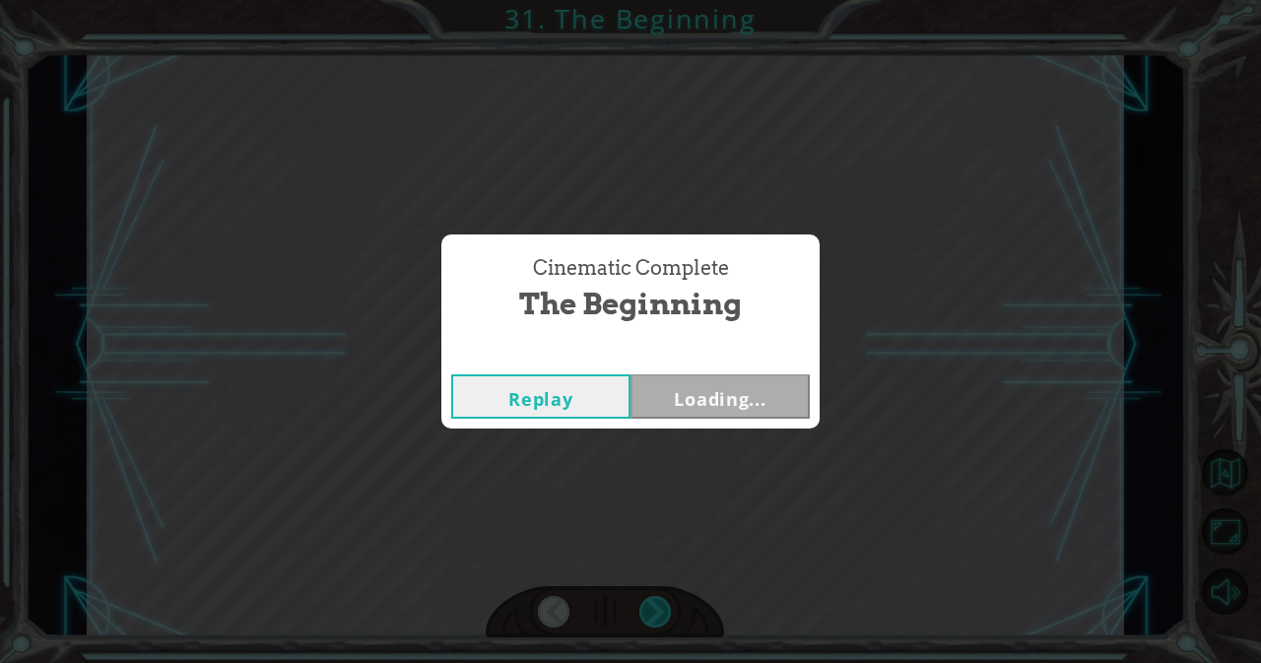
click at [649, 613] on div "Cinematic Complete The Beginning Replay Loading..." at bounding box center [630, 331] width 1261 height 663
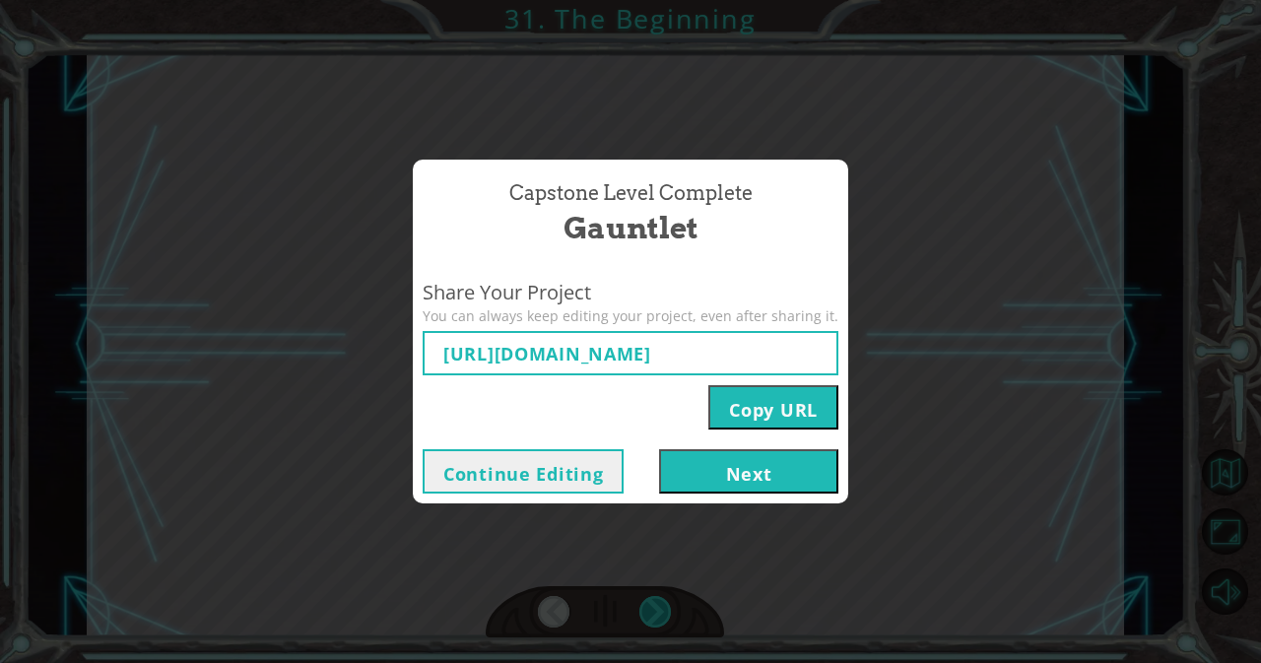
type input "[URL][DOMAIN_NAME]"
click at [649, 613] on div "Capstone Level Complete Gauntlet Share Your Project You can always keep editing…" at bounding box center [630, 331] width 1261 height 663
click at [739, 564] on div "Capstone Level Complete Gauntlet Share Your Project You can always keep editing…" at bounding box center [630, 331] width 1261 height 663
click at [611, 517] on div "Capstone Level Complete Gauntlet Share Your Project You can always keep editing…" at bounding box center [630, 331] width 1261 height 663
click at [727, 474] on button "Next" at bounding box center [748, 471] width 179 height 44
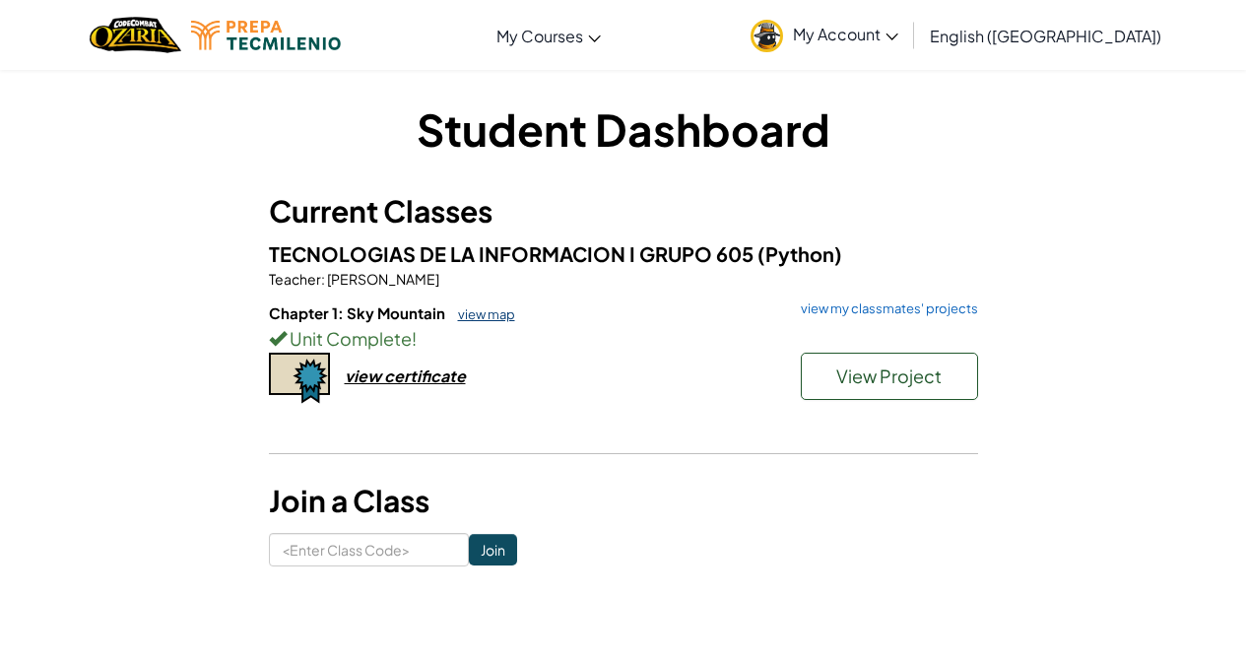
click at [481, 317] on link "view map" at bounding box center [481, 314] width 67 height 16
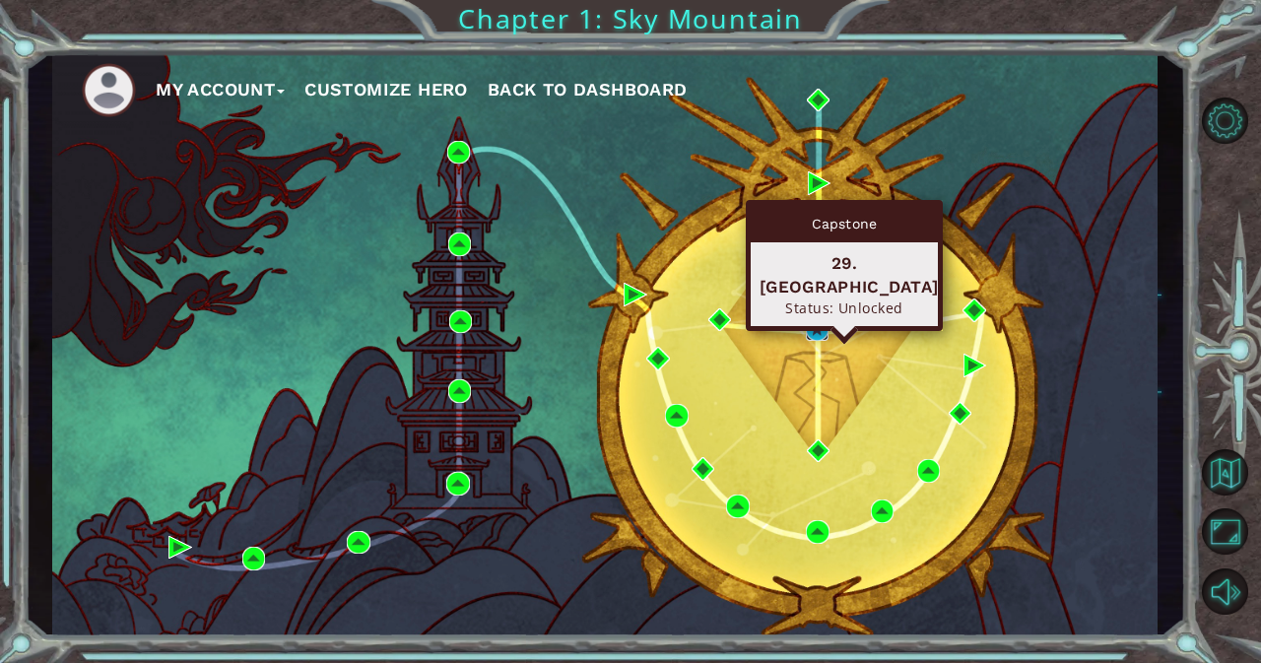
click at [824, 328] on img at bounding box center [818, 329] width 24 height 24
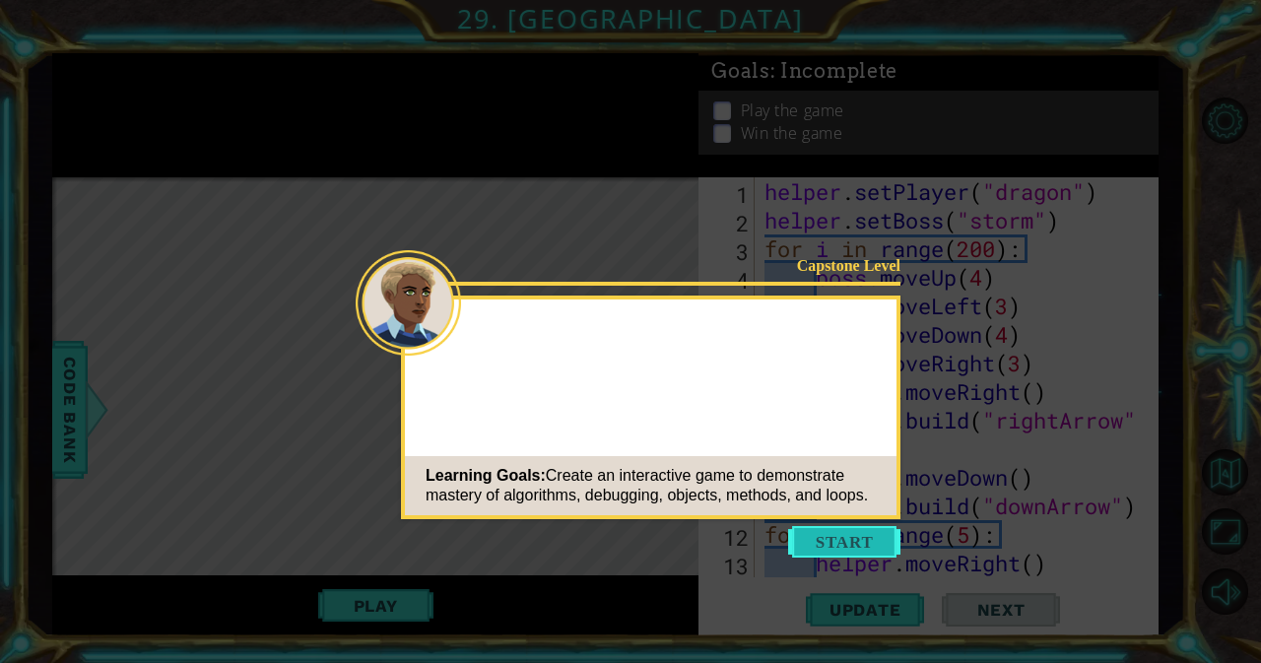
click at [825, 538] on button "Start" at bounding box center [844, 542] width 112 height 32
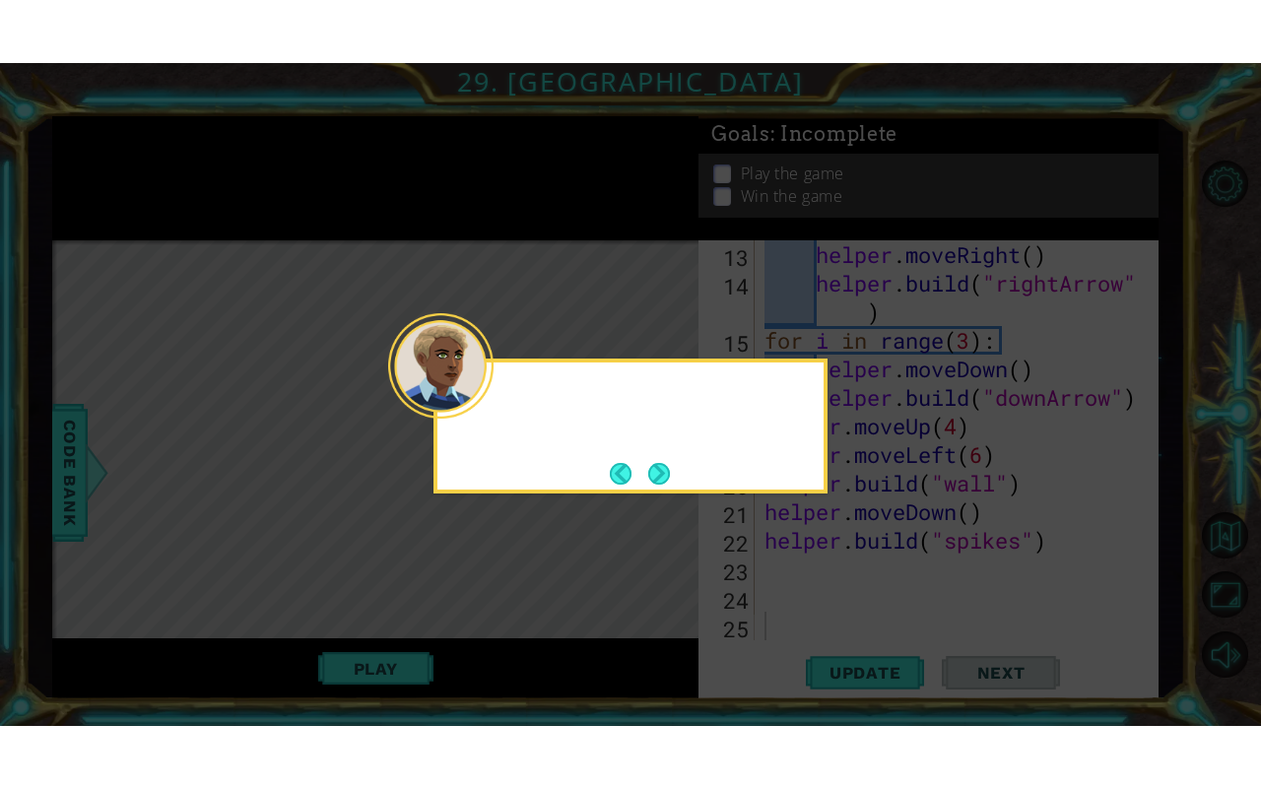
scroll to position [371, 0]
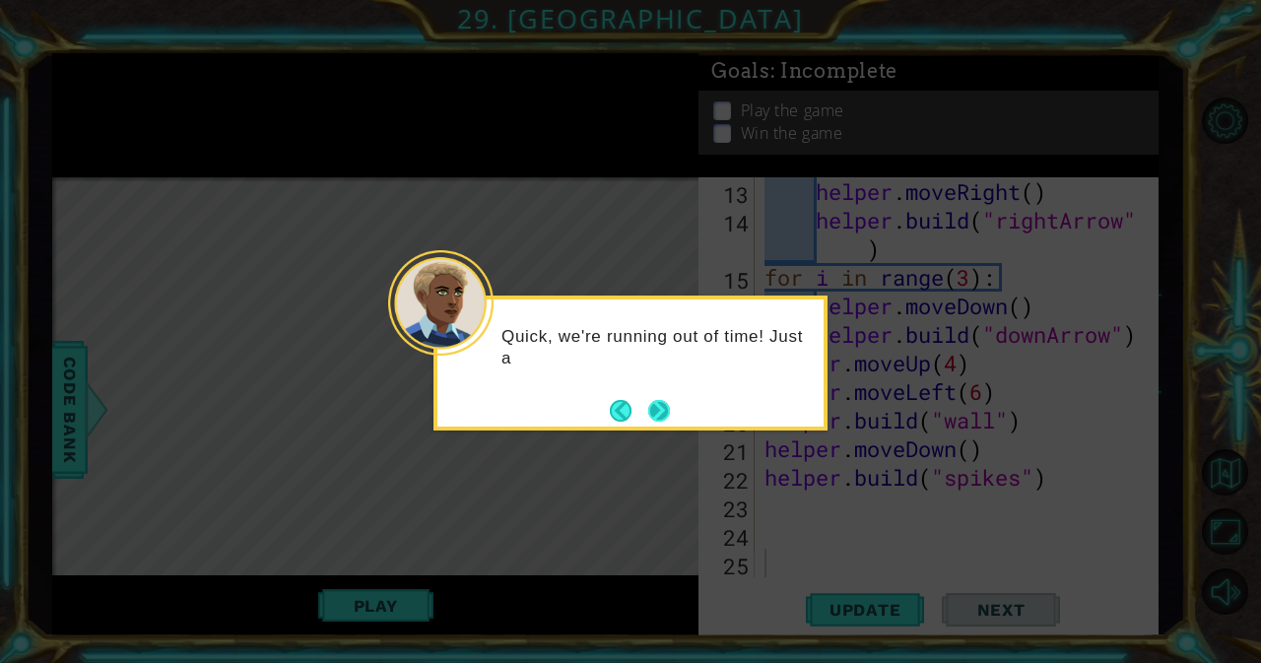
click at [660, 400] on button "Next" at bounding box center [659, 411] width 22 height 22
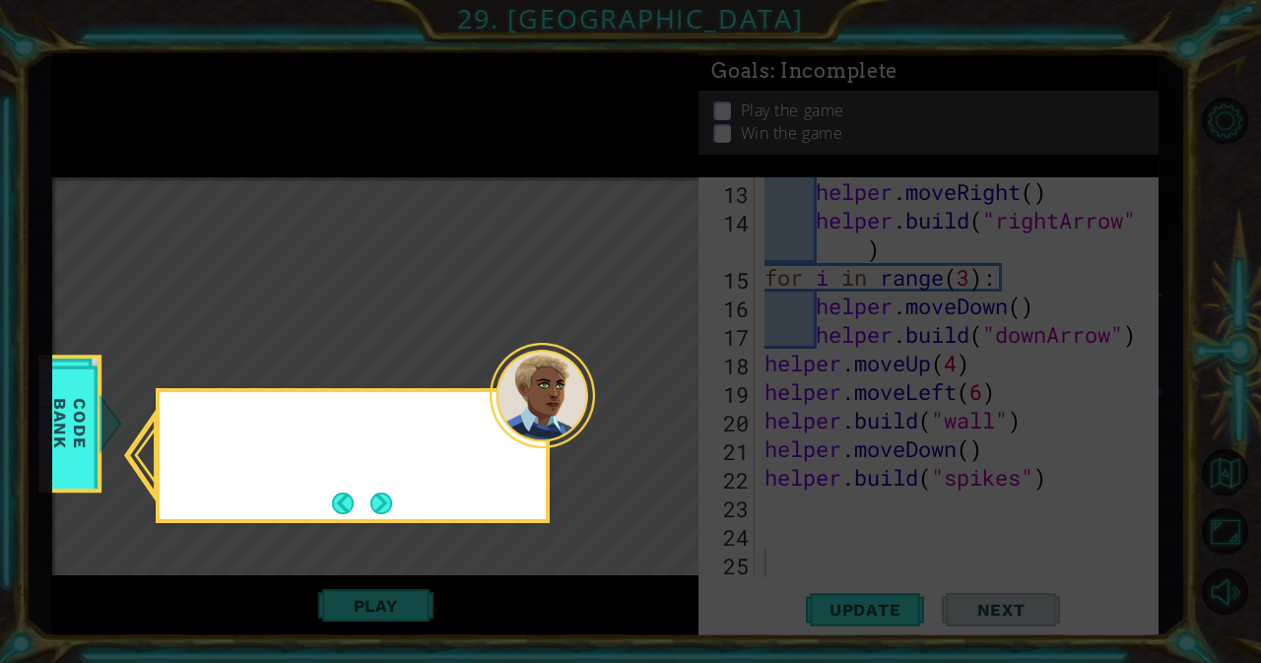
click at [660, 397] on icon at bounding box center [630, 331] width 1261 height 663
click at [386, 509] on button "Next" at bounding box center [381, 504] width 24 height 24
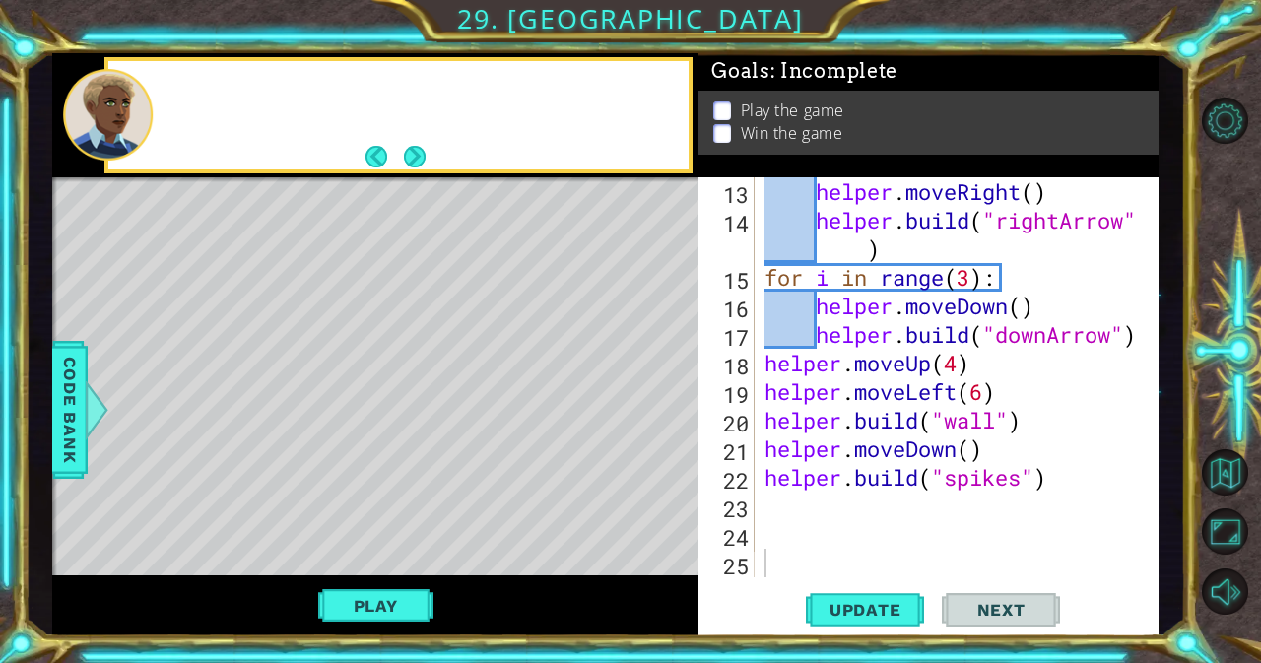
click at [386, 509] on div "Level Map" at bounding box center [507, 467] width 910 height 580
click at [448, 436] on div "Level Map" at bounding box center [507, 467] width 910 height 580
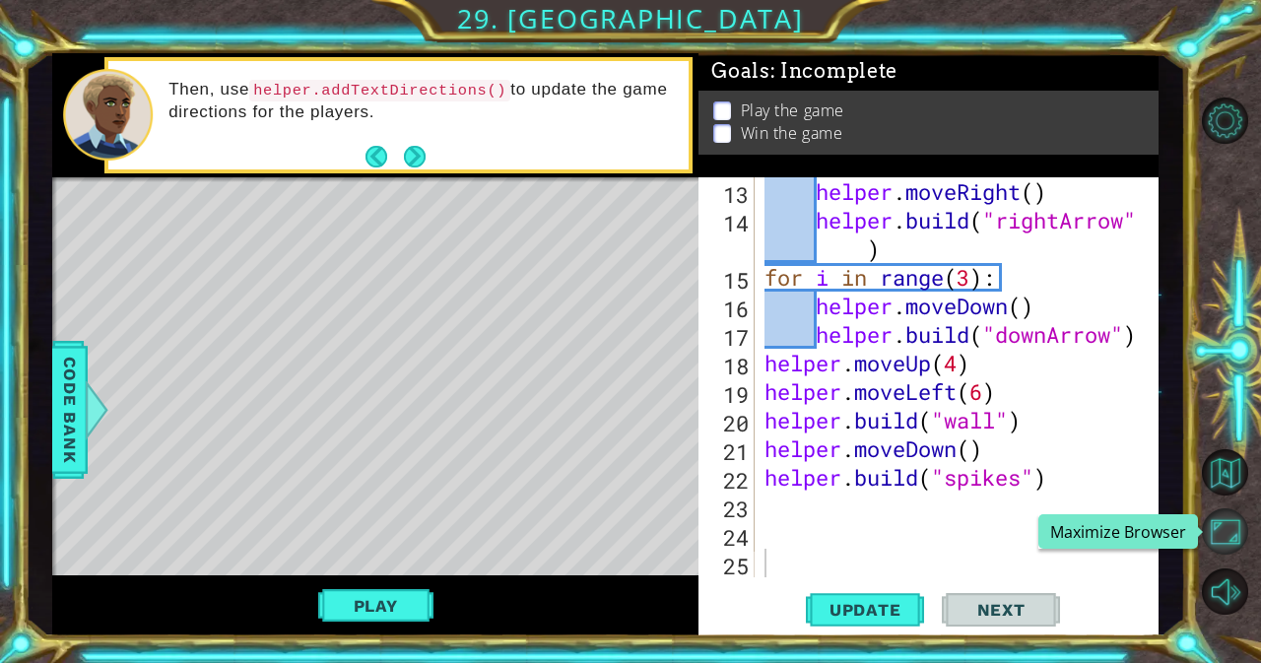
click at [1230, 512] on button "Maximize Browser" at bounding box center [1225, 531] width 46 height 46
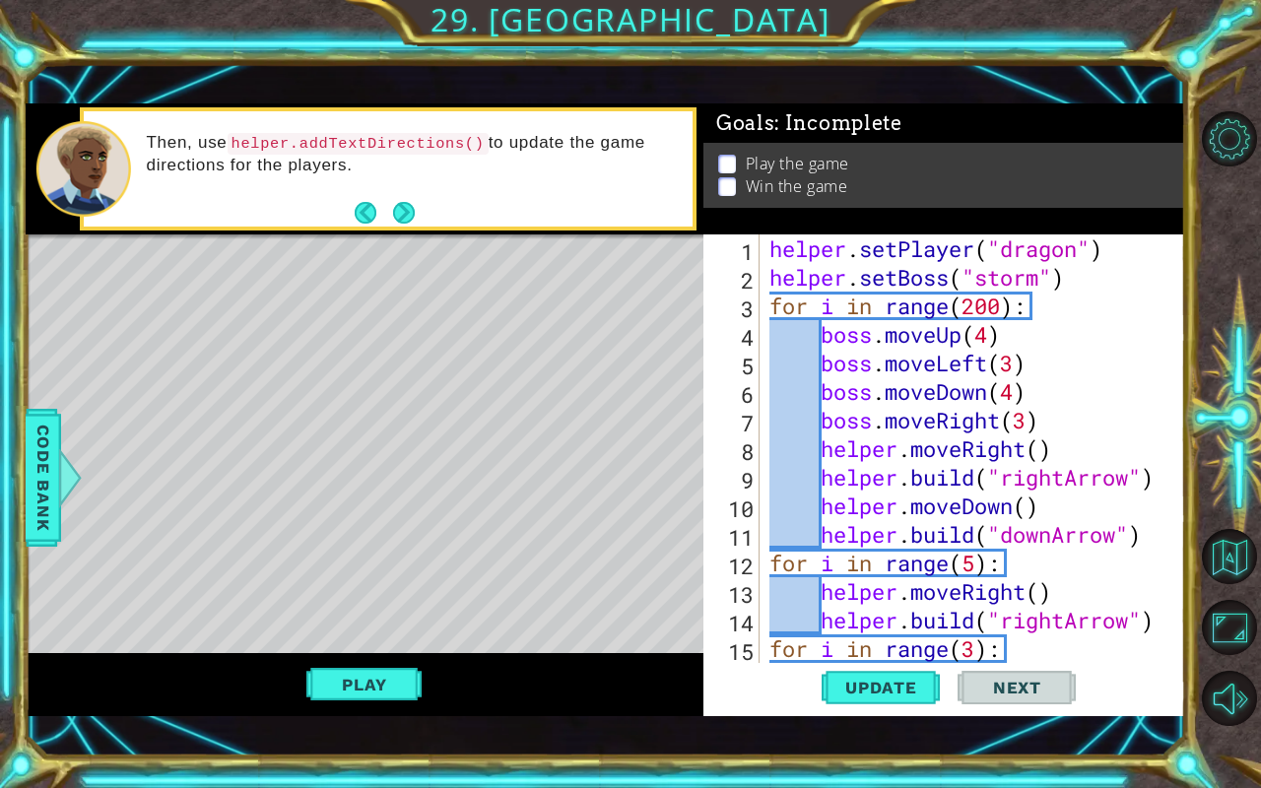
scroll to position [0, 0]
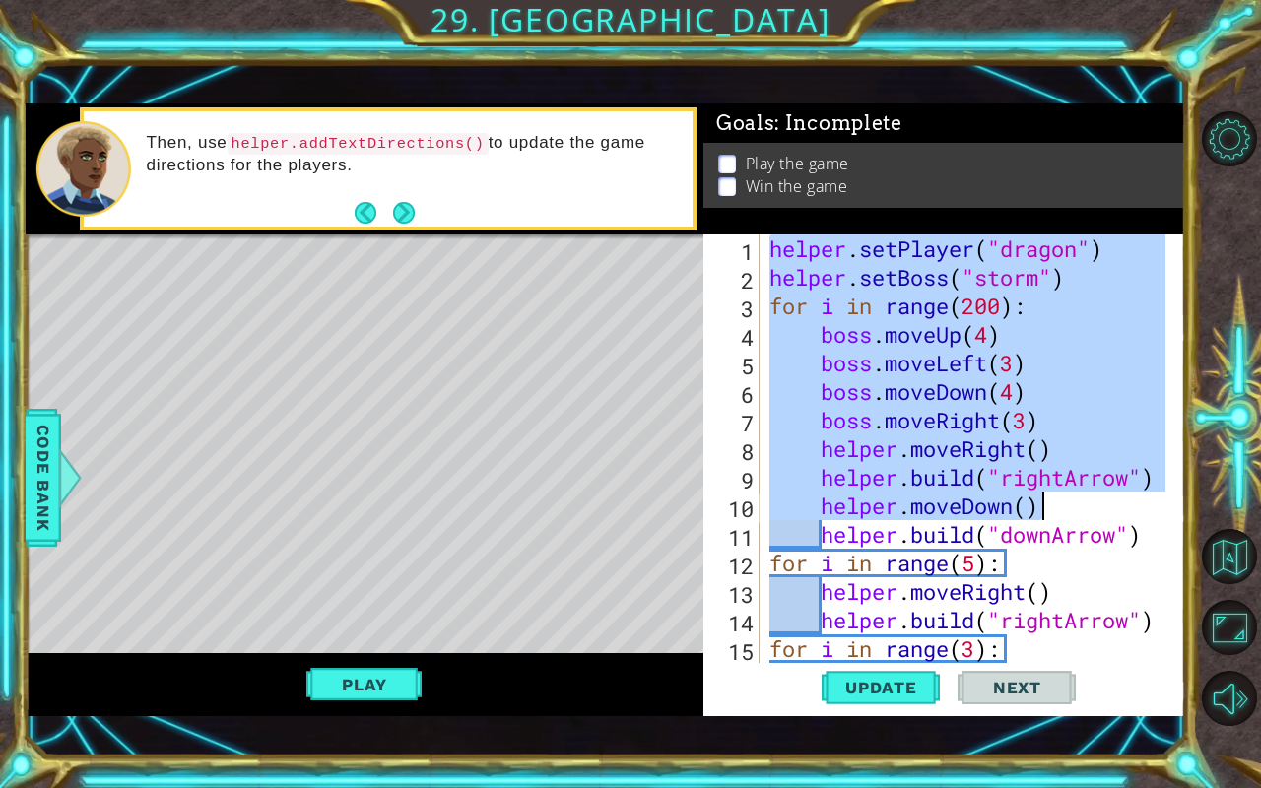
drag, startPoint x: 769, startPoint y: 245, endPoint x: 1080, endPoint y: 641, distance: 503.1
click at [1080, 641] on div "helper . setPlayer ( "dragon" ) helper . setBoss ( "storm" ) for i in range ( 2…" at bounding box center [970, 477] width 410 height 486
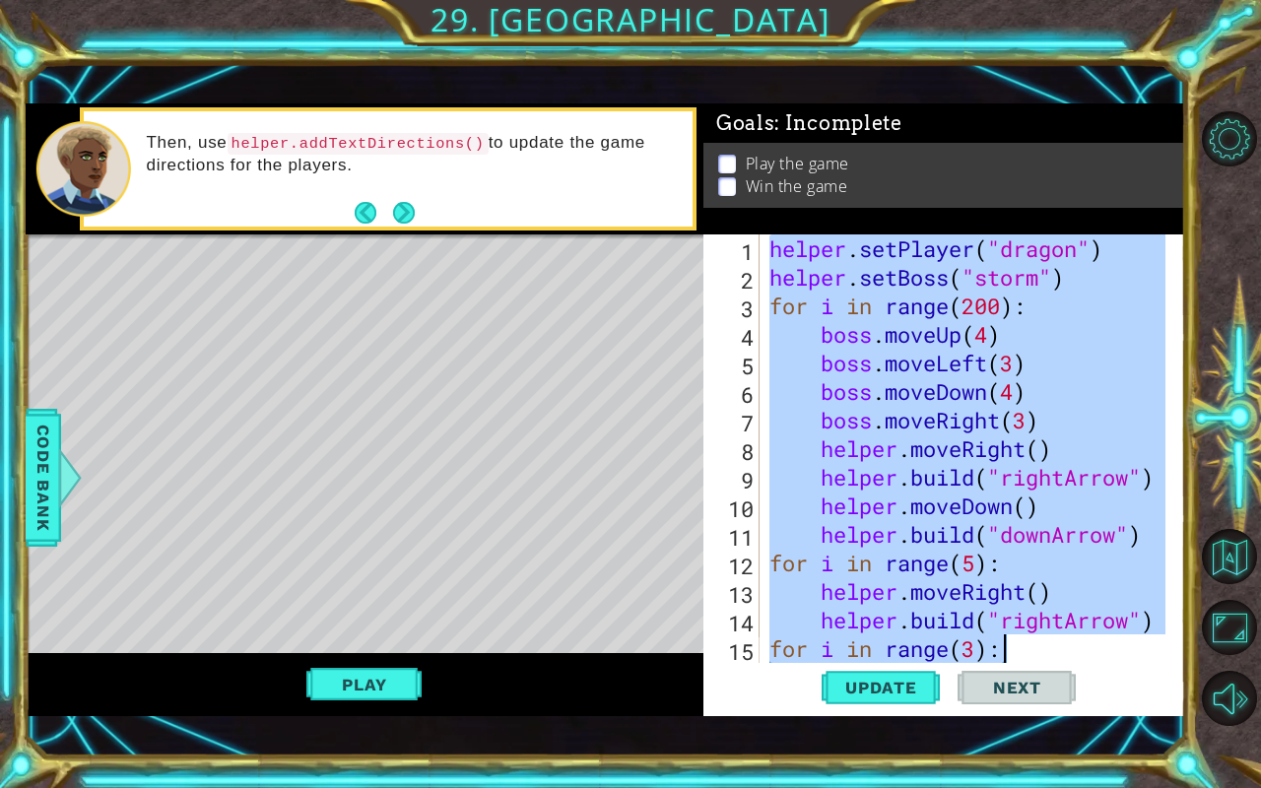
drag, startPoint x: 770, startPoint y: 252, endPoint x: 1037, endPoint y: 652, distance: 480.8
click at [1037, 652] on div "helper . setPlayer ( "dragon" ) helper . setBoss ( "storm" ) for i in range ( 2…" at bounding box center [970, 477] width 410 height 486
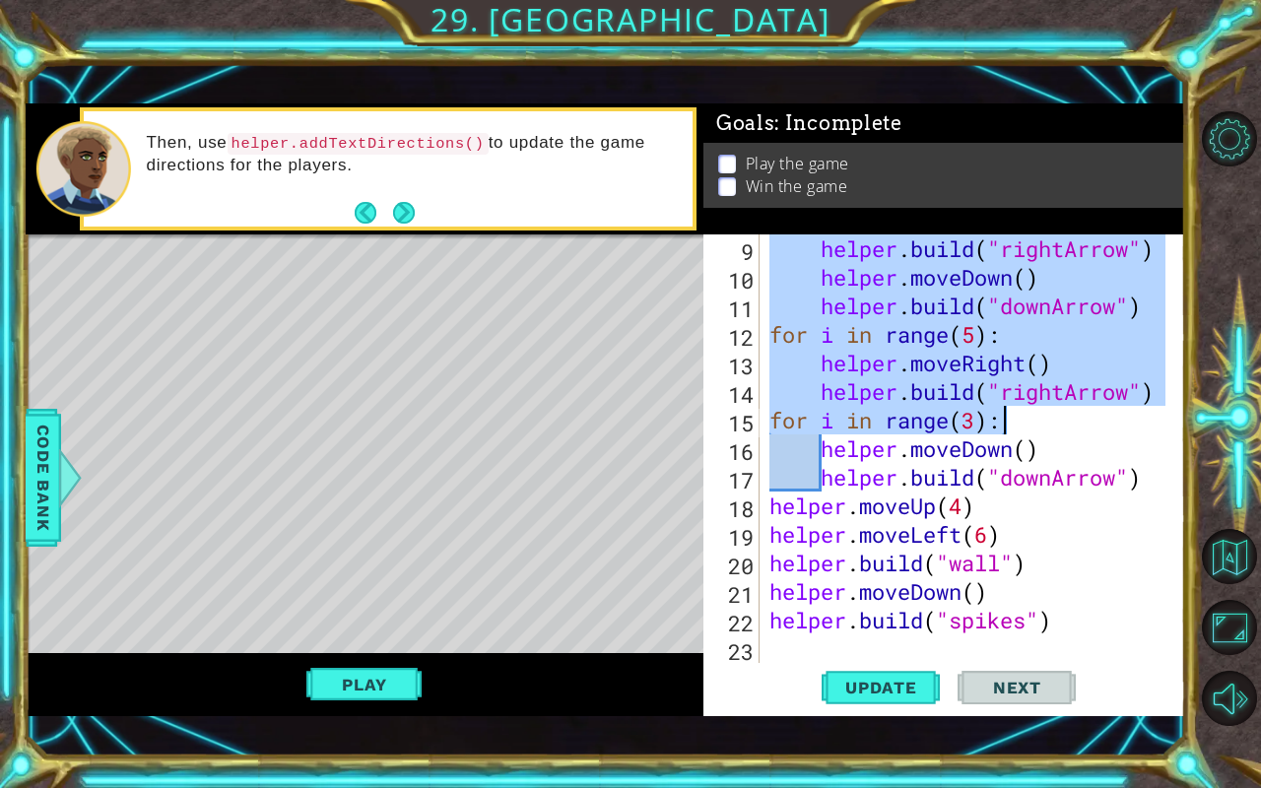
scroll to position [270, 0]
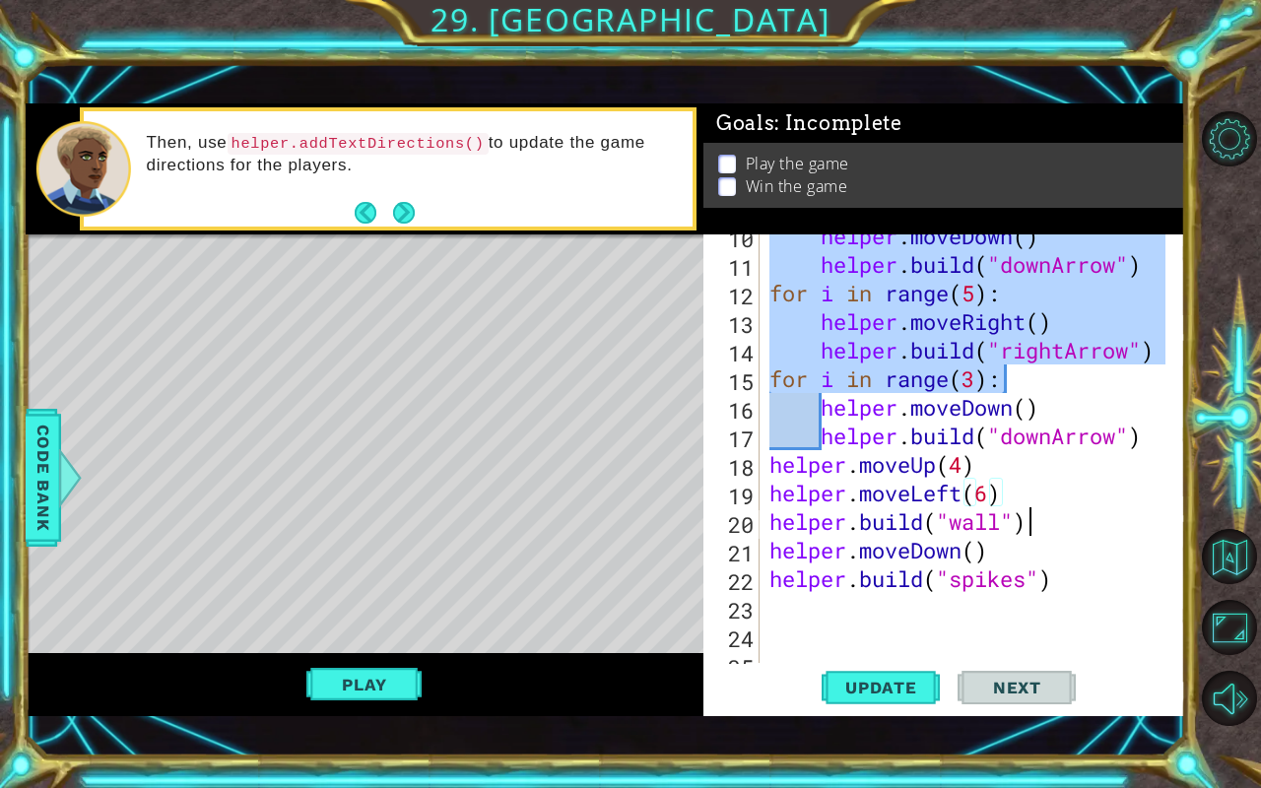
type textarea "[DOMAIN_NAME]("spikes")"
type textarea "[DOMAIN_NAME]("rightArrow") for i in range(3):"
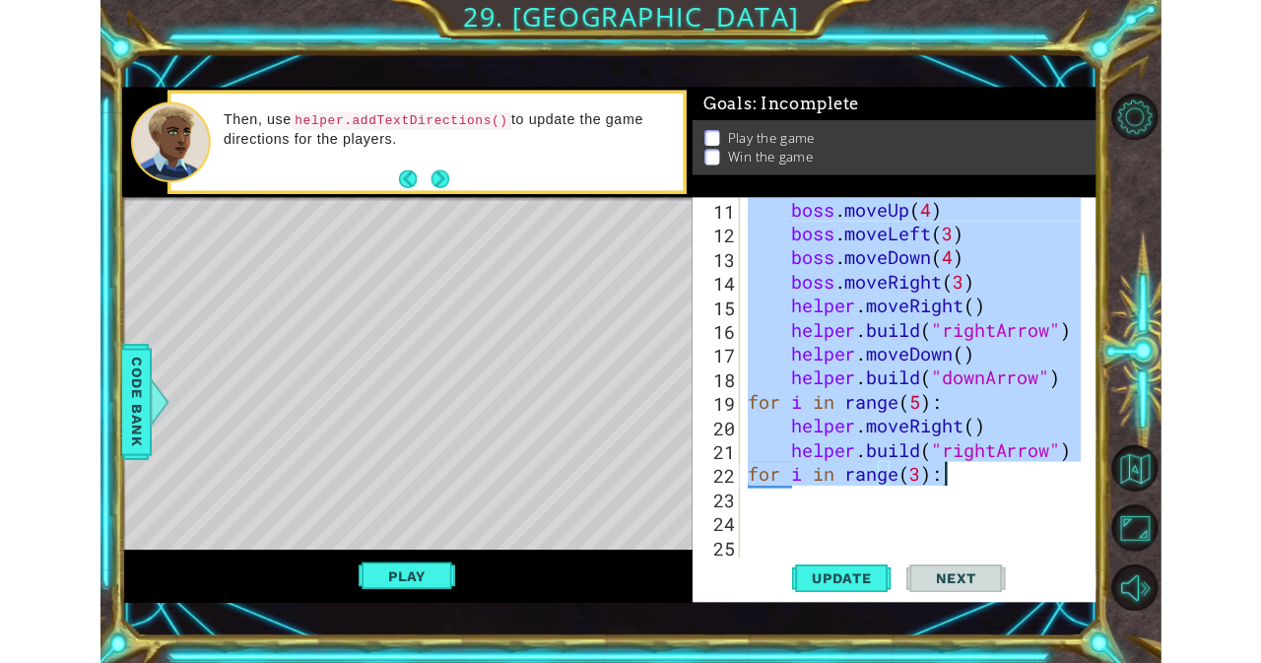
scroll to position [314, 0]
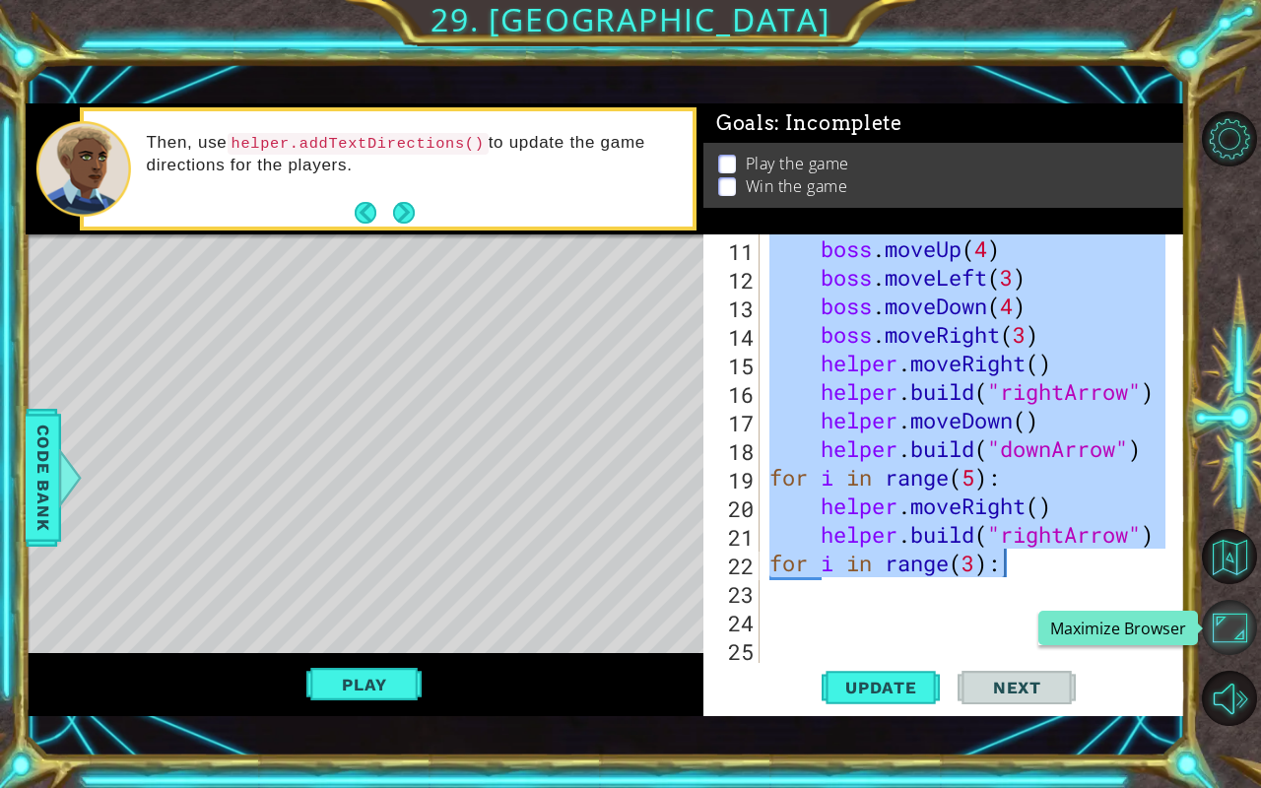
click at [1228, 612] on button "Maximize Browser" at bounding box center [1229, 627] width 55 height 55
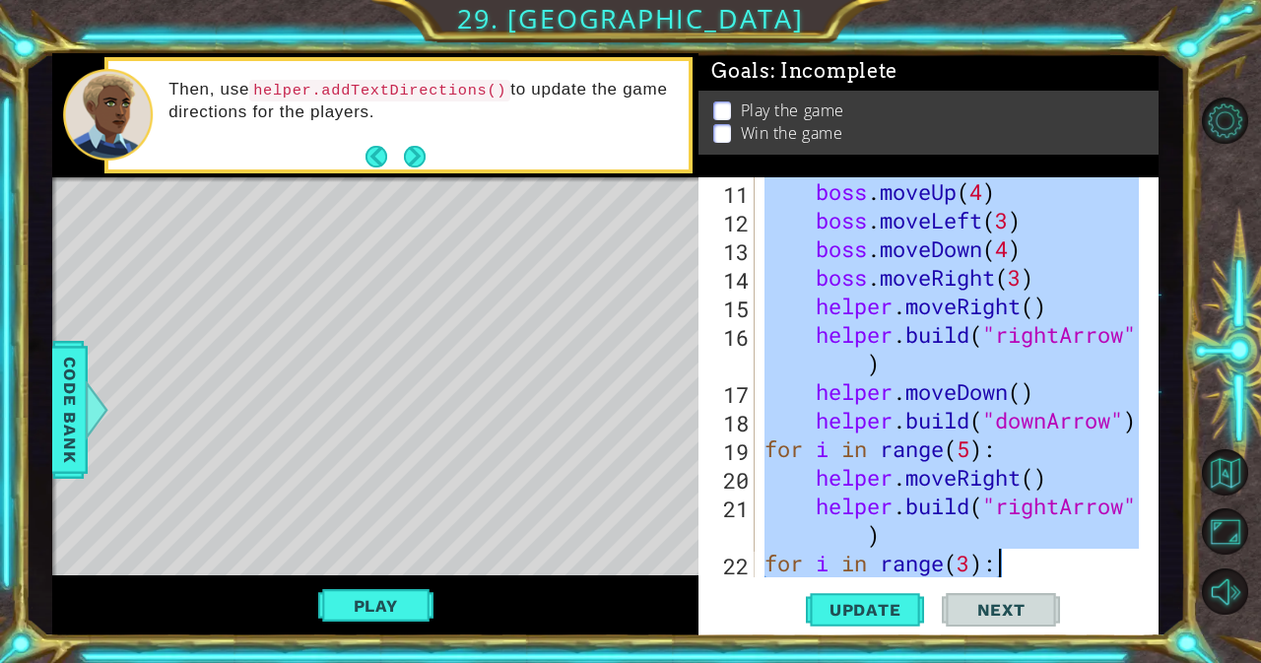
click at [1066, 439] on div "boss . moveUp ( 4 ) boss . moveLeft ( 3 ) boss . moveDown ( 4 ) boss . moveRigh…" at bounding box center [949, 377] width 378 height 400
type textarea "for i in range(5):"
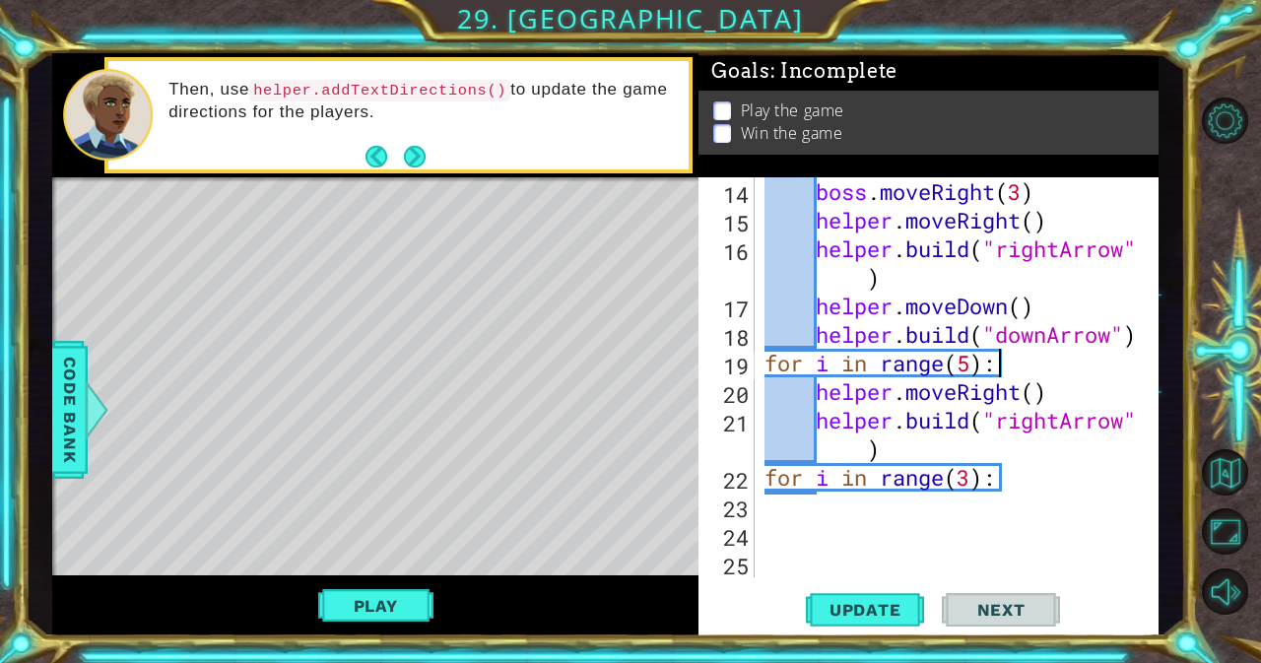
scroll to position [400, 0]
click at [880, 607] on span "Update" at bounding box center [865, 610] width 111 height 20
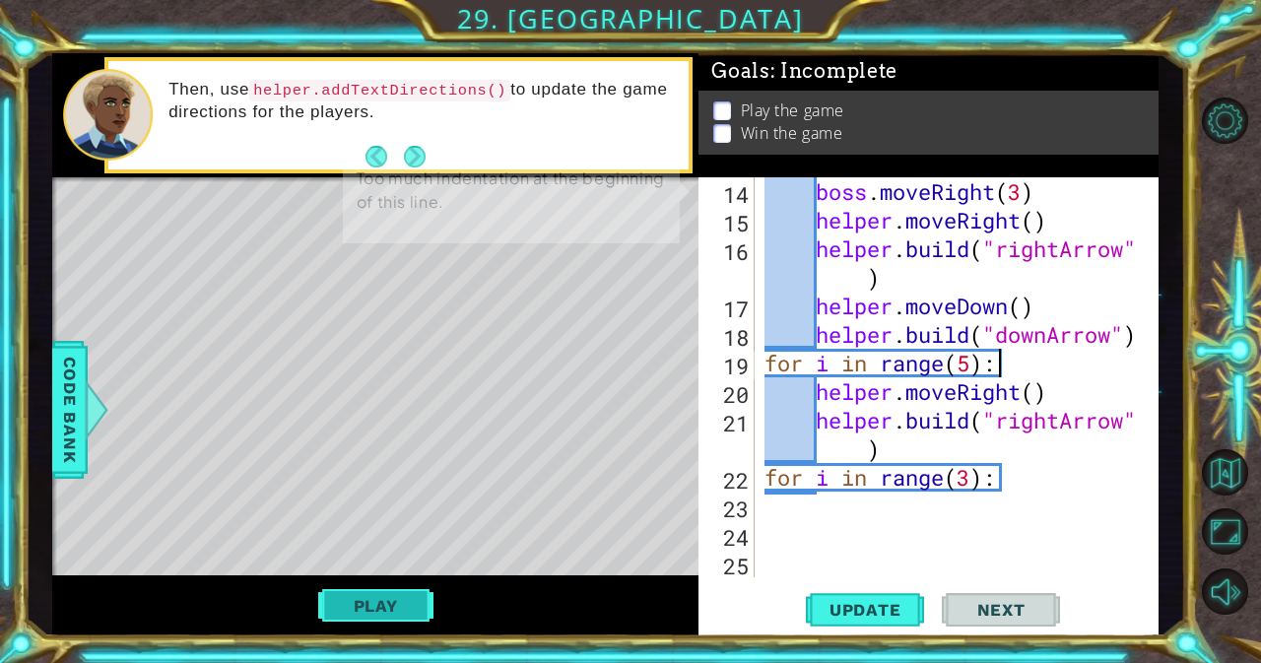
click at [380, 593] on button "Play" at bounding box center [375, 605] width 115 height 37
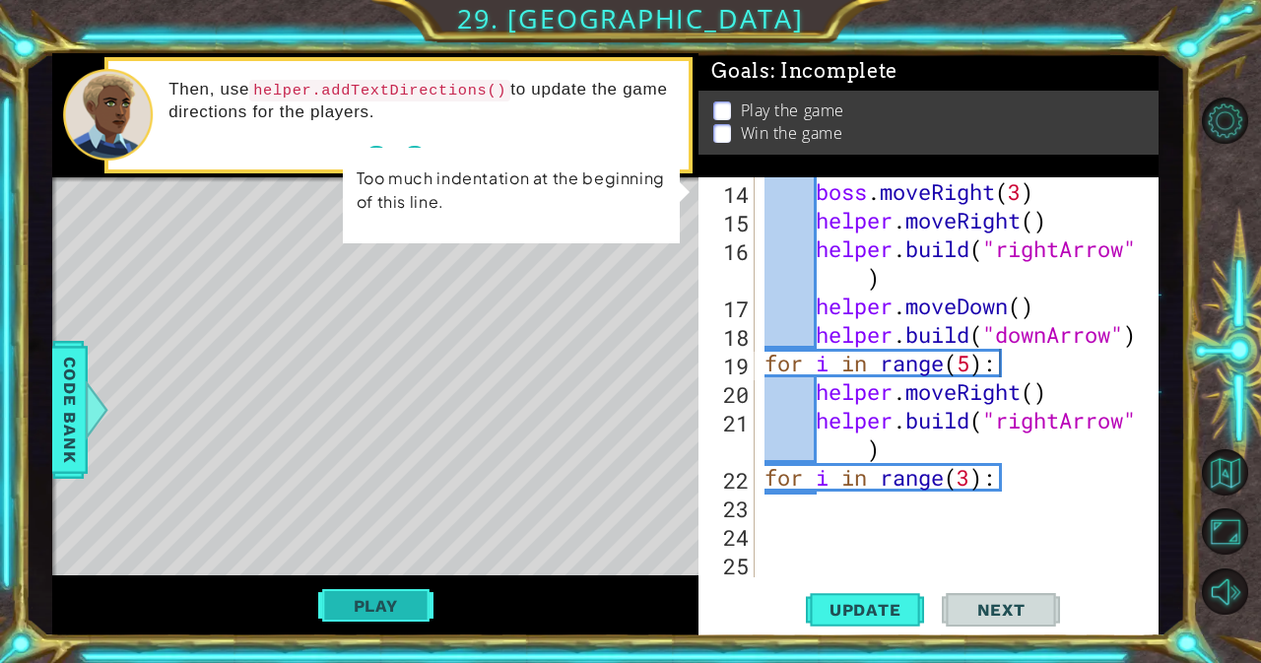
click at [360, 604] on button "Play" at bounding box center [375, 605] width 115 height 37
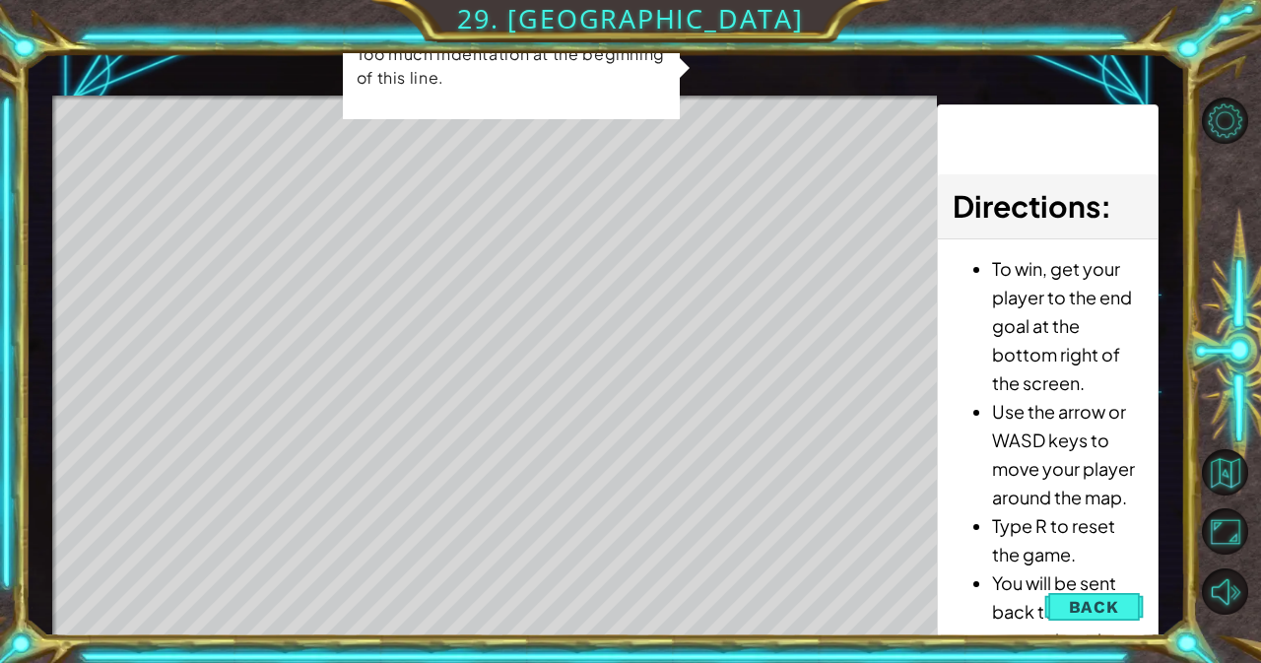
drag, startPoint x: 1124, startPoint y: 612, endPoint x: 521, endPoint y: 569, distance: 604.3
click at [521, 569] on div "Level Map" at bounding box center [507, 386] width 910 height 580
click at [1114, 600] on span "Back" at bounding box center [1094, 607] width 50 height 20
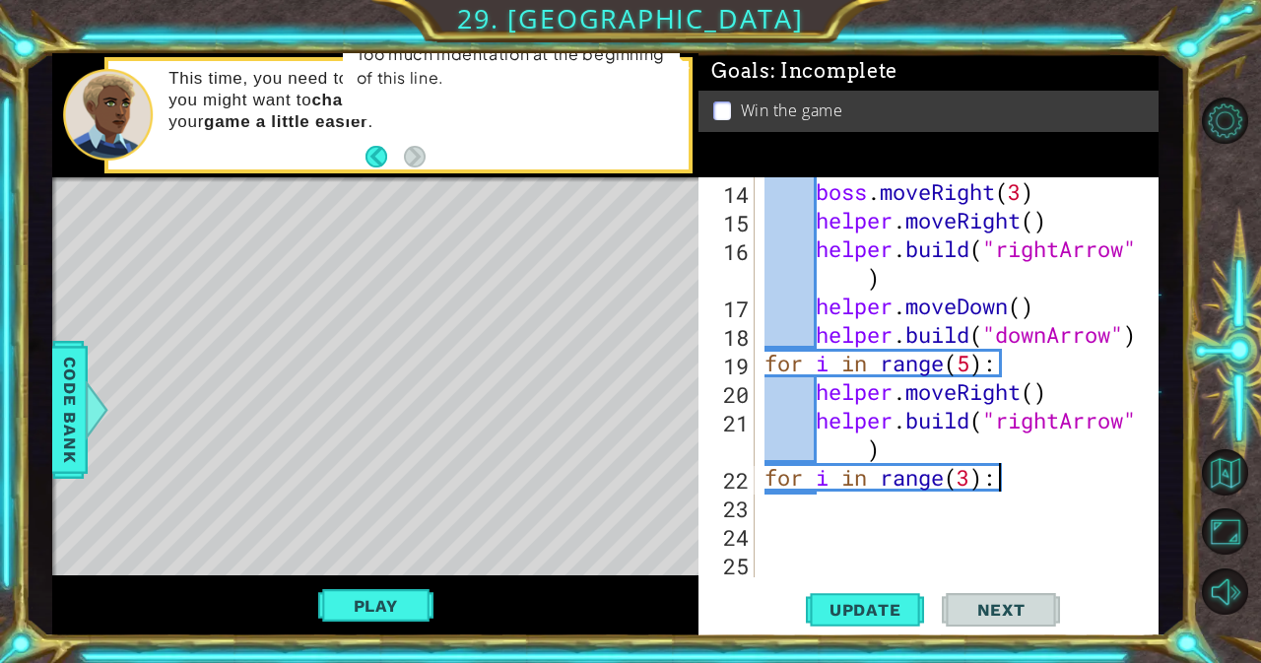
click at [1034, 489] on div "boss . moveRight ( 3 ) helper . moveRight ( ) helper . build ( "rightArrow" ) h…" at bounding box center [954, 405] width 388 height 457
click at [864, 601] on span "Update" at bounding box center [865, 610] width 111 height 20
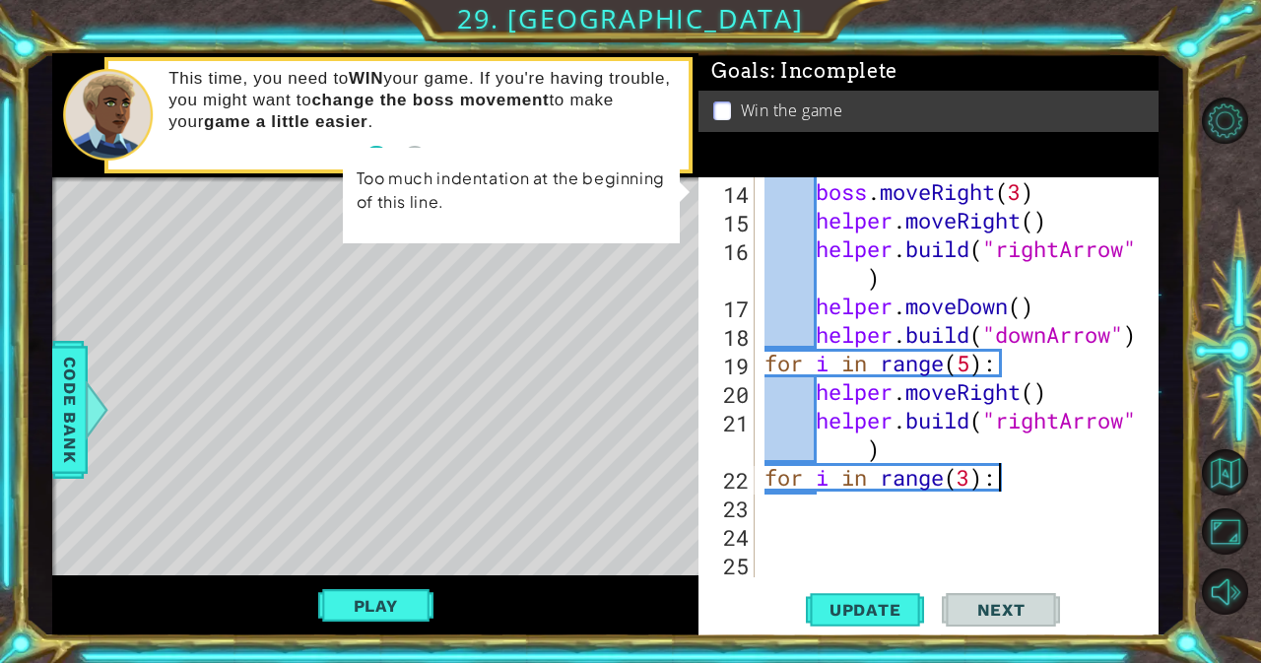
click at [1051, 478] on div "boss . moveRight ( 3 ) helper . moveRight ( ) helper . build ( "rightArrow" ) h…" at bounding box center [954, 405] width 388 height 457
click at [1003, 483] on div "boss . moveRight ( 3 ) helper . moveRight ( ) helper . build ( "rightArrow" ) h…" at bounding box center [954, 405] width 388 height 457
click at [493, 241] on div "Too much indentation at the beginning of this line." at bounding box center [511, 196] width 338 height 98
click at [733, 211] on div "15" at bounding box center [728, 223] width 52 height 29
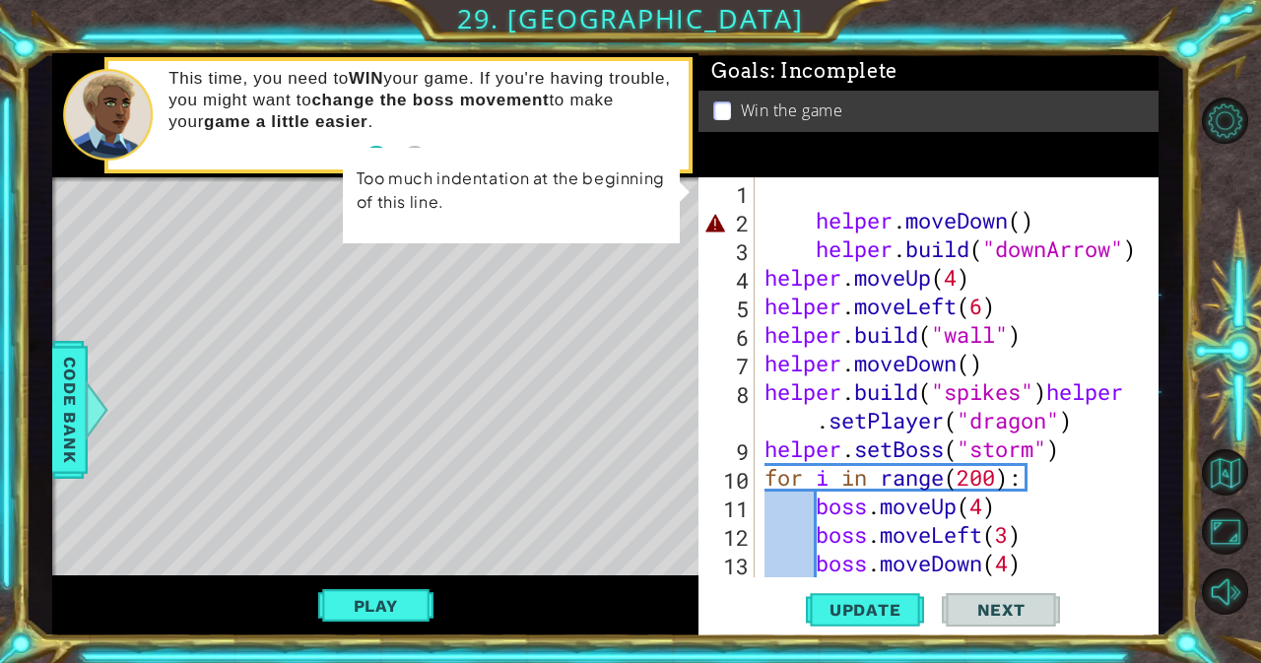
scroll to position [0, 0]
drag, startPoint x: 756, startPoint y: 213, endPoint x: 962, endPoint y: 339, distance: 242.3
click at [962, 339] on div "helper.moveRight() 1 2 3 4 5 6 7 8 9 10 11 12 13 14 helper . moveDown ( ) helpe…" at bounding box center [925, 377] width 455 height 400
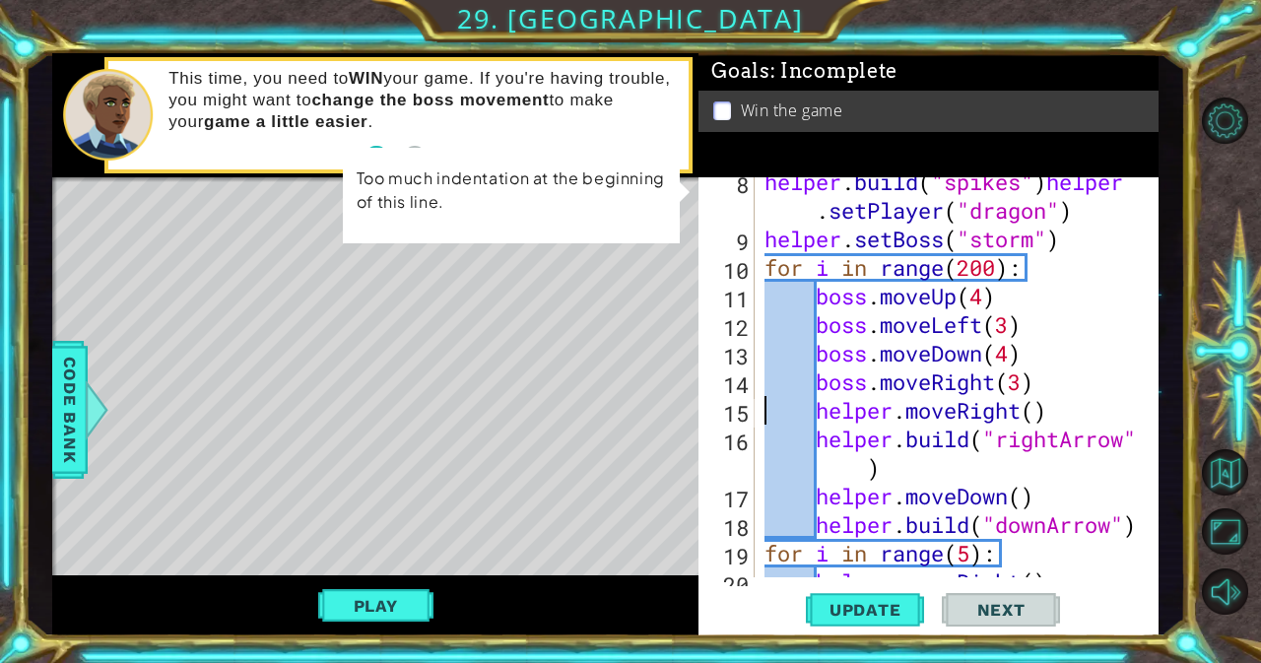
scroll to position [400, 0]
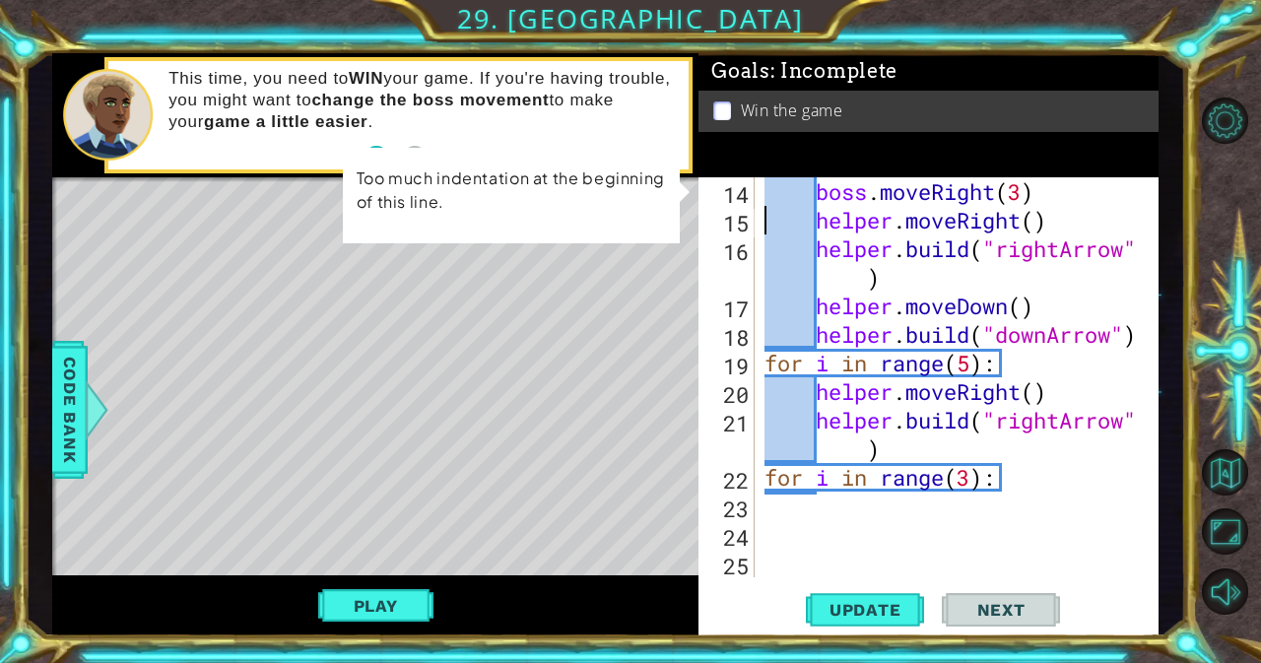
click at [1008, 474] on div "boss . moveRight ( 3 ) helper . moveRight ( ) helper . build ( "rightArrow" ) h…" at bounding box center [954, 405] width 388 height 457
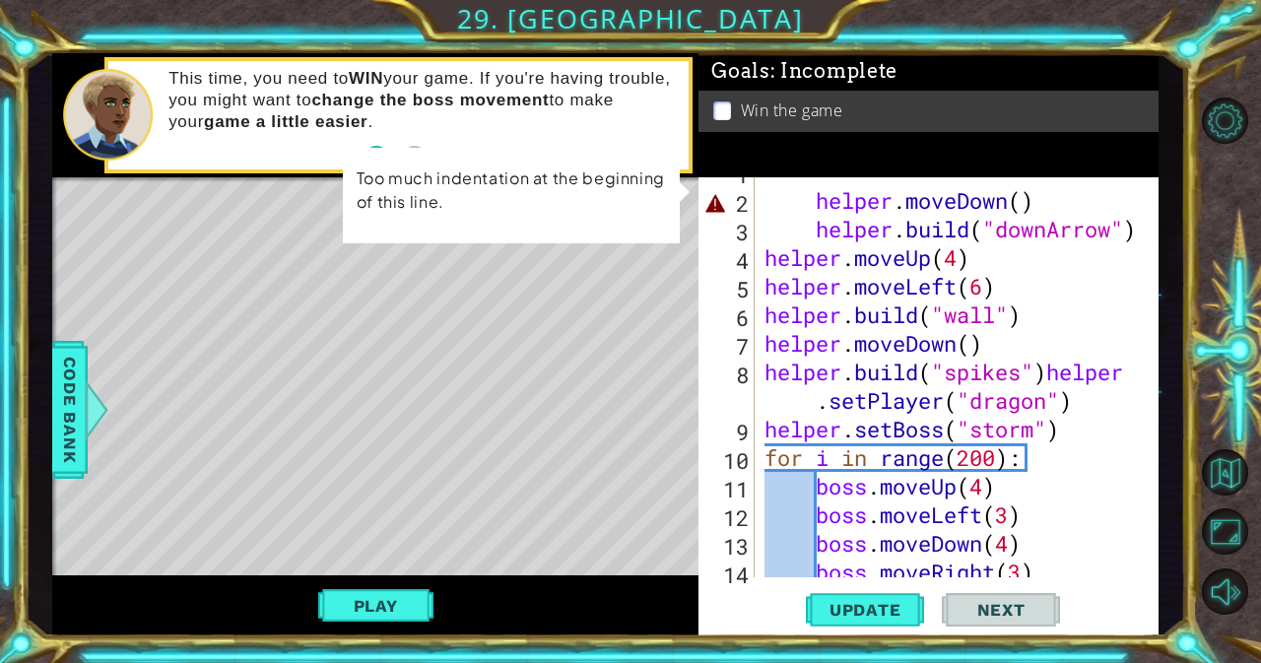
scroll to position [31, 0]
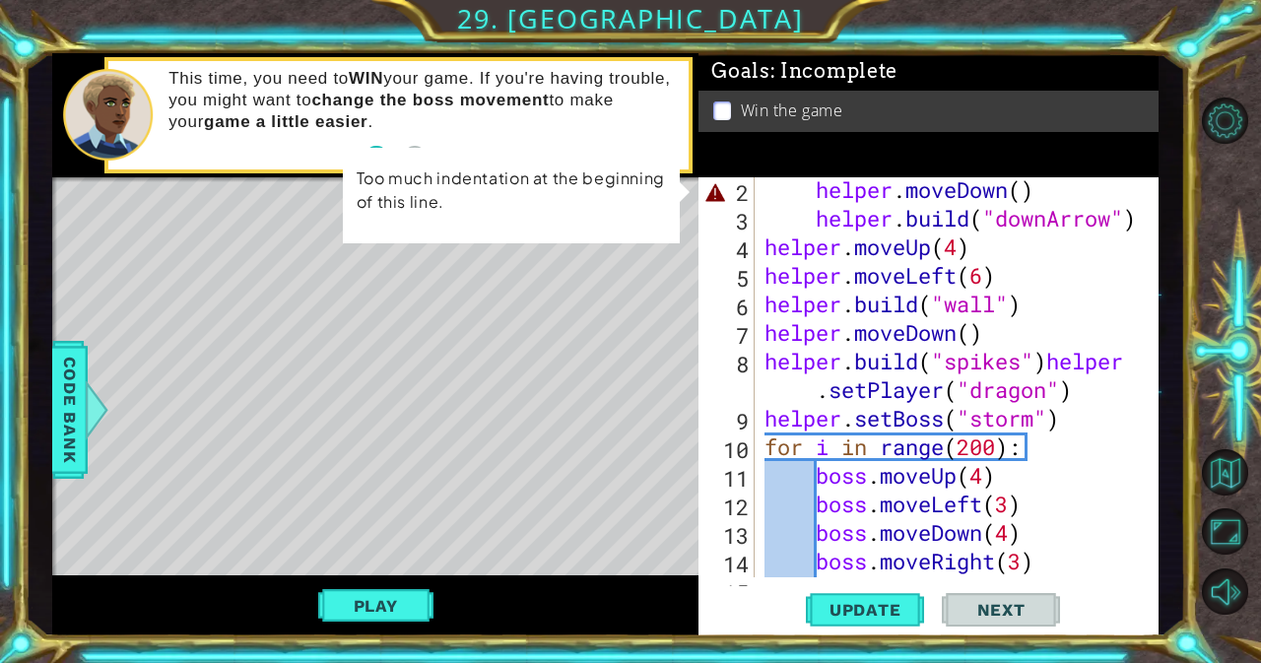
click at [755, 355] on div "for i in range(3): 2 3 4 5 6 7 8 9 10 11 12 13 14 15 16 helper . moveDown ( ) h…" at bounding box center [925, 377] width 455 height 400
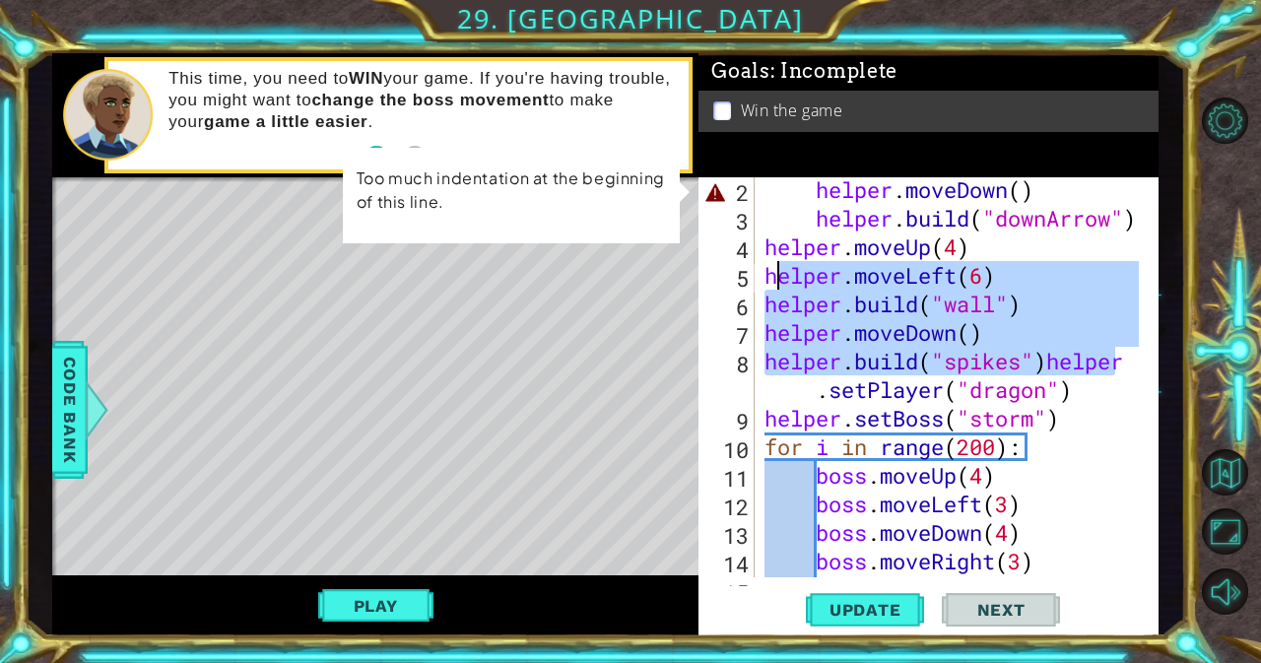
scroll to position [29, 0]
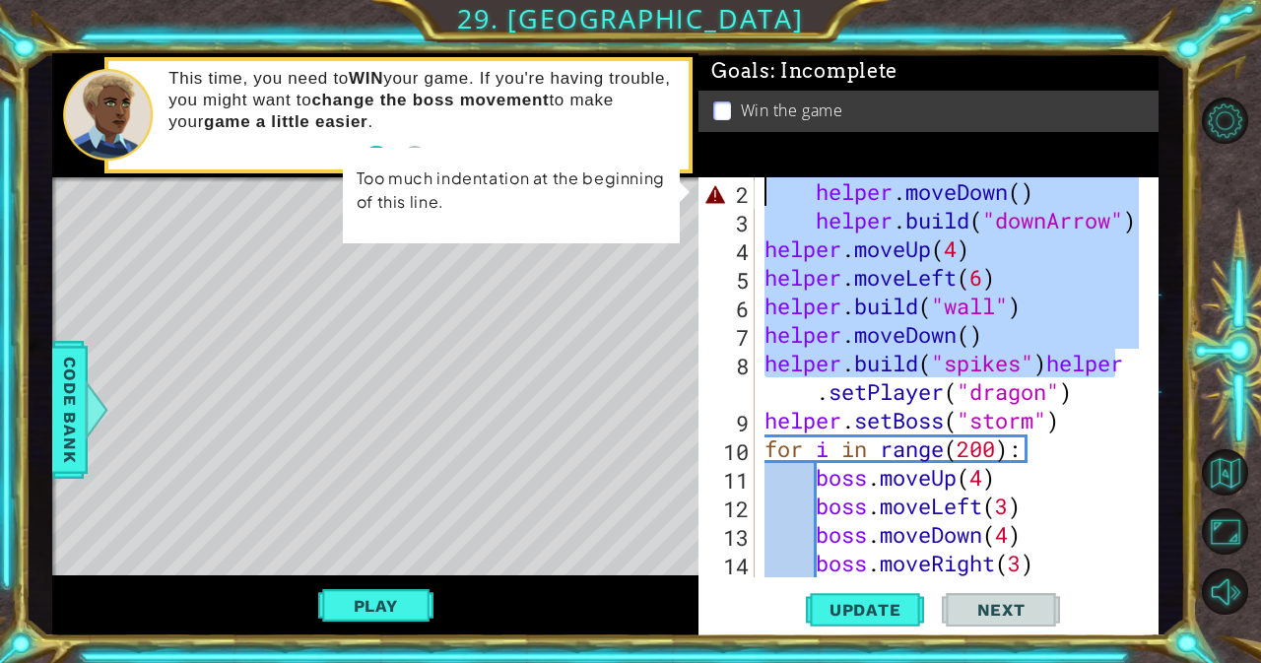
drag, startPoint x: 1125, startPoint y: 365, endPoint x: 761, endPoint y: 187, distance: 404.9
click at [761, 187] on div "helper . moveDown ( ) helper . build ( "downArrow" ) helper . moveUp ( 4 ) help…" at bounding box center [954, 405] width 388 height 457
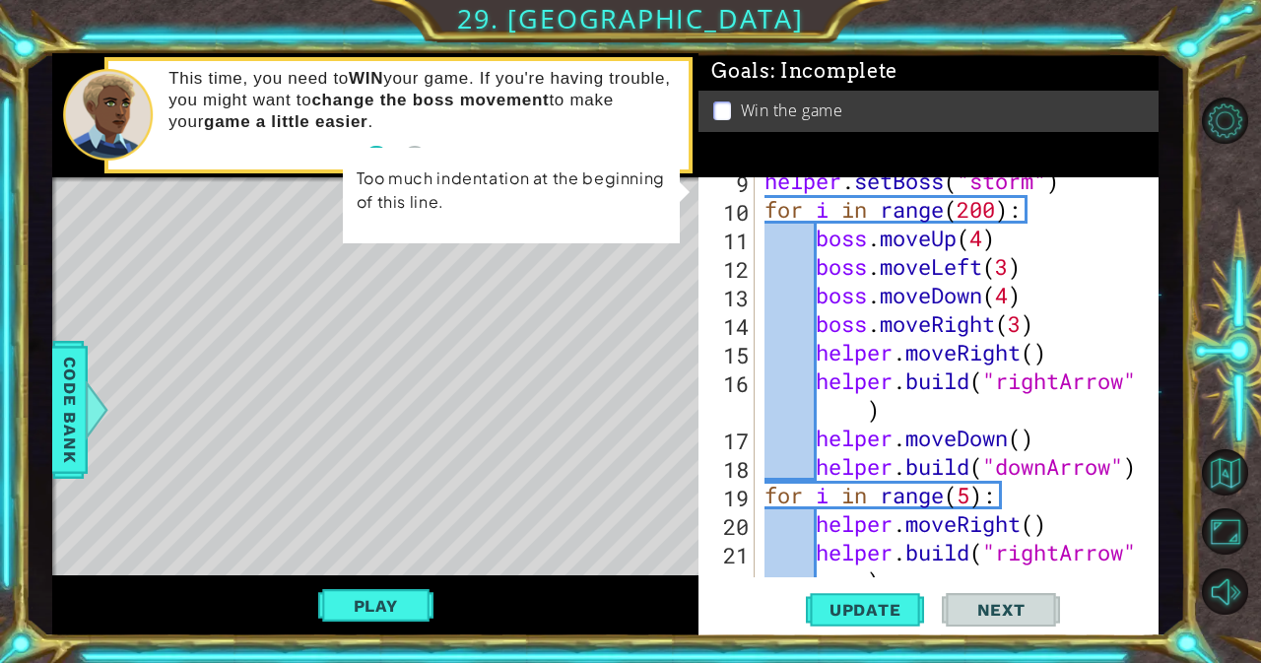
scroll to position [400, 0]
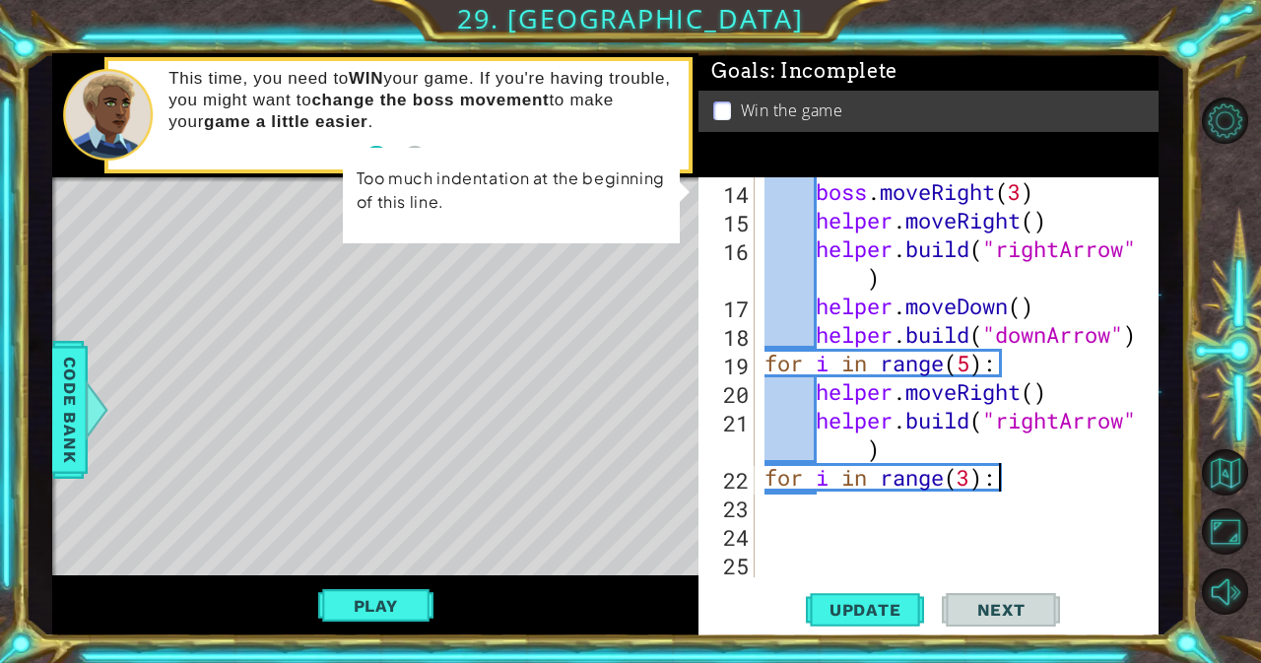
click at [1042, 482] on div "boss . moveRight ( 3 ) helper . moveRight ( ) helper . build ( "rightArrow" ) h…" at bounding box center [954, 405] width 388 height 457
type textarea "for i in range(3):"
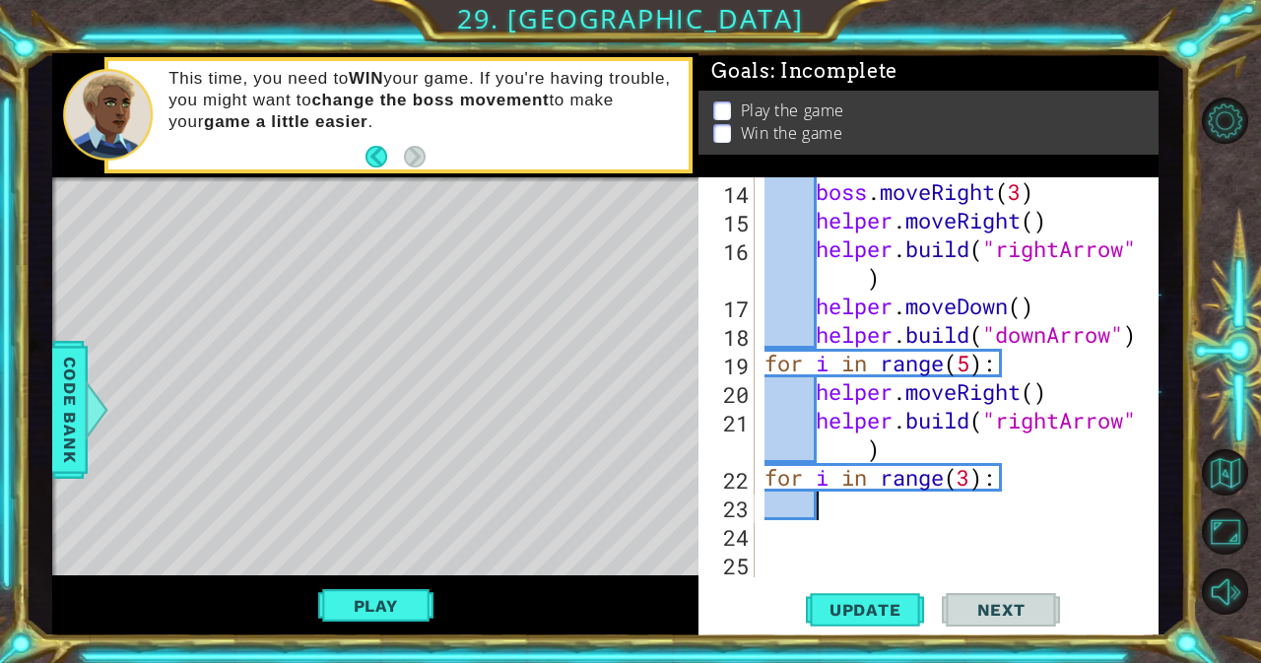
paste textarea "[DOMAIN_NAME]("spikes")helpe"
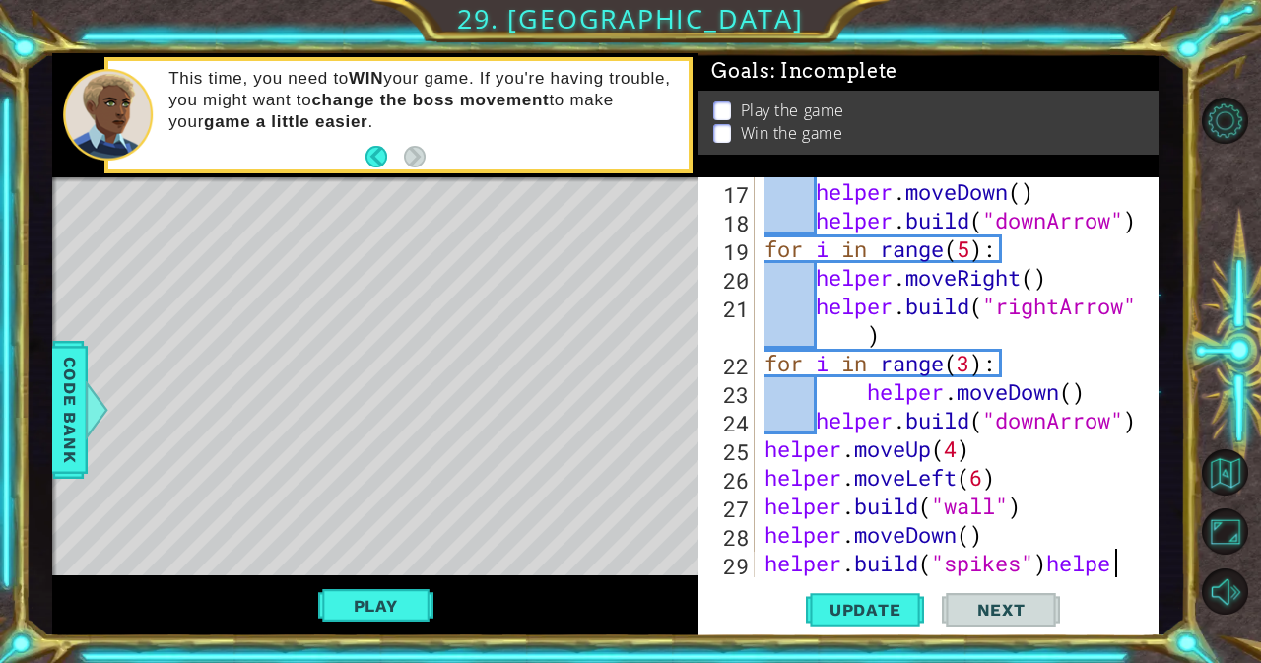
scroll to position [514, 0]
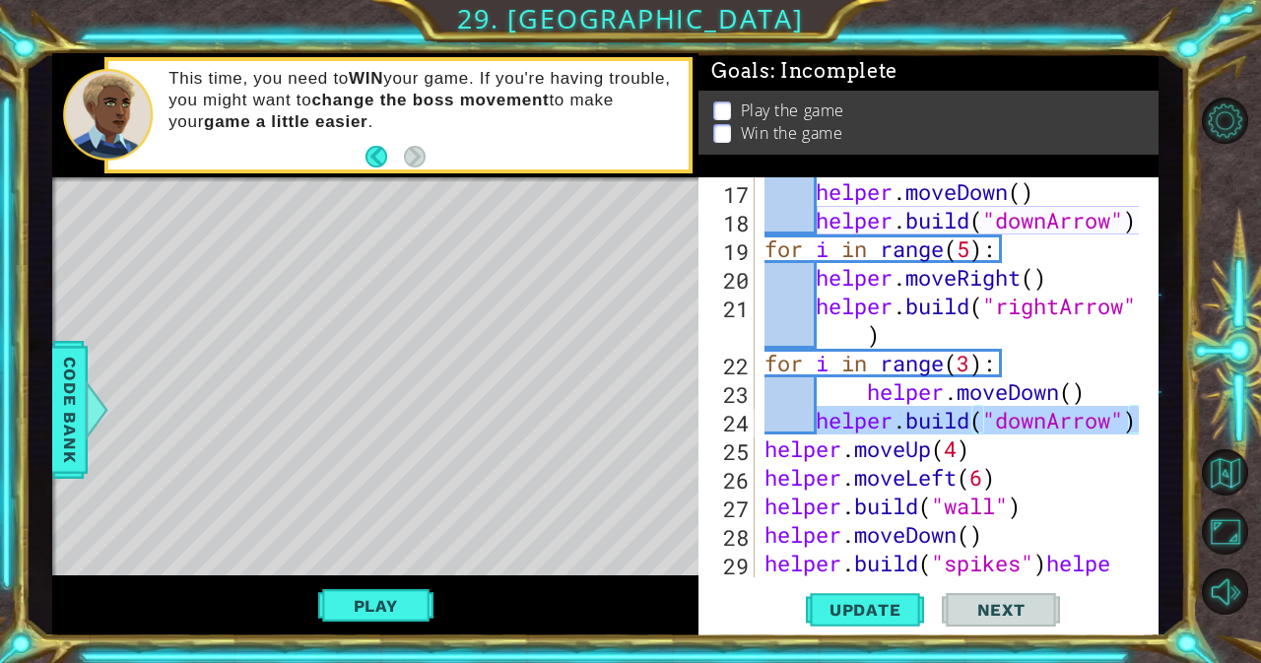
drag, startPoint x: 821, startPoint y: 422, endPoint x: 1148, endPoint y: 418, distance: 327.1
click at [1148, 418] on div "[DOMAIN_NAME]("spikes")helpe 17 18 19 20 21 22 23 24 25 26 27 28 29 30 helper .…" at bounding box center [925, 377] width 455 height 400
click at [1125, 343] on div "helper . moveDown ( ) helper . build ( "downArrow" ) for i in range ( 5 ) : hel…" at bounding box center [954, 405] width 388 height 457
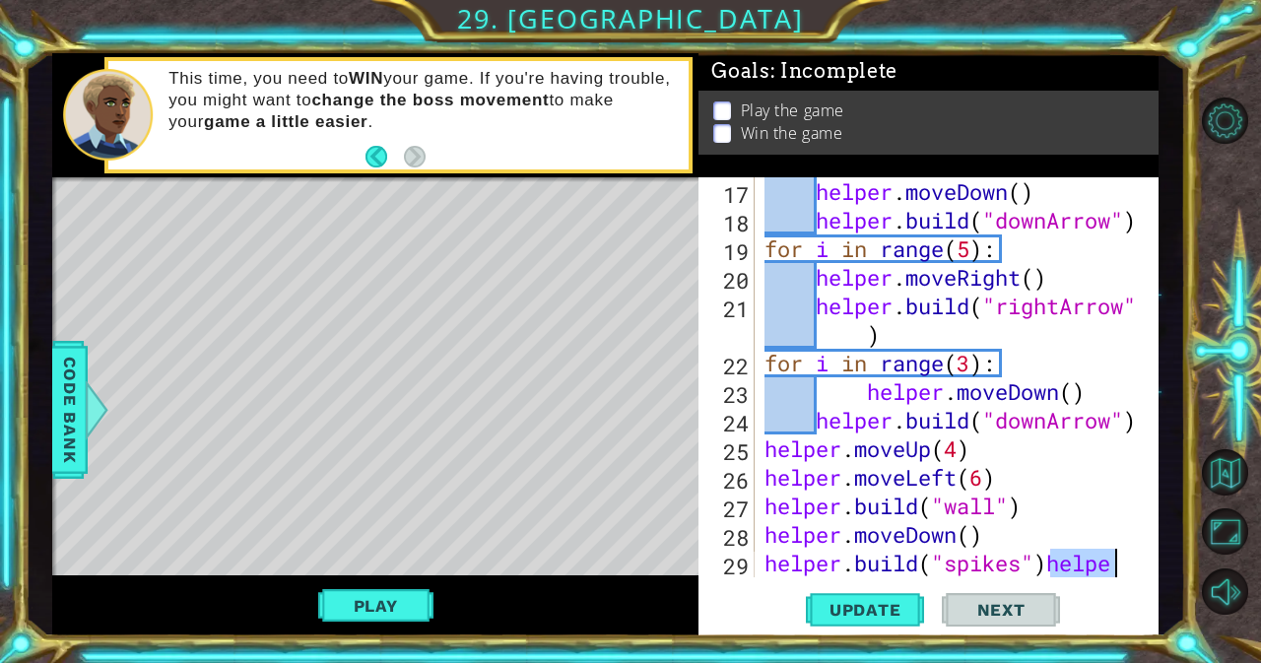
drag, startPoint x: 1050, startPoint y: 569, endPoint x: 1116, endPoint y: 567, distance: 66.0
click at [1116, 567] on div "helper . moveDown ( ) helper . build ( "downArrow" ) for i in range ( 5 ) : hel…" at bounding box center [954, 405] width 388 height 457
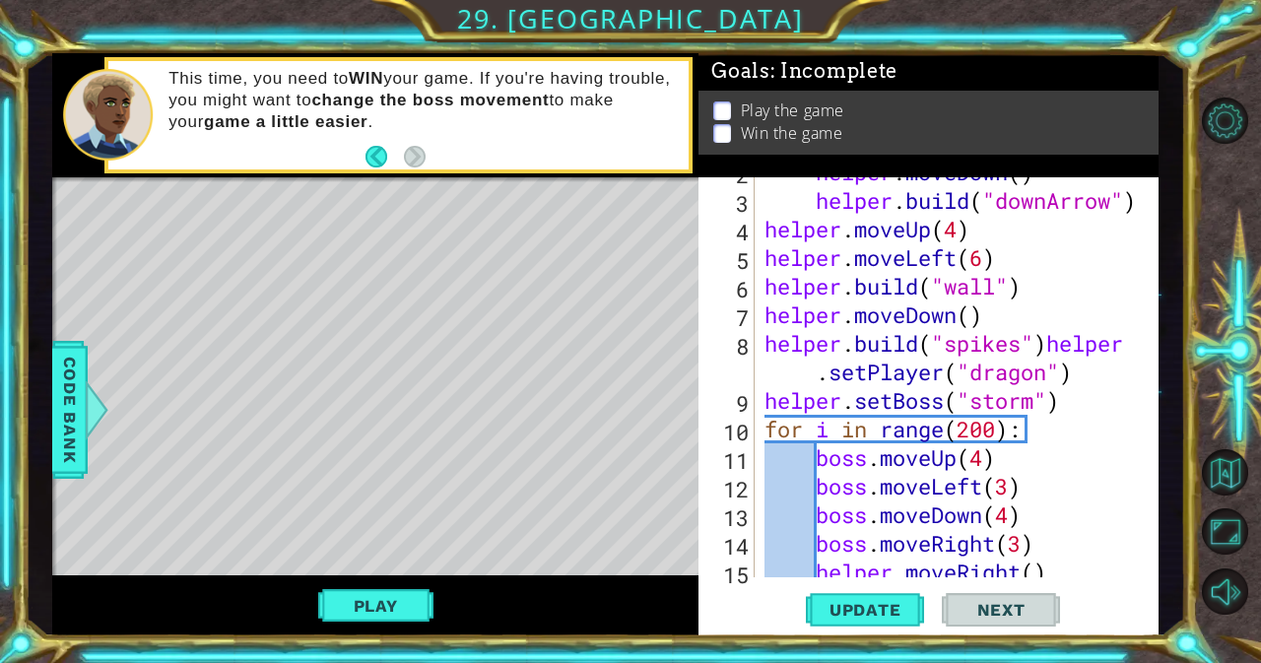
scroll to position [41, 0]
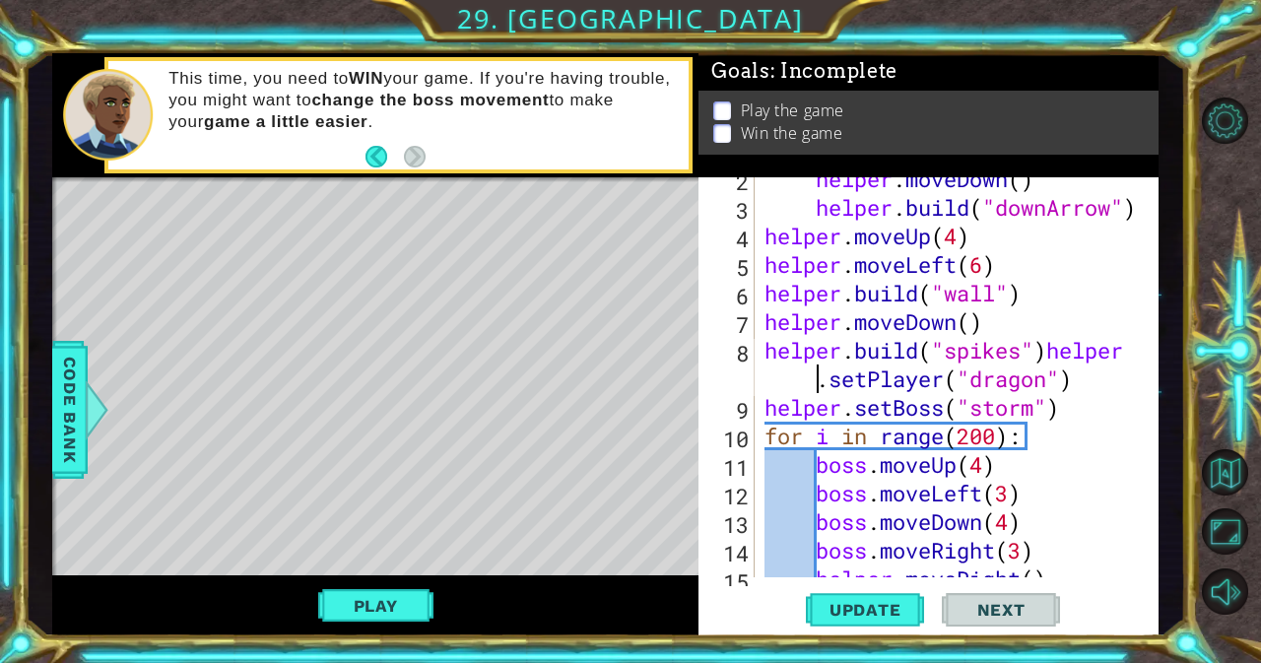
click at [812, 380] on div "helper . moveDown ( ) helper . build ( "downArrow" ) helper . moveUp ( 4 ) help…" at bounding box center [954, 393] width 388 height 457
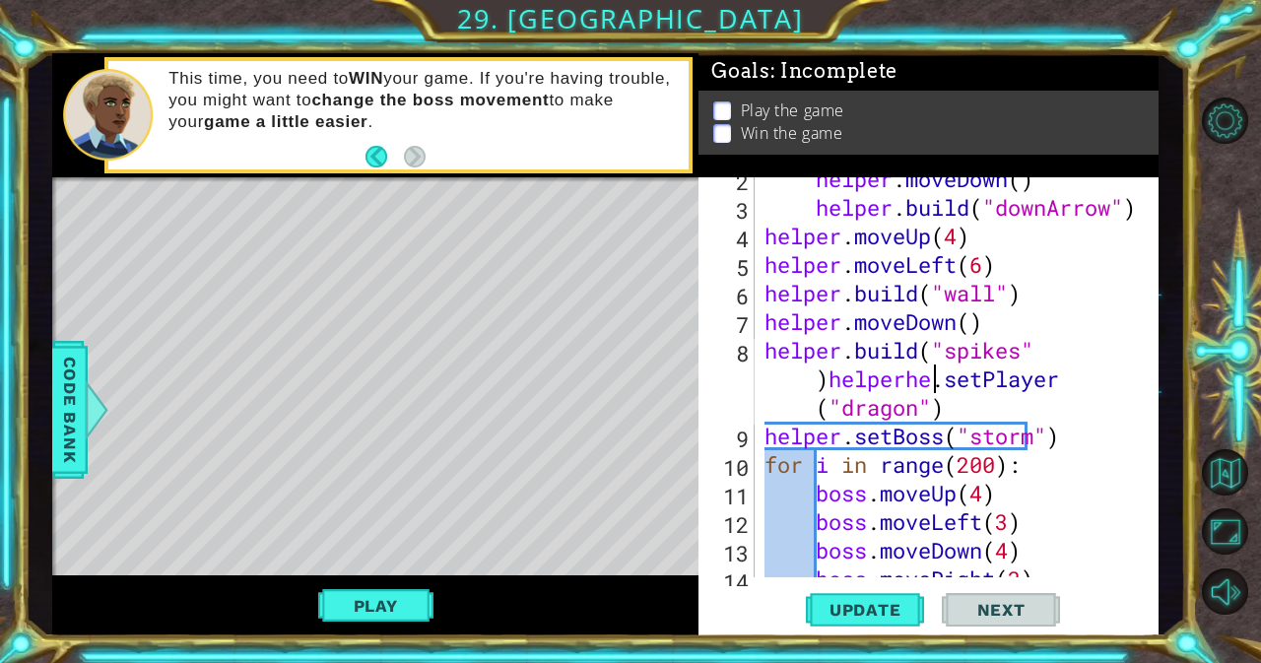
scroll to position [0, 19]
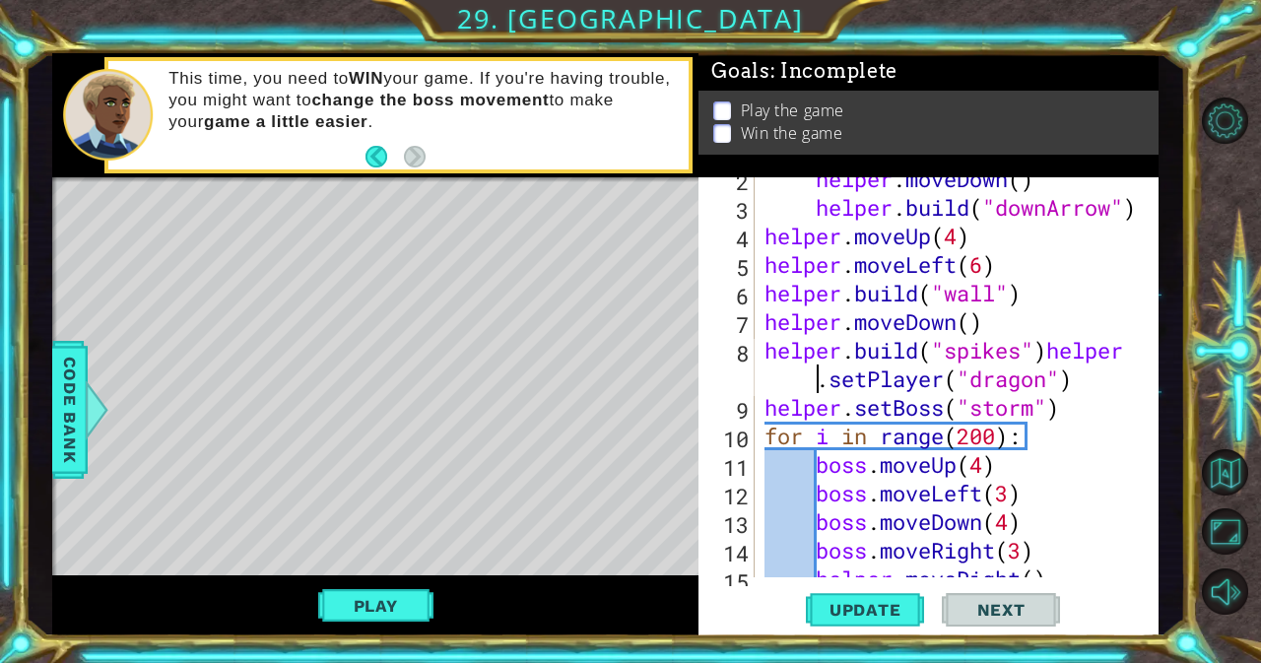
click at [1051, 351] on div "helper . moveDown ( ) helper . build ( "downArrow" ) helper . moveUp ( 4 ) help…" at bounding box center [954, 393] width 388 height 457
click at [1043, 446] on div "helper . moveDown ( ) helper . build ( "downArrow" ) helper . moveUp ( 4 ) help…" at bounding box center [954, 393] width 388 height 457
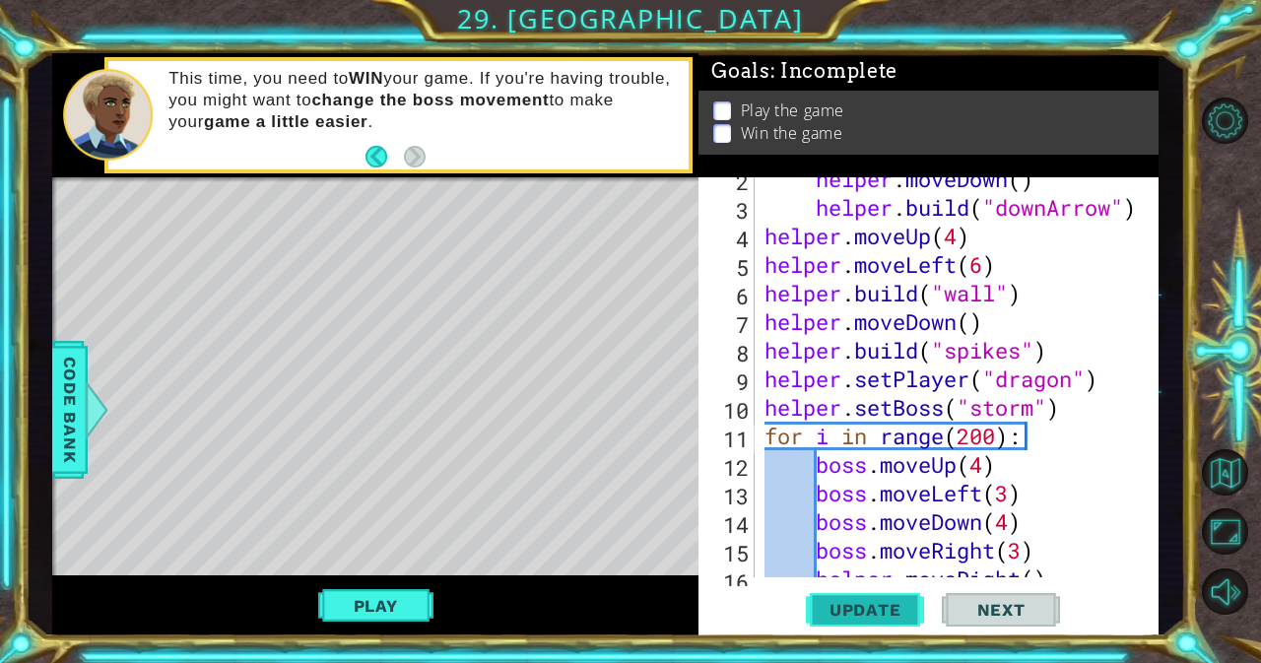
click at [904, 603] on span "Update" at bounding box center [865, 610] width 111 height 20
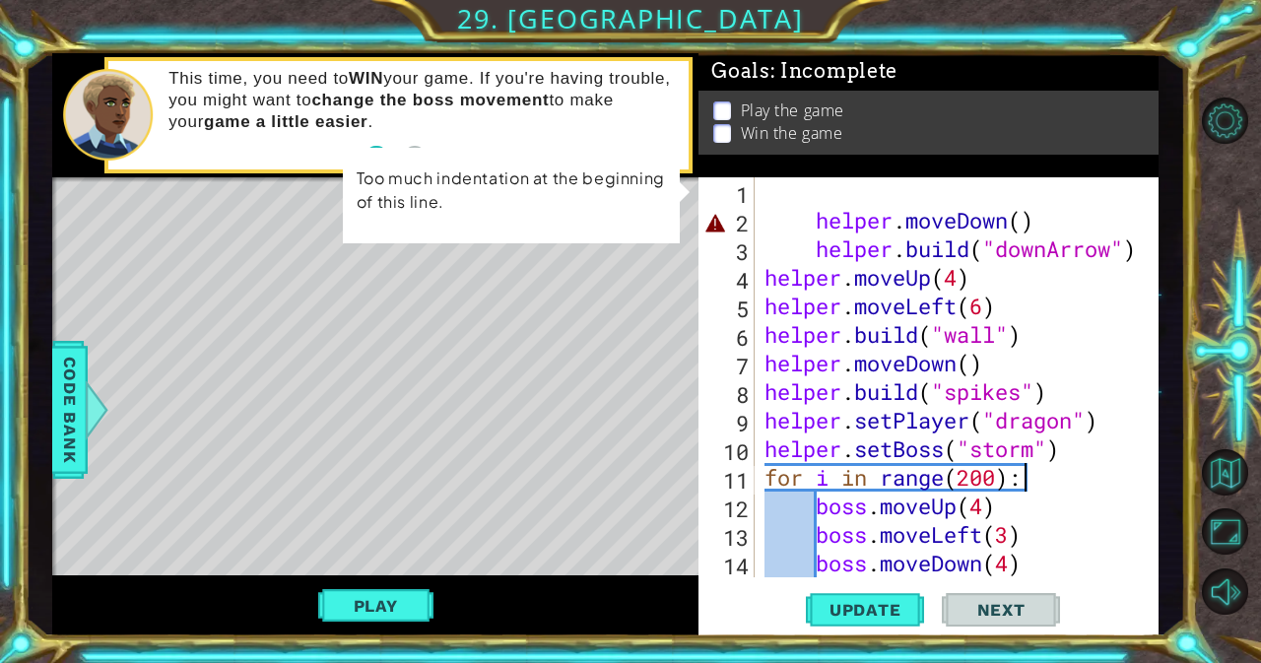
scroll to position [0, 0]
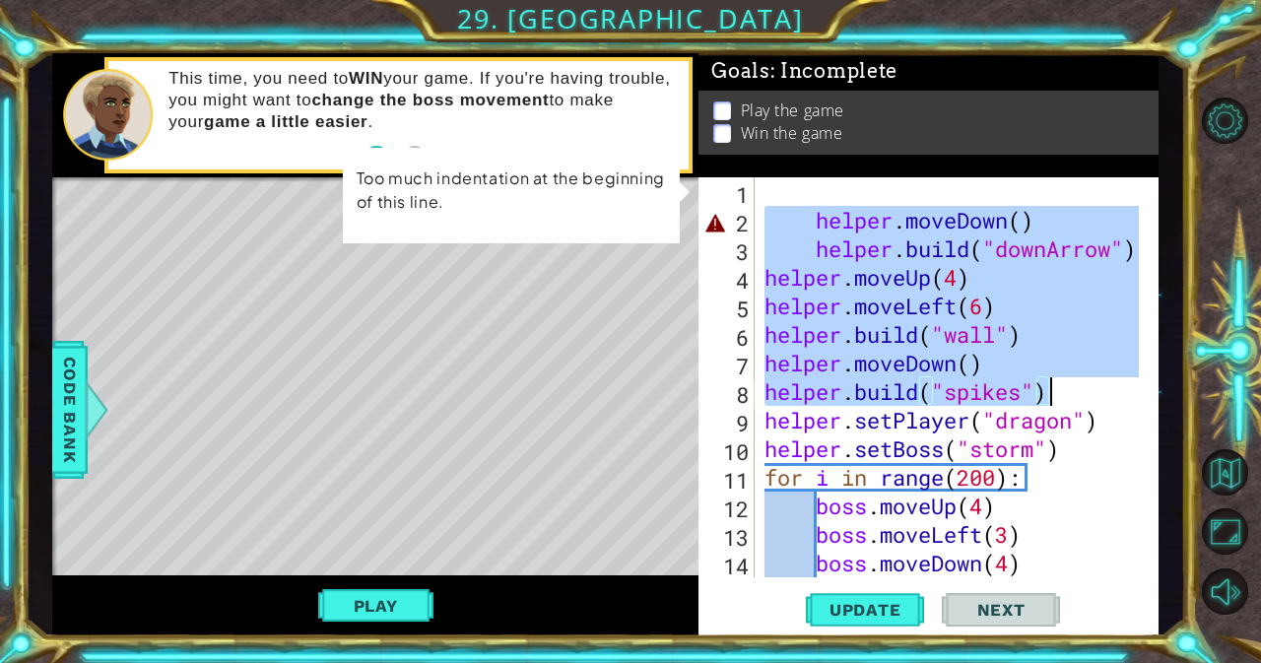
drag, startPoint x: 760, startPoint y: 217, endPoint x: 1047, endPoint y: 391, distance: 335.5
click at [1047, 391] on div "helper . moveDown ( ) helper . build ( "downArrow" ) helper . moveUp ( 4 ) help…" at bounding box center [954, 405] width 388 height 457
type textarea "helper.moveDown() [DOMAIN_NAME]("spikes")"
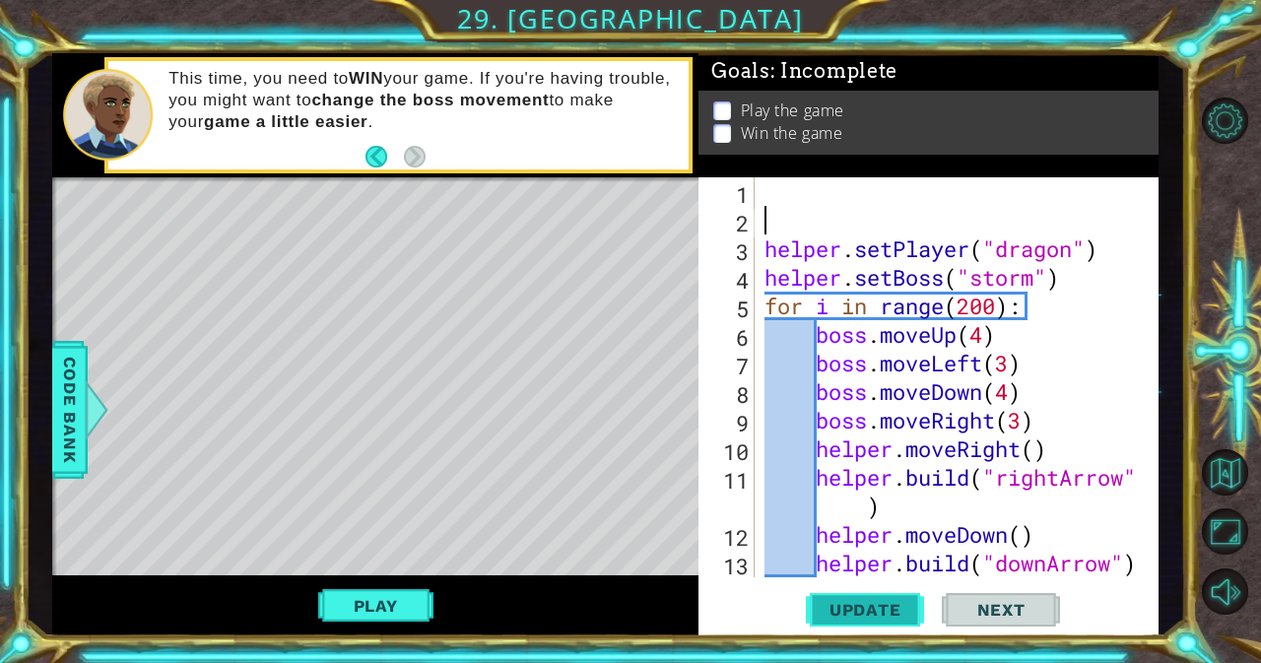
click at [897, 609] on span "Update" at bounding box center [865, 610] width 111 height 20
click at [841, 600] on span "Update" at bounding box center [865, 610] width 111 height 20
click at [358, 611] on button "Play" at bounding box center [375, 605] width 115 height 37
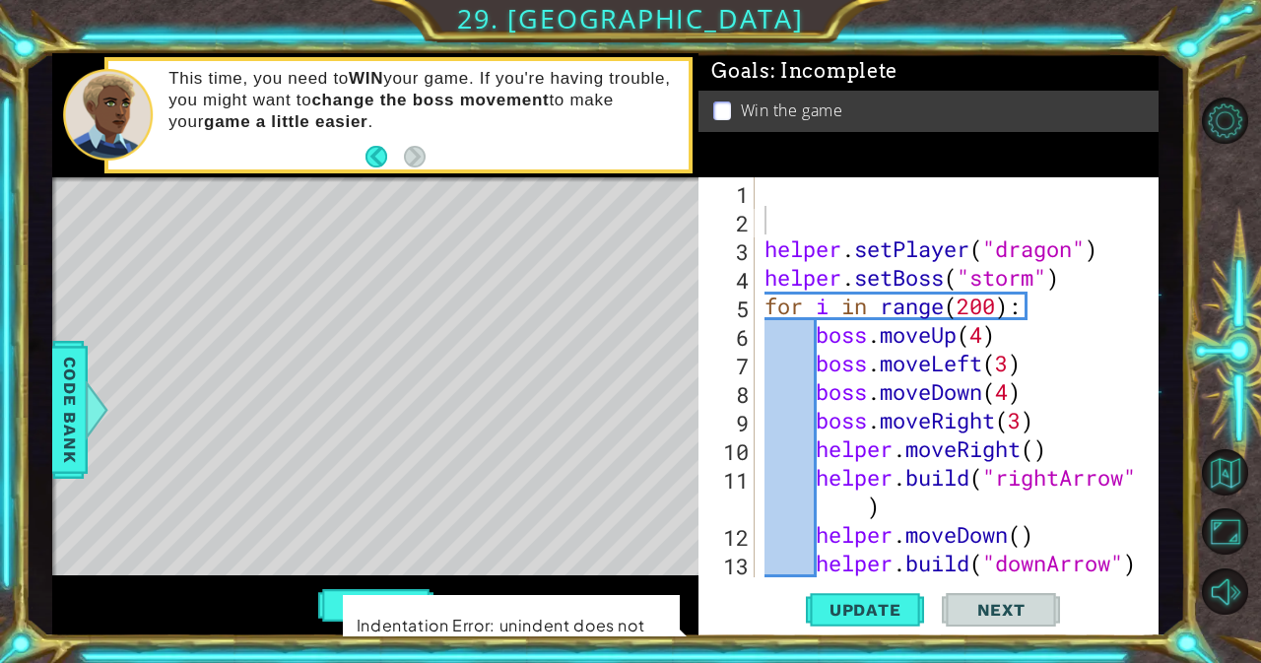
click at [672, 431] on div "Level Map" at bounding box center [507, 467] width 910 height 580
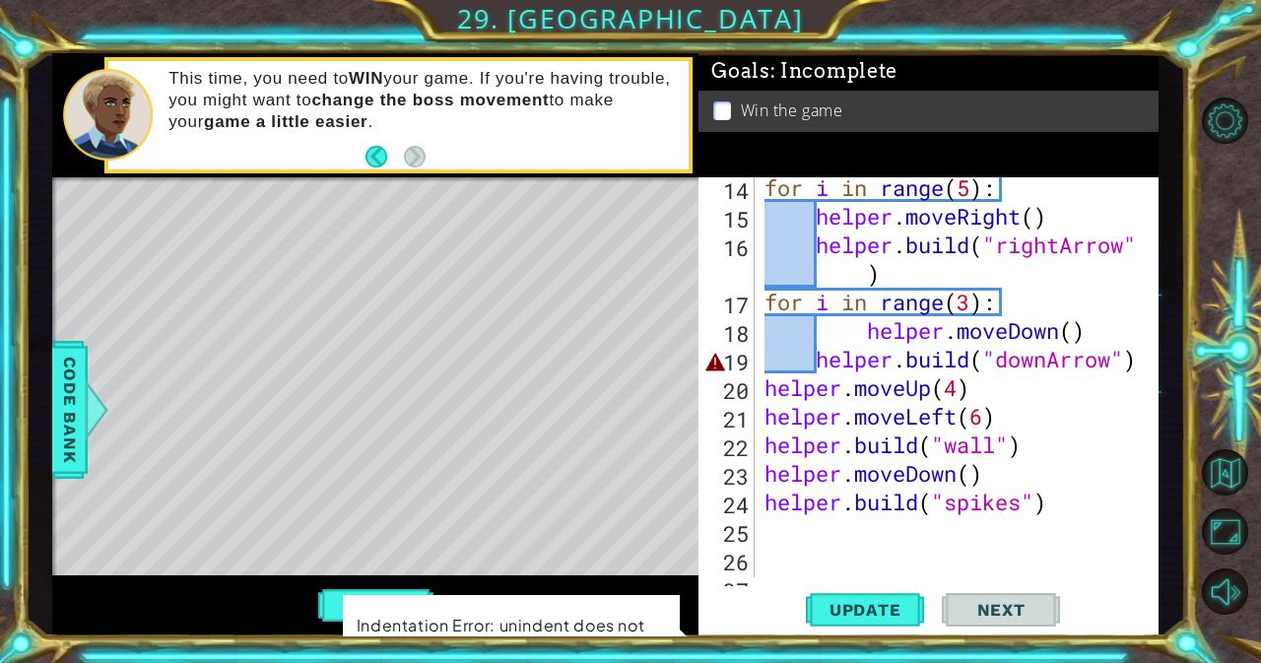
scroll to position [409, 0]
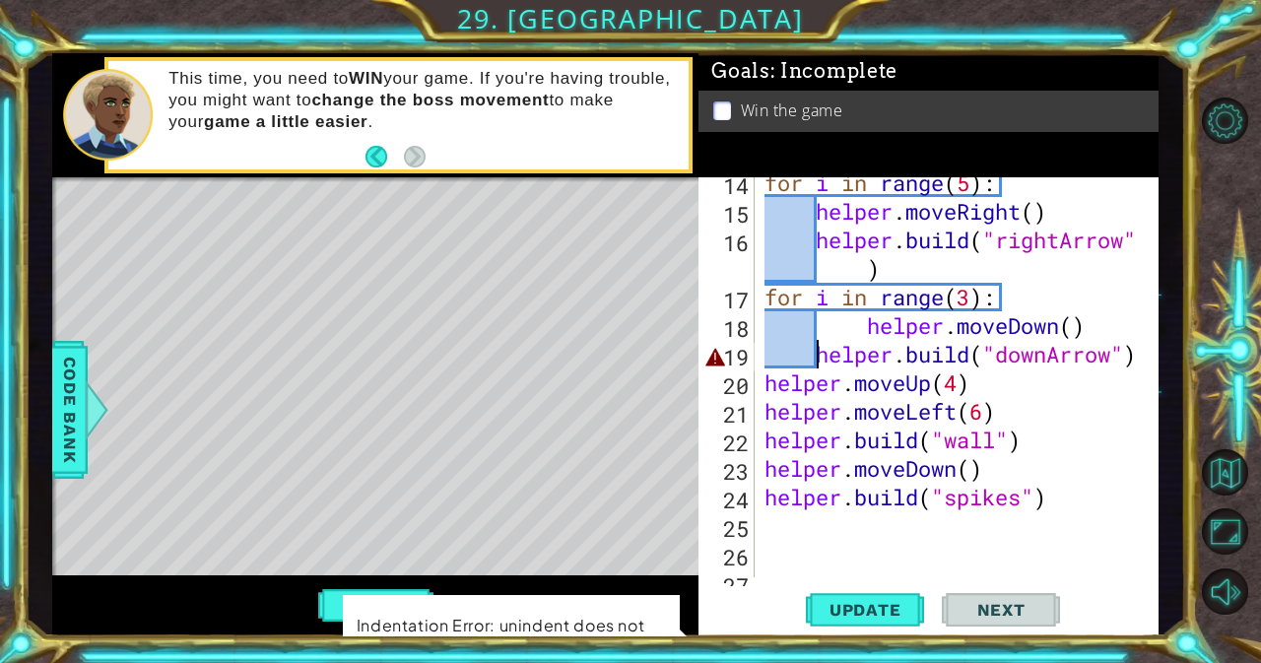
click at [821, 361] on div "for i in range ( 5 ) : helper . moveRight ( ) helper . build ( "rightArrow" ) f…" at bounding box center [954, 396] width 388 height 457
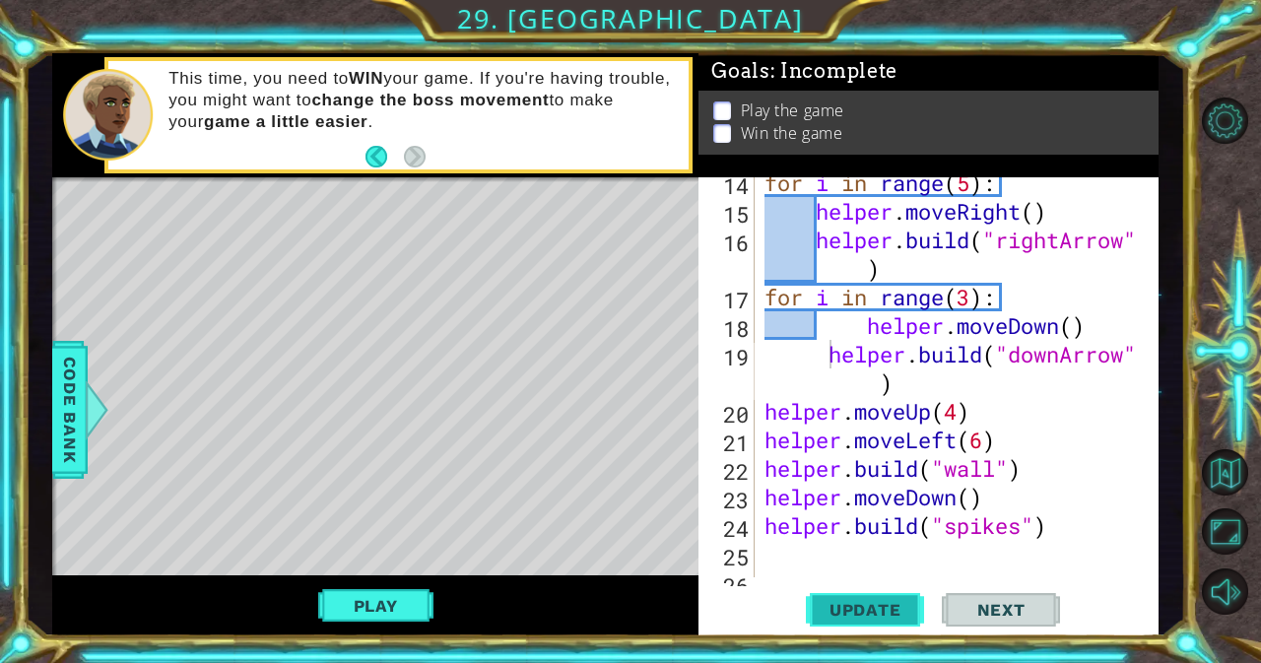
click at [846, 607] on span "Update" at bounding box center [865, 610] width 111 height 20
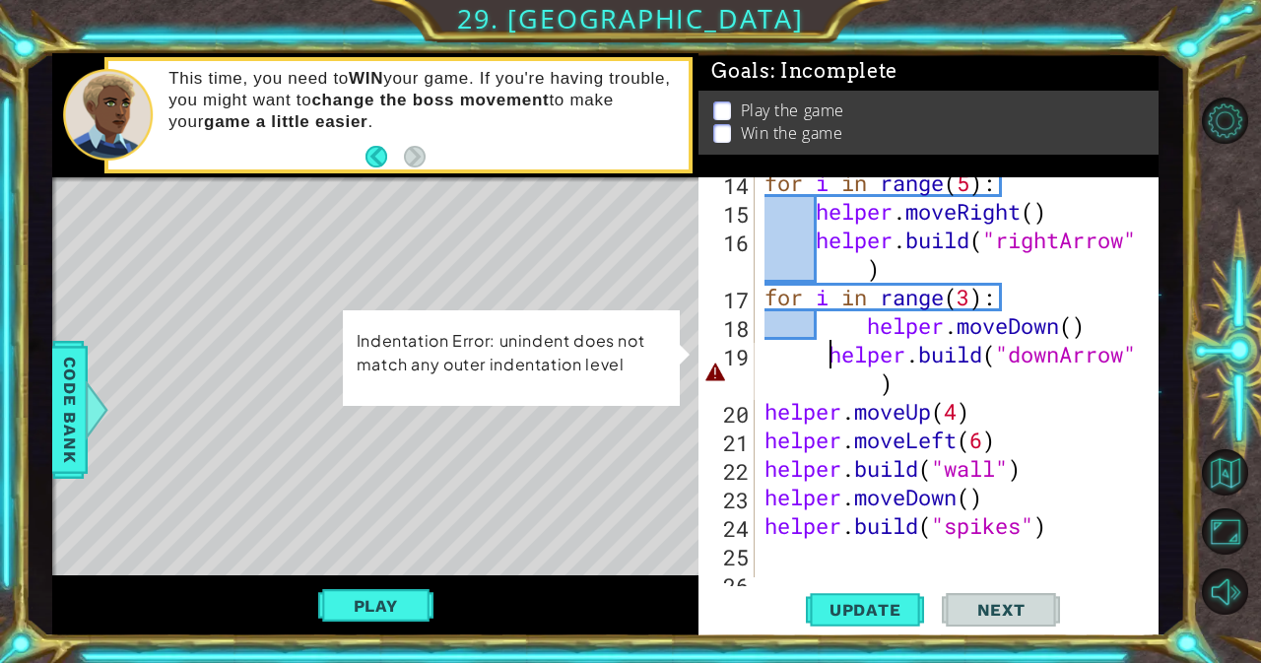
click at [837, 376] on div "for i in range ( 5 ) : helper . moveRight ( ) helper . build ( "rightArrow" ) f…" at bounding box center [954, 396] width 388 height 457
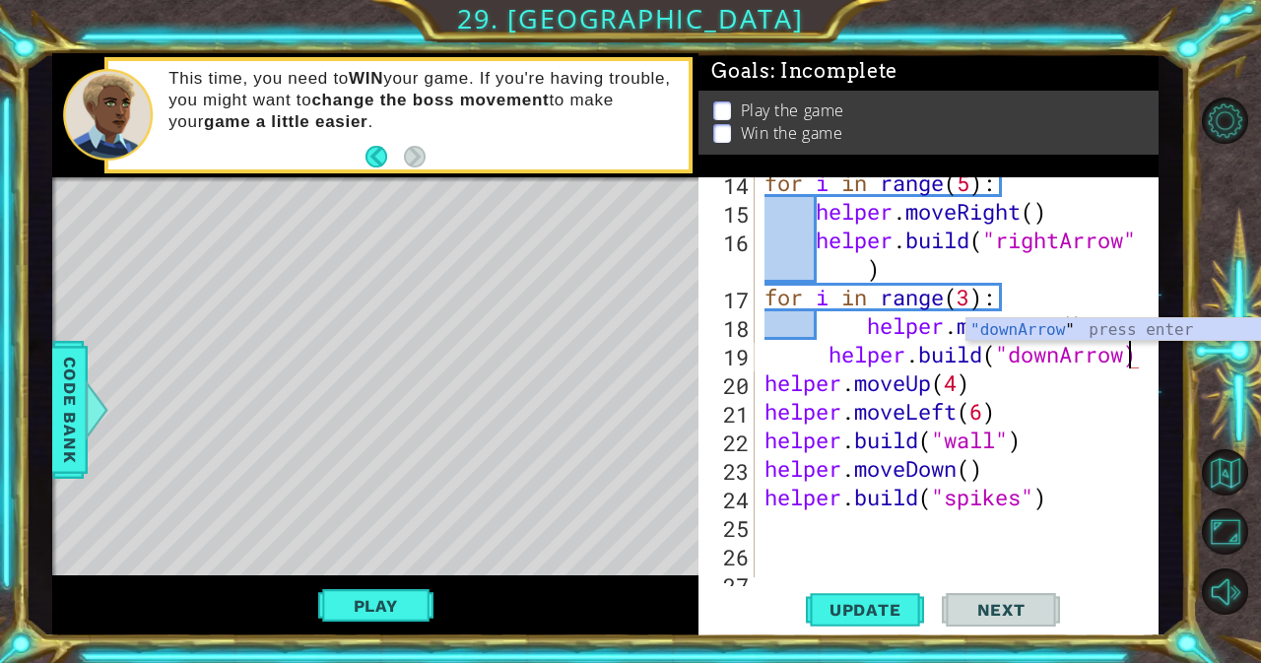
scroll to position [0, 17]
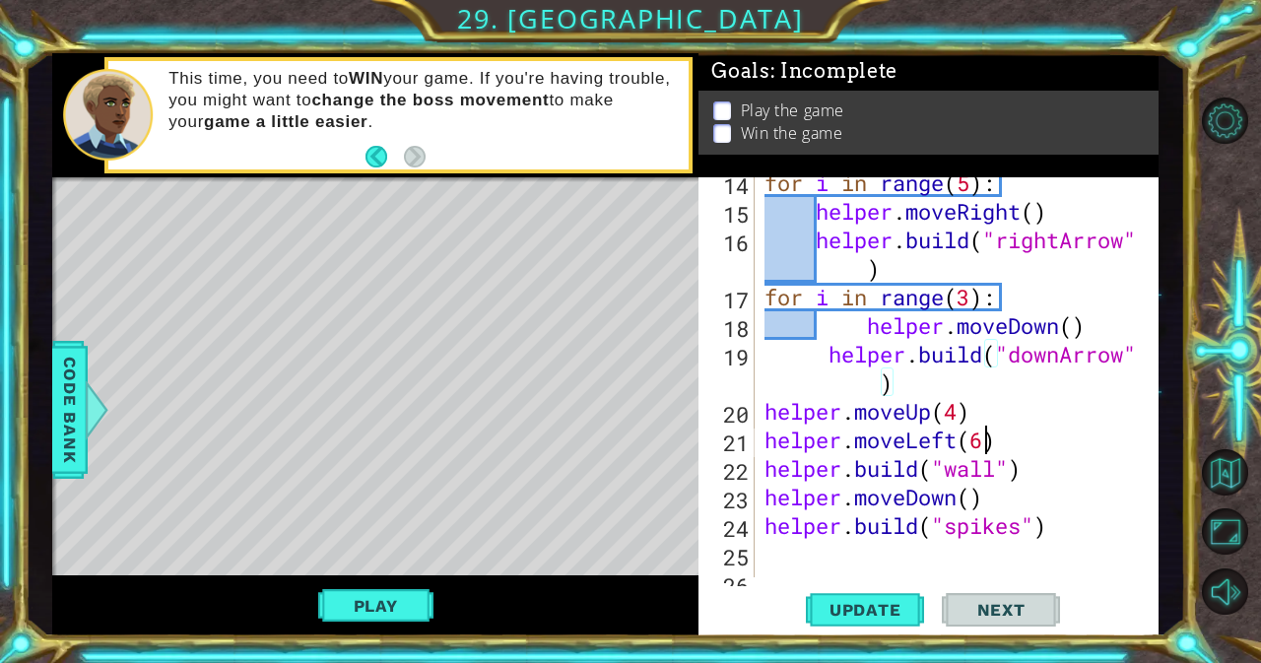
click at [986, 432] on div "for i in range ( 5 ) : helper . moveRight ( ) helper . build ( "rightArrow" ) f…" at bounding box center [954, 396] width 388 height 457
click at [837, 612] on span "Update" at bounding box center [865, 610] width 111 height 20
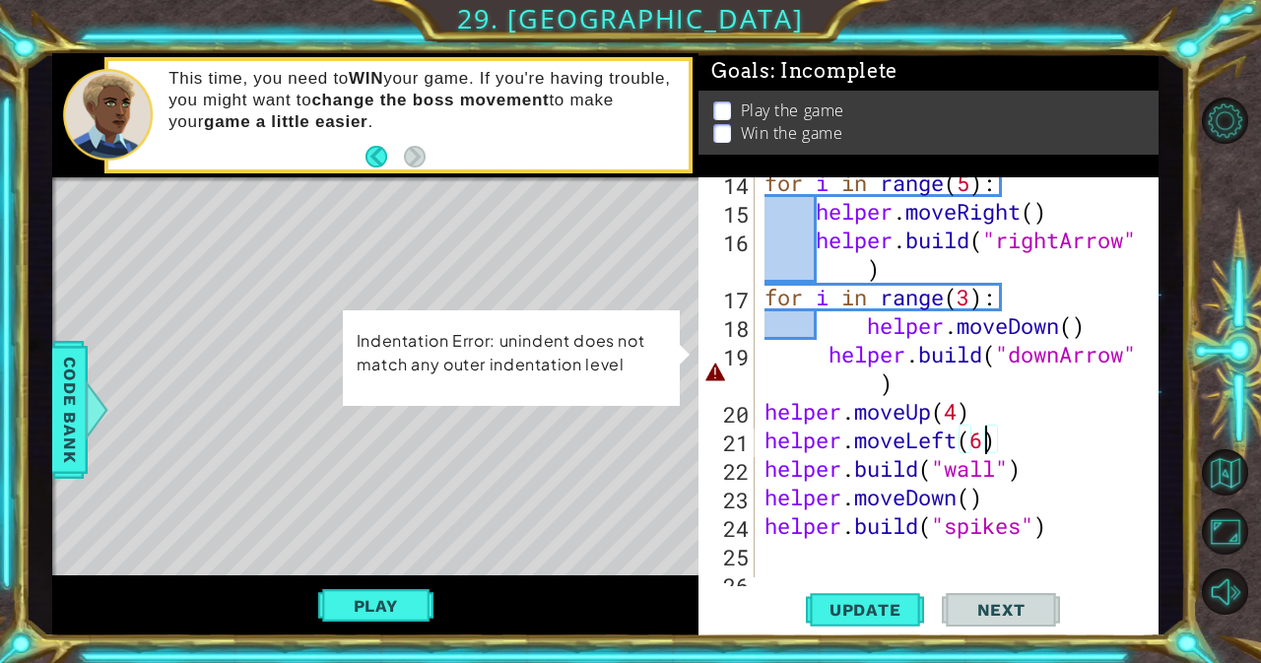
click at [821, 356] on div "for i in range ( 5 ) : helper . moveRight ( ) helper . build ( "rightArrow" ) f…" at bounding box center [954, 396] width 388 height 457
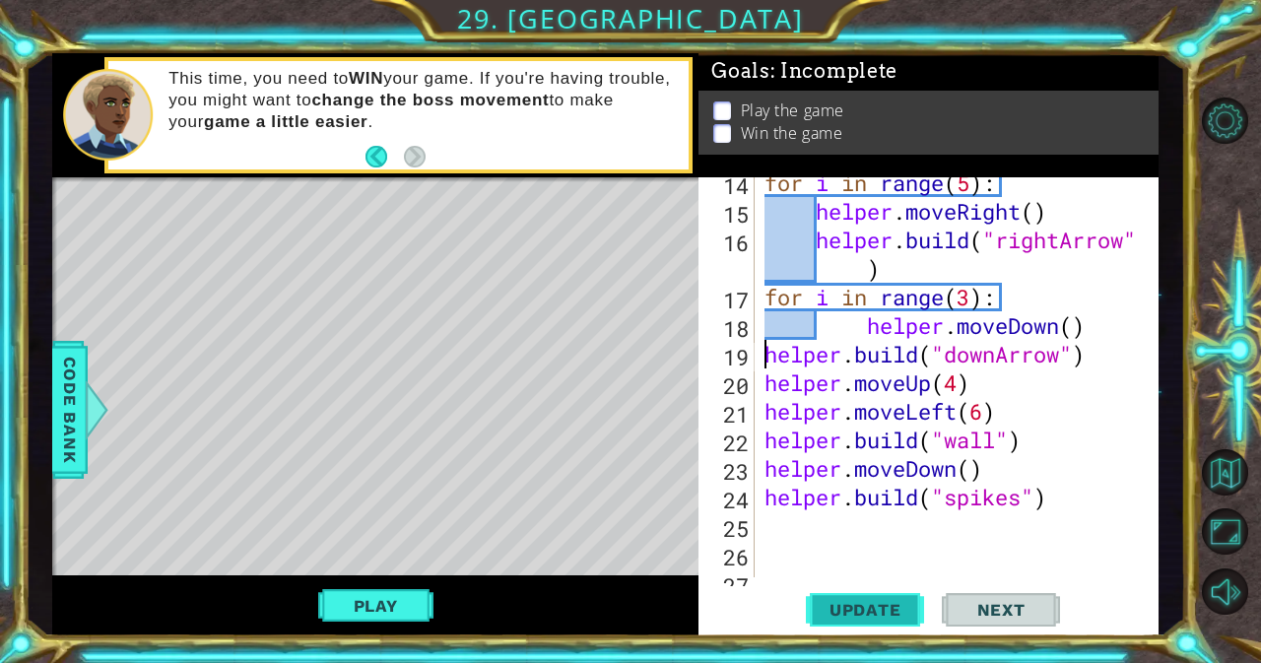
click at [861, 612] on span "Update" at bounding box center [865, 610] width 111 height 20
click at [365, 601] on button "Play" at bounding box center [375, 605] width 115 height 37
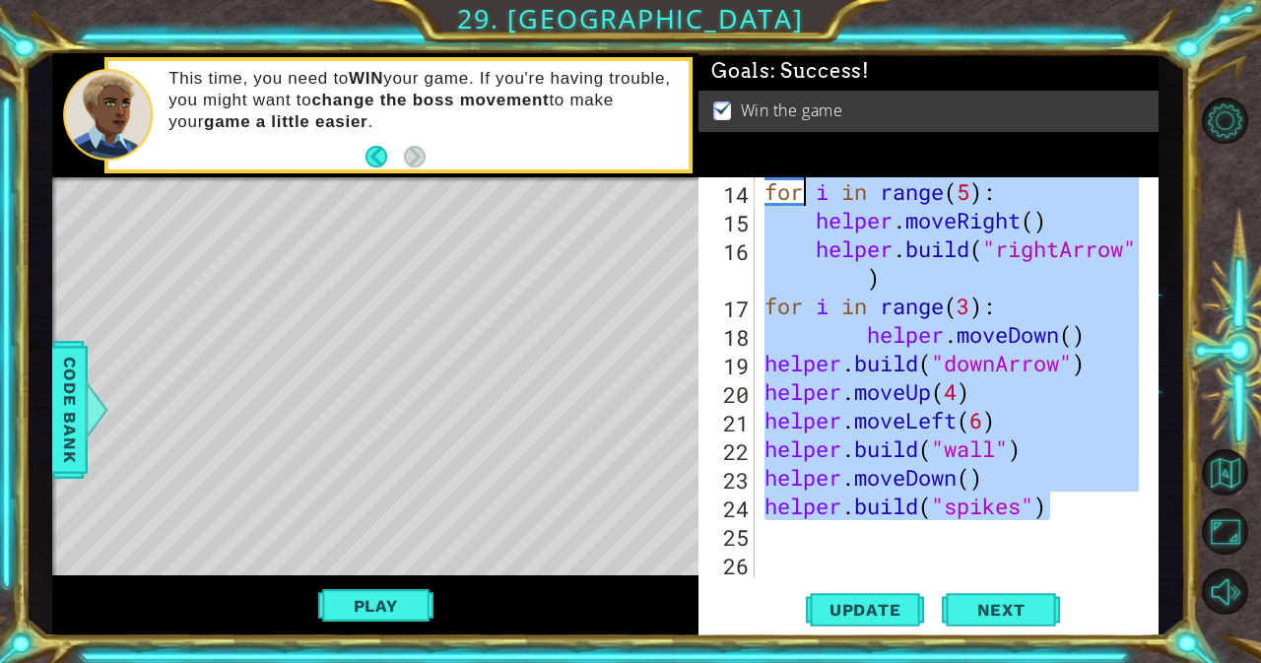
scroll to position [0, 0]
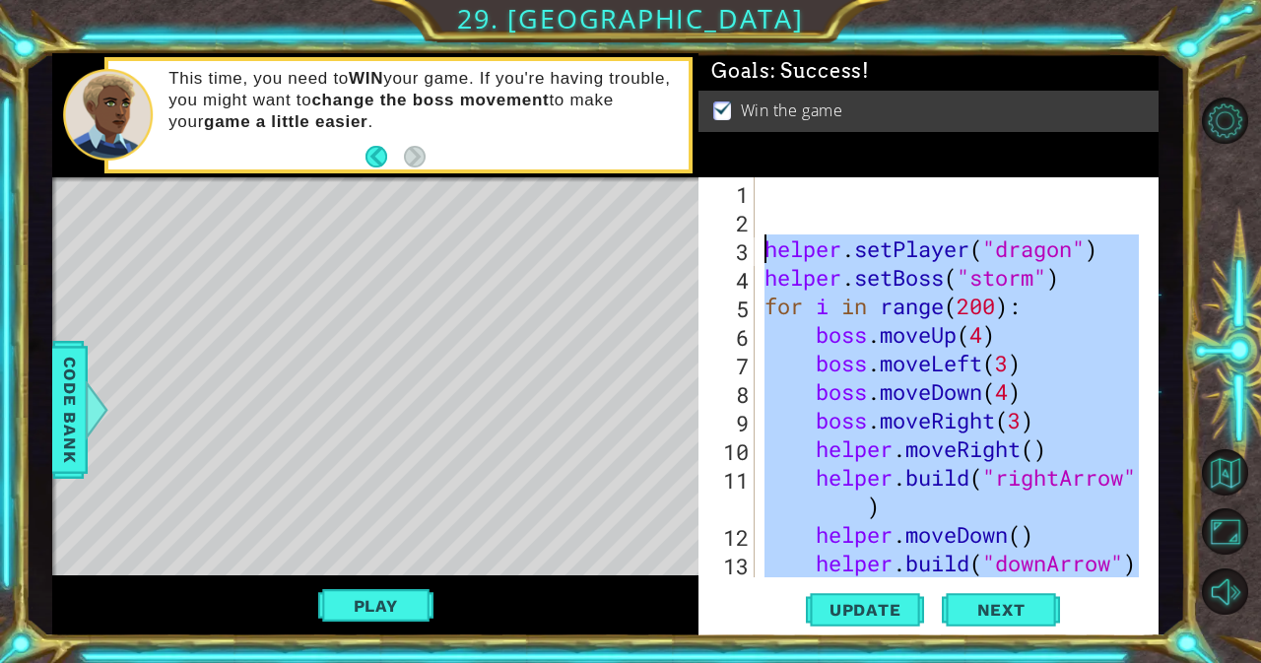
drag, startPoint x: 1077, startPoint y: 494, endPoint x: 762, endPoint y: 256, distance: 394.4
click at [762, 256] on div "helper . setPlayer ( "dragon" ) helper . setBoss ( "storm" ) for i in range ( 2…" at bounding box center [954, 405] width 388 height 457
click at [1028, 603] on span "Next" at bounding box center [1001, 610] width 88 height 20
type textarea "helper.setPlayer("dragon")"
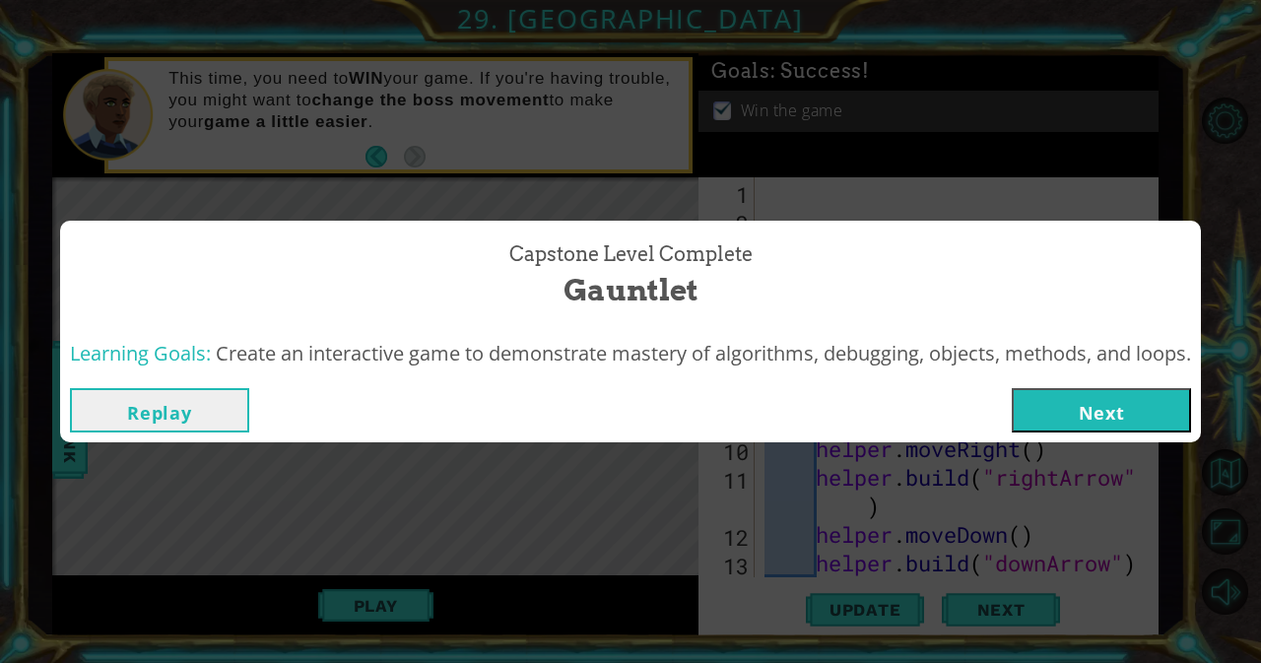
click at [1134, 408] on button "Next" at bounding box center [1101, 410] width 179 height 44
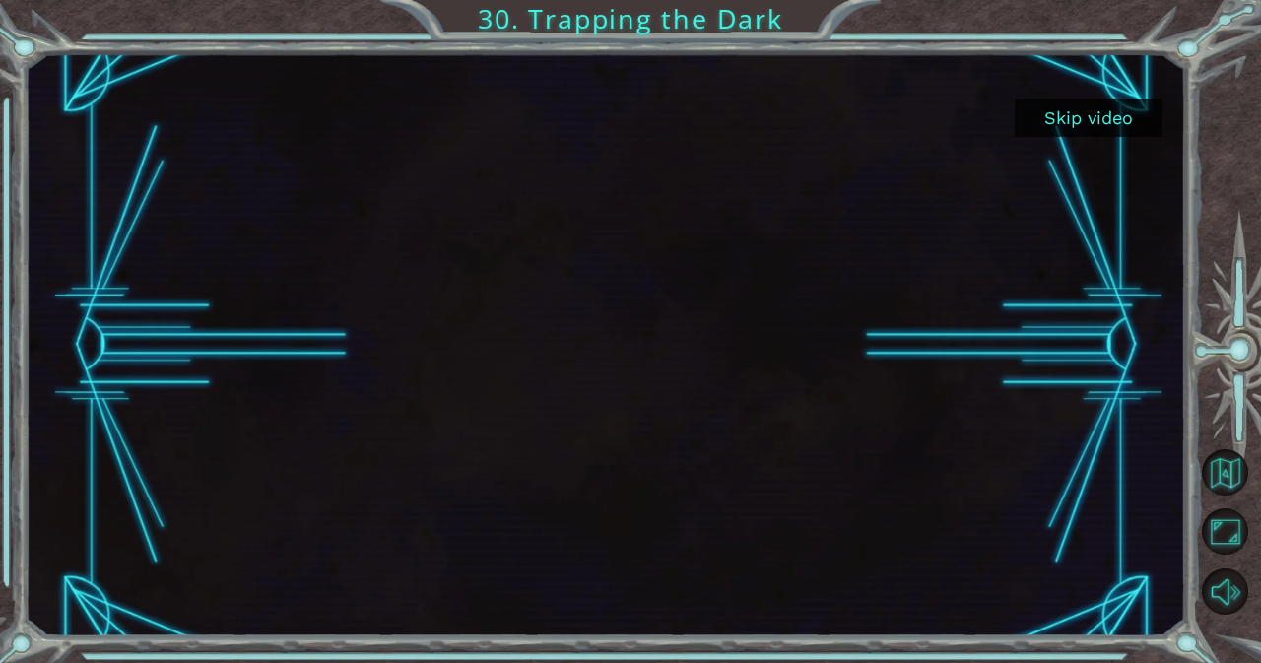
click at [1089, 124] on button "Skip video" at bounding box center [1089, 118] width 148 height 38
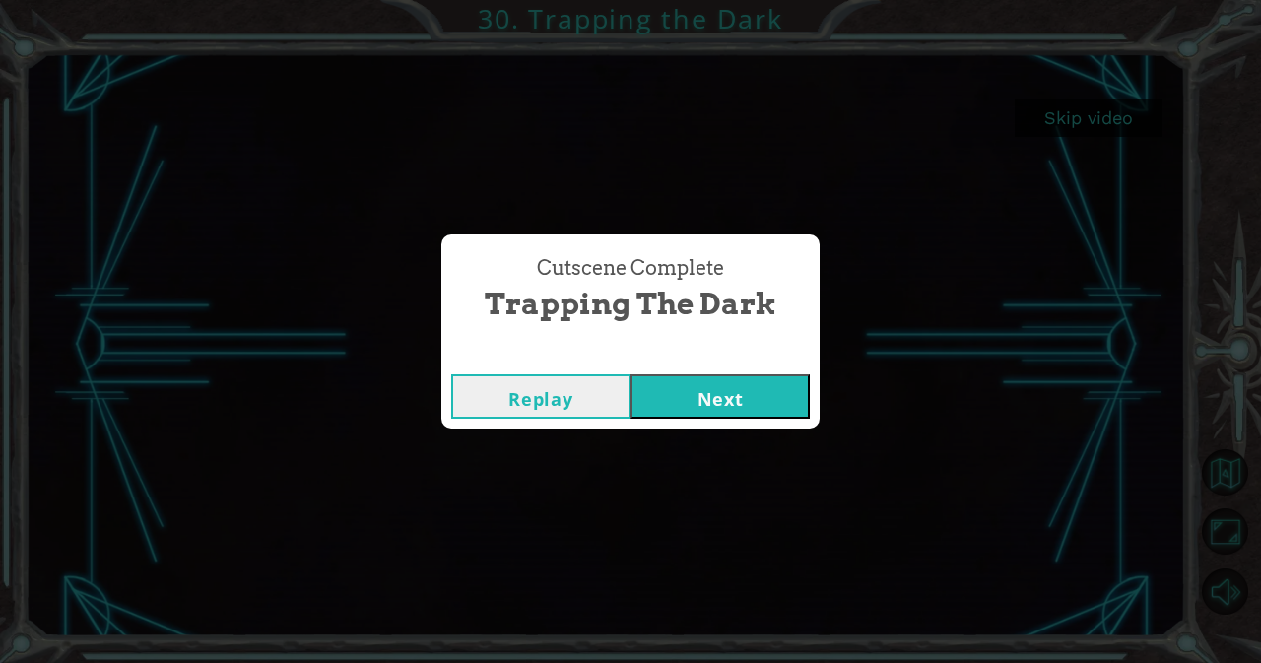
click at [723, 390] on button "Next" at bounding box center [719, 396] width 179 height 44
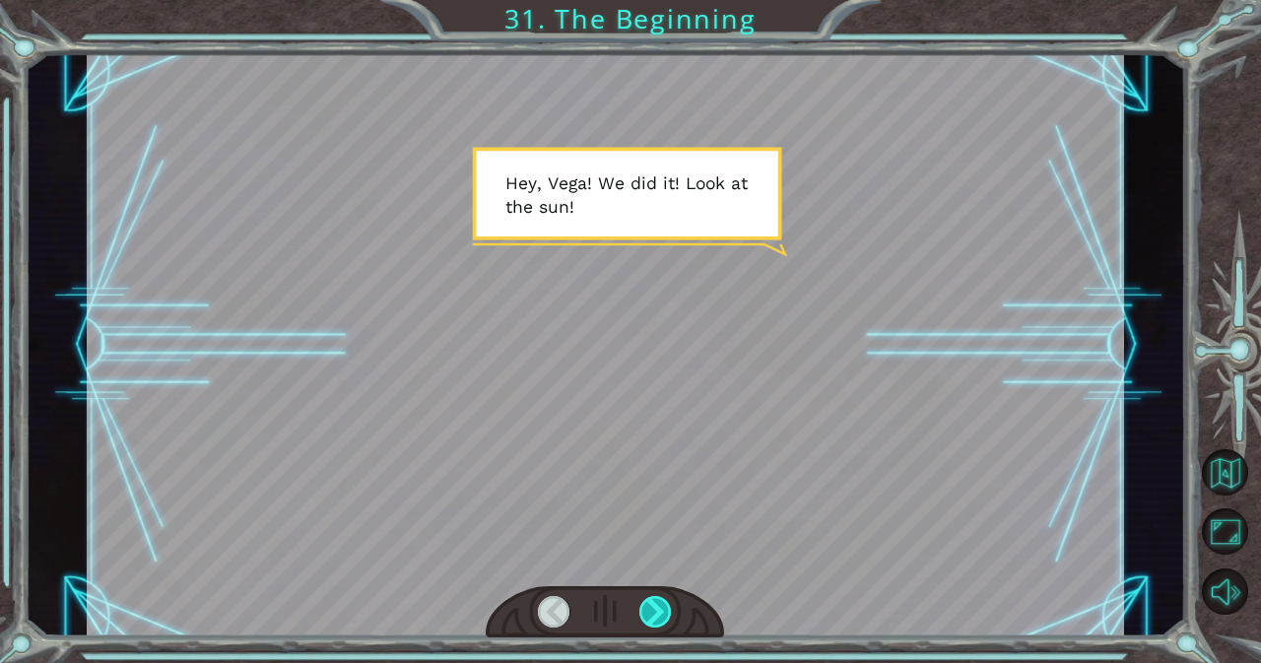
click at [655, 608] on div at bounding box center [655, 612] width 33 height 32
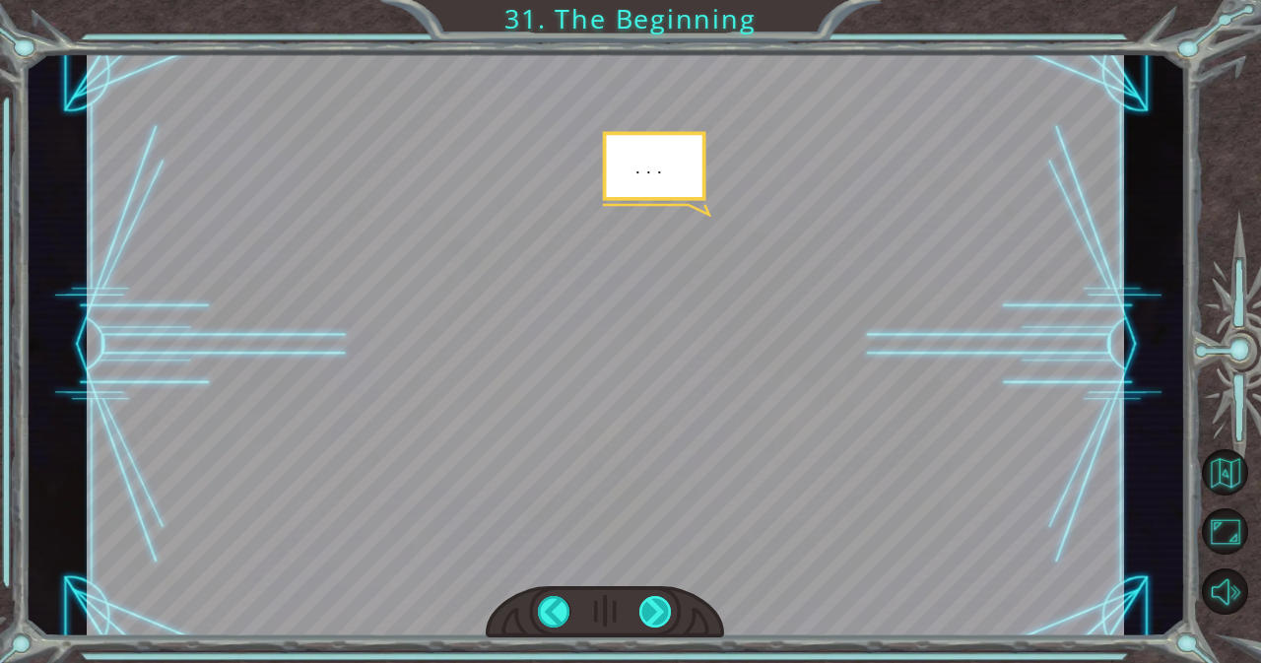
click at [655, 608] on div at bounding box center [655, 612] width 33 height 32
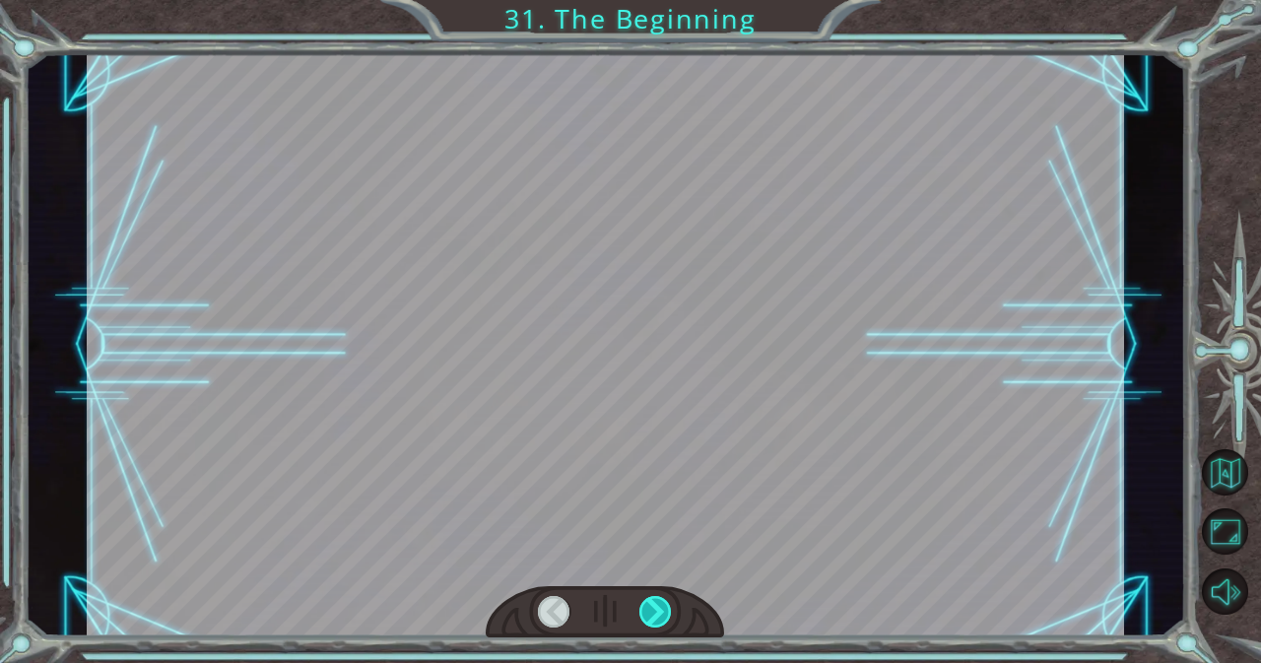
click at [655, 608] on div at bounding box center [655, 612] width 33 height 32
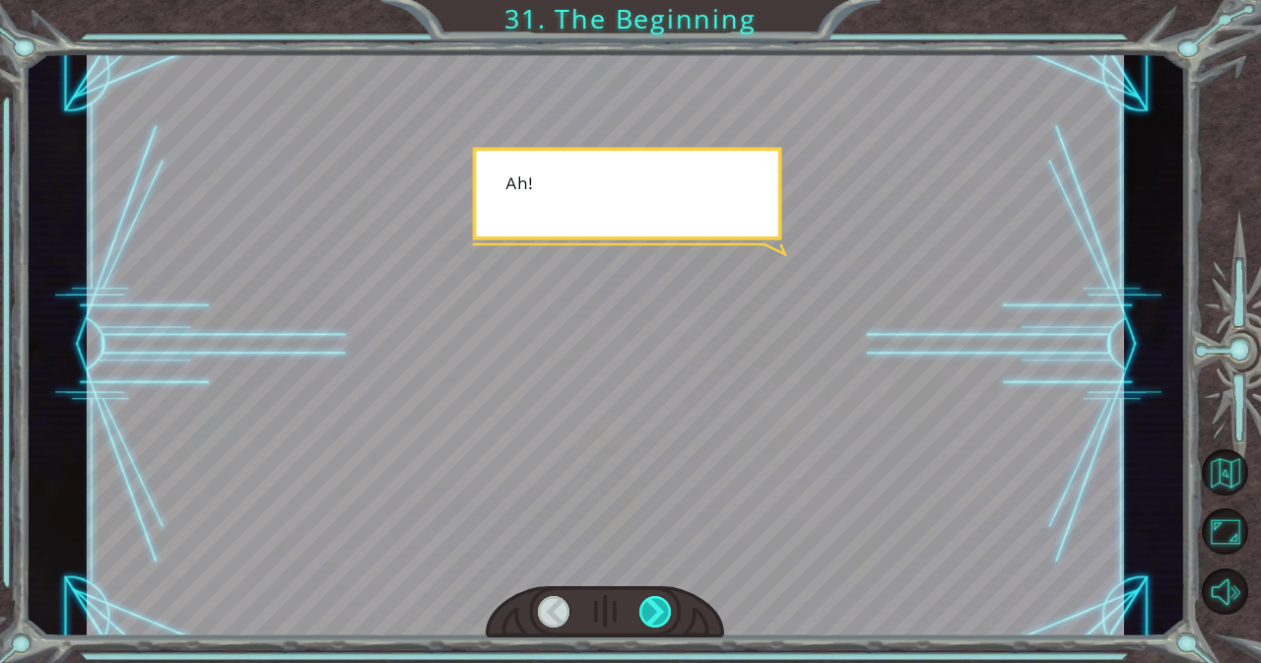
click at [655, 608] on div at bounding box center [655, 612] width 33 height 32
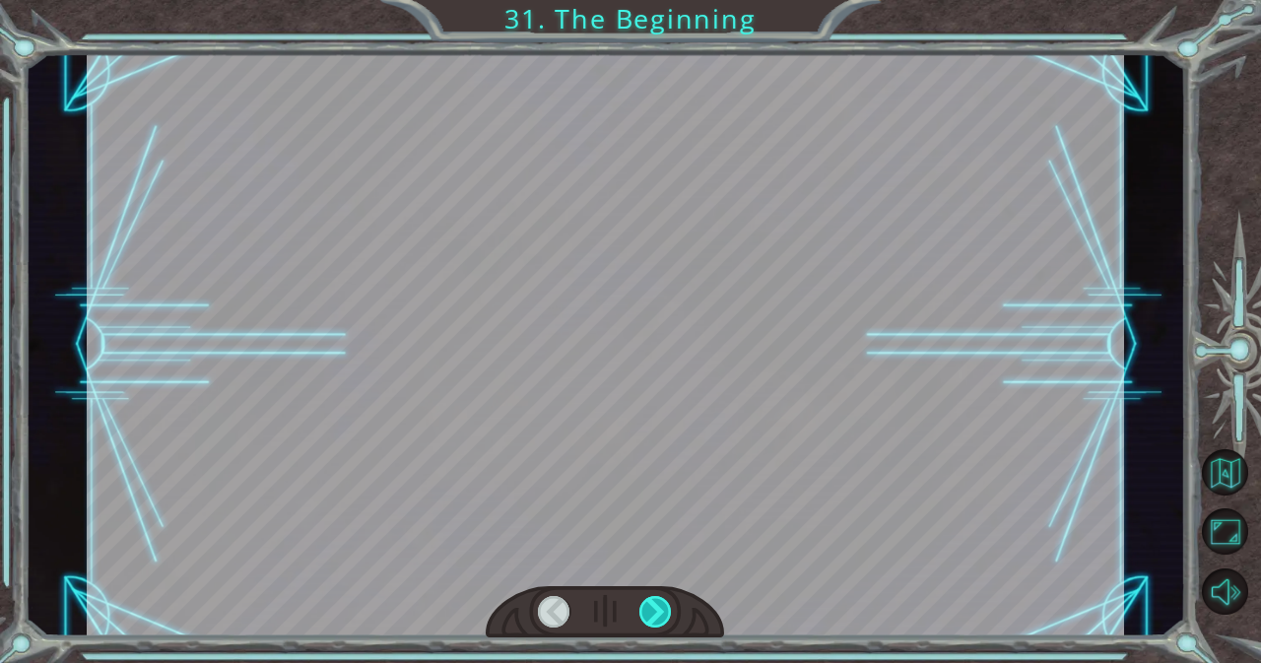
click at [655, 608] on div at bounding box center [655, 612] width 33 height 32
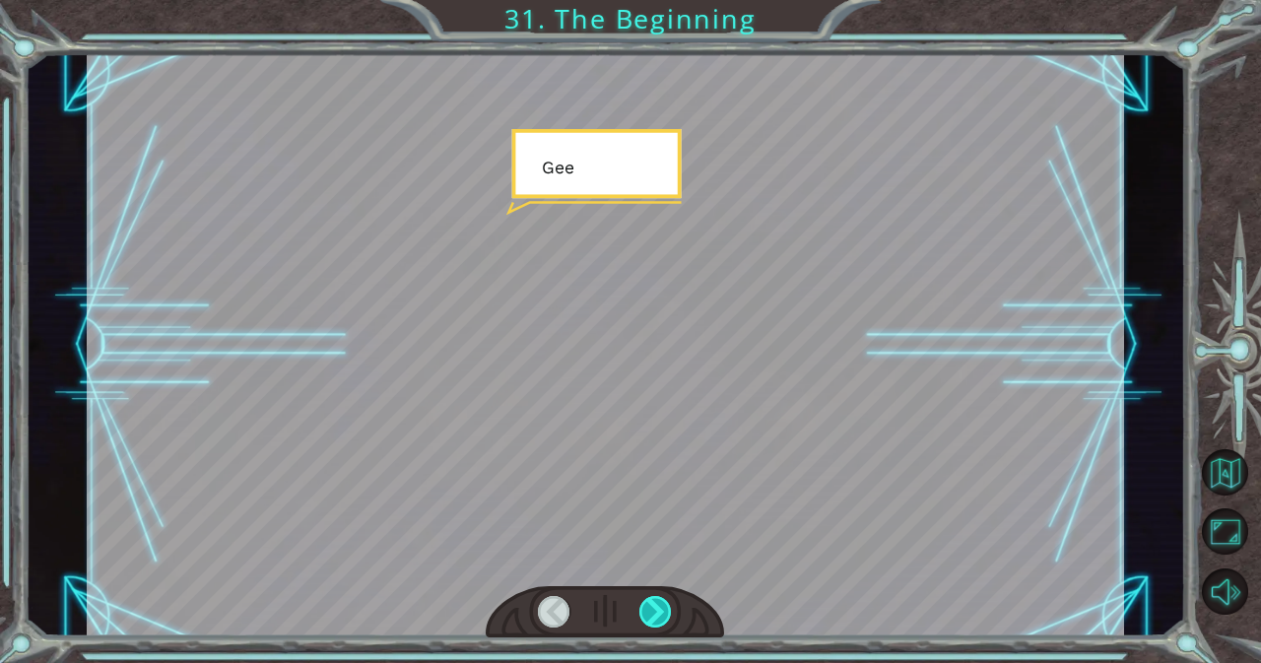
click at [655, 608] on div at bounding box center [655, 612] width 33 height 32
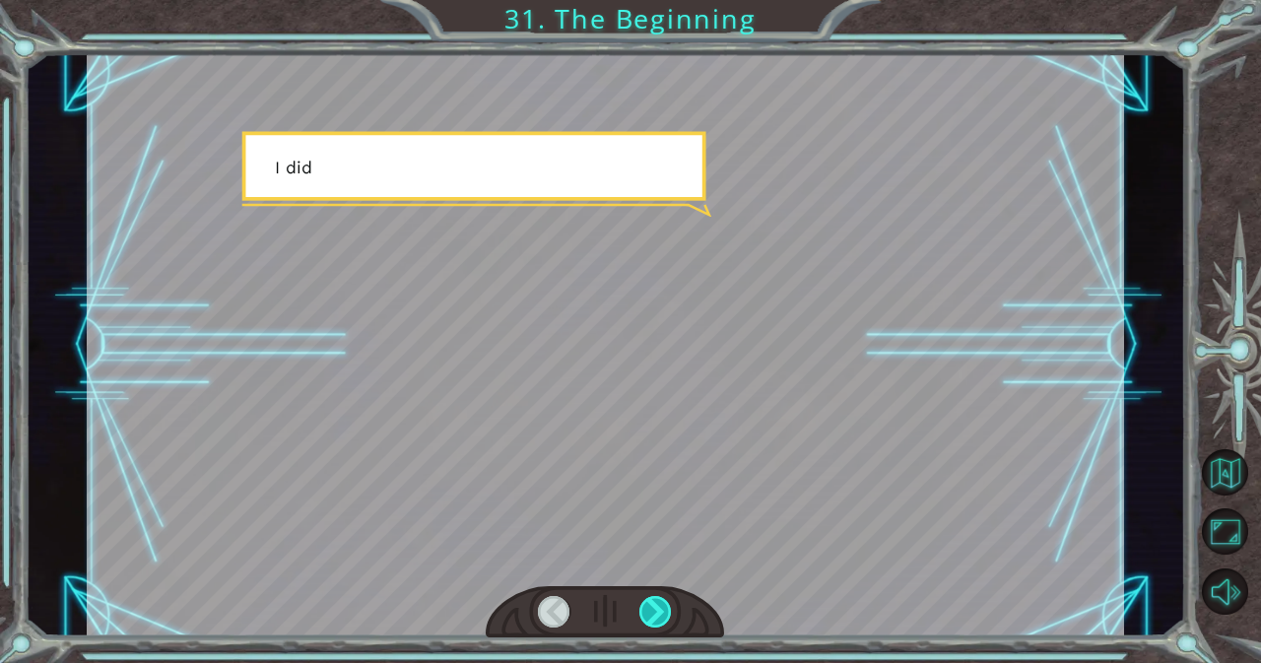
click at [655, 608] on div at bounding box center [655, 612] width 33 height 32
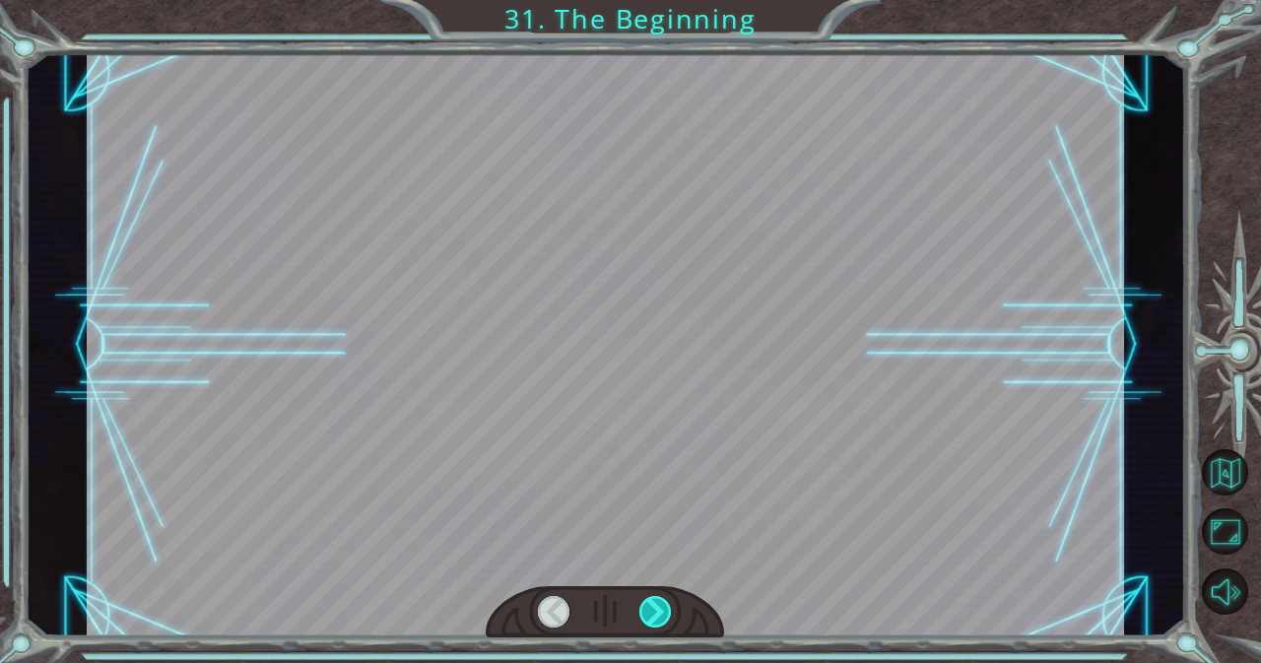
click at [655, 608] on div at bounding box center [655, 612] width 33 height 32
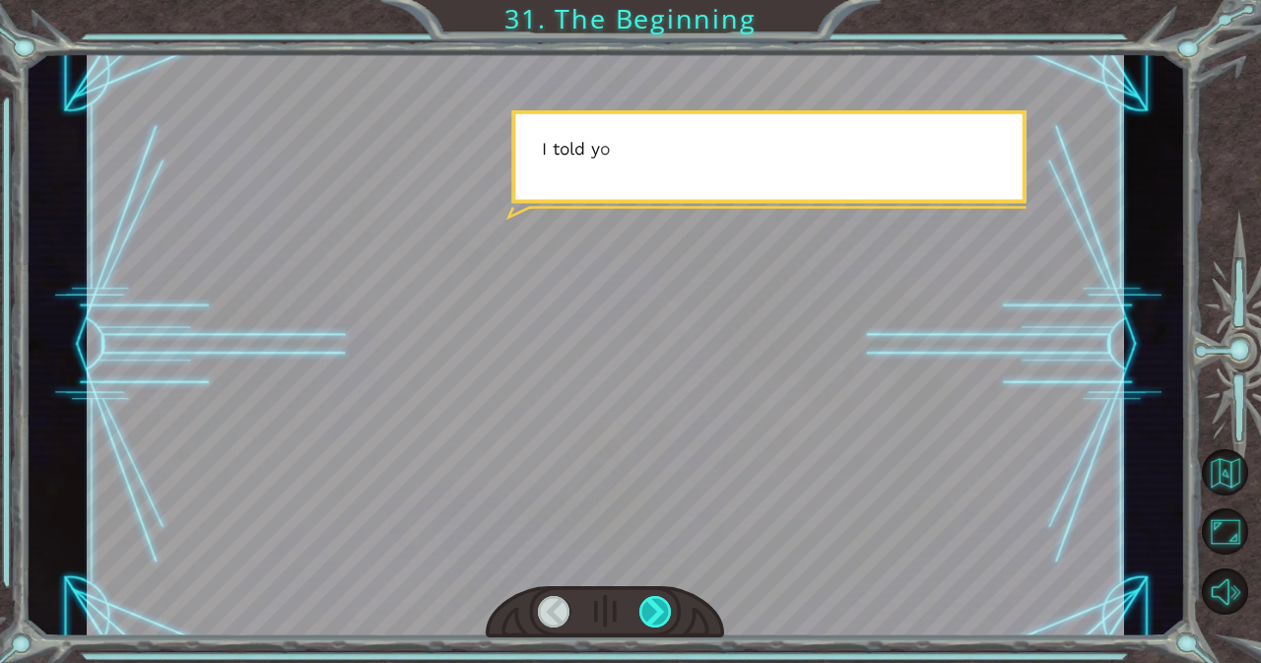
click at [655, 608] on div at bounding box center [655, 612] width 33 height 32
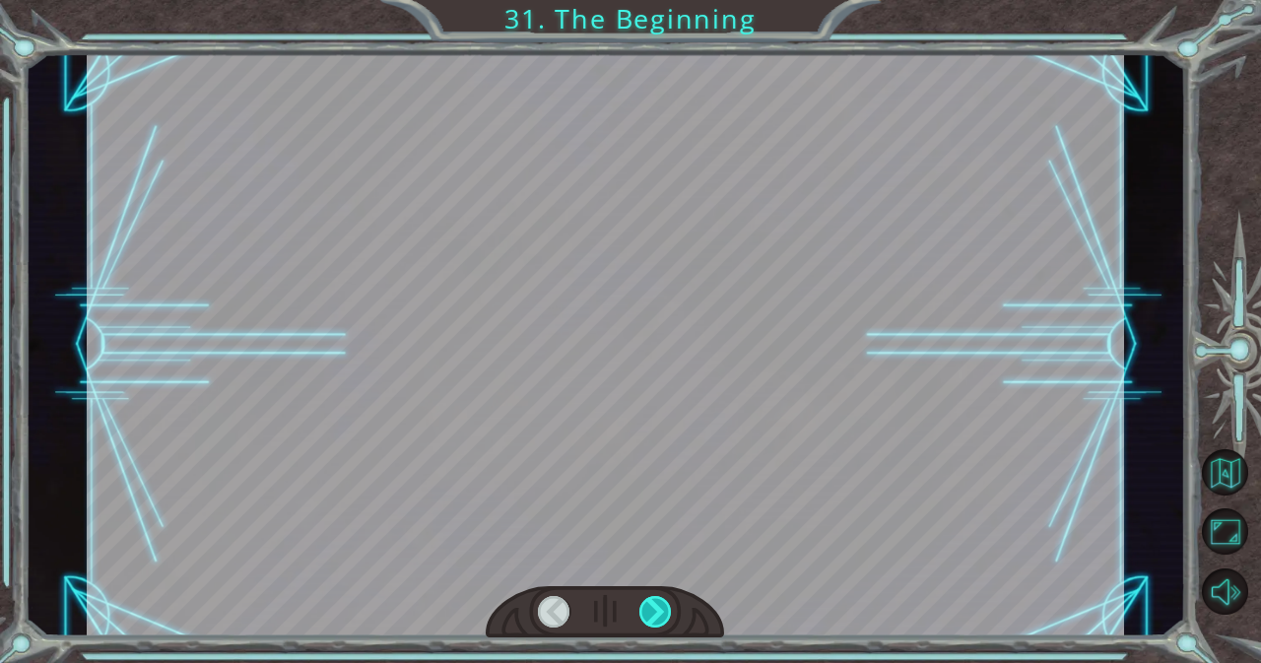
click at [655, 608] on div at bounding box center [655, 612] width 33 height 32
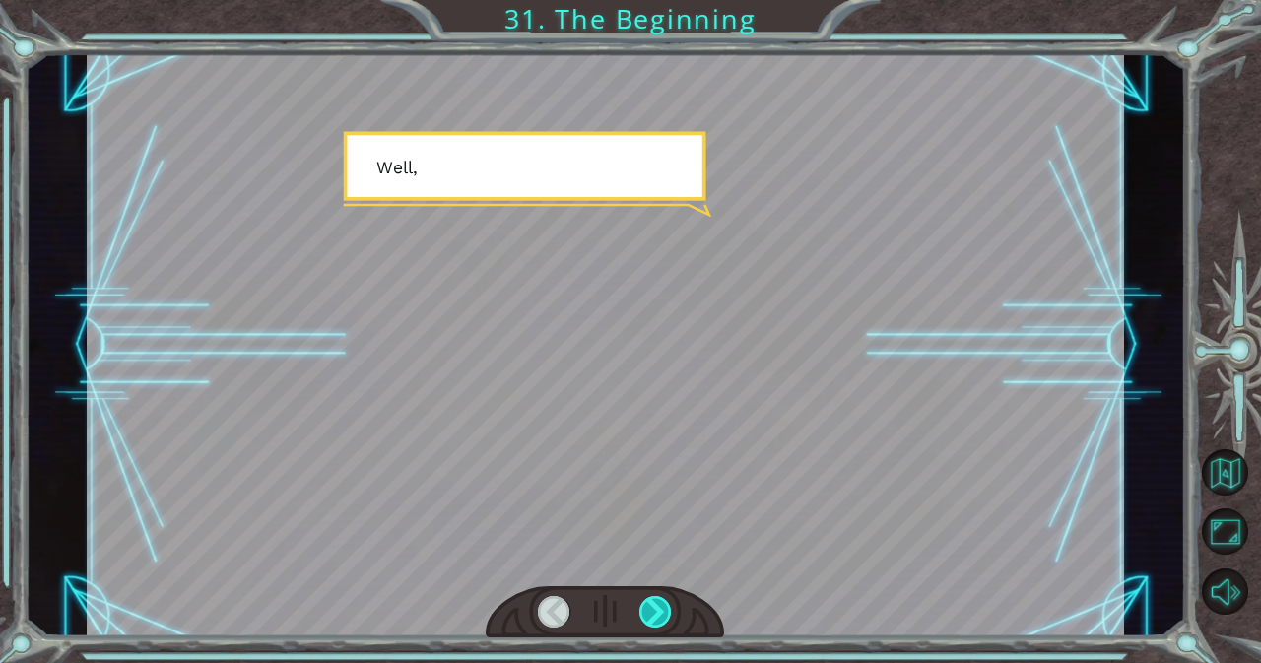
click at [655, 608] on div at bounding box center [655, 612] width 33 height 32
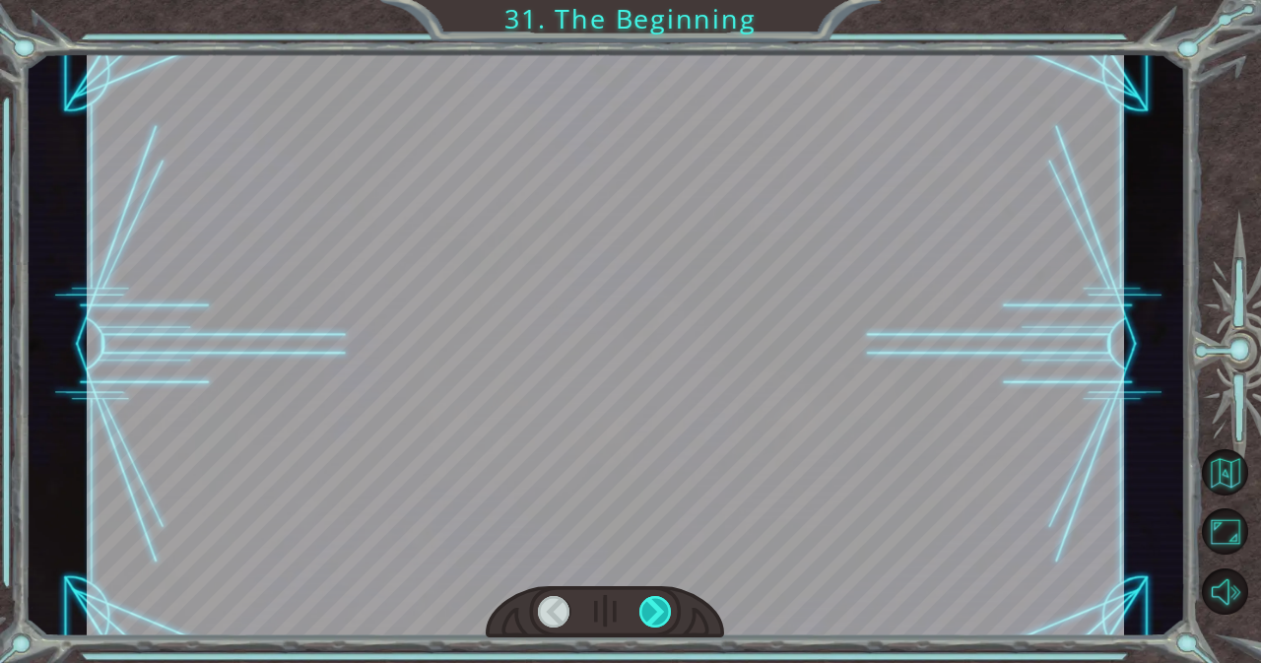
click at [655, 608] on div at bounding box center [655, 612] width 33 height 32
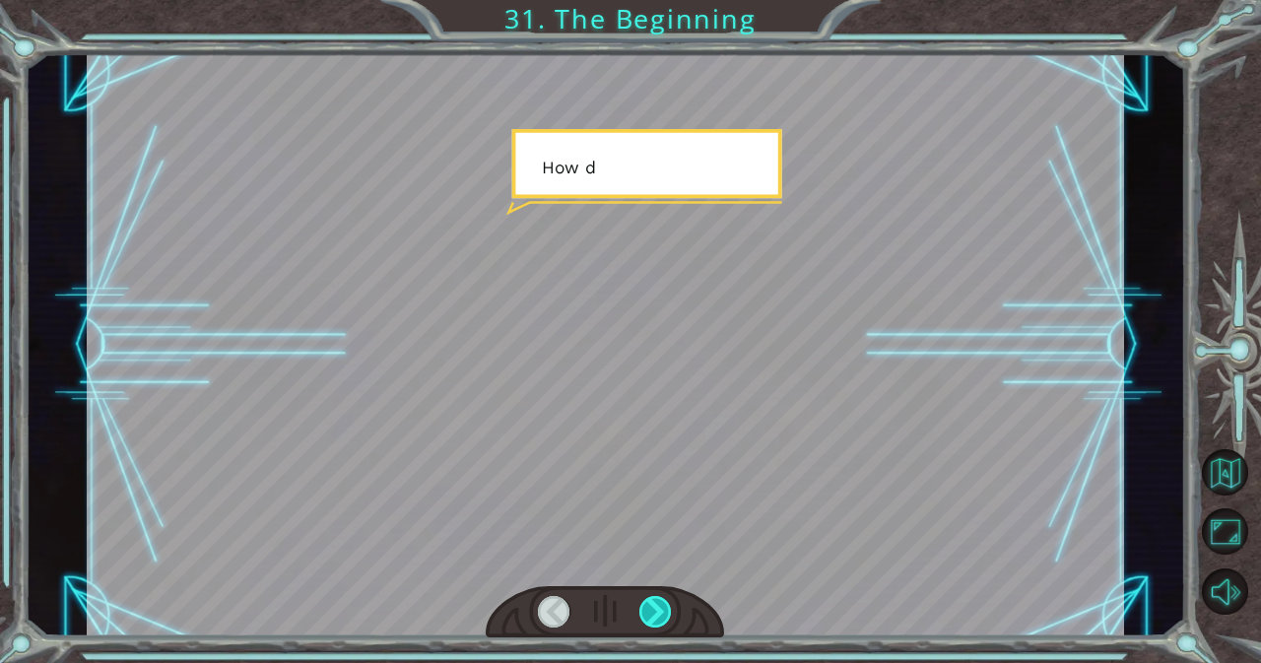
click at [655, 608] on div at bounding box center [655, 612] width 33 height 32
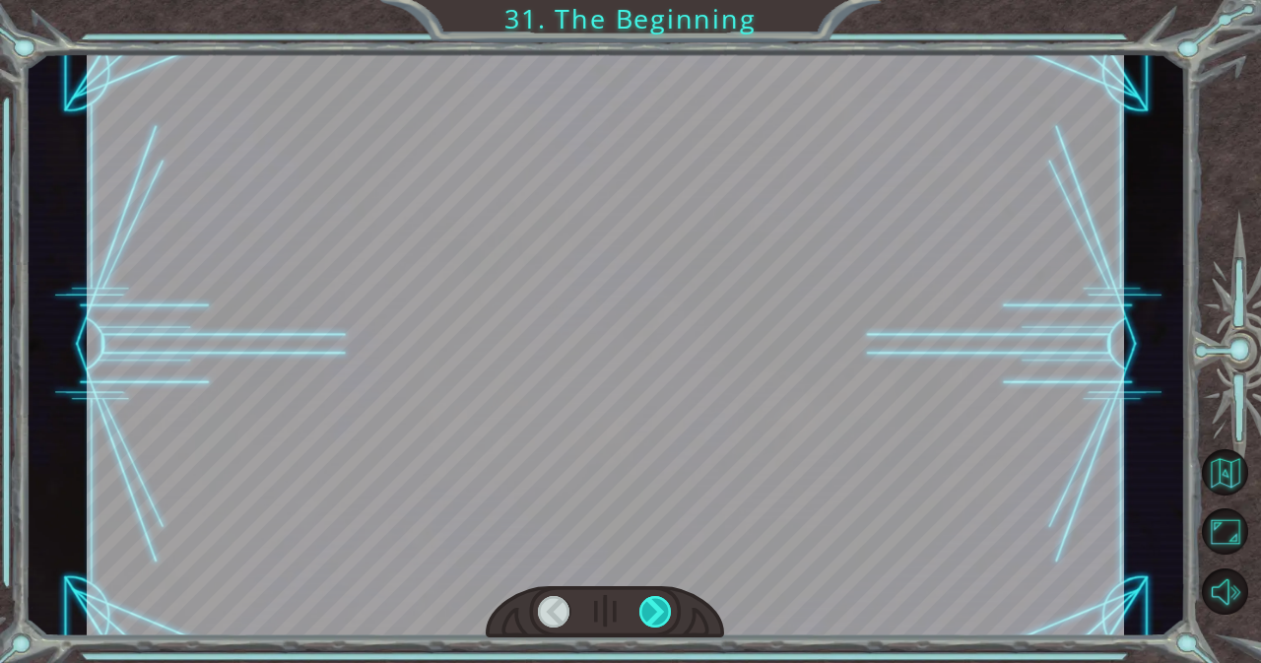
click at [655, 608] on div at bounding box center [655, 612] width 33 height 32
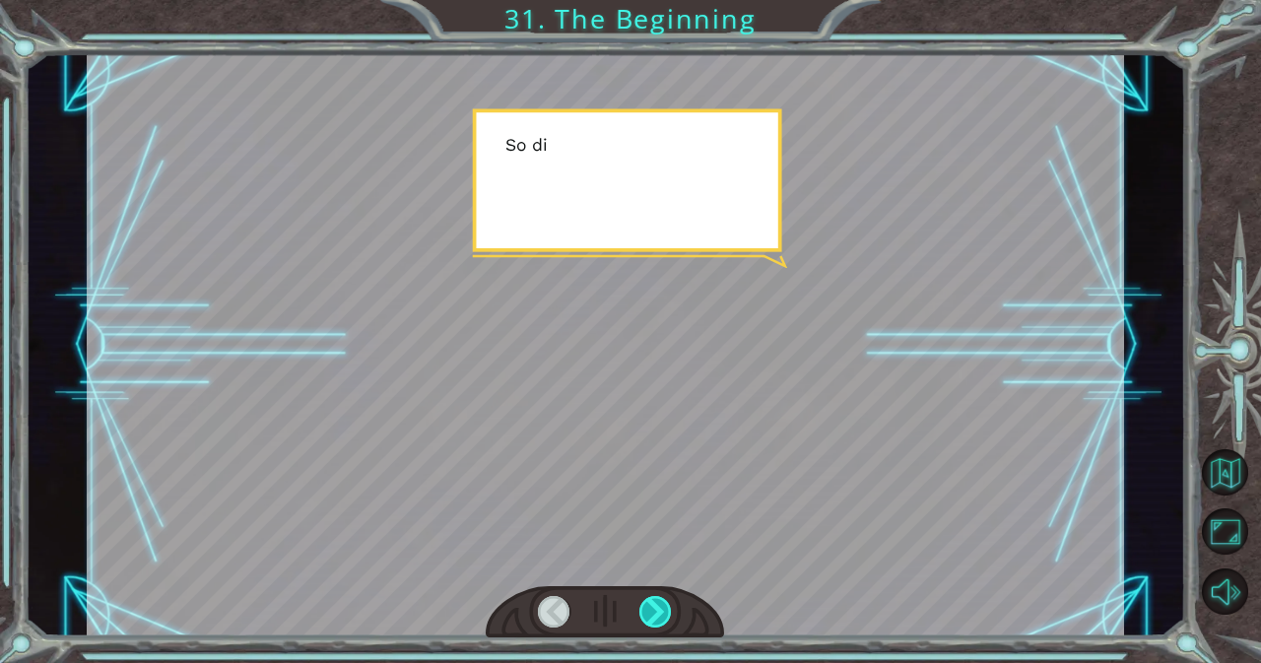
click at [655, 608] on div at bounding box center [655, 612] width 33 height 32
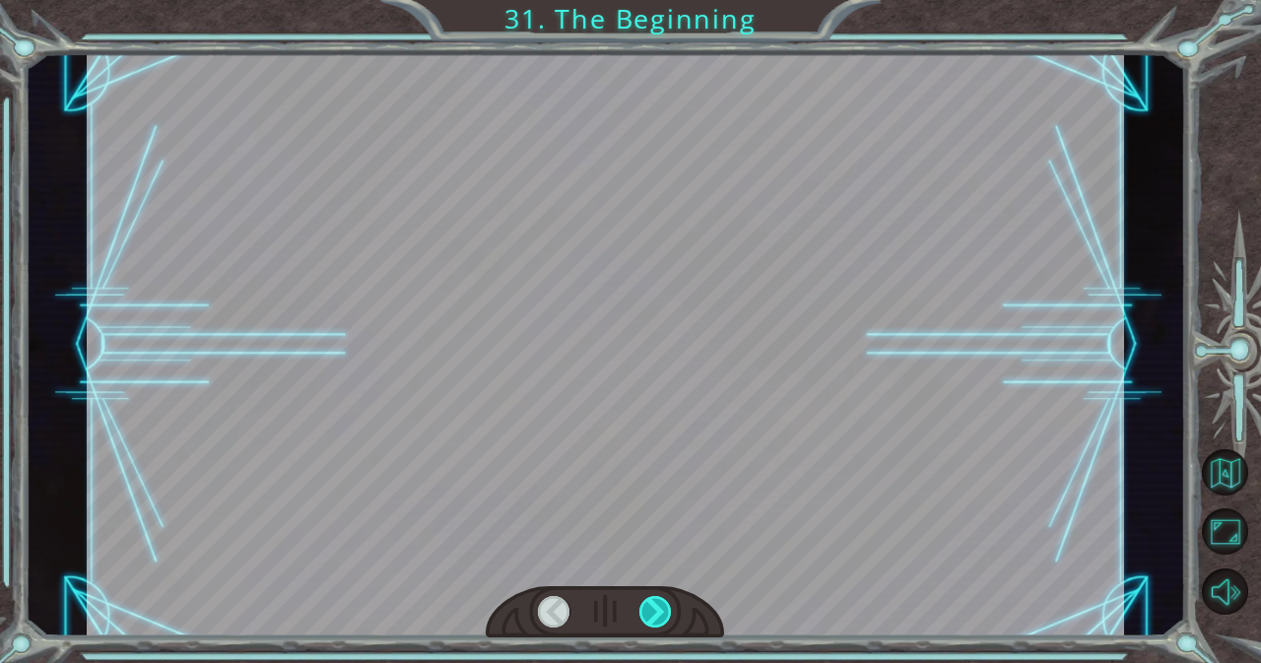
click at [655, 608] on div at bounding box center [655, 612] width 33 height 32
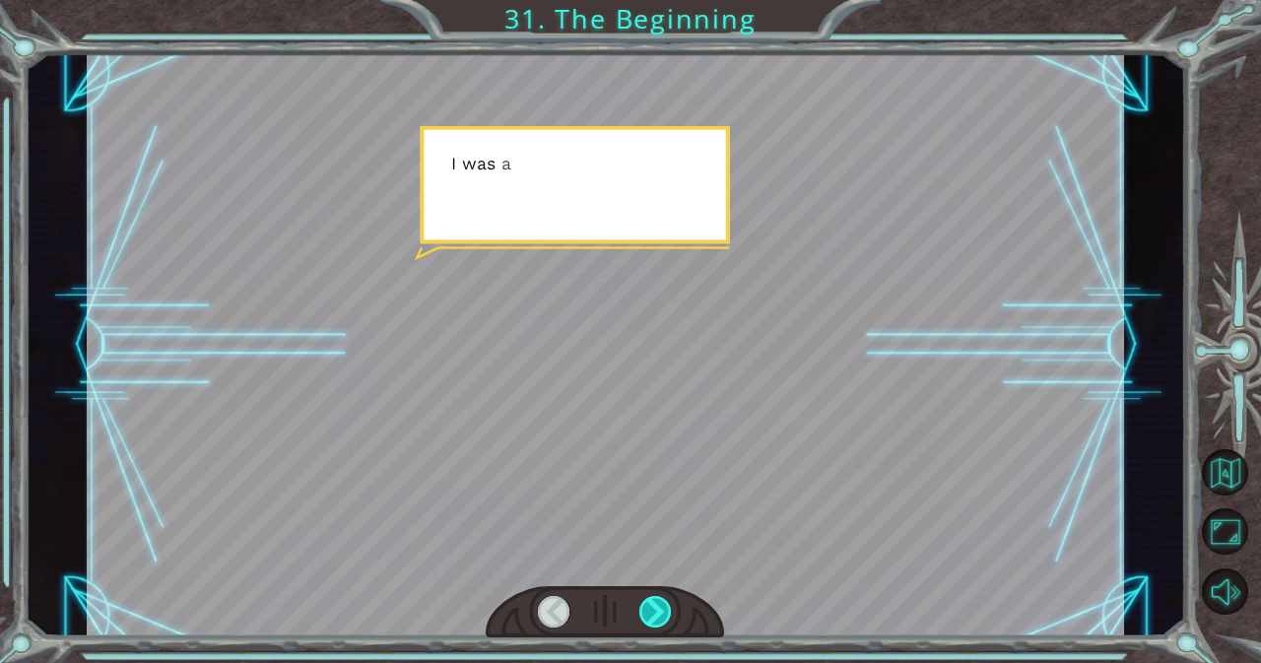
click at [655, 608] on div at bounding box center [655, 612] width 33 height 32
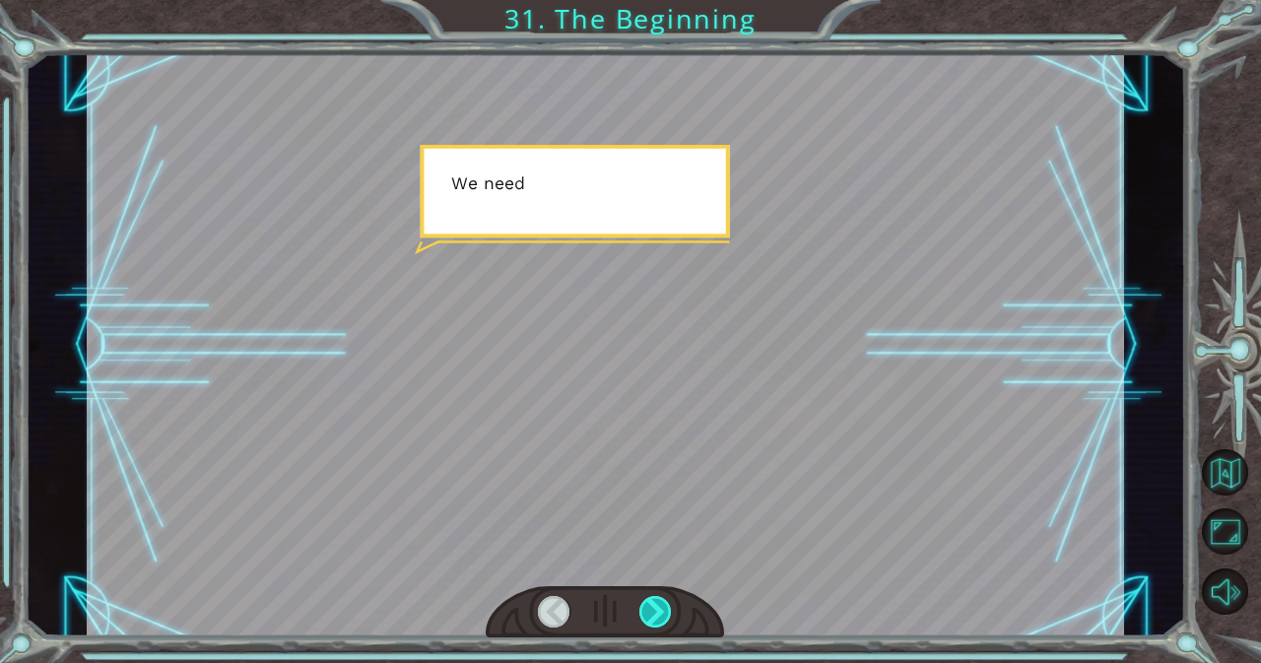
click at [655, 608] on div at bounding box center [655, 612] width 33 height 32
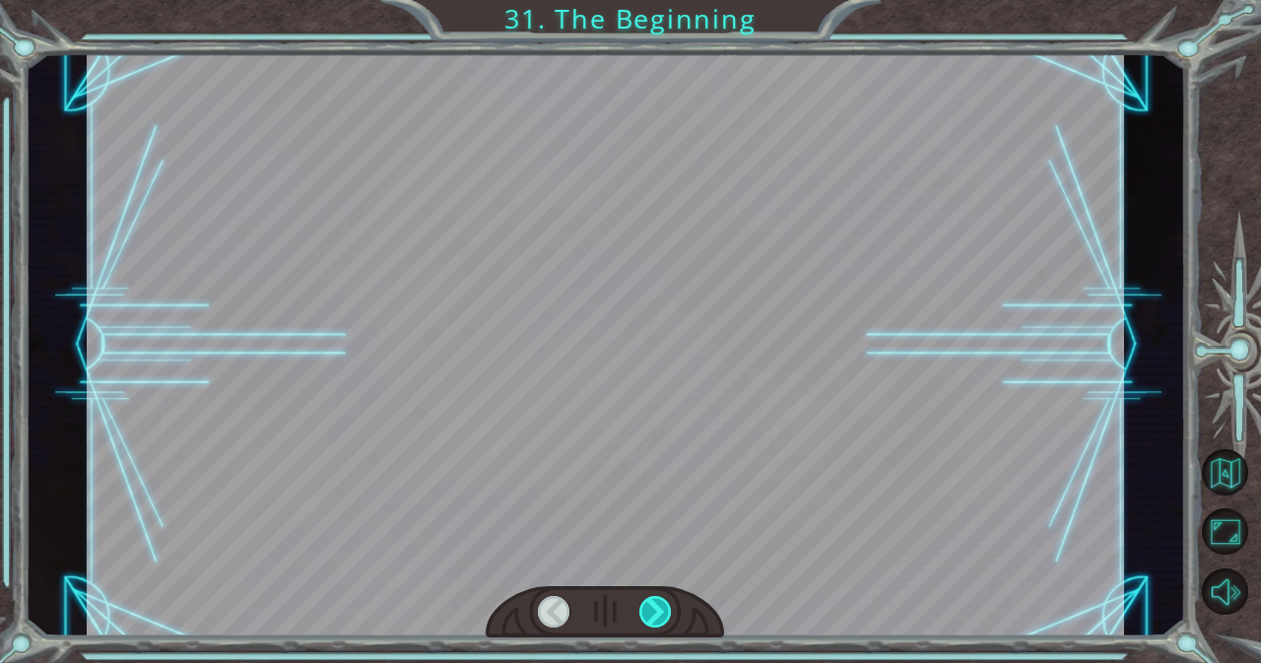
click at [655, 608] on div at bounding box center [655, 612] width 33 height 32
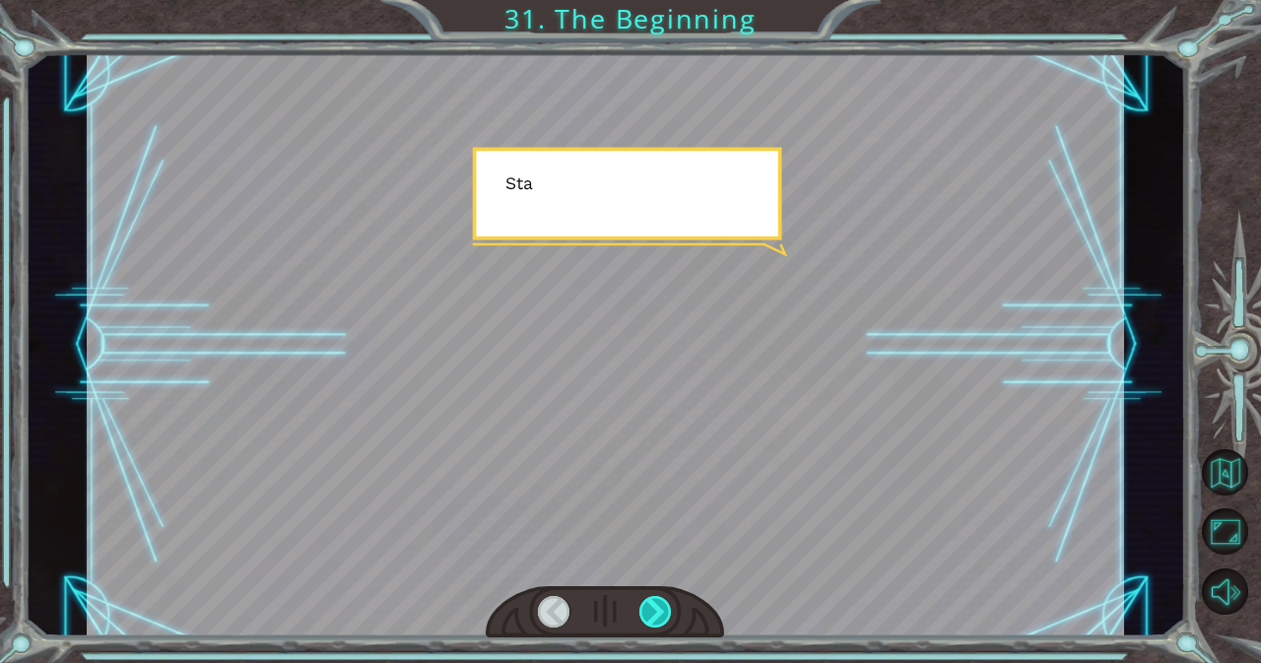
click at [655, 608] on div at bounding box center [655, 612] width 33 height 32
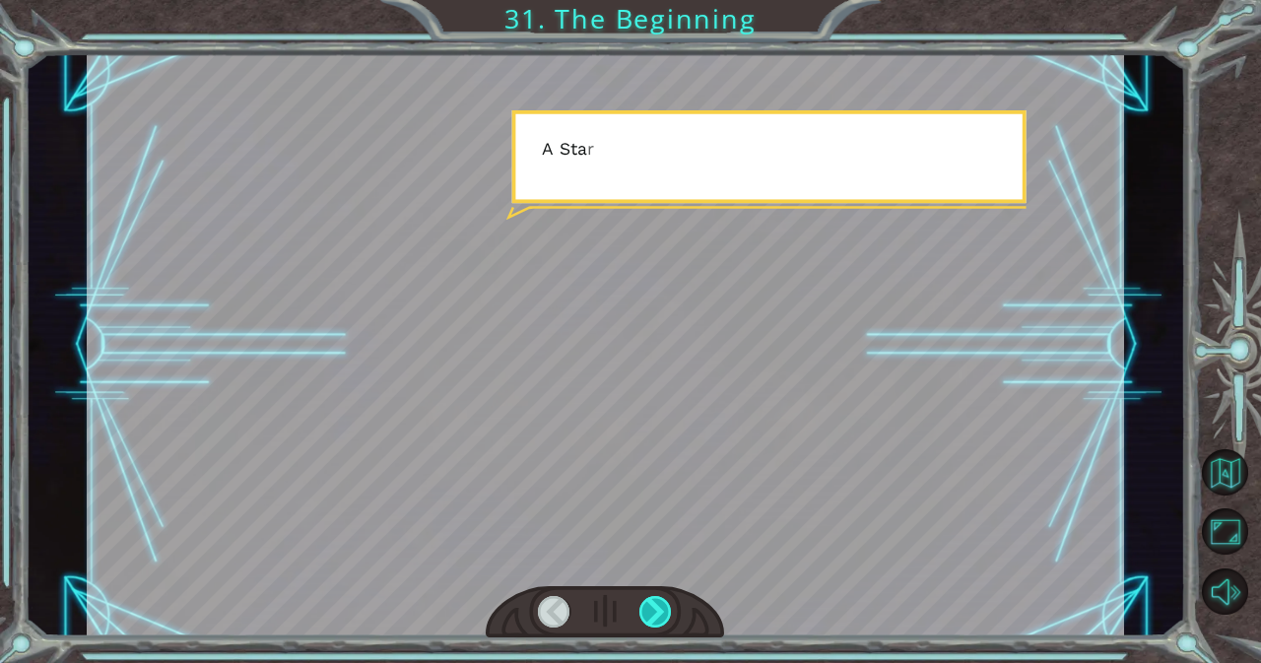
click at [655, 608] on div at bounding box center [655, 612] width 33 height 32
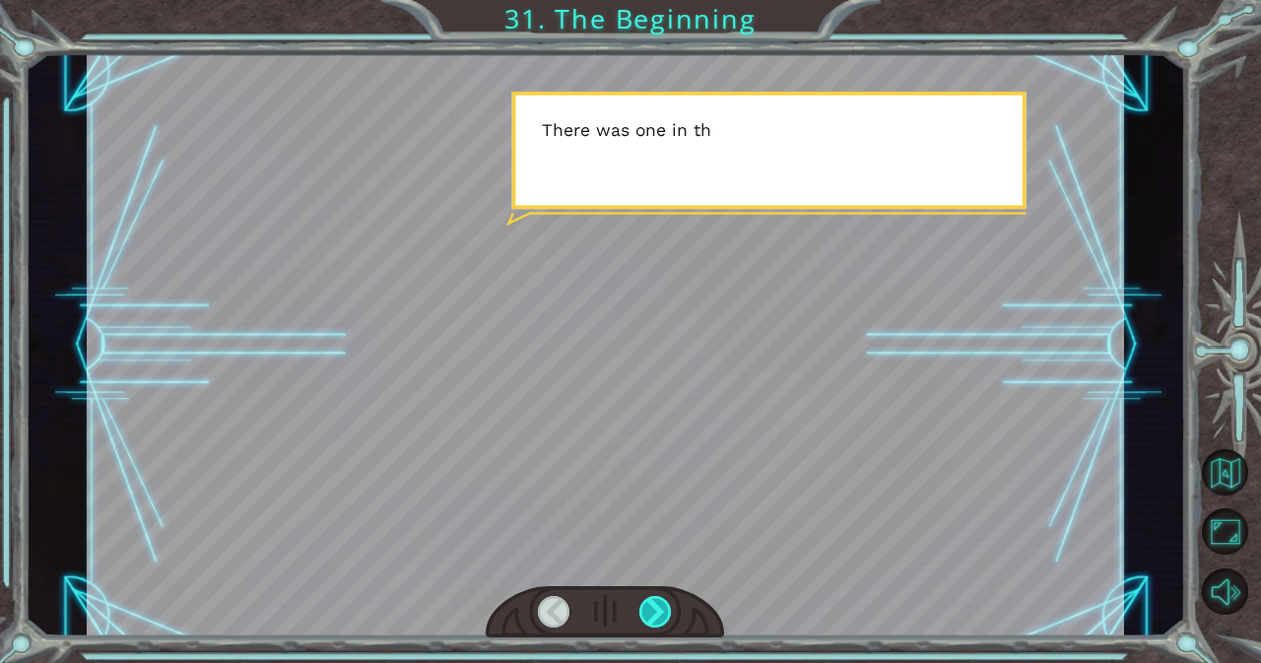
click at [655, 608] on div at bounding box center [655, 612] width 33 height 32
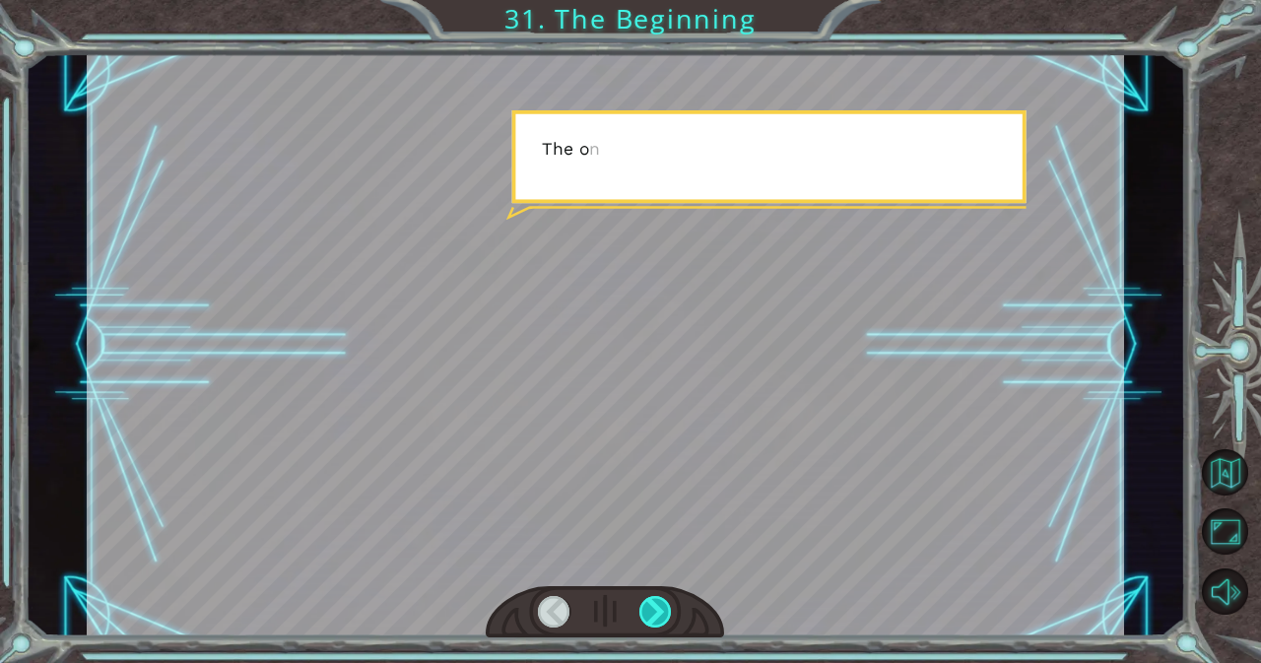
click at [655, 608] on div at bounding box center [655, 612] width 33 height 32
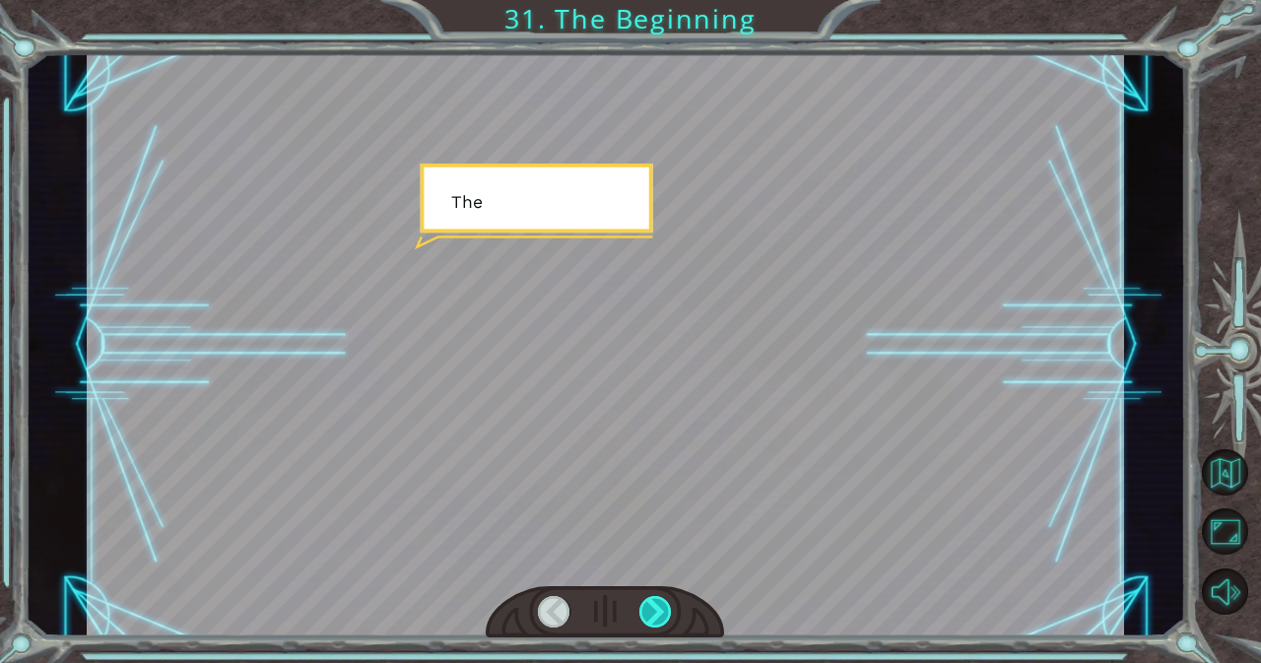
click at [655, 608] on div at bounding box center [655, 612] width 33 height 32
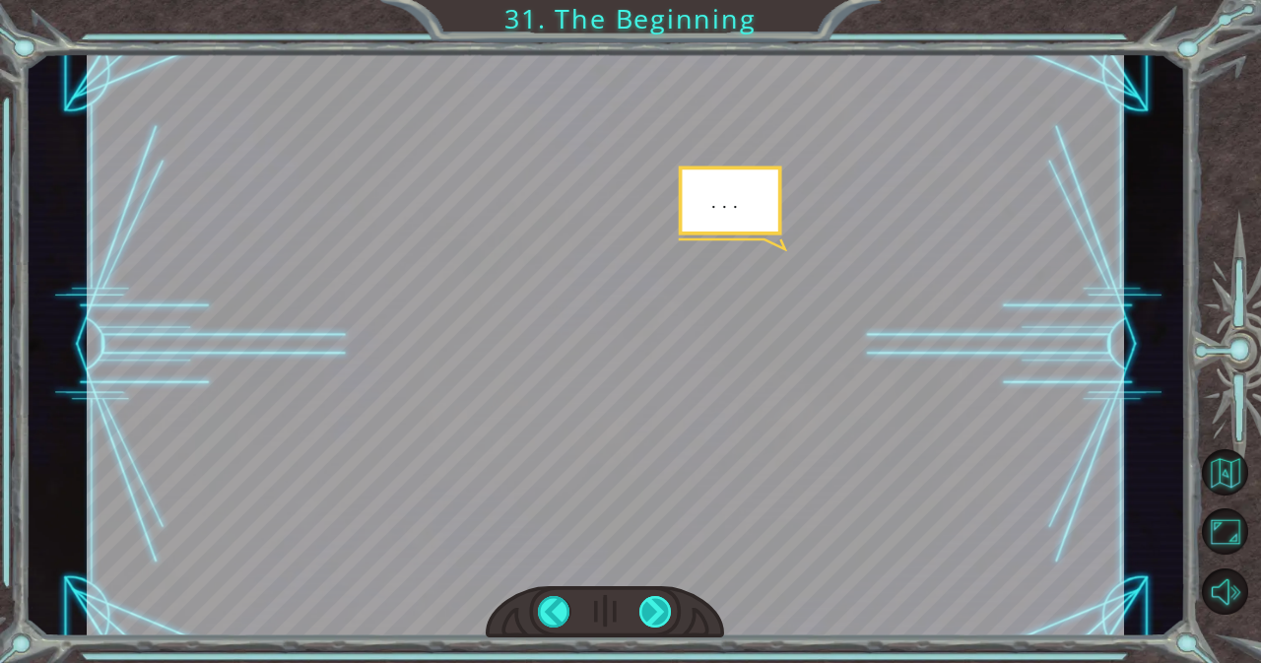
click at [655, 608] on div at bounding box center [655, 612] width 33 height 32
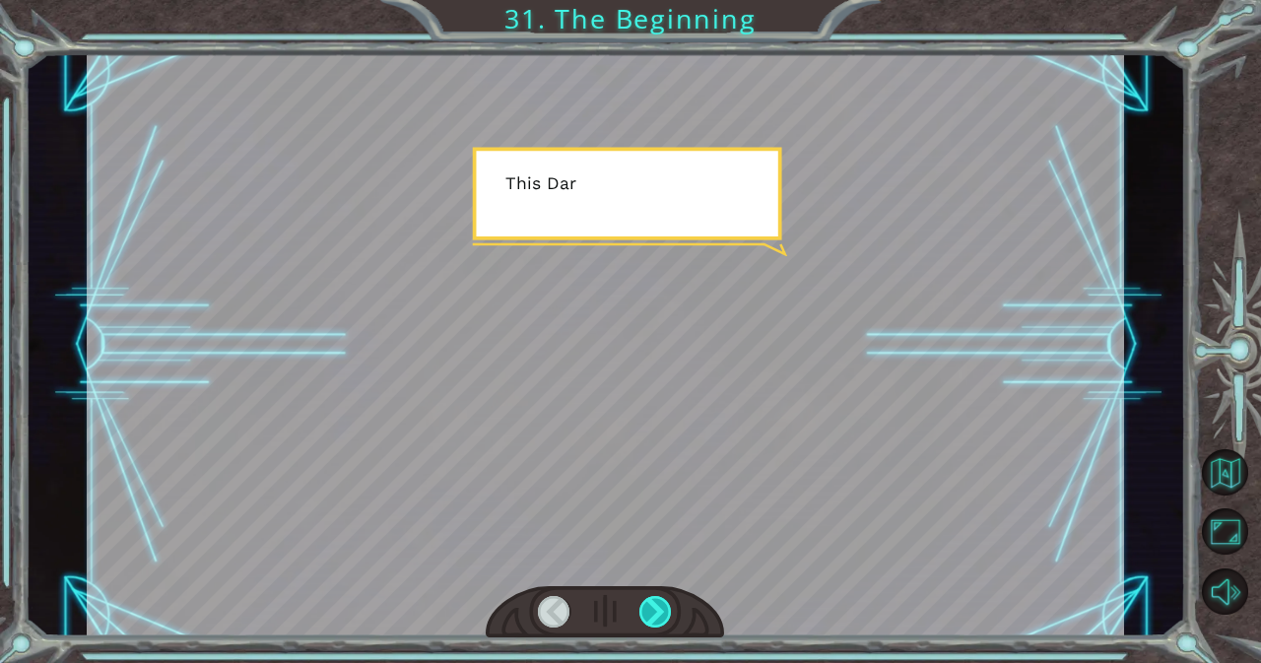
click at [655, 608] on div at bounding box center [655, 612] width 33 height 32
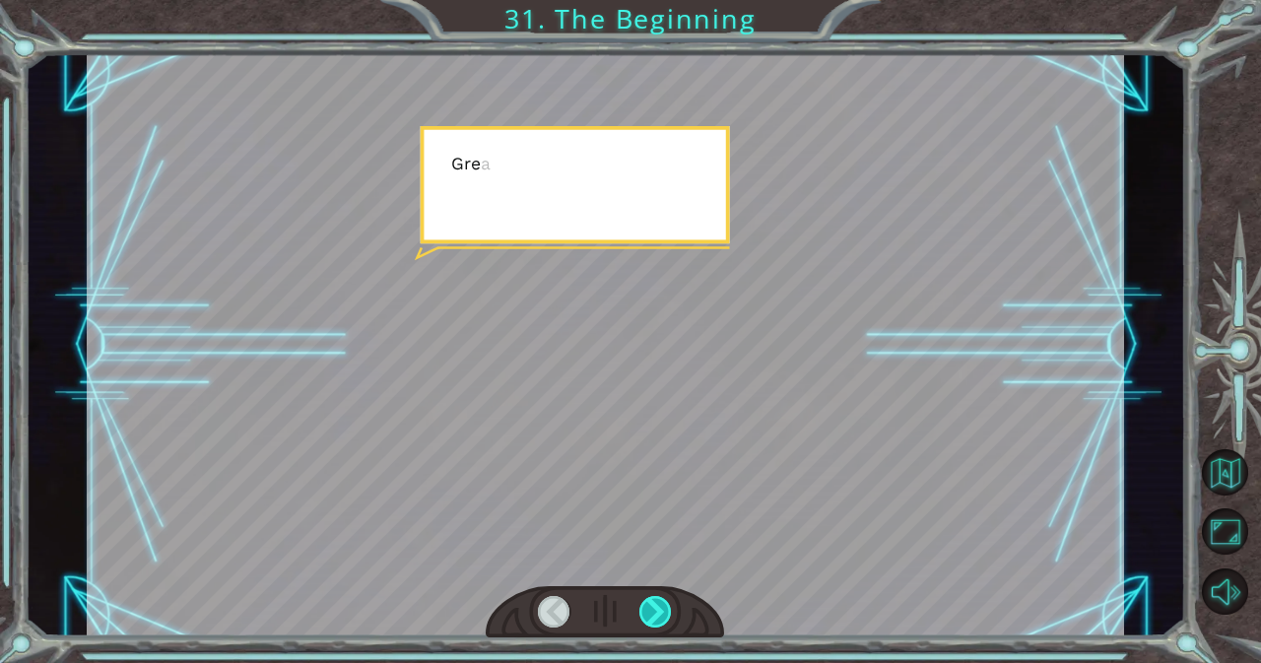
click at [655, 608] on div at bounding box center [655, 612] width 33 height 32
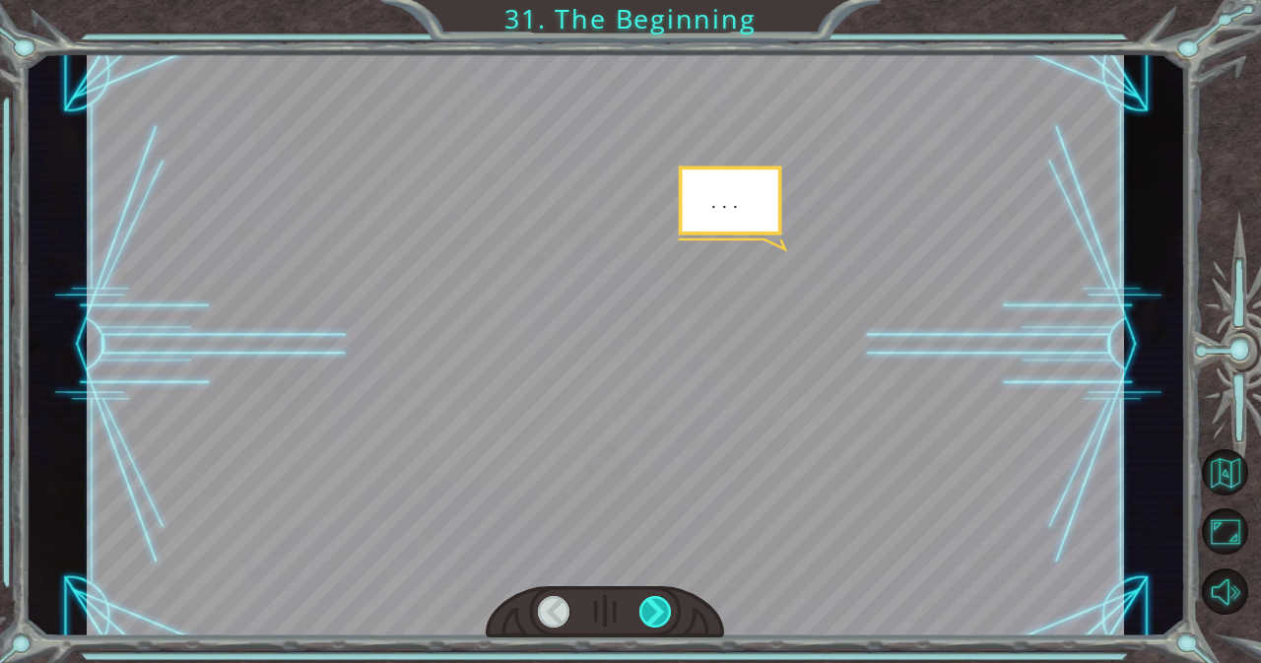
click at [655, 608] on div at bounding box center [655, 612] width 33 height 32
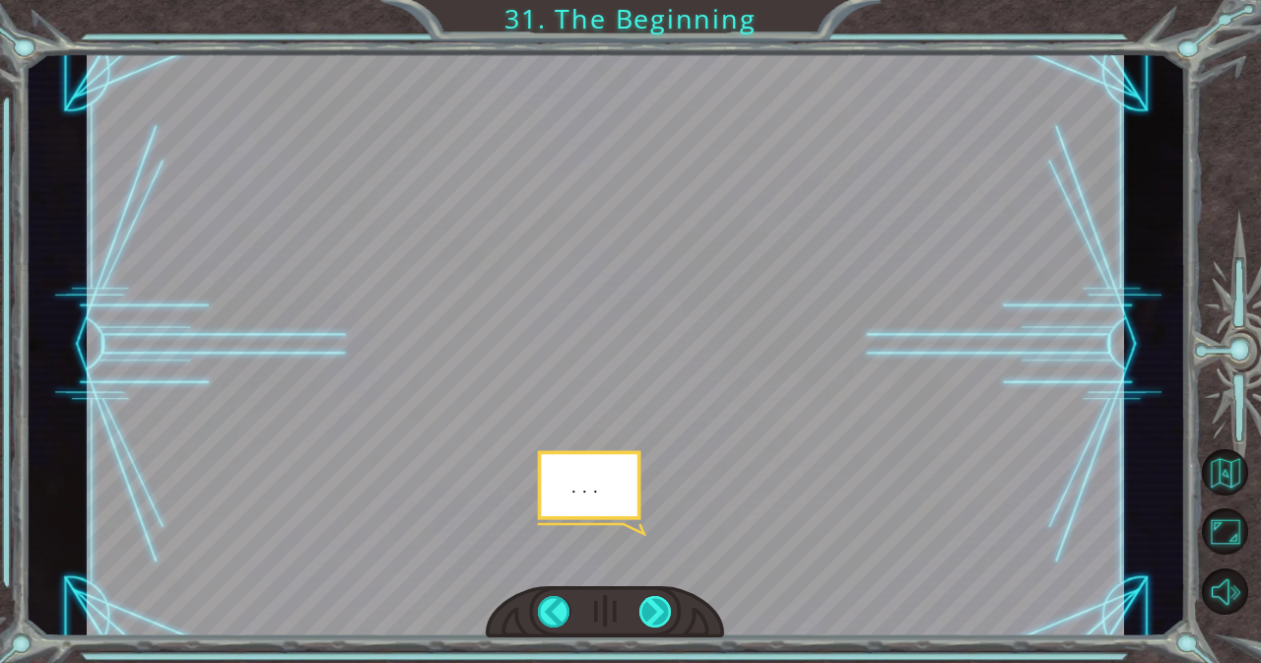
click at [655, 608] on div at bounding box center [655, 612] width 33 height 32
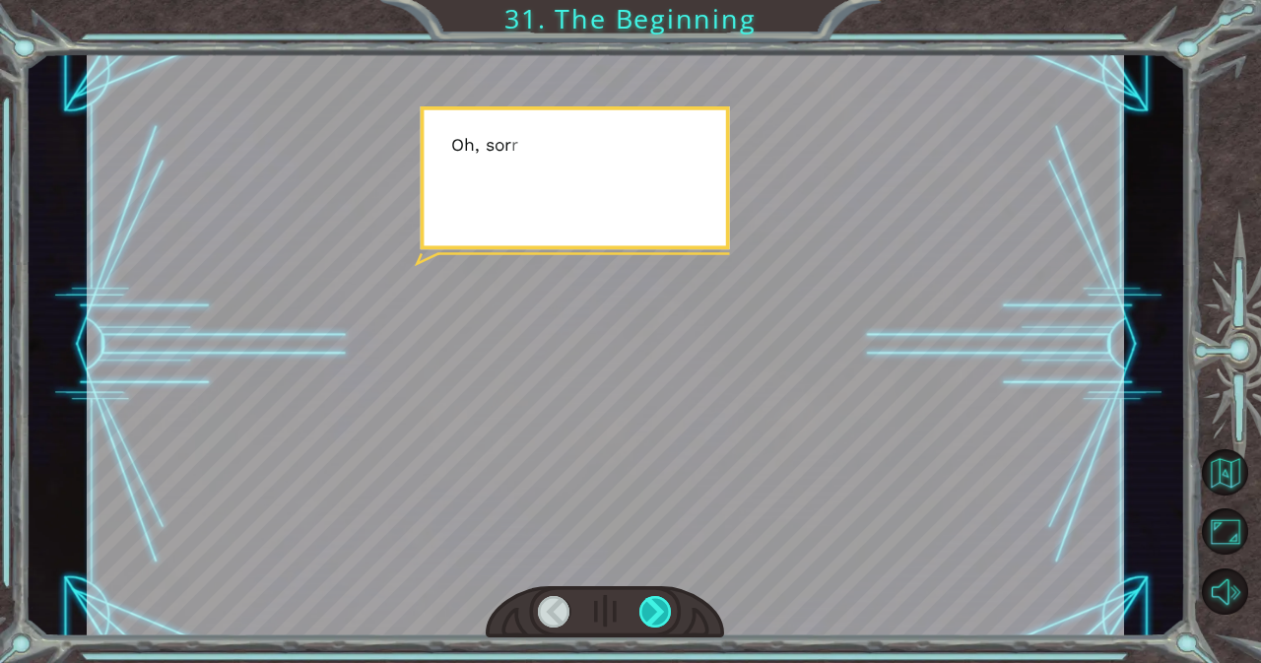
click at [655, 608] on div at bounding box center [655, 612] width 33 height 32
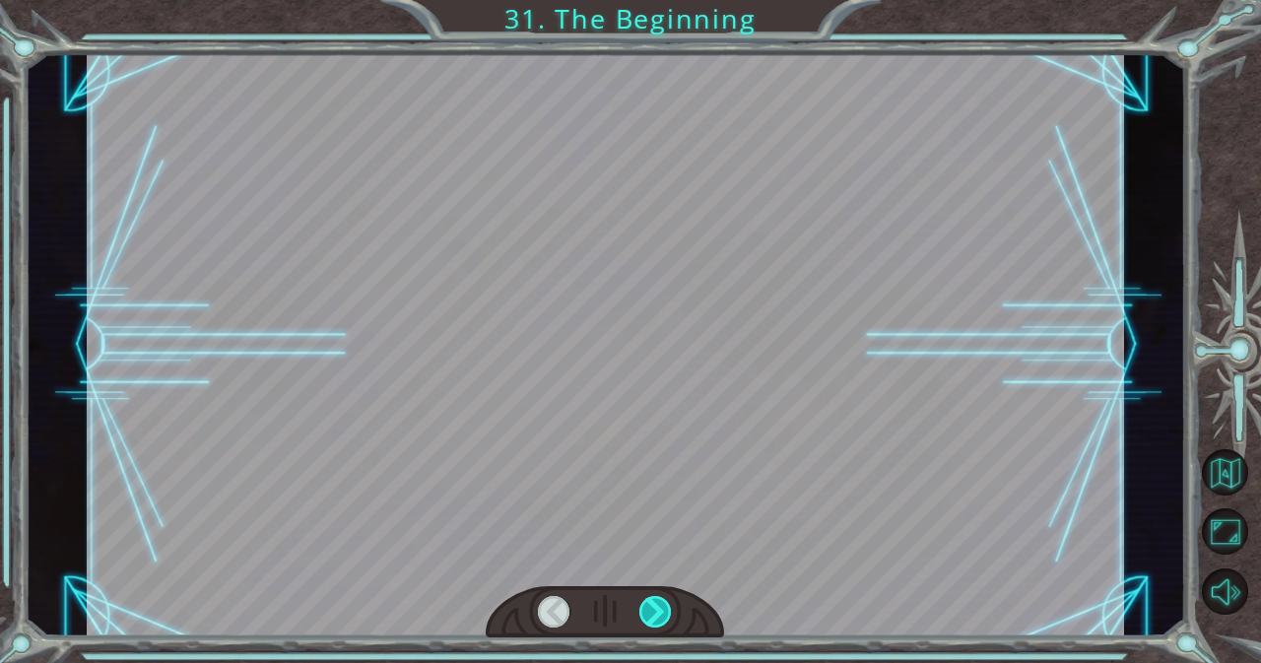
click at [655, 608] on div at bounding box center [655, 612] width 33 height 32
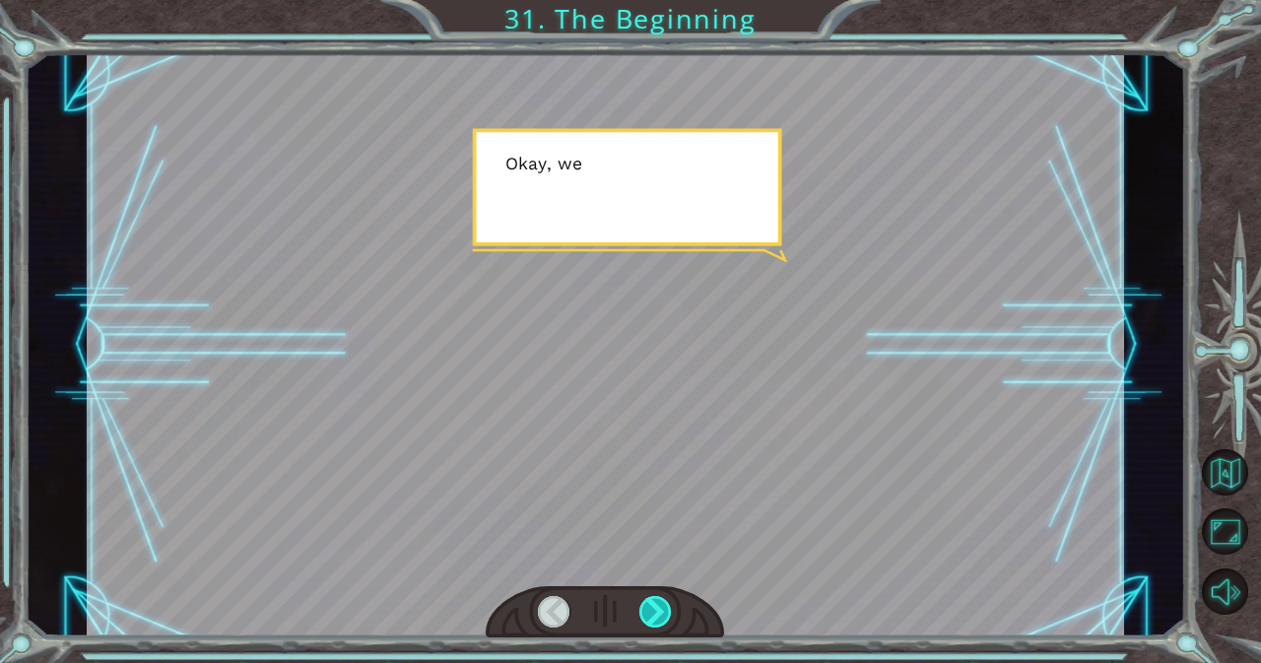
click at [655, 608] on div at bounding box center [655, 612] width 33 height 32
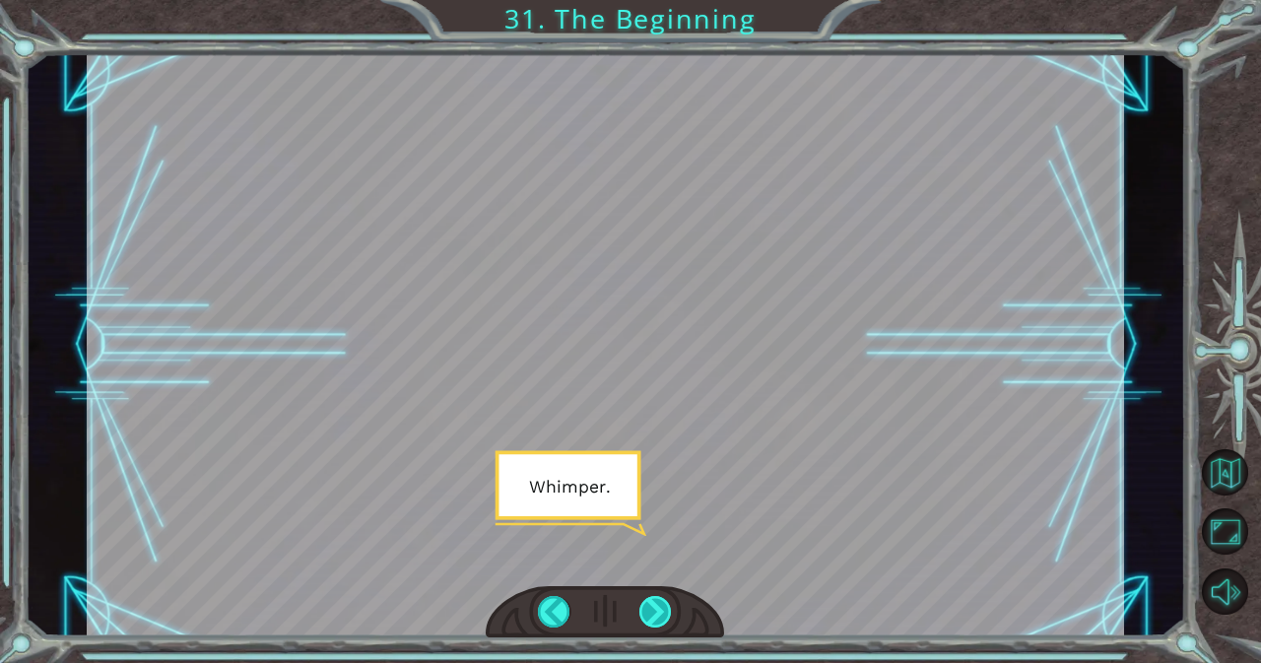
click at [655, 608] on div at bounding box center [655, 612] width 33 height 32
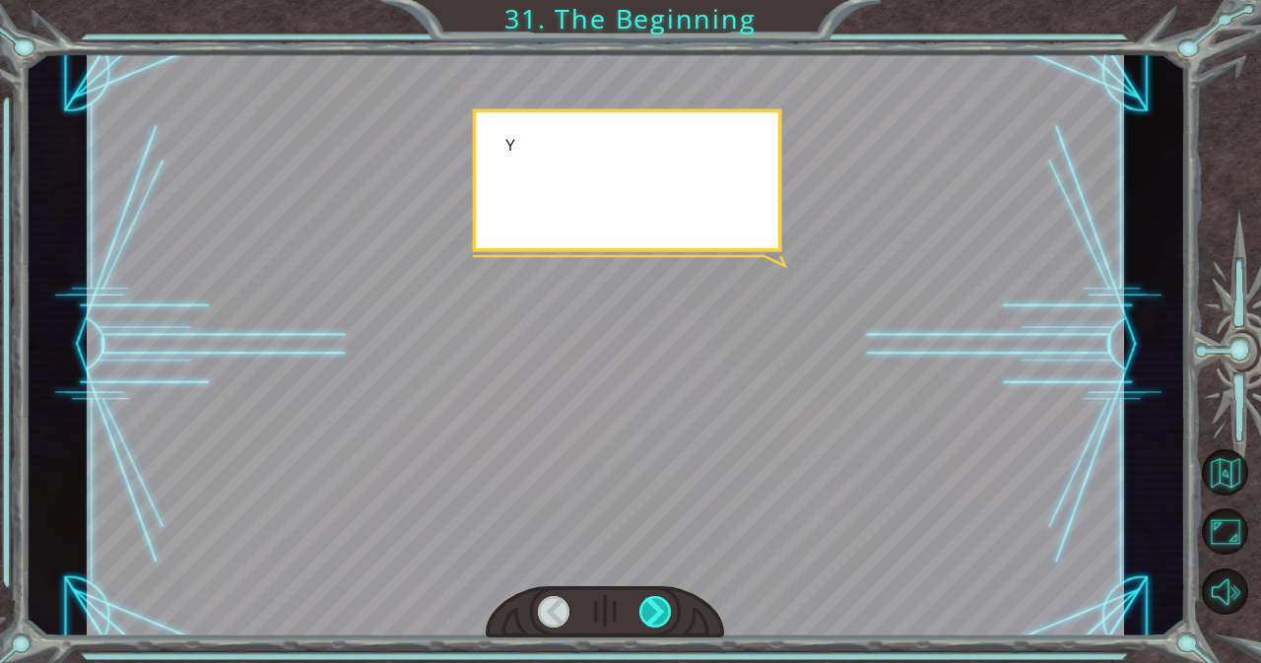
click at [655, 608] on div at bounding box center [655, 612] width 33 height 32
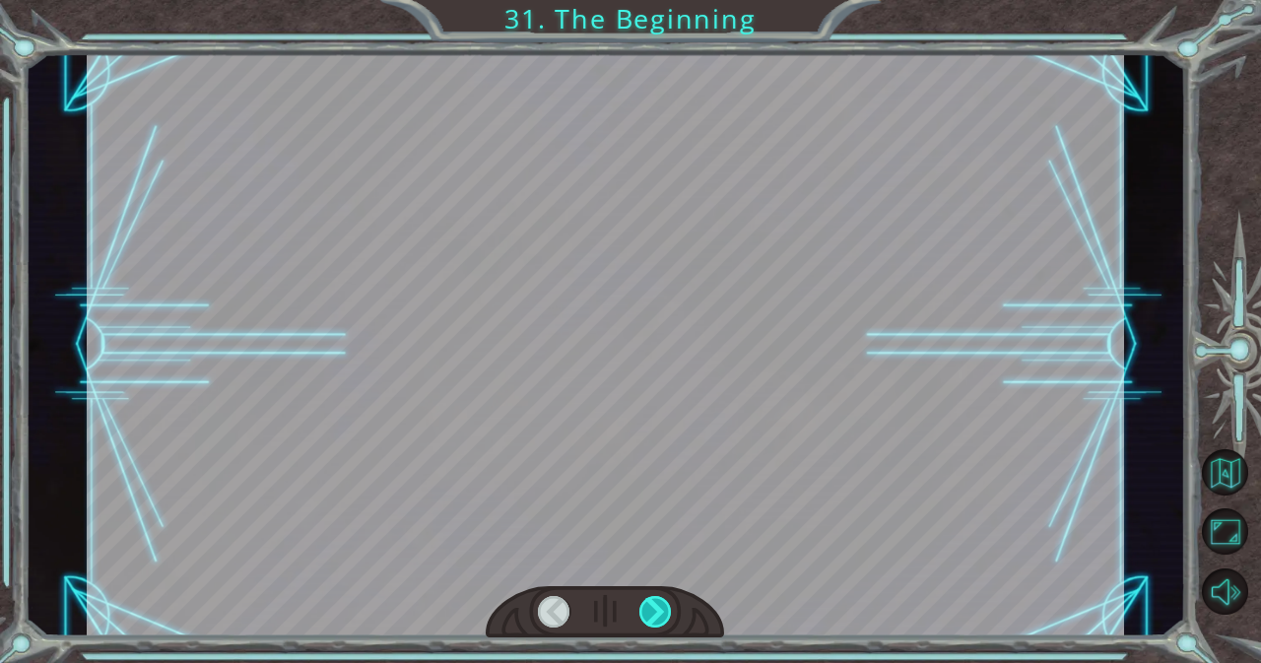
click at [655, 608] on div at bounding box center [655, 612] width 33 height 32
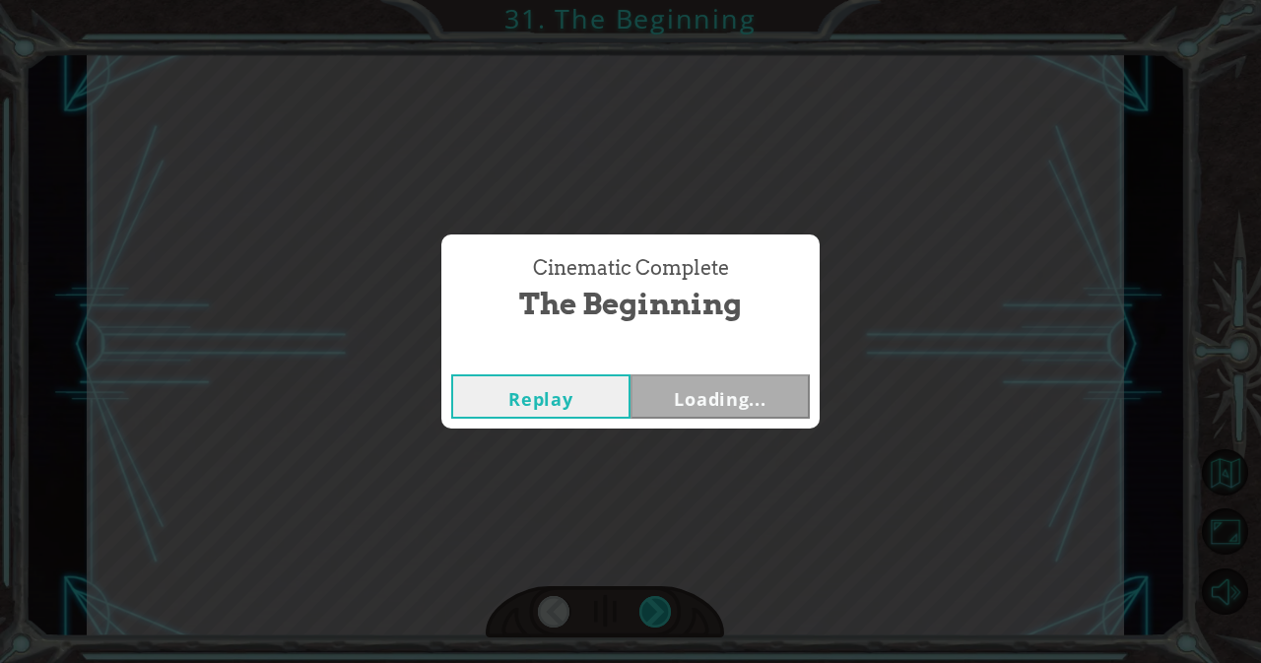
click at [655, 608] on div "Cinematic Complete The Beginning Replay Loading..." at bounding box center [630, 331] width 1261 height 663
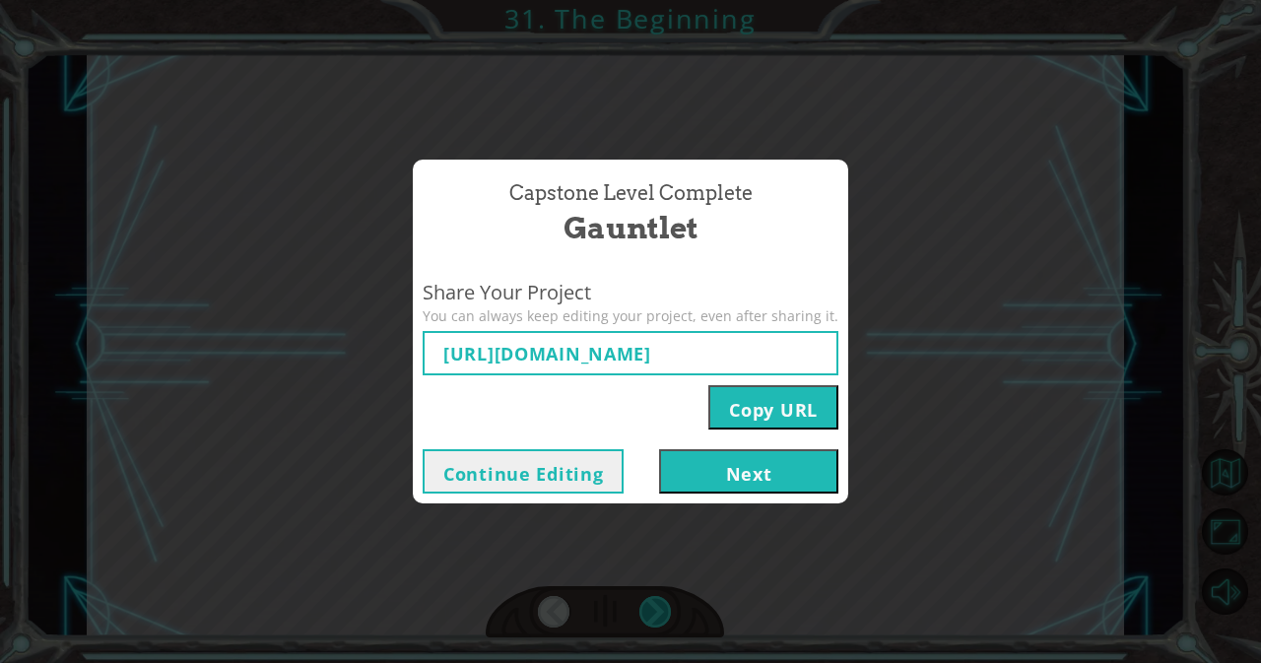
type input "[URL][DOMAIN_NAME]"
click at [565, 520] on div "Capstone Level Complete Gauntlet Share Your Project You can always keep editing…" at bounding box center [630, 331] width 1261 height 663
click at [648, 534] on div "Capstone Level Complete Gauntlet Share Your Project You can always keep editing…" at bounding box center [630, 331] width 1261 height 663
click at [583, 467] on button "Continue Editing" at bounding box center [523, 471] width 201 height 44
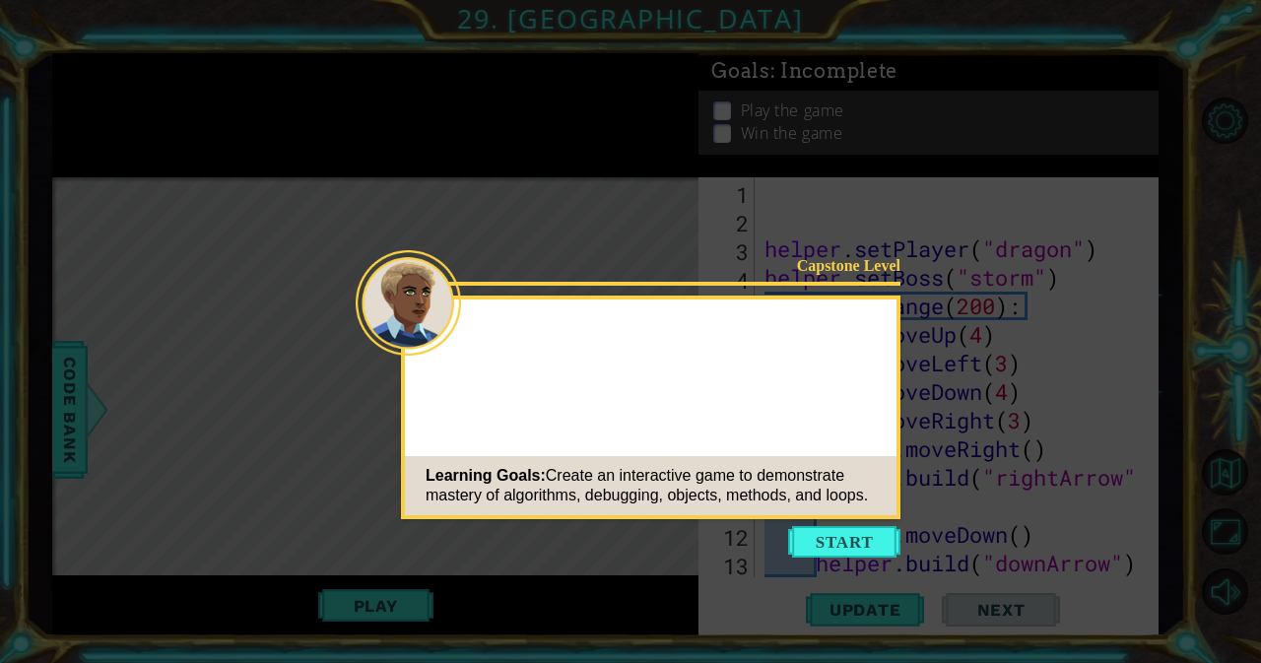
click at [851, 549] on button "Start" at bounding box center [844, 542] width 112 height 32
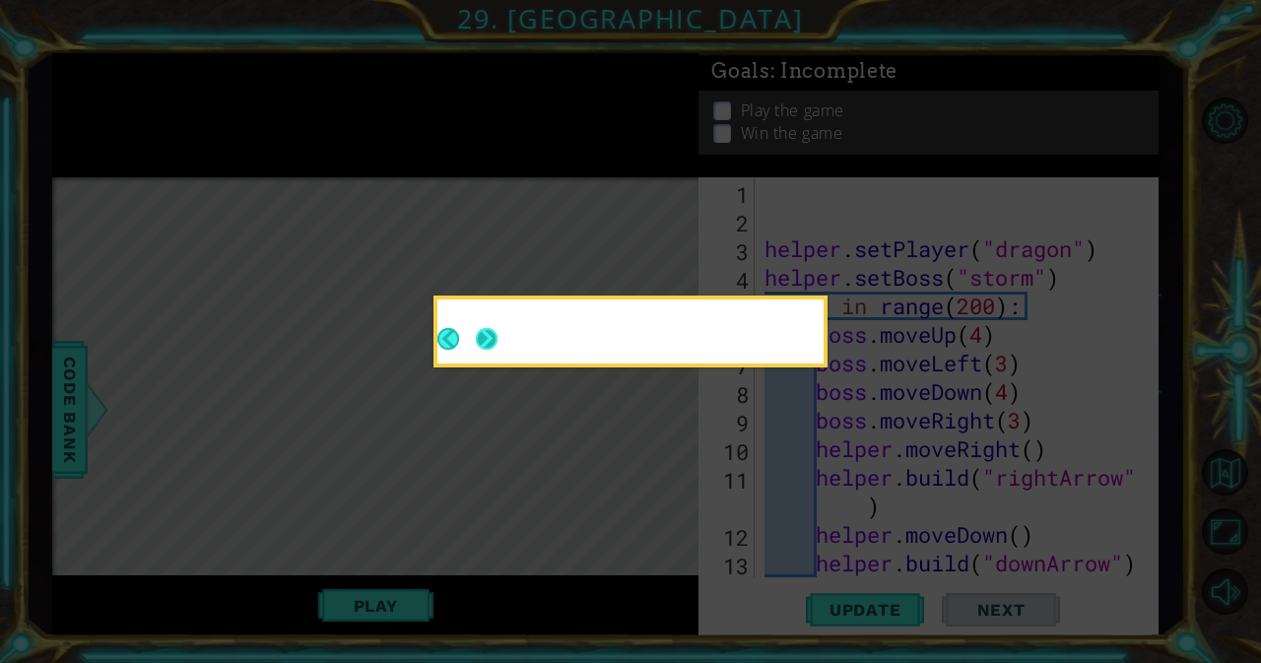
click at [494, 328] on button "Next" at bounding box center [487, 339] width 23 height 23
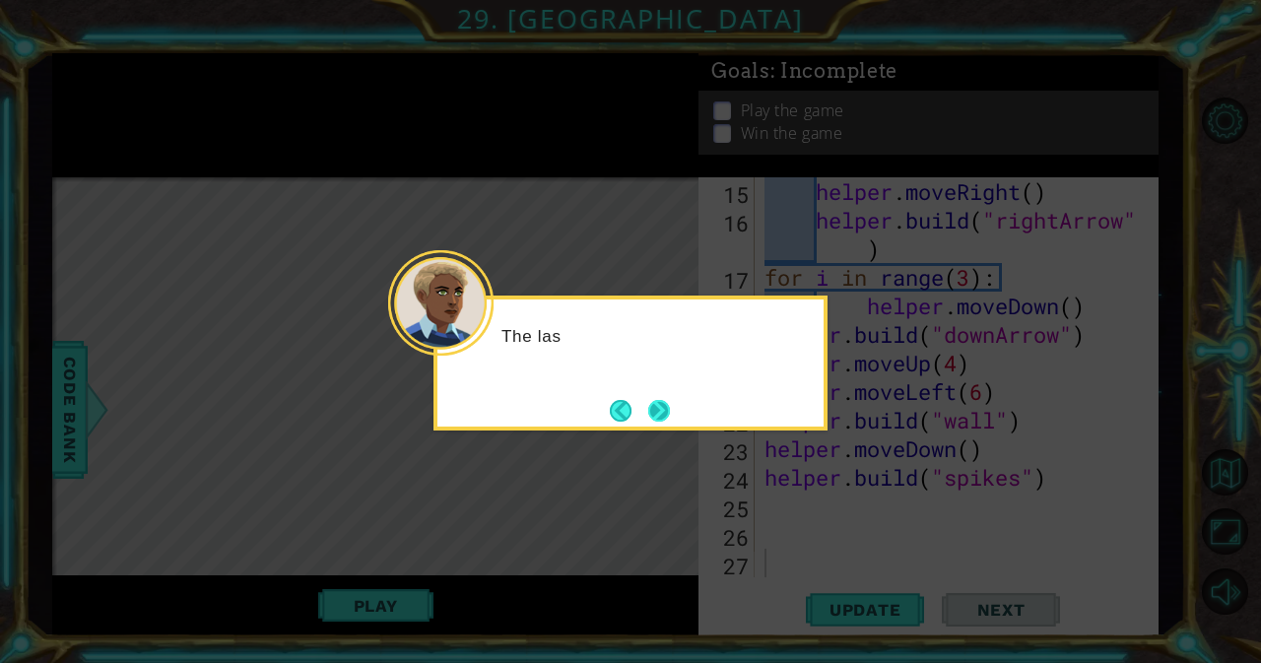
click at [671, 411] on div "The las" at bounding box center [630, 363] width 394 height 135
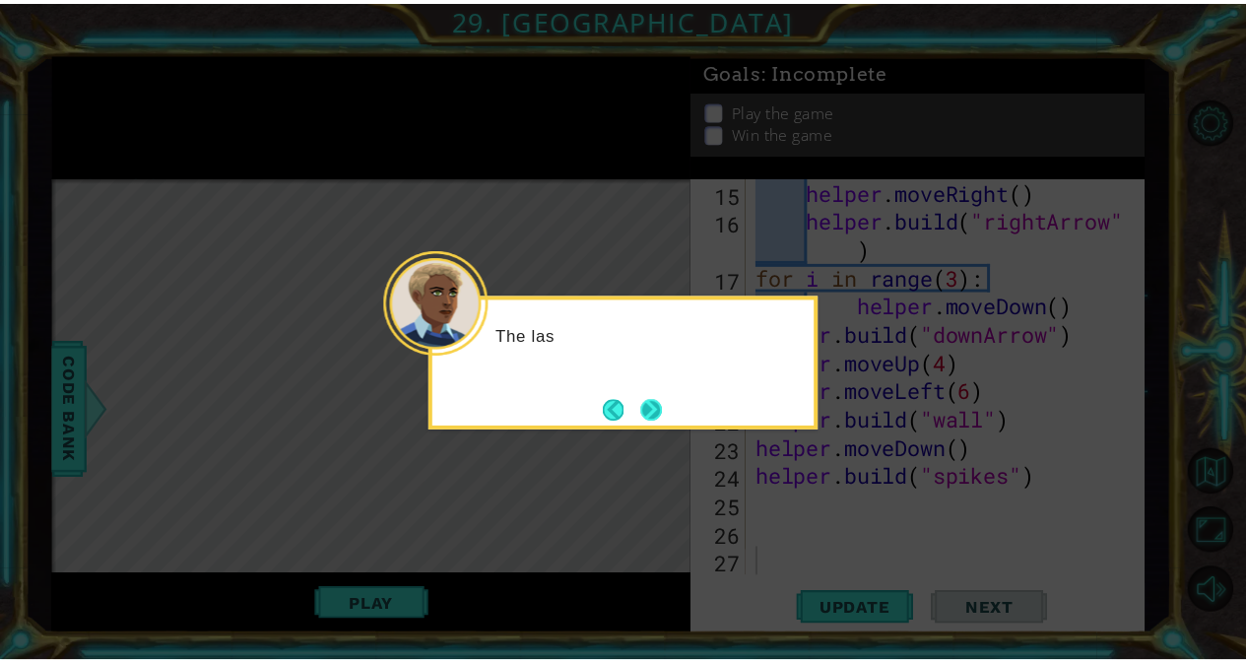
scroll to position [428, 0]
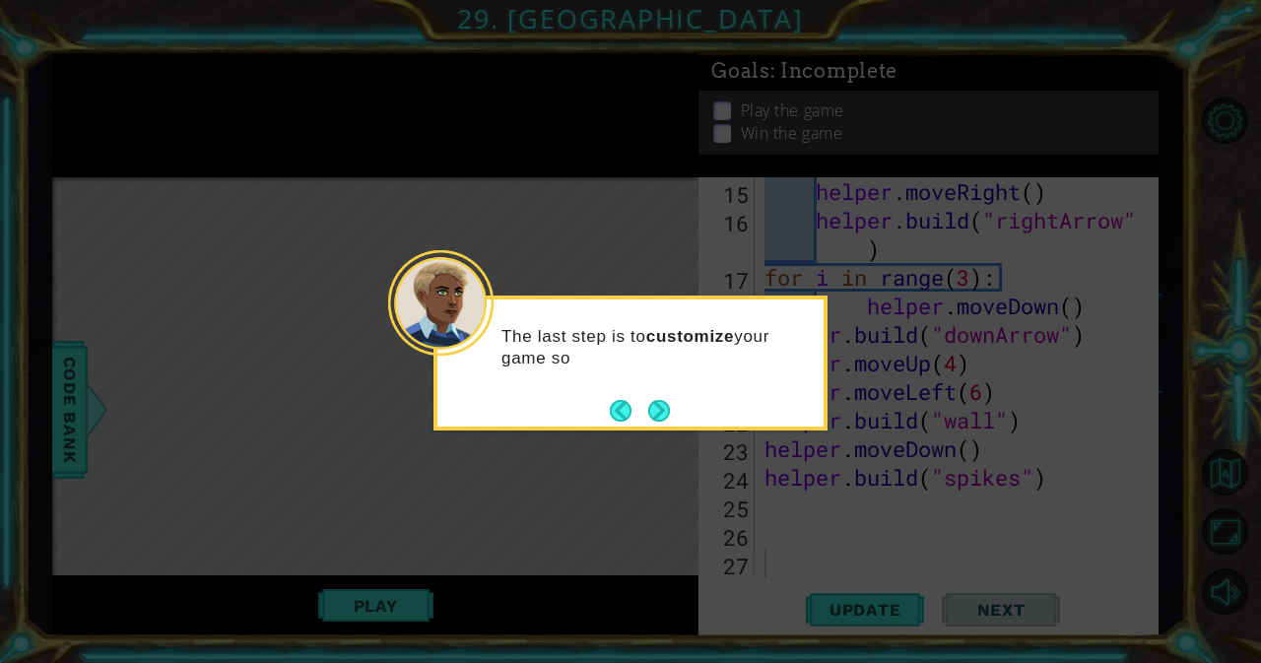
click at [1157, 513] on icon at bounding box center [630, 331] width 1261 height 663
click at [663, 407] on button "Next" at bounding box center [659, 411] width 22 height 22
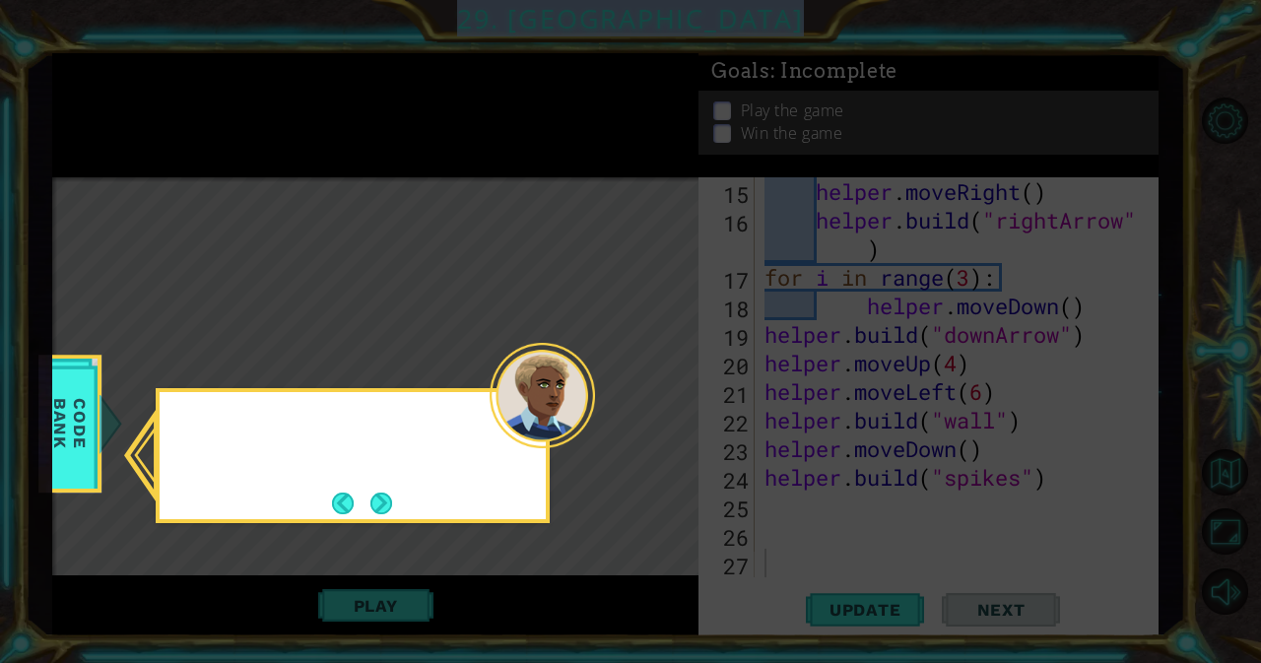
click at [663, 407] on icon at bounding box center [630, 331] width 1261 height 663
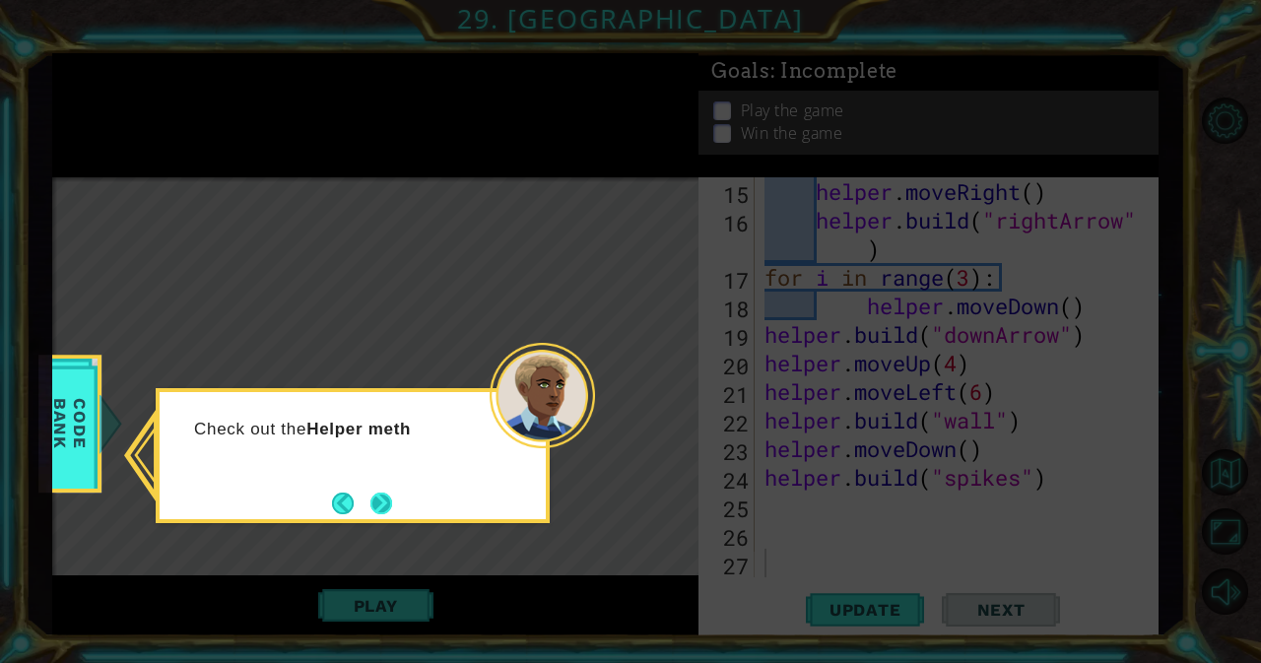
click at [392, 507] on button "Next" at bounding box center [381, 504] width 22 height 22
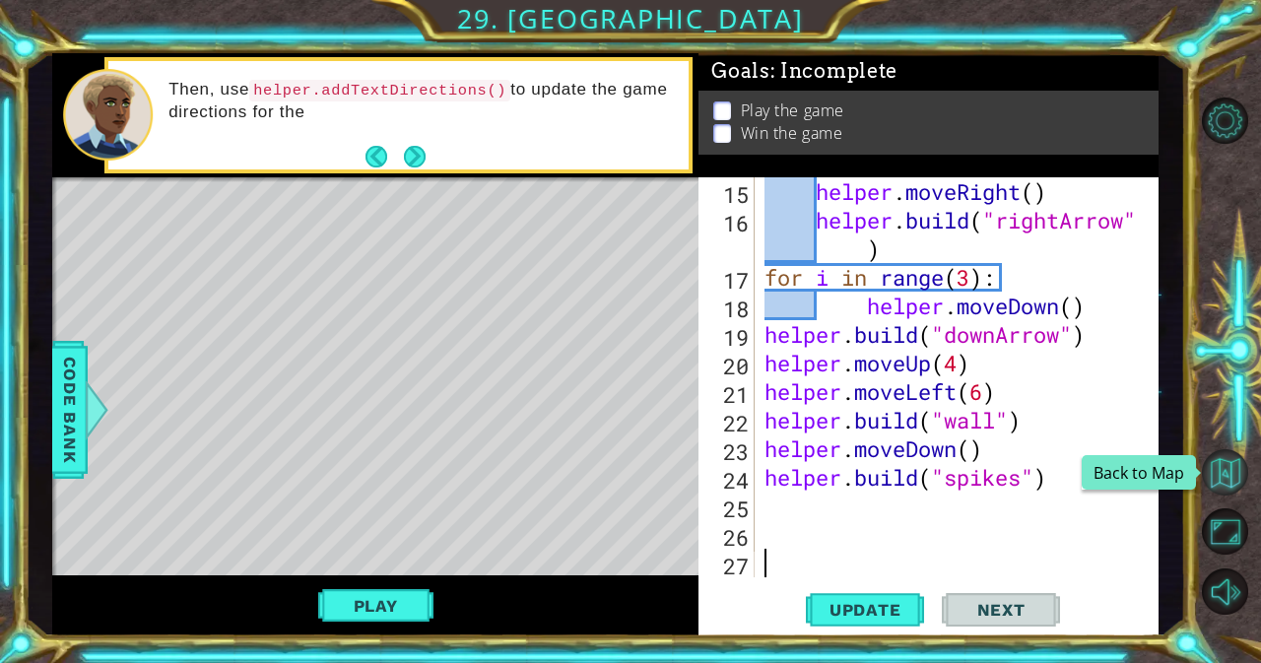
click at [1220, 467] on button "Back to Map" at bounding box center [1225, 472] width 46 height 46
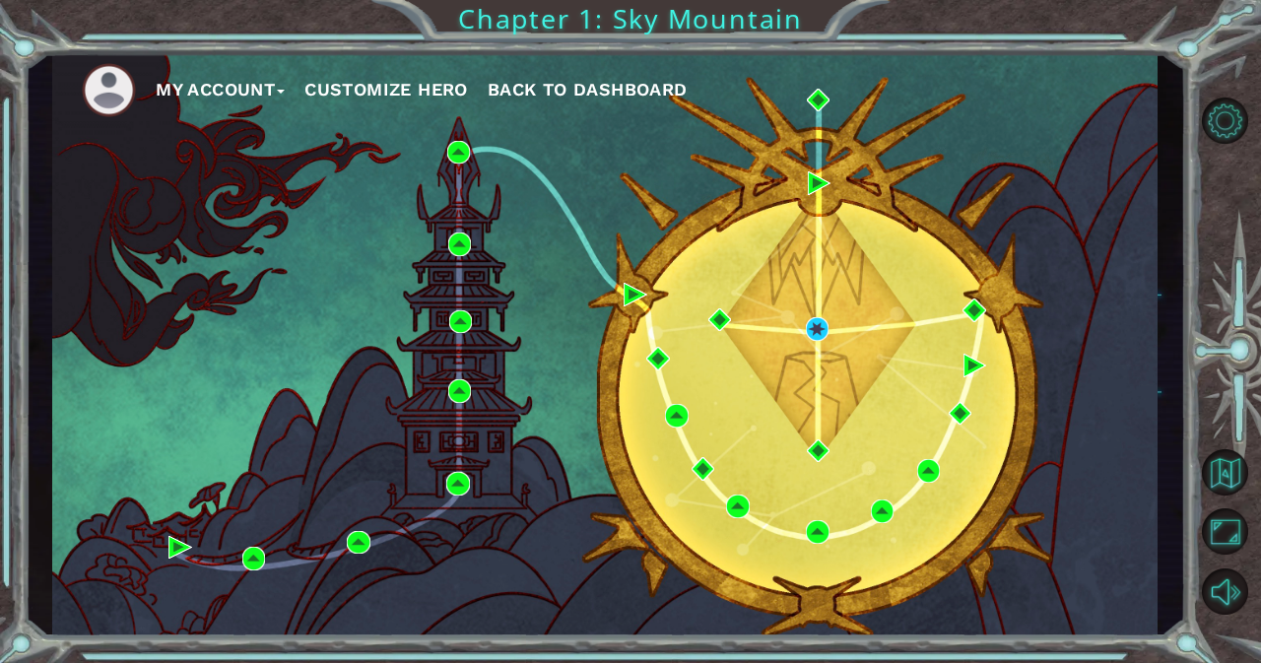
click at [204, 83] on button "My Account" at bounding box center [220, 90] width 129 height 30
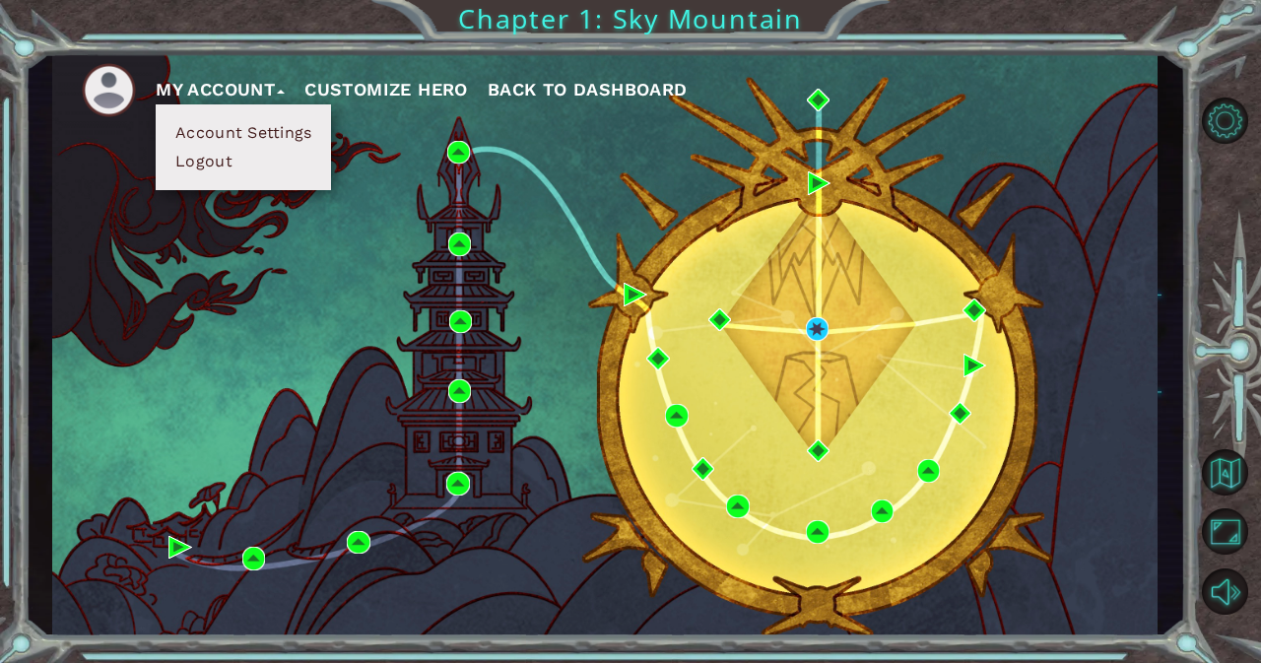
click at [208, 161] on button "Logout" at bounding box center [203, 162] width 69 height 22
